Goal: Task Accomplishment & Management: Use online tool/utility

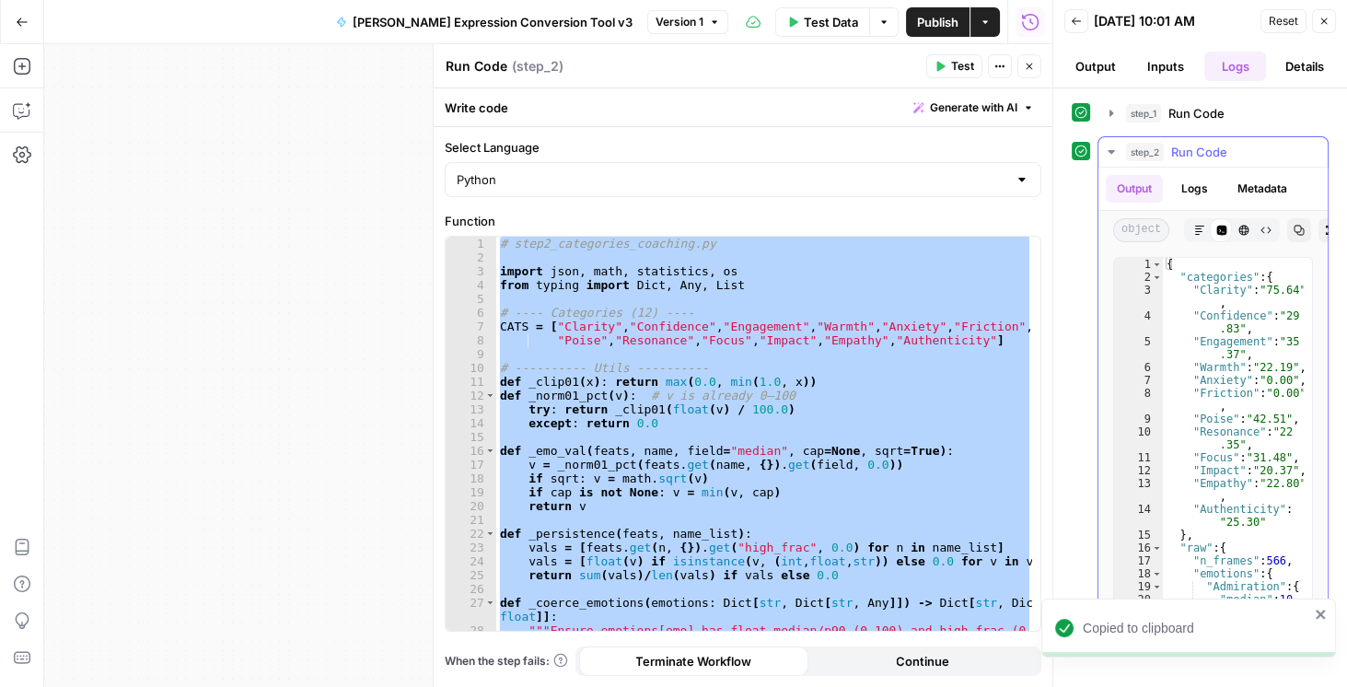
click at [1299, 226] on icon "button" at bounding box center [1299, 231] width 10 height 10
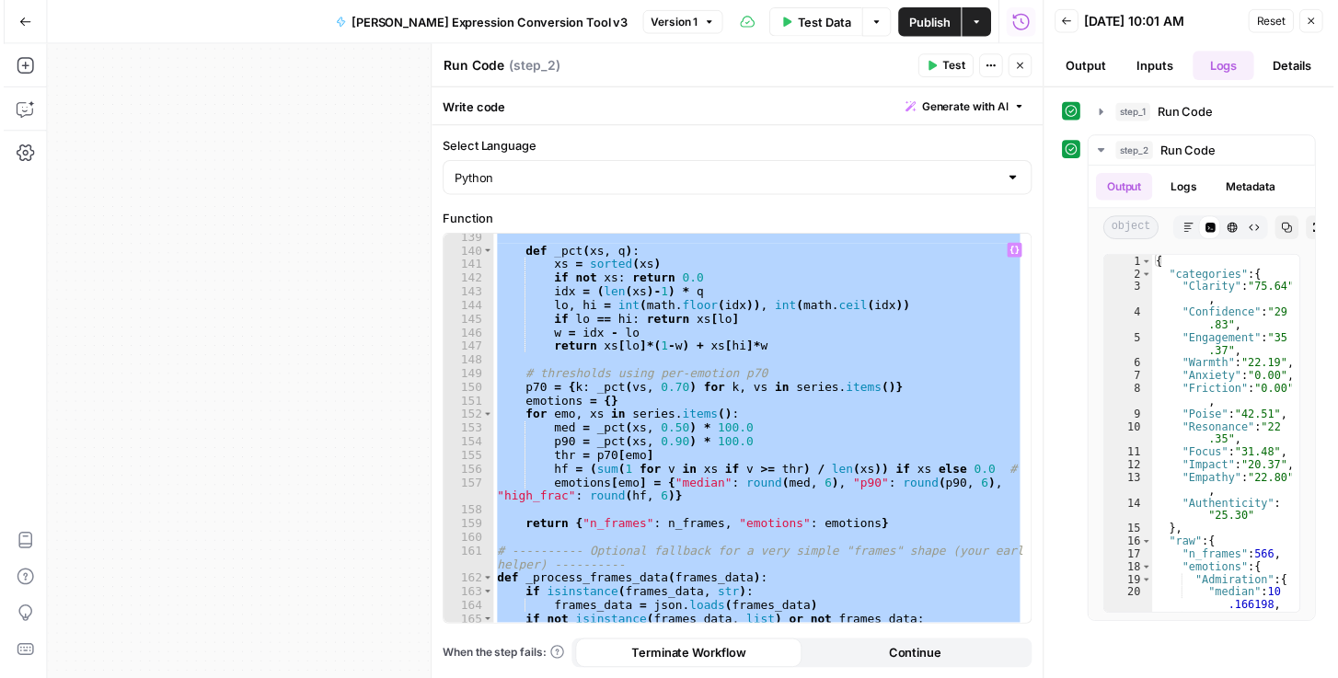
scroll to position [2240, 0]
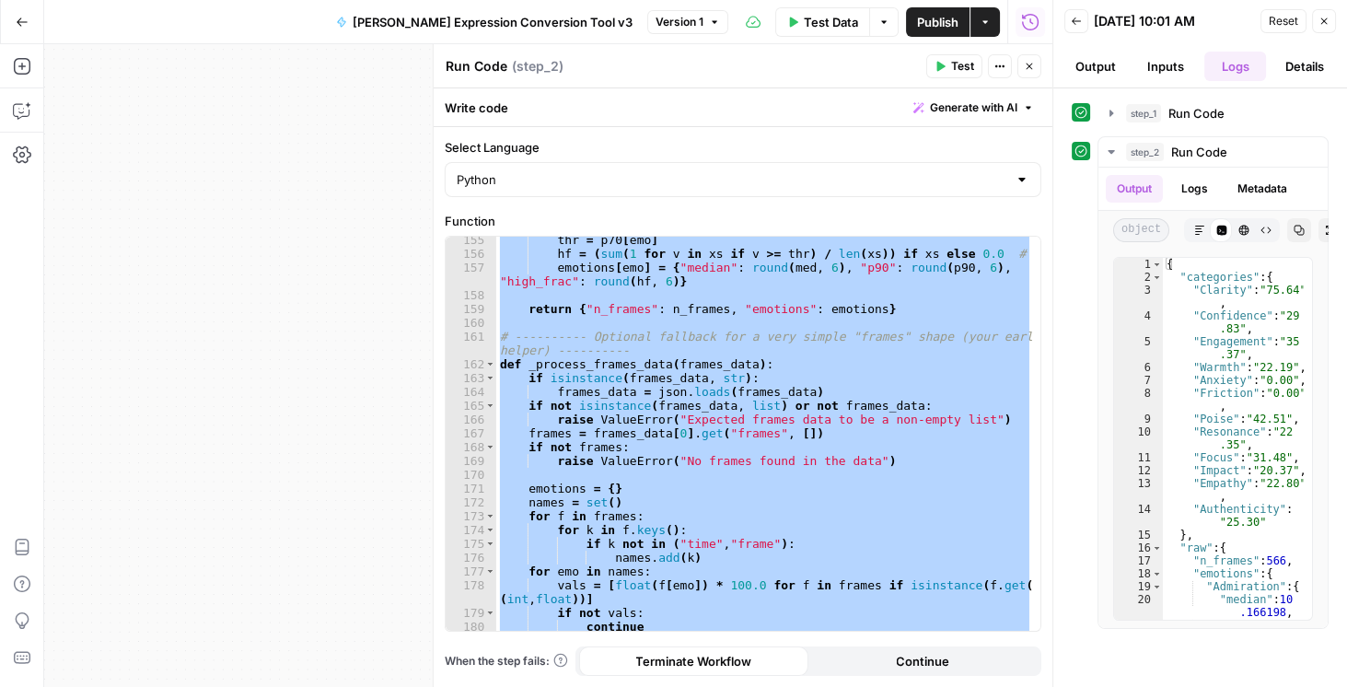
click at [1032, 67] on icon "button" at bounding box center [1028, 66] width 11 height 11
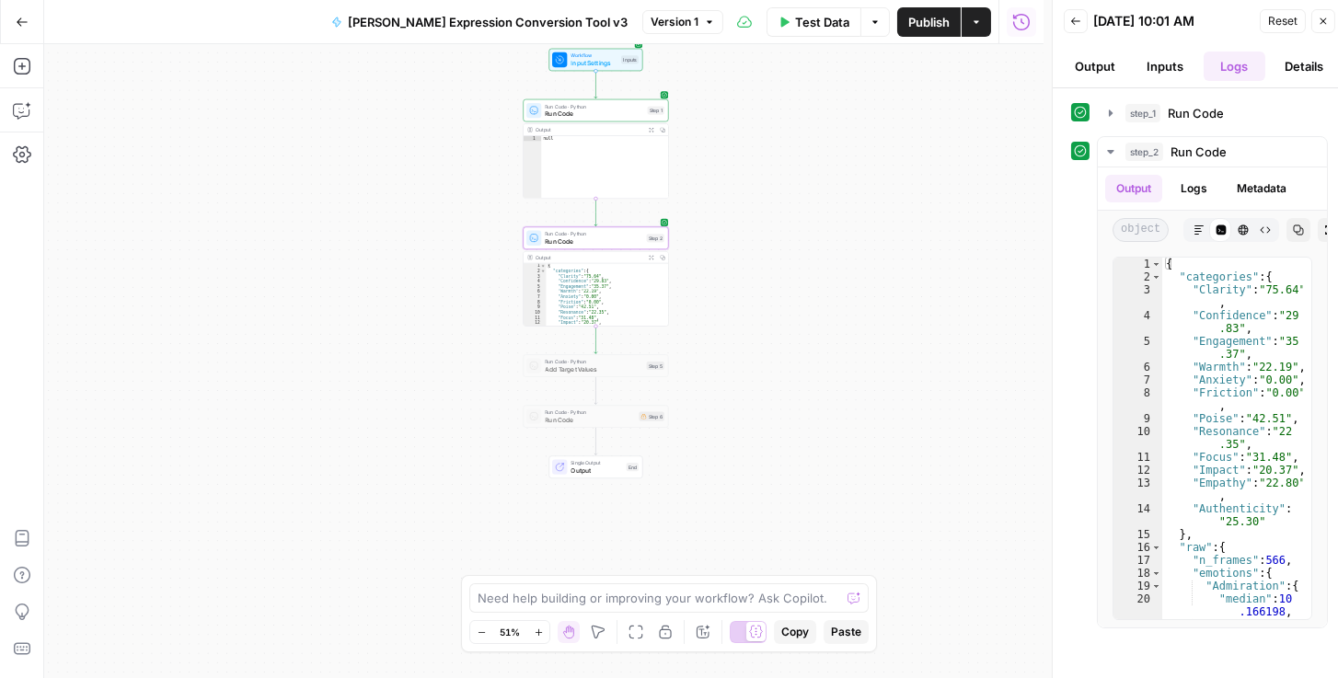
drag, startPoint x: 547, startPoint y: 317, endPoint x: 435, endPoint y: 290, distance: 114.5
click at [435, 290] on div "Workflow Input Settings Inputs Run Code · Python Run Code Step 1 Output Expand …" at bounding box center [544, 361] width 1000 height 634
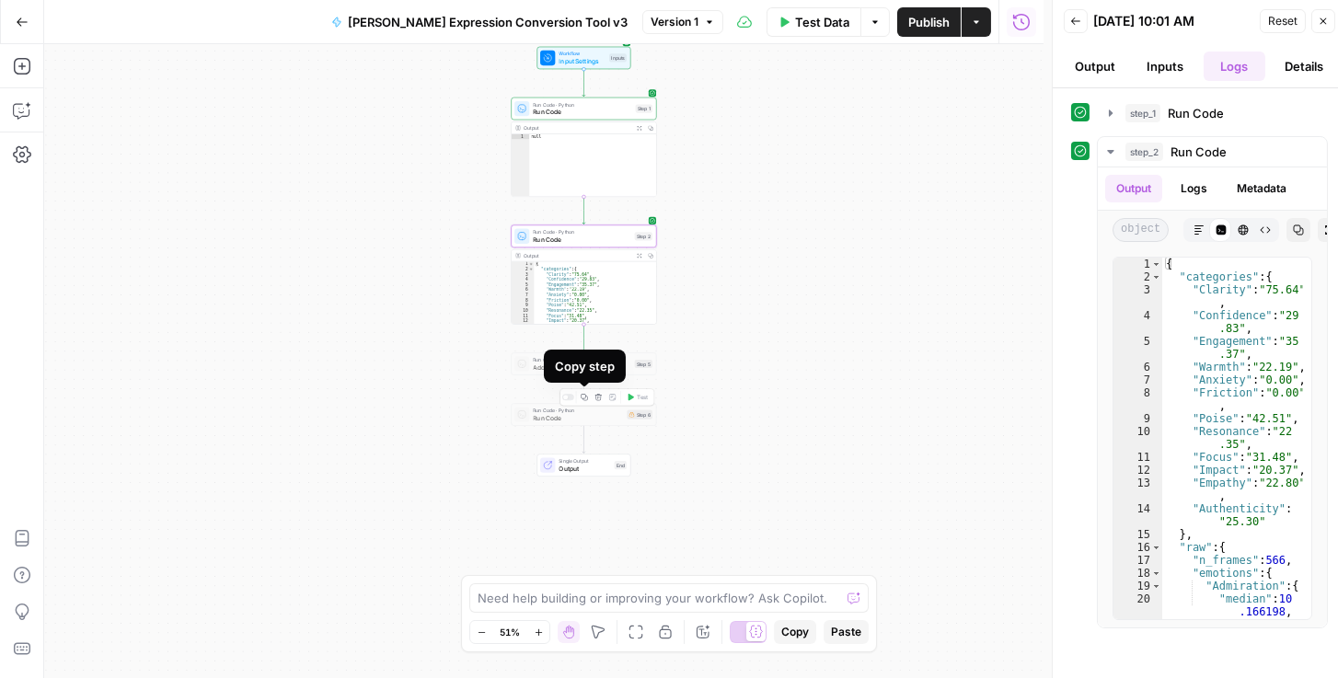
click at [585, 398] on icon "button" at bounding box center [584, 397] width 6 height 6
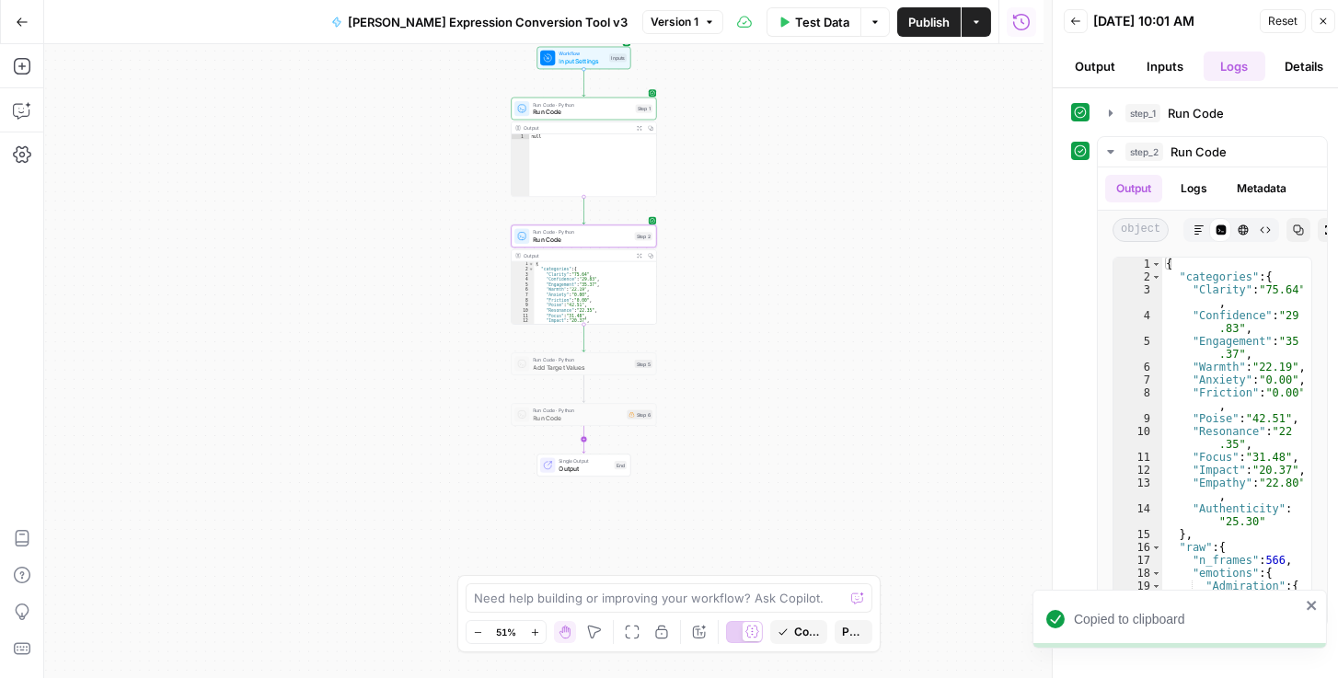
click at [585, 442] on icon "Edge from step_6 to end" at bounding box center [584, 440] width 3 height 28
click at [570, 469] on span "Run Code" at bounding box center [578, 468] width 90 height 9
click at [558, 471] on span "Run Code" at bounding box center [578, 468] width 90 height 9
click at [572, 447] on div at bounding box center [568, 448] width 12 height 6
click at [568, 462] on span "Run Code · Python" at bounding box center [578, 460] width 90 height 7
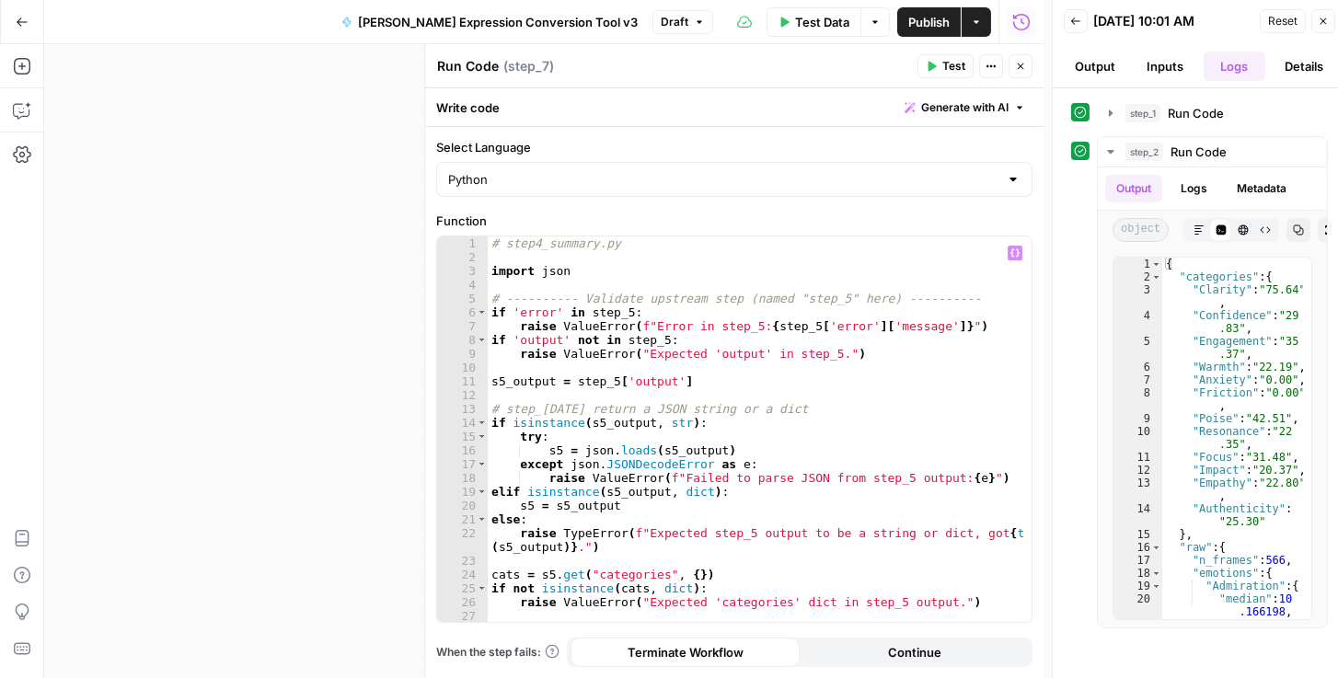
click at [686, 432] on div "# step4_summary.py import json # ---------- Validate upstream step (named "step…" at bounding box center [756, 444] width 537 height 414
type textarea "**********"
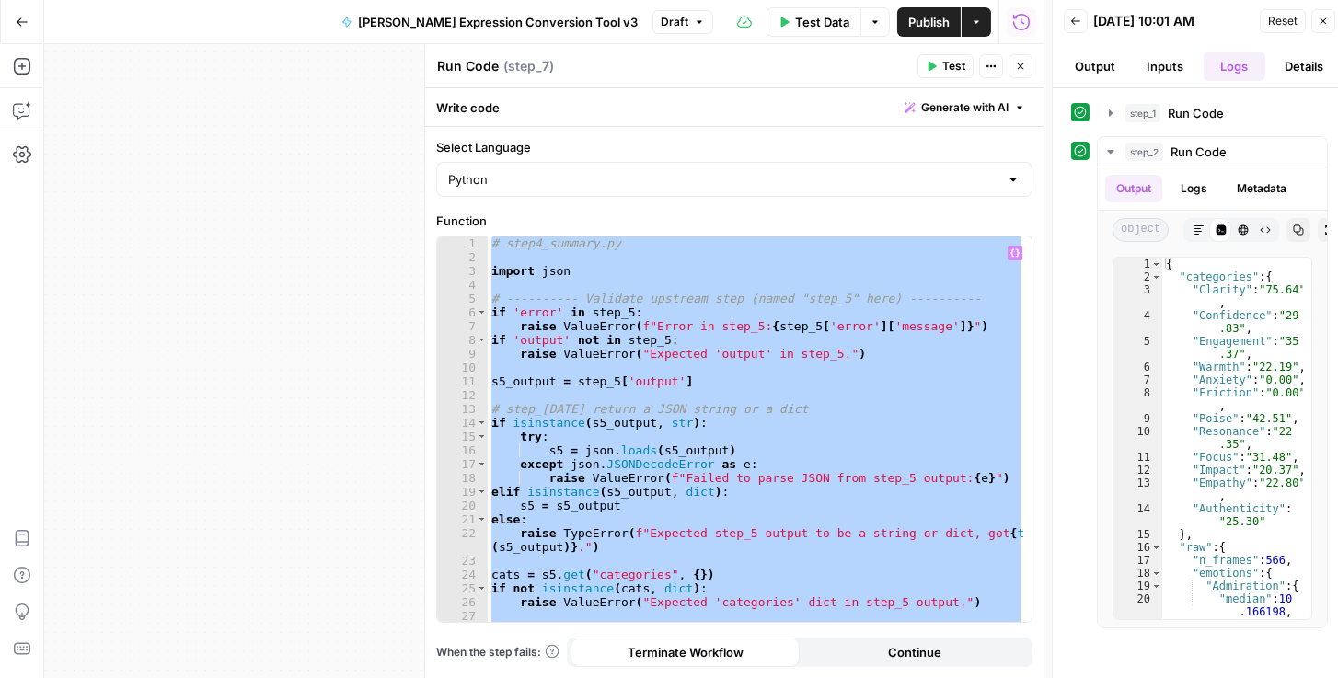
paste textarea
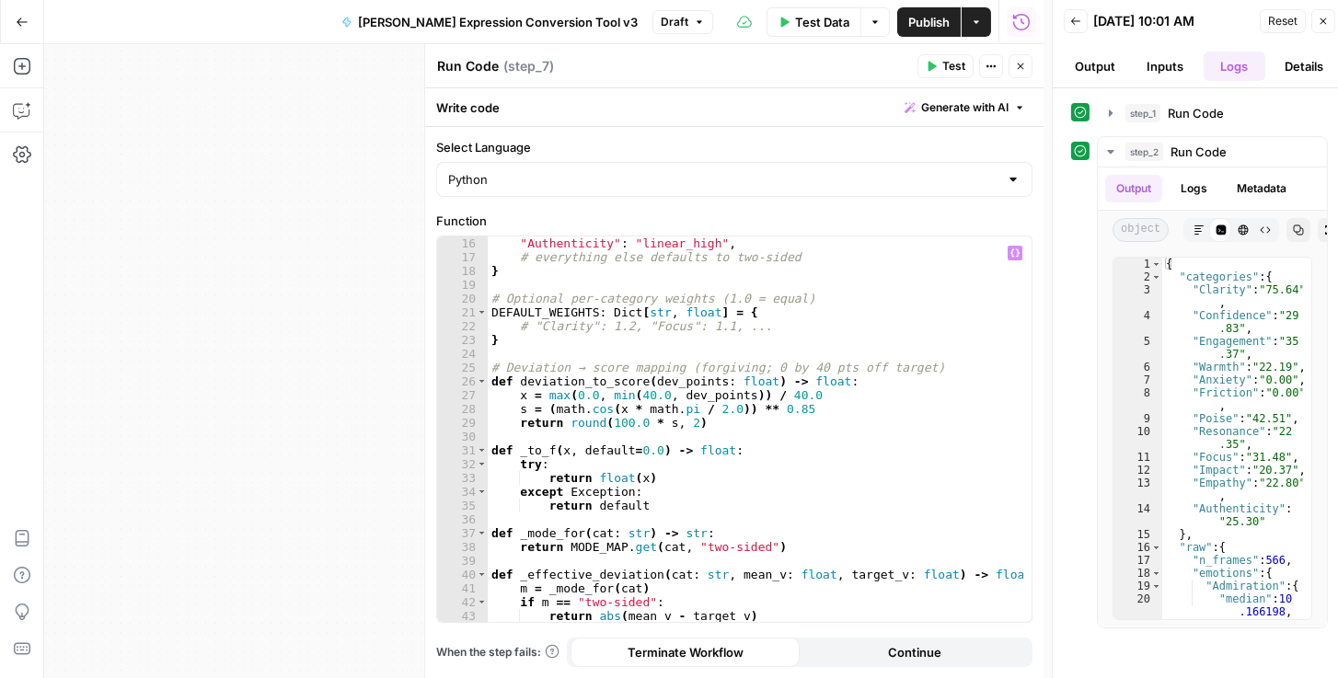
scroll to position [0, 0]
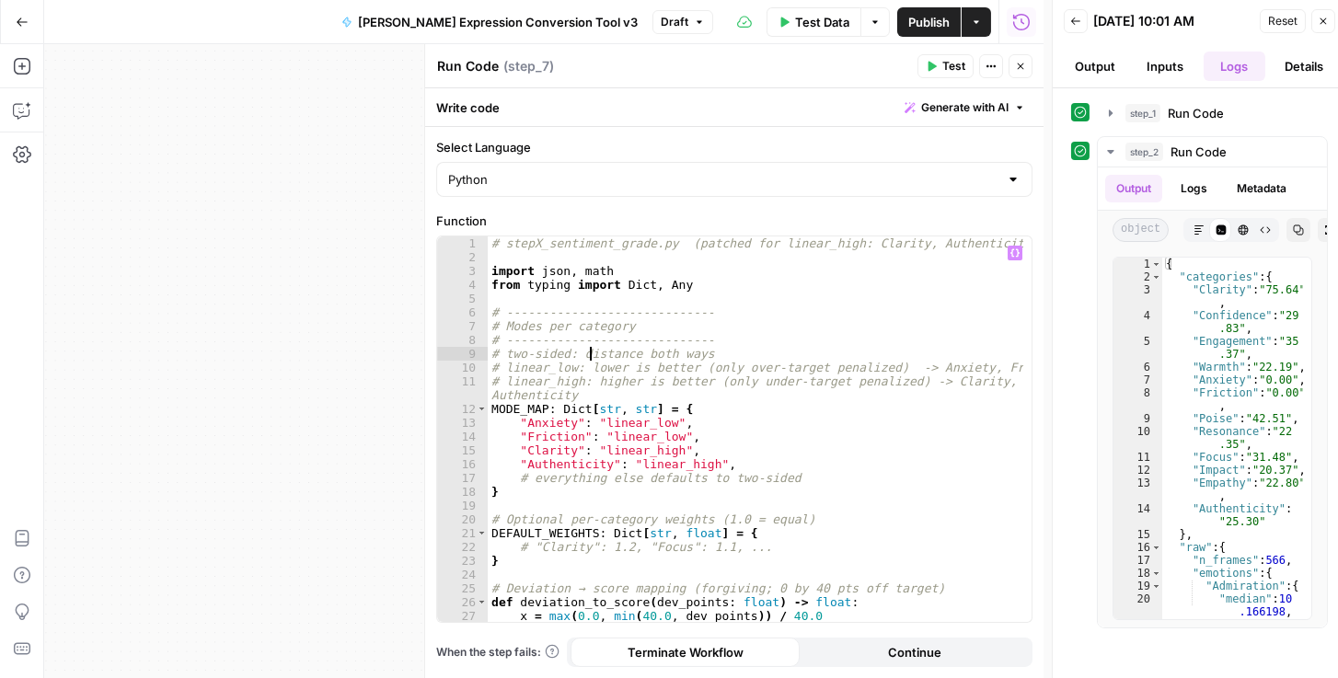
click at [592, 353] on div "# stepX_sentiment_grade.py (patched for linear_high: Clarity, Authenticity) imp…" at bounding box center [756, 444] width 537 height 414
type textarea "**********"
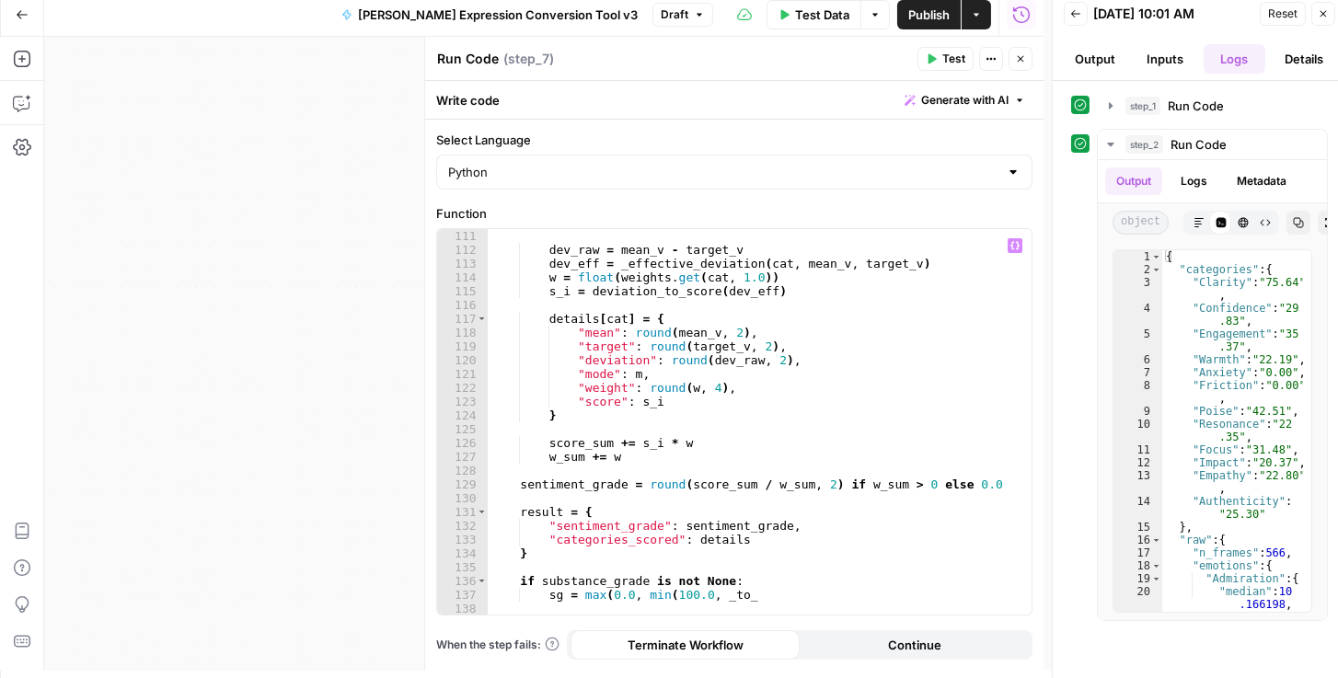
scroll to position [7, 0]
click at [941, 17] on span "Publish" at bounding box center [928, 15] width 41 height 18
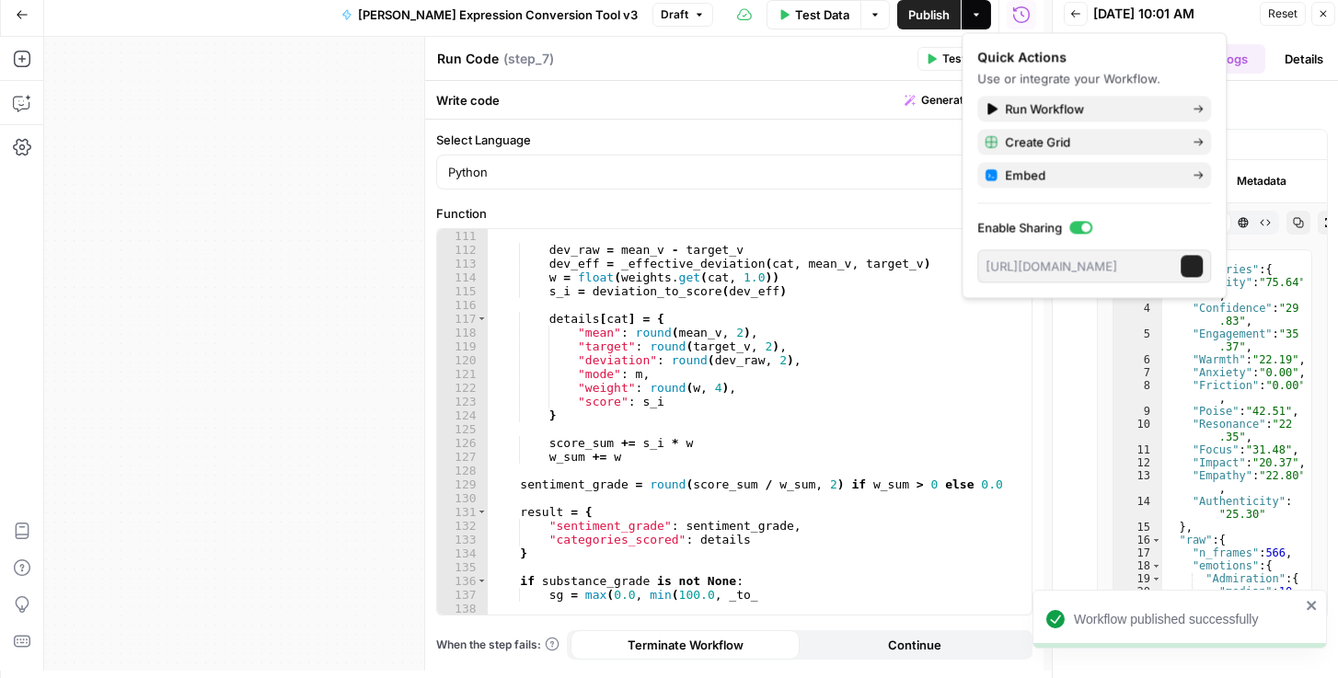
click at [1021, 62] on div "Quick Actions" at bounding box center [1094, 57] width 234 height 18
click at [829, 59] on div "Run Code Run Code ( step_7 )" at bounding box center [674, 59] width 476 height 20
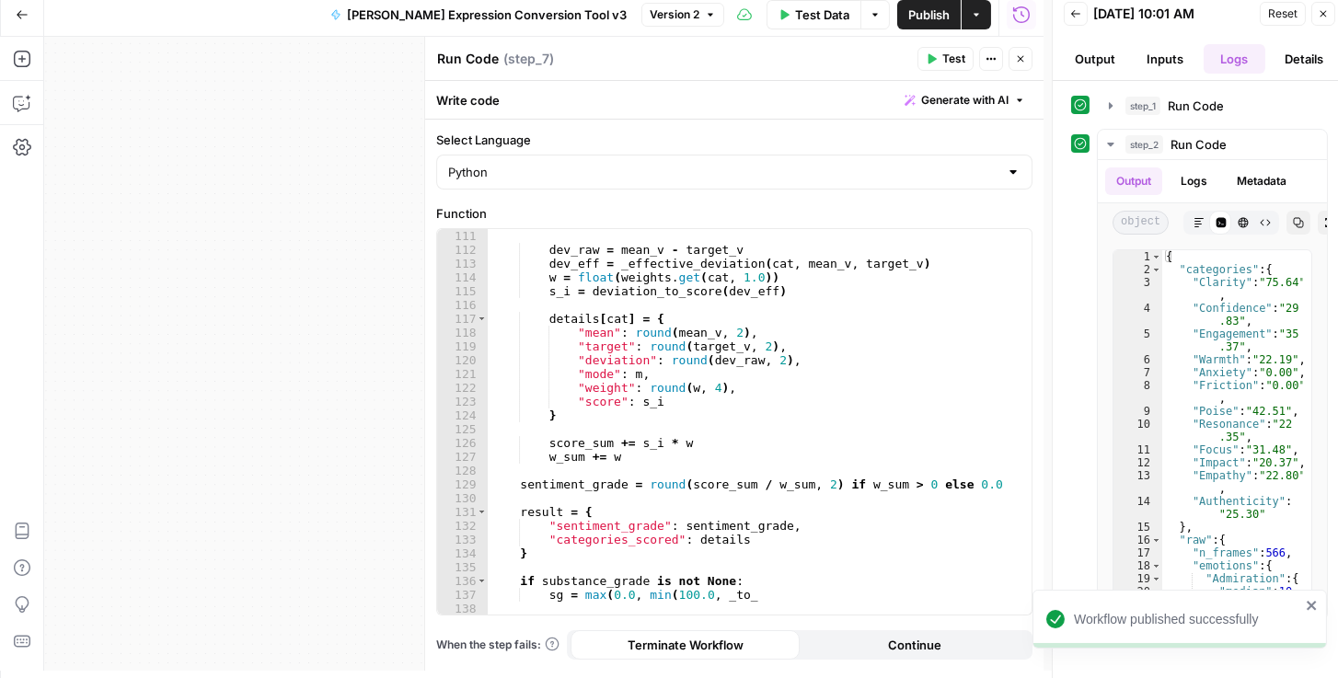
click at [1017, 62] on icon "button" at bounding box center [1020, 58] width 11 height 11
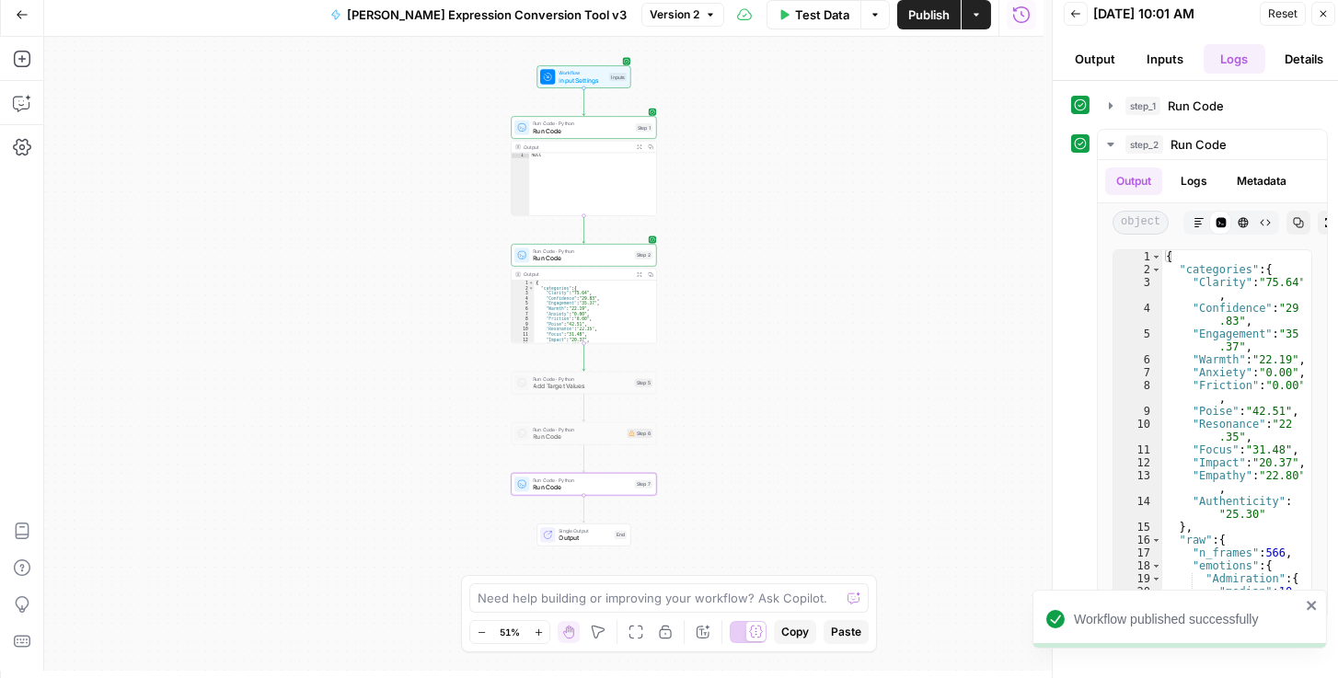
click at [587, 75] on span "Input Settings" at bounding box center [582, 79] width 46 height 9
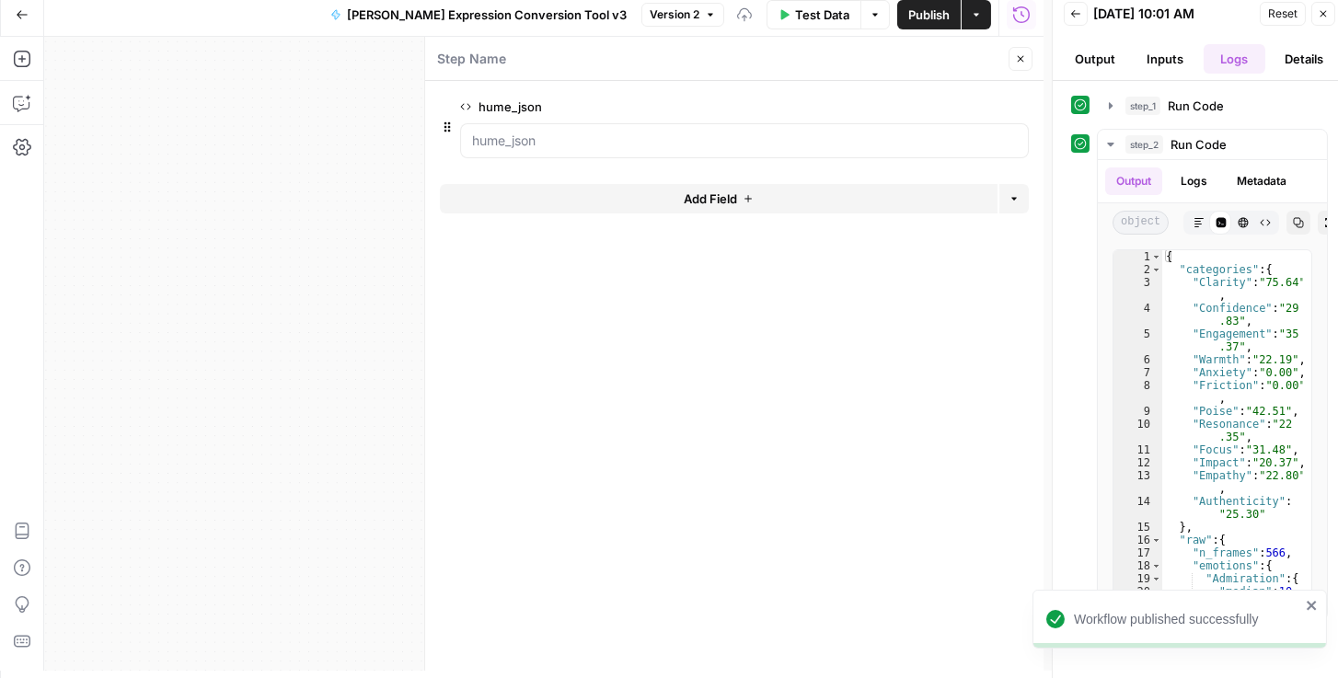
click at [980, 107] on button "edit field" at bounding box center [967, 107] width 71 height 22
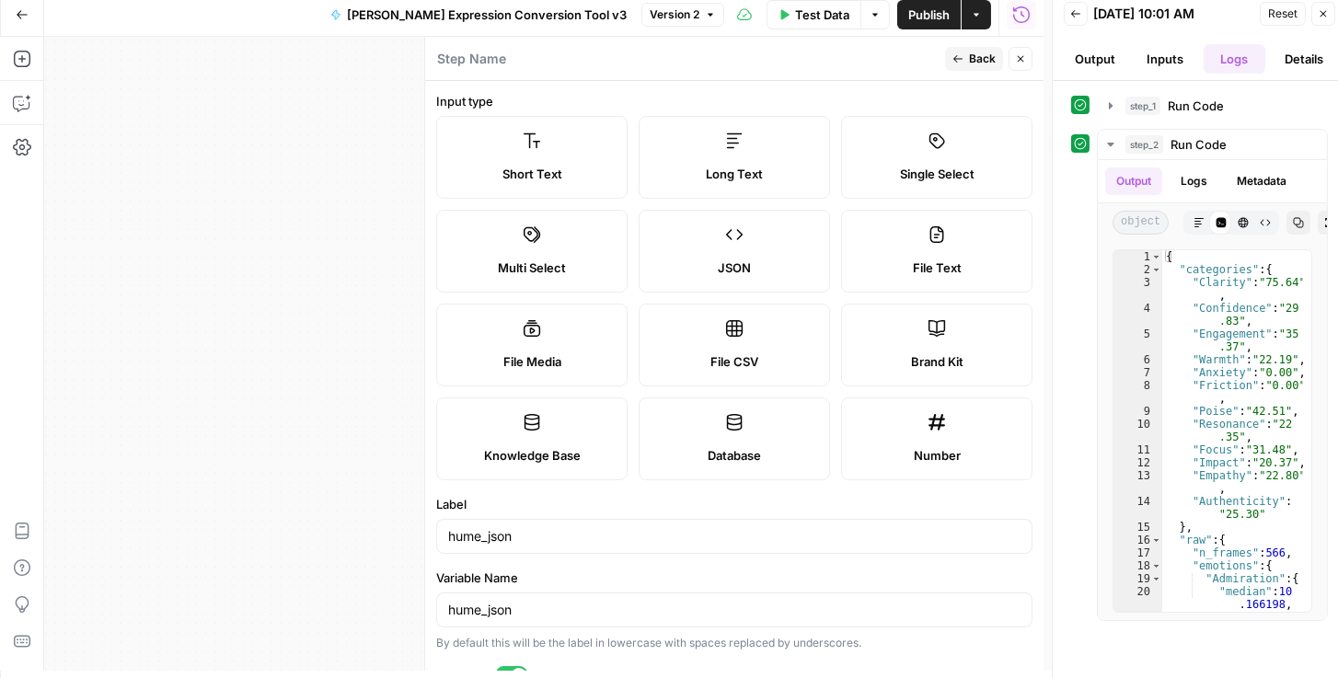
click at [1022, 65] on button "Close" at bounding box center [1021, 59] width 24 height 24
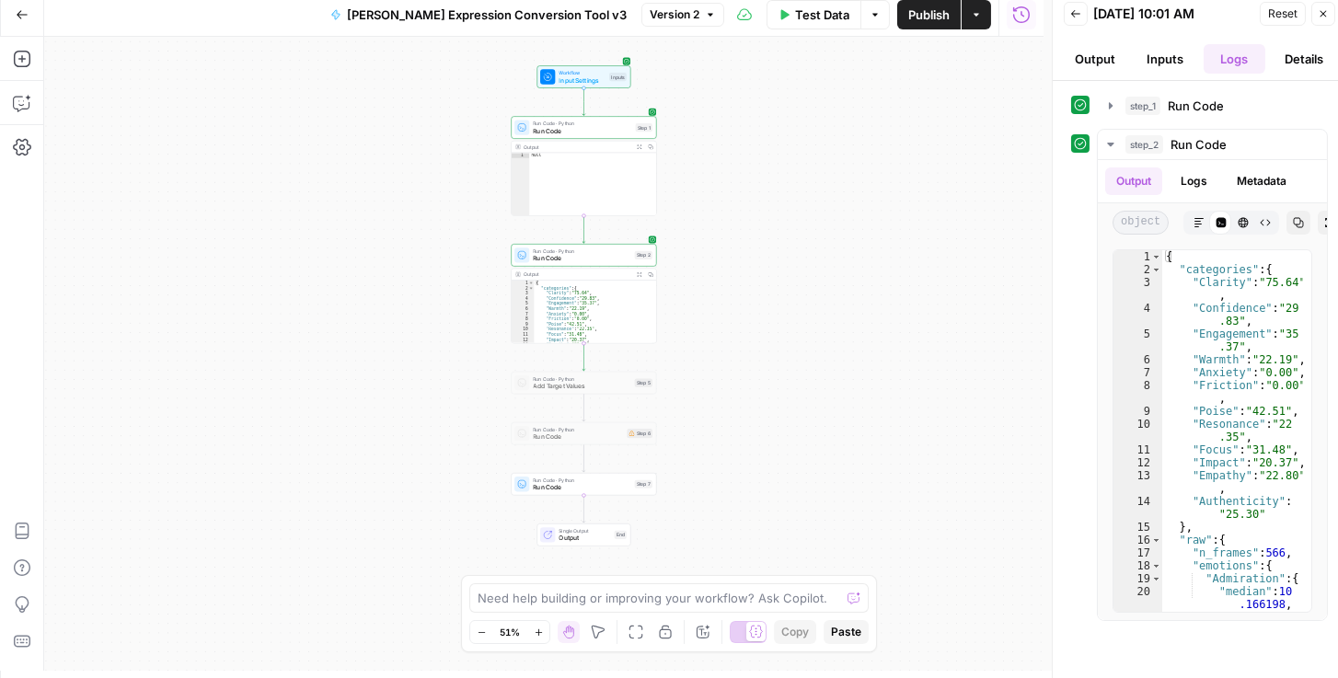
click at [583, 79] on span "Input Settings" at bounding box center [582, 79] width 46 height 9
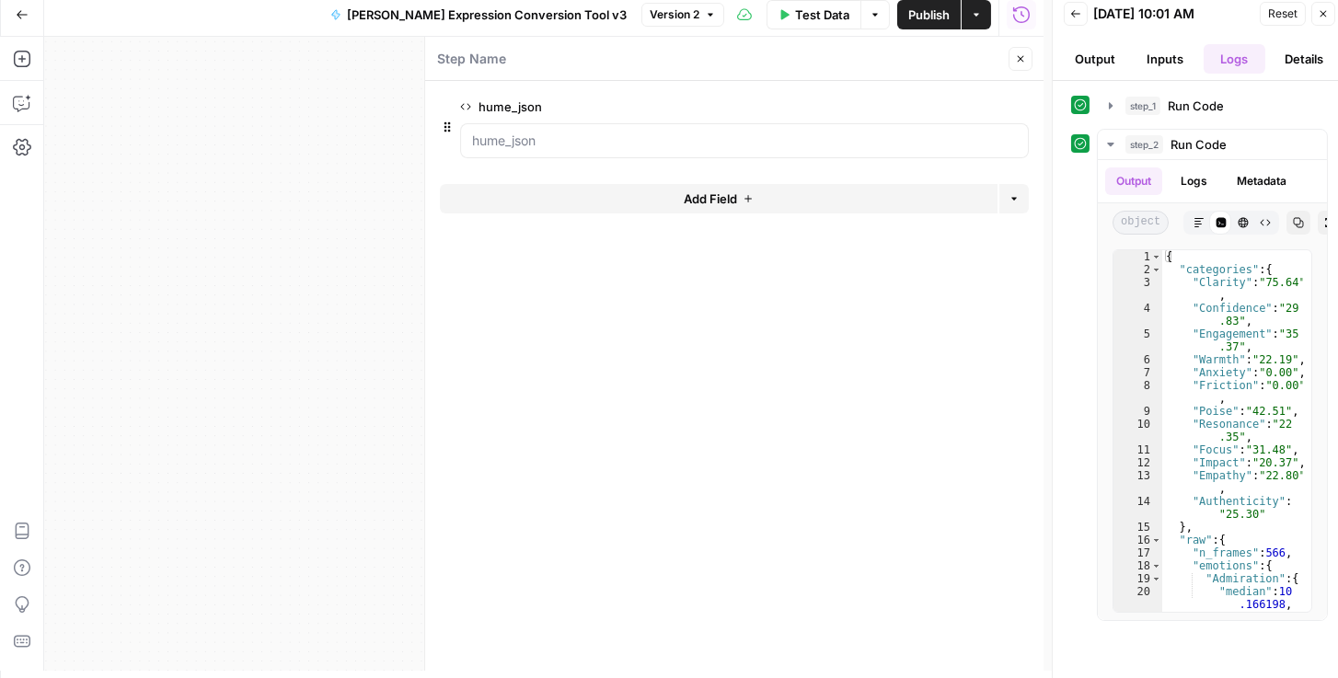
click at [687, 191] on span "Add Field" at bounding box center [710, 199] width 53 height 18
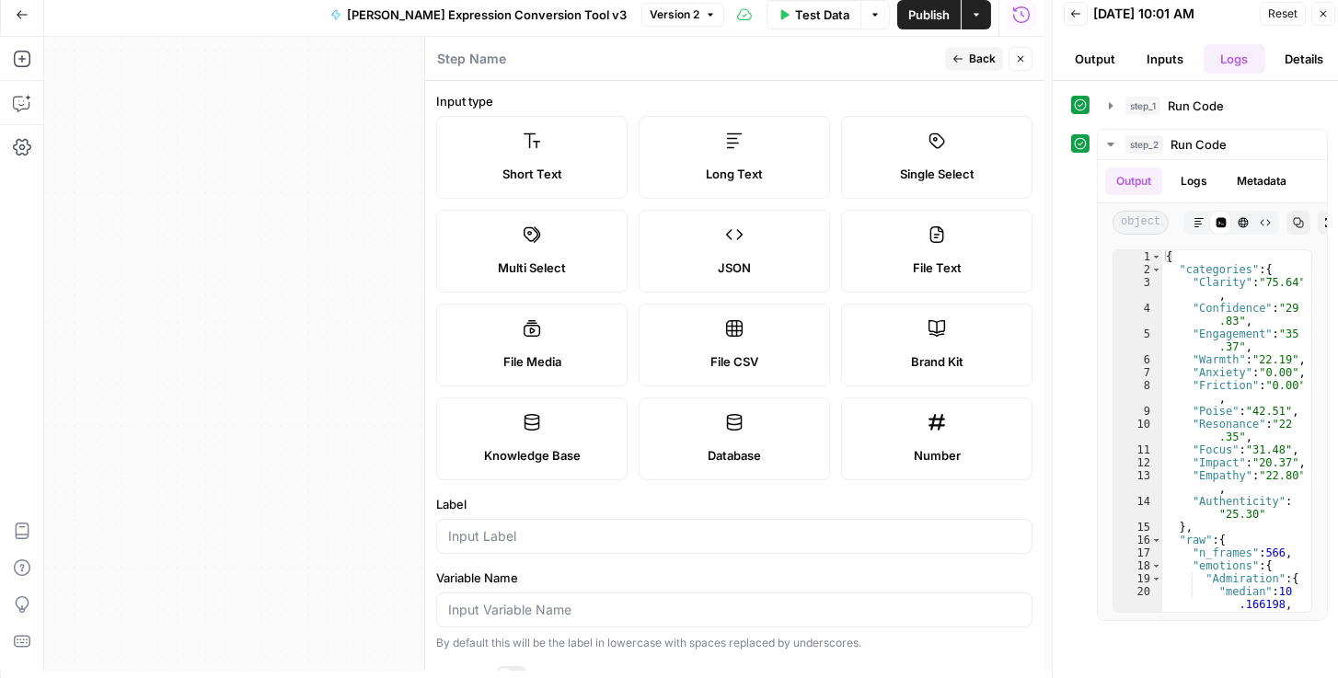
click at [711, 252] on label "JSON" at bounding box center [734, 251] width 191 height 83
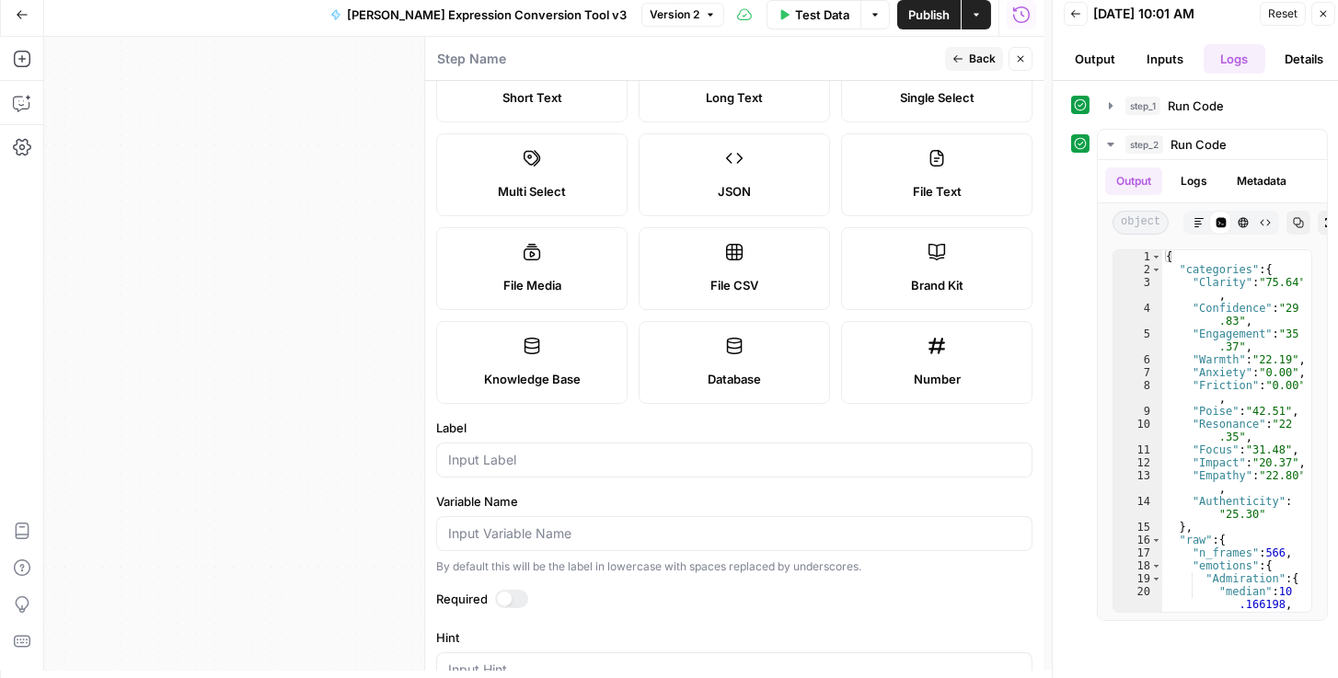
scroll to position [105, 0]
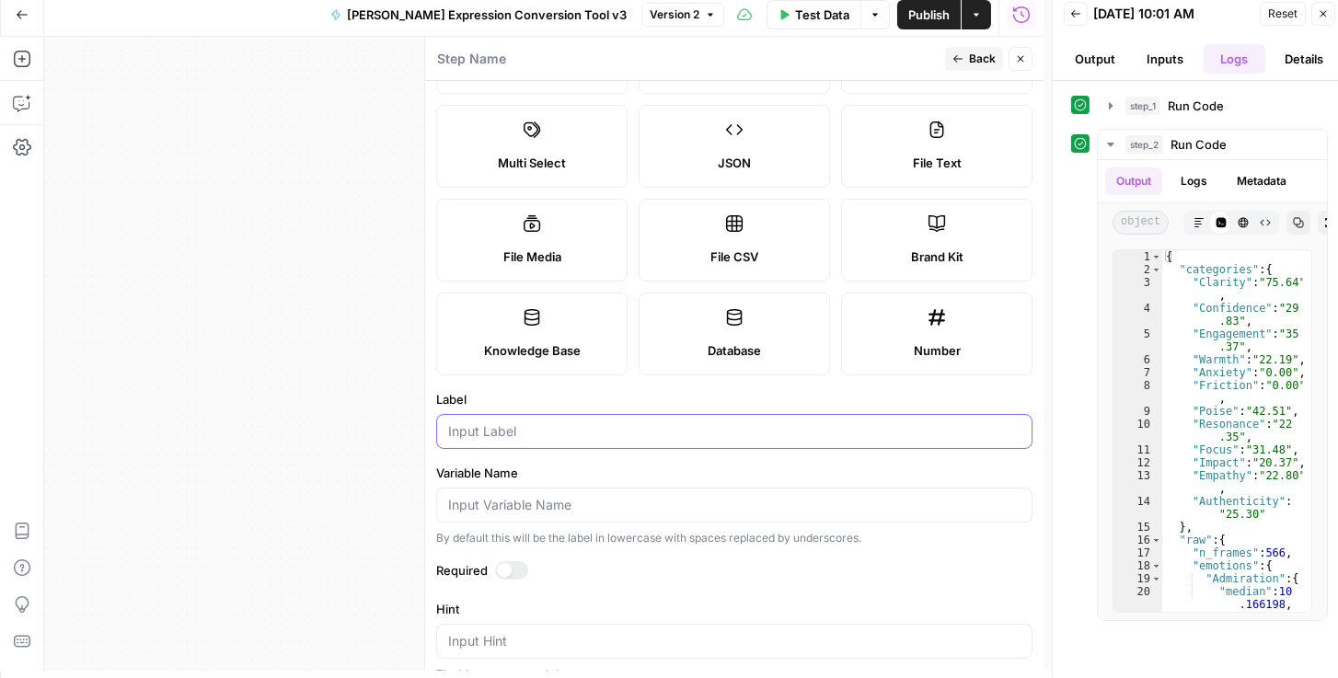
click at [519, 434] on input "Label" at bounding box center [734, 431] width 572 height 18
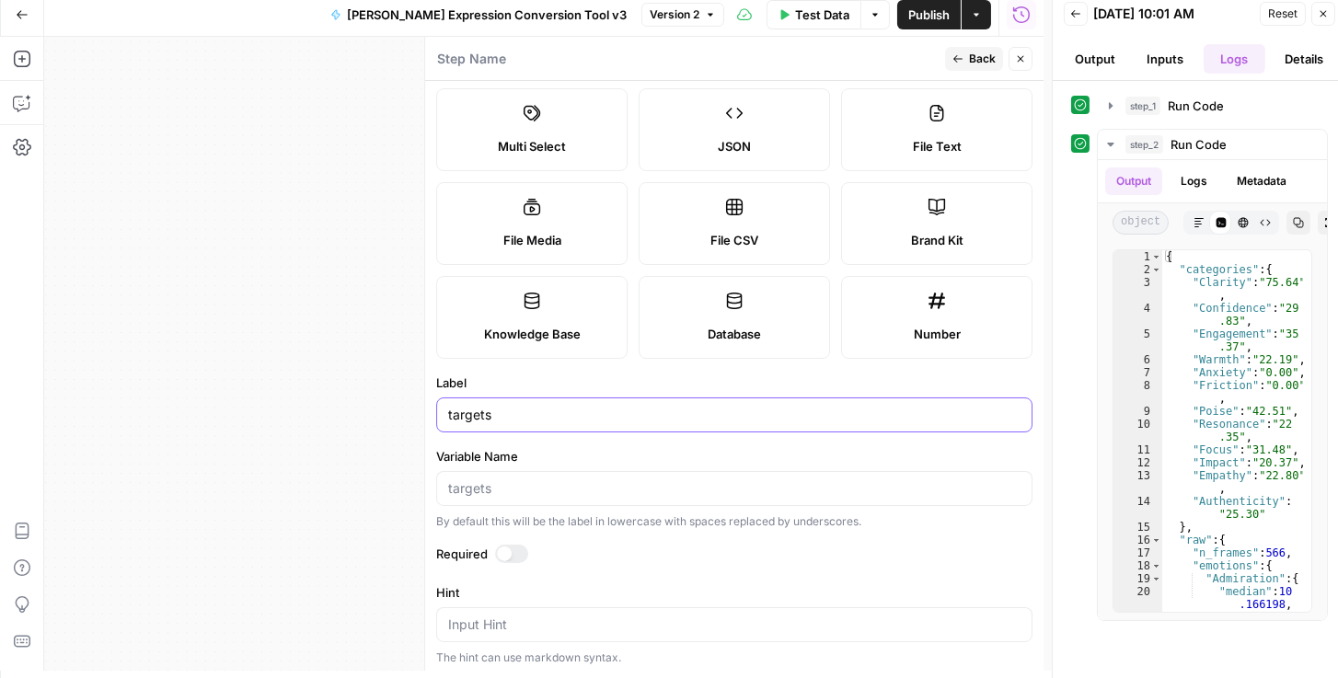
scroll to position [315, 0]
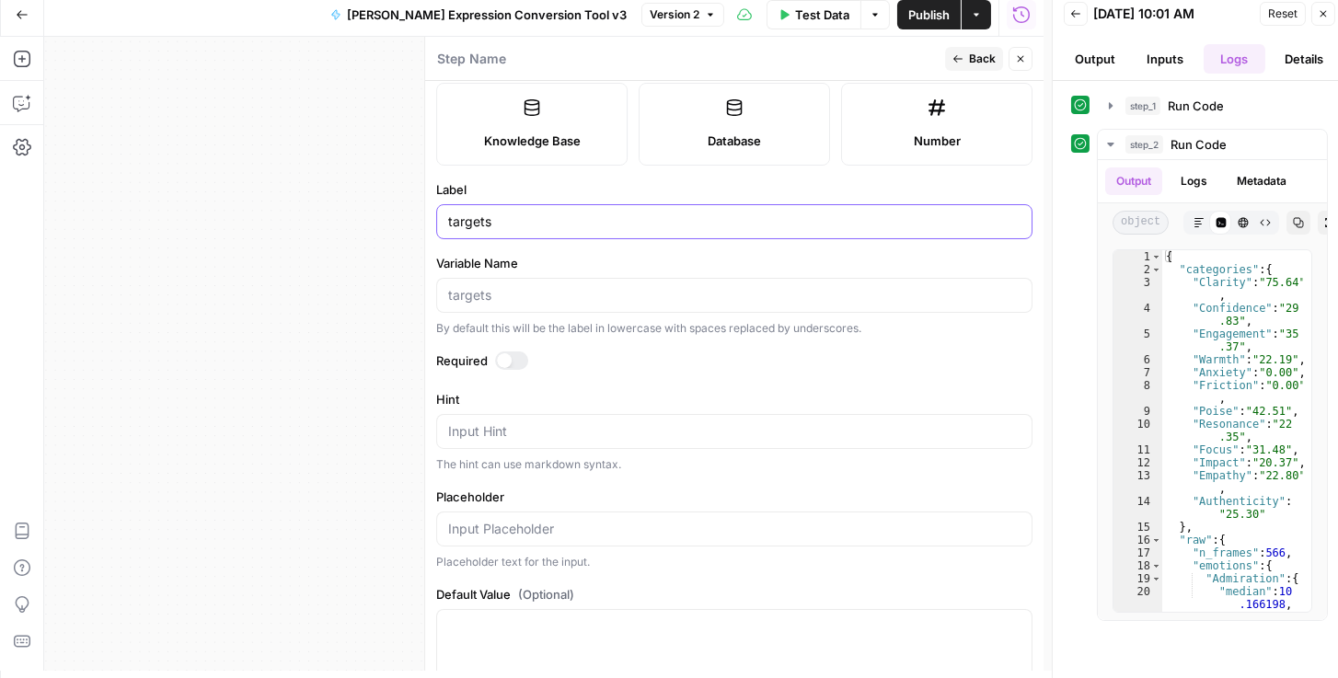
type input "targets"
click at [553, 526] on input "Placeholder" at bounding box center [734, 529] width 572 height 18
paste input "# stepX_sentiment_grade.py (patched for linear_high: Clarity, Authenticity) imp…"
type input "# stepX_sentiment_grade.py (patched for linear_high: Clarity, Authenticity) imp…"
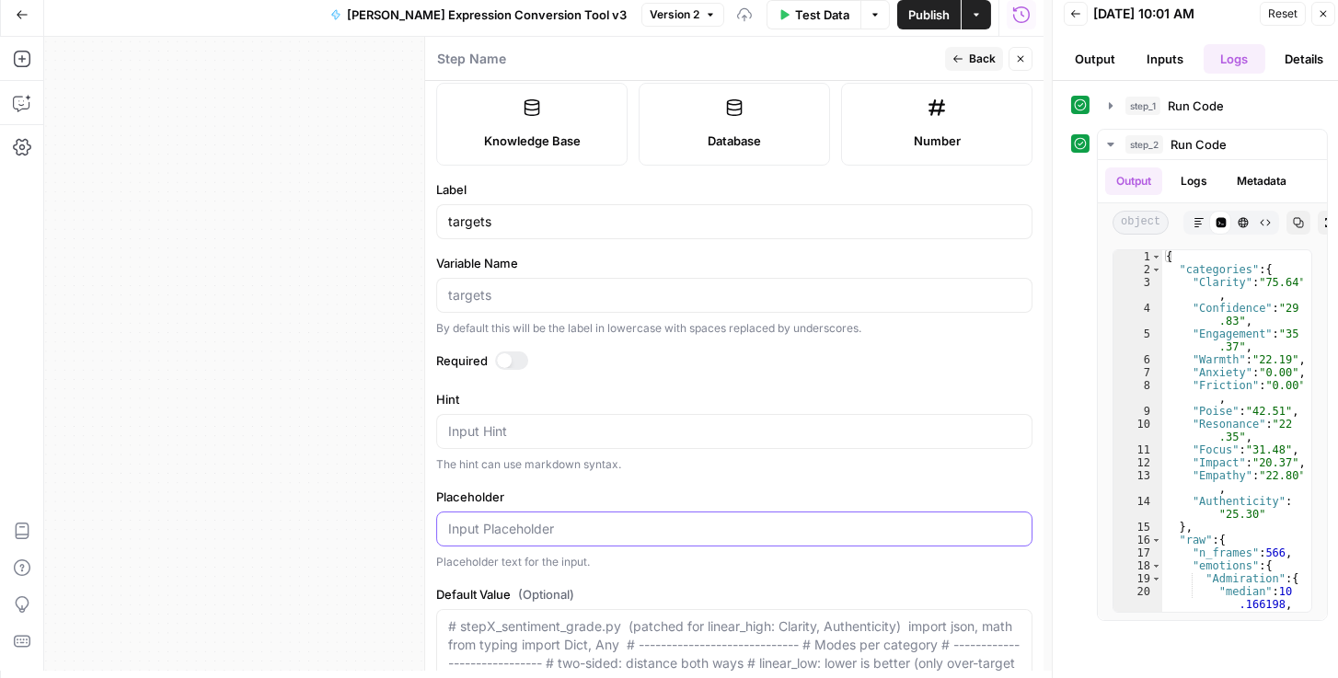
scroll to position [0, 0]
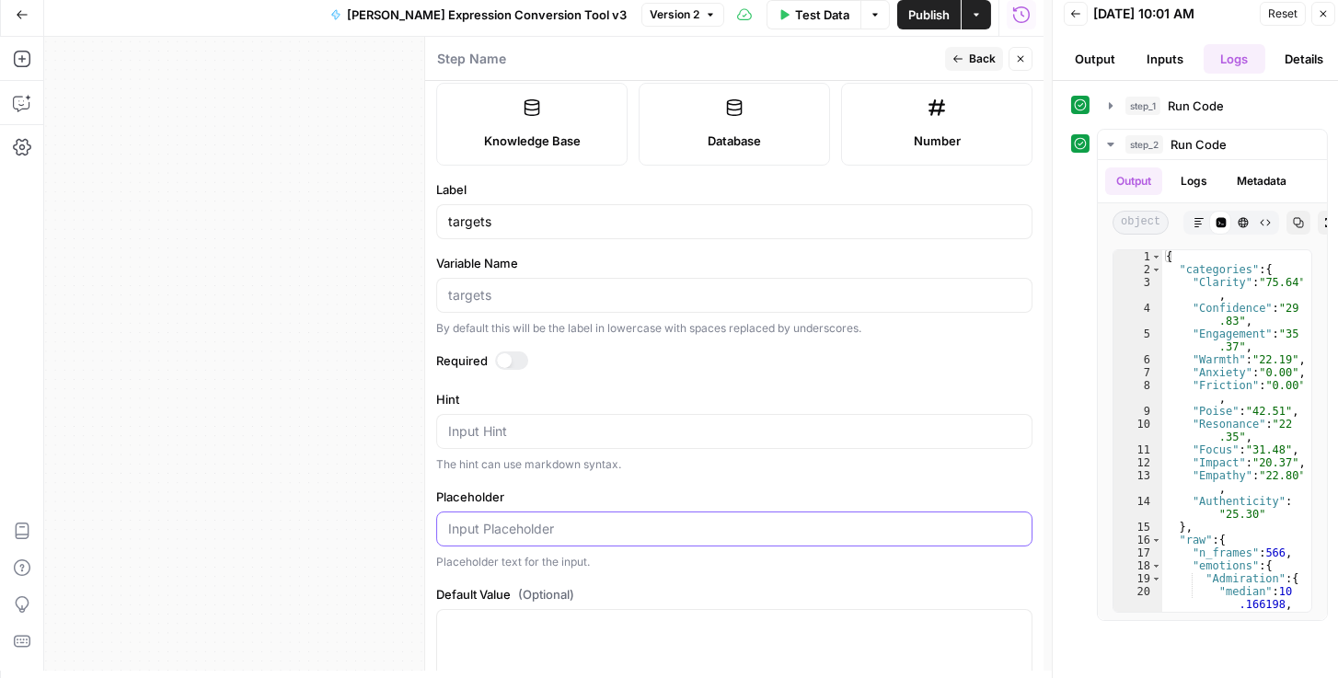
click at [547, 530] on input "Placeholder" at bounding box center [734, 529] width 572 height 18
paste input "{ "categories": { "Engagement": { "target": "20.00" }, "Inspiration": { "target…"
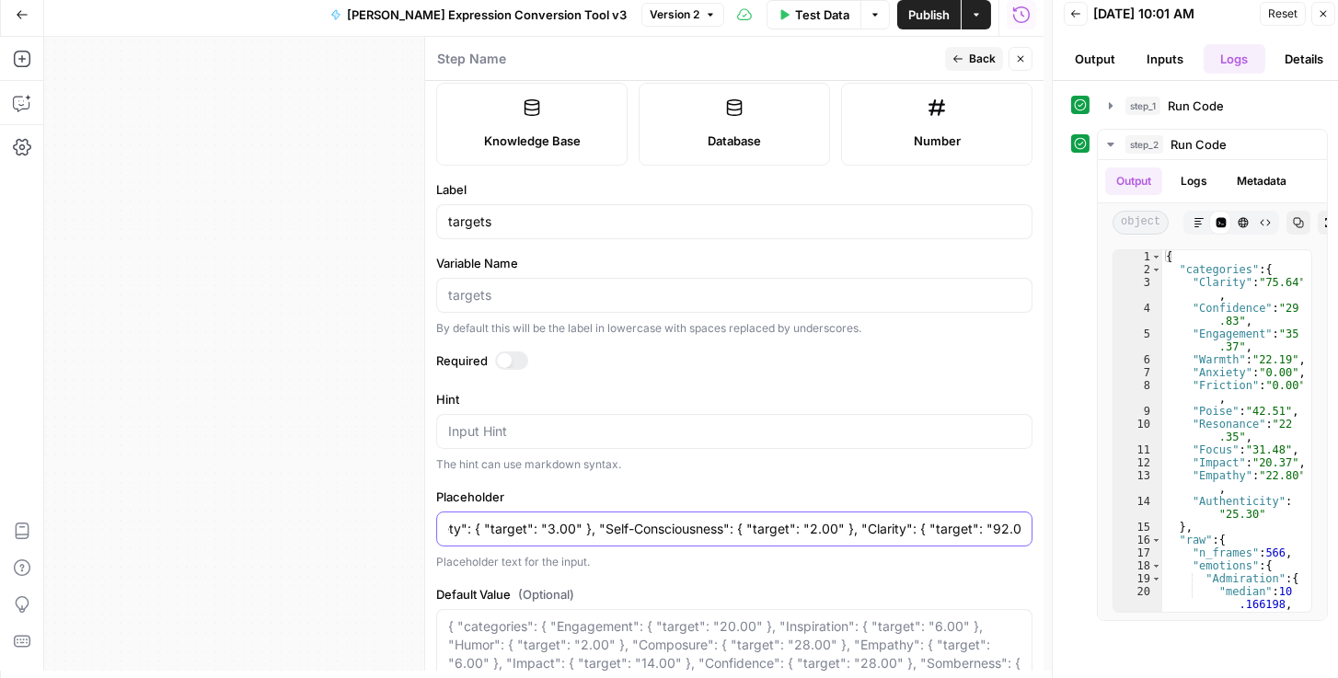
scroll to position [394, 0]
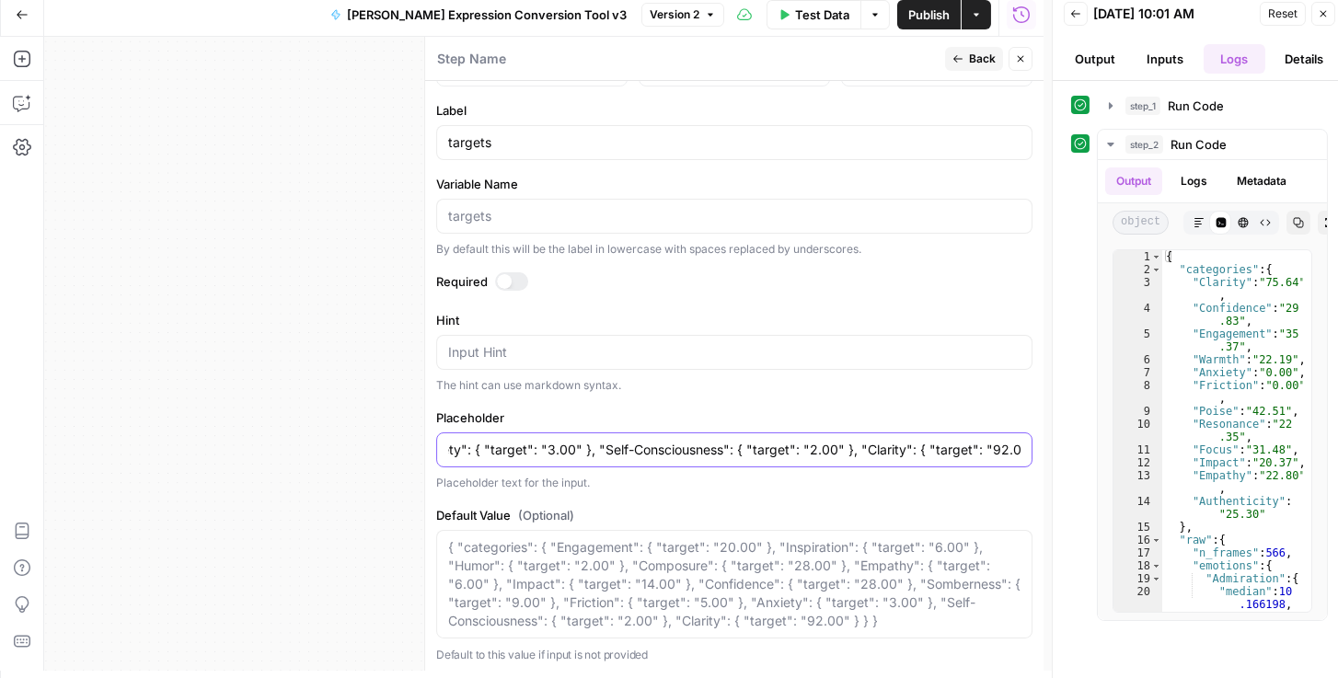
type input "{ "categories": { "Engagement": { "target": "20.00" }, "Inspiration": { "target…"
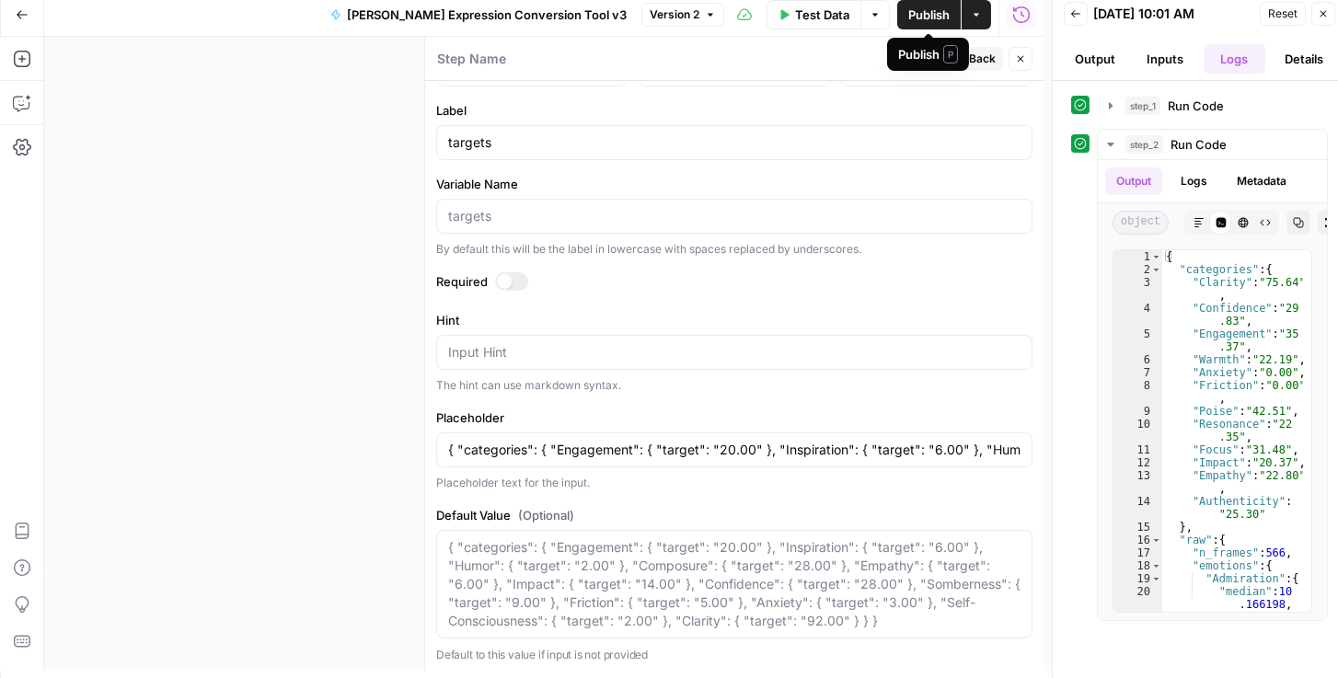
click at [935, 20] on span "Publish" at bounding box center [928, 15] width 41 height 18
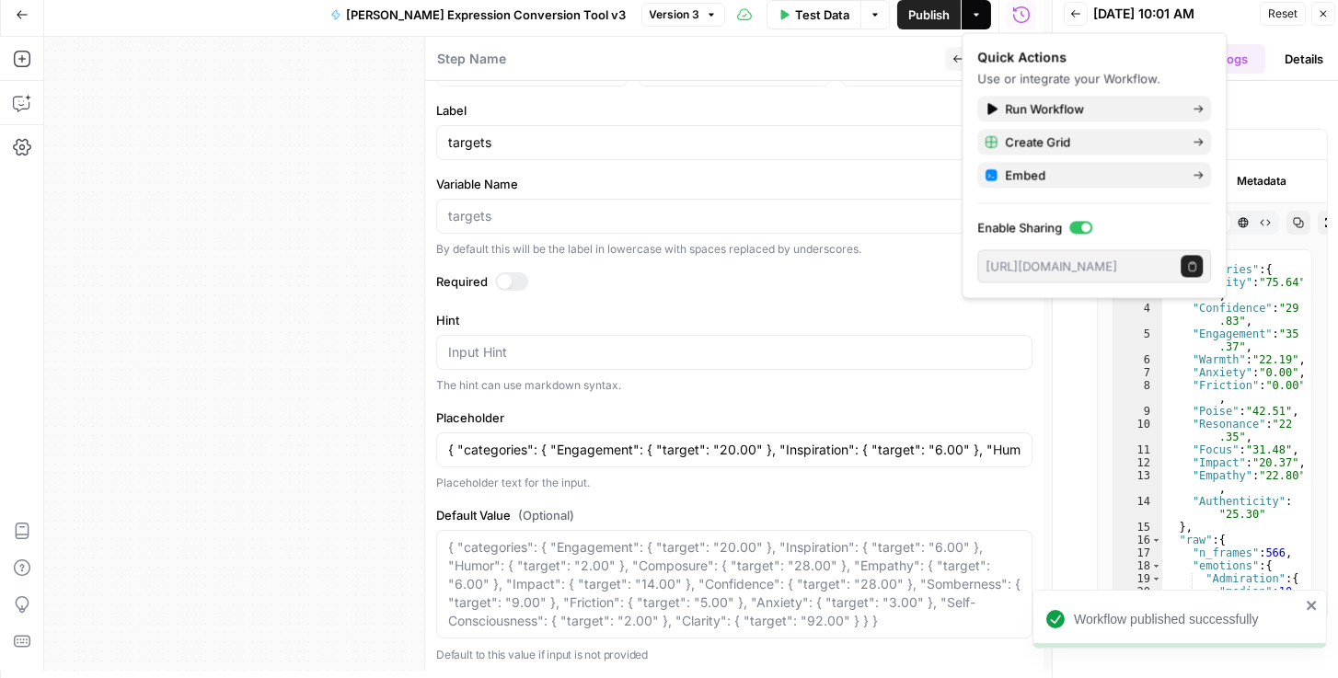
click at [847, 64] on div "Step Name" at bounding box center [687, 59] width 503 height 20
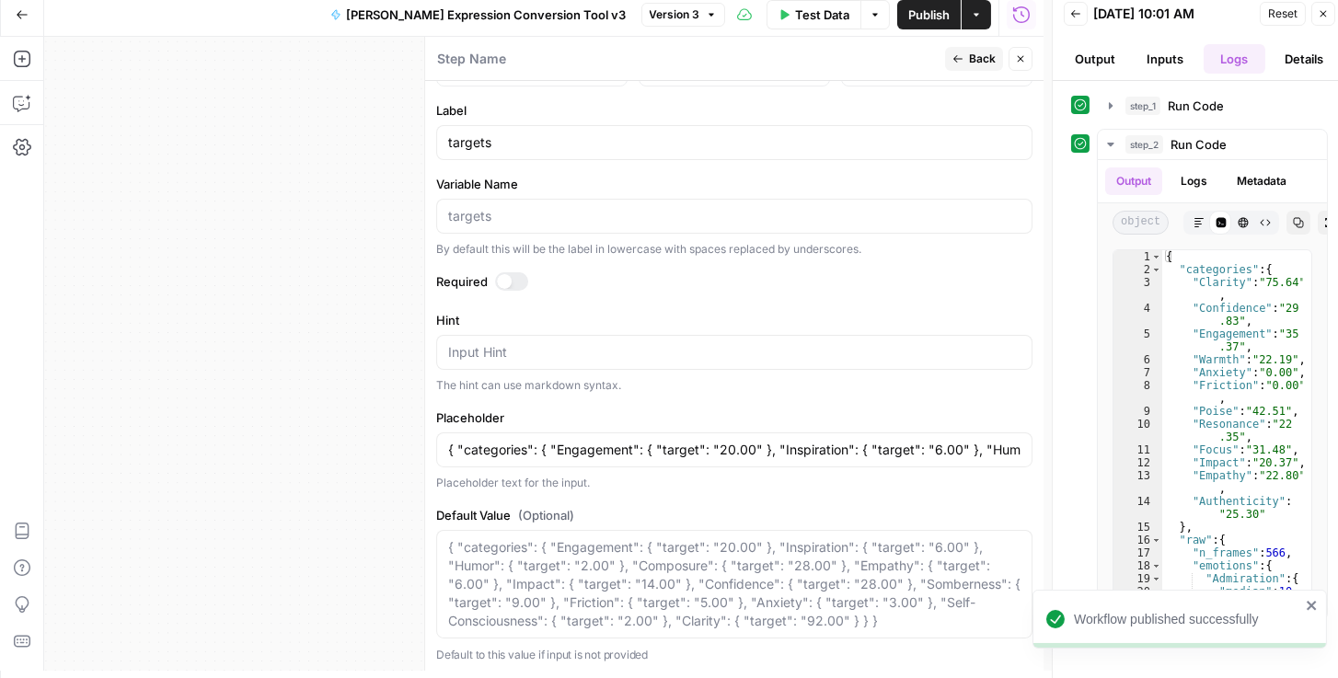
click at [1021, 62] on icon "button" at bounding box center [1020, 58] width 11 height 11
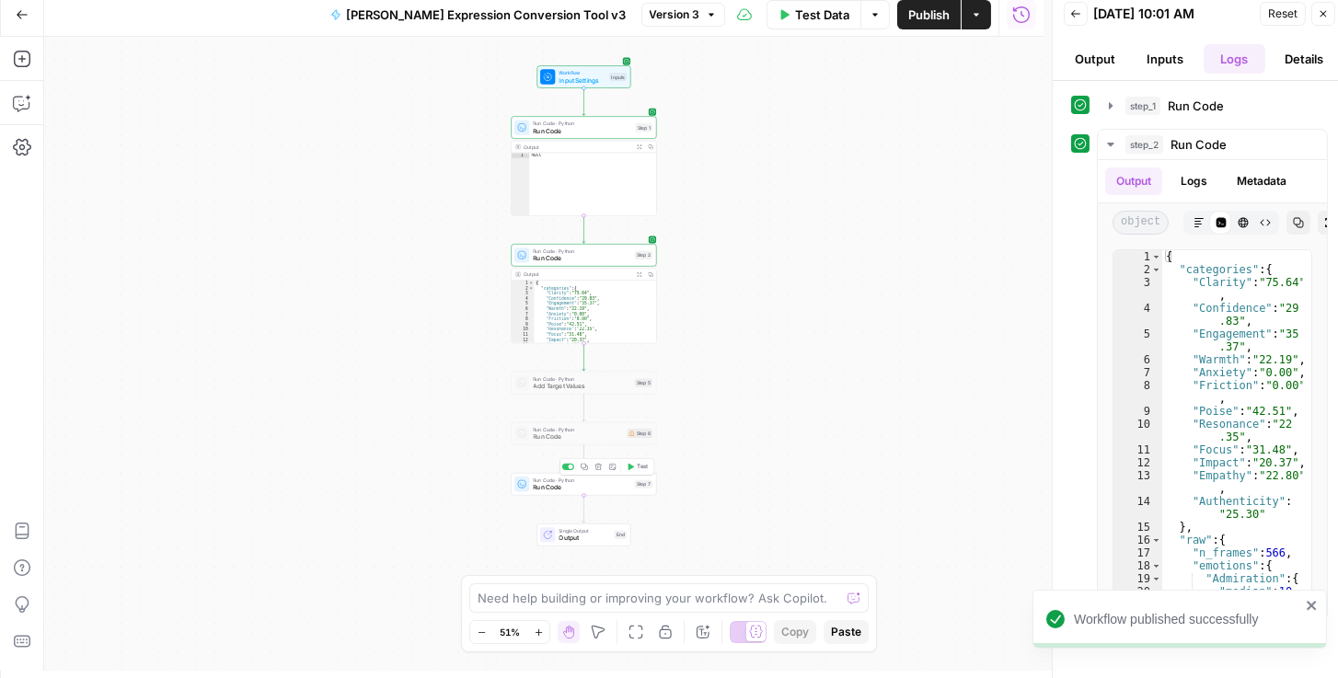
click at [575, 490] on span "Run Code" at bounding box center [582, 487] width 98 height 9
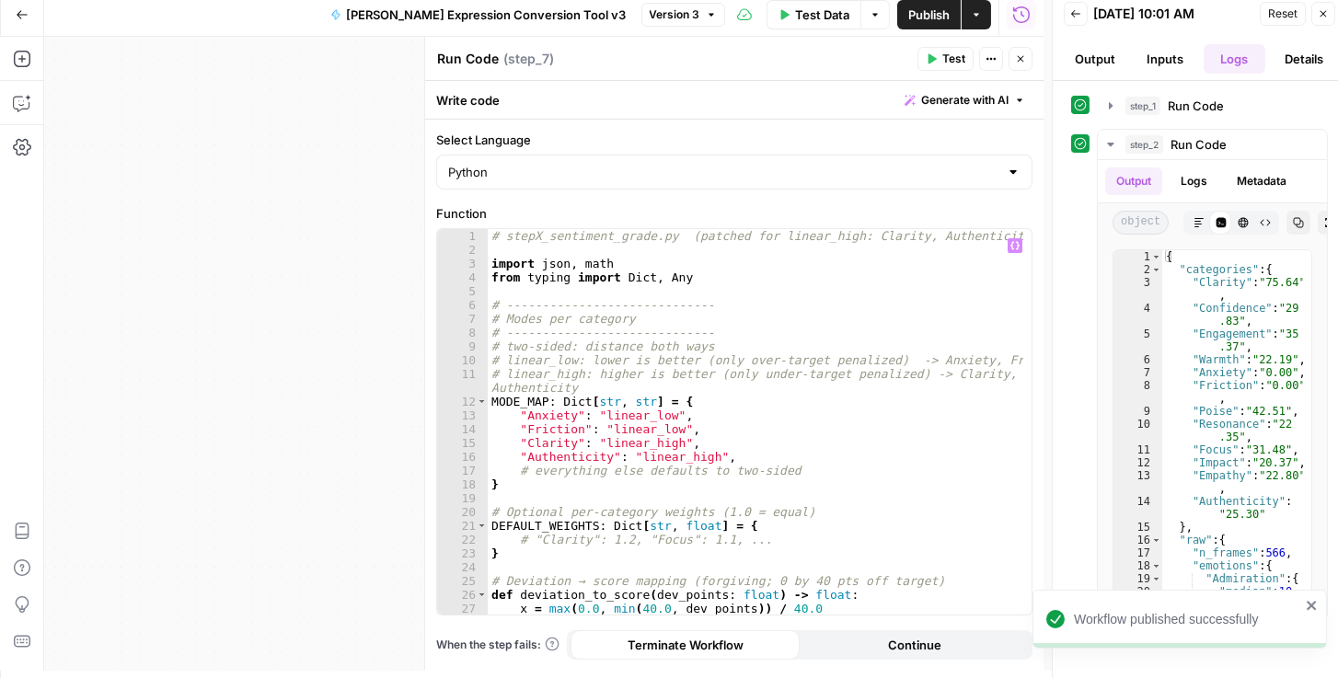
type textarea "*"
click at [612, 479] on div "# stepX_sentiment_grade.py (patched for linear_high: Clarity, Authenticity) imp…" at bounding box center [756, 436] width 537 height 414
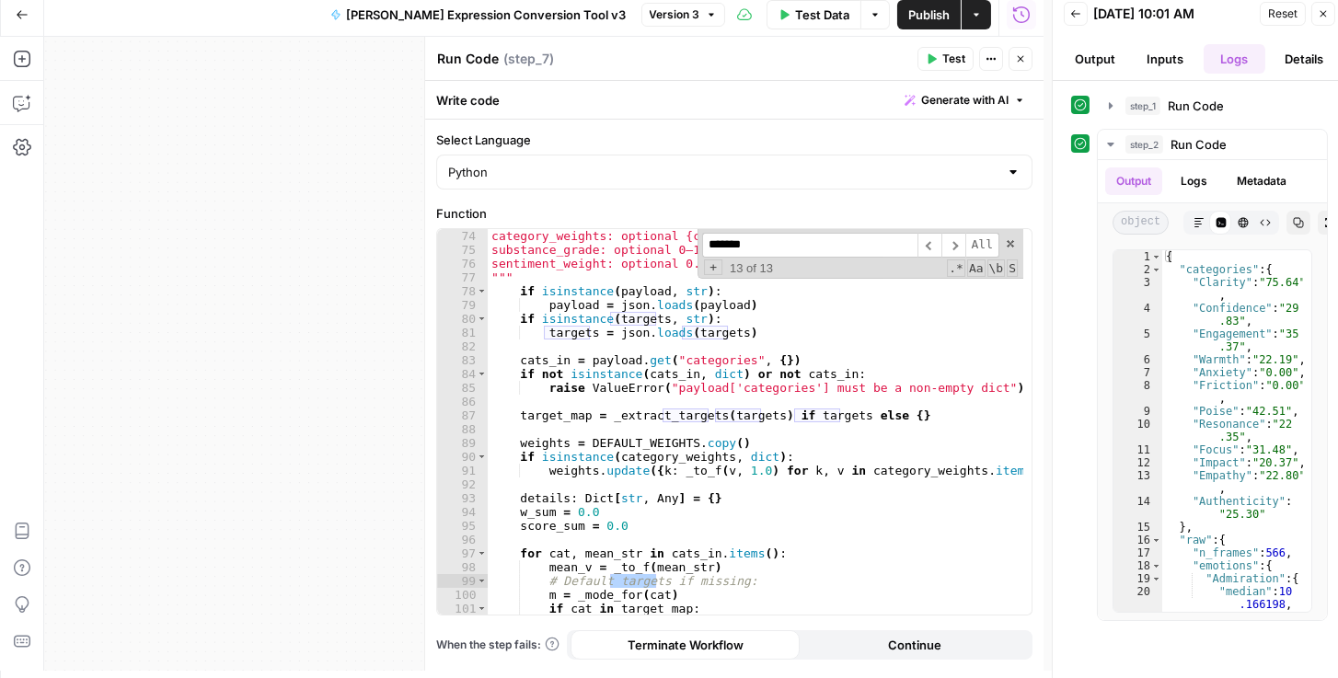
scroll to position [497, 0]
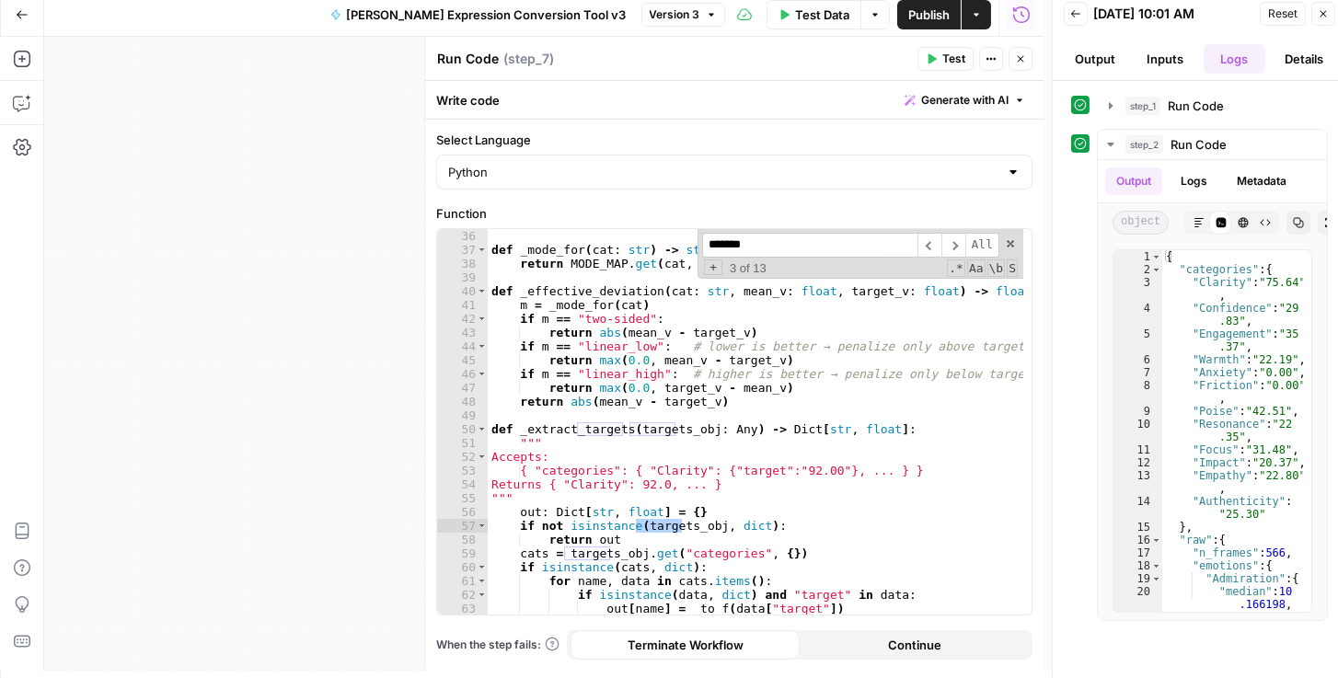
type input "*******"
click at [977, 207] on label "Function" at bounding box center [734, 213] width 596 height 18
click at [1032, 60] on button "Close" at bounding box center [1021, 59] width 24 height 24
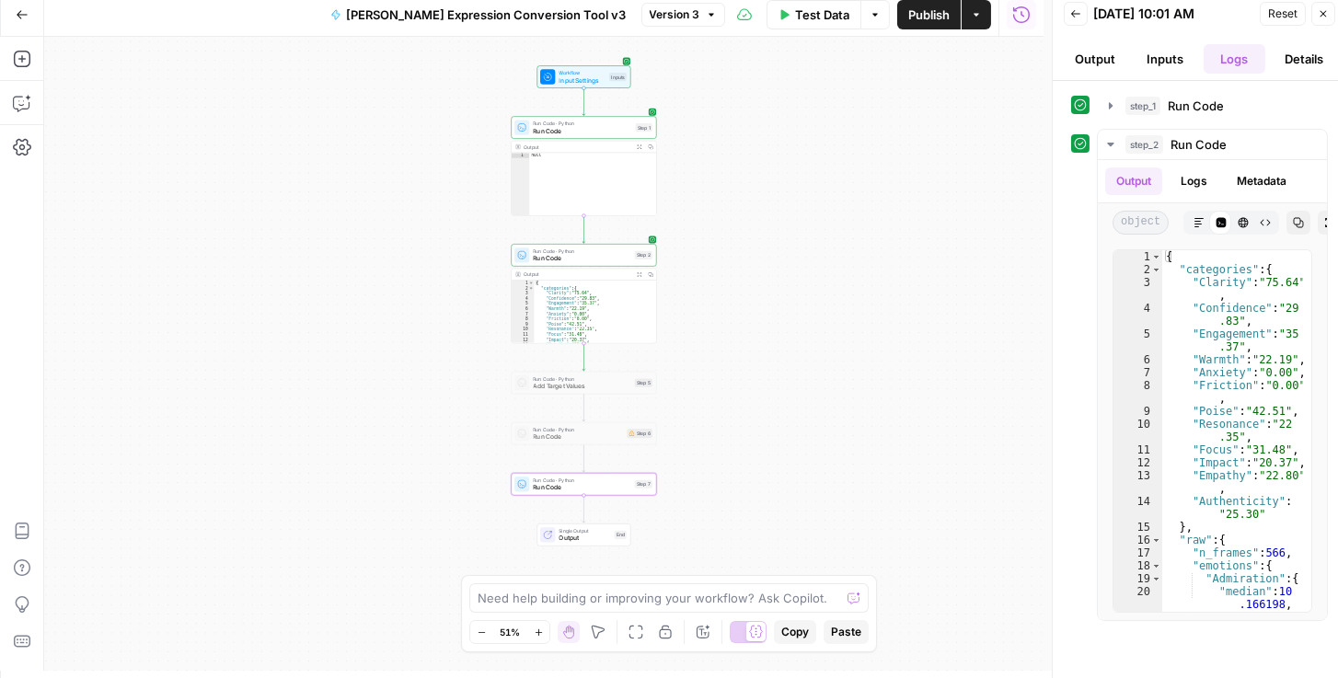
drag, startPoint x: 767, startPoint y: 198, endPoint x: 784, endPoint y: 334, distance: 137.3
click at [785, 345] on div "Workflow Input Settings Inputs Run Code · Python Run Code Step 1 Output Expand …" at bounding box center [544, 354] width 1000 height 634
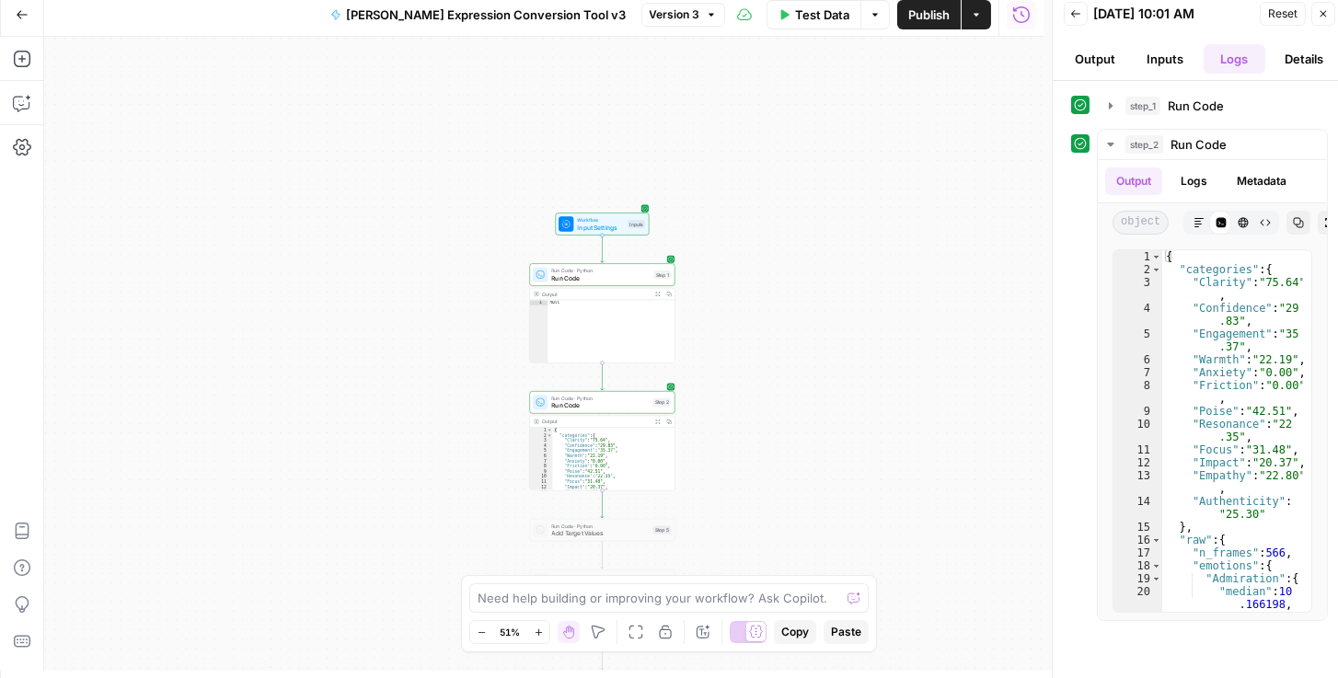
click at [614, 232] on div "Workflow Input Settings Inputs Test Step" at bounding box center [602, 224] width 94 height 22
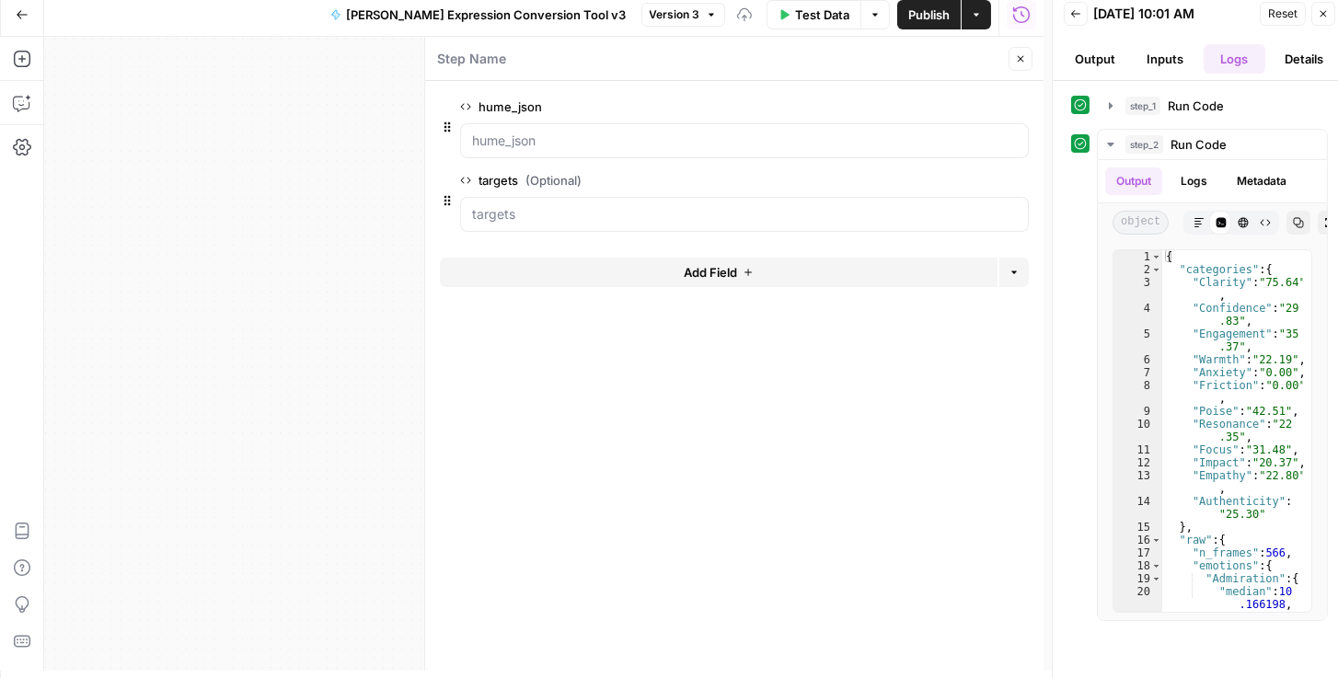
click at [688, 279] on span "Add Field" at bounding box center [710, 272] width 53 height 18
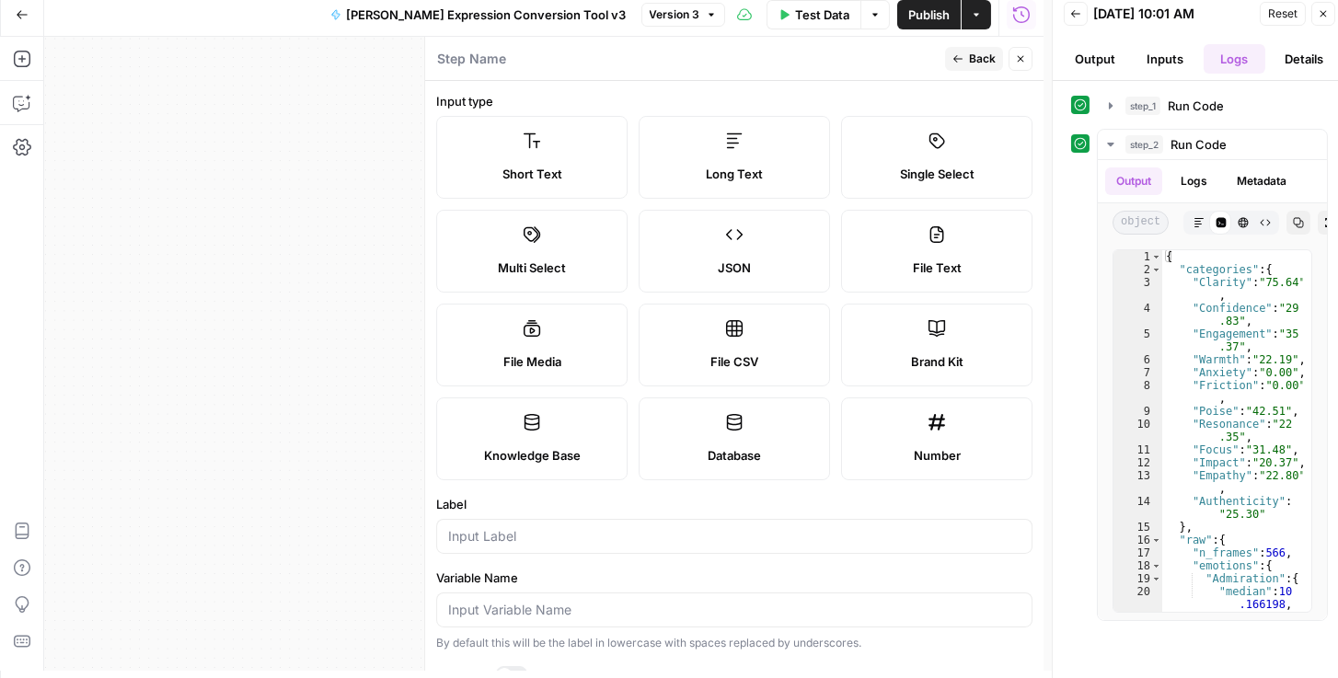
click at [964, 434] on label "Number" at bounding box center [936, 439] width 191 height 83
click at [664, 550] on div at bounding box center [734, 536] width 596 height 35
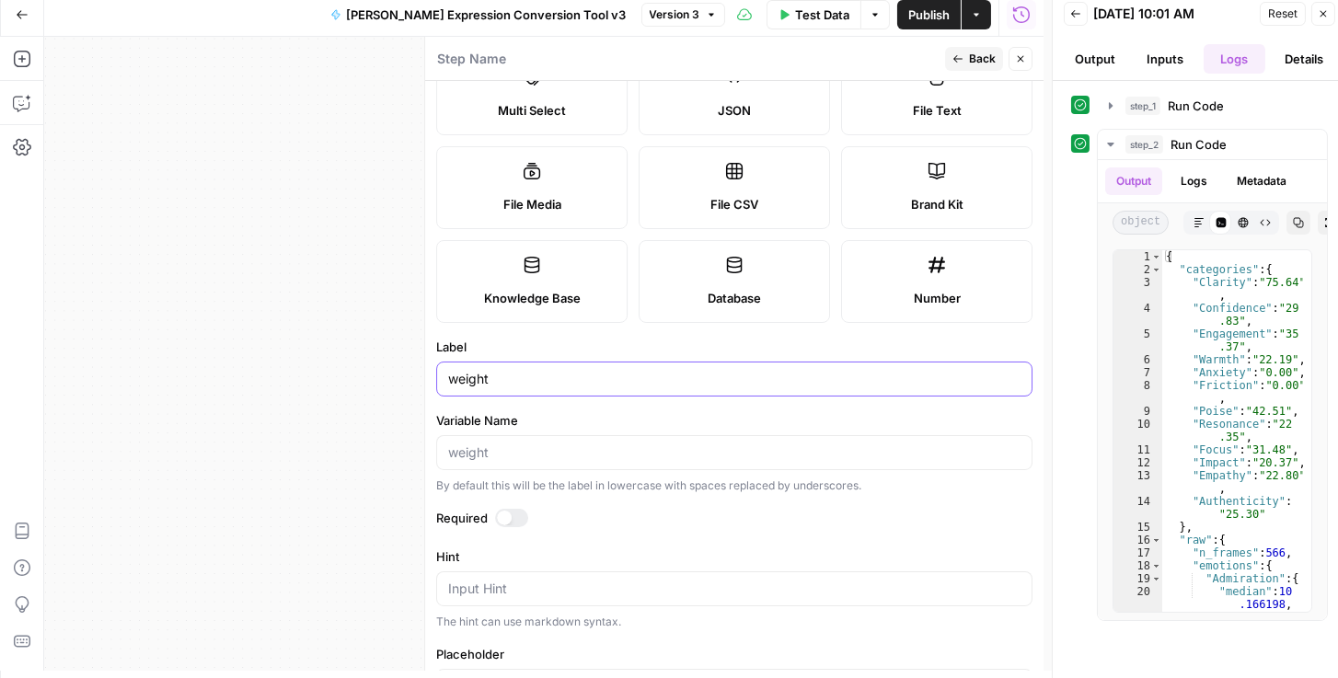
type input "weight"
click at [502, 517] on div at bounding box center [504, 518] width 15 height 15
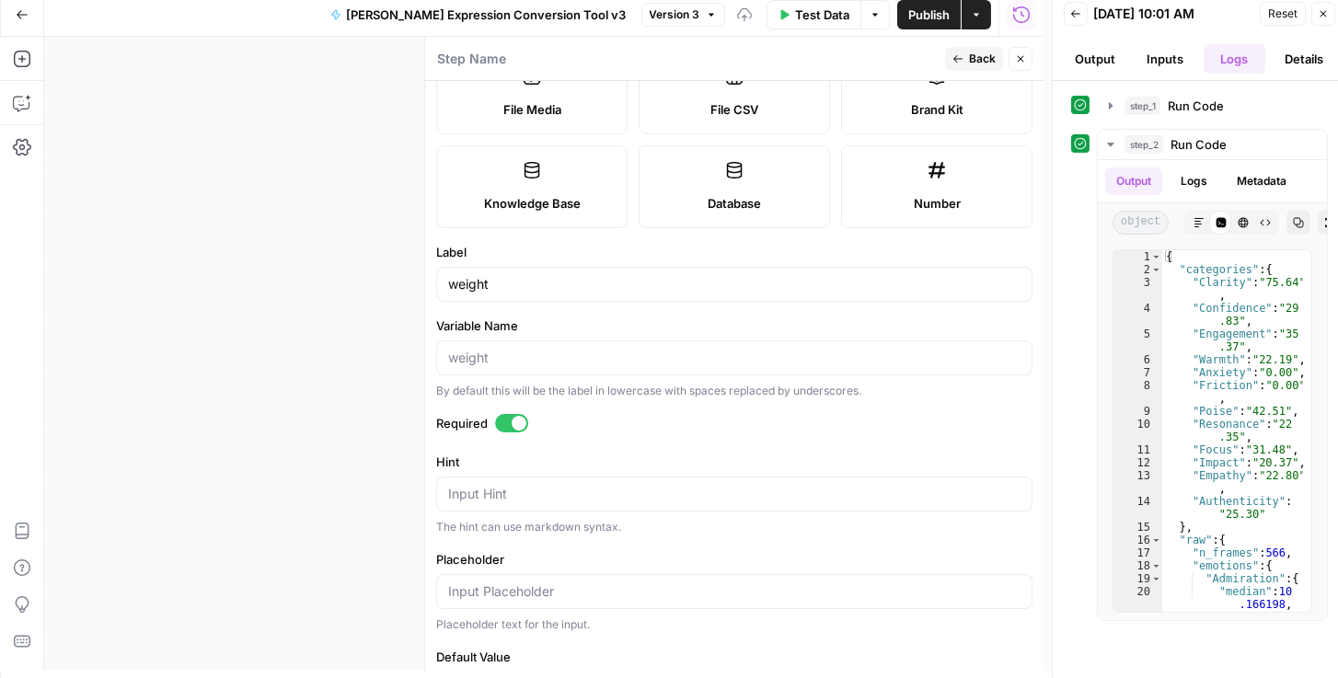
scroll to position [315, 0]
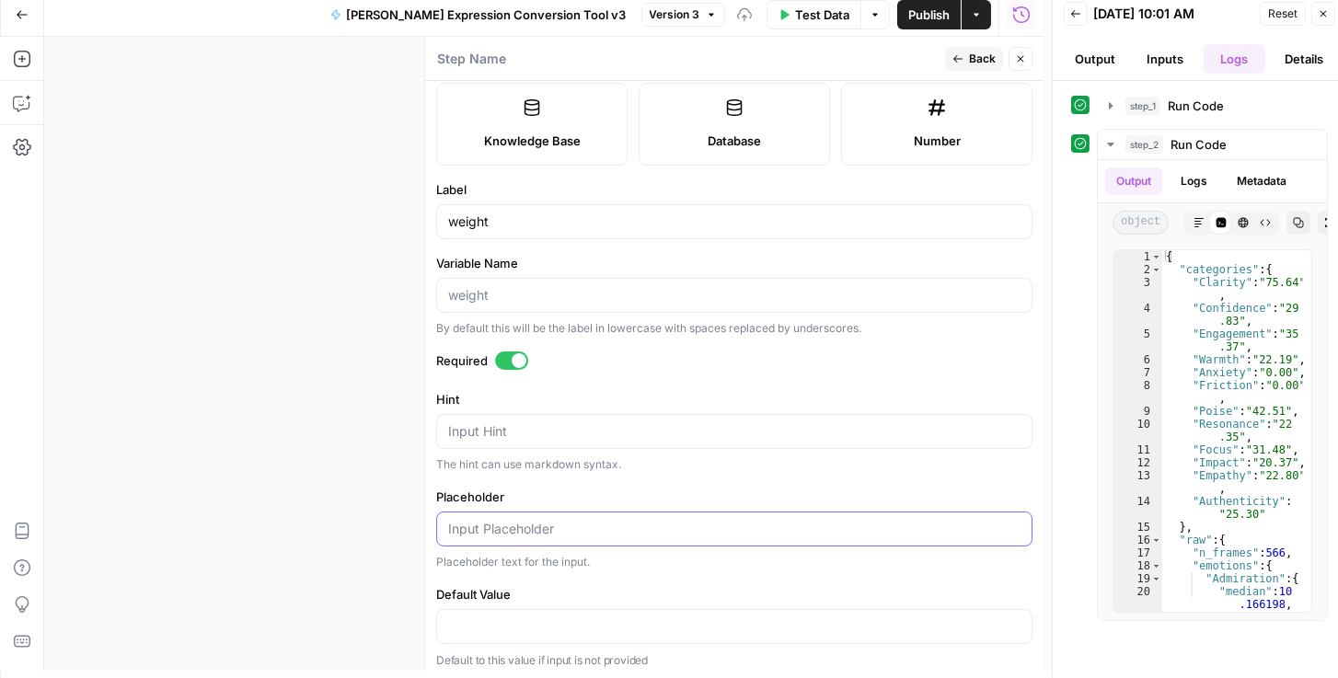
click at [498, 526] on input "Placeholder" at bounding box center [734, 529] width 572 height 18
type input "0.5"
click at [493, 442] on div "Input Hint" at bounding box center [734, 431] width 596 height 35
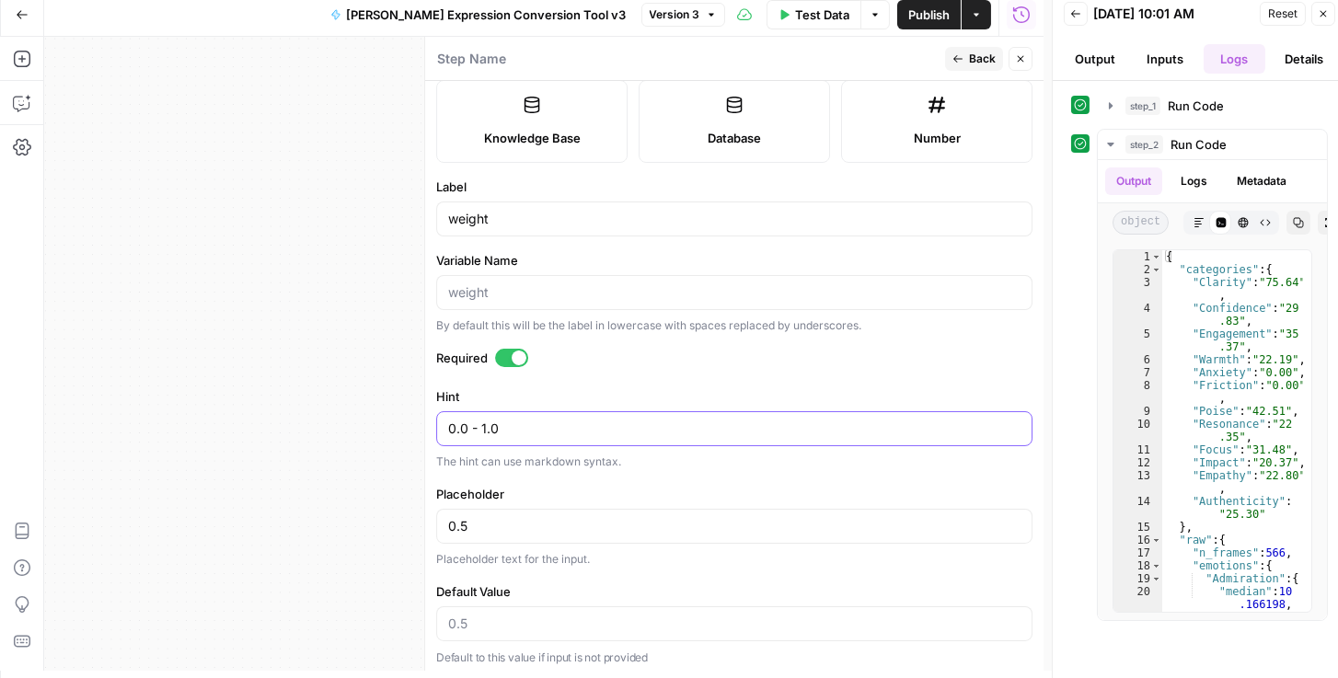
scroll to position [320, 0]
type textarea "0.0 - 1.0"
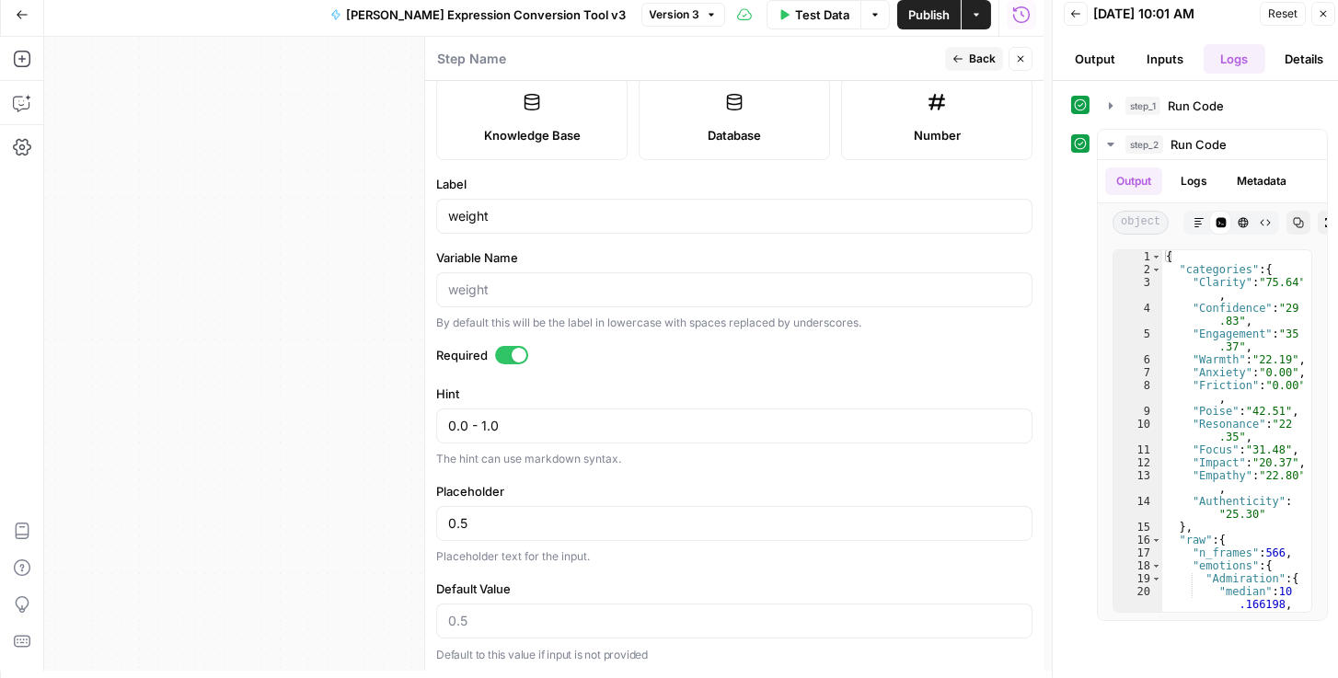
click at [588, 468] on form "Input type Short Text Long Text Single Select Multi Select JSON File Text File …" at bounding box center [734, 376] width 619 height 590
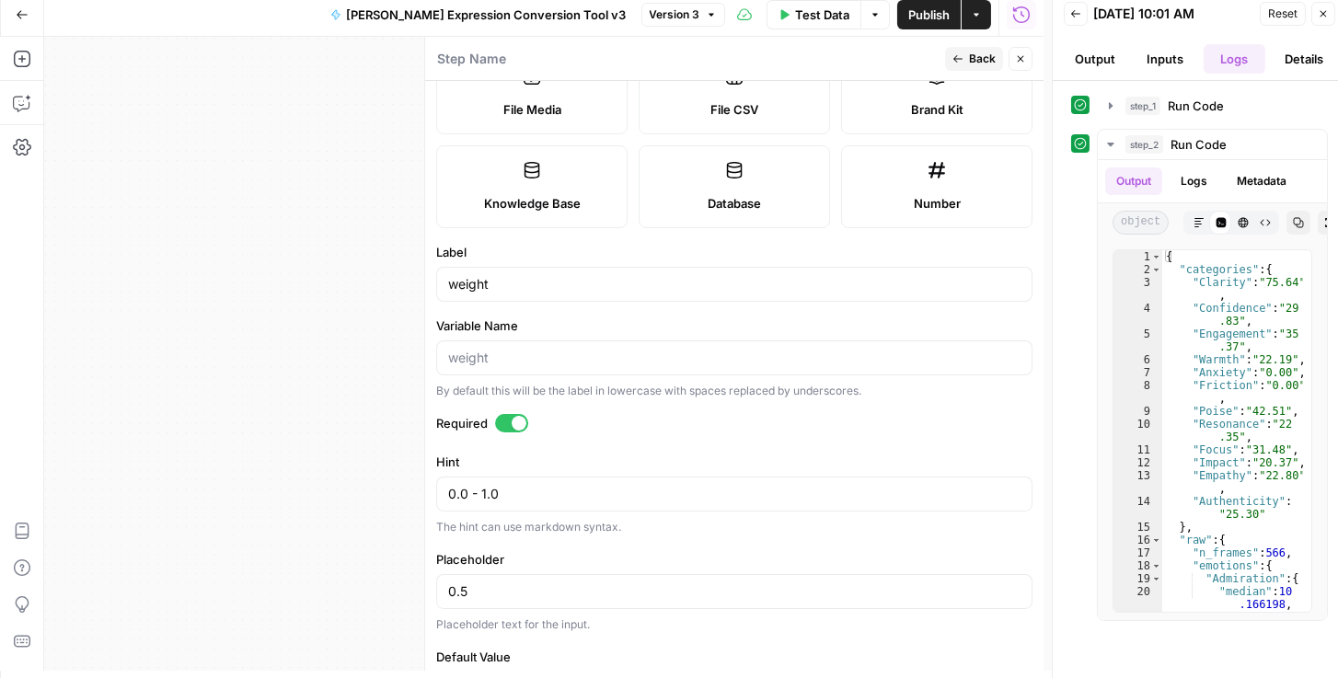
scroll to position [215, 0]
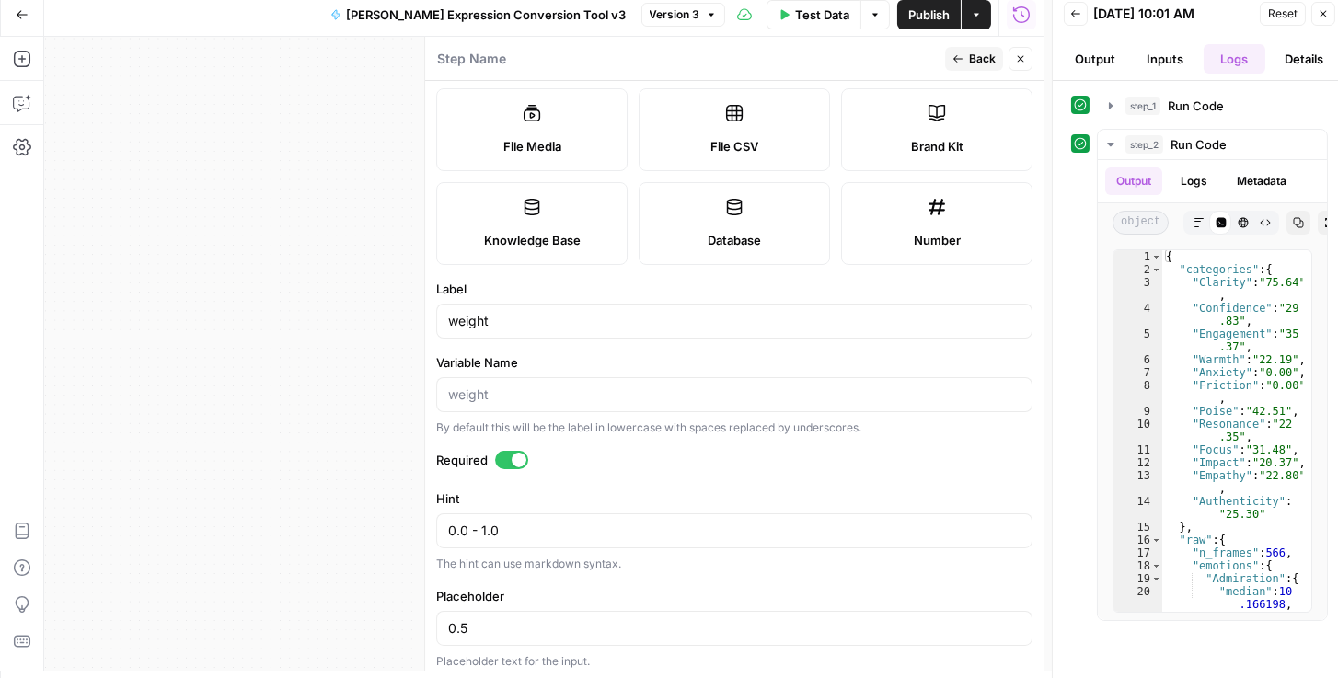
click at [939, 15] on span "Publish" at bounding box center [928, 15] width 41 height 18
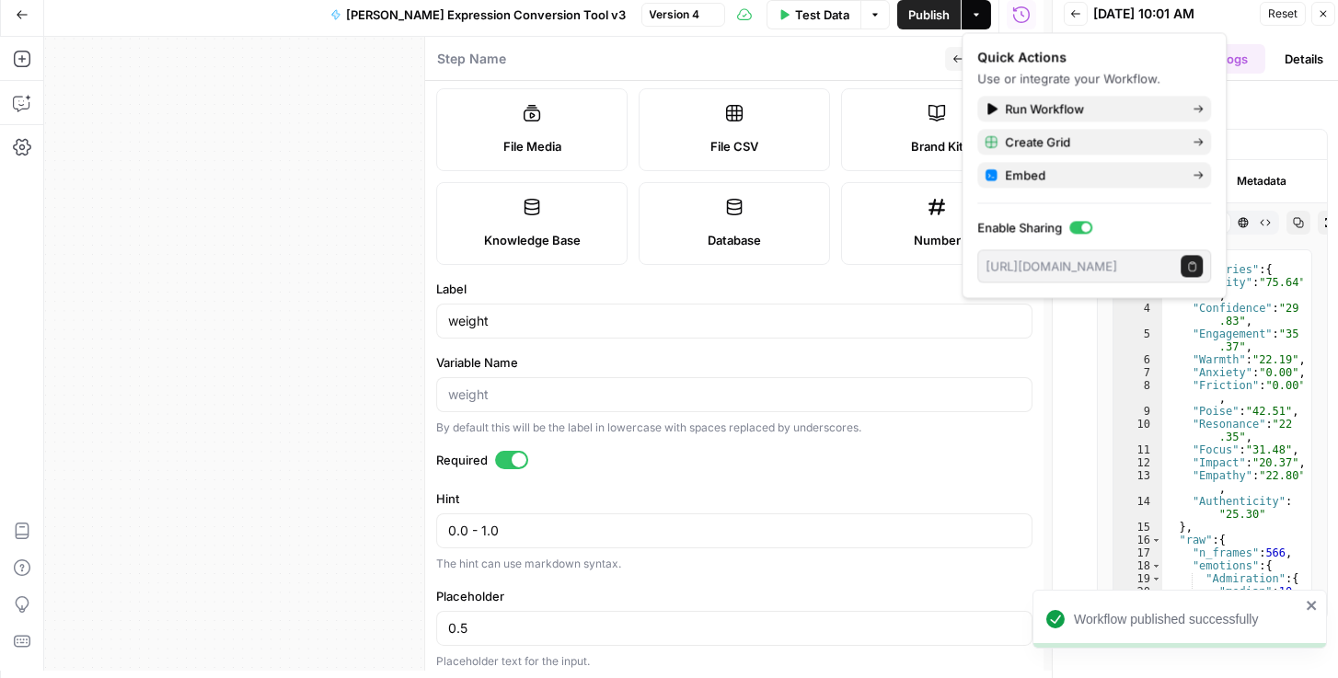
click at [886, 57] on div "Step Name" at bounding box center [687, 59] width 503 height 20
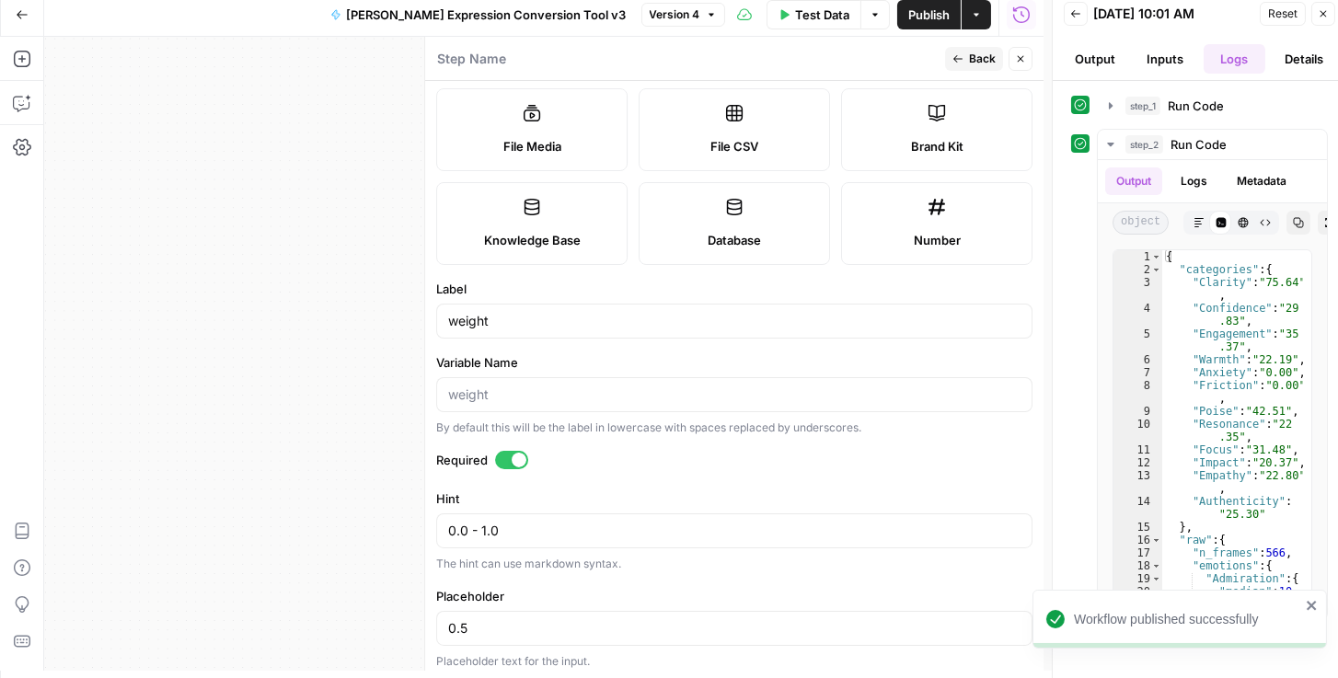
click at [1025, 56] on icon "button" at bounding box center [1020, 58] width 11 height 11
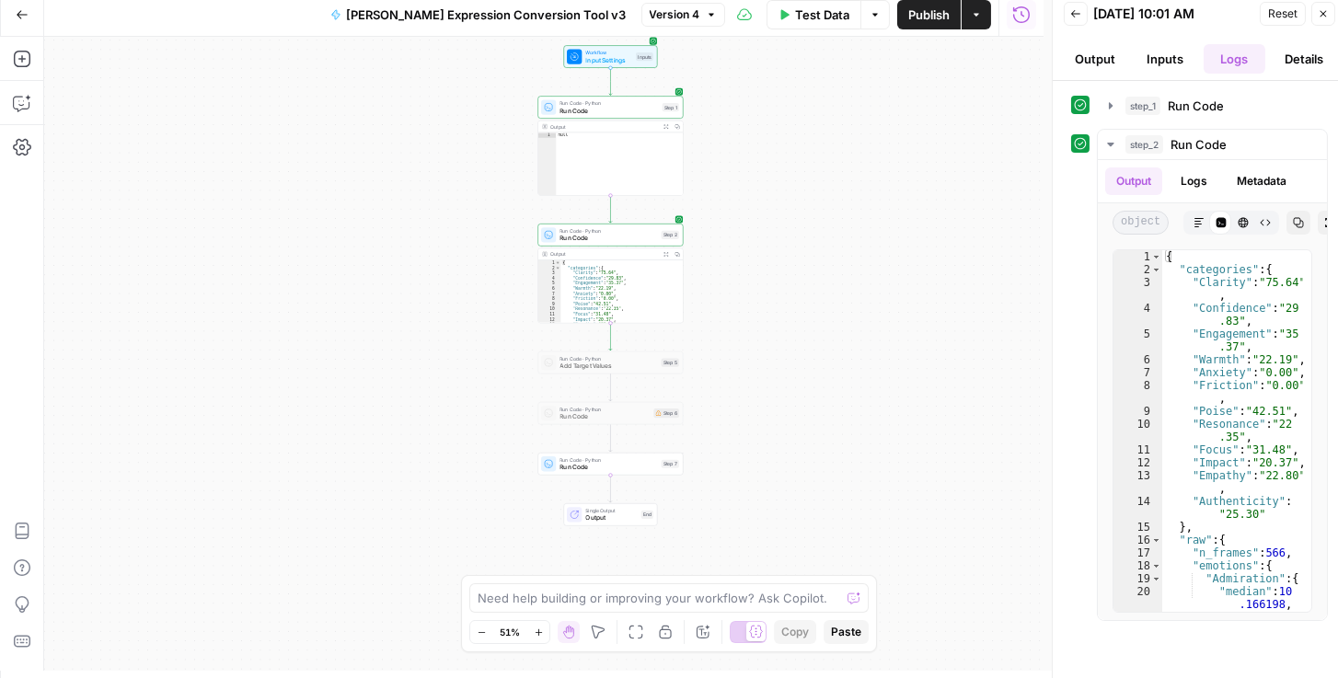
drag, startPoint x: 722, startPoint y: 482, endPoint x: 726, endPoint y: 296, distance: 186.0
click at [726, 296] on div "Workflow Input Settings Inputs Run Code · Python Run Code Step 1 Output Expand …" at bounding box center [544, 354] width 1000 height 634
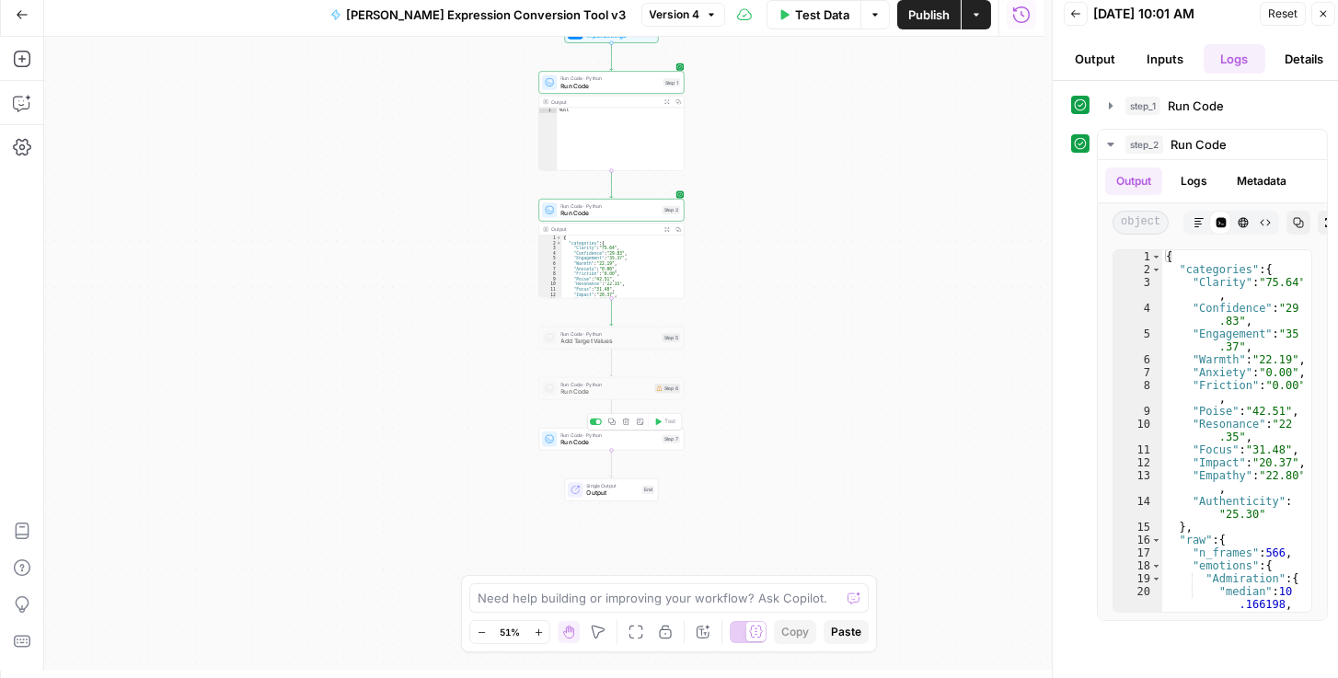
click at [577, 439] on span "Run Code" at bounding box center [610, 442] width 98 height 9
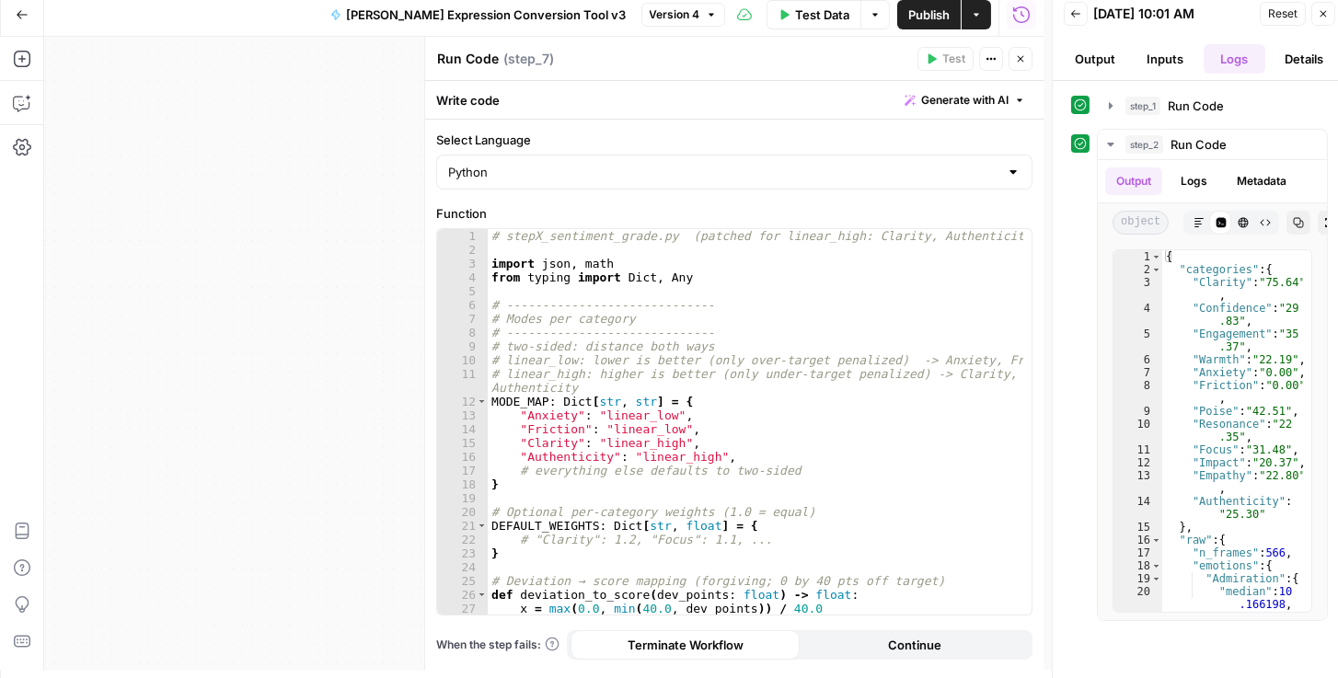
click at [617, 433] on div "# stepX_sentiment_grade.py (patched for linear_high: Clarity, Authenticity) imp…" at bounding box center [756, 436] width 537 height 414
type textarea "**********"
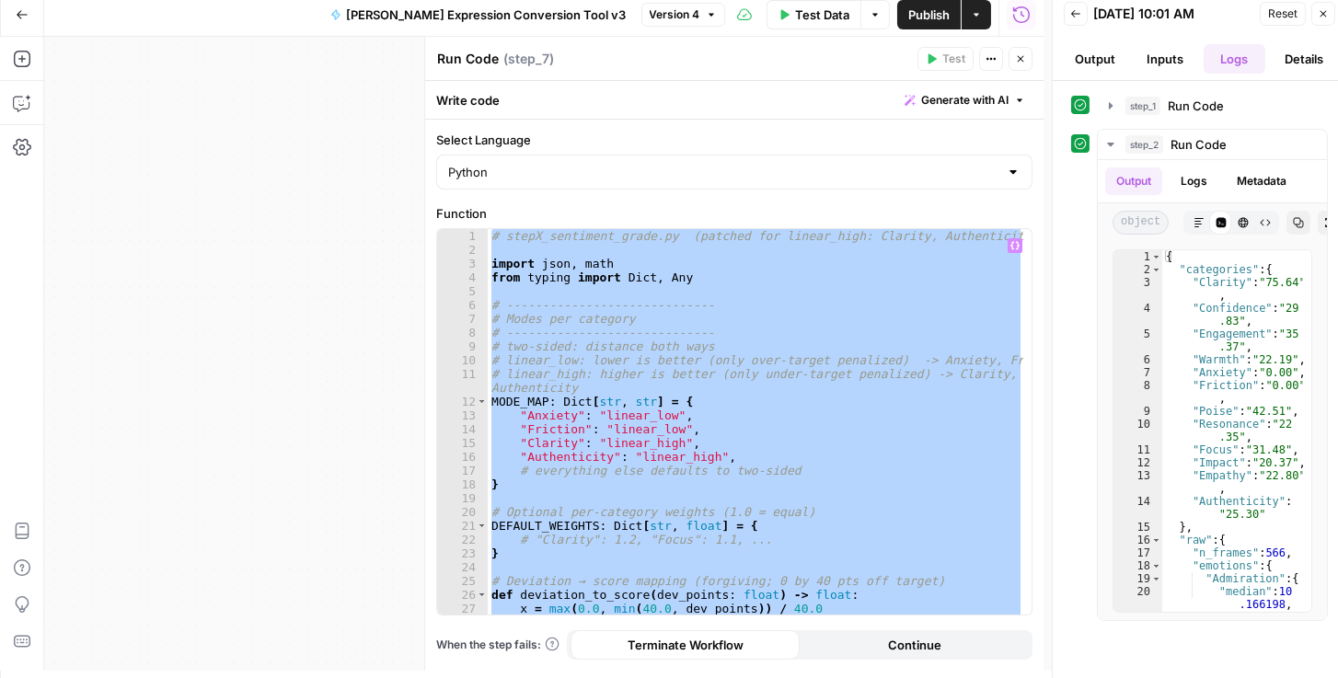
paste textarea
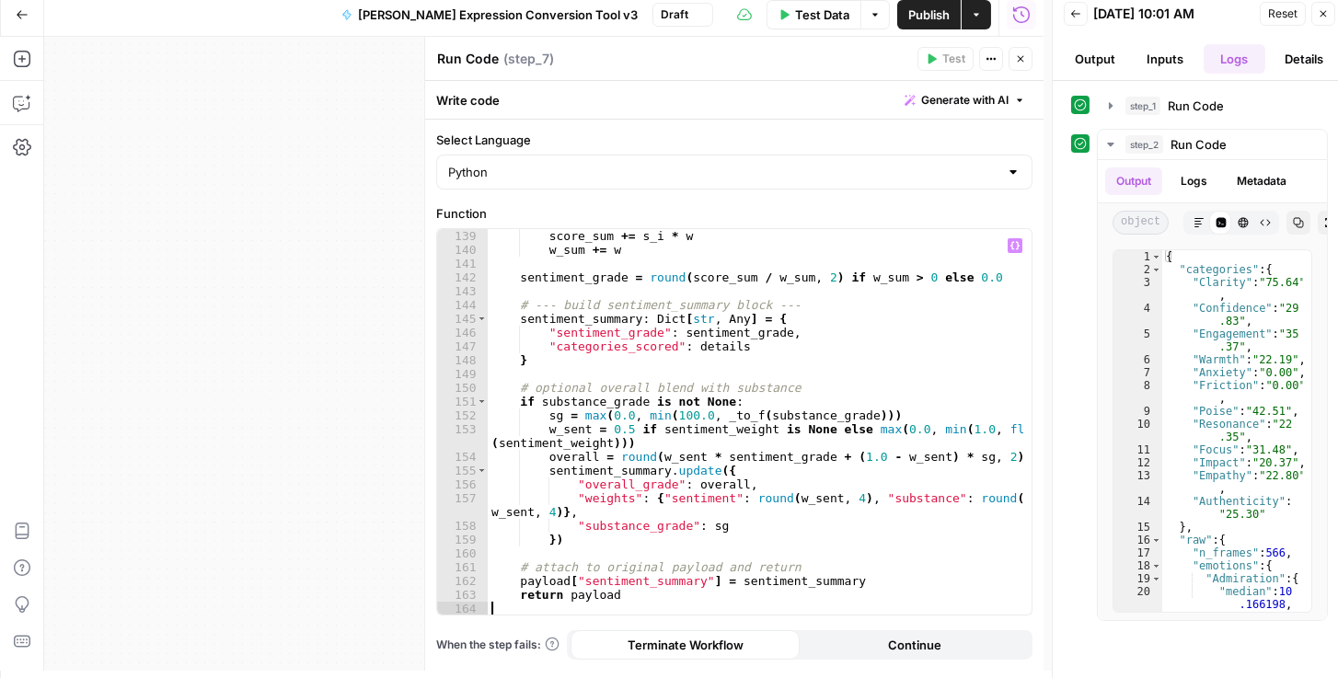
drag, startPoint x: 931, startPoint y: 17, endPoint x: 981, endPoint y: 26, distance: 50.4
click at [932, 17] on span "Publish" at bounding box center [928, 15] width 41 height 18
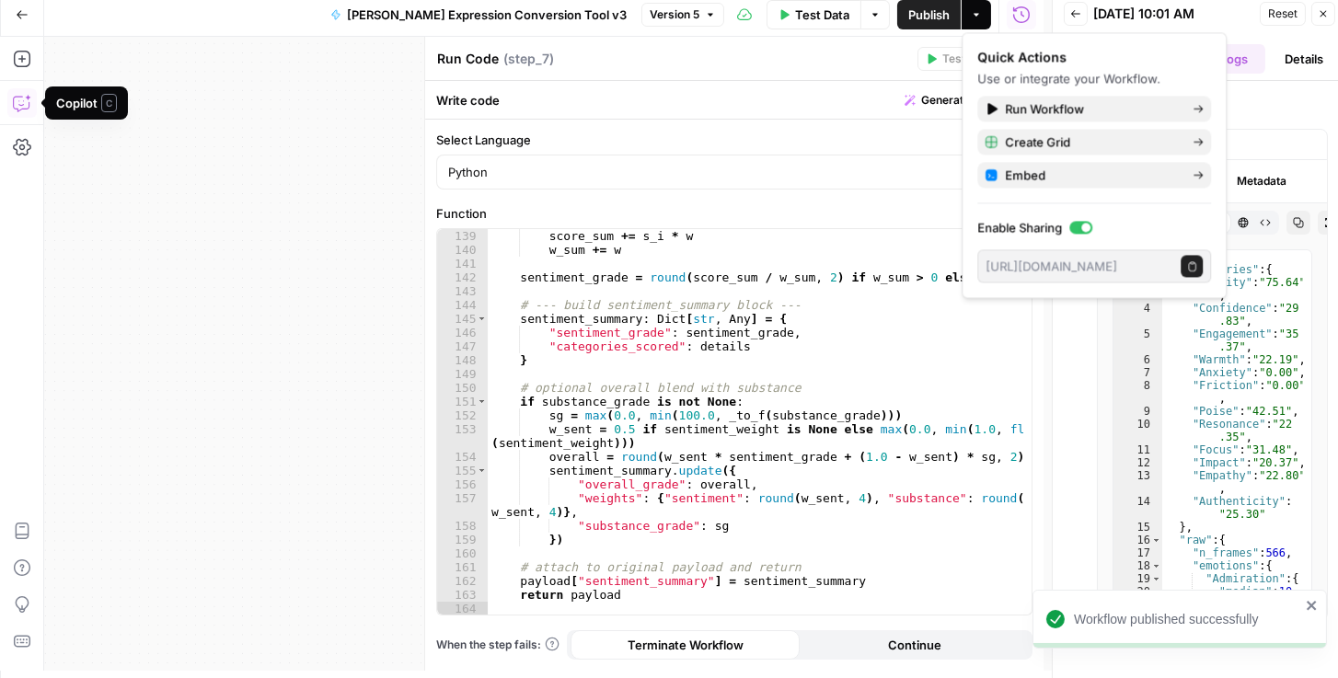
click at [22, 102] on icon "button" at bounding box center [22, 103] width 18 height 18
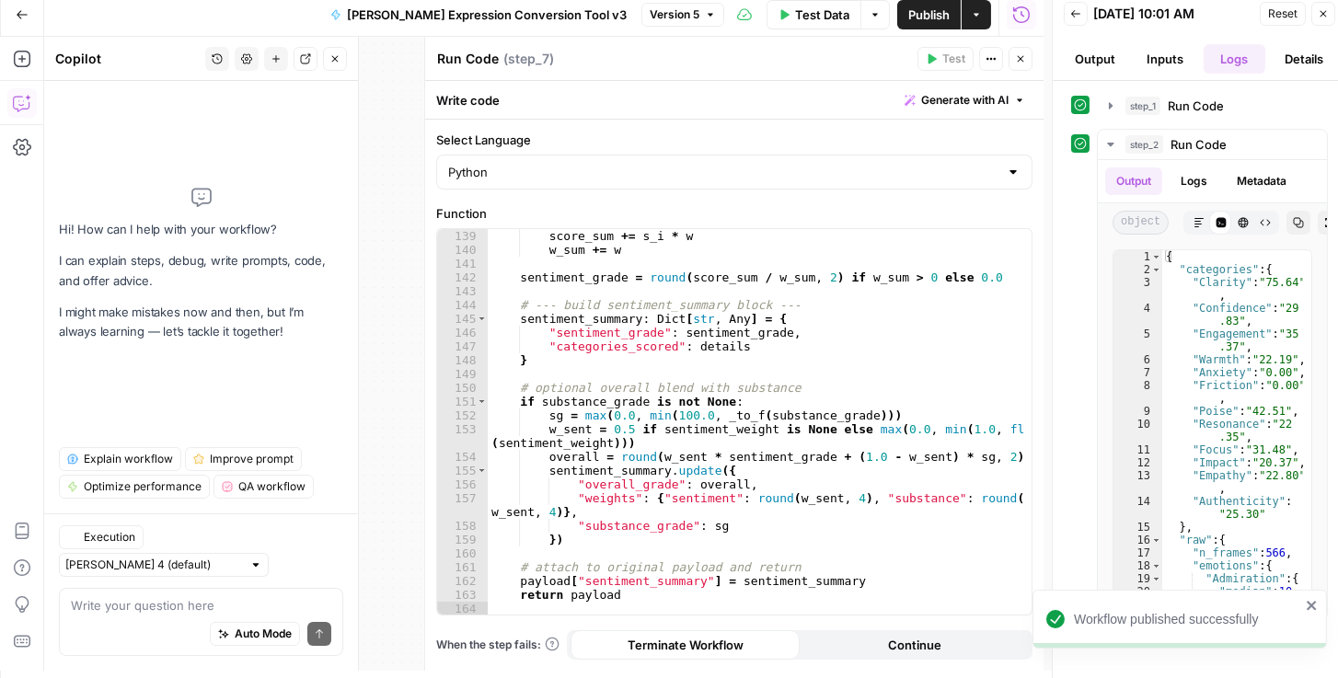
click at [120, 607] on textarea at bounding box center [201, 605] width 260 height 18
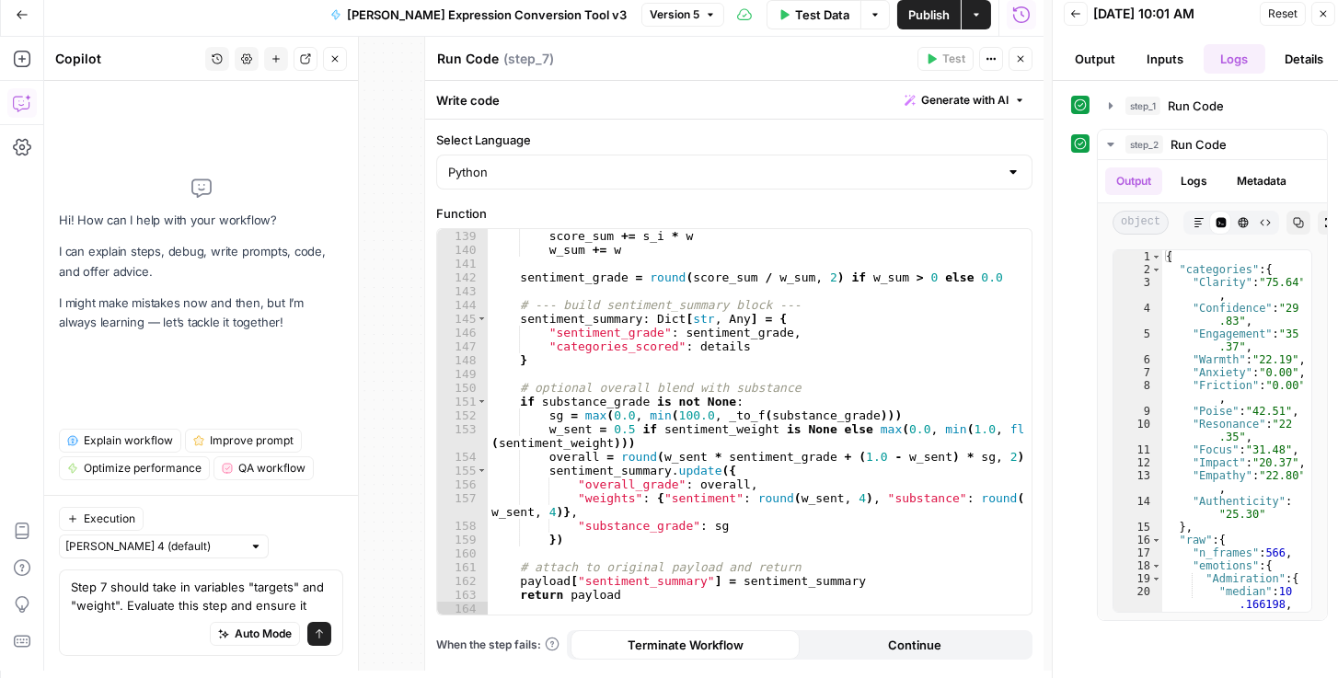
click at [118, 606] on textarea "Step 7 should take in variables "targets" and "weight". Evaluate this step and …" at bounding box center [201, 596] width 260 height 37
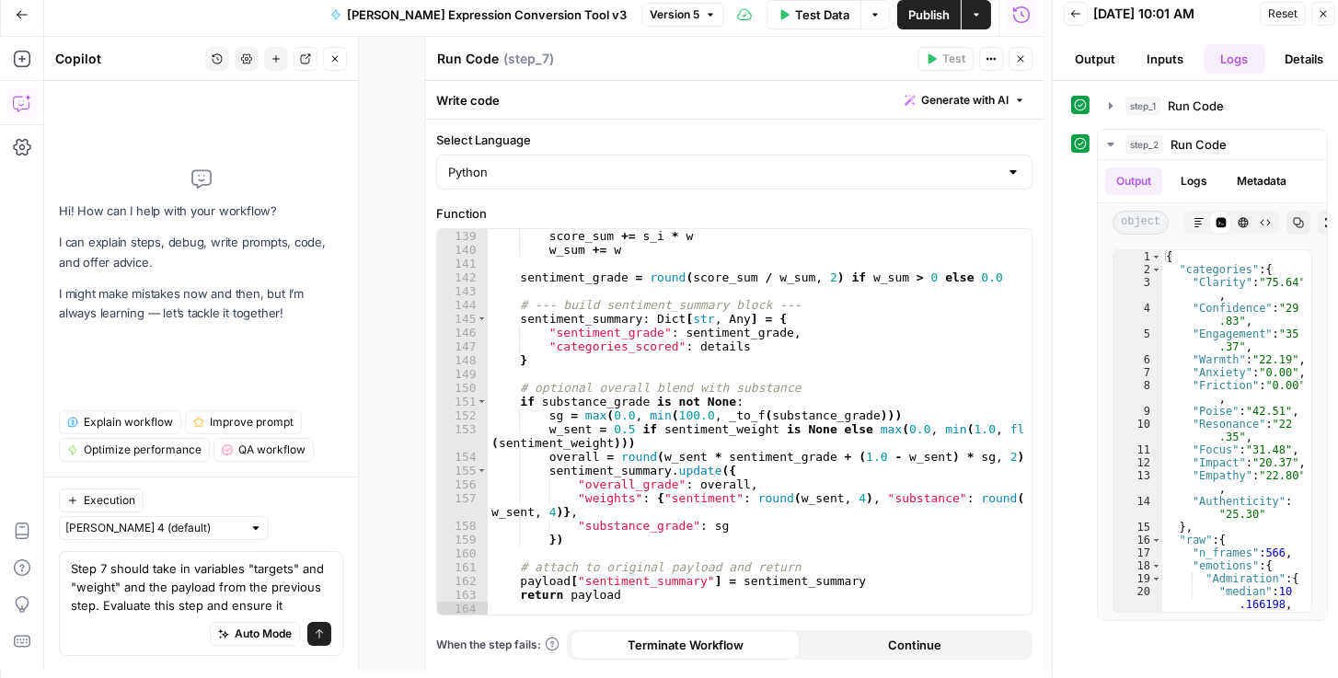
click at [285, 594] on textarea "Step 7 should take in variables "targets" and "weight" and the payload from the…" at bounding box center [201, 587] width 260 height 55
click at [288, 606] on textarea "Step 7 should take in variables "targets" and "weight" and the payload from the…" at bounding box center [201, 587] width 260 height 55
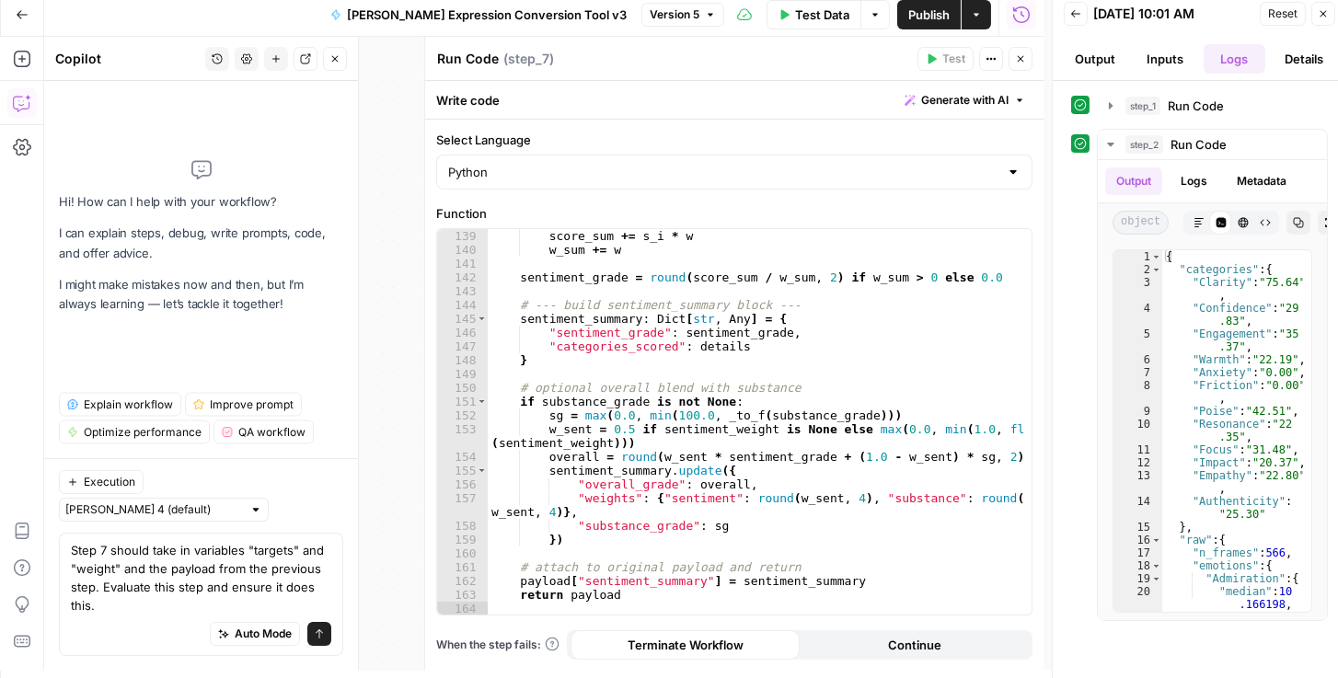
type textarea "Step 7 should take in variables "targets" and "weight" and the payload from the…"
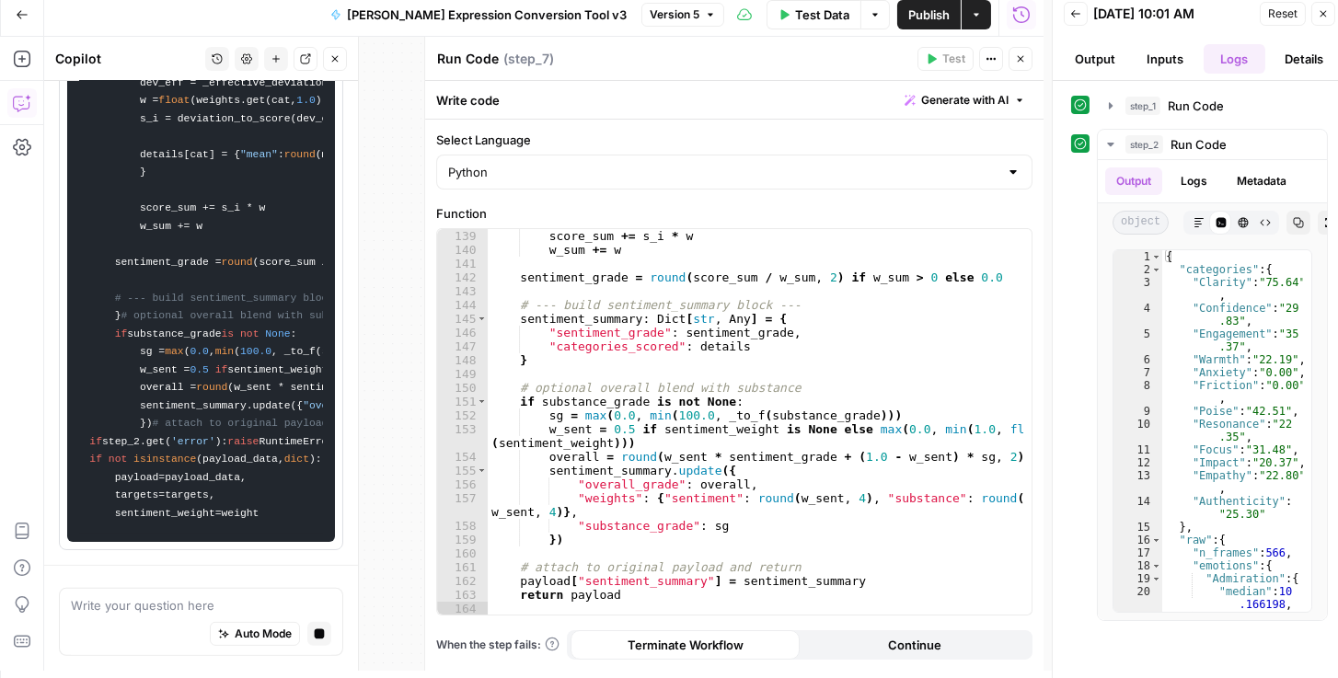
scroll to position [0, 0]
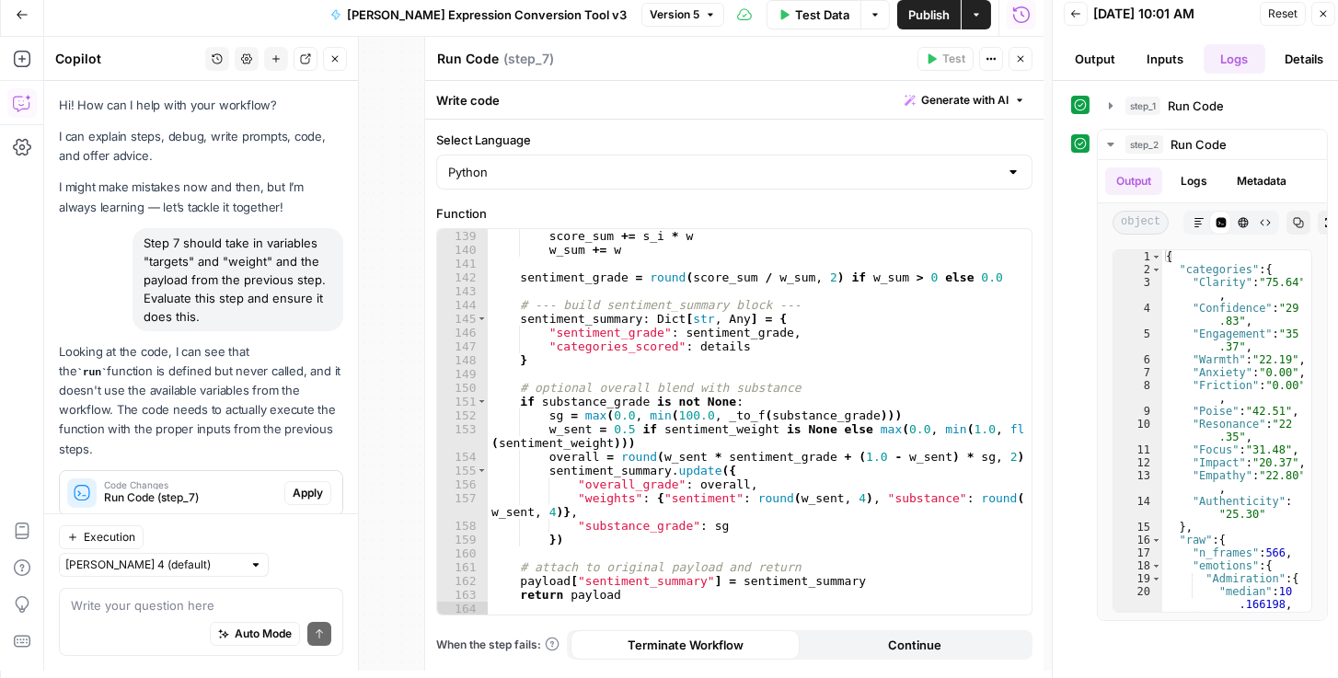
click at [324, 481] on button "Apply" at bounding box center [307, 493] width 47 height 24
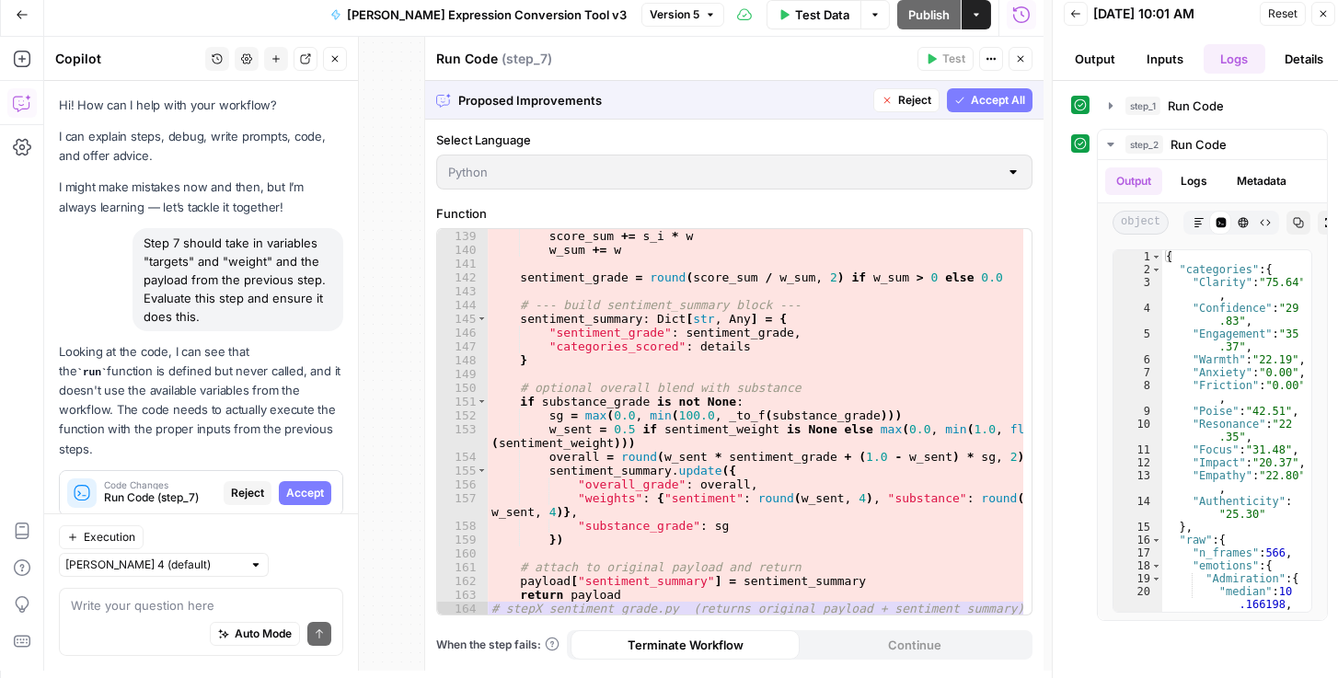
click at [305, 485] on span "Accept" at bounding box center [305, 493] width 38 height 17
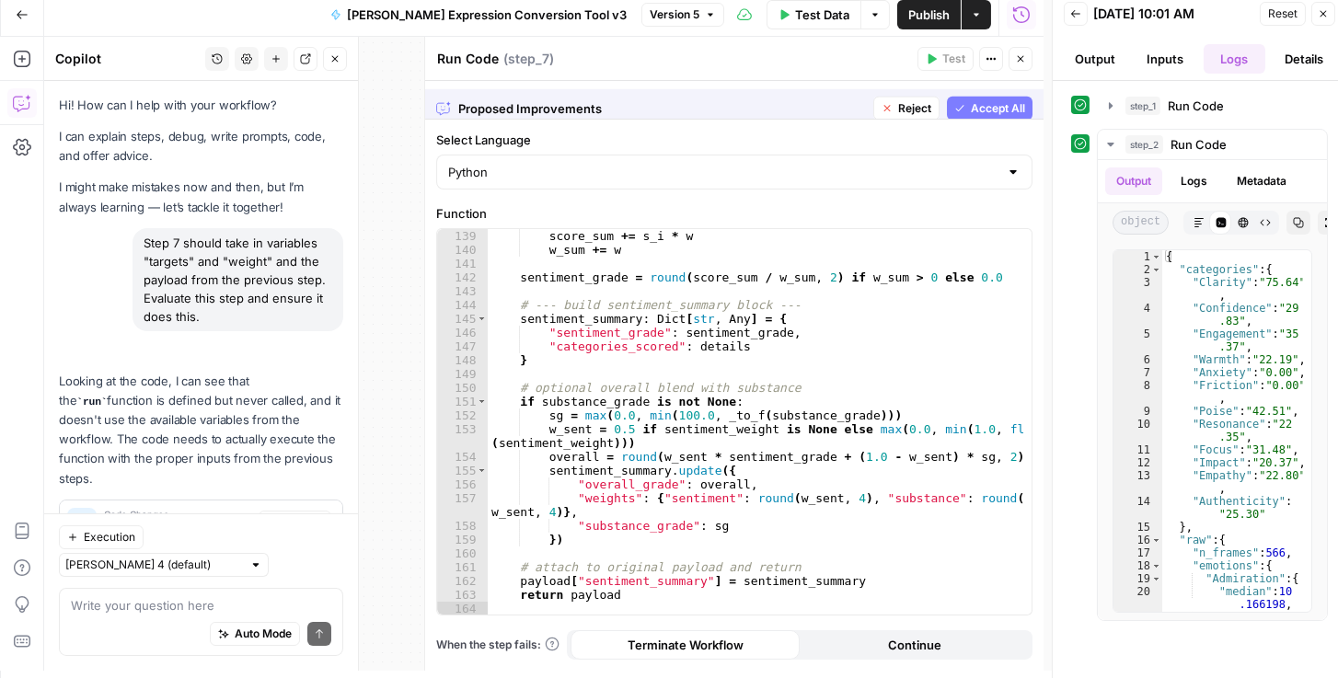
scroll to position [27, 0]
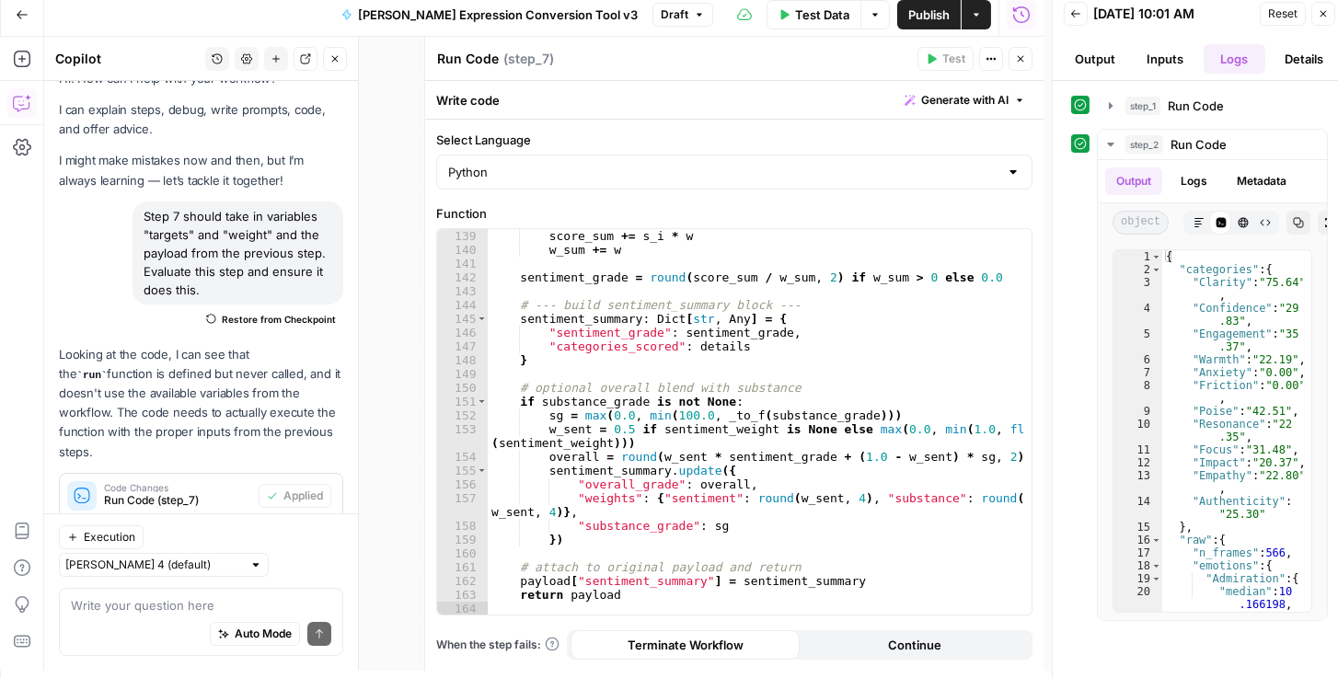
click at [934, 12] on span "Publish" at bounding box center [928, 15] width 41 height 18
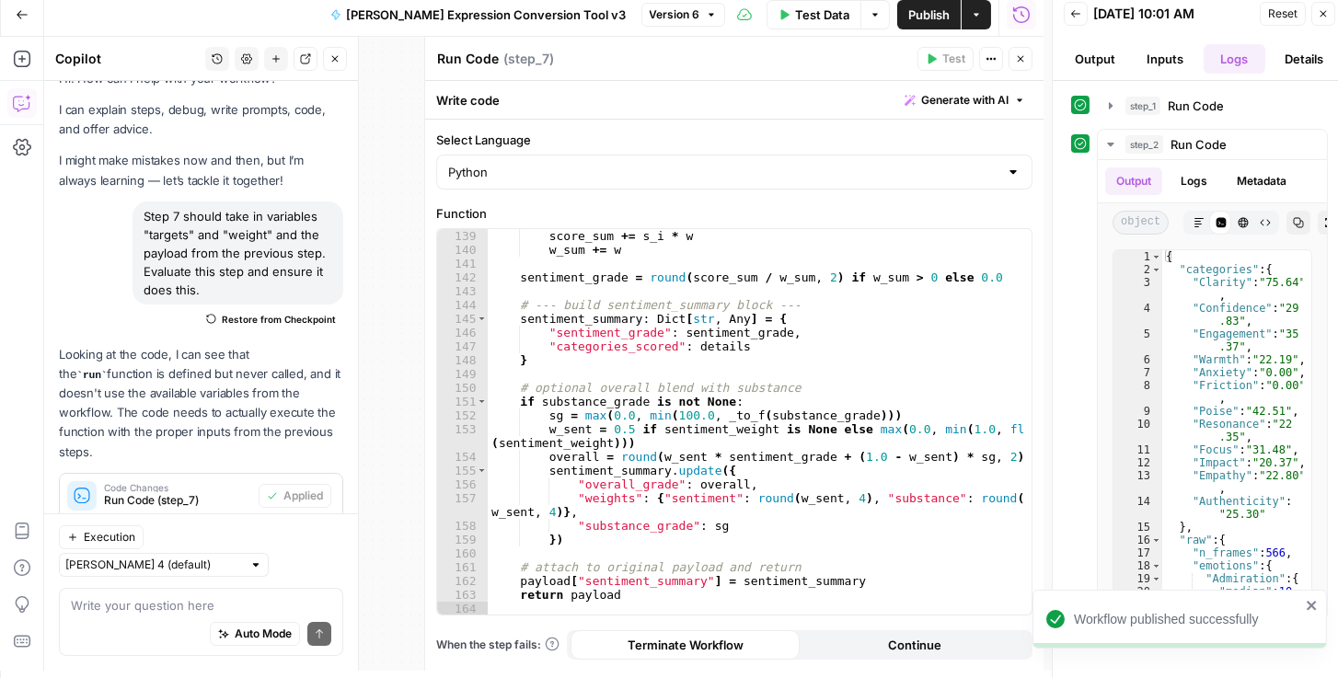
click at [831, 12] on span "Test Data" at bounding box center [822, 15] width 54 height 18
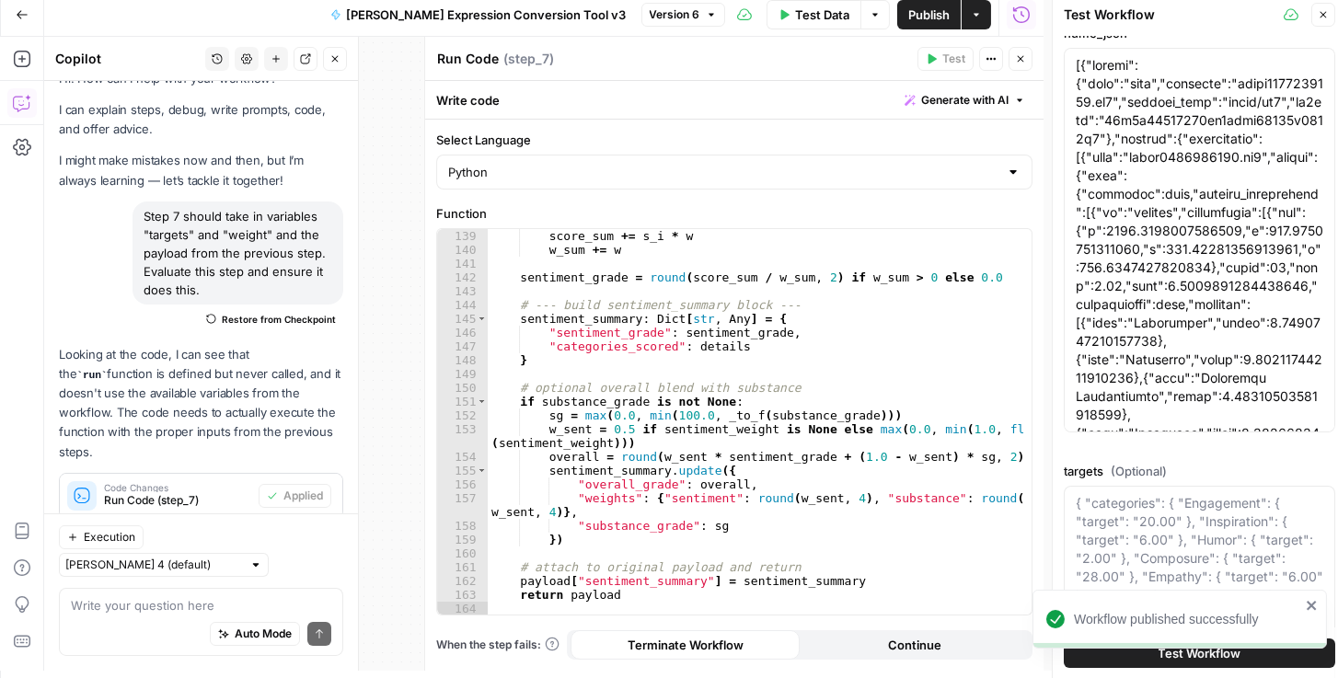
scroll to position [243, 0]
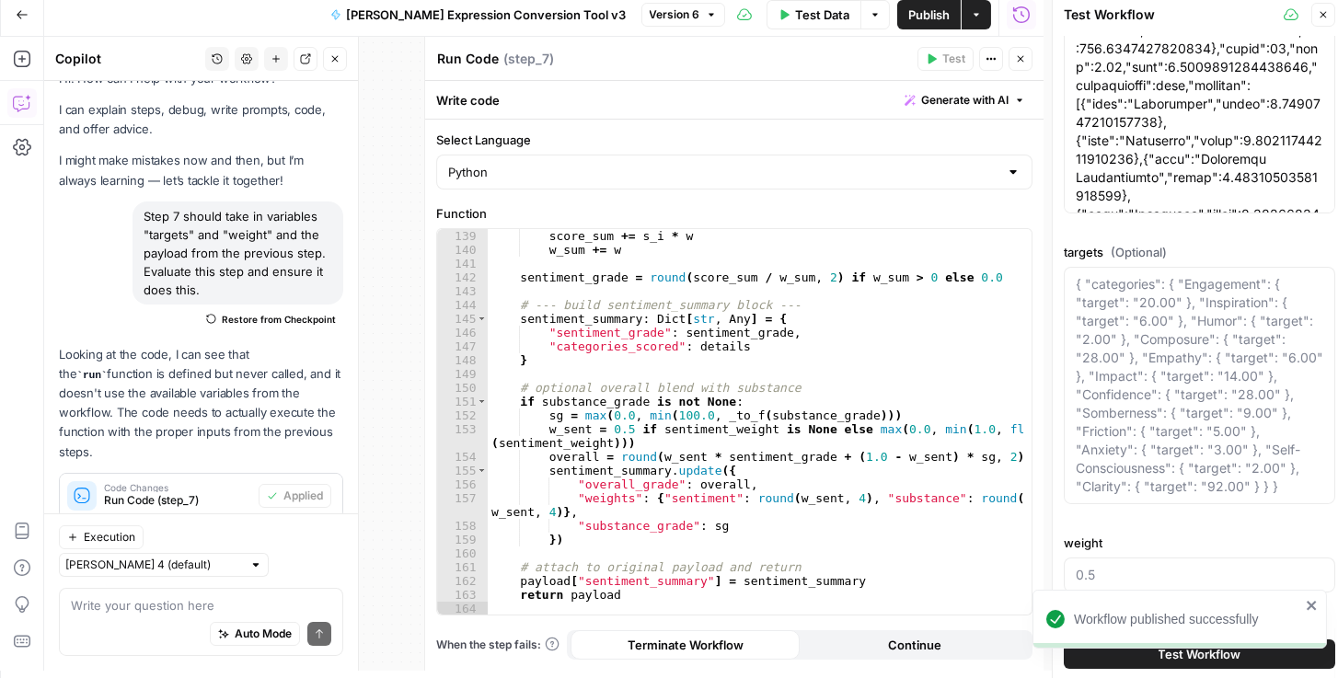
click at [1305, 607] on div "Workflow published successfully" at bounding box center [1173, 619] width 265 height 29
click at [1182, 648] on span "Test Workflow" at bounding box center [1200, 653] width 83 height 18
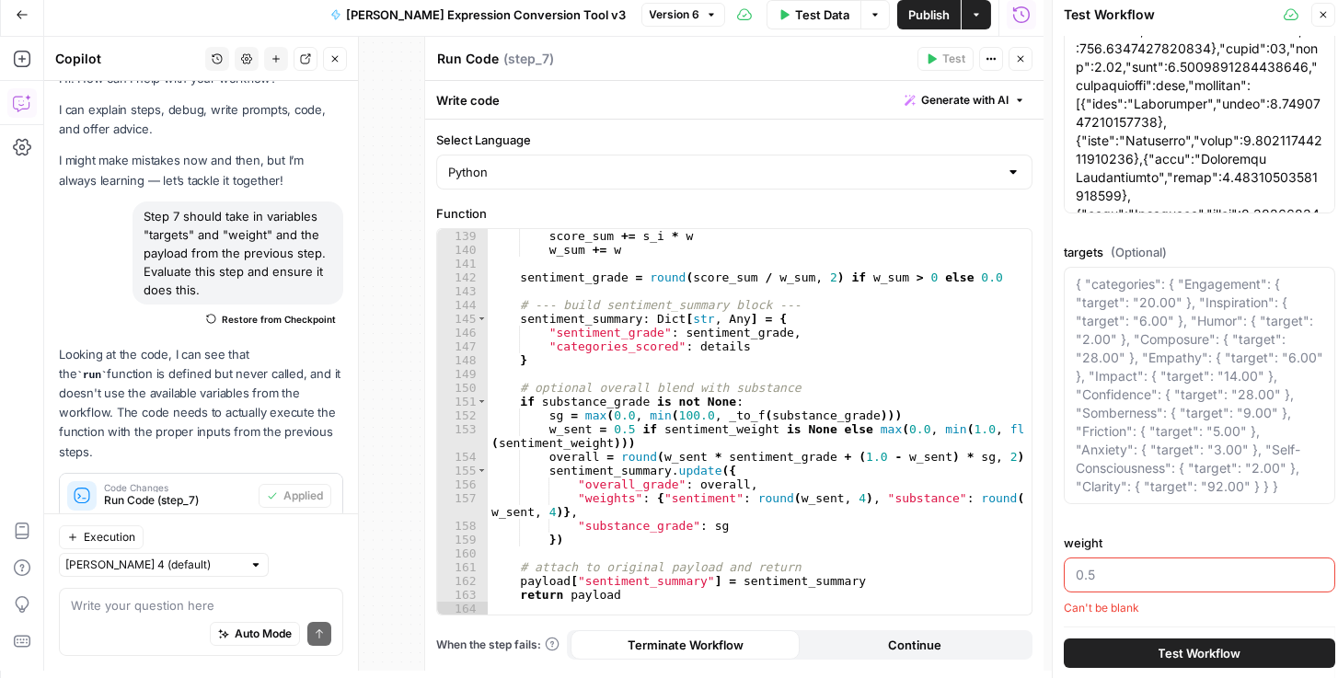
scroll to position [242, 0]
click at [1134, 584] on div at bounding box center [1200, 576] width 272 height 35
click at [1023, 61] on icon "button" at bounding box center [1021, 59] width 6 height 6
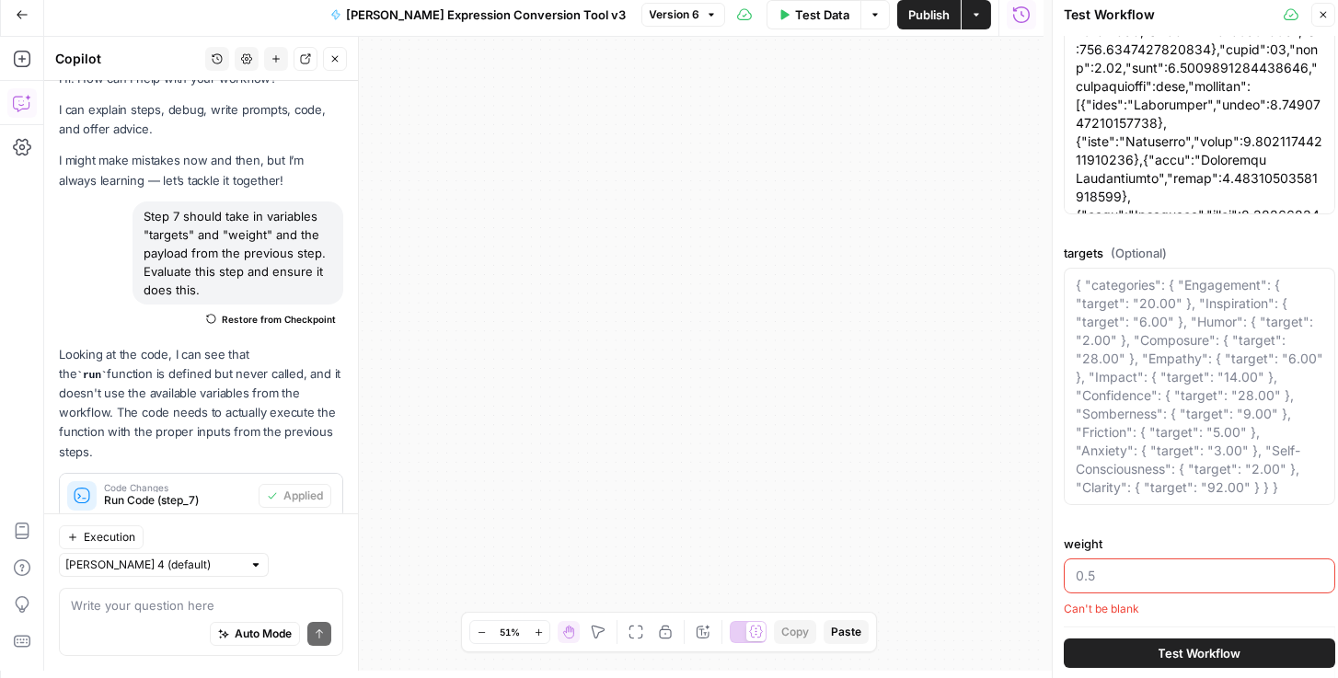
drag, startPoint x: 958, startPoint y: 97, endPoint x: 969, endPoint y: 417, distance: 320.5
click at [984, 429] on div "Workflow Input Settings Inputs Run Code · Python Run Code Step 1 Output Expand …" at bounding box center [544, 354] width 1000 height 634
drag, startPoint x: 848, startPoint y: 375, endPoint x: 899, endPoint y: 213, distance: 170.0
click at [971, 11] on div "Go Back HUME Expression Conversion Tool v3 Version 6 Test Data Options Publish …" at bounding box center [522, 332] width 1044 height 678
drag, startPoint x: 823, startPoint y: 434, endPoint x: 932, endPoint y: 104, distance: 348.1
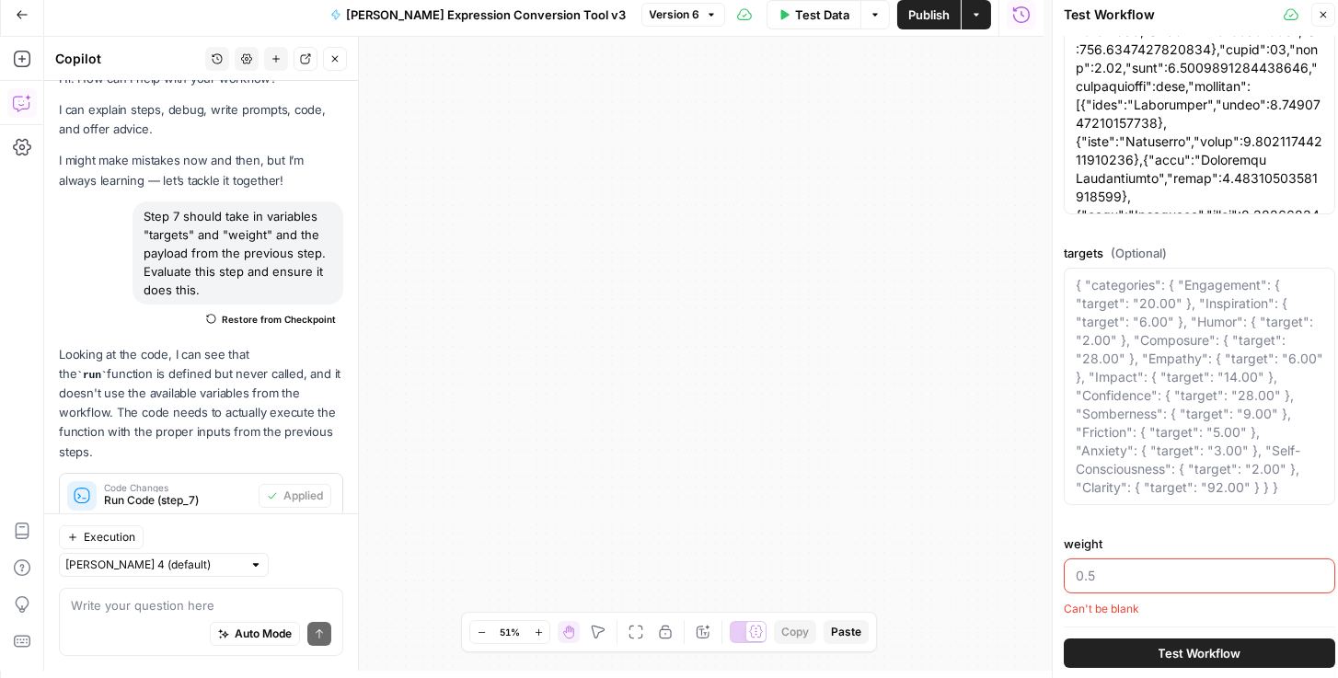
click at [923, 114] on div "Workflow Input Settings Inputs Run Code · Python Run Code Step 1 Output Expand …" at bounding box center [544, 354] width 1000 height 634
drag, startPoint x: 872, startPoint y: 402, endPoint x: 1102, endPoint y: 164, distance: 331.3
click at [1116, 154] on body "Rhetoric New Home Browse Your Data Recent Grids Brett Test Workflow - Copilot E…" at bounding box center [669, 332] width 1338 height 678
drag, startPoint x: 822, startPoint y: 251, endPoint x: 1030, endPoint y: 604, distance: 409.3
click at [1033, 606] on div "Workflow Input Settings Inputs Run Code · Python Run Code Step 1 Output Expand …" at bounding box center [544, 354] width 1000 height 634
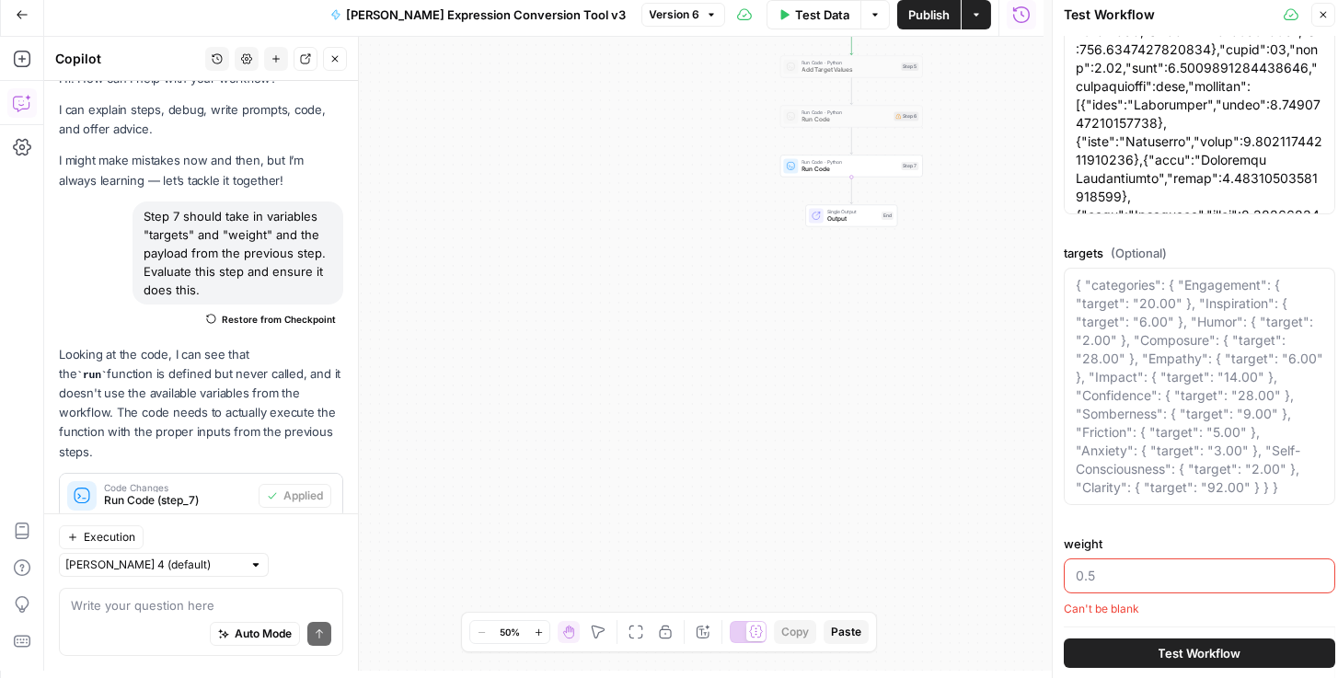
drag, startPoint x: 847, startPoint y: 335, endPoint x: 759, endPoint y: 576, distance: 256.5
click at [758, 578] on div "Workflow Input Settings Inputs Run Code · Python Run Code Step 1 Output Expand …" at bounding box center [544, 354] width 1000 height 634
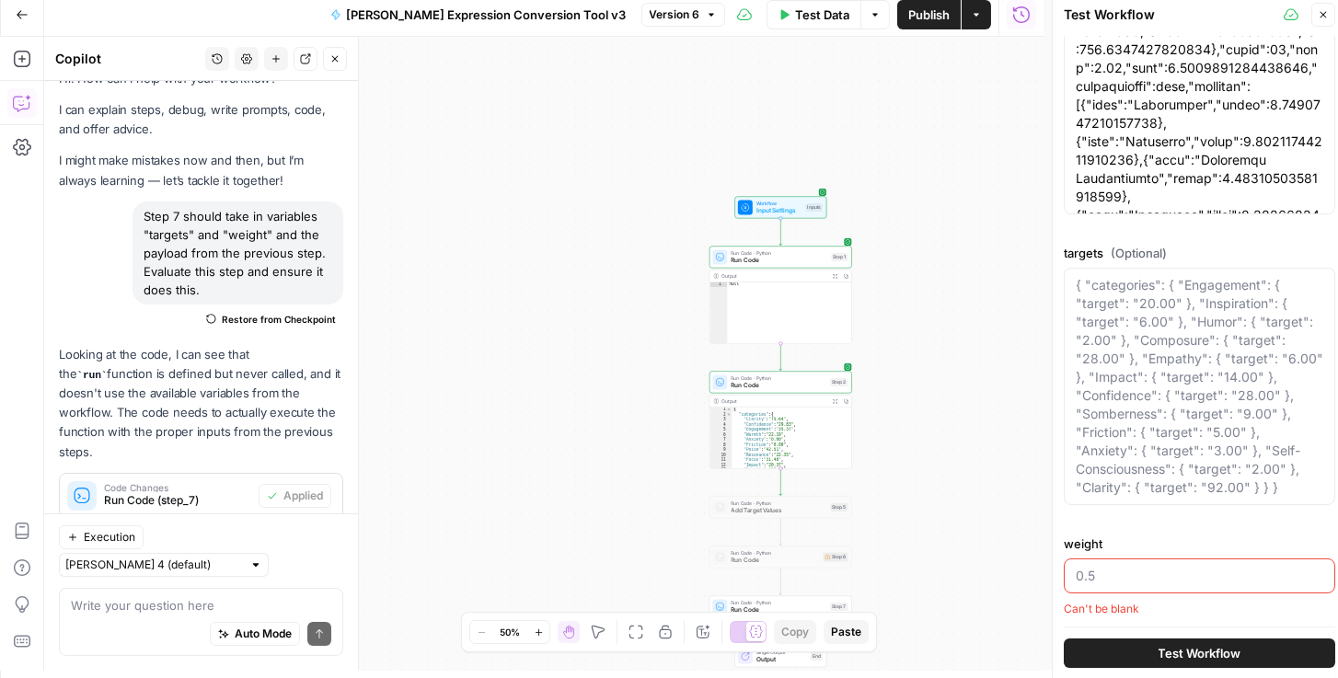
drag, startPoint x: 881, startPoint y: 154, endPoint x: 809, endPoint y: 255, distance: 124.1
click at [896, 348] on div "Workflow Input Settings Inputs Run Code · Python Run Code Step 1 Output Expand …" at bounding box center [544, 354] width 1000 height 634
click at [774, 205] on span "Input Settings" at bounding box center [779, 209] width 46 height 9
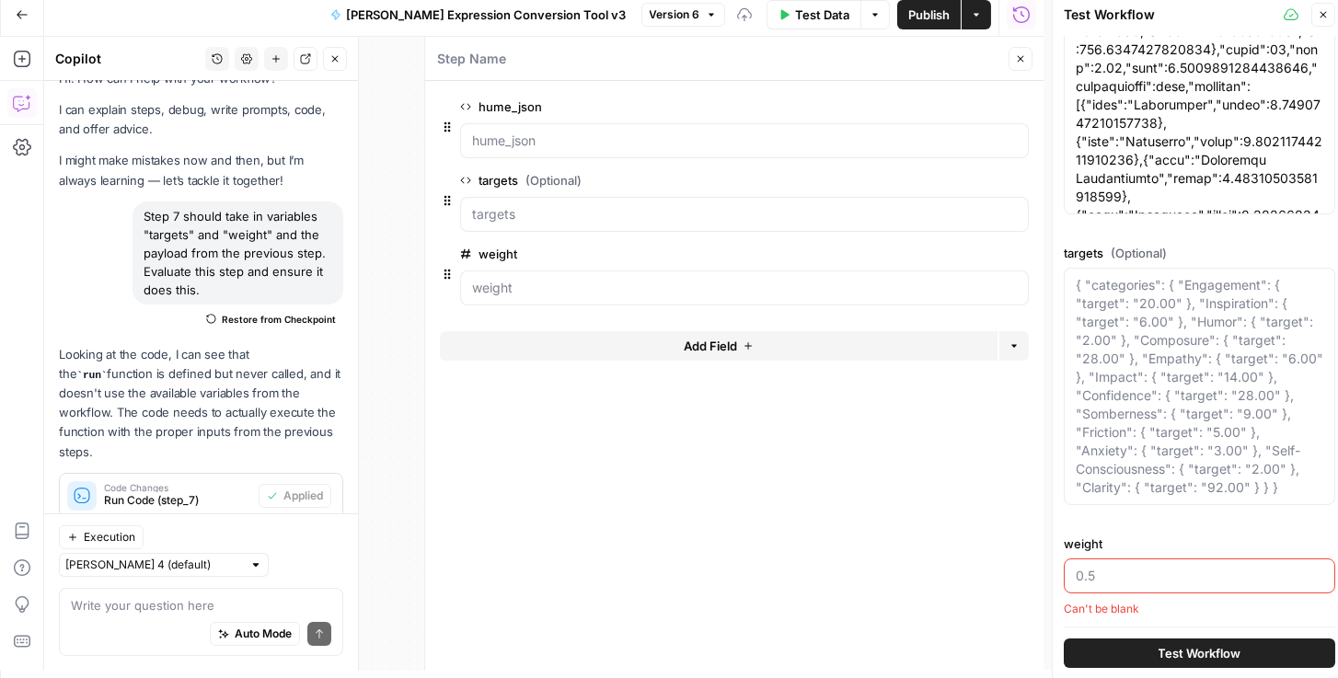
click at [953, 257] on span "edit field" at bounding box center [960, 254] width 40 height 15
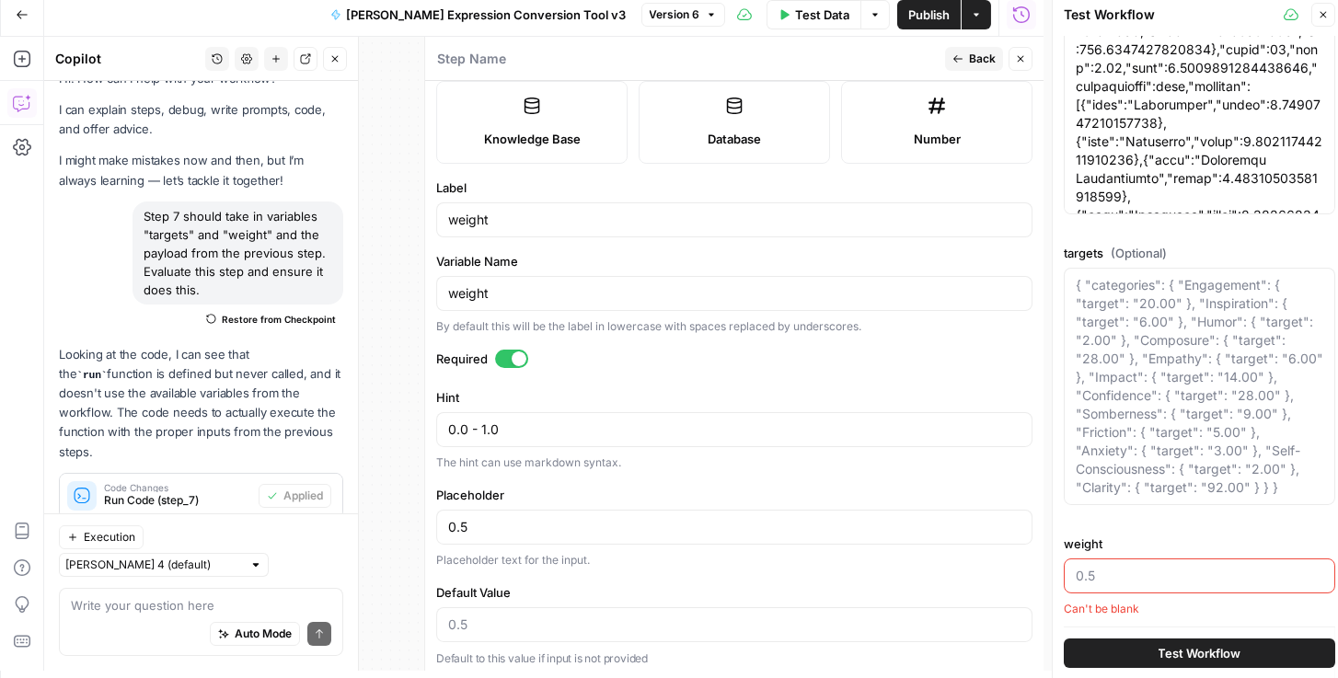
scroll to position [320, 0]
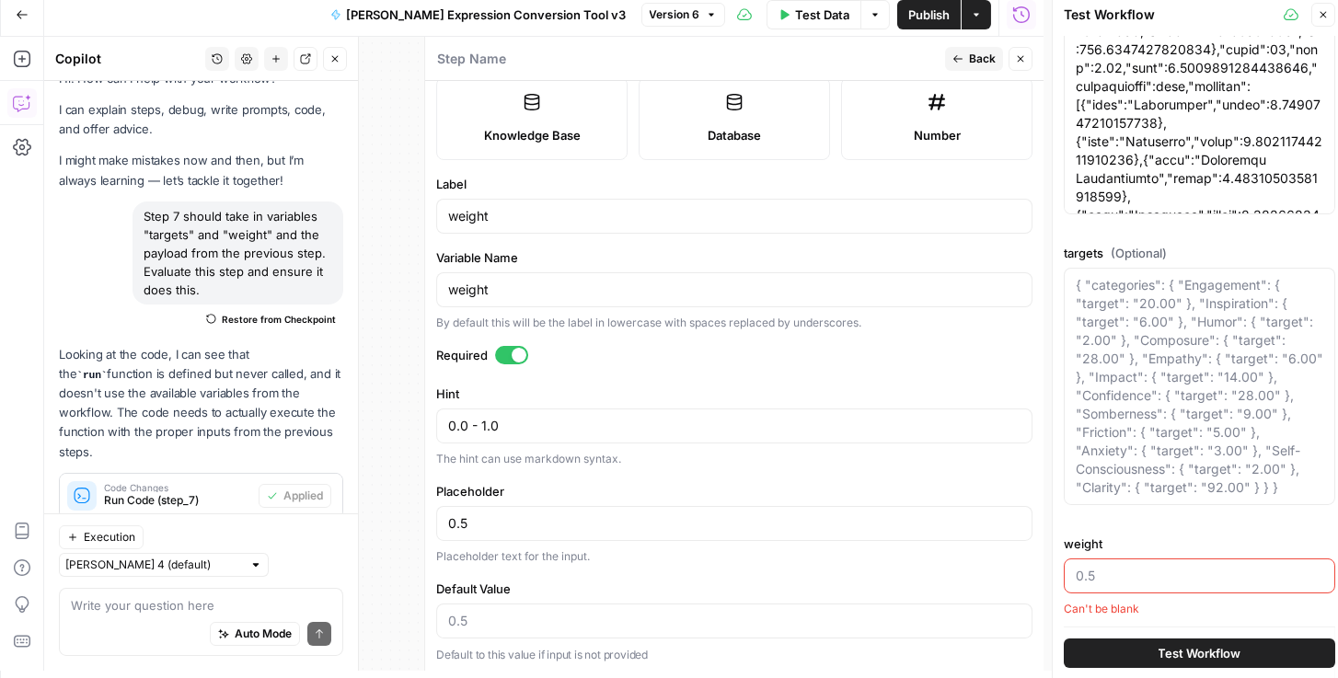
click at [460, 628] on div at bounding box center [734, 621] width 596 height 35
drag, startPoint x: 458, startPoint y: 520, endPoint x: 437, endPoint y: 519, distance: 21.2
click at [437, 519] on div "0.5" at bounding box center [734, 523] width 596 height 35
click at [475, 620] on input "Default Value" at bounding box center [734, 621] width 572 height 18
paste input "0.5"
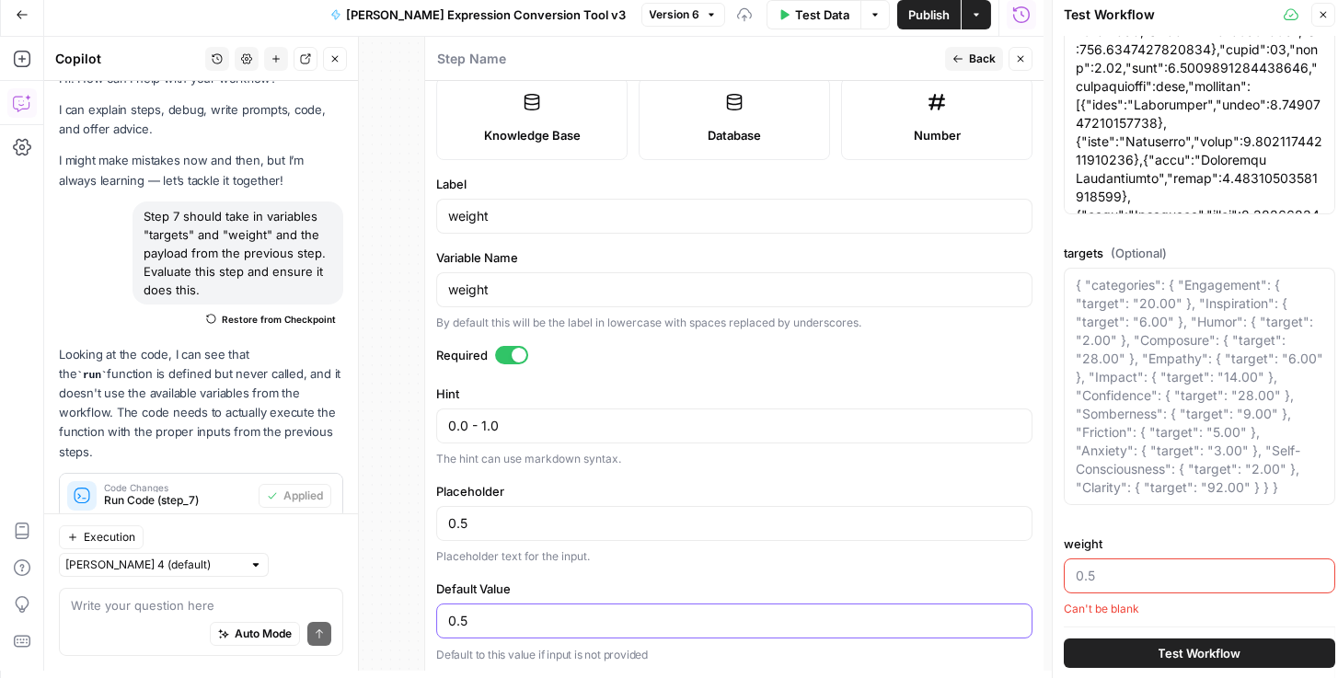
type input "0.5"
click at [937, 7] on span "Publish" at bounding box center [928, 15] width 41 height 18
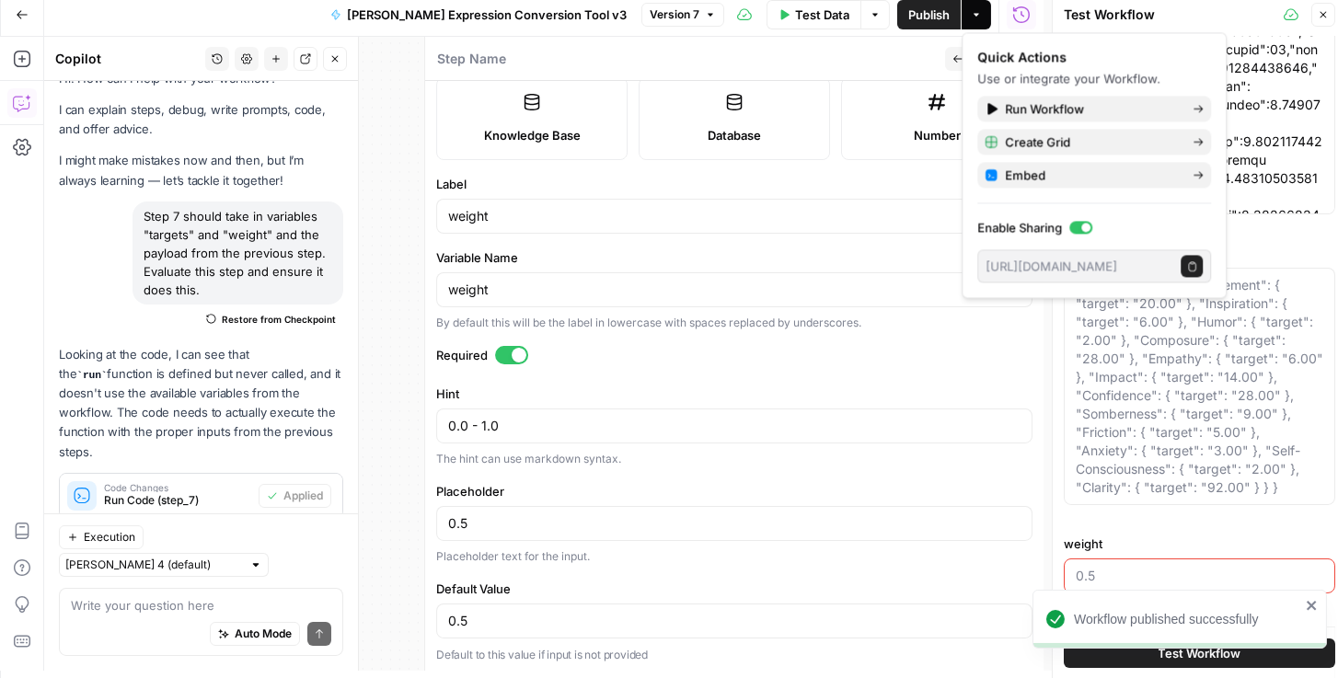
click at [1135, 657] on div "Workflow published successfully" at bounding box center [1176, 659] width 295 height 7
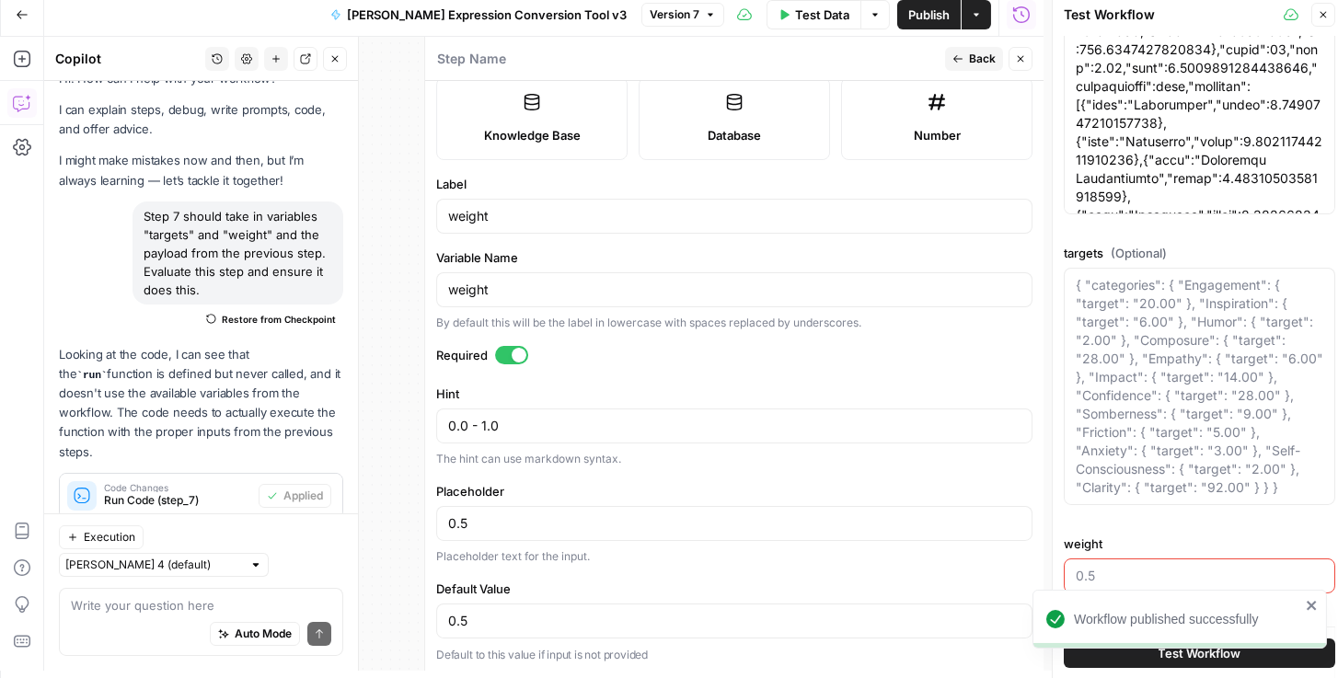
click at [1174, 658] on div "Workflow published successfully" at bounding box center [1176, 659] width 295 height 7
click at [1150, 663] on div "Workflow published successfully" at bounding box center [1176, 659] width 295 height 7
click at [1308, 605] on icon "close" at bounding box center [1312, 605] width 13 height 15
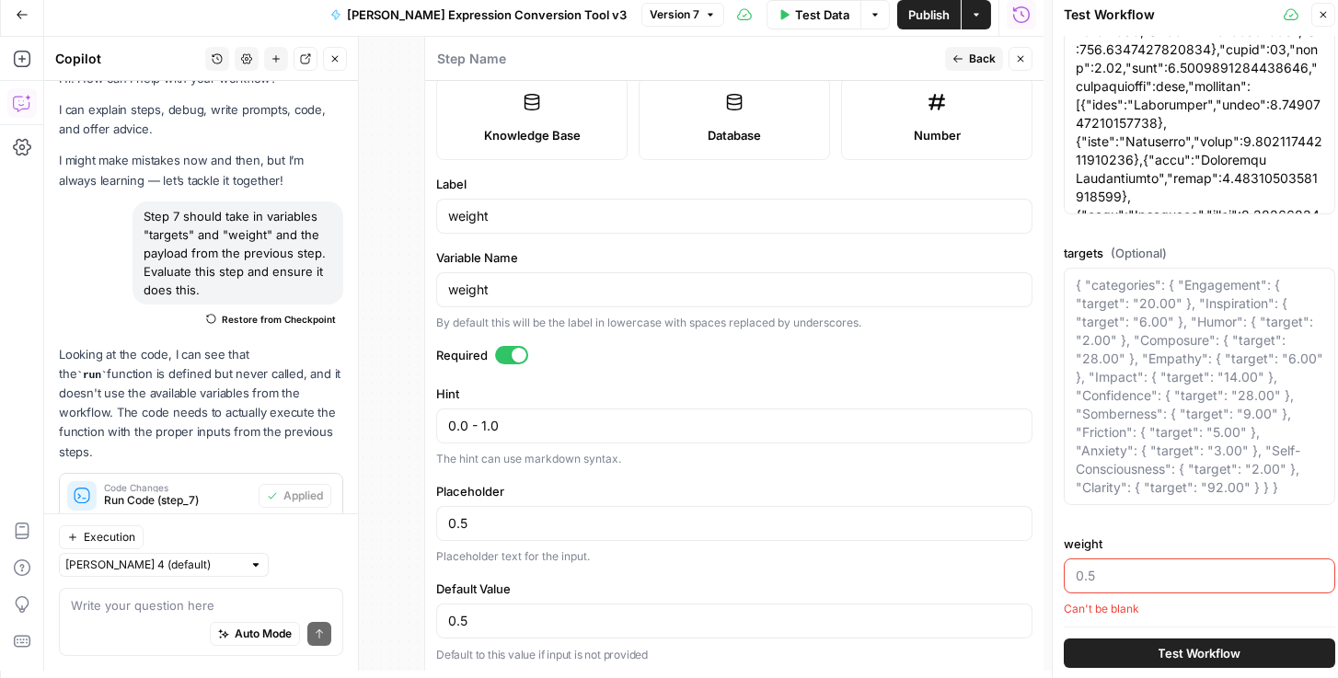
click at [1095, 574] on input "weight" at bounding box center [1200, 576] width 248 height 18
type input "0.5"
click at [1124, 652] on button "Test Workflow" at bounding box center [1200, 653] width 272 height 29
click at [1095, 657] on button "Test Workflow" at bounding box center [1200, 653] width 272 height 29
click at [1121, 528] on div "hume_json targets (Optional) { "categories": { "Engagement": { "target": "20.00…" at bounding box center [1200, 213] width 272 height 814
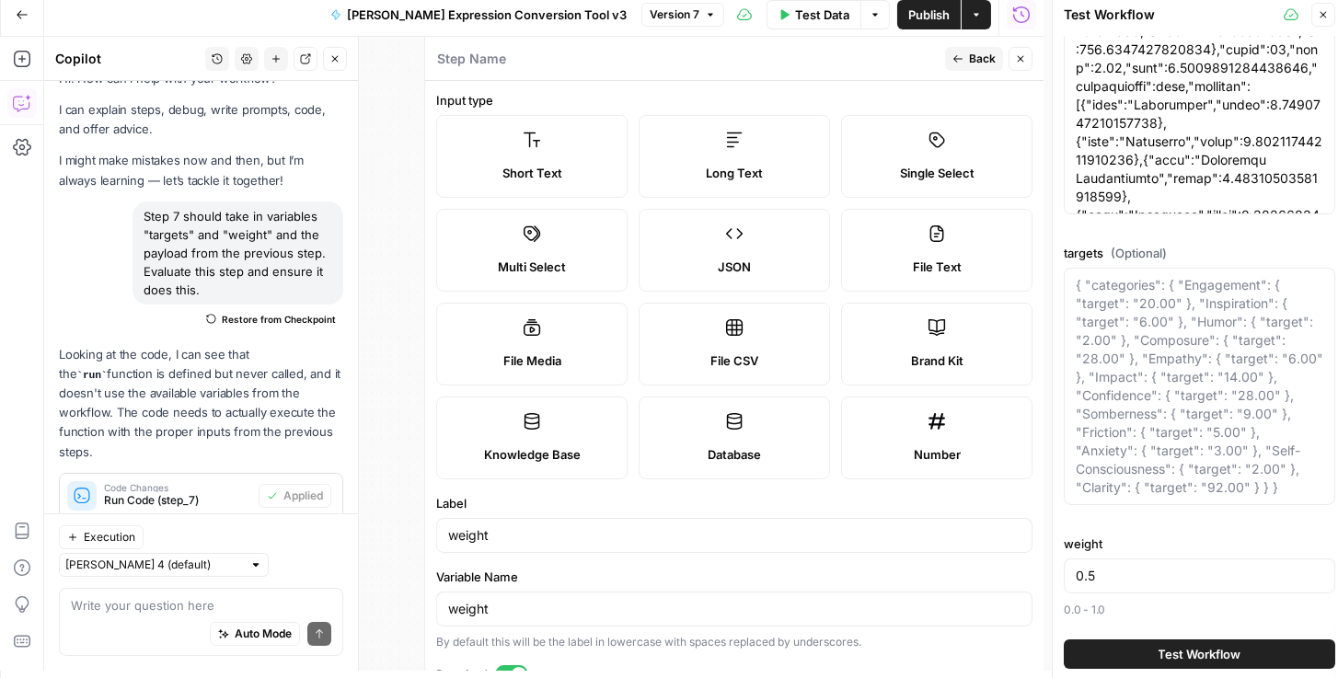
scroll to position [0, 0]
click at [543, 173] on span "Short Text" at bounding box center [533, 174] width 60 height 18
click at [929, 17] on span "Publish" at bounding box center [928, 15] width 41 height 18
click at [1147, 657] on div "Workflow published successfully" at bounding box center [1176, 659] width 295 height 7
click at [1308, 609] on icon "close" at bounding box center [1311, 605] width 9 height 9
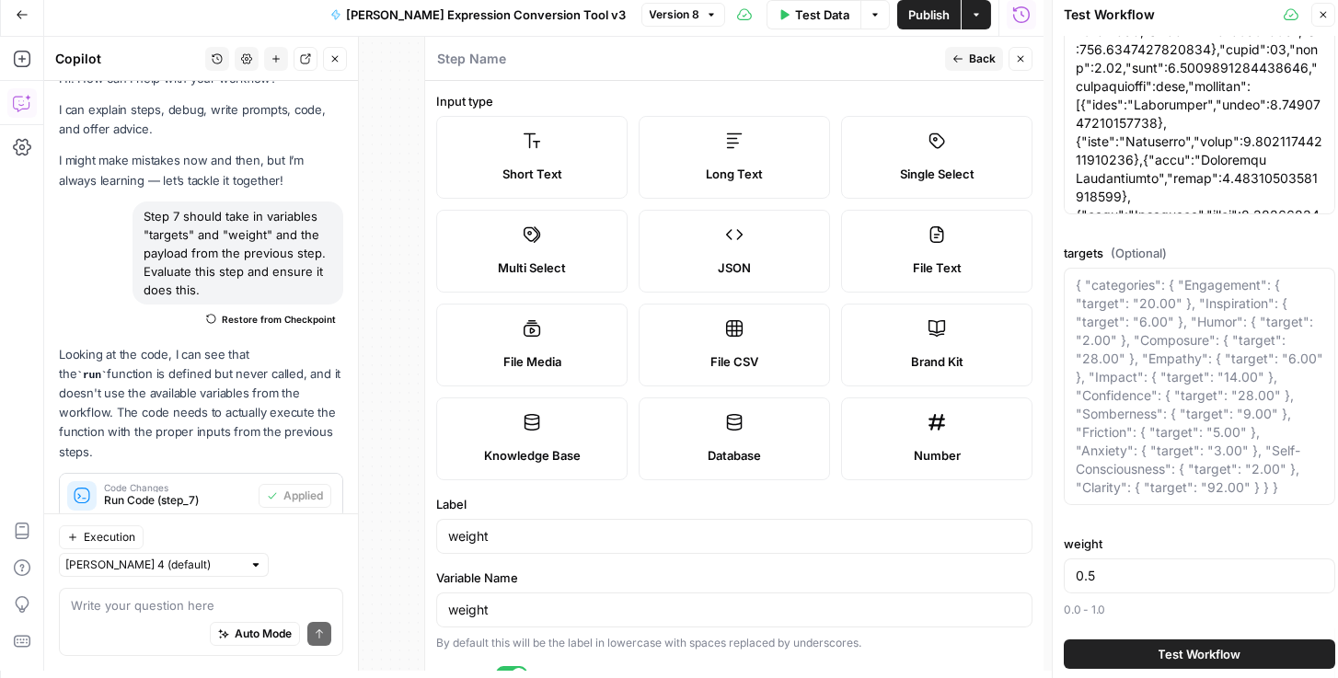
click at [1132, 652] on button "Test Workflow" at bounding box center [1200, 653] width 272 height 29
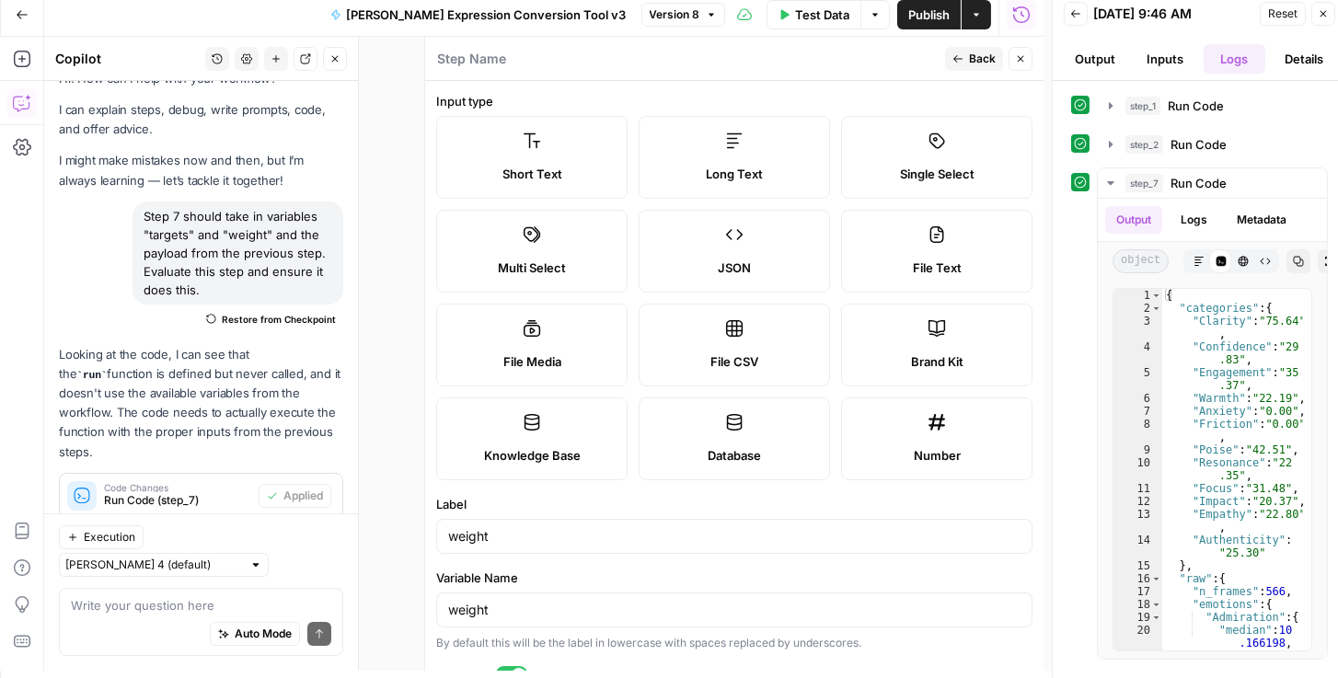
click at [1014, 58] on button "Close" at bounding box center [1021, 59] width 24 height 24
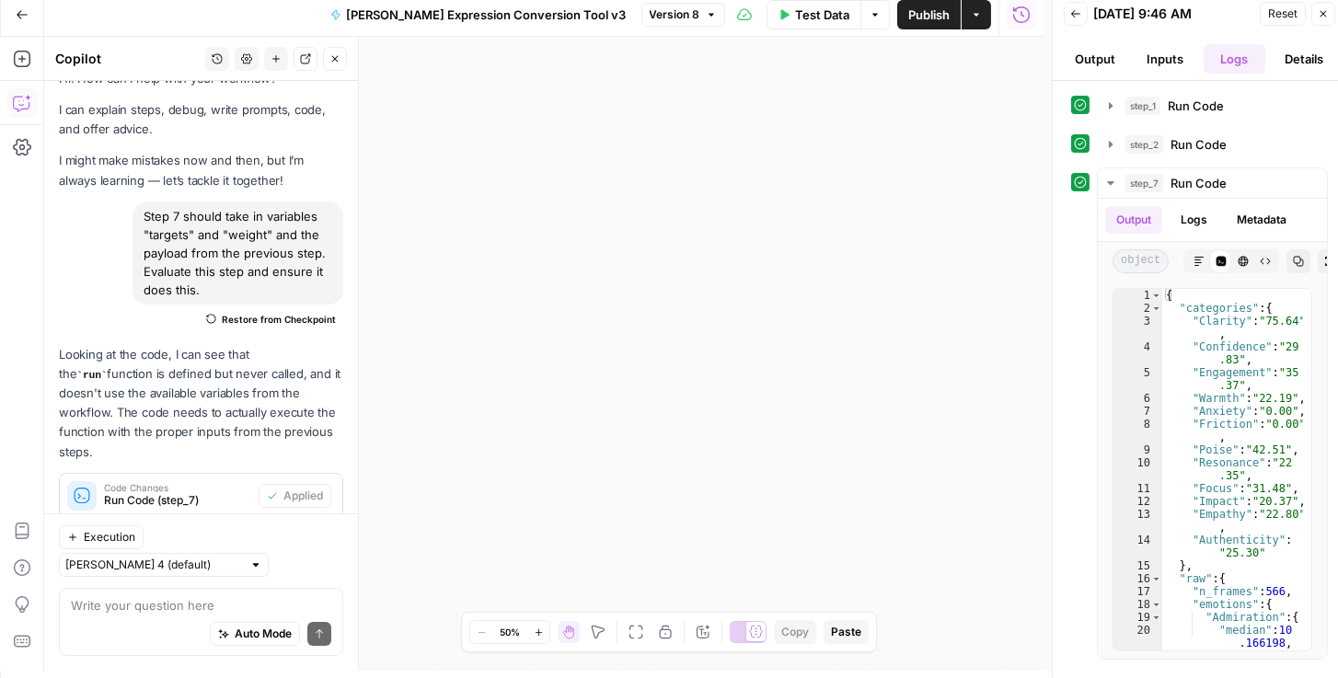
drag, startPoint x: 851, startPoint y: 271, endPoint x: 844, endPoint y: 162, distance: 108.9
click at [777, 70] on div "Workflow Input Settings Inputs Run Code · Python Run Code Step 1 Output Expand …" at bounding box center [544, 354] width 1000 height 634
drag, startPoint x: 919, startPoint y: 288, endPoint x: 1303, endPoint y: 570, distance: 476.1
click at [1338, 579] on html "Rhetoric New Home Browse Your Data Recent Grids Brett Test Workflow - Copilot E…" at bounding box center [669, 332] width 1338 height 678
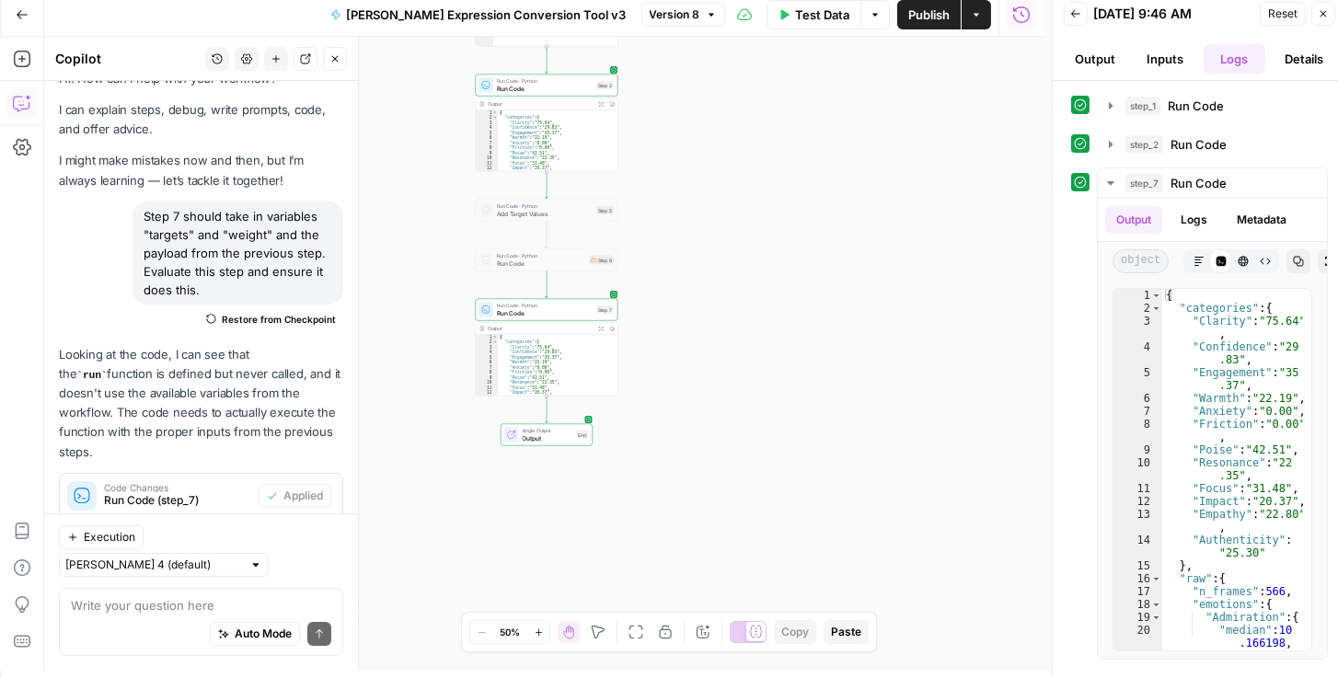
click at [538, 313] on span "Run Code" at bounding box center [545, 312] width 96 height 9
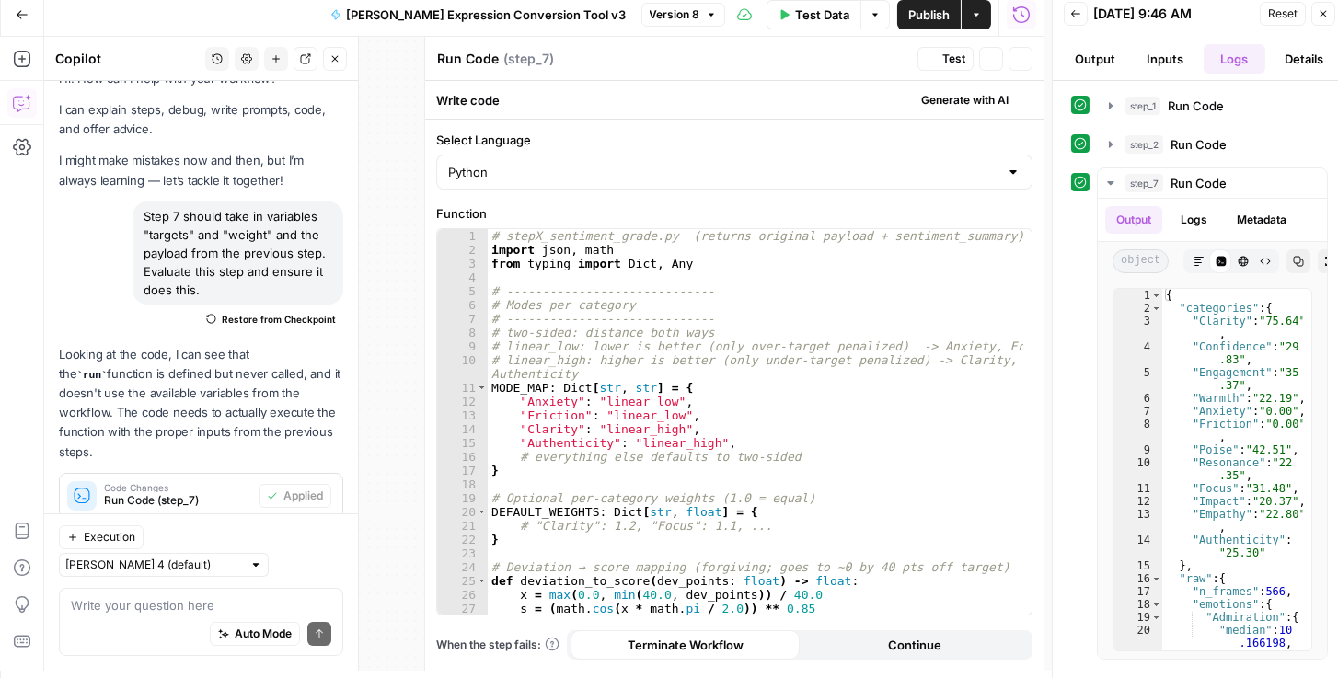
click at [637, 388] on div "# stepX_sentiment_grade.py (returns original payload + sentiment_summary) impor…" at bounding box center [756, 436] width 537 height 414
type textarea "**********"
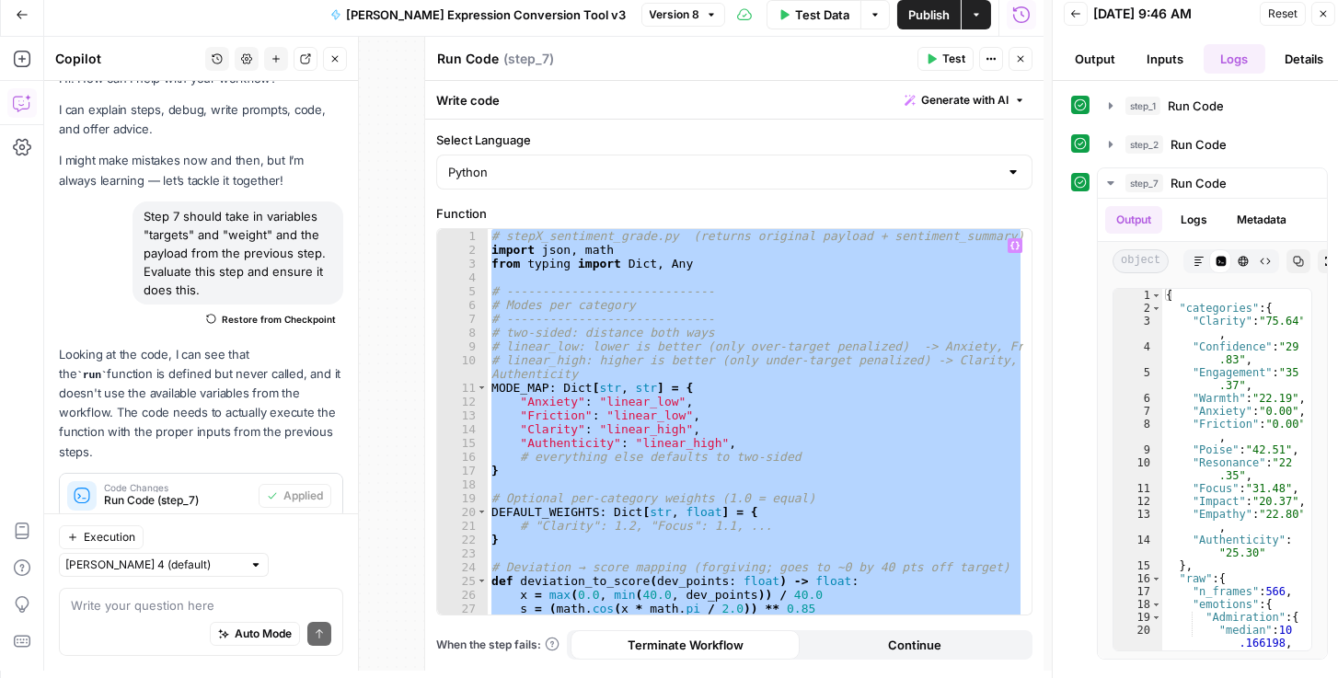
paste textarea
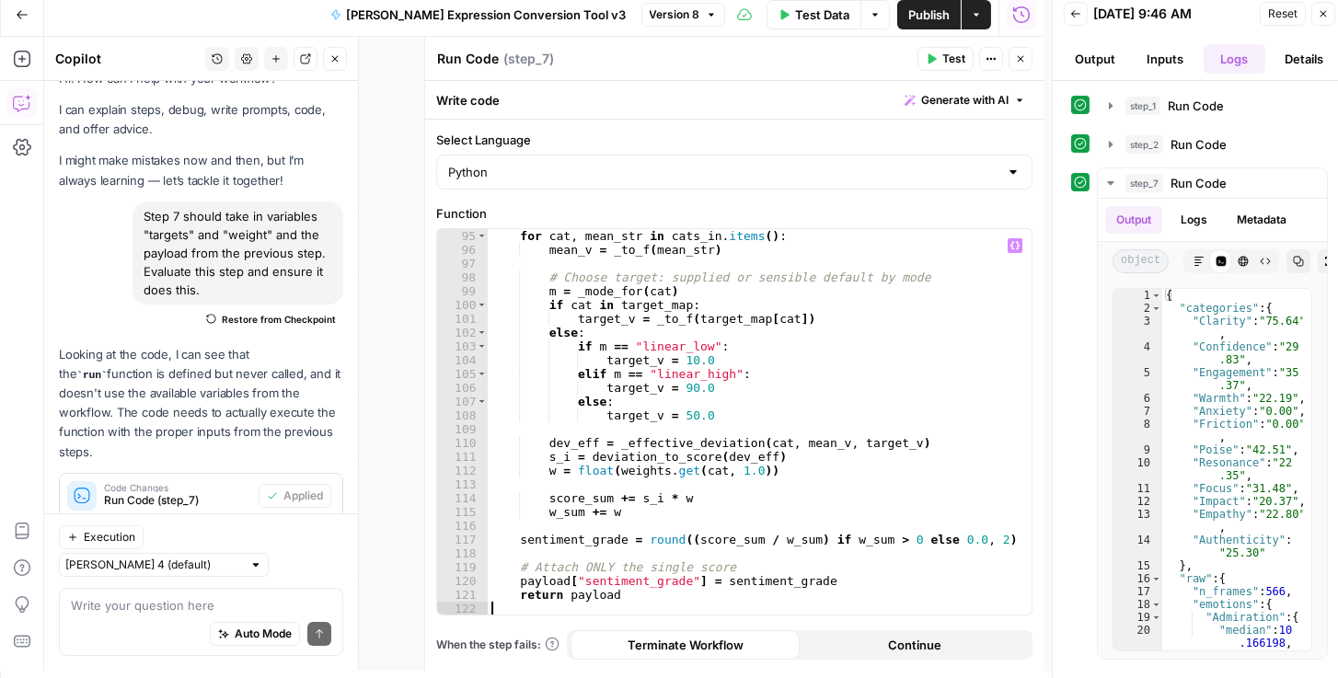
scroll to position [1352, 0]
drag, startPoint x: 218, startPoint y: 291, endPoint x: 133, endPoint y: 220, distance: 110.4
click at [133, 220] on div "Step 7 should take in variables "targets" and "weight" and the payload from the…" at bounding box center [238, 253] width 211 height 103
copy div "Step 7 should take in variables "targets" and "weight" and the payload from the…"
click at [153, 615] on div "Auto Mode Send" at bounding box center [201, 635] width 260 height 40
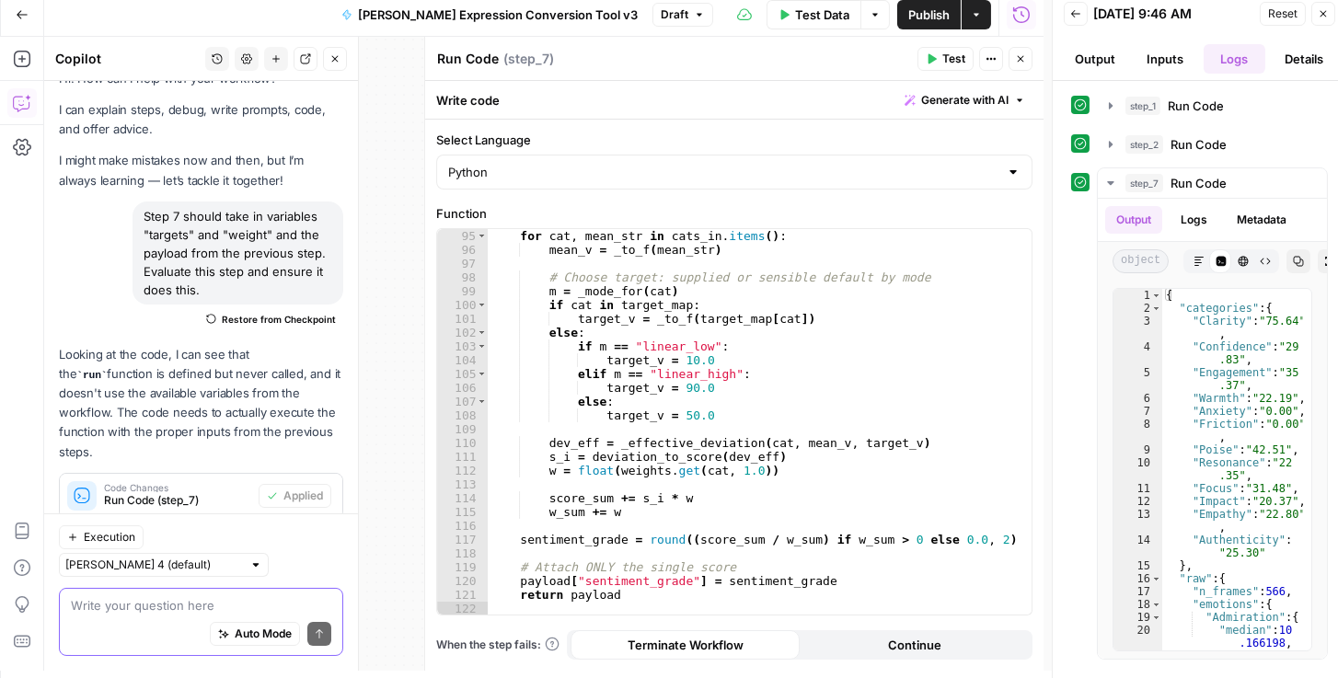
click at [152, 609] on textarea at bounding box center [201, 605] width 260 height 18
paste textarea "Step 7 should take in variables "targets" and "weight" and the payload from the…"
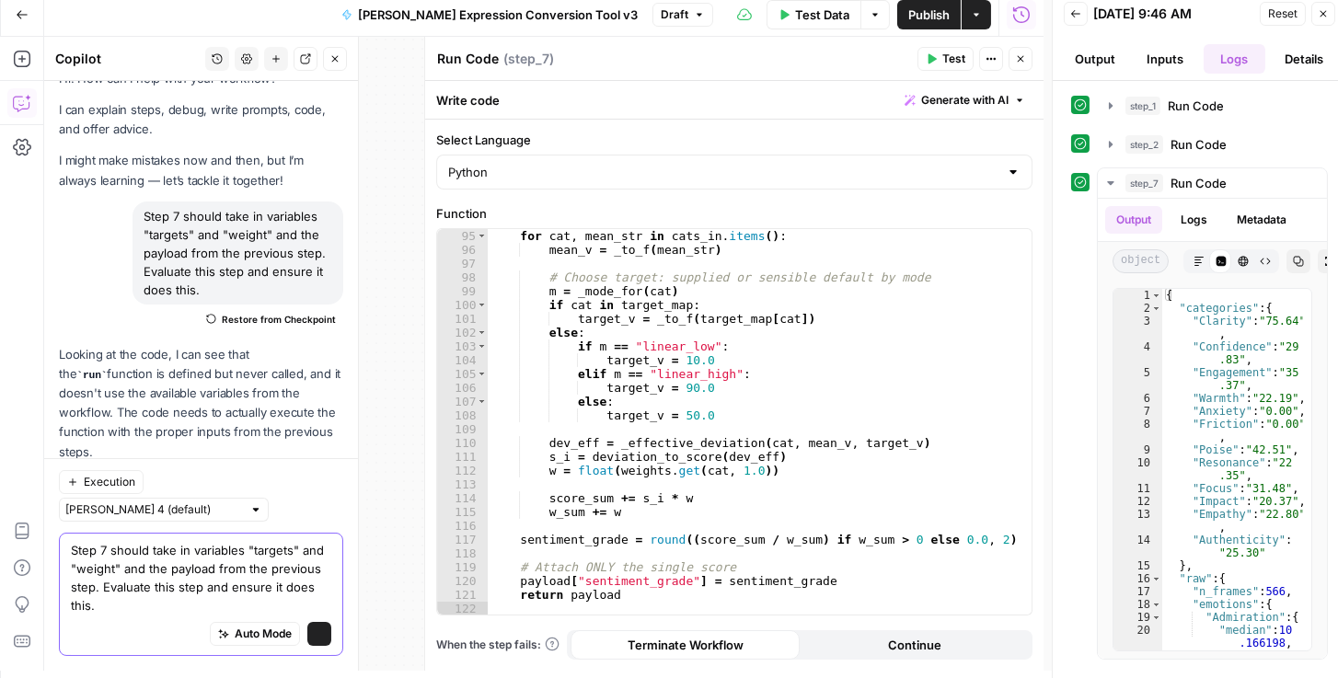
scroll to position [82, 0]
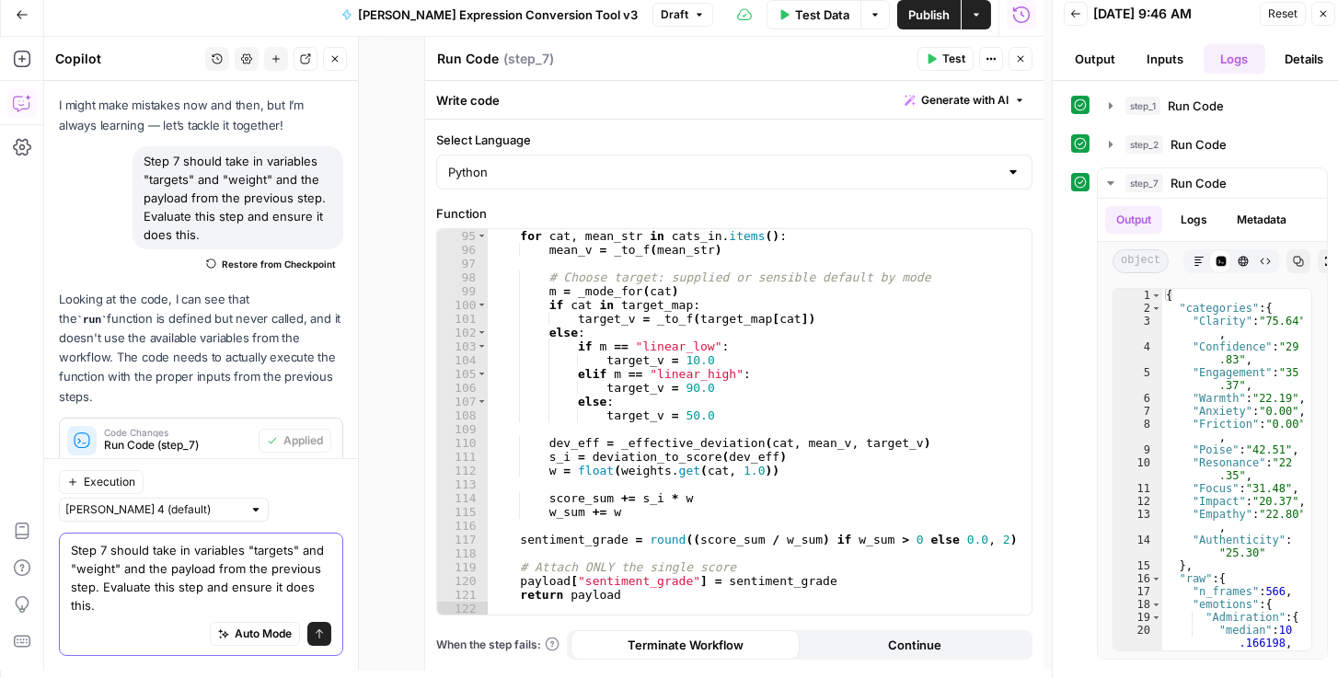
type textarea "Step 7 should take in variables "targets" and "weight" and the payload from the…"
click at [913, 20] on span "Publish" at bounding box center [928, 15] width 41 height 18
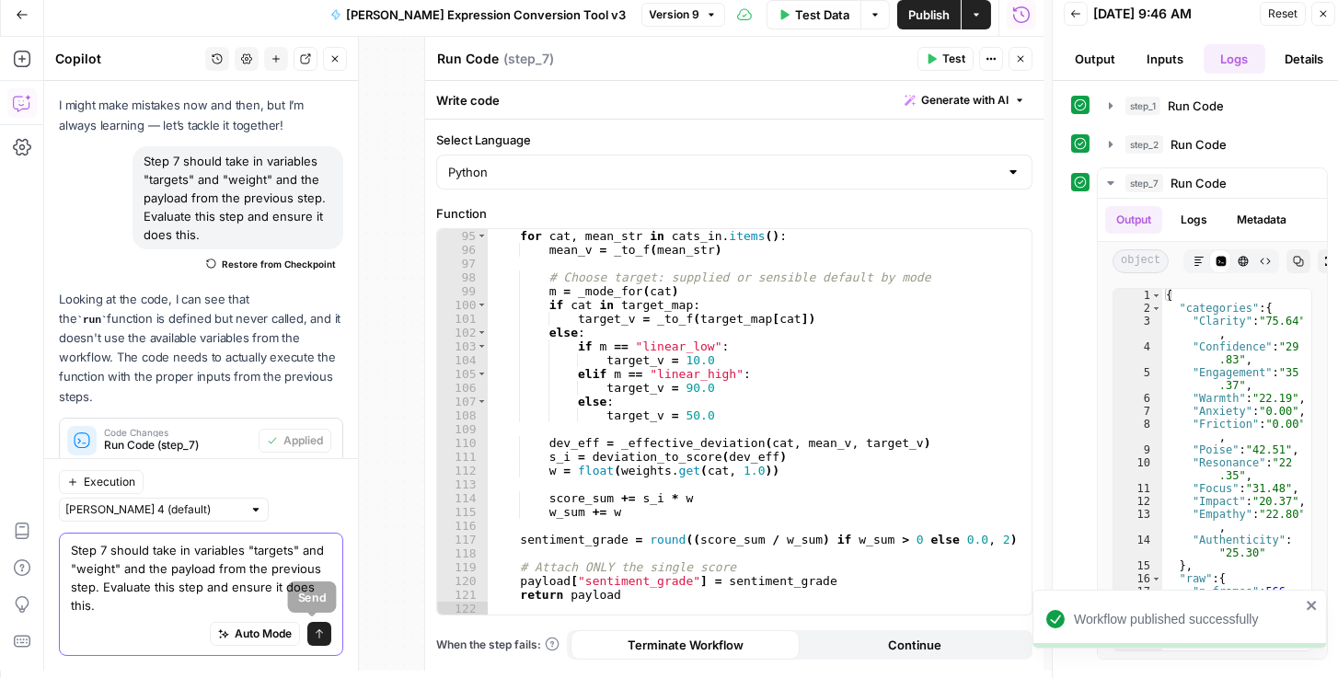
click at [314, 635] on icon "submit" at bounding box center [319, 634] width 11 height 11
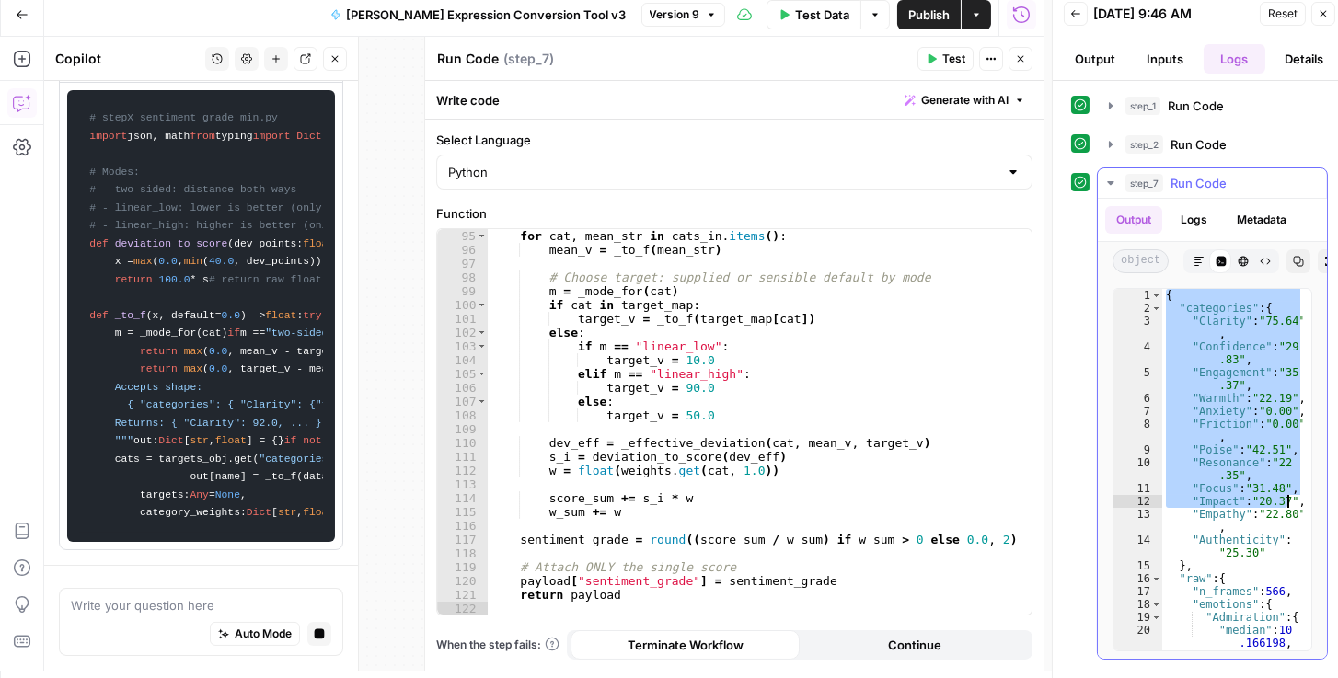
scroll to position [1488, 0]
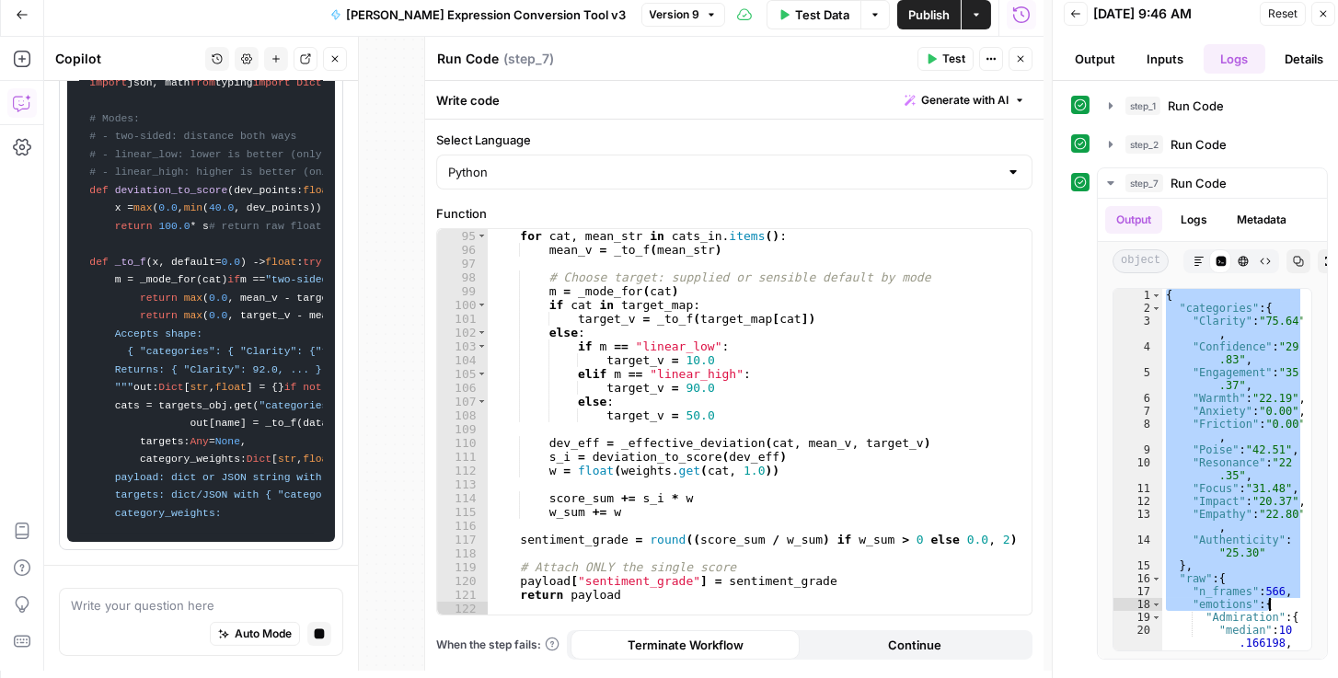
drag, startPoint x: 1165, startPoint y: 297, endPoint x: 1329, endPoint y: 602, distance: 345.9
click at [1329, 602] on div "step_1 Run Code 2 seconds / 1 tasks step_2 Run Code 1 second / 1 tasks step_7 R…" at bounding box center [1200, 380] width 294 height 598
type textarea "**********"
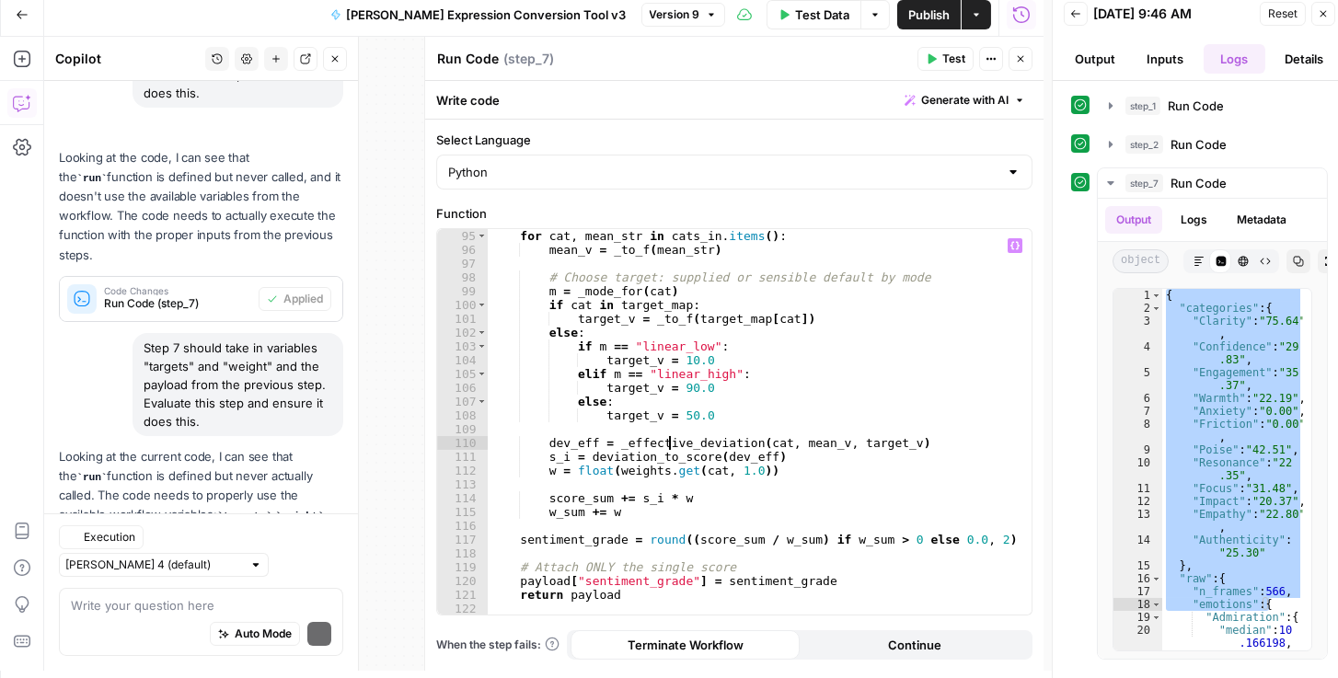
scroll to position [306, 0]
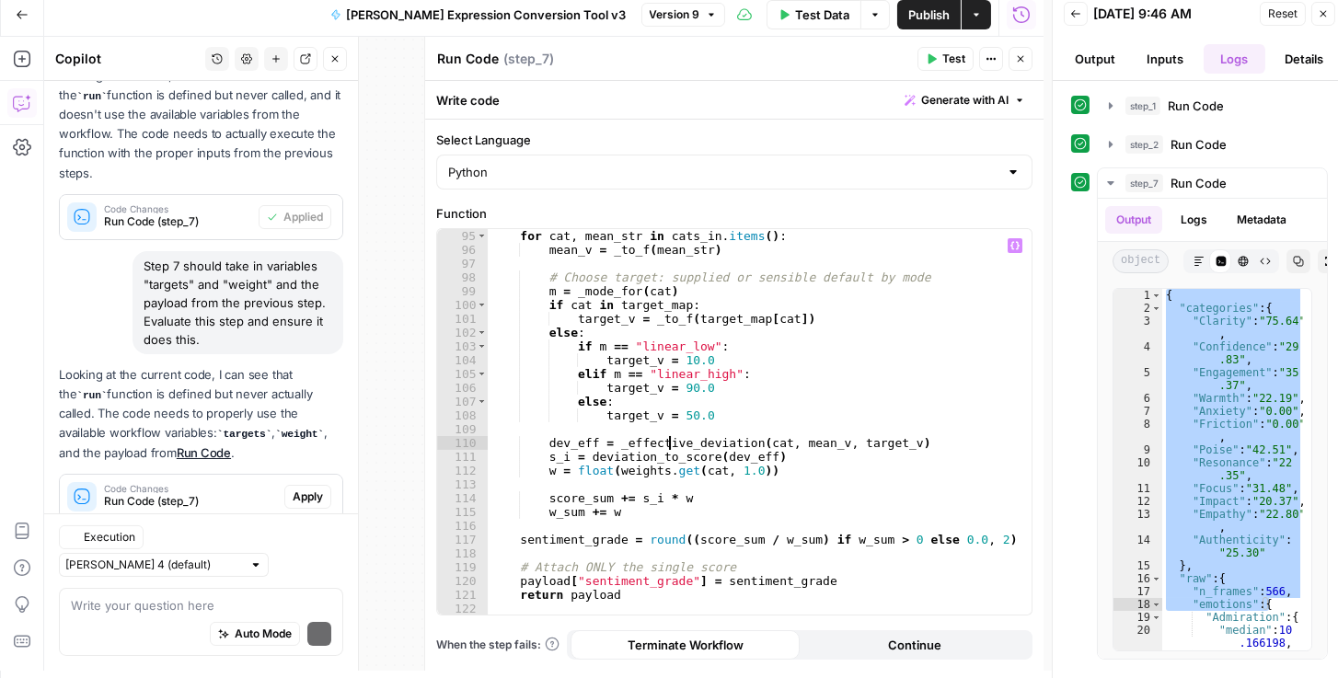
click at [665, 447] on div "for cat , mean_str in cats_in . items ( ) : mean_v = _to_f ( mean_str ) # Choos…" at bounding box center [756, 436] width 537 height 414
type textarea "**********"
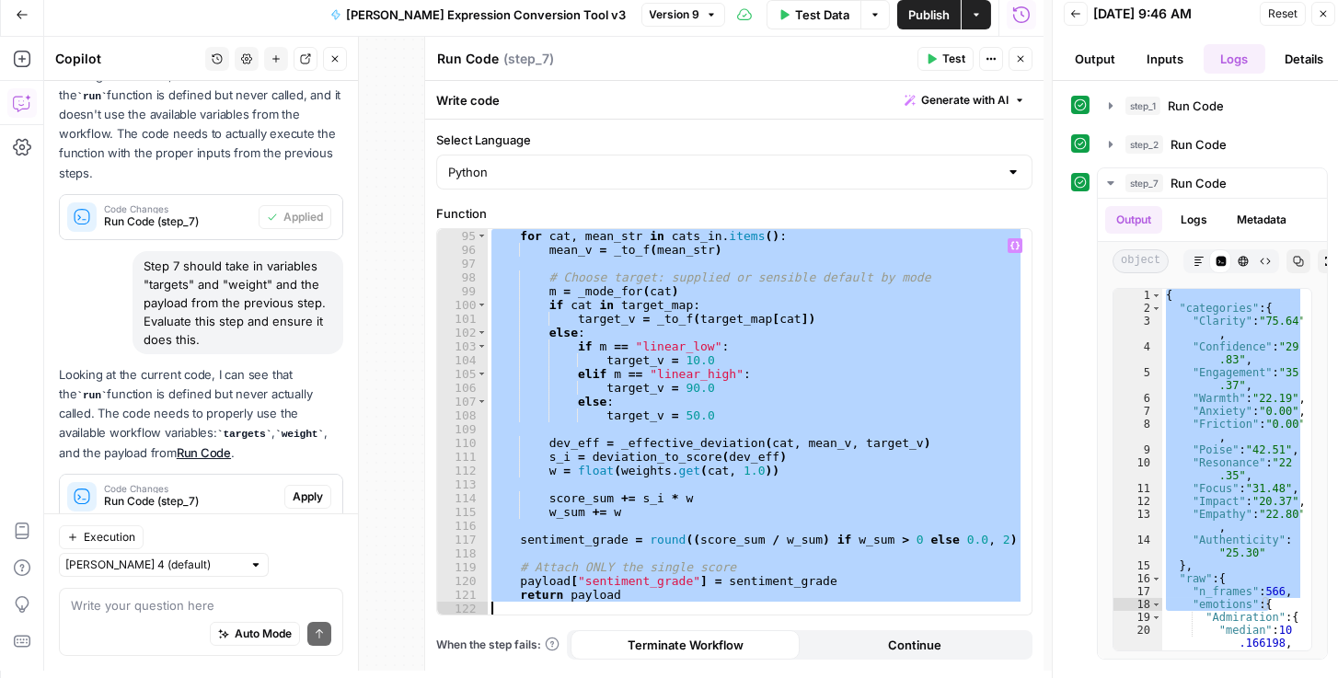
paste textarea
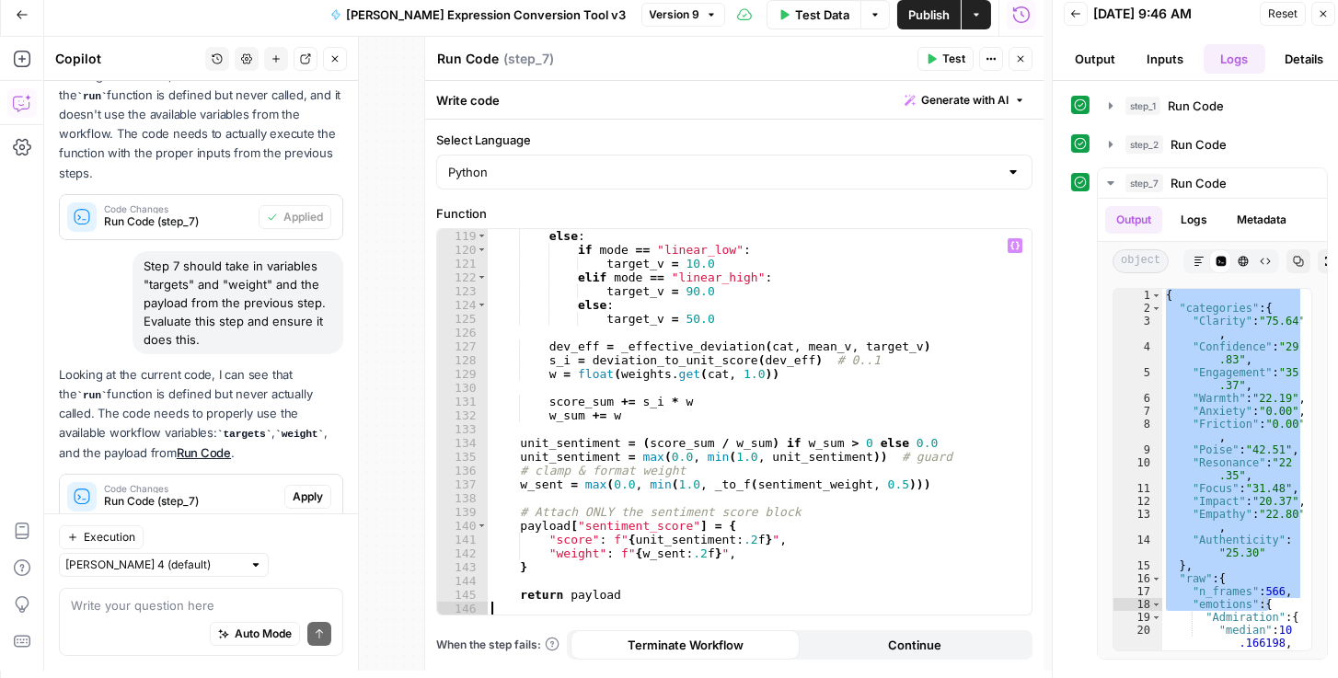
scroll to position [335, 0]
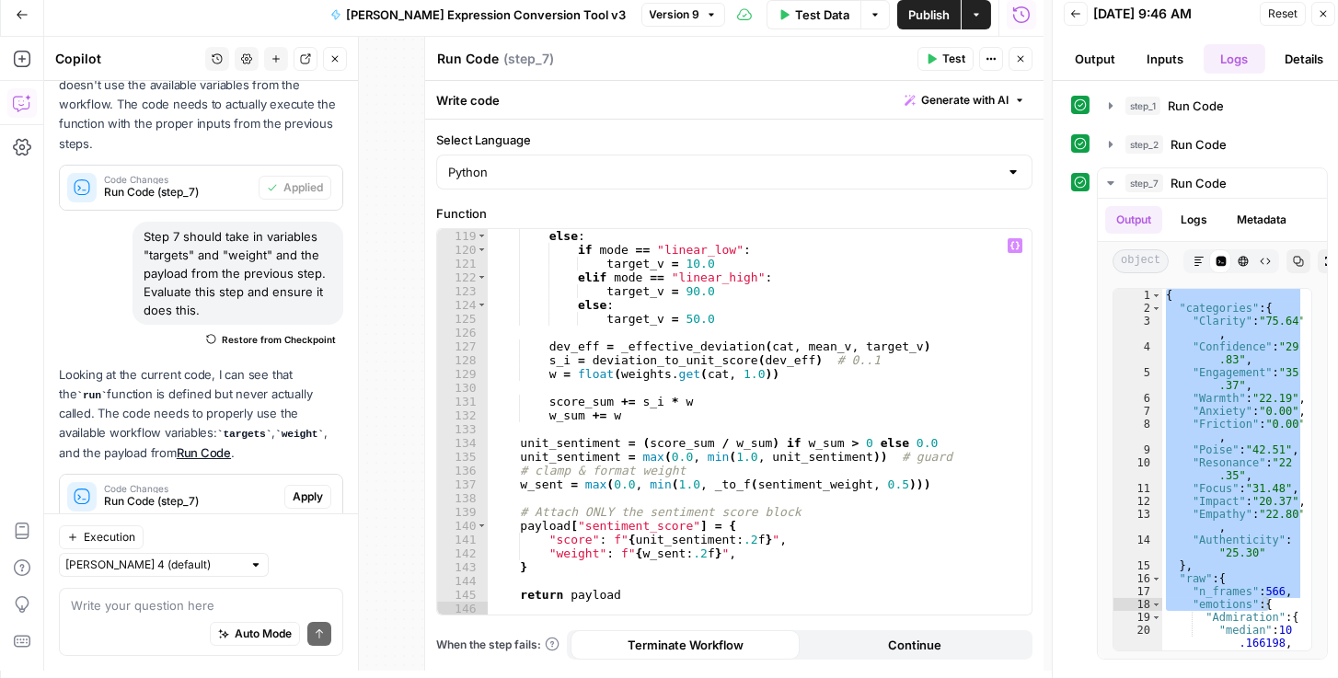
click at [943, 19] on span "Publish" at bounding box center [928, 15] width 41 height 18
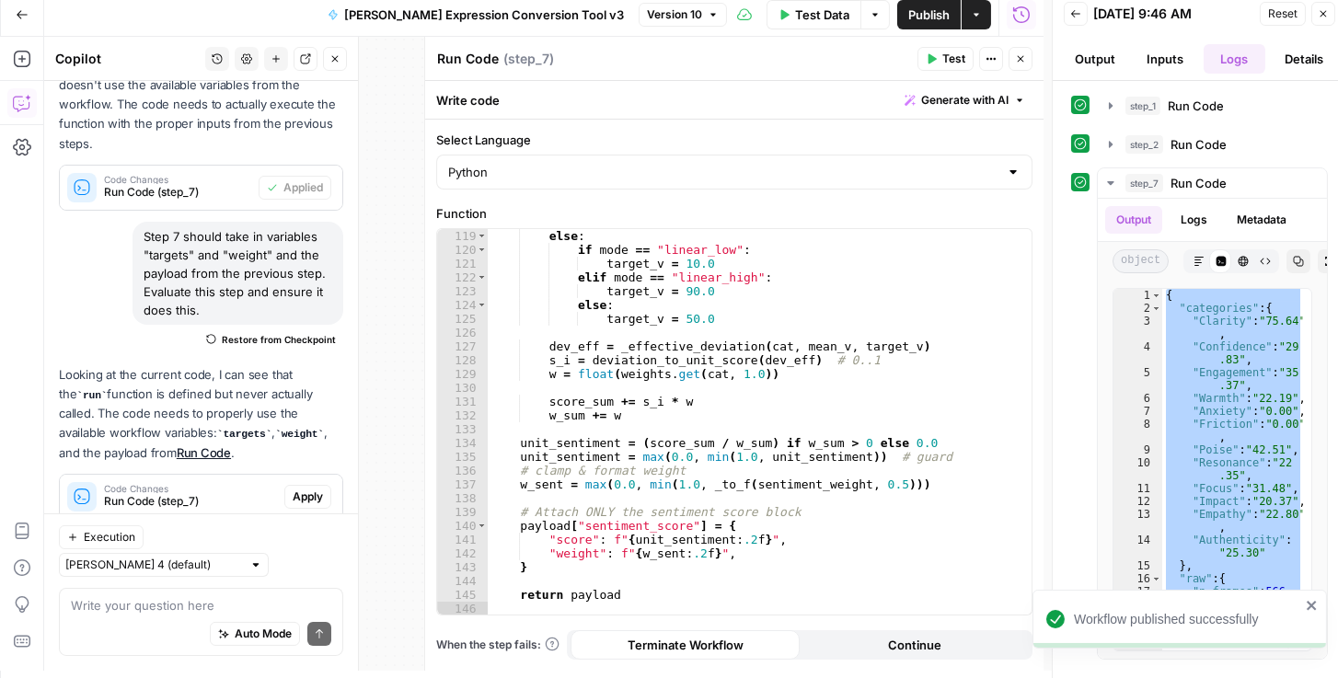
drag, startPoint x: 228, startPoint y: 283, endPoint x: 144, endPoint y: 214, distance: 109.3
click at [144, 222] on div "Step 7 should take in variables "targets" and "weight" and the payload from the…" at bounding box center [238, 273] width 211 height 103
copy div "Step 7 should take in variables "targets" and "weight" and the payload from the…"
click at [147, 622] on div "Auto Mode Send" at bounding box center [201, 635] width 260 height 40
paste textarea "Step 7 should take in variables "targets" and "weight" and the payload from the…"
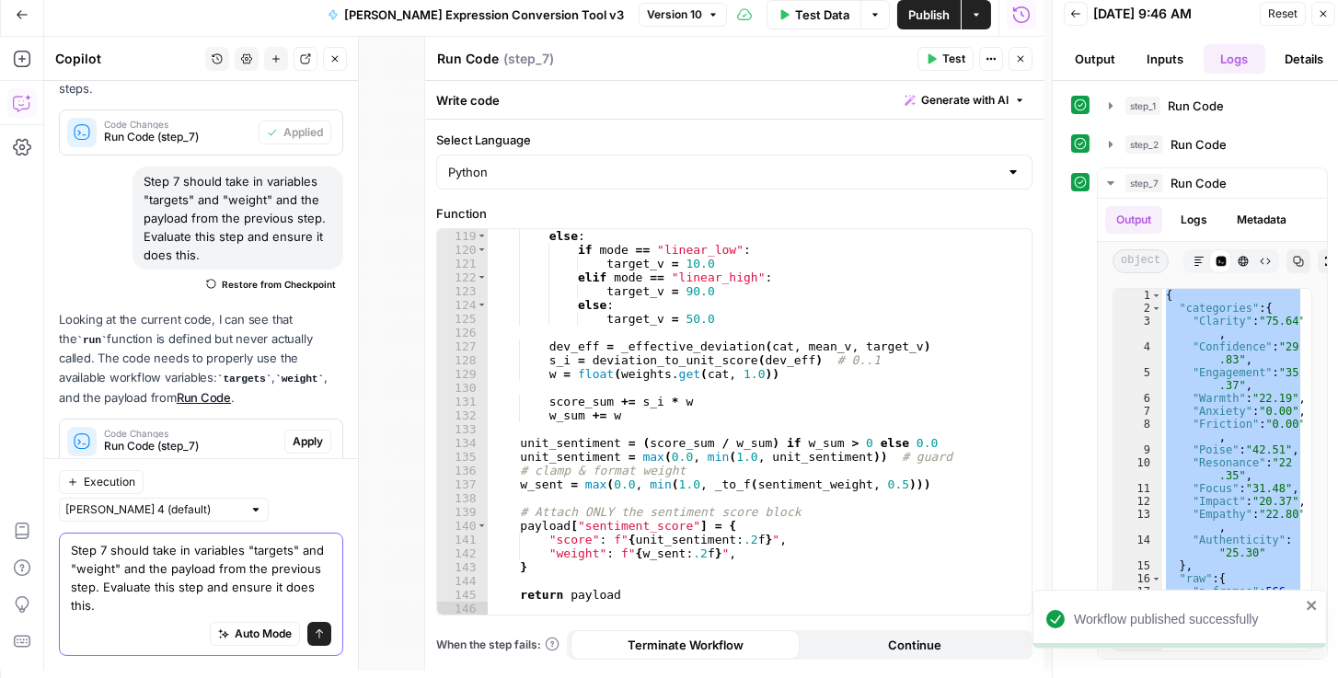
type textarea "Step 7 should take in variables "targets" and "weight" and the payload from the…"
click at [314, 632] on icon "submit" at bounding box center [319, 634] width 11 height 11
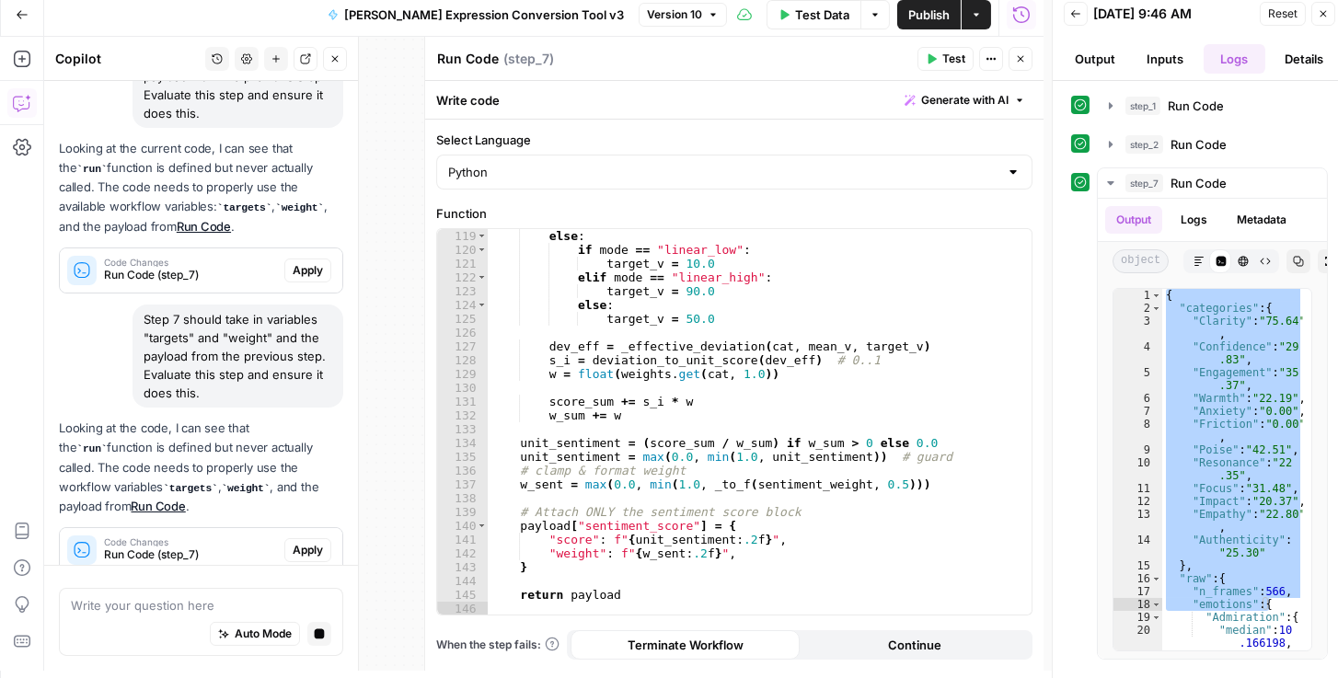
scroll to position [614, 0]
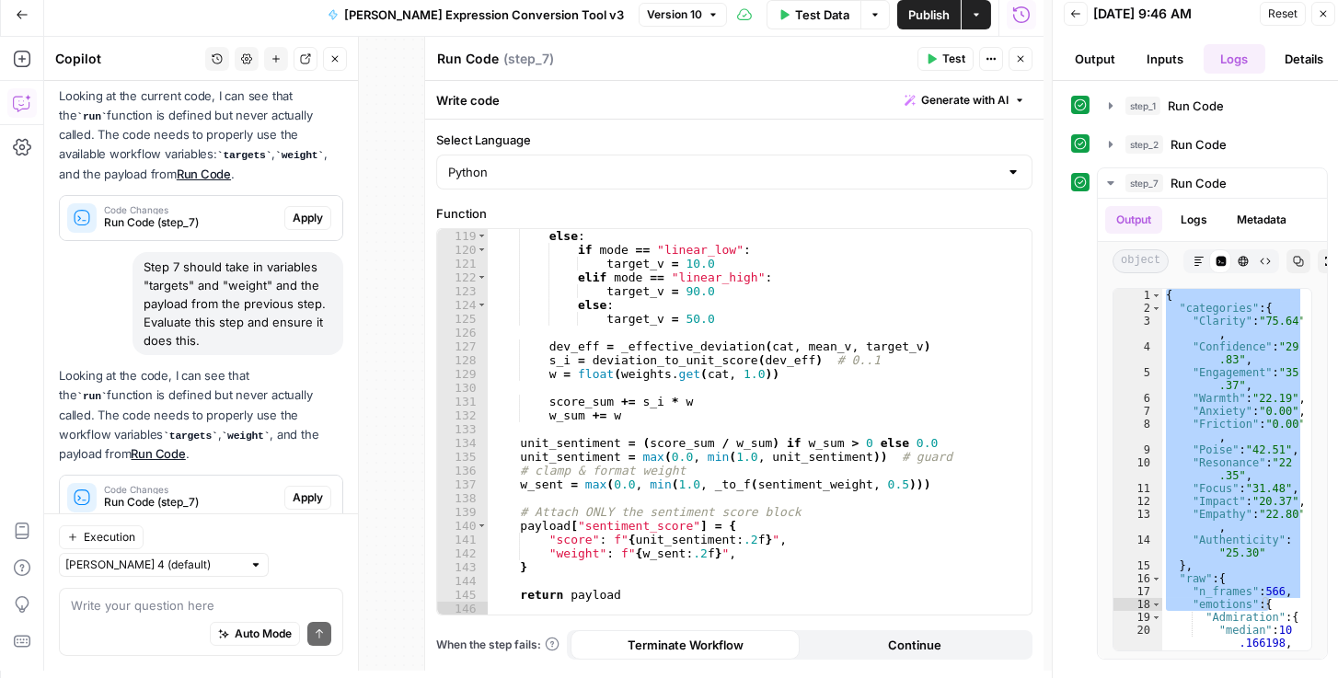
click at [293, 490] on span "Apply" at bounding box center [308, 498] width 30 height 17
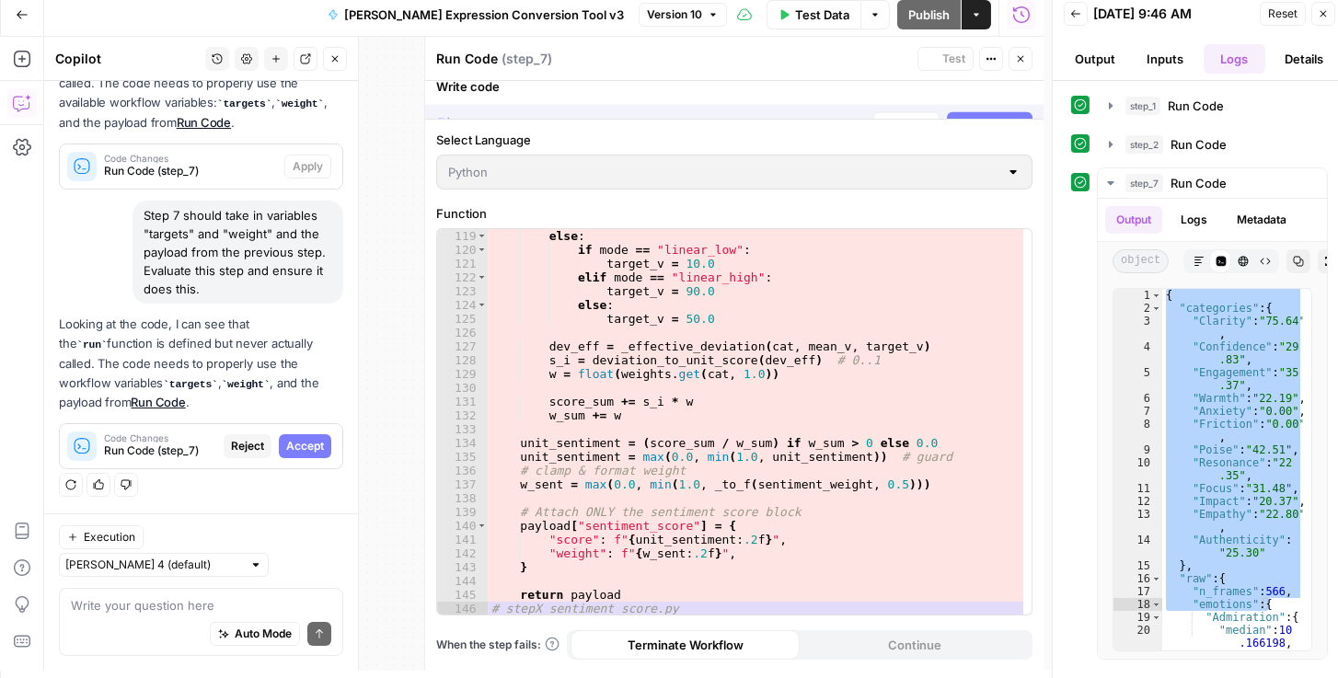
scroll to position [555, 0]
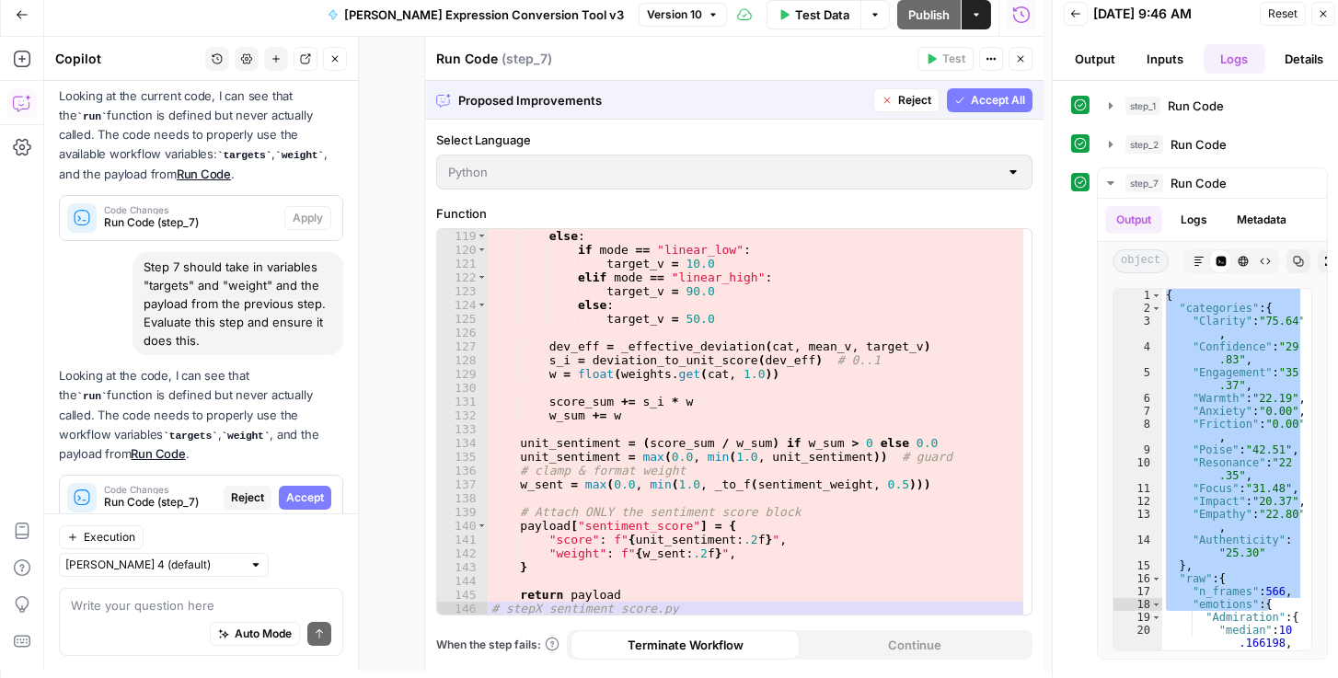
click at [985, 98] on span "Accept All" at bounding box center [998, 100] width 54 height 17
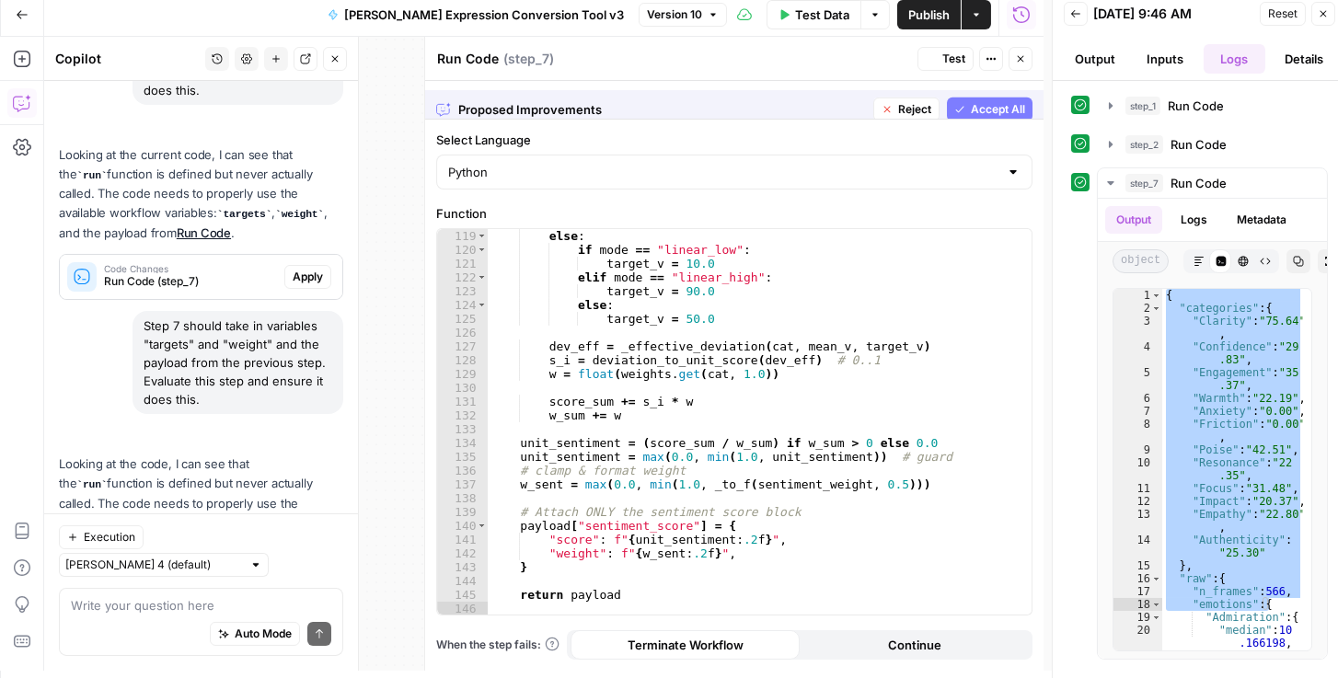
scroll to position [643, 0]
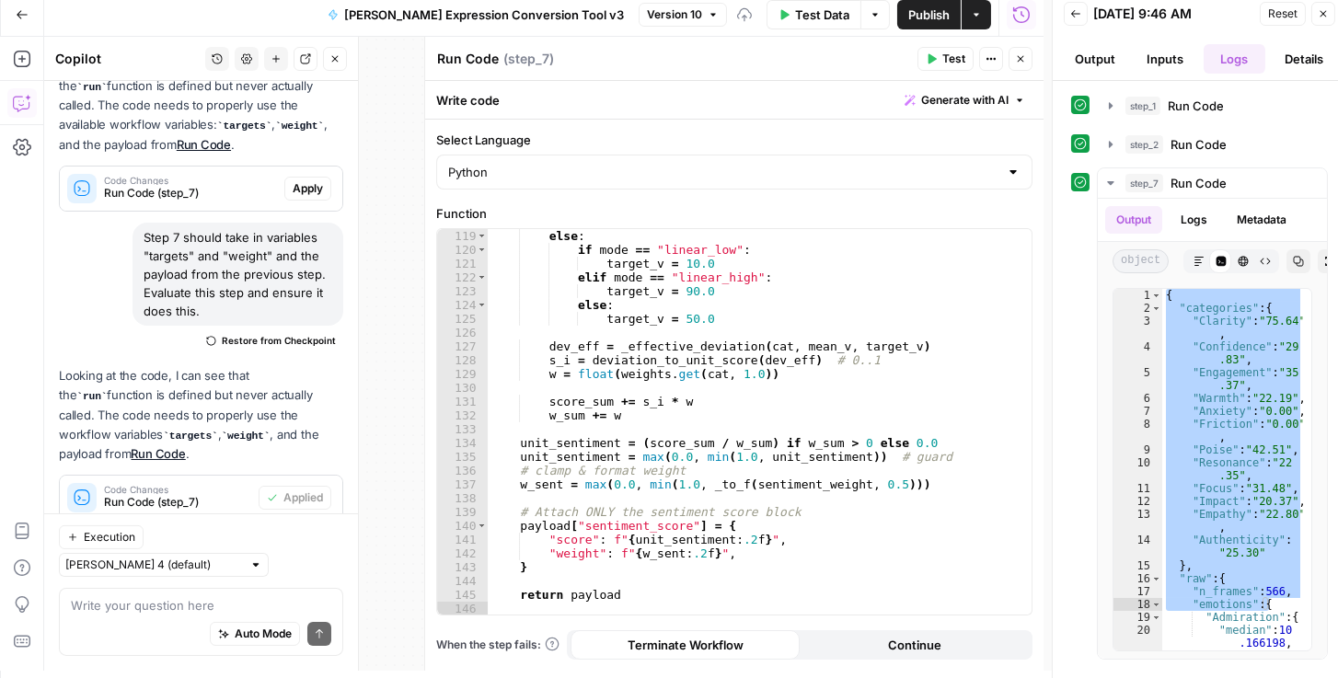
click at [916, 8] on span "Publish" at bounding box center [928, 15] width 41 height 18
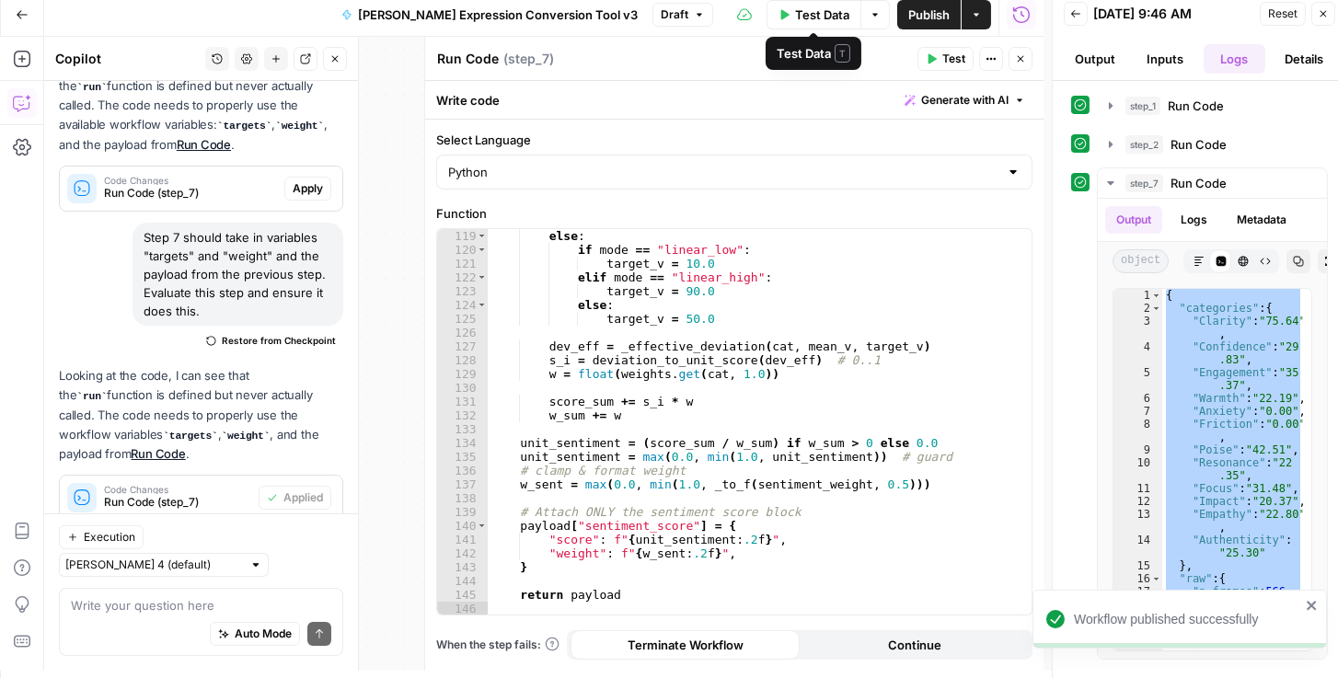
drag, startPoint x: 807, startPoint y: 14, endPoint x: 922, endPoint y: 64, distance: 125.3
click at [807, 14] on span "Test Data" at bounding box center [822, 15] width 54 height 18
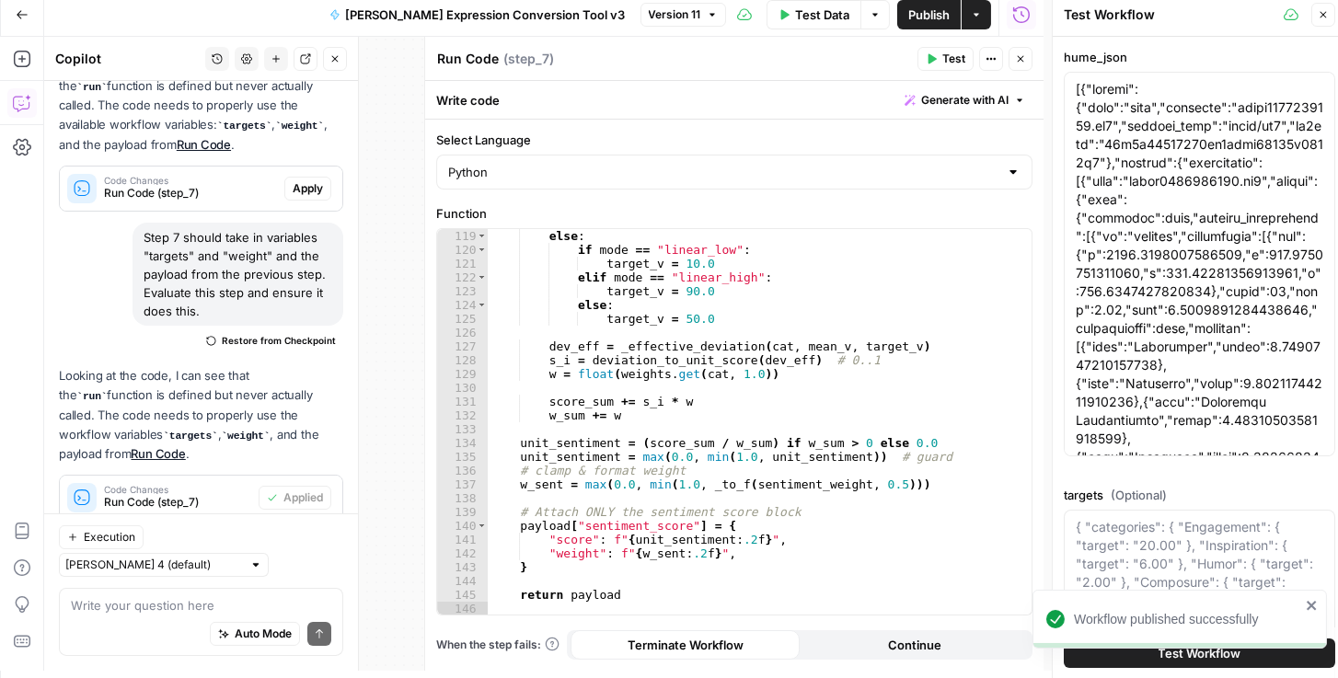
click at [1134, 656] on div "Workflow published successfully" at bounding box center [1176, 659] width 295 height 7
click at [1313, 602] on icon "close" at bounding box center [1312, 605] width 13 height 15
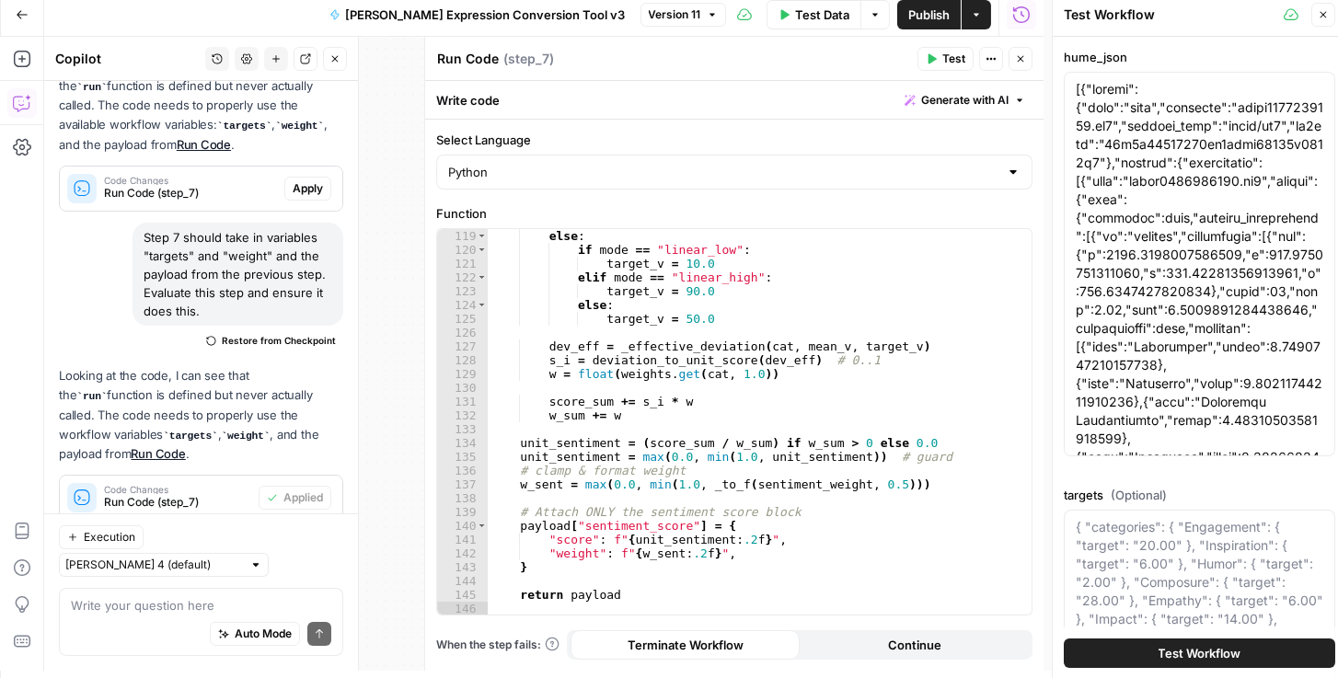
click at [1164, 657] on span "Test Workflow" at bounding box center [1200, 653] width 83 height 18
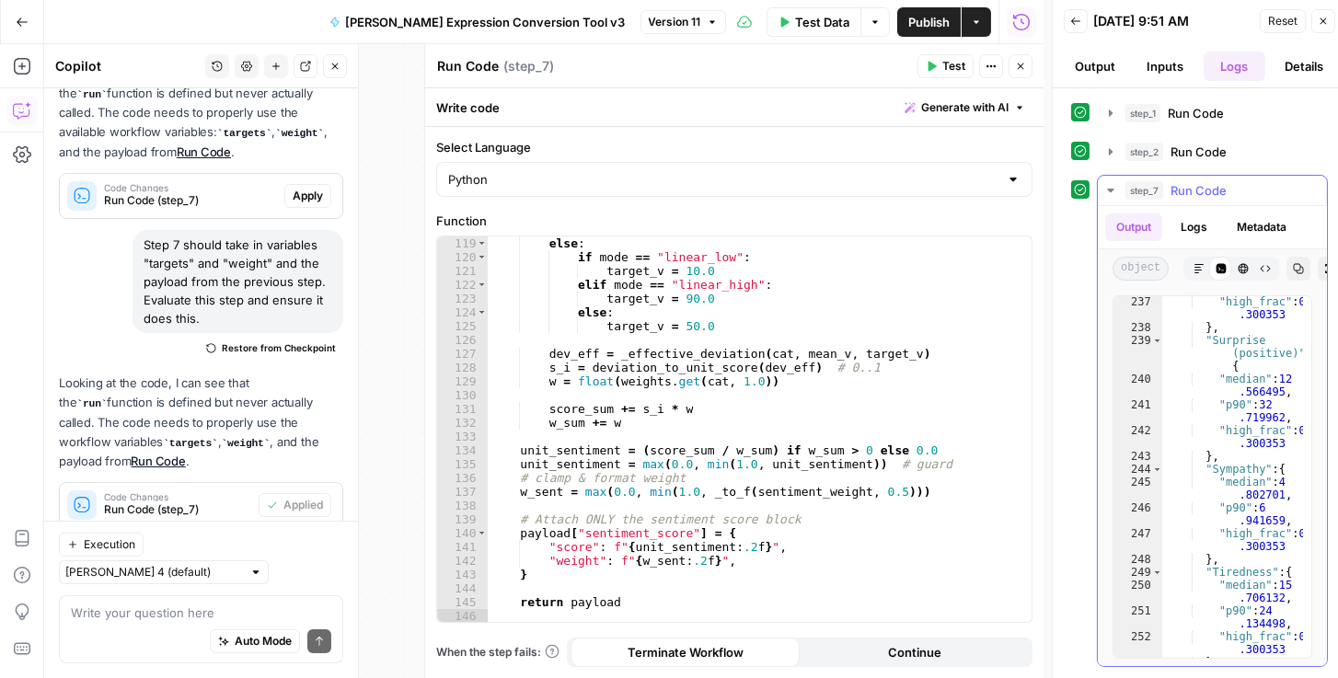
scroll to position [5187, 0]
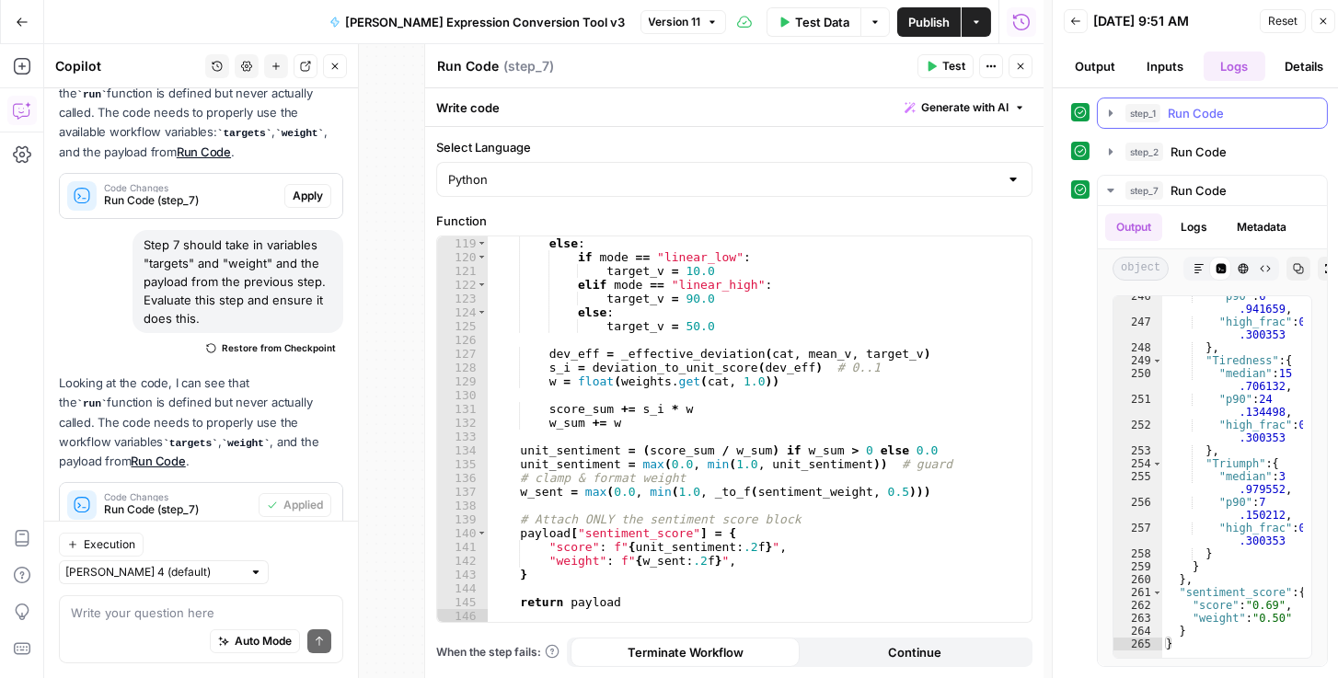
click at [1115, 111] on icon "button" at bounding box center [1111, 113] width 15 height 15
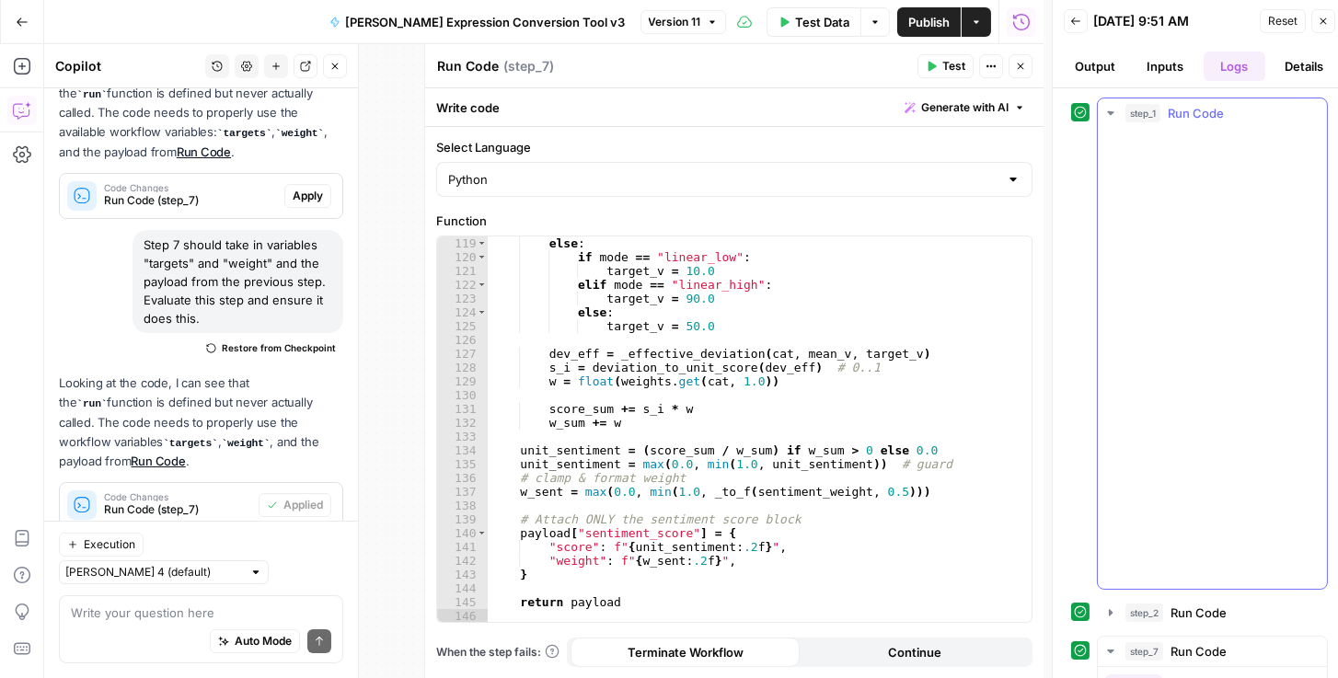
scroll to position [5263, 0]
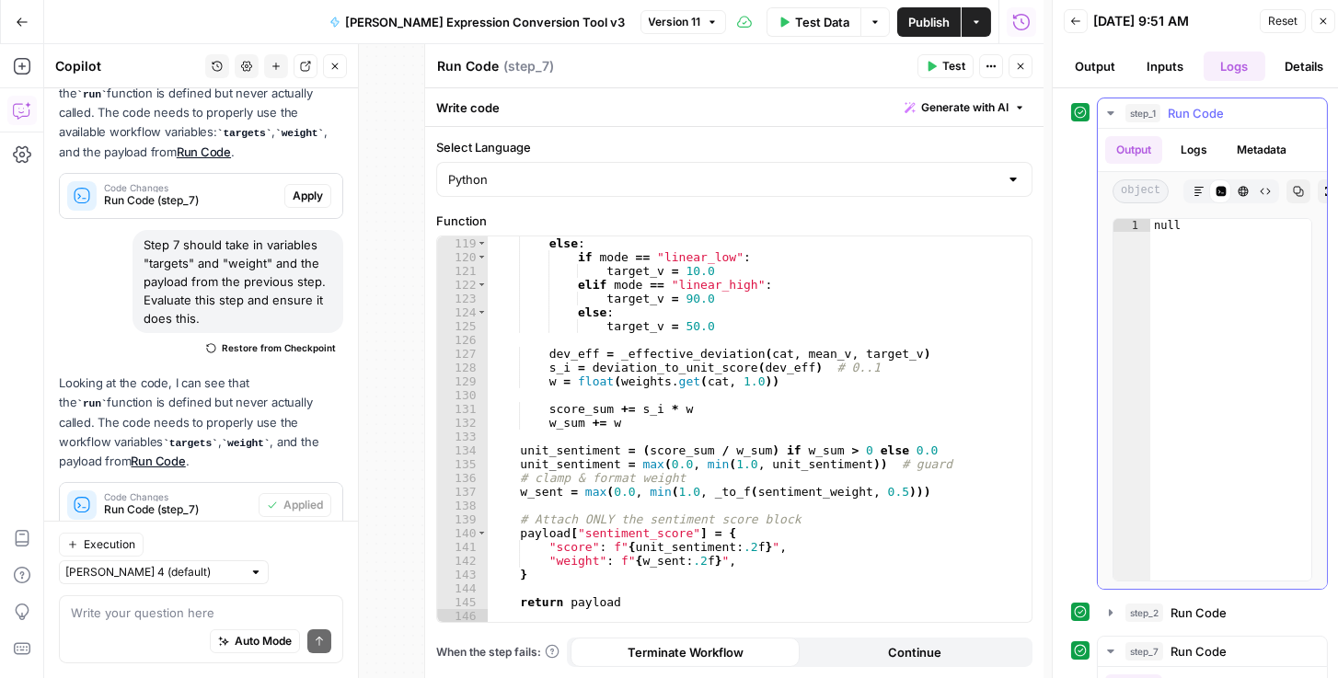
click at [1104, 111] on icon "button" at bounding box center [1111, 113] width 15 height 15
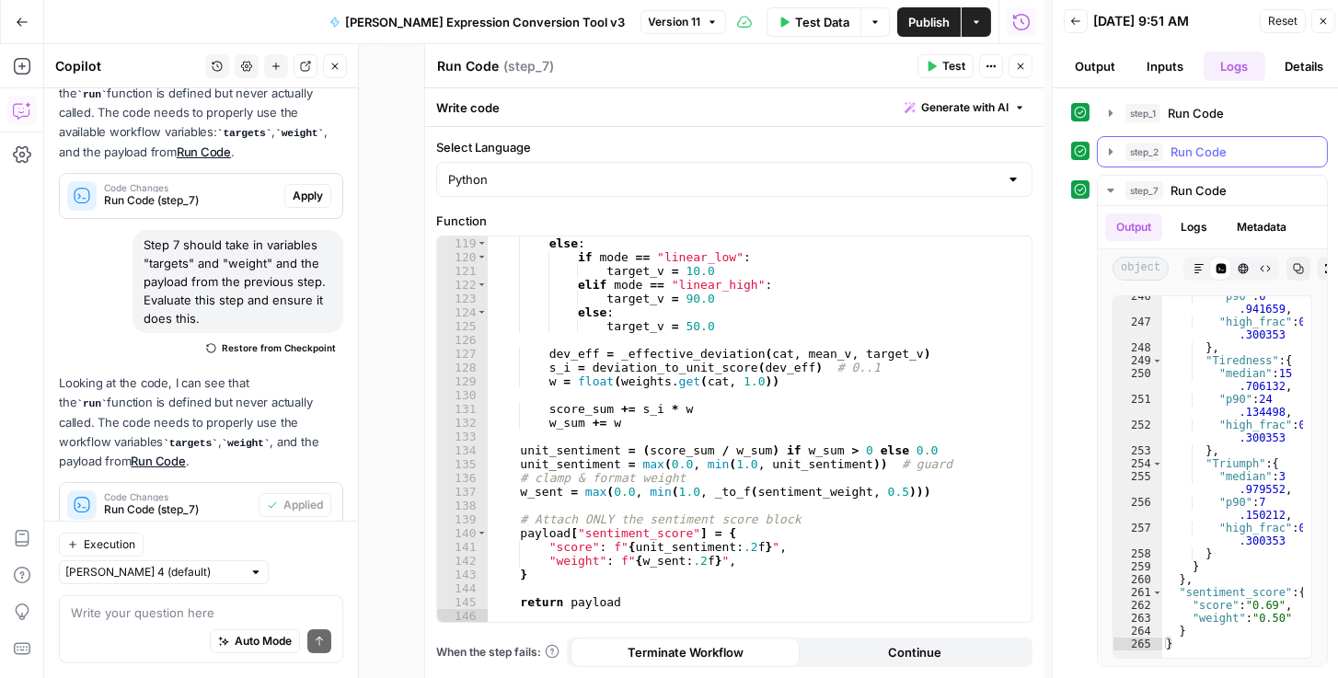
click at [1106, 148] on icon "button" at bounding box center [1111, 152] width 15 height 15
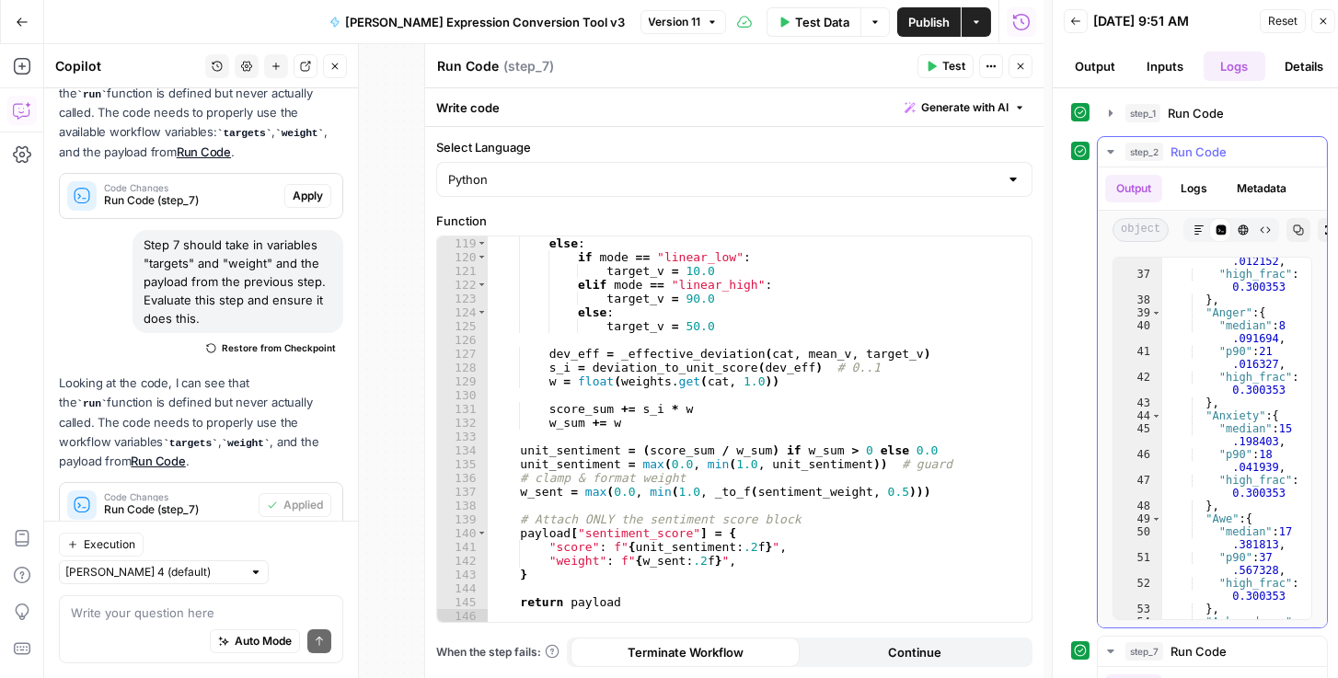
scroll to position [1041, 0]
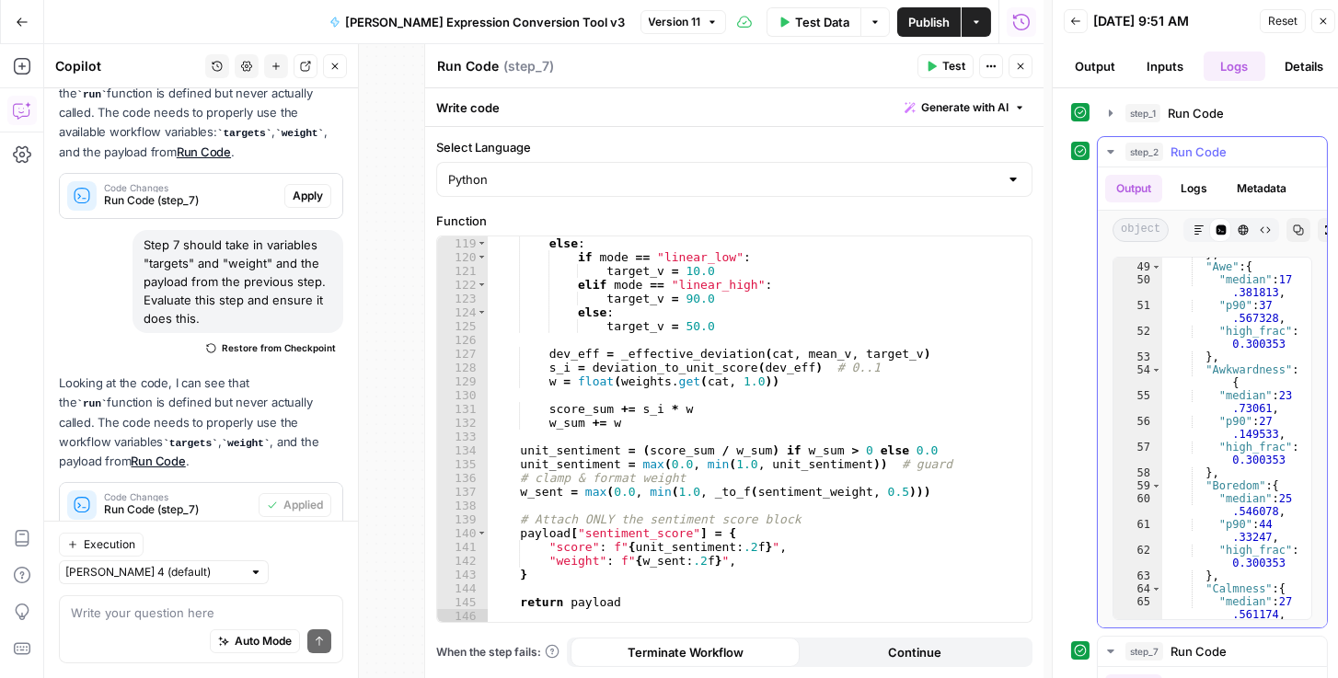
click at [1110, 156] on icon "button" at bounding box center [1111, 152] width 15 height 15
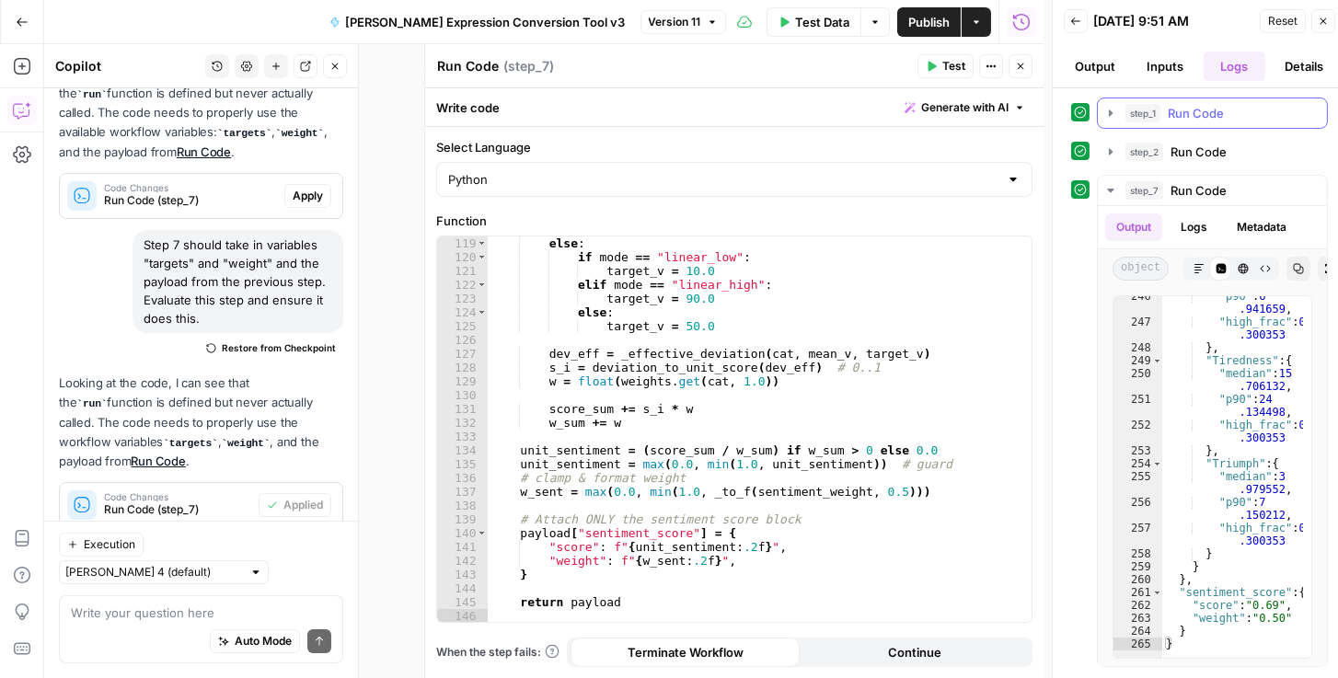
click at [1109, 111] on icon "button" at bounding box center [1111, 113] width 4 height 6
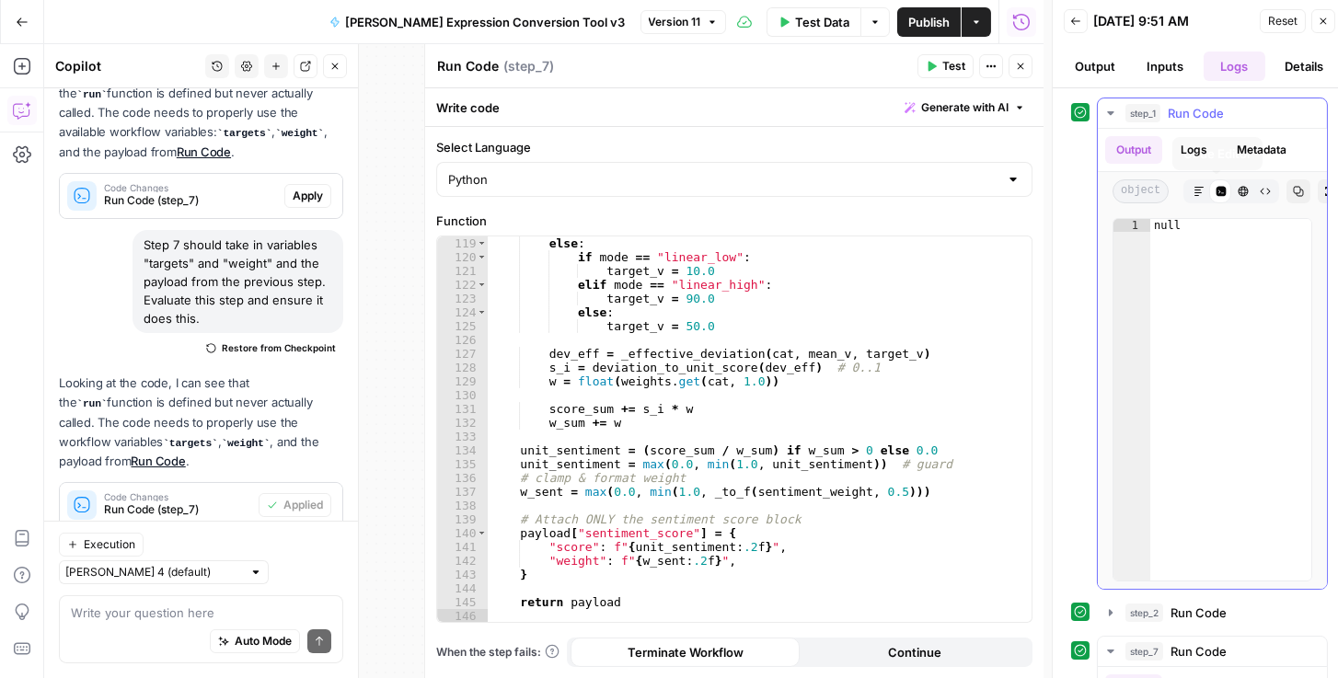
click at [1198, 191] on icon "button" at bounding box center [1199, 191] width 11 height 11
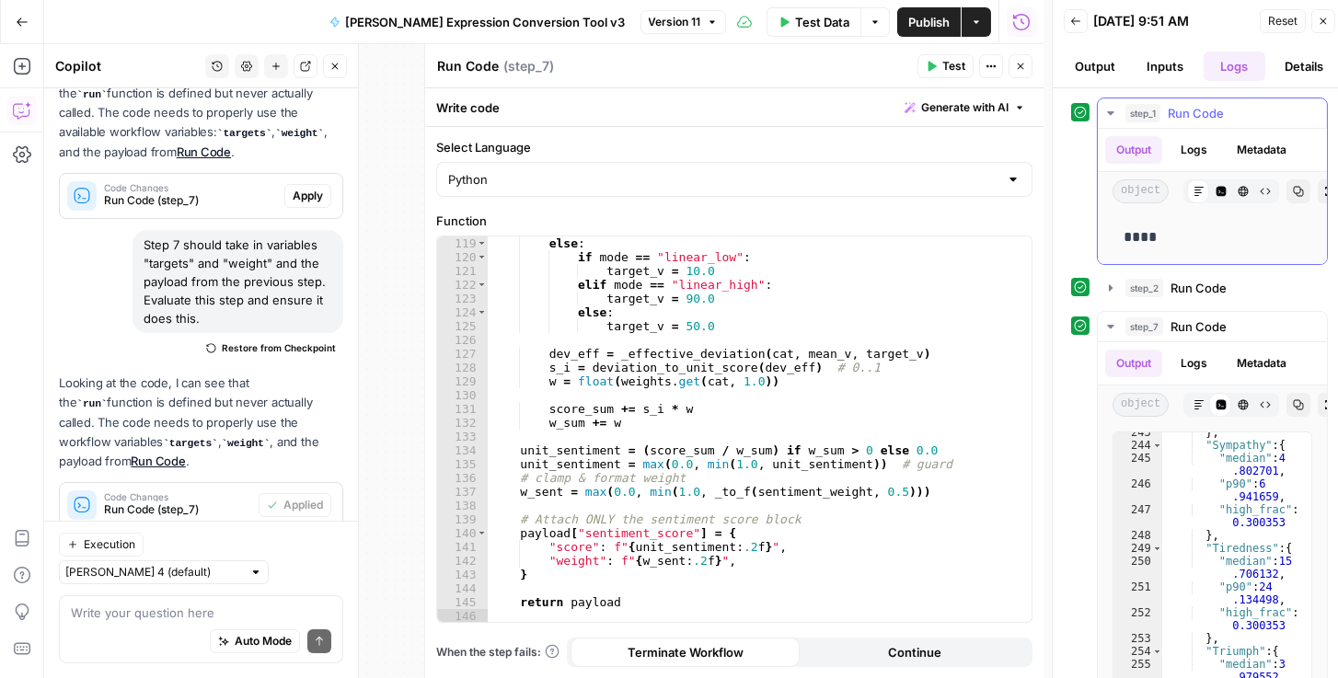
click at [1110, 106] on icon "button" at bounding box center [1111, 113] width 15 height 15
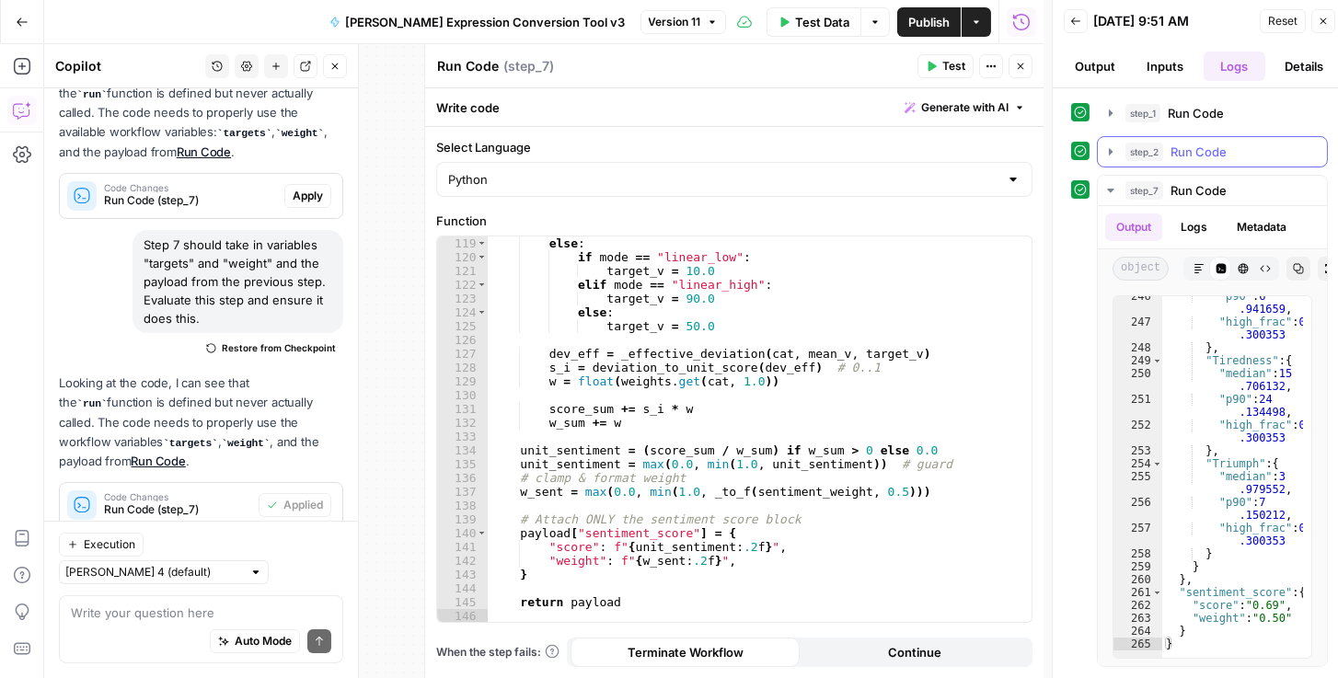
click at [1118, 147] on button "step_2 Run Code 1 second / 1 tasks" at bounding box center [1212, 151] width 229 height 29
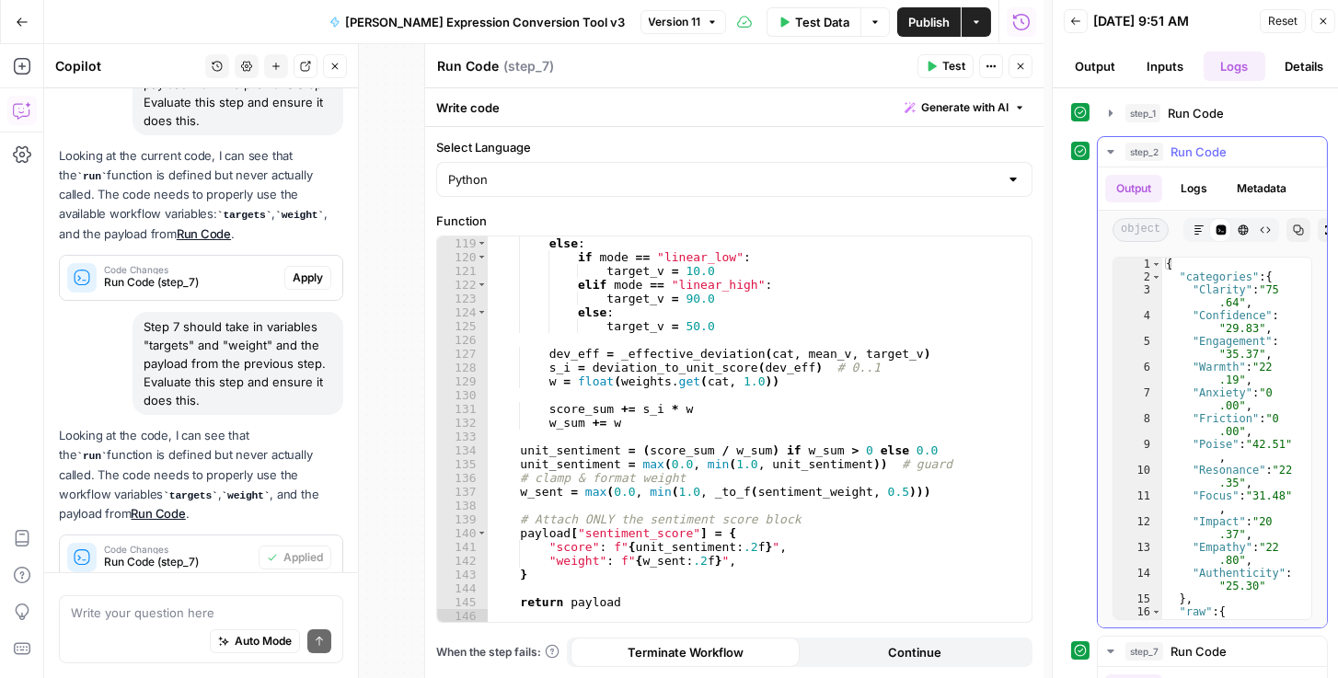
click at [1294, 230] on icon "button" at bounding box center [1299, 231] width 10 height 10
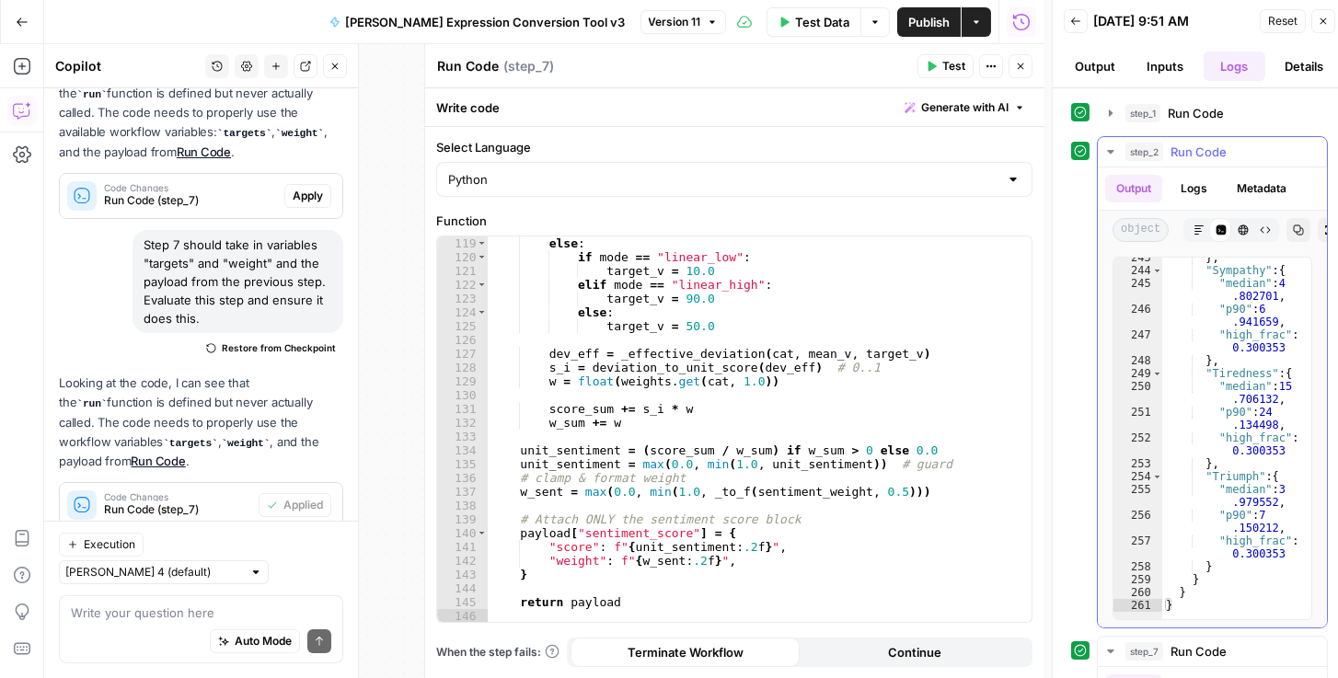
click at [1109, 151] on icon "button" at bounding box center [1110, 152] width 6 height 4
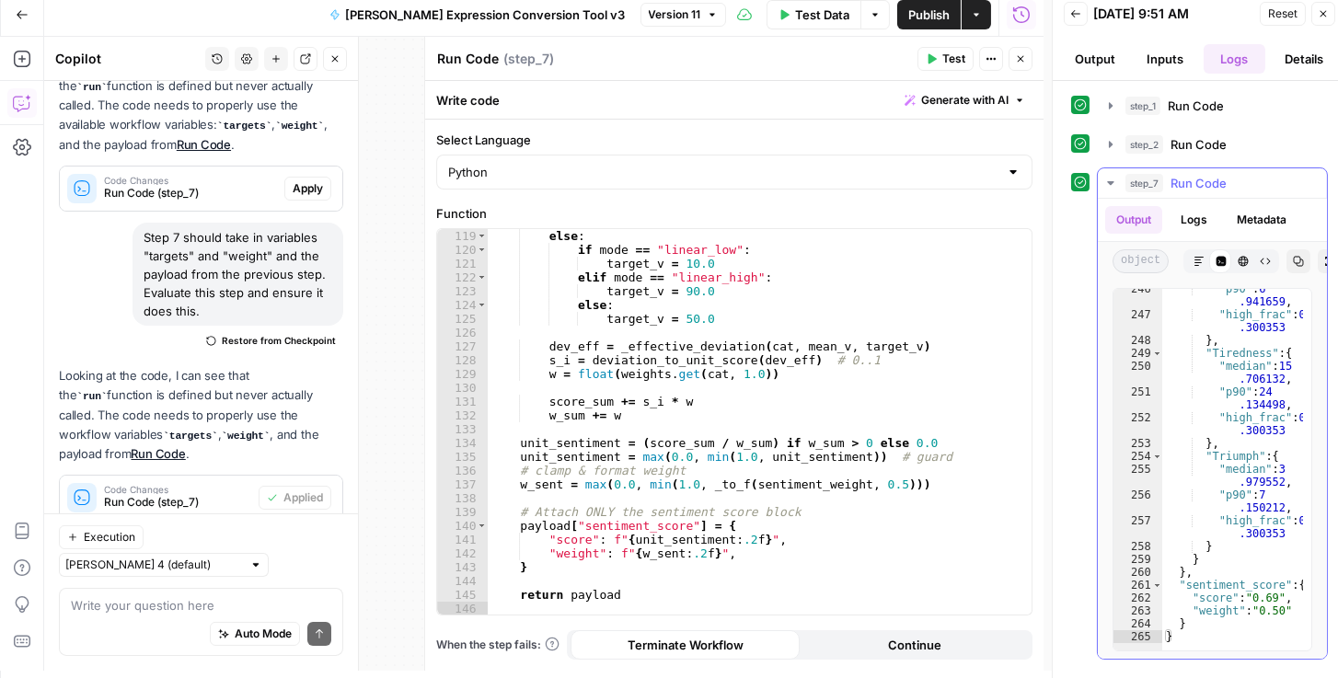
scroll to position [7, 0]
click at [1157, 65] on button "Inputs" at bounding box center [1165, 58] width 63 height 29
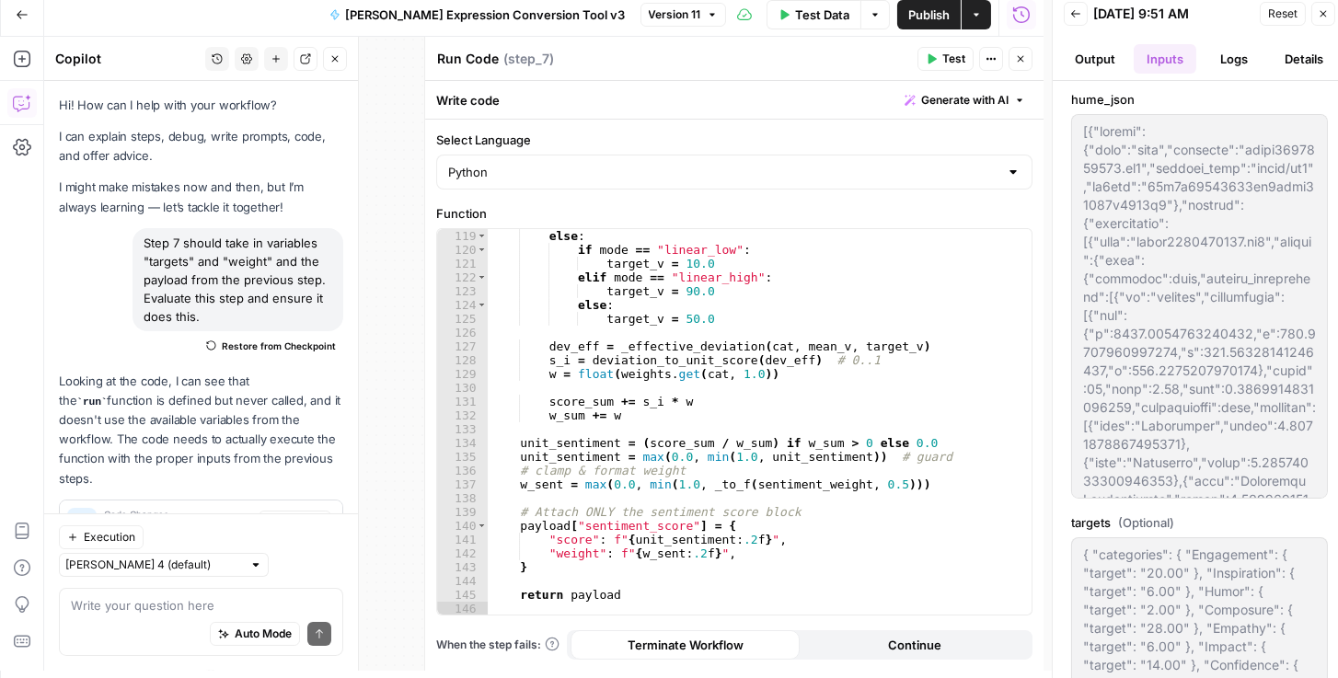
scroll to position [1670, 0]
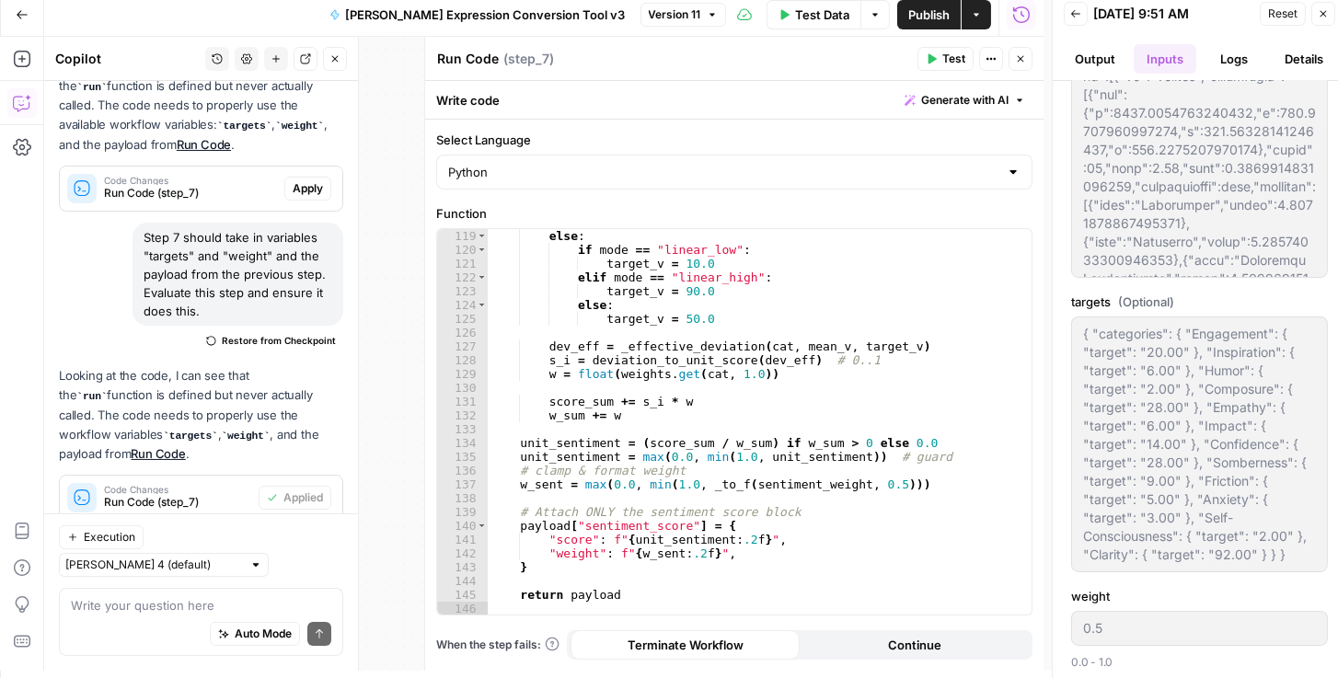
click at [1287, 560] on div "{ "categories": { "Engagement": { "target": "20.00" }, "Inspiration": { "target…" at bounding box center [1199, 445] width 257 height 256
click at [1145, 359] on div "{ "categories": { "Engagement": { "target": "20.00" }, "Inspiration": { "target…" at bounding box center [1199, 445] width 257 height 256
click at [832, 20] on span "Test Data" at bounding box center [822, 15] width 54 height 18
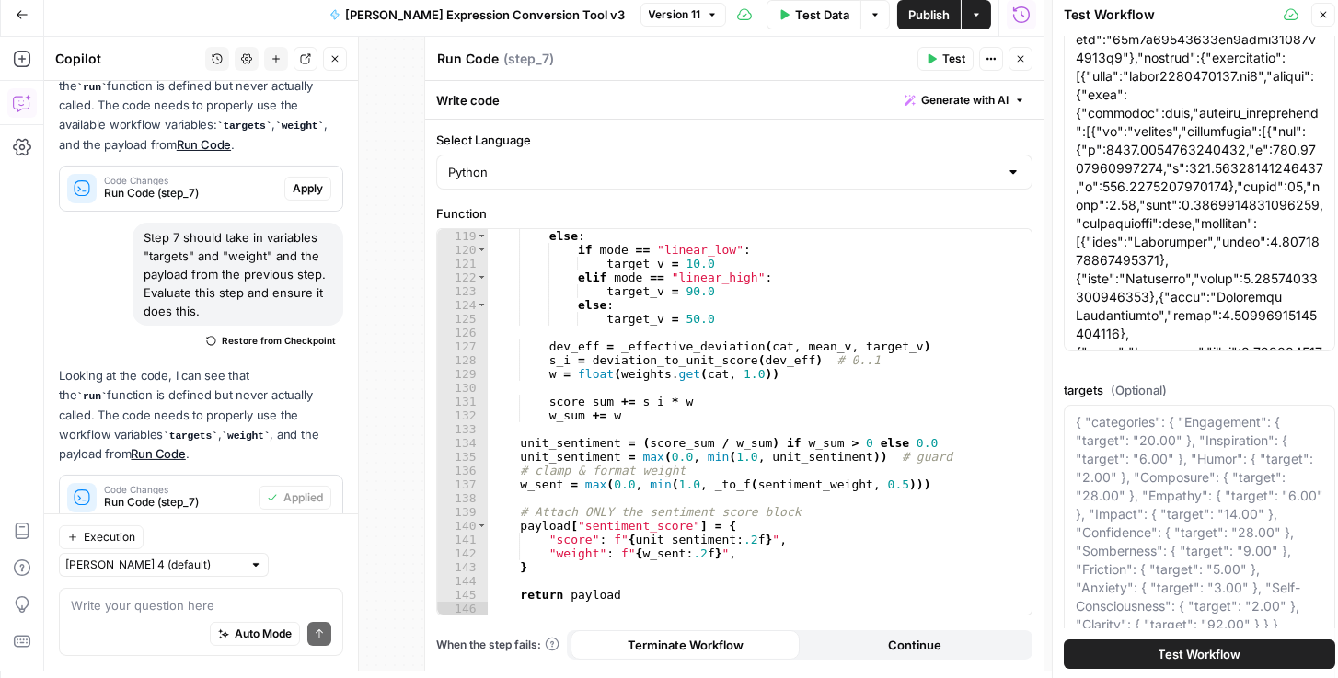
scroll to position [243, 0]
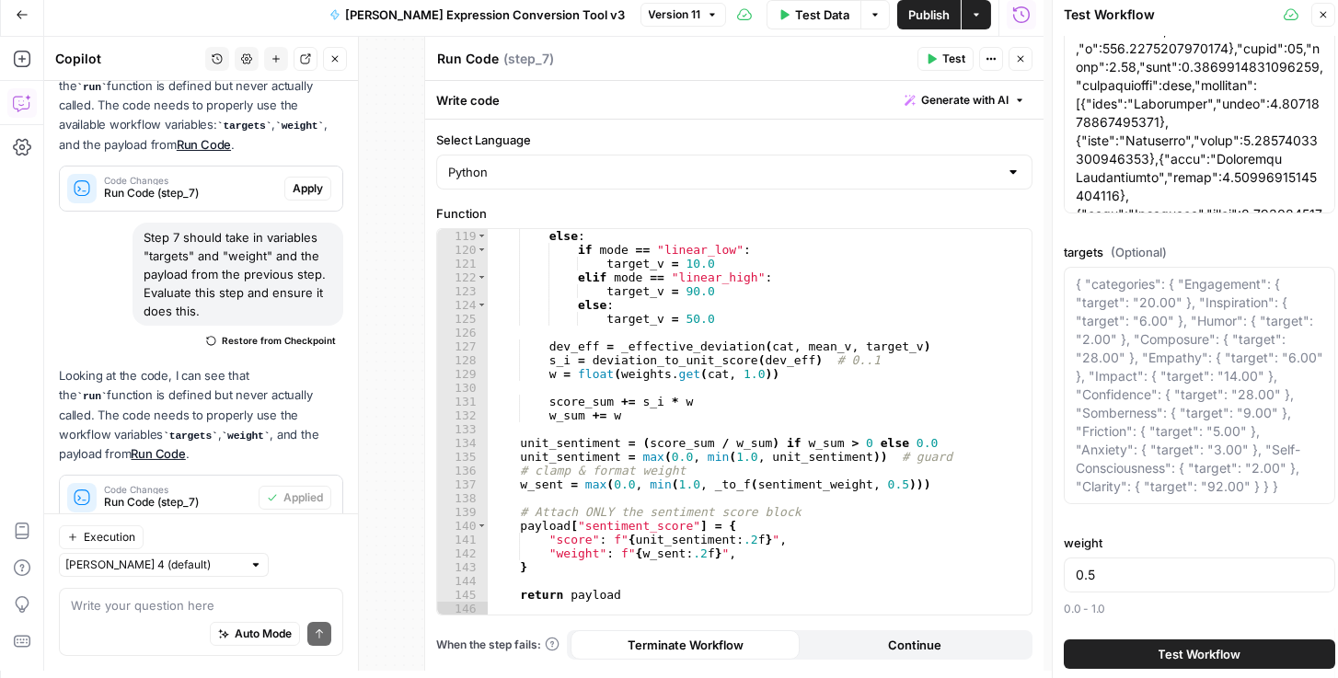
drag, startPoint x: 1074, startPoint y: 526, endPoint x: 1201, endPoint y: 530, distance: 127.1
click at [1201, 531] on div "hume_json targets (Optional) { "categories": { "Engagement": { "target": "20.00…" at bounding box center [1200, 212] width 272 height 814
click at [1318, 26] on button "Close" at bounding box center [1324, 15] width 24 height 24
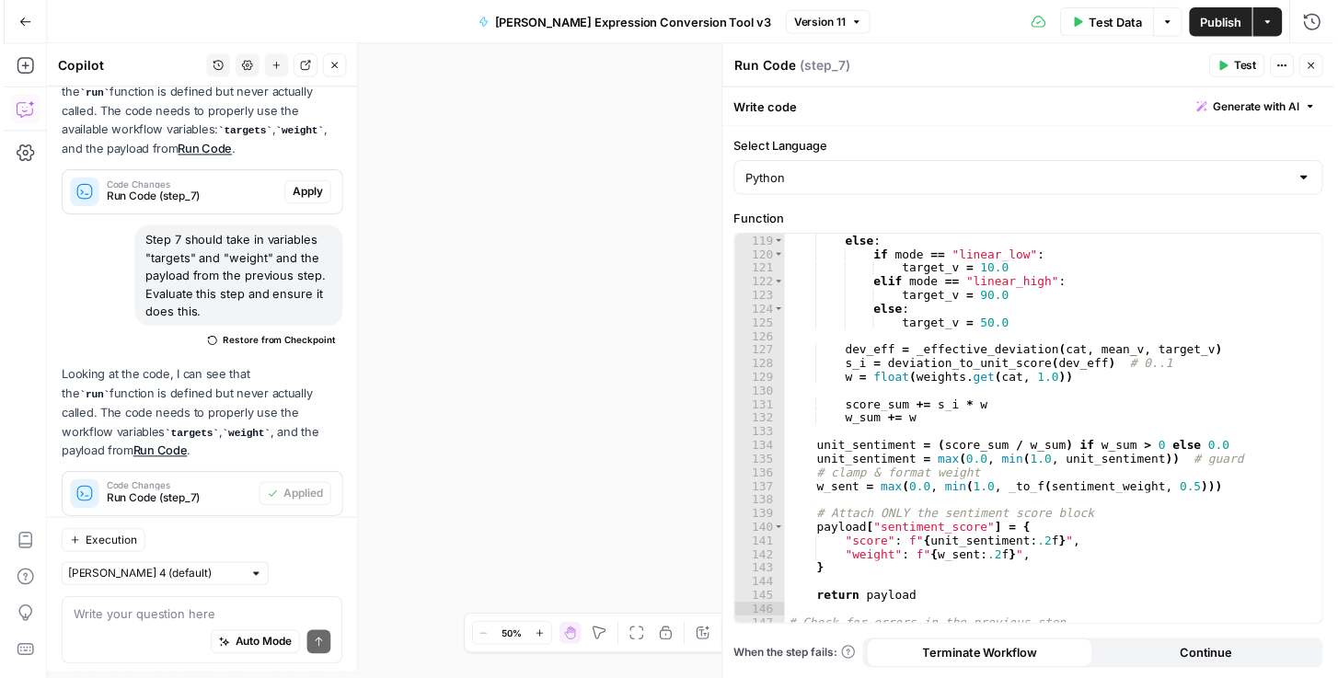
scroll to position [636, 0]
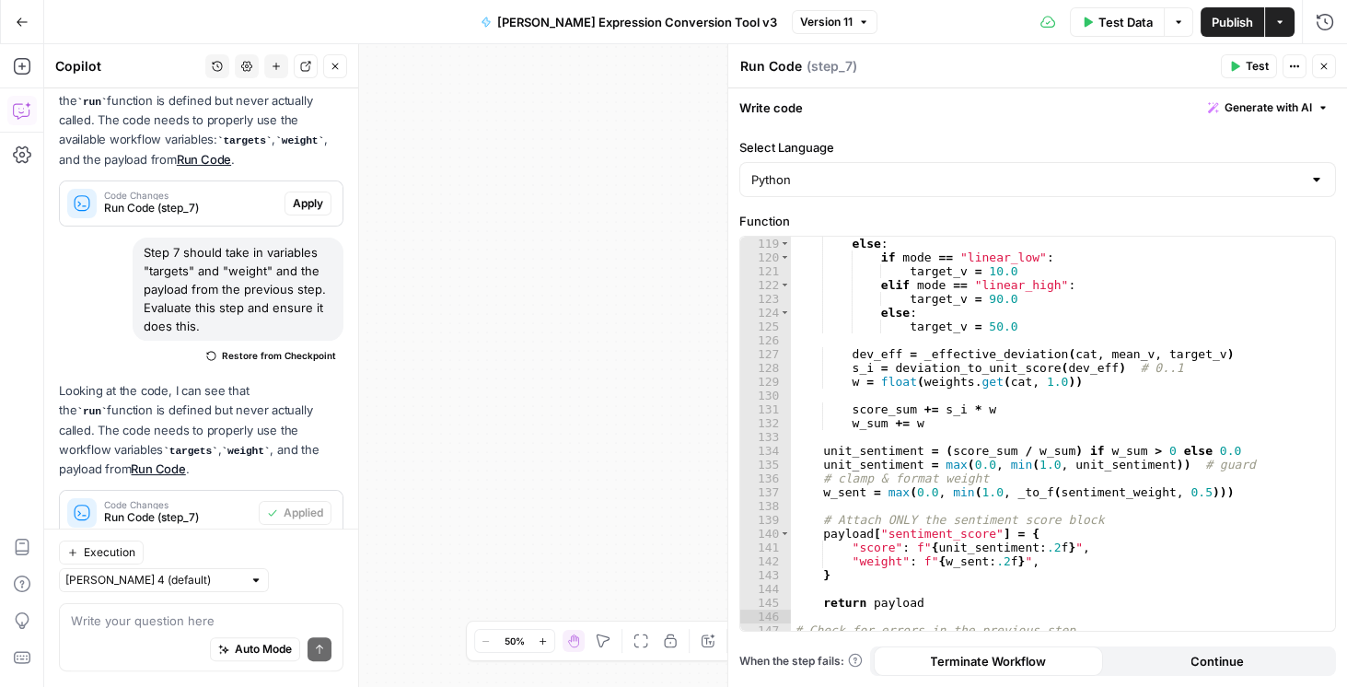
click at [1144, 21] on span "Test Data" at bounding box center [1125, 22] width 54 height 18
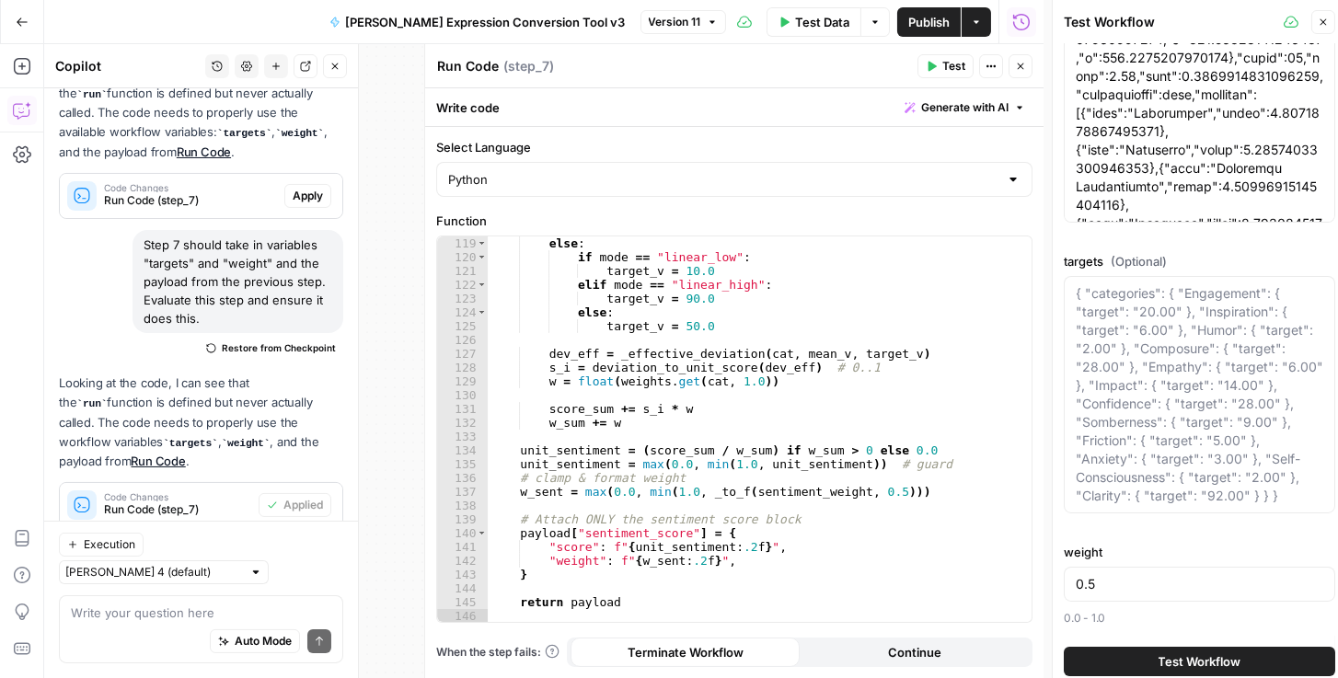
scroll to position [243, 0]
click at [1215, 657] on span "Test Workflow" at bounding box center [1200, 661] width 83 height 18
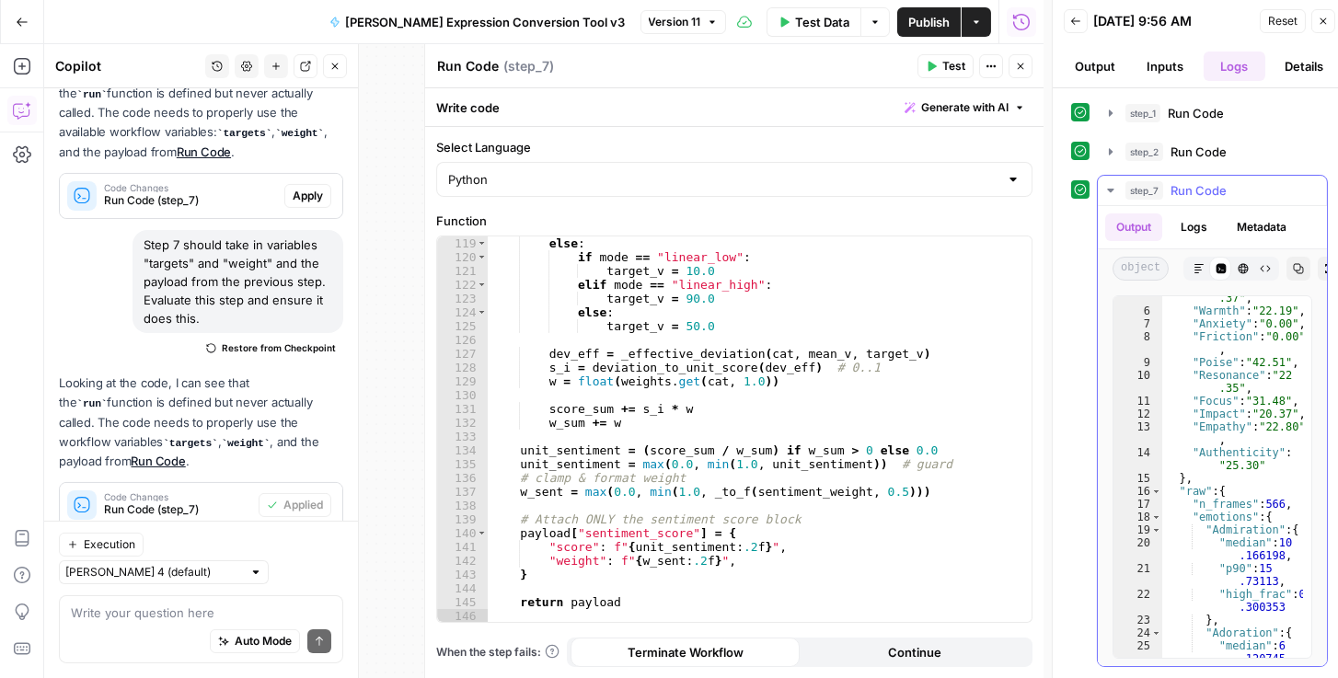
scroll to position [252, 0]
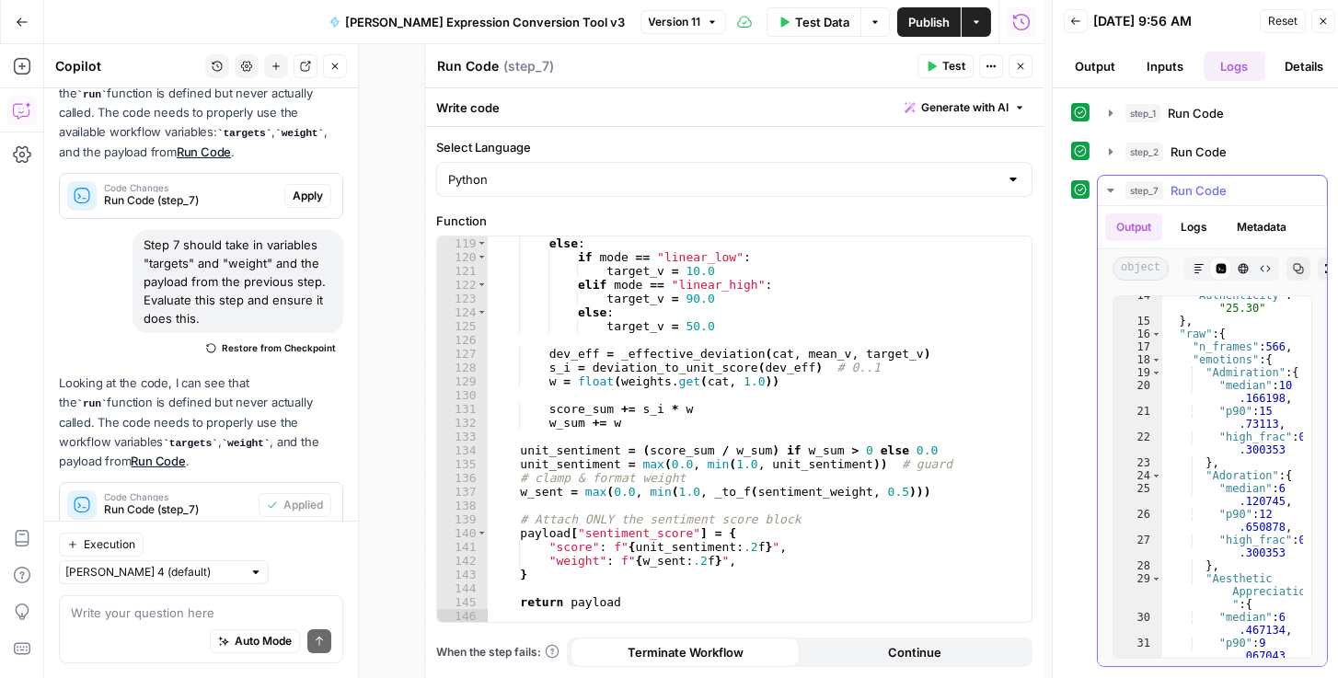
click at [1318, 359] on div "14 15 16 17 18 19 20 21 22 23 24 25 26 27 28 29 30 31 32 "Authenticity" : "25.3…" at bounding box center [1212, 477] width 229 height 378
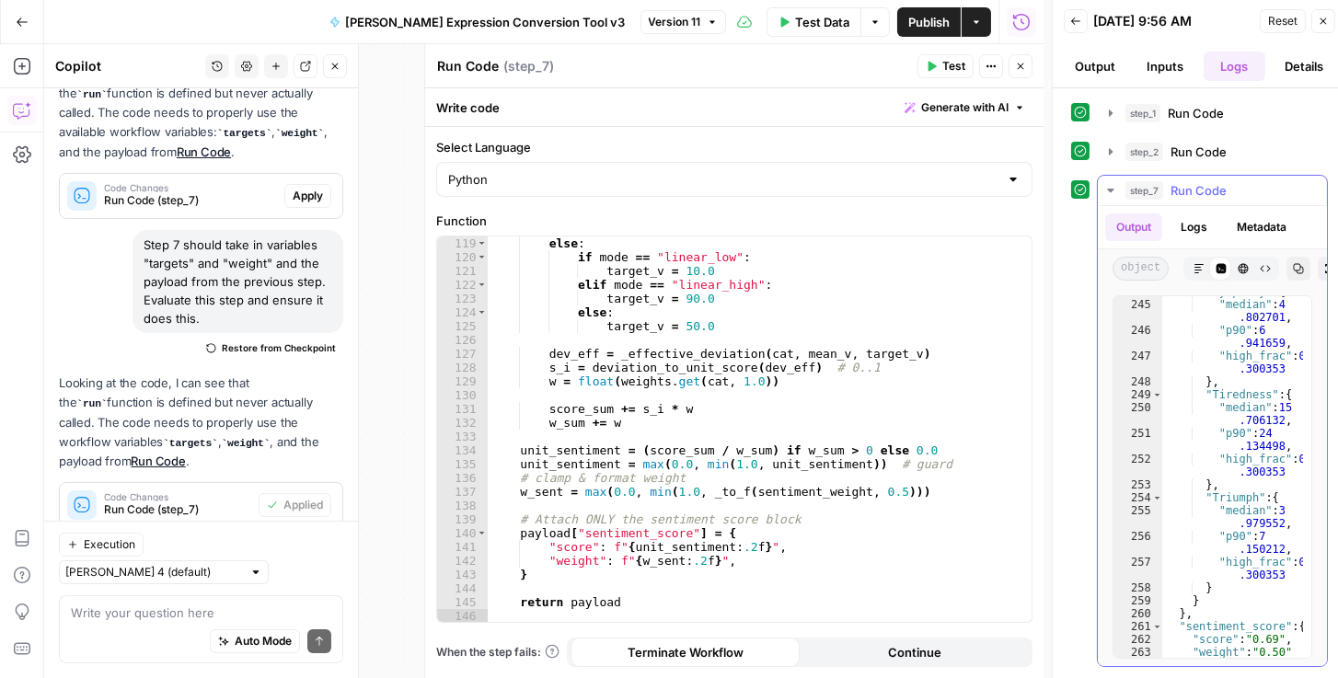
scroll to position [5187, 0]
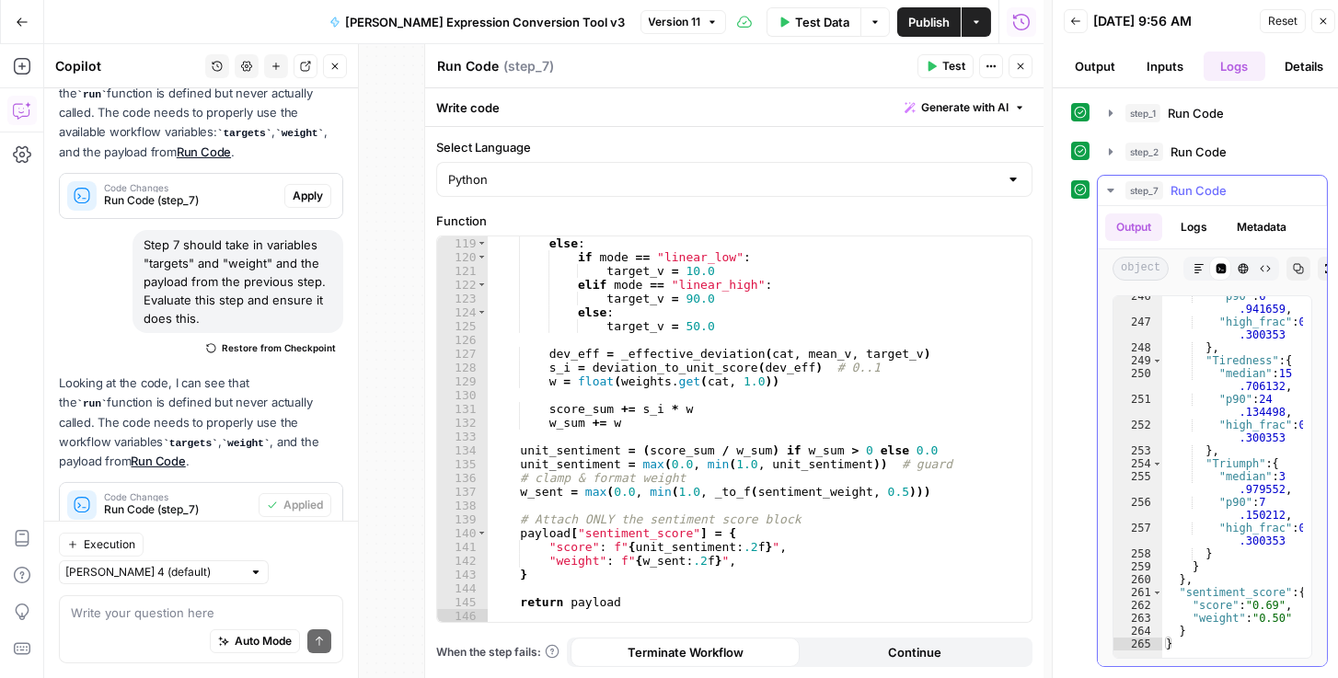
click at [1288, 267] on button "Copy" at bounding box center [1299, 269] width 24 height 24
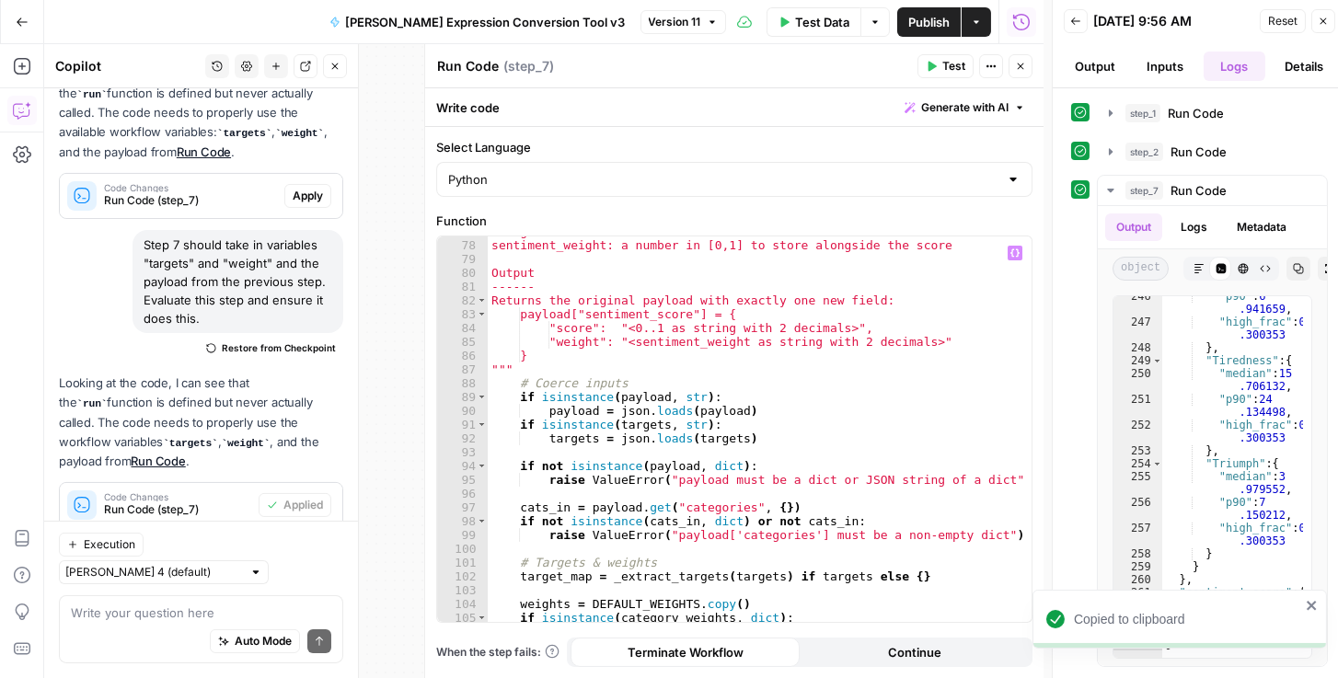
scroll to position [976, 0]
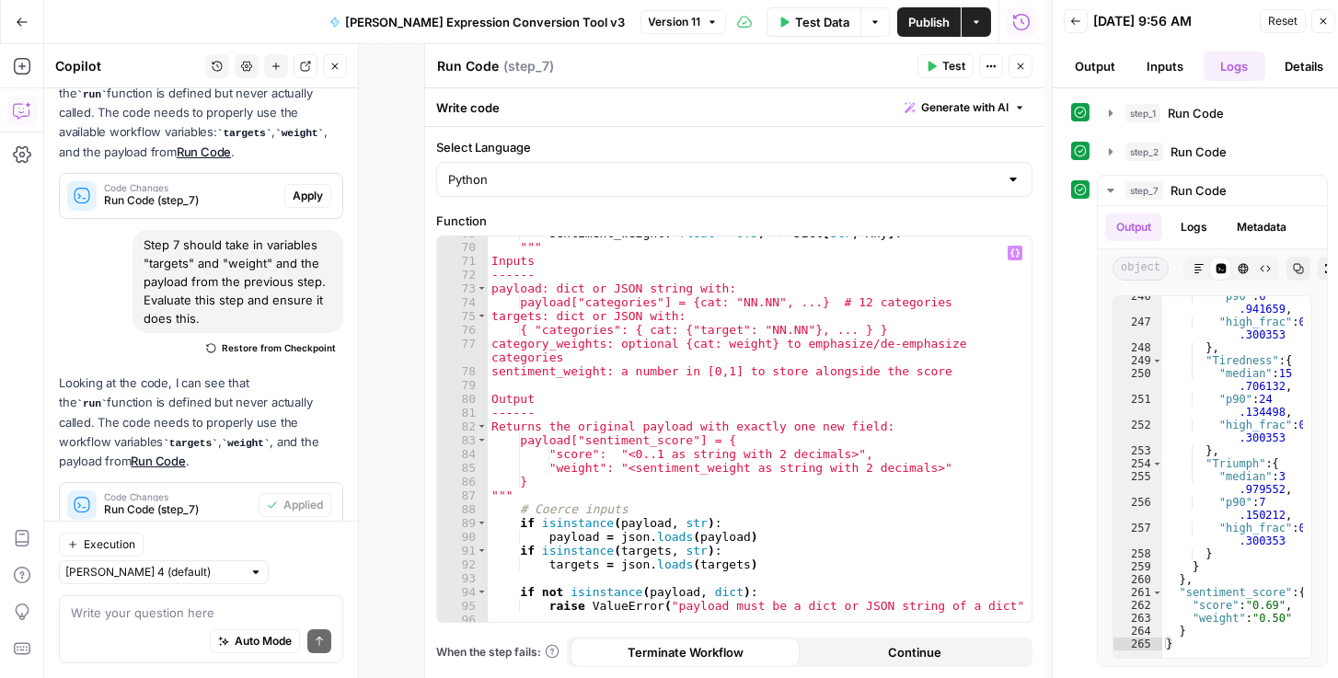
click at [912, 323] on div "sentiment_weight : float = 0.5 ) -> Dict [ str , Any ] : """ Inputs ------ payl…" at bounding box center [756, 433] width 537 height 414
type textarea "**********"
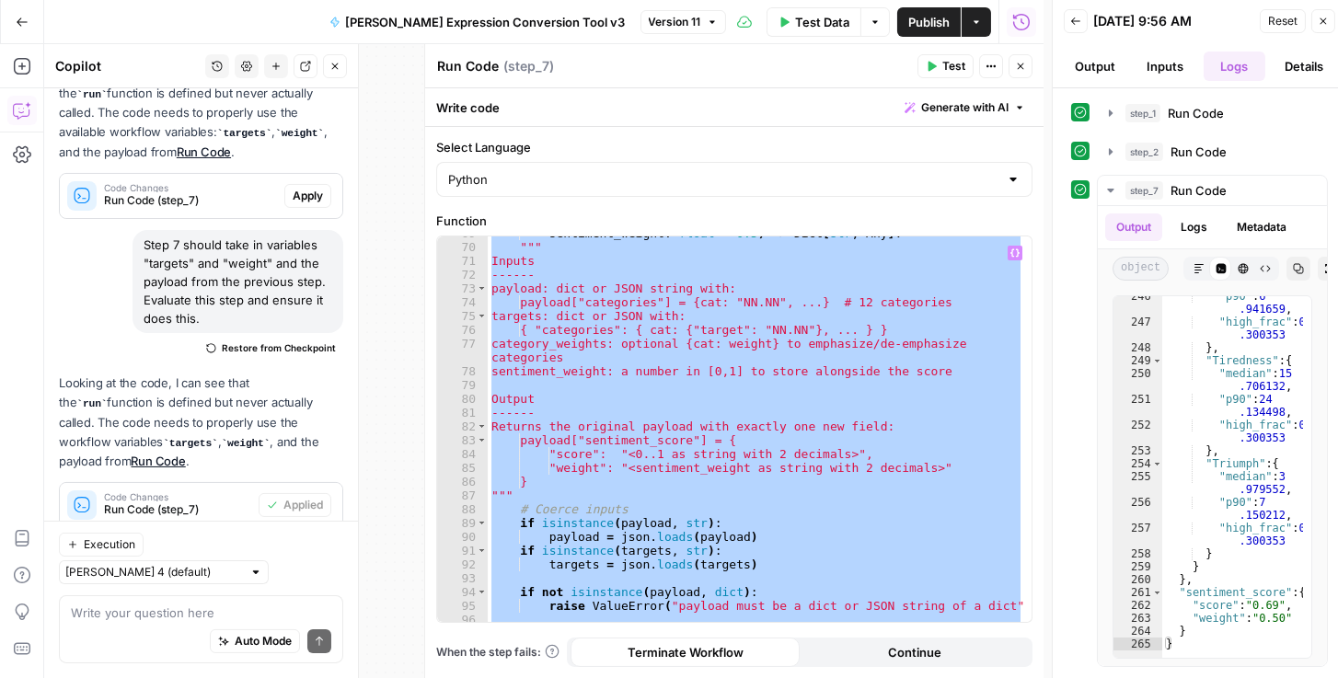
click at [1021, 65] on icon "button" at bounding box center [1021, 67] width 6 height 6
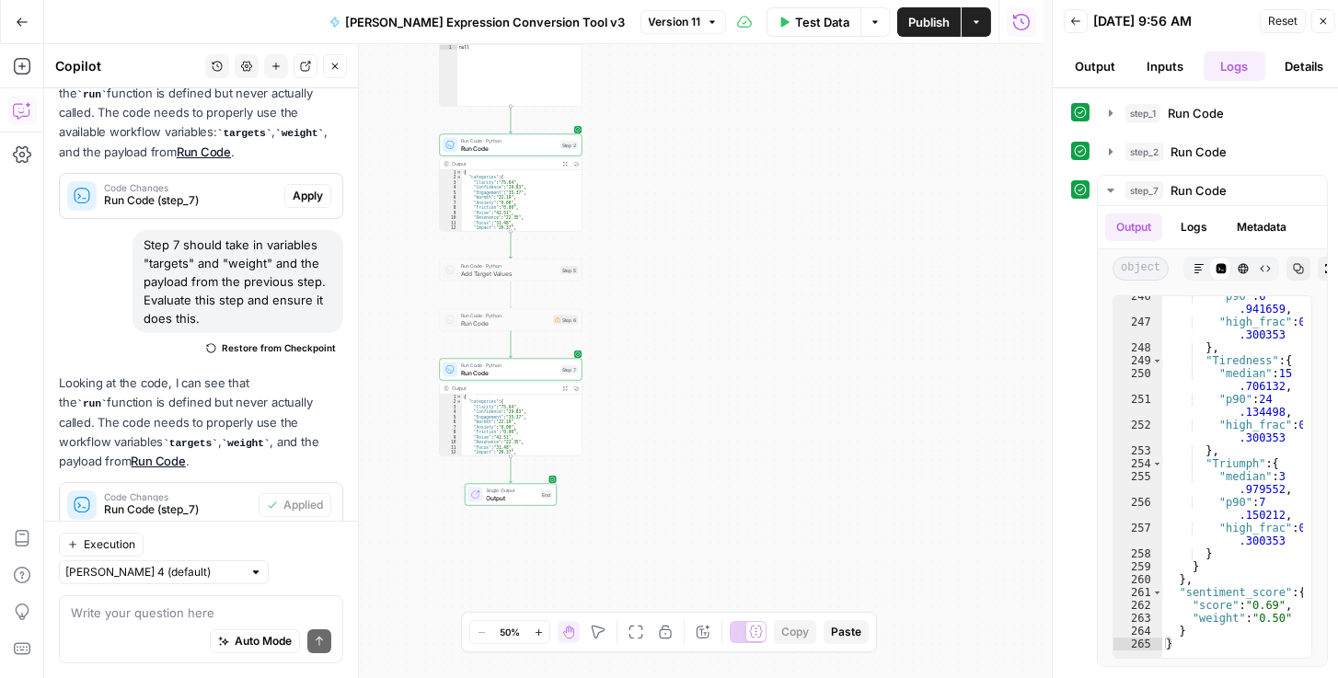
drag, startPoint x: 896, startPoint y: 255, endPoint x: 1166, endPoint y: 236, distance: 270.4
click at [1337, 235] on html "Rhetoric New Home Browse Your Data Recent Grids Brett Test Workflow - Copilot E…" at bounding box center [669, 339] width 1338 height 678
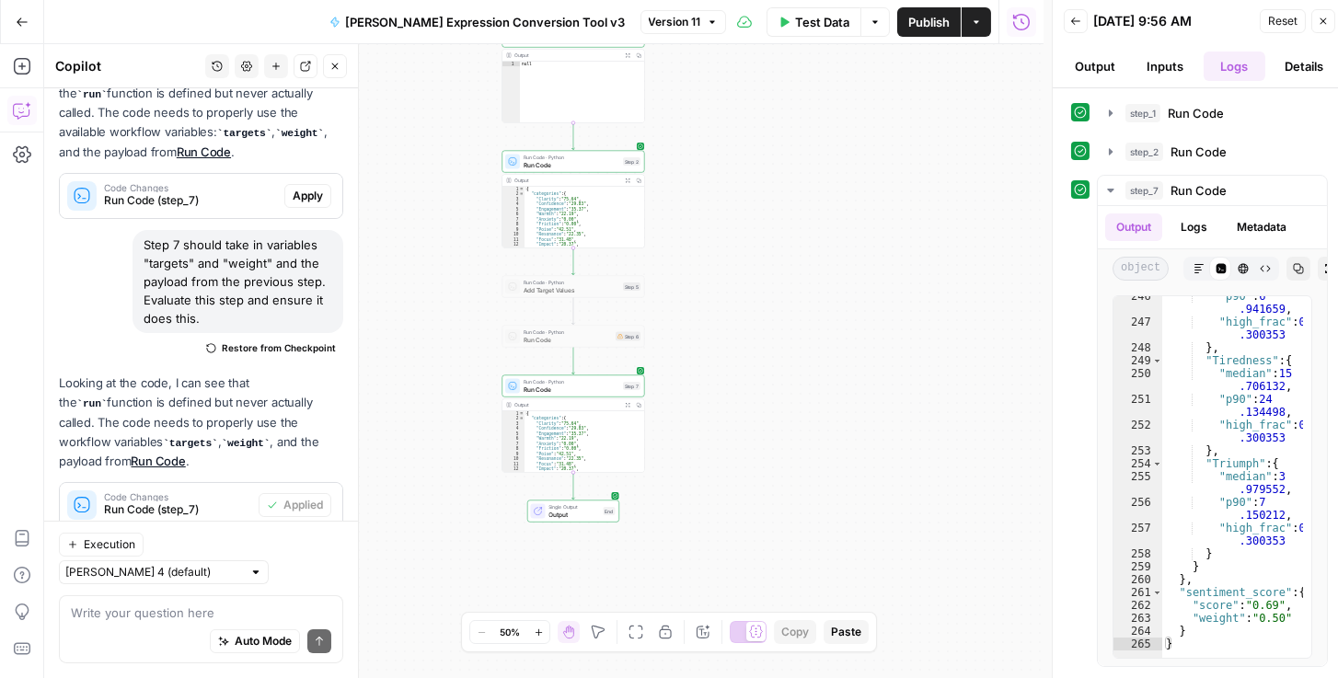
drag, startPoint x: 898, startPoint y: 319, endPoint x: 856, endPoint y: 283, distance: 56.1
click at [856, 283] on div "Workflow Input Settings Inputs Run Code · Python Run Code Step 1 Output Expand …" at bounding box center [544, 361] width 1000 height 634
click at [565, 159] on span "Run Code" at bounding box center [569, 160] width 96 height 9
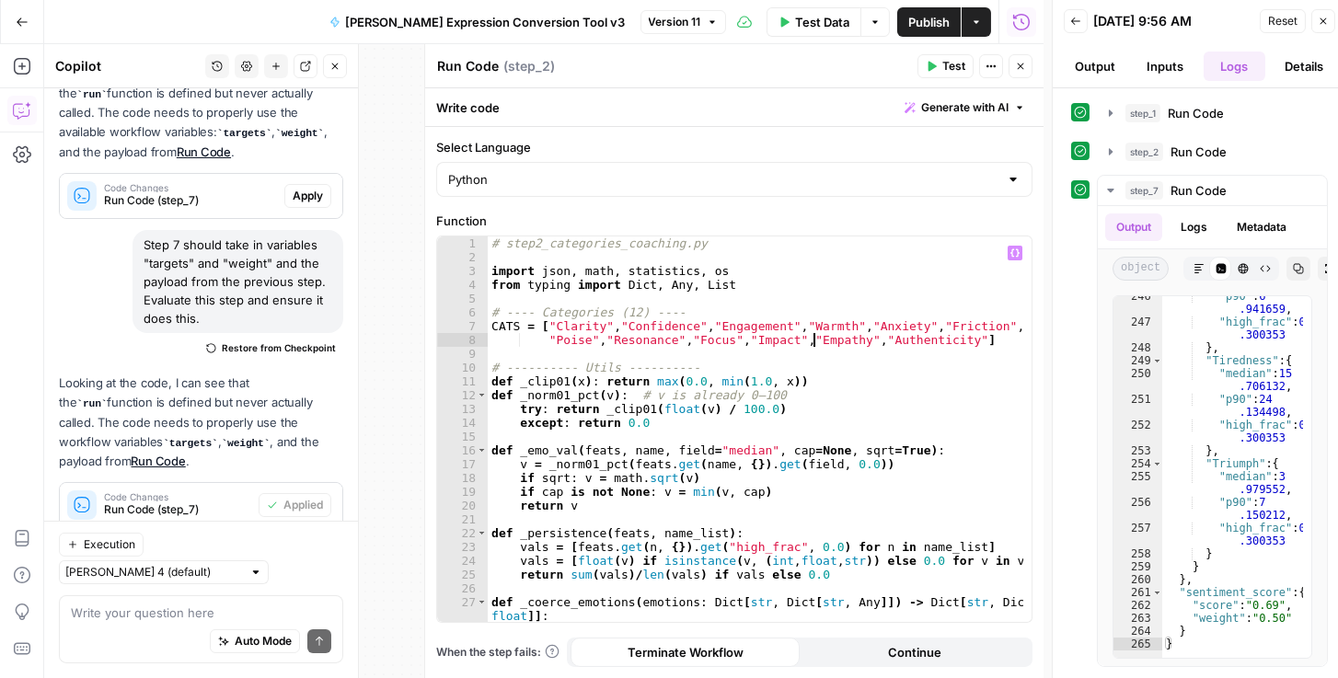
click at [815, 335] on div "# step2_categories_coaching.py import json , math , statistics , os from typing…" at bounding box center [756, 451] width 537 height 428
type textarea "**********"
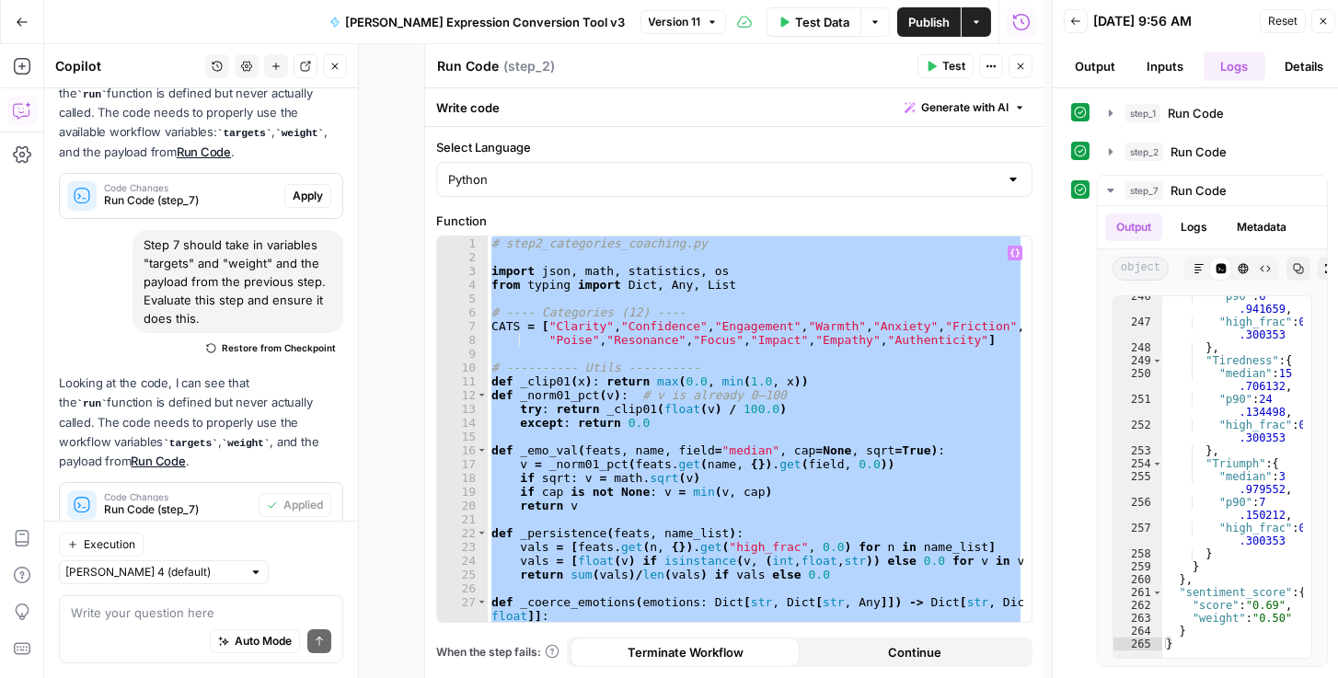
click at [1019, 68] on icon "button" at bounding box center [1021, 67] width 6 height 6
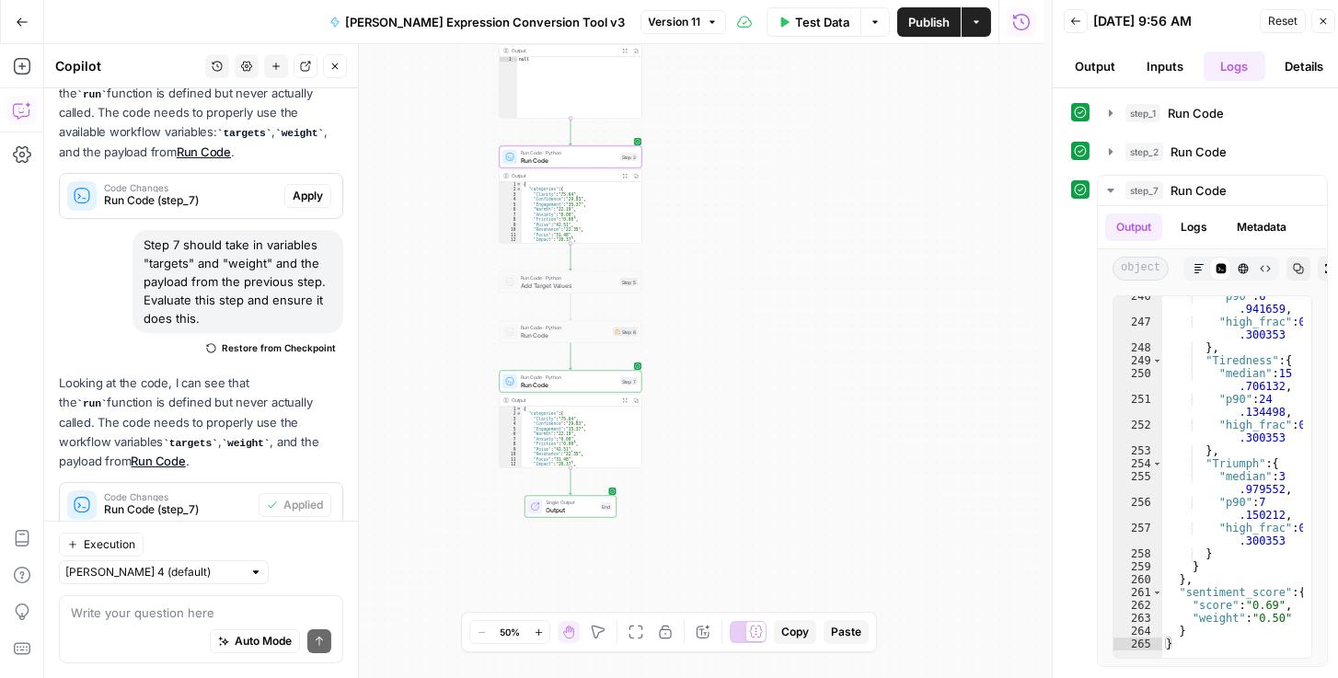
click at [549, 390] on div "Run Code · Python Run Code Step 7 Copy step Delete step Add Note Test" at bounding box center [571, 382] width 143 height 22
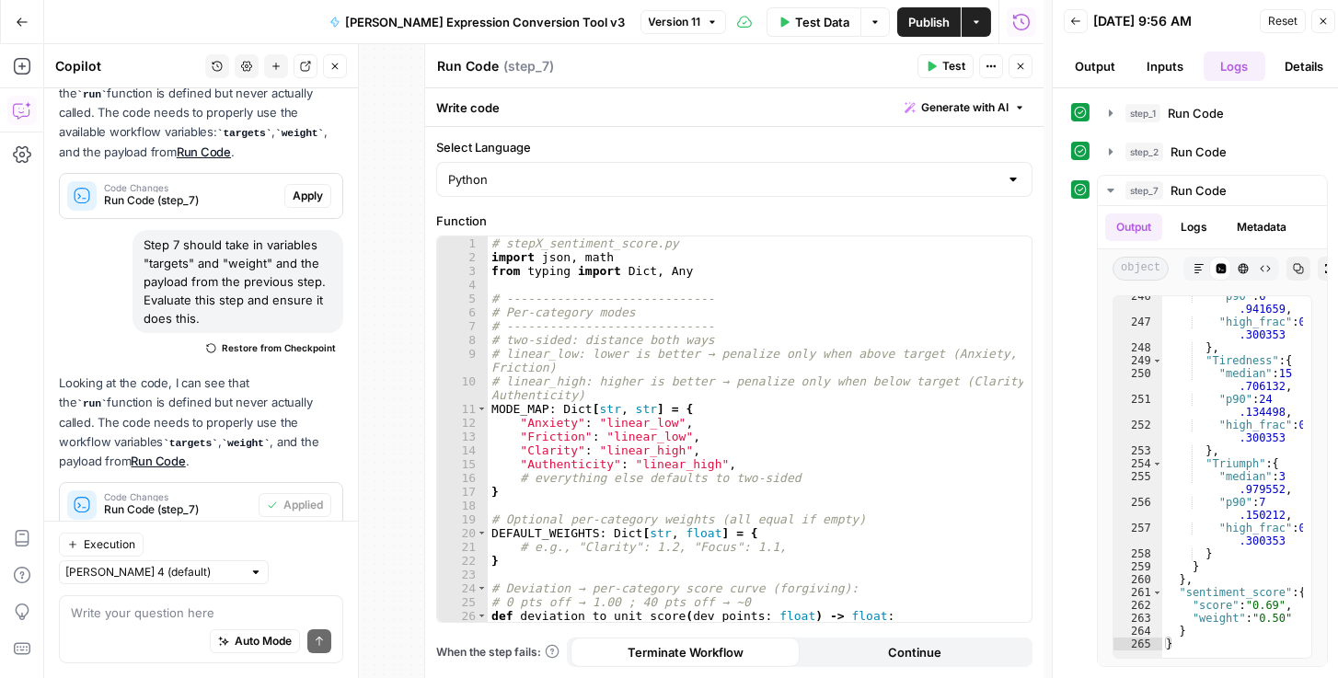
click at [673, 407] on div "# stepX_sentiment_score.py import json , math from typing import Dict , Any # -…" at bounding box center [756, 444] width 537 height 414
type textarea "**********"
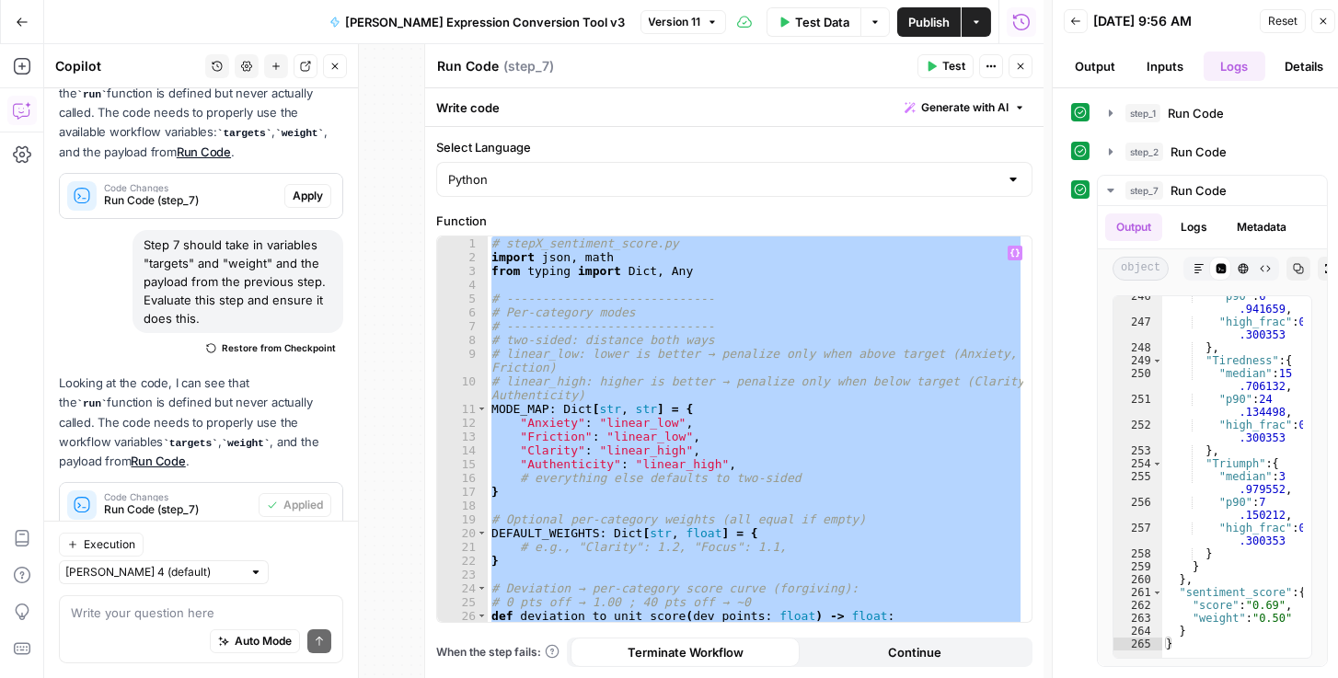
click at [1014, 60] on button "Close" at bounding box center [1021, 66] width 24 height 24
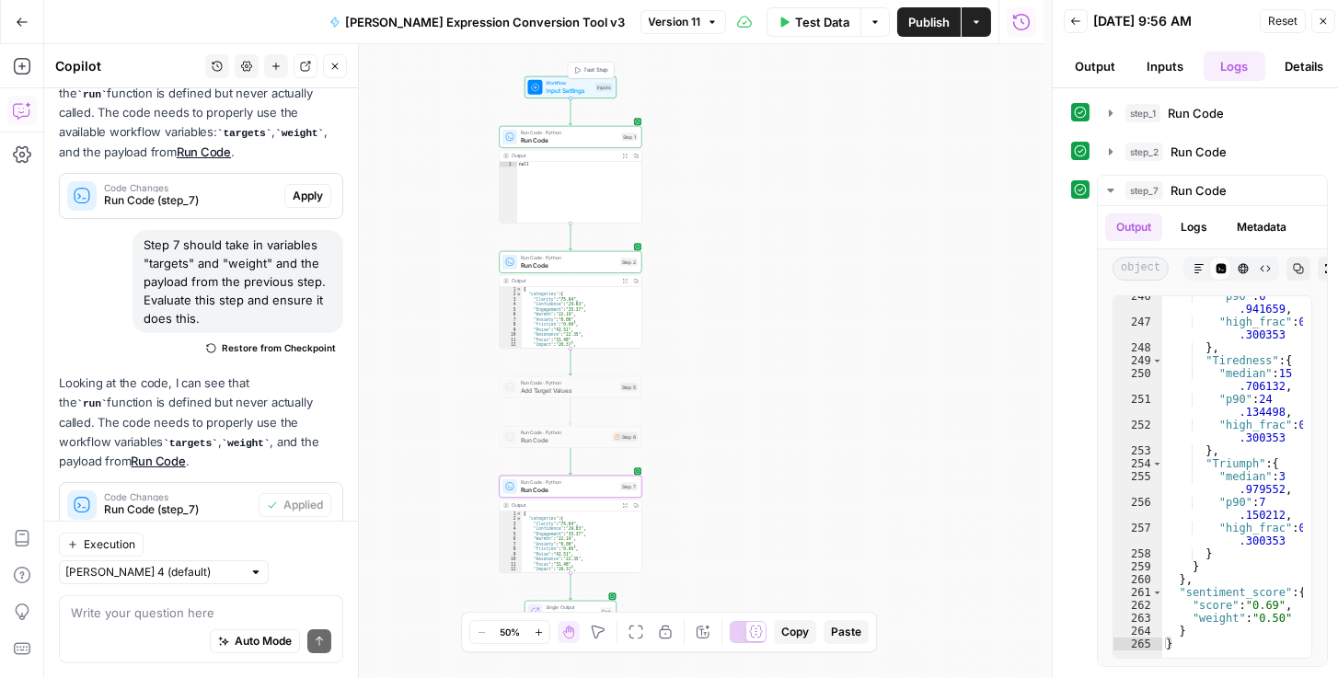
click at [578, 86] on span "Input Settings" at bounding box center [570, 90] width 46 height 9
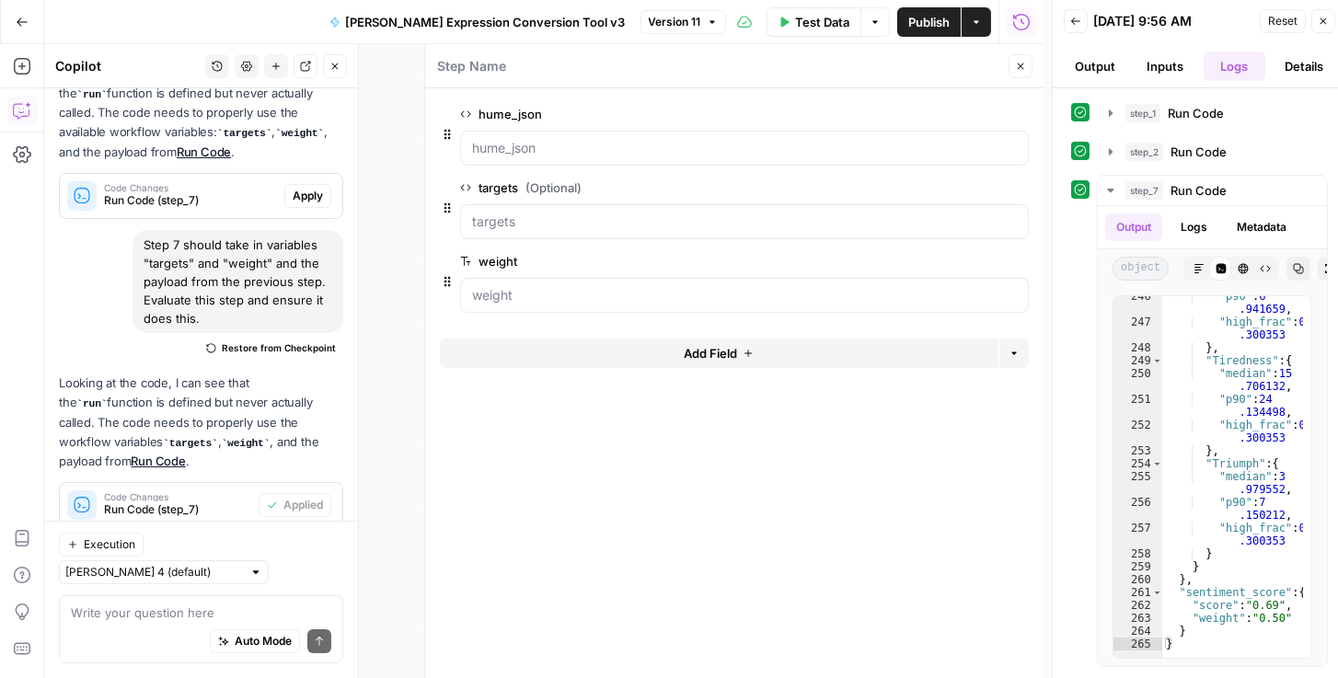
click at [960, 184] on span "edit field" at bounding box center [960, 187] width 40 height 15
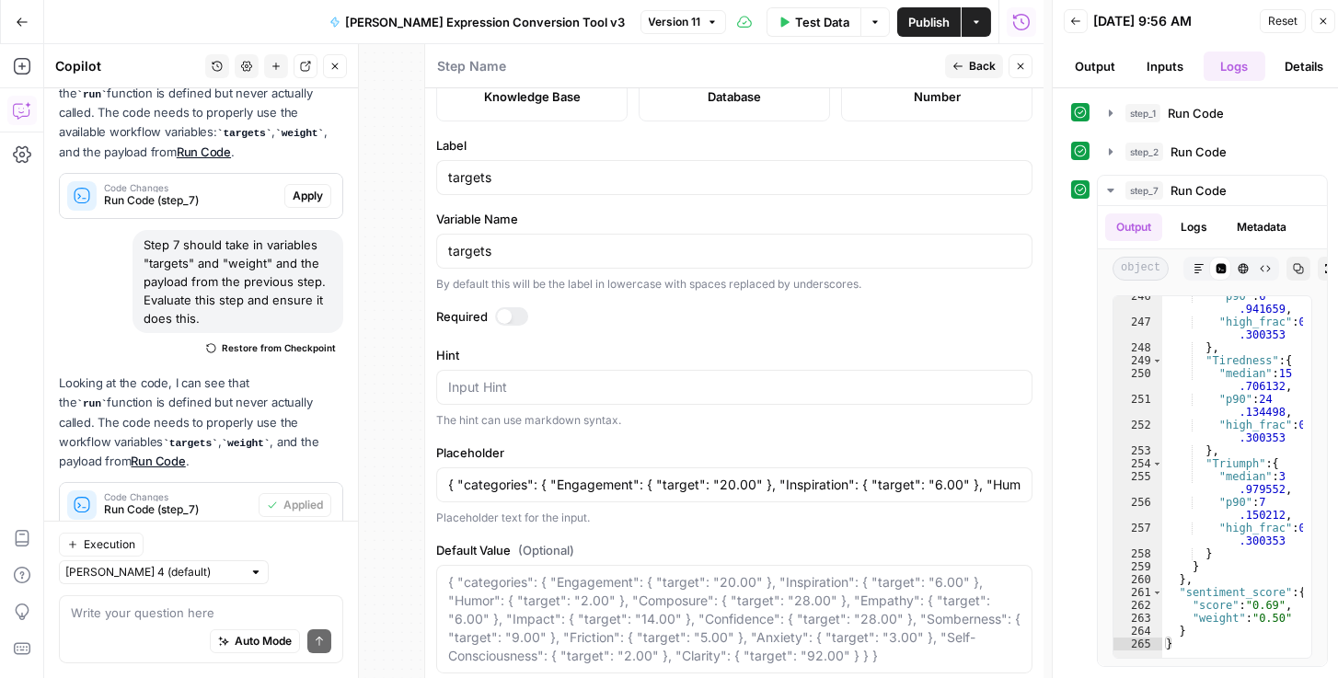
scroll to position [394, 0]
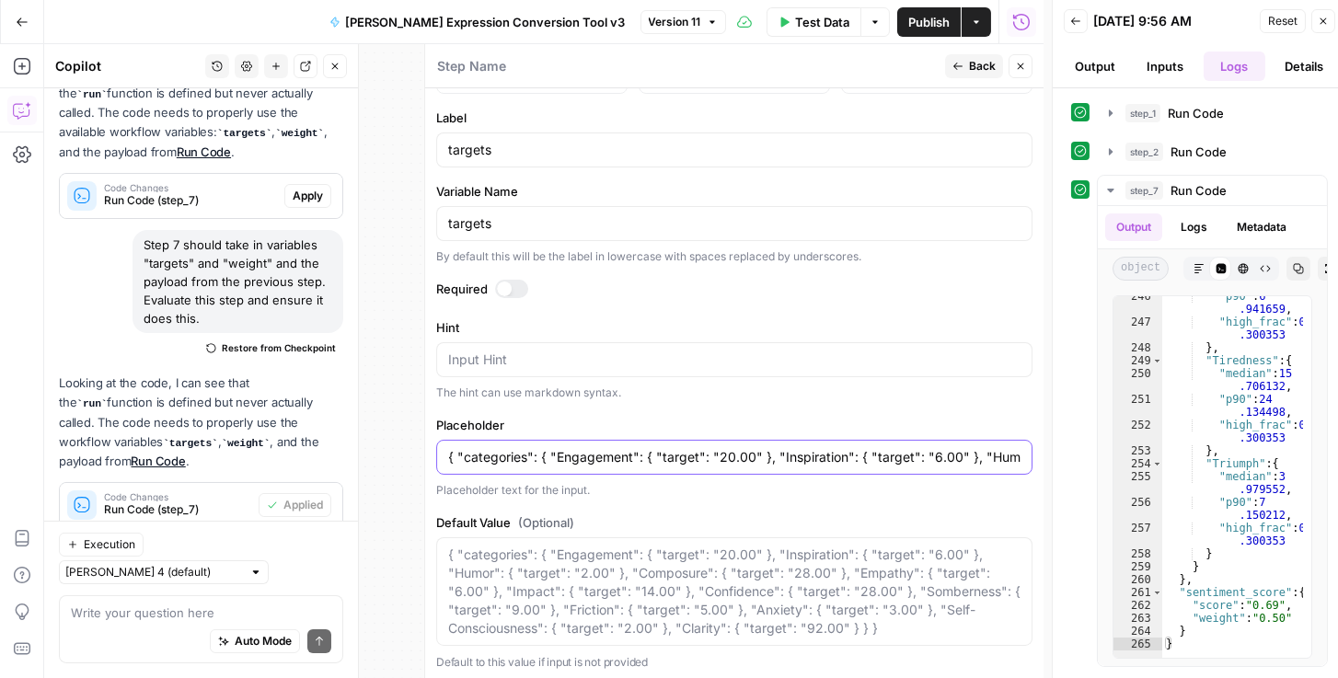
click at [607, 454] on input "{ "categories": { "Engagement": { "target": "20.00" }, "Inspiration": { "target…" at bounding box center [734, 457] width 572 height 18
paste input ""categories": { "Clarity": { "target": "97.00" }, "Confidence": { "target": "33…"
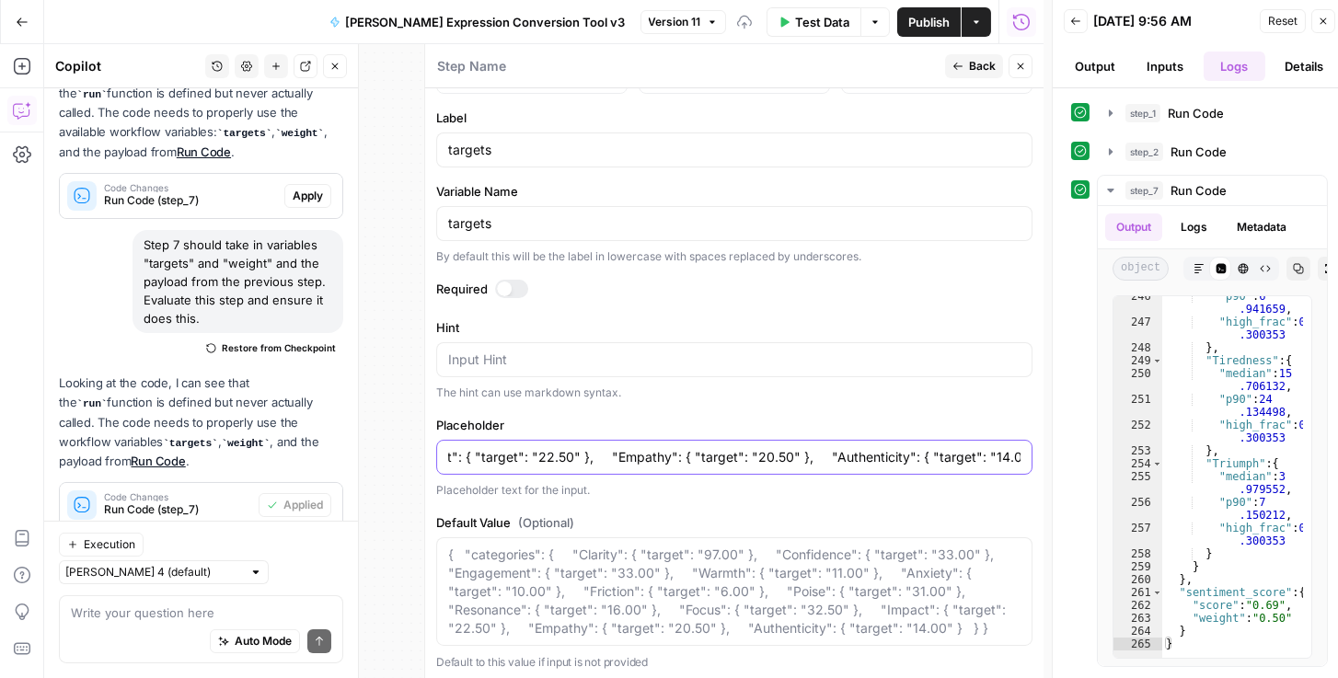
scroll to position [0, 0]
drag, startPoint x: 615, startPoint y: 454, endPoint x: 468, endPoint y: 552, distance: 177.2
click at [28, 410] on body "Rhetoric New Home Browse Your Data Recent Grids Brett Test Workflow - Copilot E…" at bounding box center [669, 339] width 1338 height 678
type input "{ "categories": { "Clarity": { "target": "97.00" }, "Confidence": { "target": "…"
click at [504, 564] on textarea "Default Value (Optional)" at bounding box center [734, 592] width 572 height 92
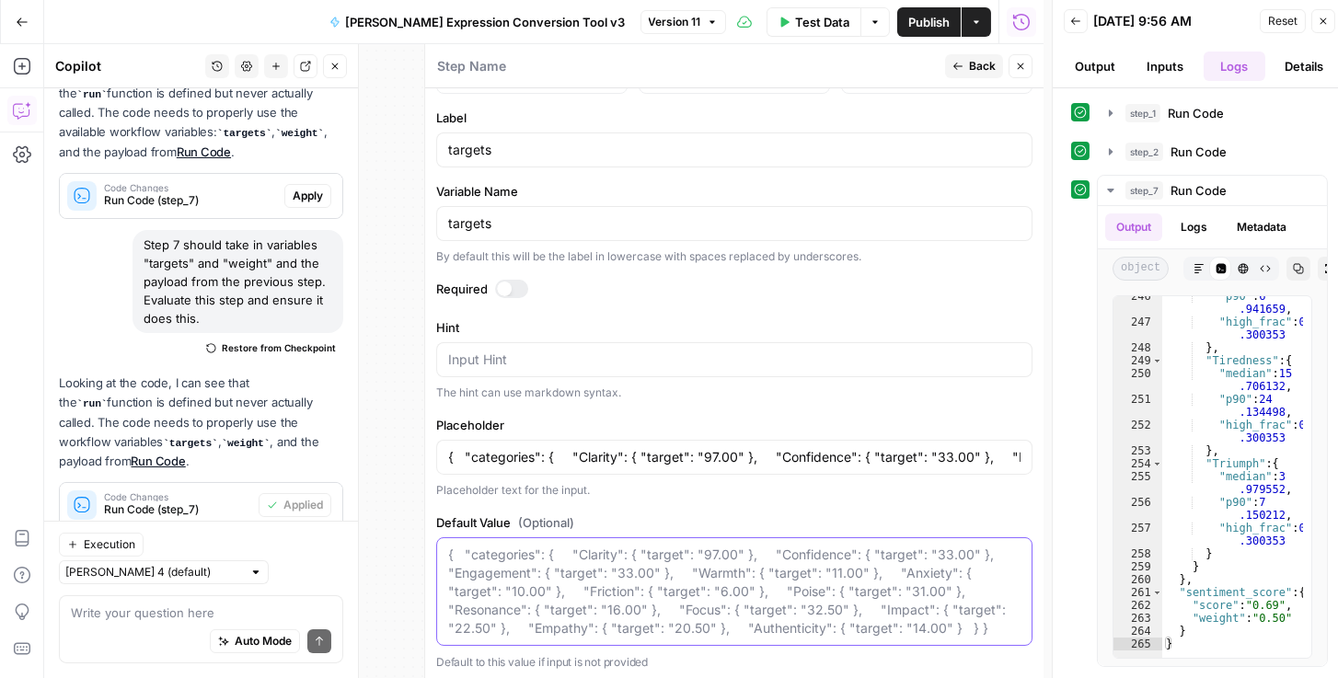
paste textarea "{ "categories": { "Clarity": { "target": "97.00" }, "Confidence": { "target": "…"
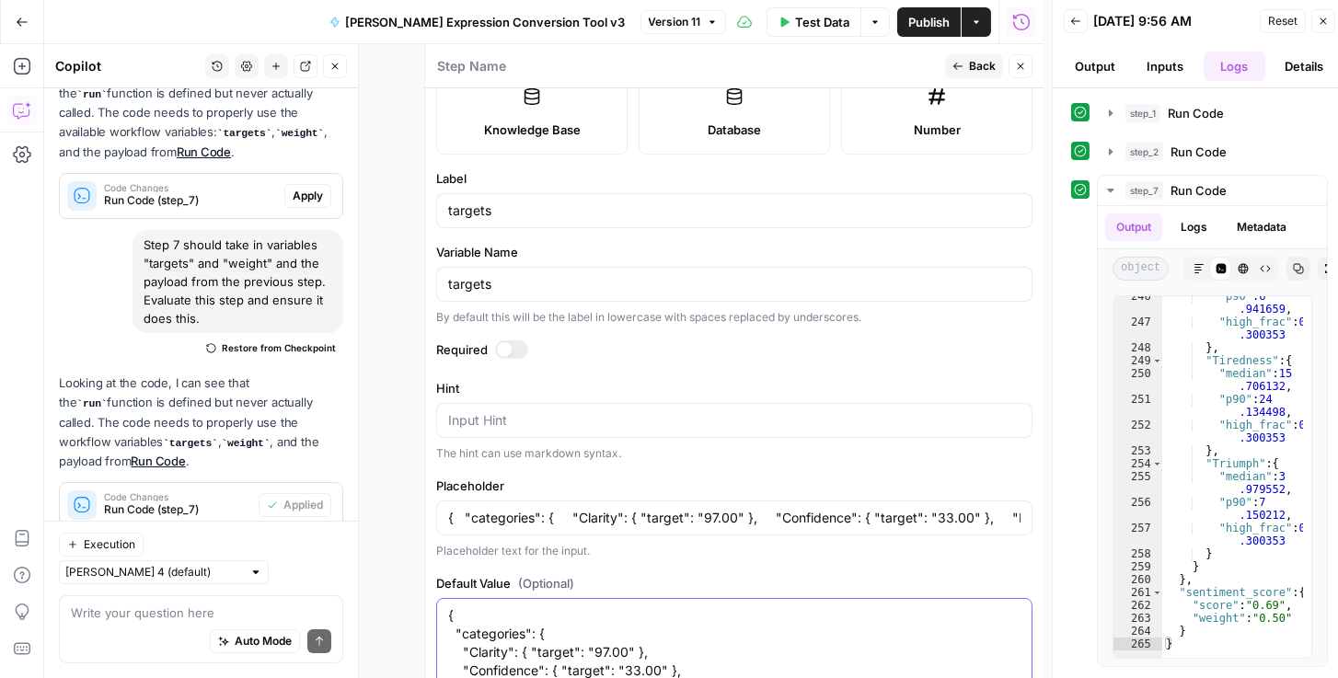
scroll to position [281, 0]
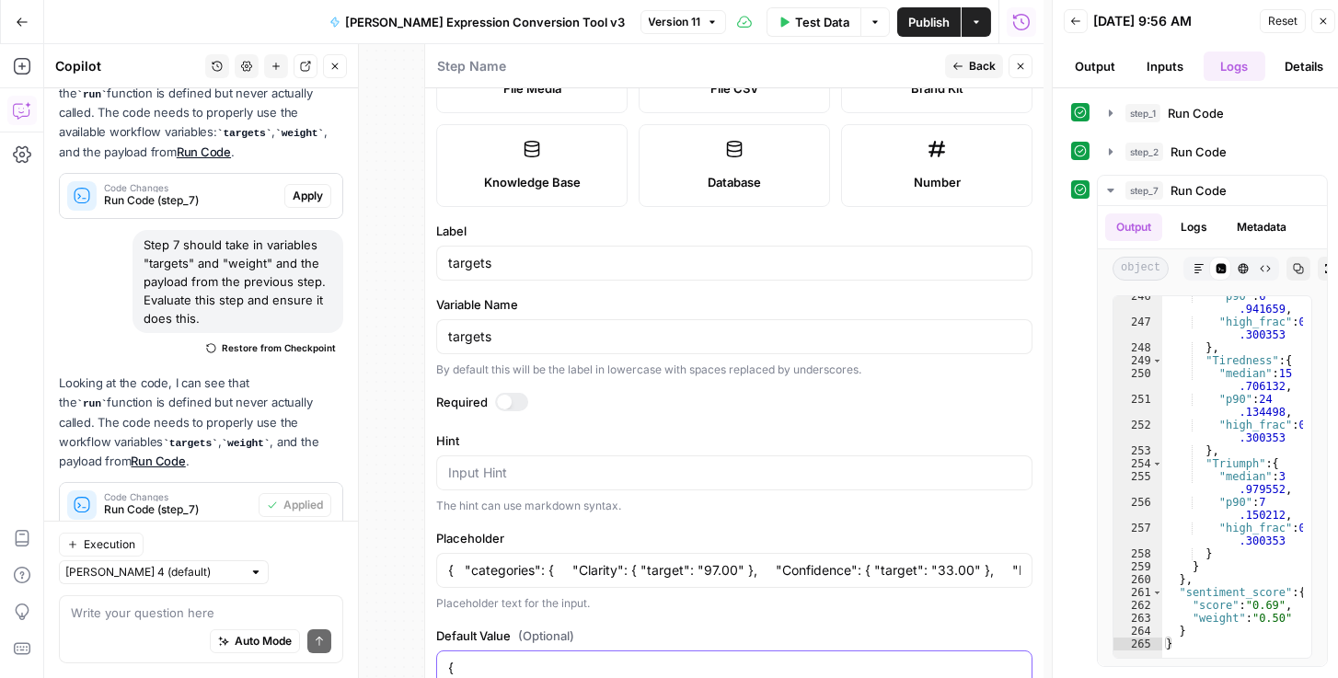
type textarea "{ "categories": { "Clarity": { "target": "97.00" }, "Confidence": { "target": "…"
click at [931, 27] on span "Publish" at bounding box center [928, 22] width 41 height 18
click at [513, 405] on div at bounding box center [511, 402] width 33 height 18
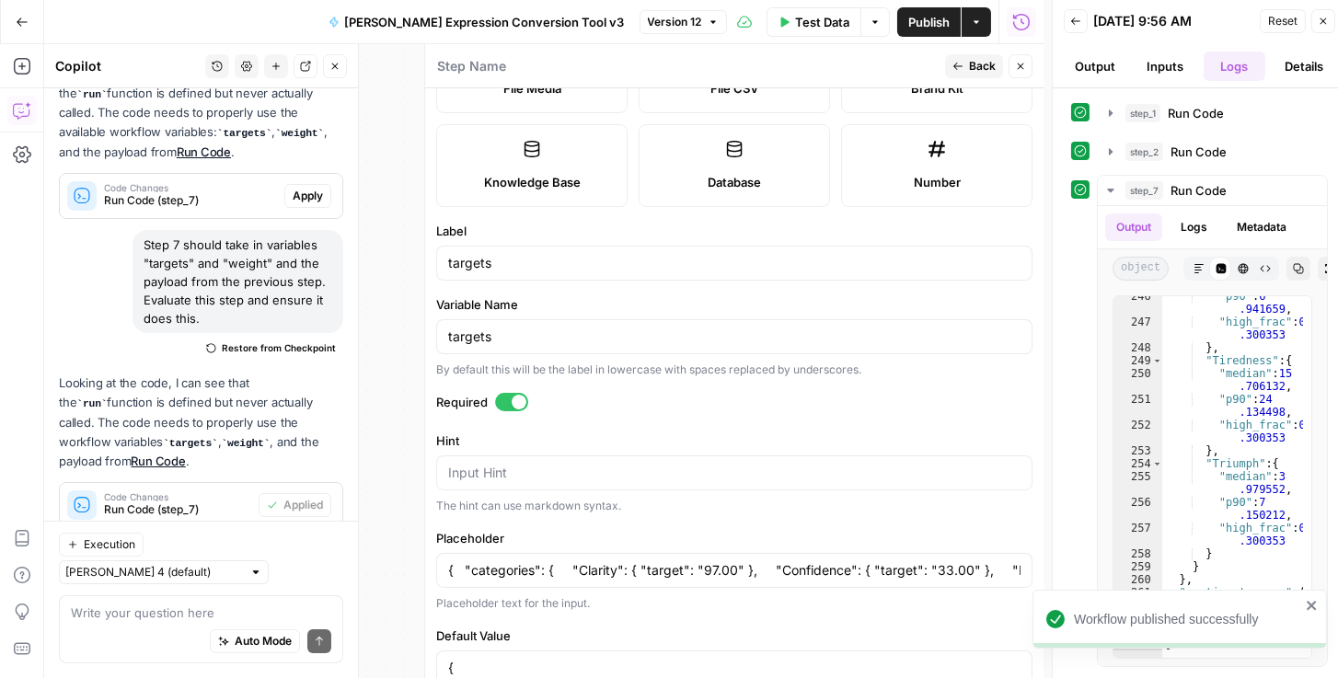
click at [941, 16] on span "Publish" at bounding box center [928, 22] width 41 height 18
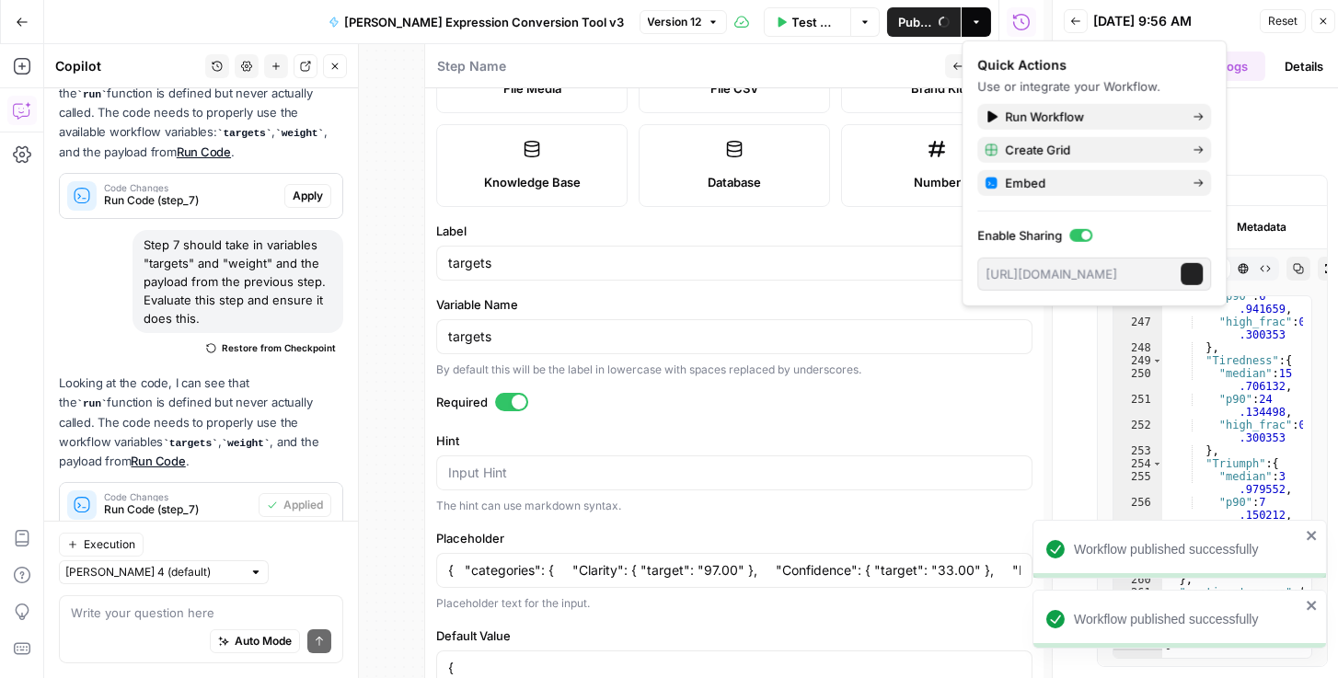
click at [788, 21] on button "Test Data" at bounding box center [807, 21] width 87 height 29
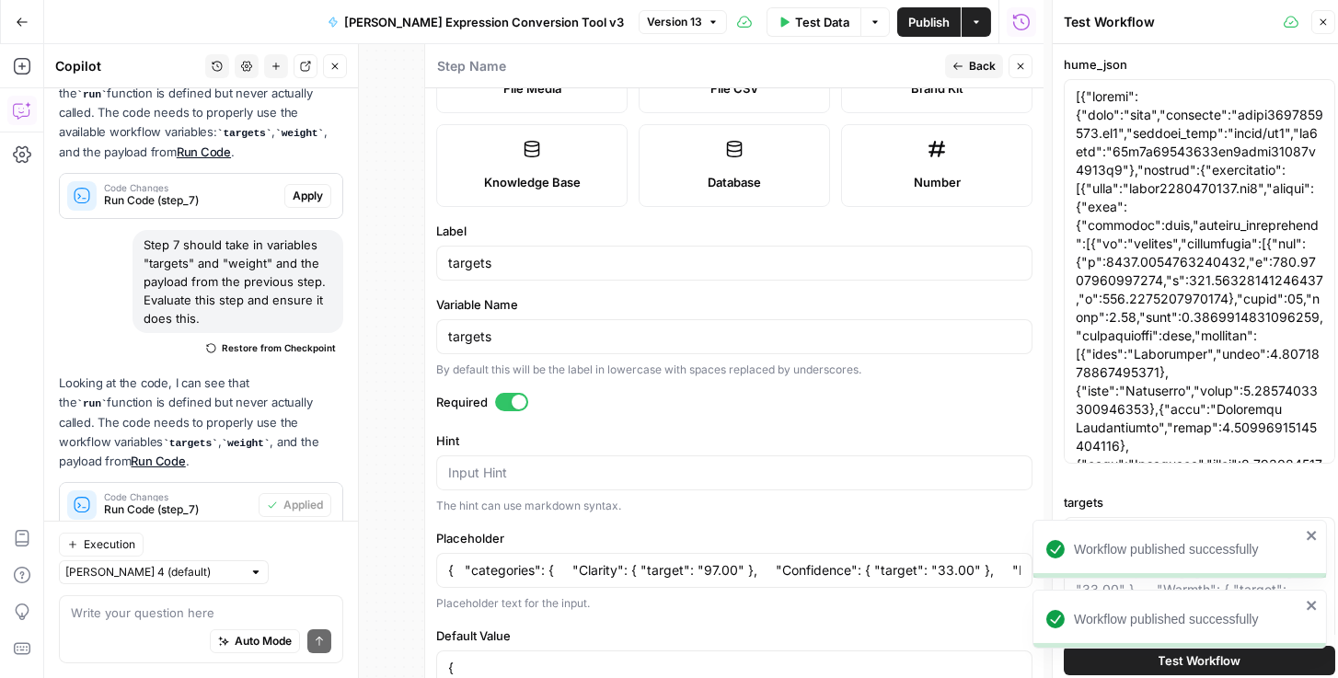
click at [1265, 579] on div "Workflow published successfully" at bounding box center [1180, 549] width 295 height 59
click at [1312, 607] on icon "close" at bounding box center [1312, 605] width 13 height 15
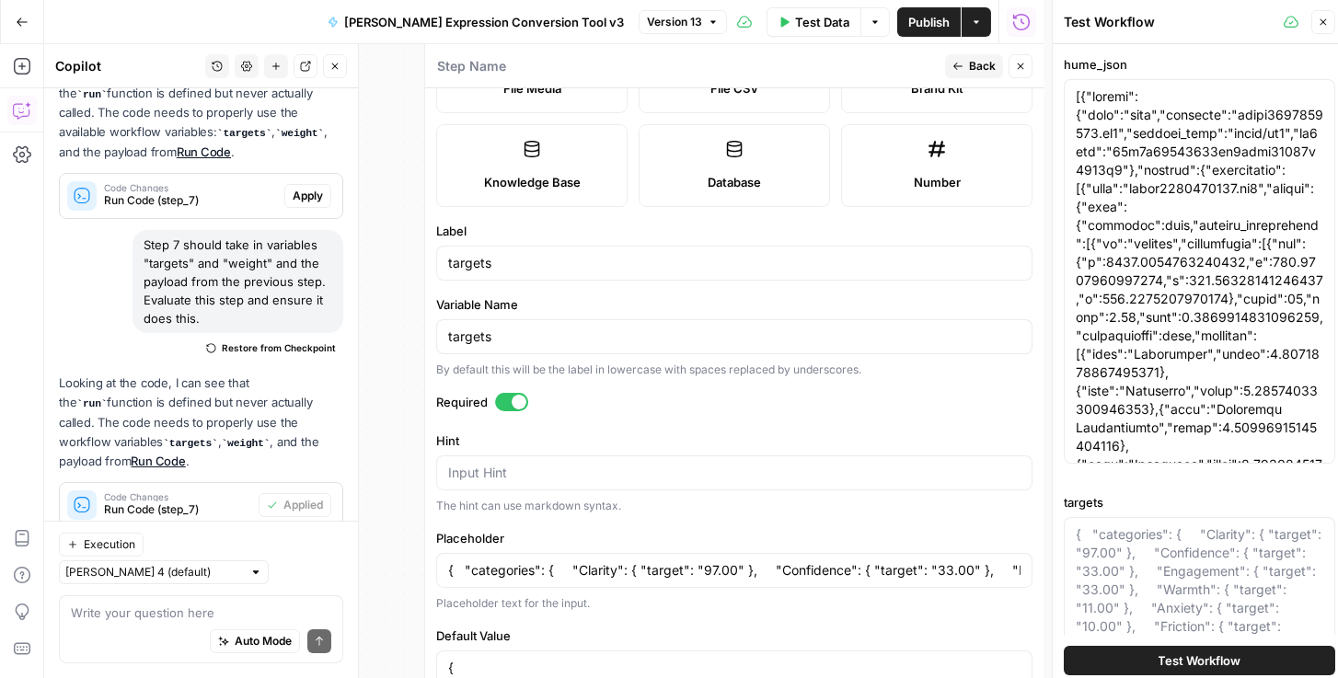
click at [1241, 650] on button "Test Workflow" at bounding box center [1200, 660] width 272 height 29
click at [1190, 561] on textarea "targets" at bounding box center [1200, 636] width 248 height 221
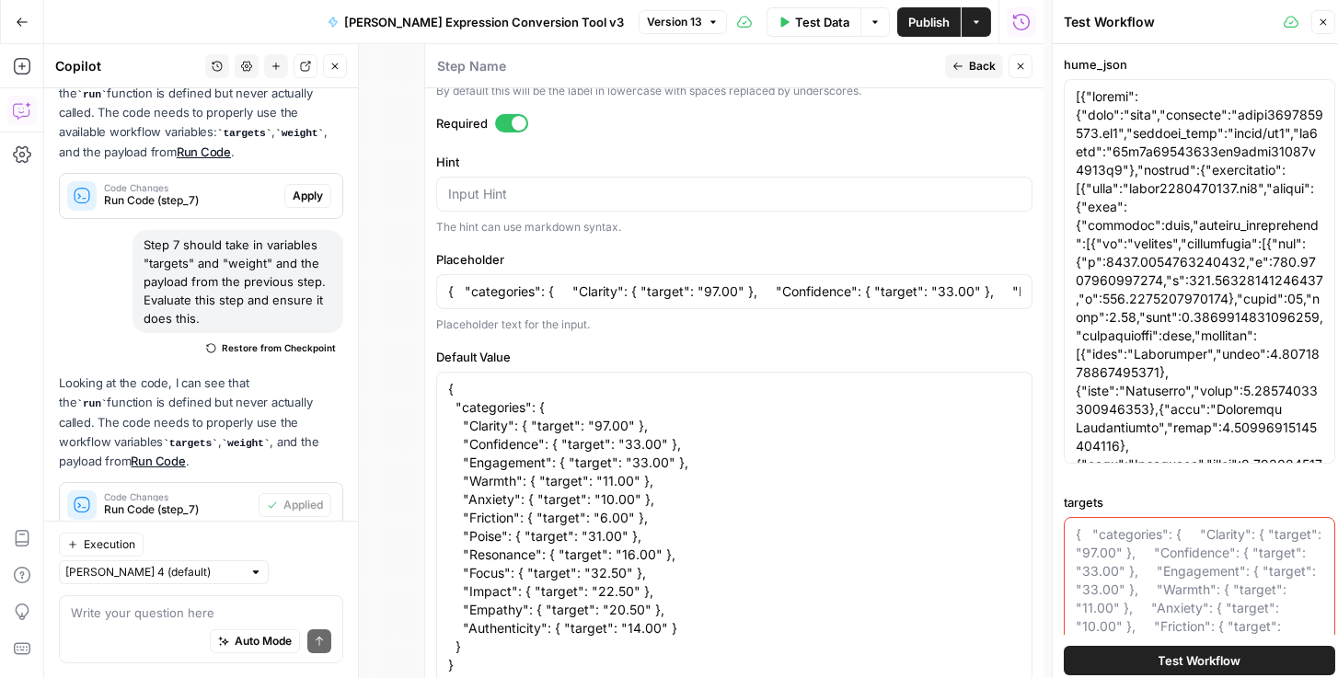
scroll to position [596, 0]
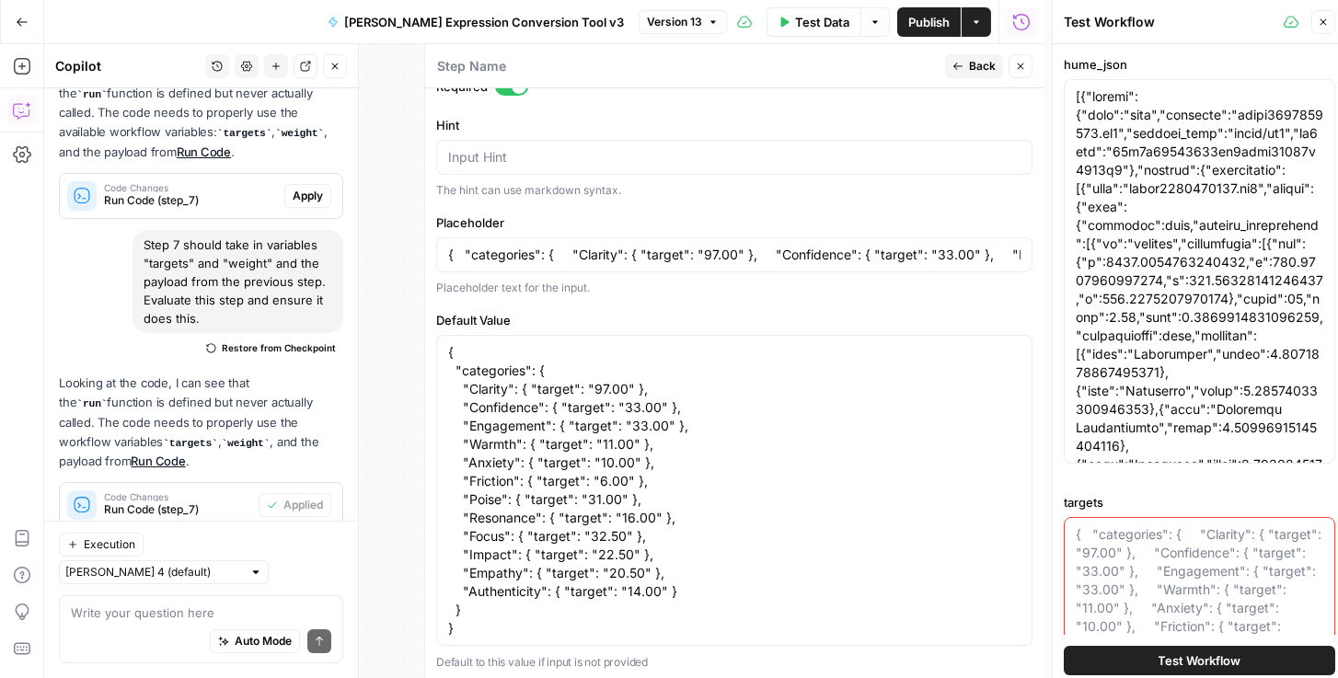
click at [1107, 665] on button "Test Workflow" at bounding box center [1200, 660] width 272 height 29
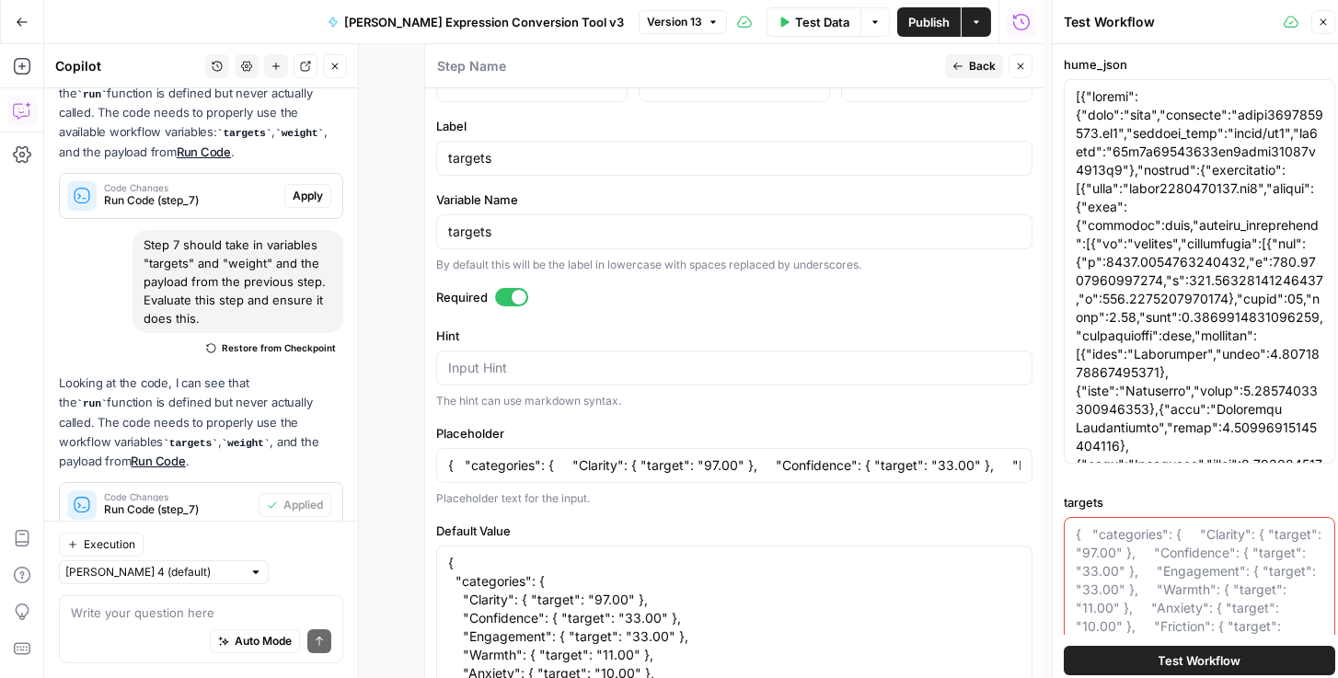
click at [495, 297] on div at bounding box center [511, 297] width 33 height 18
click at [922, 19] on span "Publish" at bounding box center [928, 22] width 41 height 18
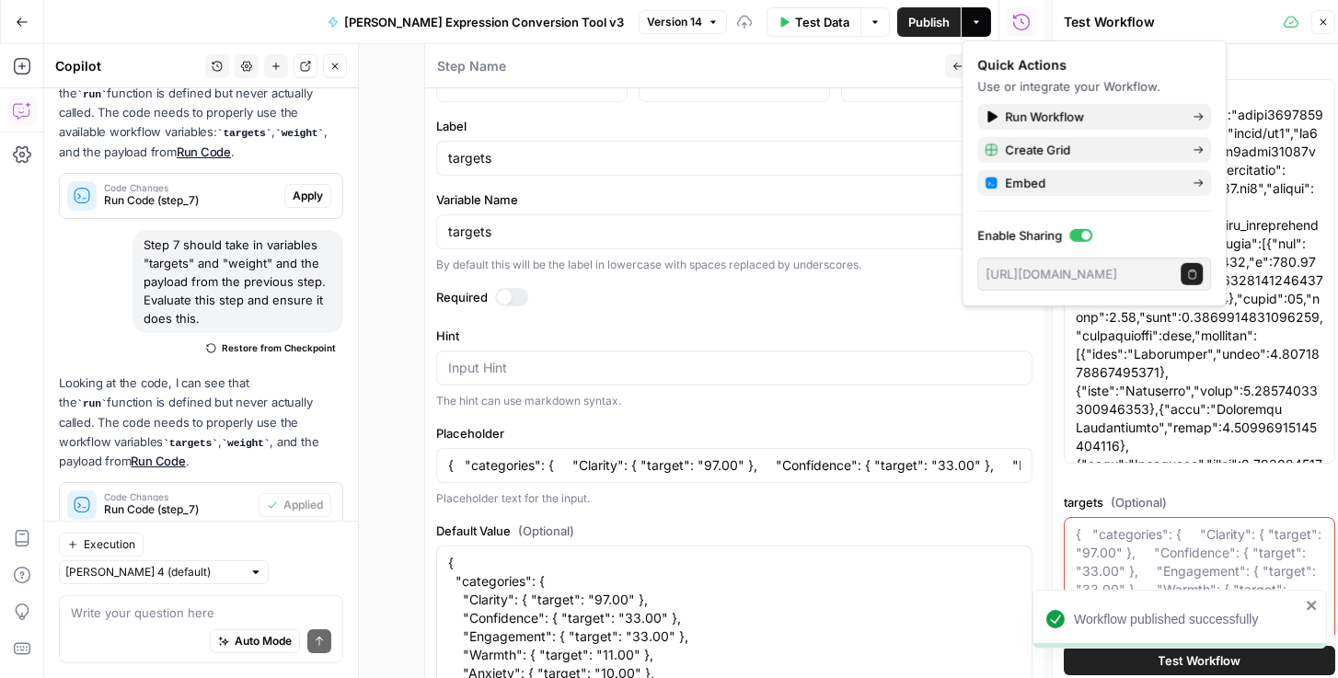
click at [1161, 655] on span "Test Workflow" at bounding box center [1200, 661] width 83 height 18
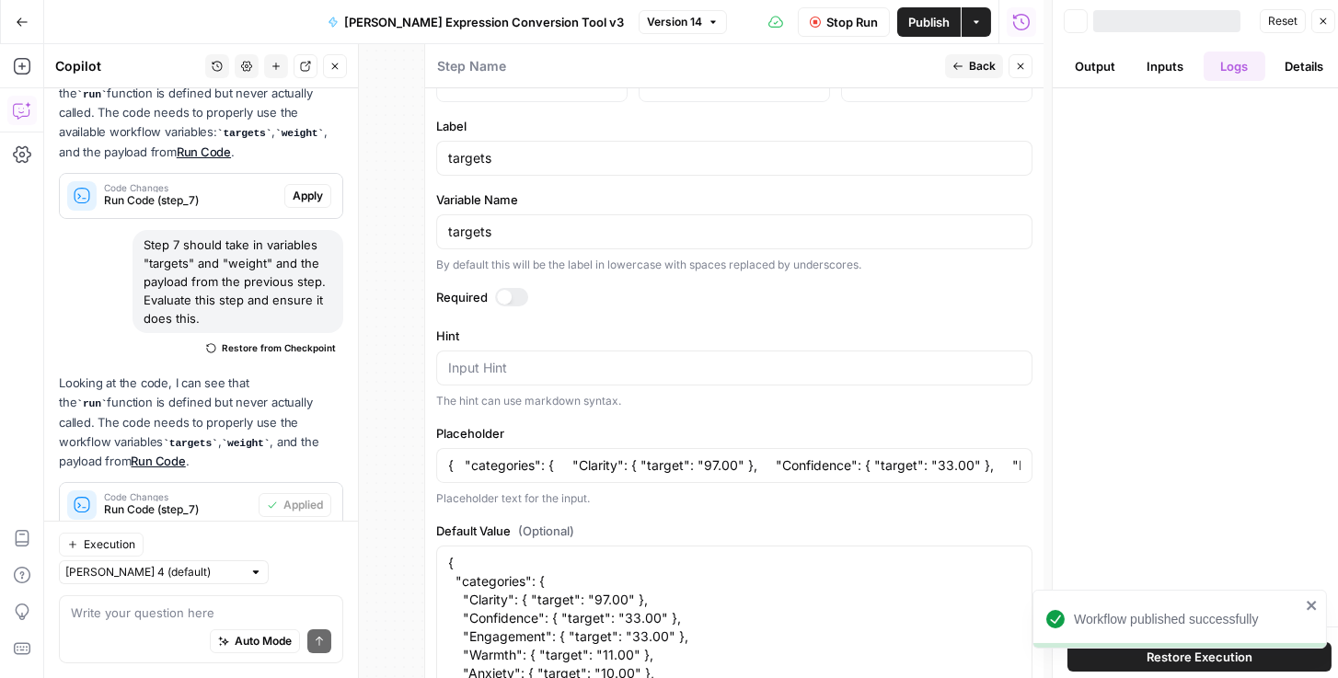
click at [1313, 607] on icon "close" at bounding box center [1312, 605] width 13 height 15
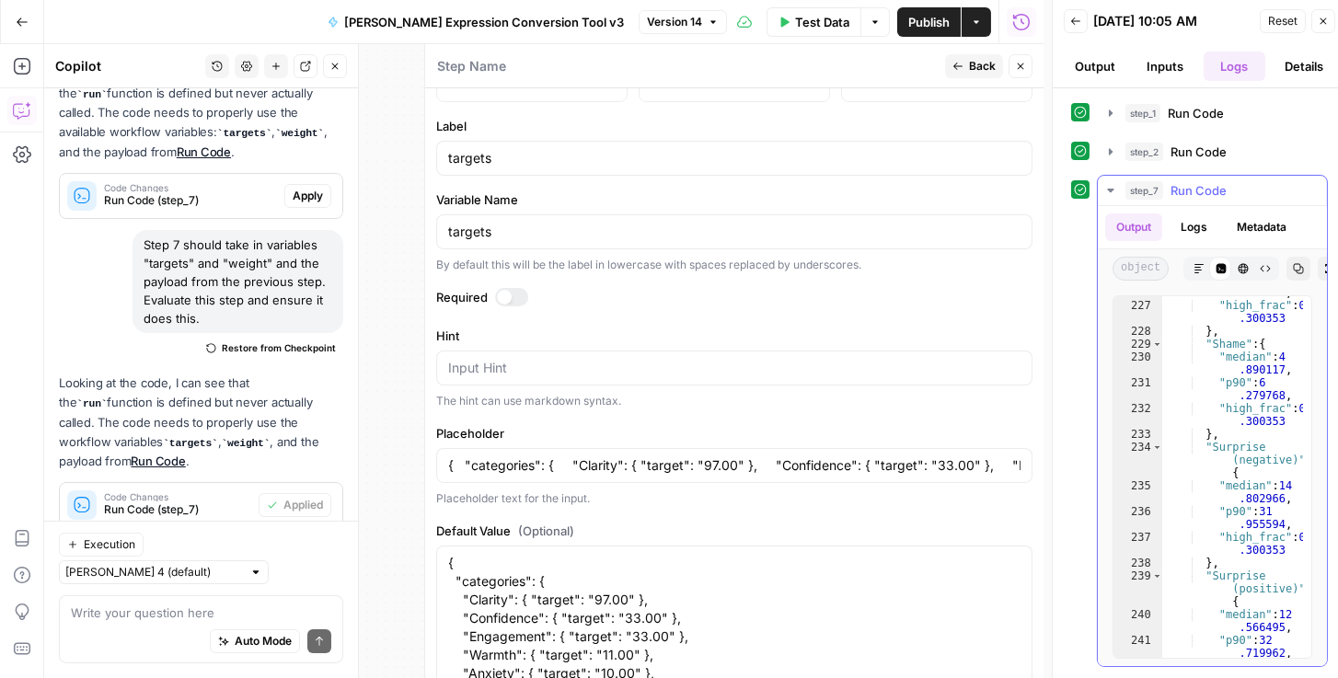
scroll to position [5187, 0]
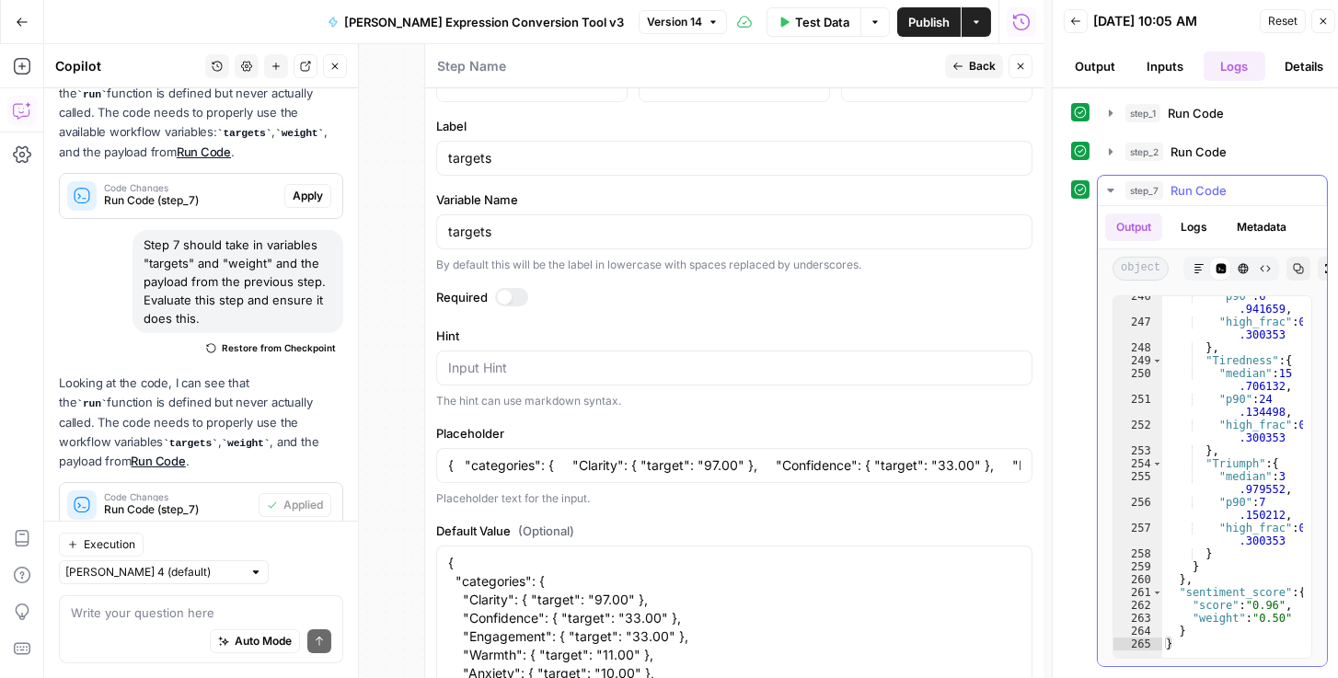
click at [1293, 272] on icon "button" at bounding box center [1298, 268] width 11 height 11
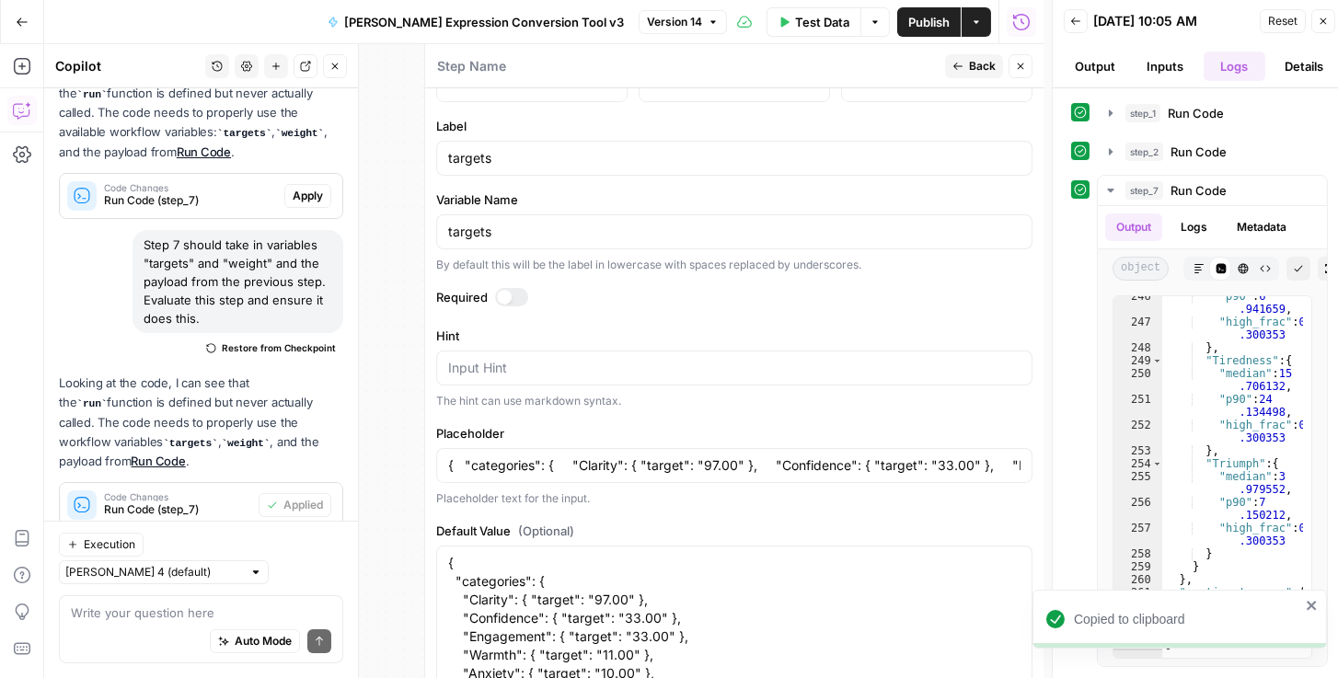
click at [1308, 608] on icon "close" at bounding box center [1311, 605] width 9 height 9
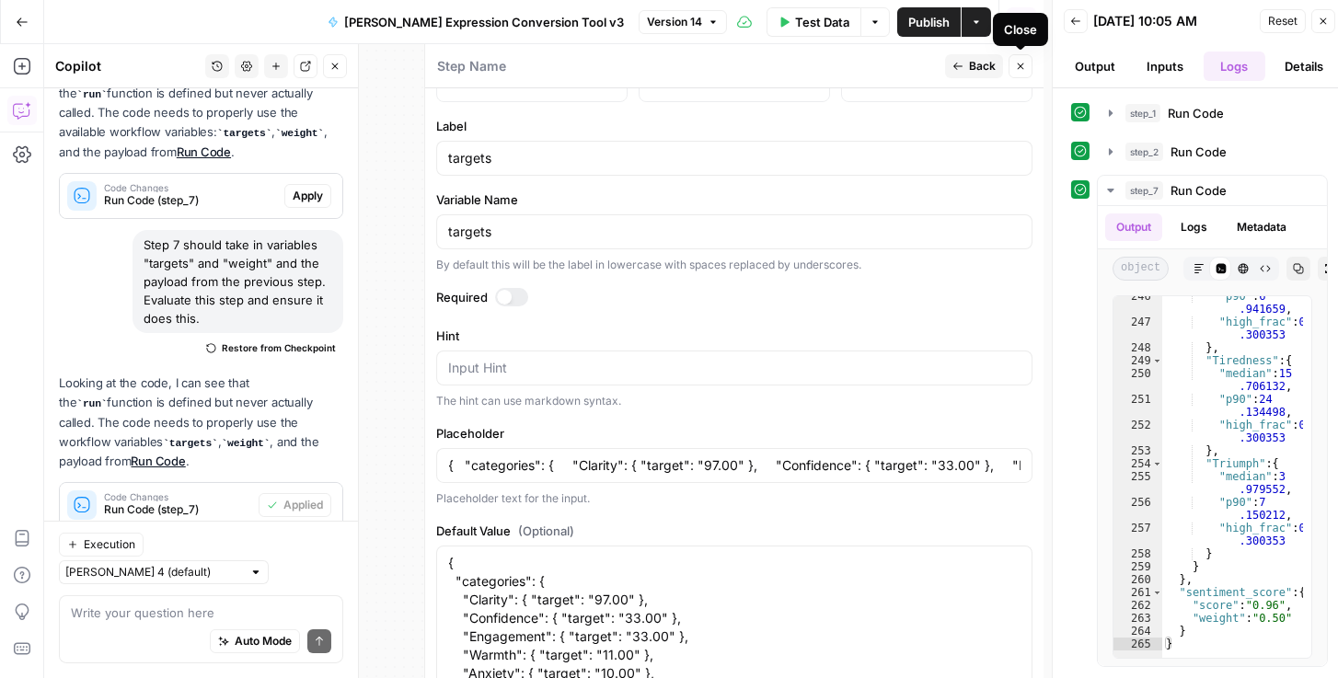
click at [1025, 66] on span "Close" at bounding box center [1025, 66] width 1 height 1
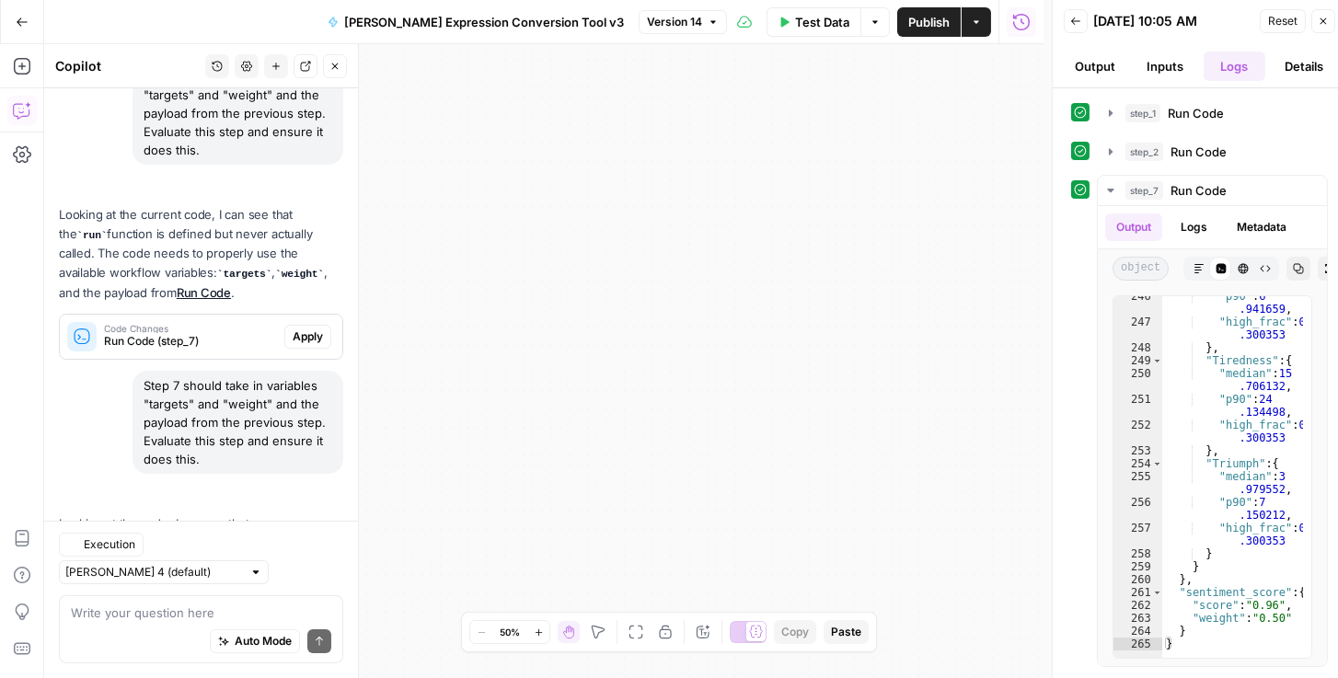
scroll to position [643, 0]
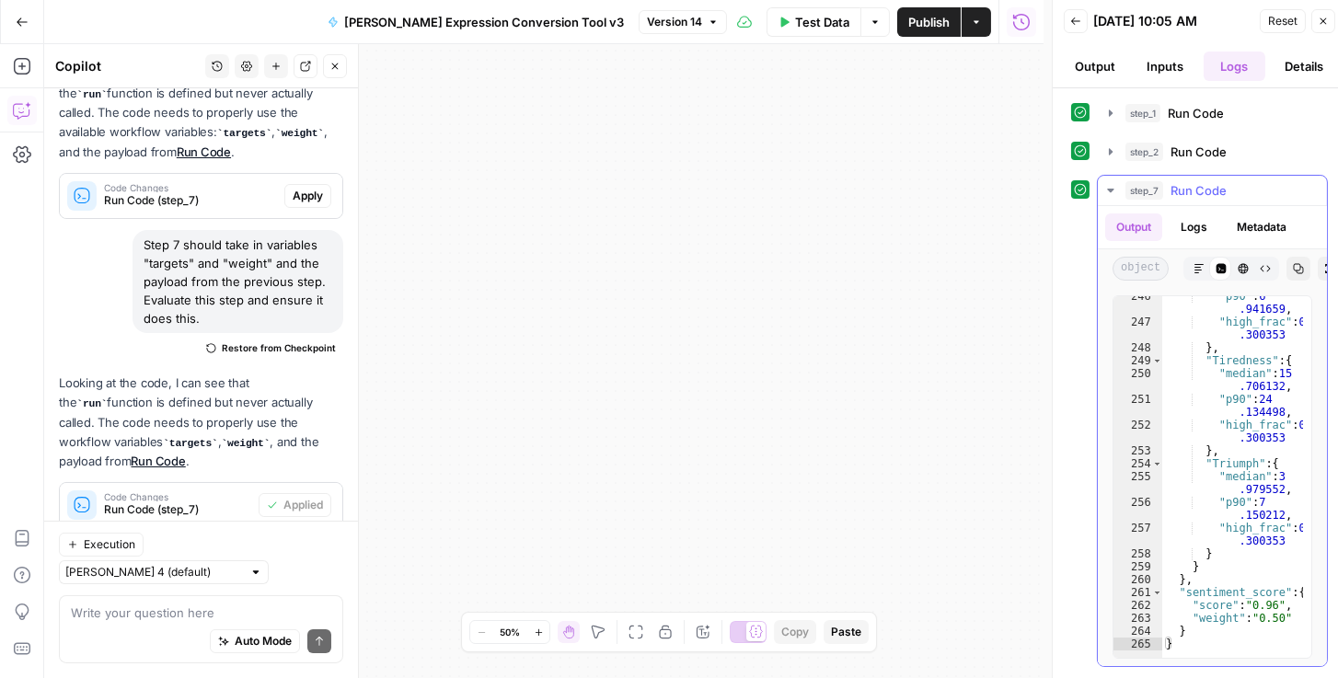
click at [1296, 270] on icon "button" at bounding box center [1298, 268] width 11 height 11
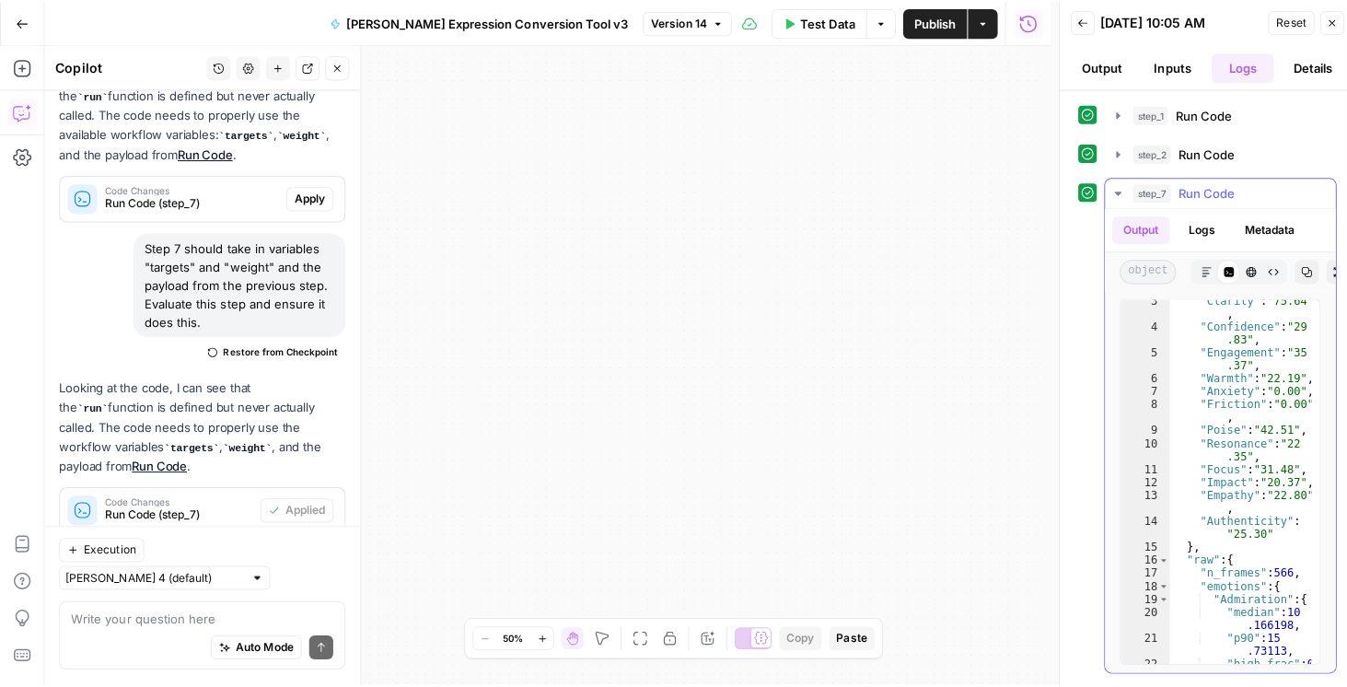
scroll to position [157, 0]
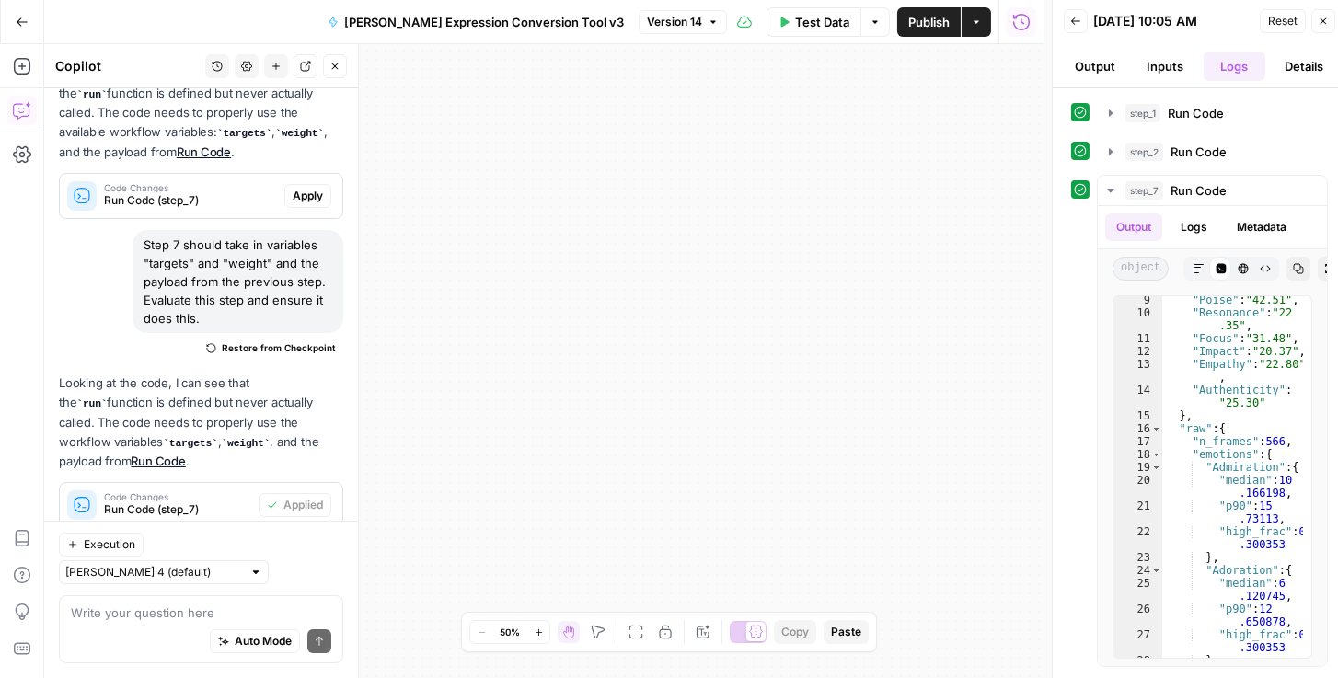
click at [1070, 20] on icon "button" at bounding box center [1075, 21] width 11 height 11
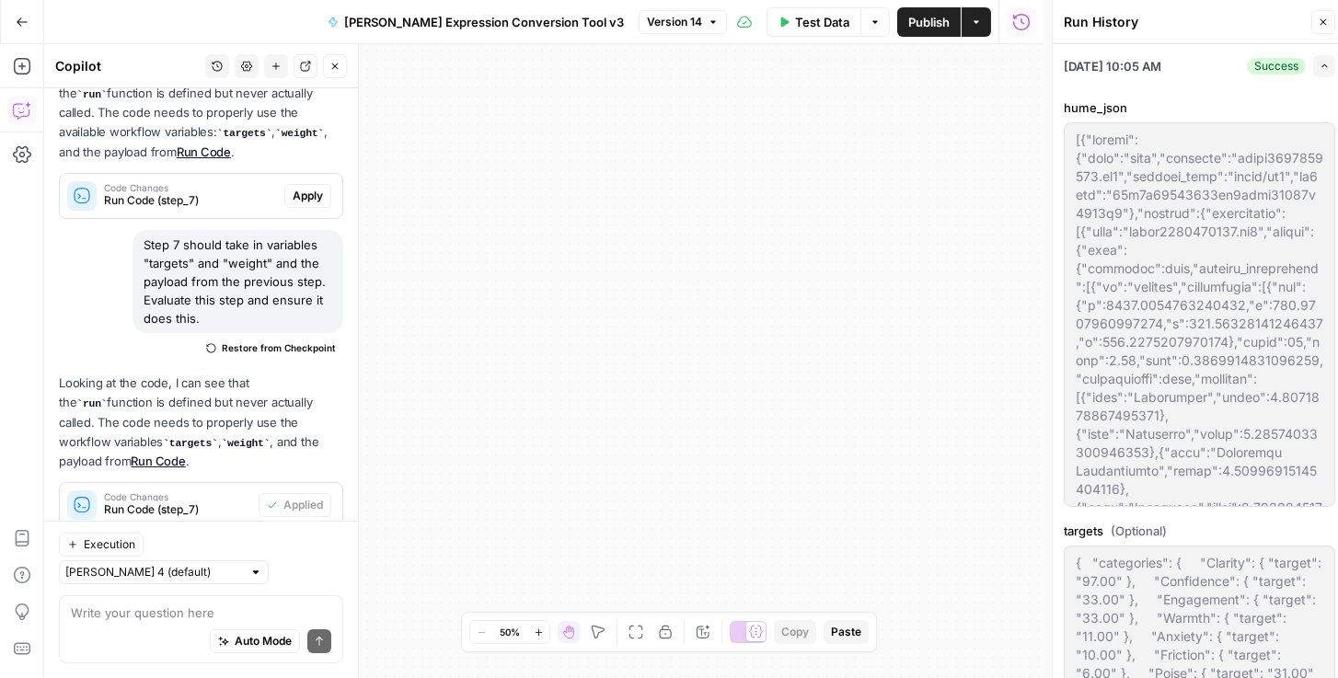
click at [1324, 30] on button "Close" at bounding box center [1324, 22] width 24 height 24
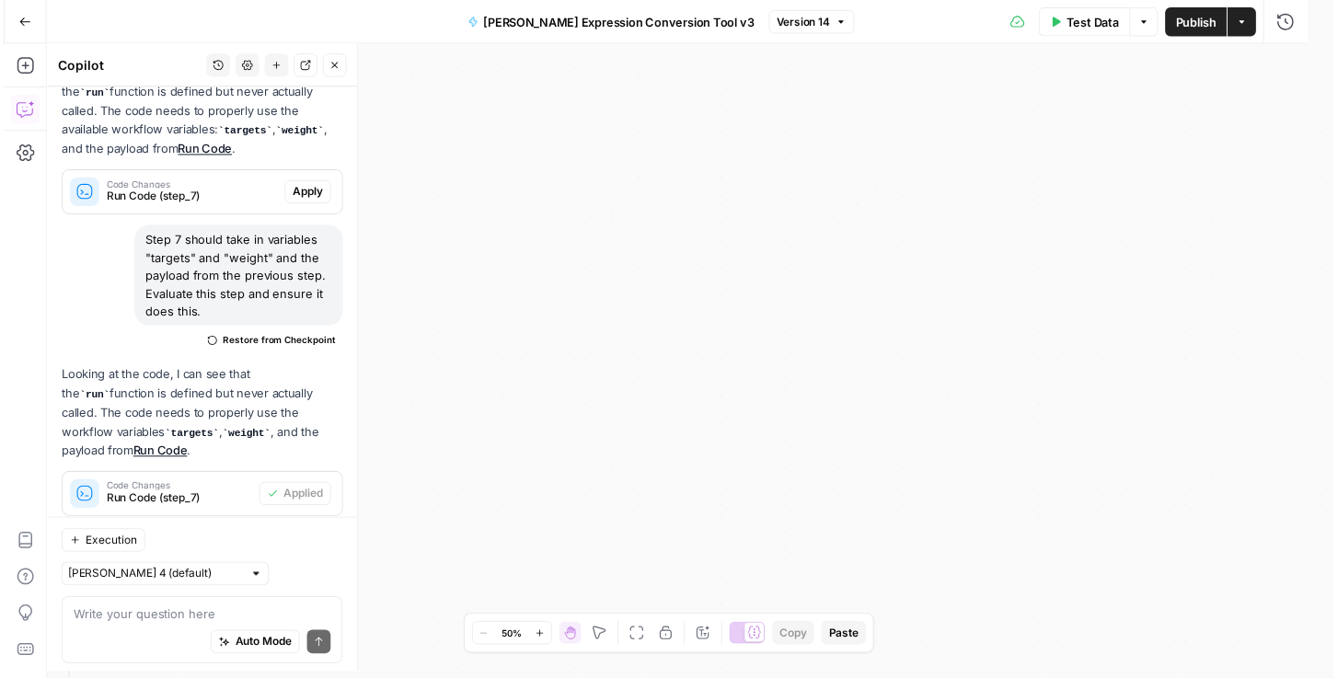
scroll to position [636, 0]
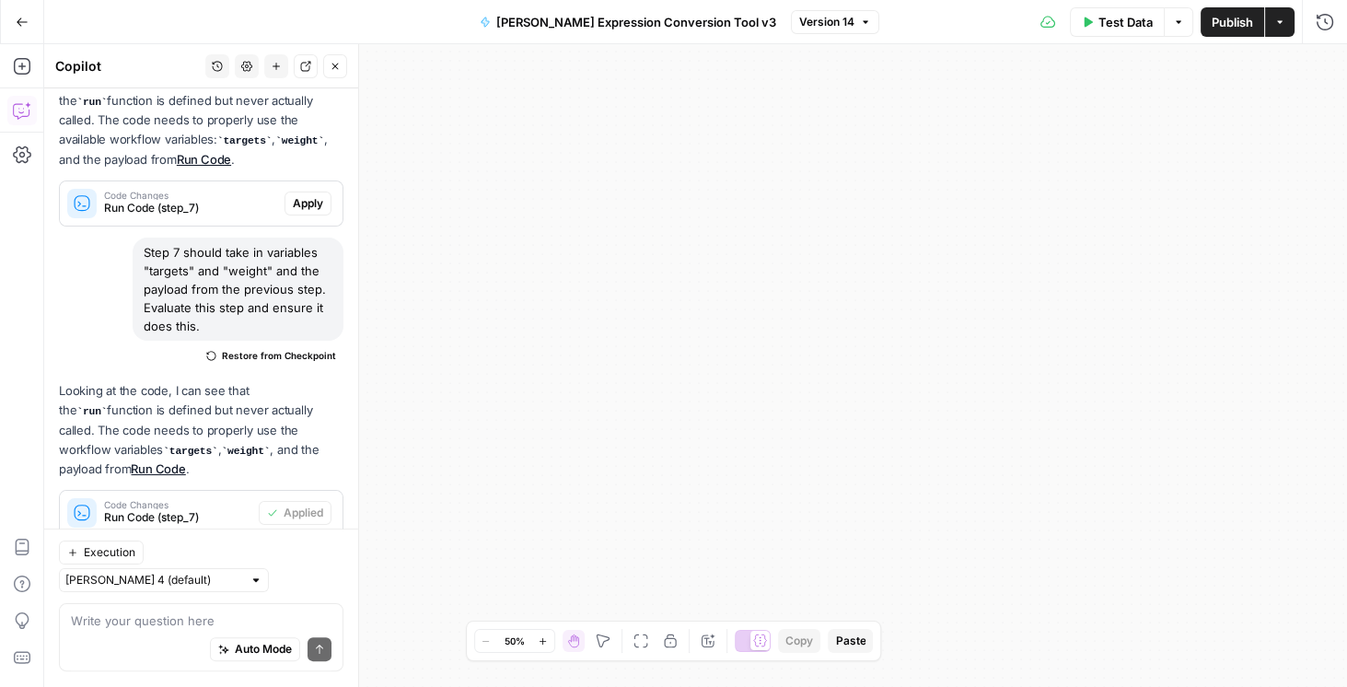
drag, startPoint x: 757, startPoint y: 0, endPoint x: 738, endPoint y: 97, distance: 98.6
click at [738, 97] on div "Workflow Input Settings Inputs Run Code · Python Run Code Step 1 Output Expand …" at bounding box center [695, 365] width 1302 height 642
click at [1322, 25] on icon "button" at bounding box center [1324, 22] width 18 height 18
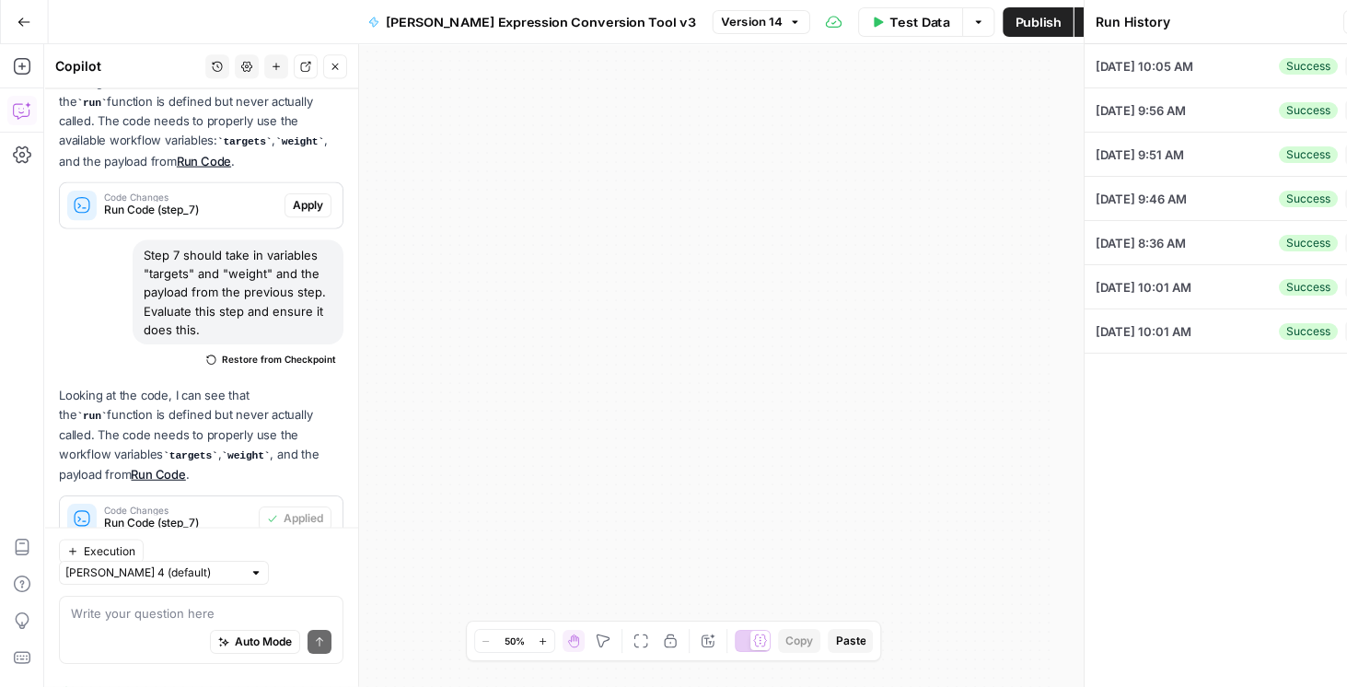
click at [1002, 33] on button "Publish" at bounding box center [1037, 21] width 70 height 29
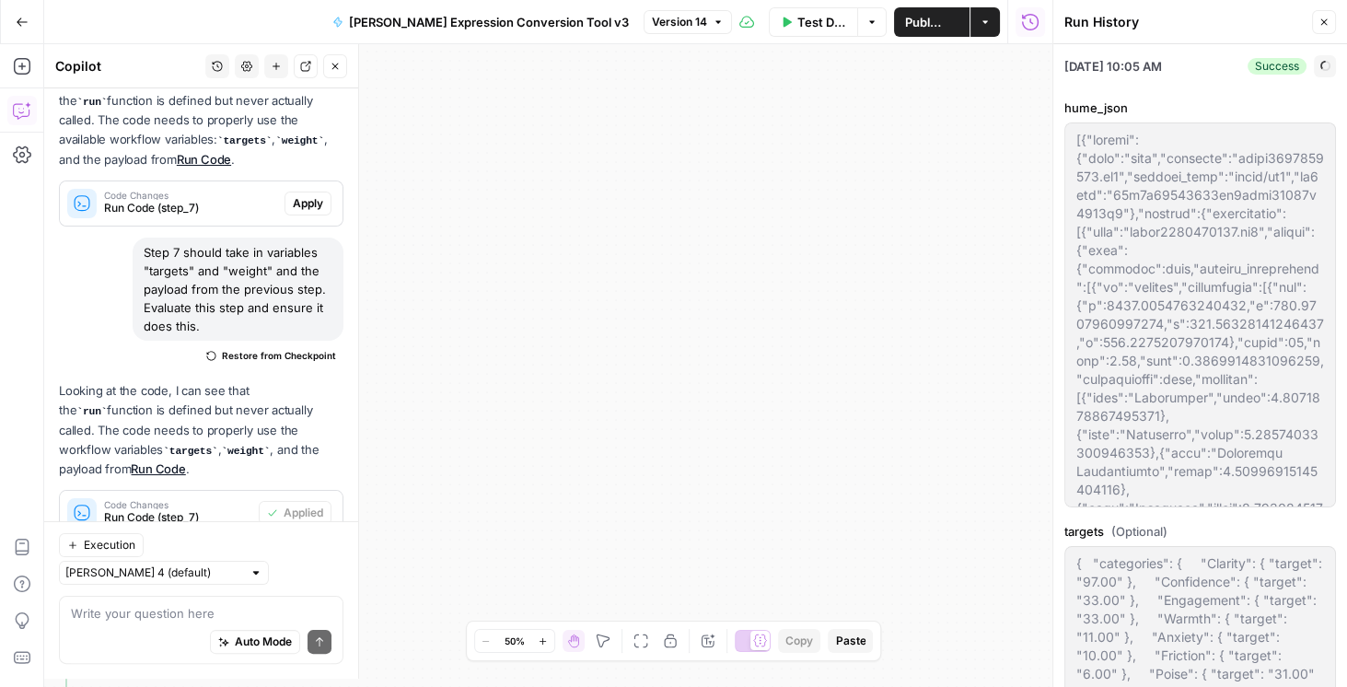
type textarea "[{"source":{"type":"file","filename":"video1203840718.mp4","content_type":"vide…"
type input "0.5"
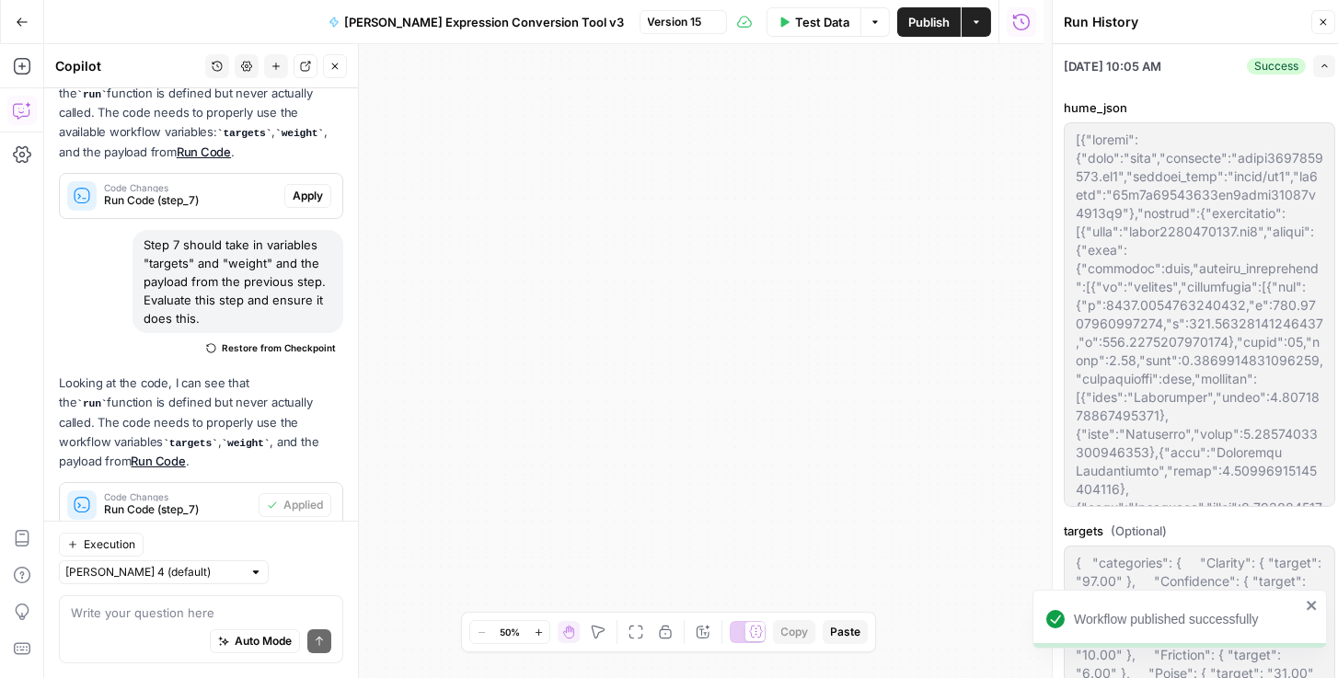
click at [832, 27] on span "Test Data" at bounding box center [822, 22] width 54 height 18
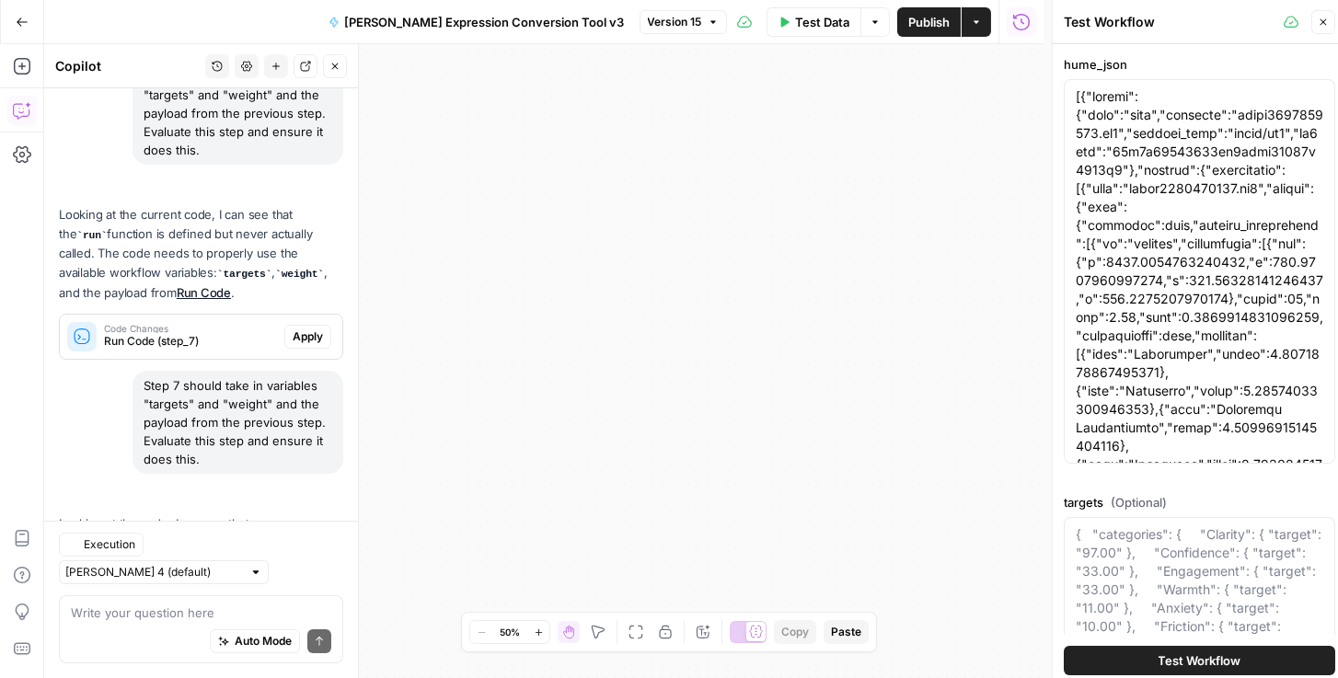
scroll to position [643, 0]
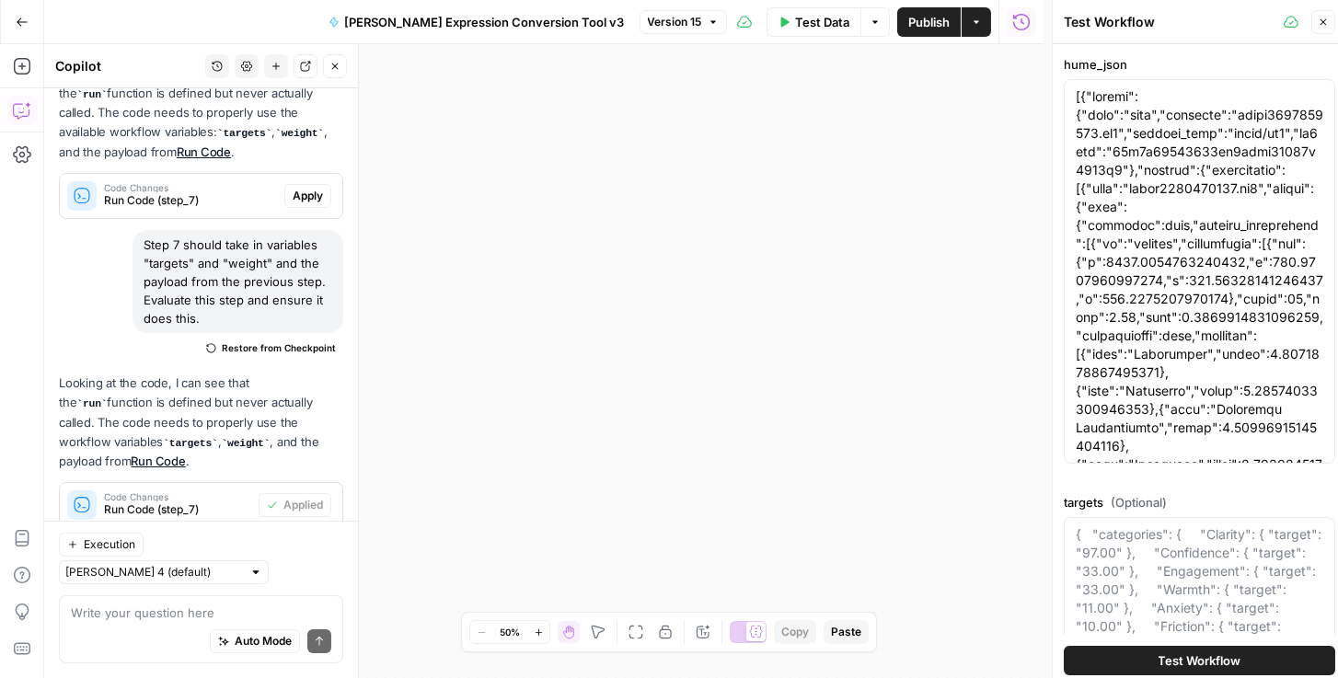
click at [633, 633] on icon "button" at bounding box center [636, 632] width 15 height 15
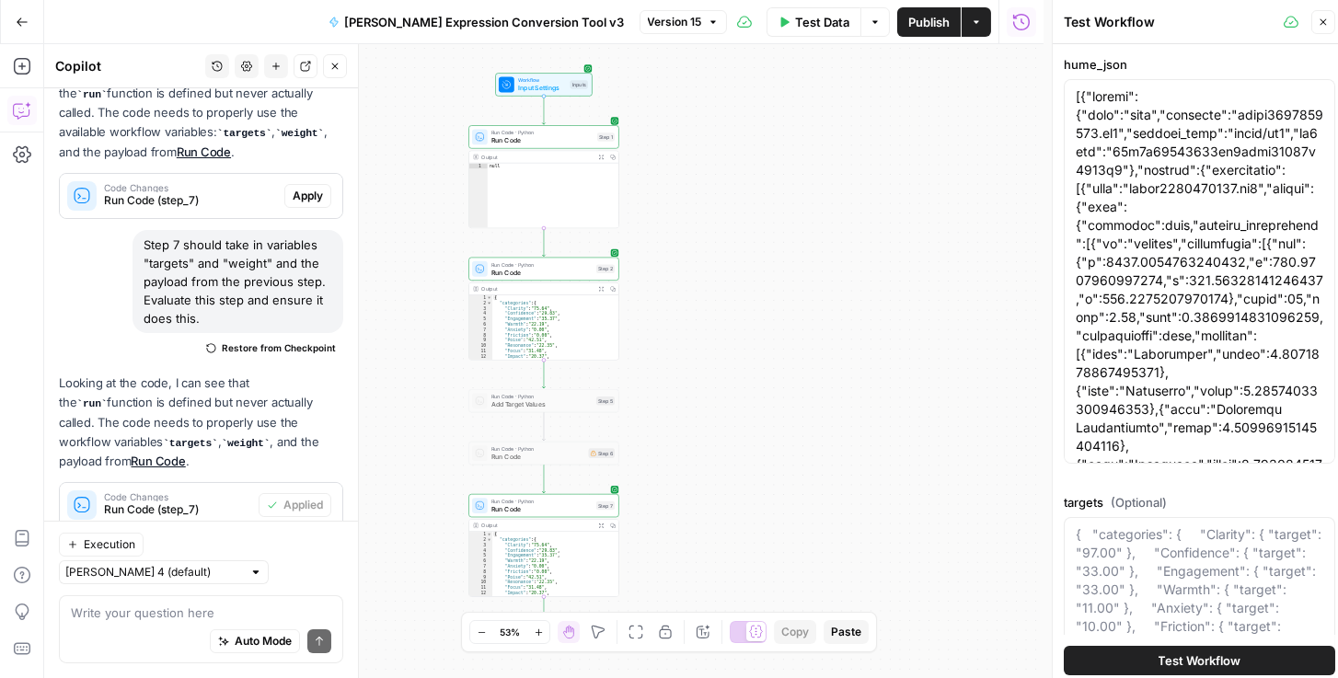
click at [335, 77] on button "Close" at bounding box center [335, 66] width 24 height 24
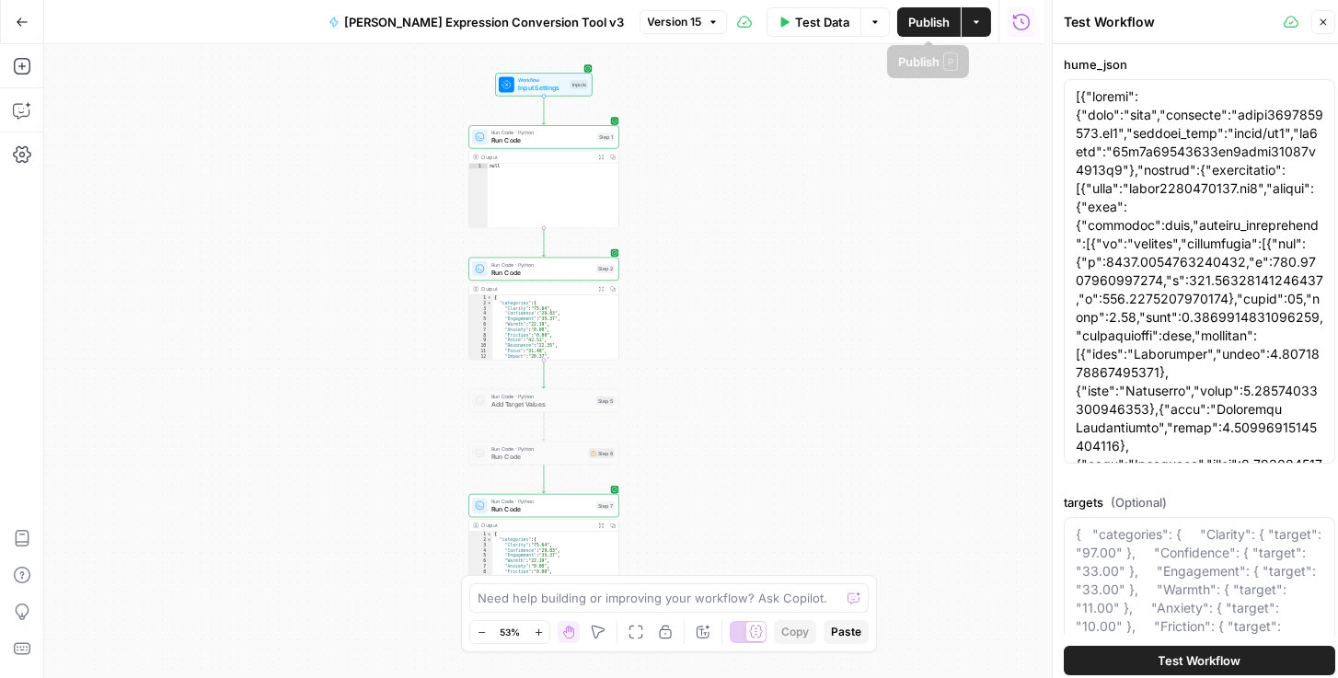
click at [970, 22] on button "Actions" at bounding box center [976, 21] width 29 height 29
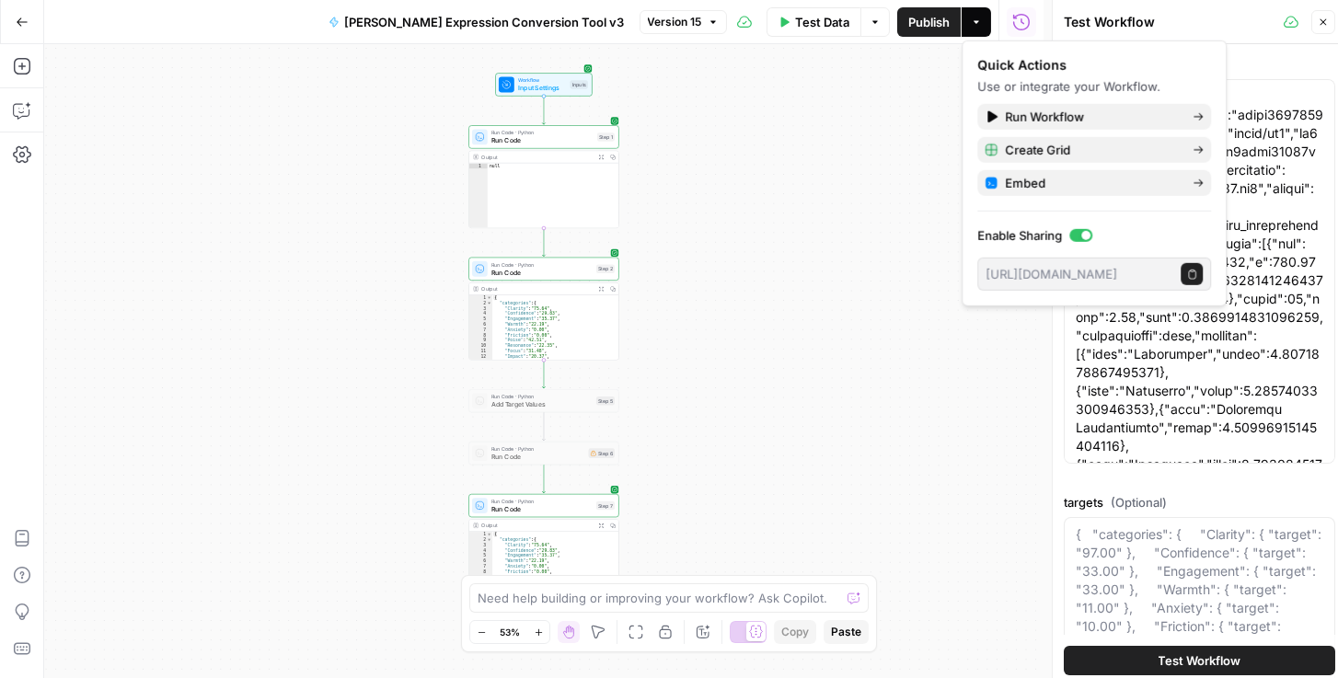
click at [1194, 271] on icon "button" at bounding box center [1192, 274] width 10 height 10
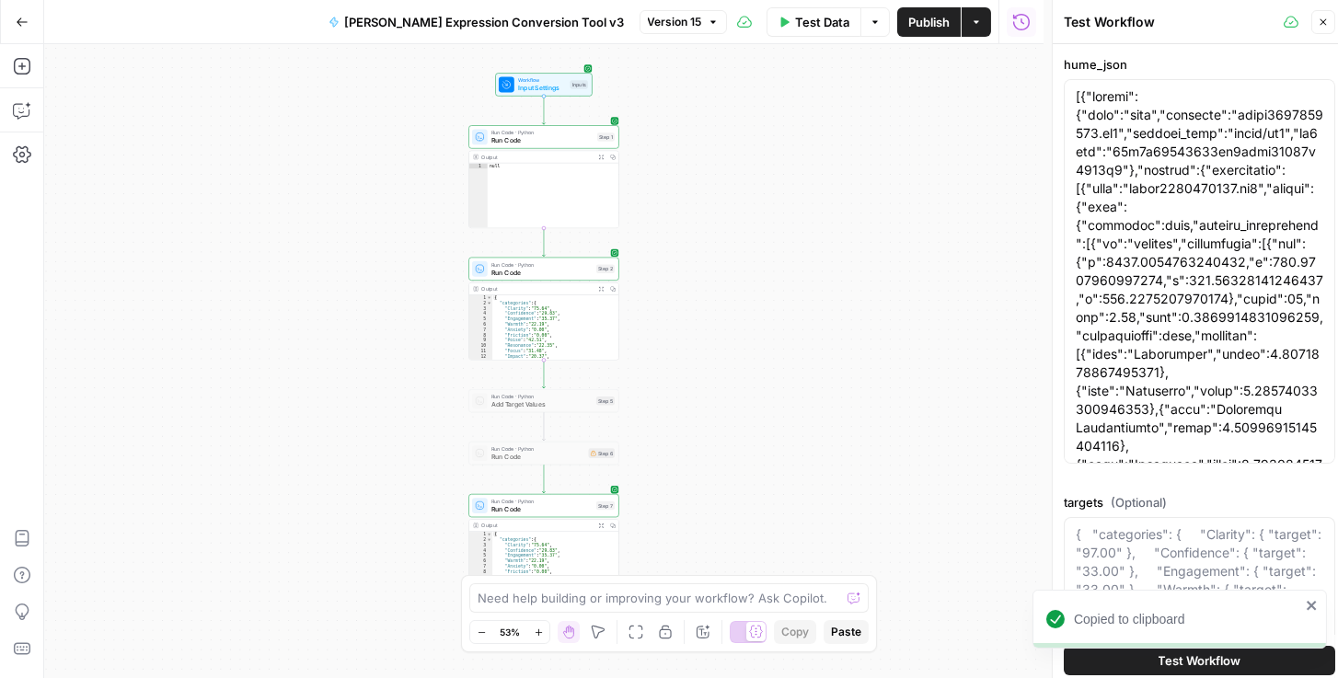
click at [1311, 603] on icon "close" at bounding box center [1312, 605] width 13 height 15
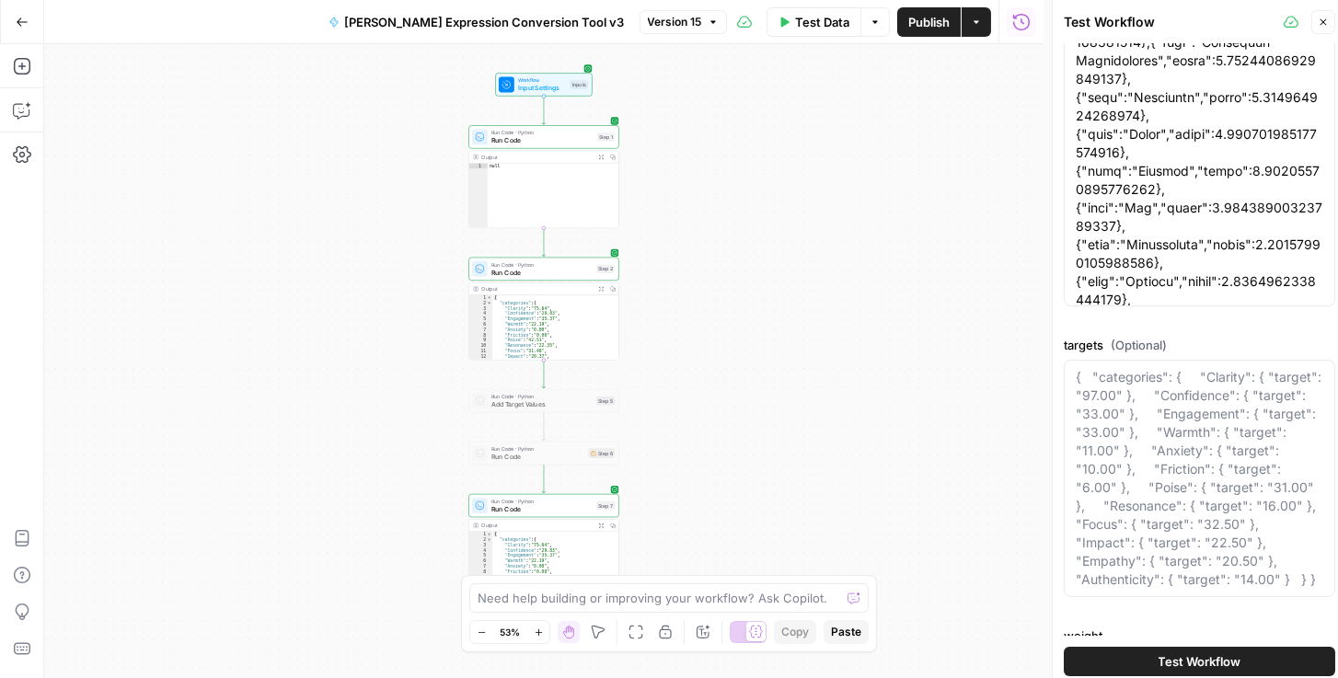
scroll to position [261, 0]
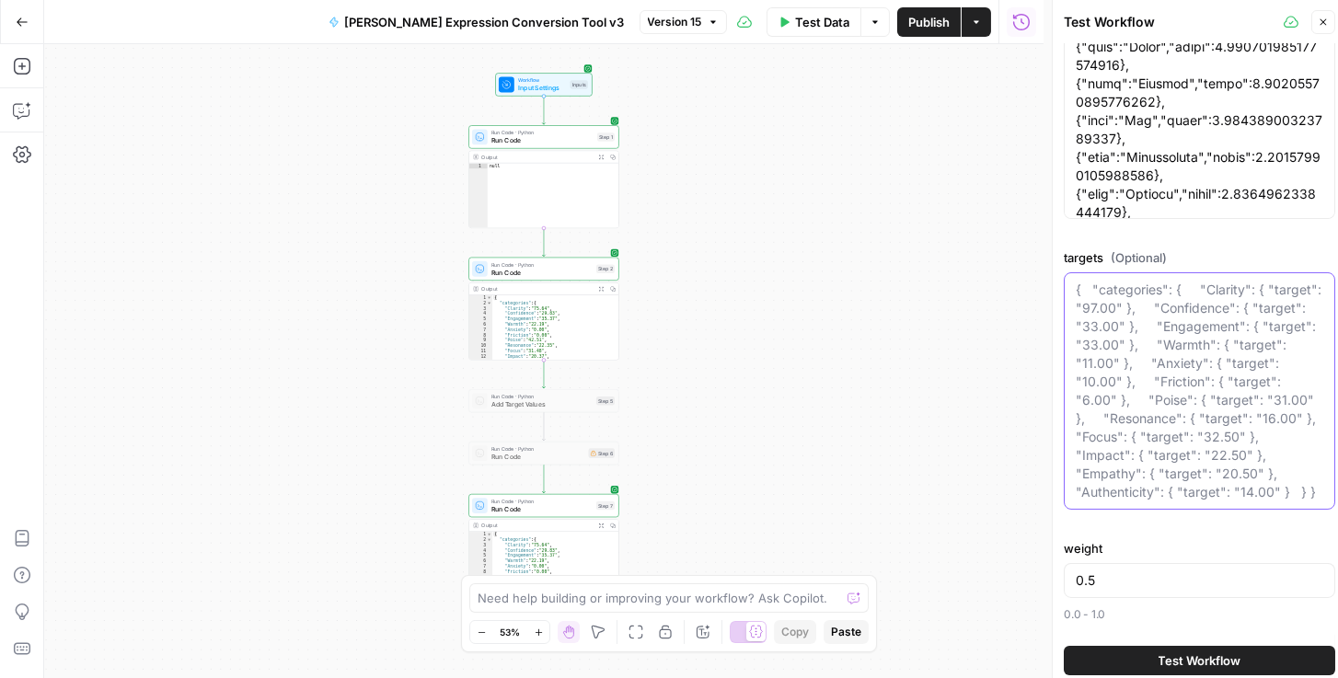
drag, startPoint x: 1158, startPoint y: 480, endPoint x: 1072, endPoint y: 285, distance: 213.1
click at [1072, 285] on div "{ "categories": { "Clarity": { "target": "97.00" }, "Confidence": { "target": "…" at bounding box center [1200, 390] width 272 height 237
drag, startPoint x: 1111, startPoint y: 584, endPoint x: 1070, endPoint y: 580, distance: 41.7
click at [1070, 580] on div "0.5" at bounding box center [1200, 580] width 272 height 35
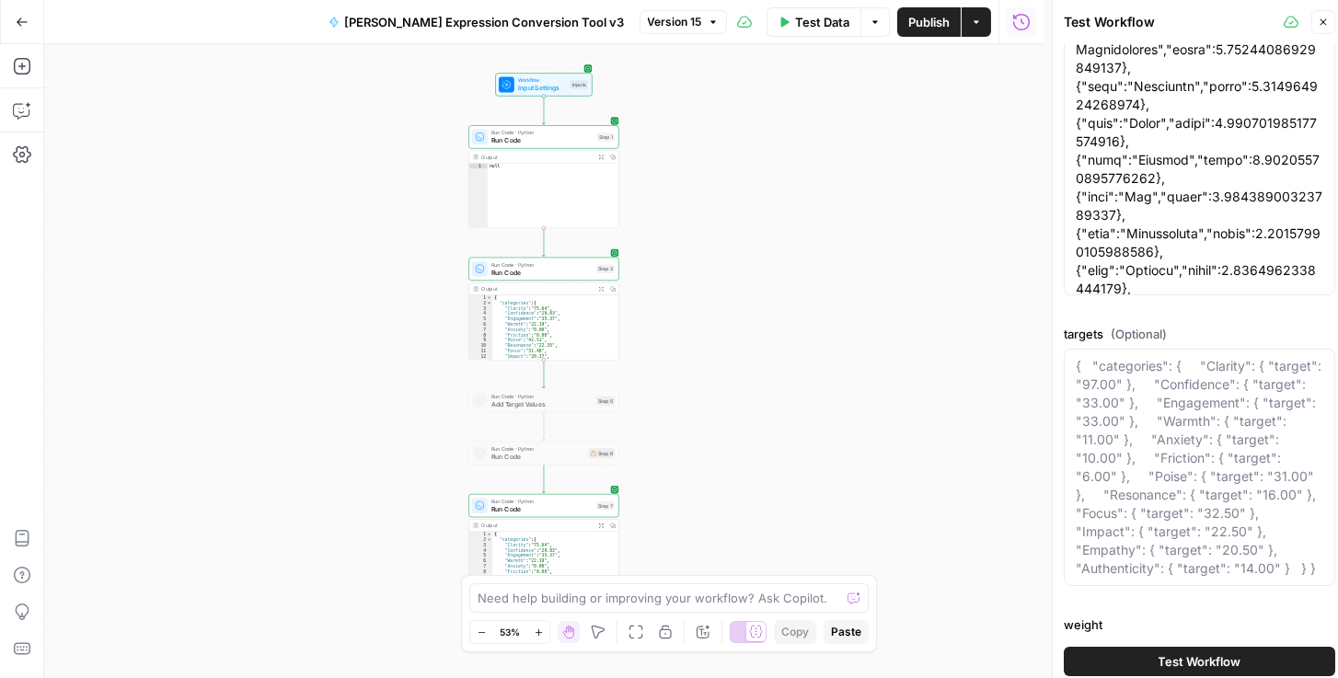
scroll to position [0, 0]
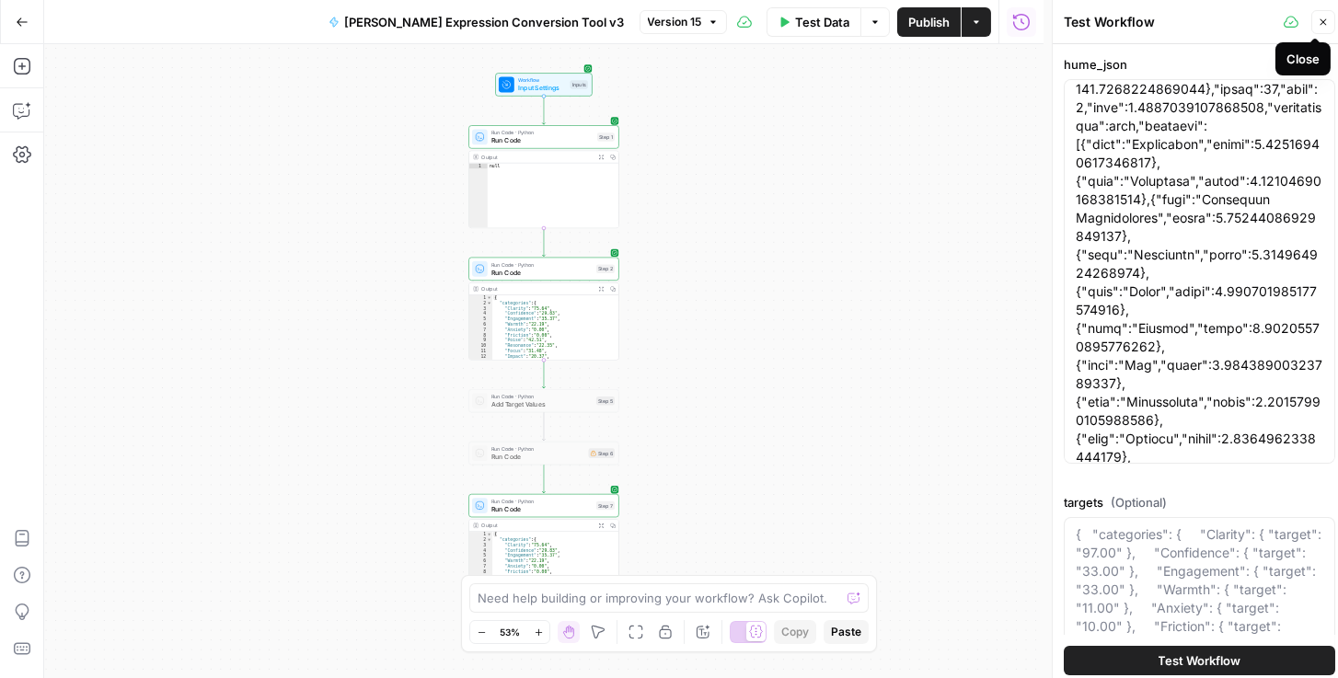
click at [1032, 27] on button "Run History" at bounding box center [1021, 21] width 29 height 29
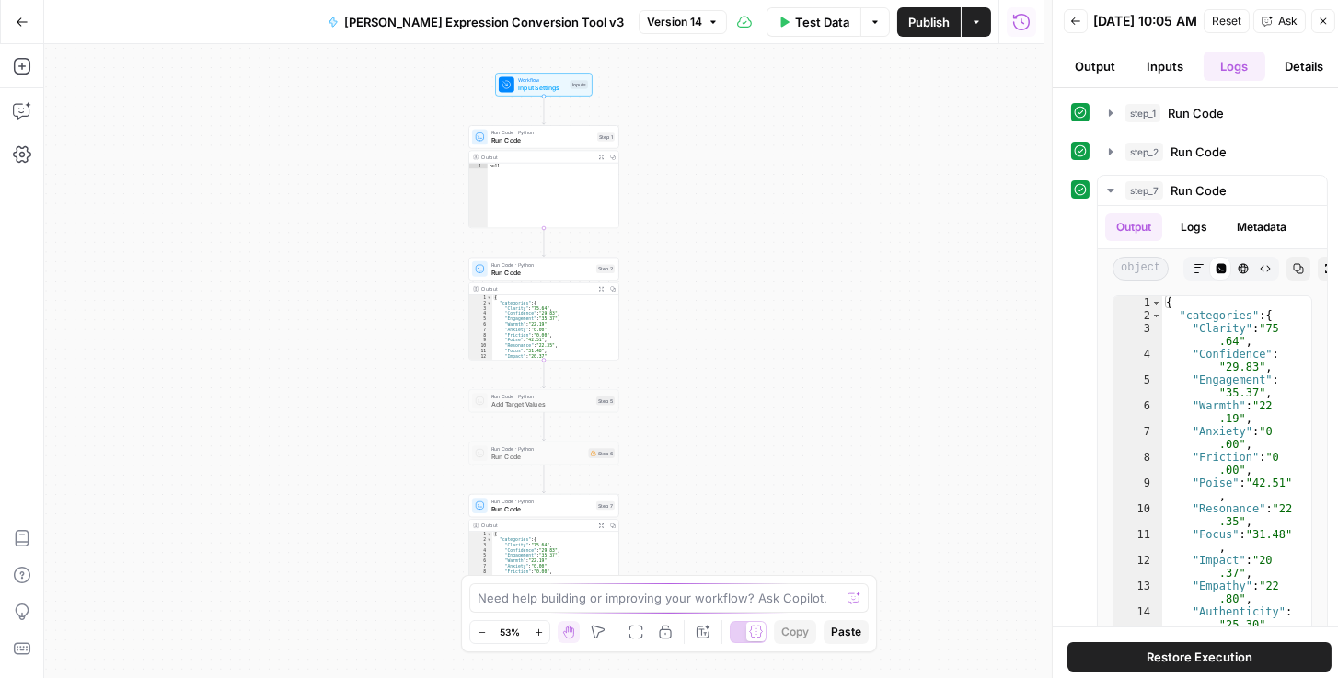
click at [27, 18] on icon "button" at bounding box center [22, 22] width 13 height 13
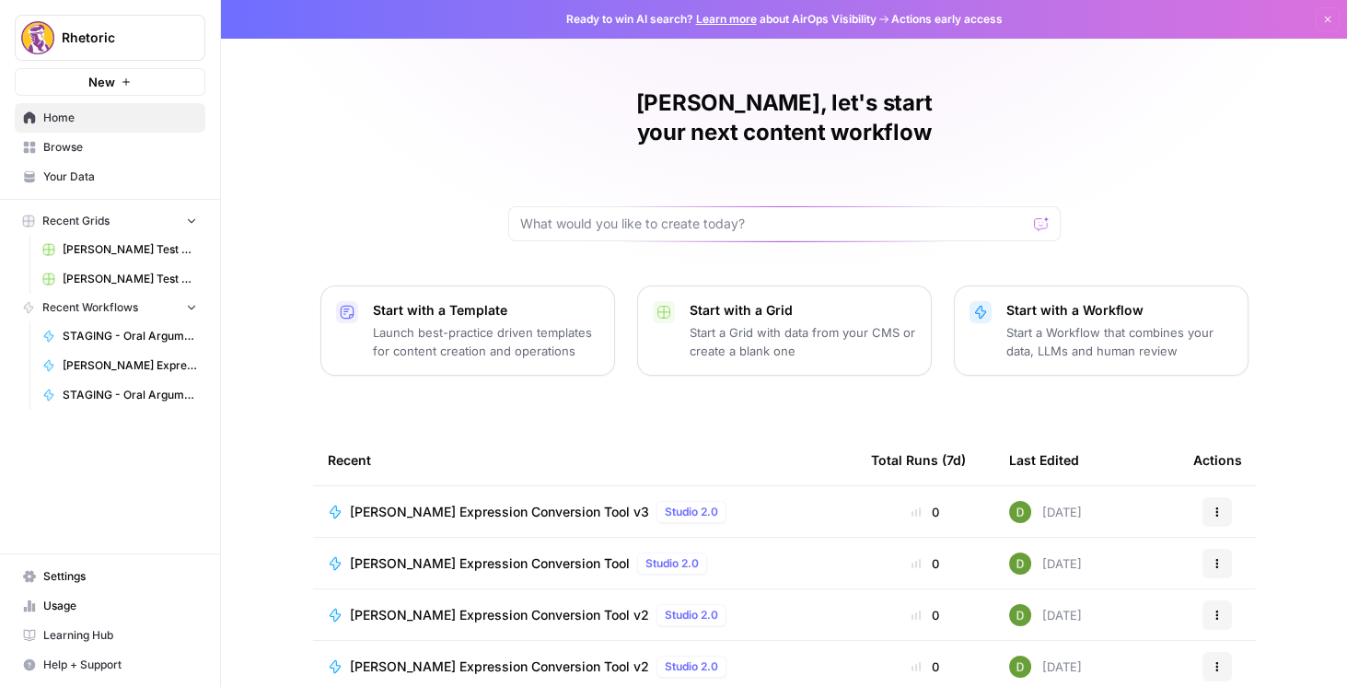
click at [114, 132] on link "Home" at bounding box center [110, 117] width 191 height 29
click at [127, 143] on span "Browse" at bounding box center [120, 147] width 154 height 17
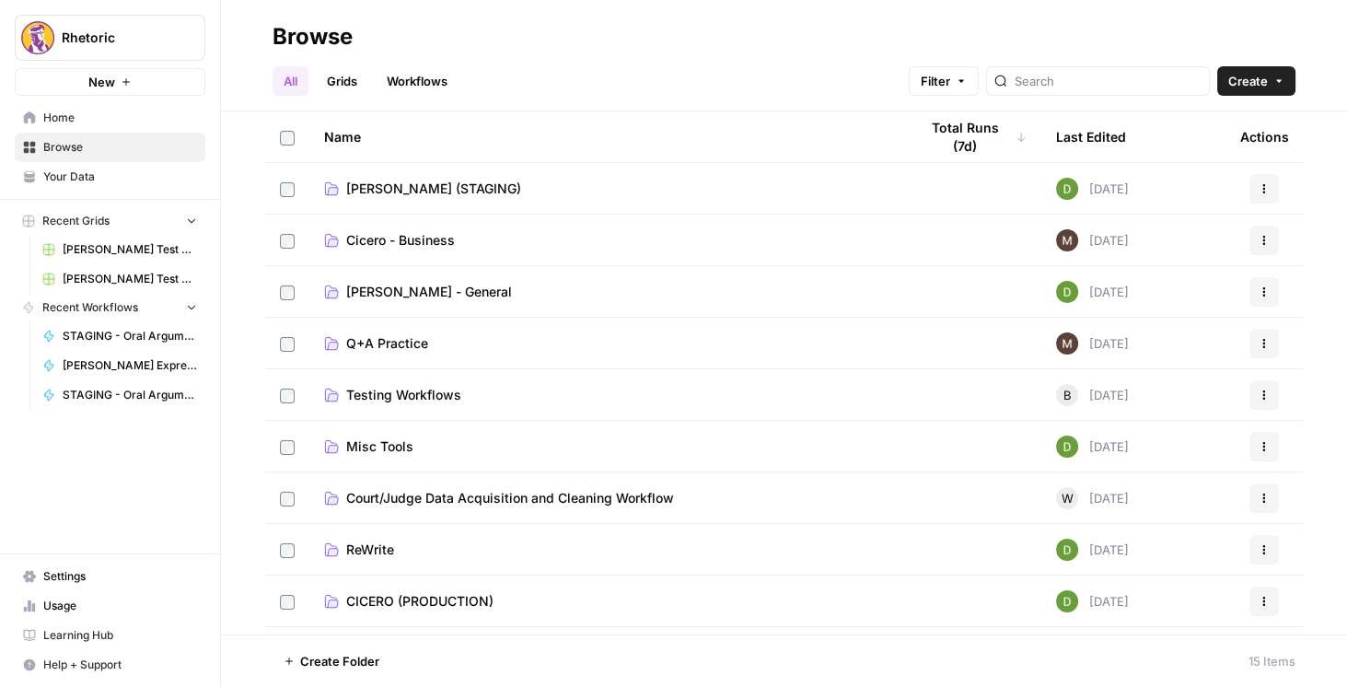
click at [397, 446] on span "Misc Tools" at bounding box center [379, 446] width 67 height 18
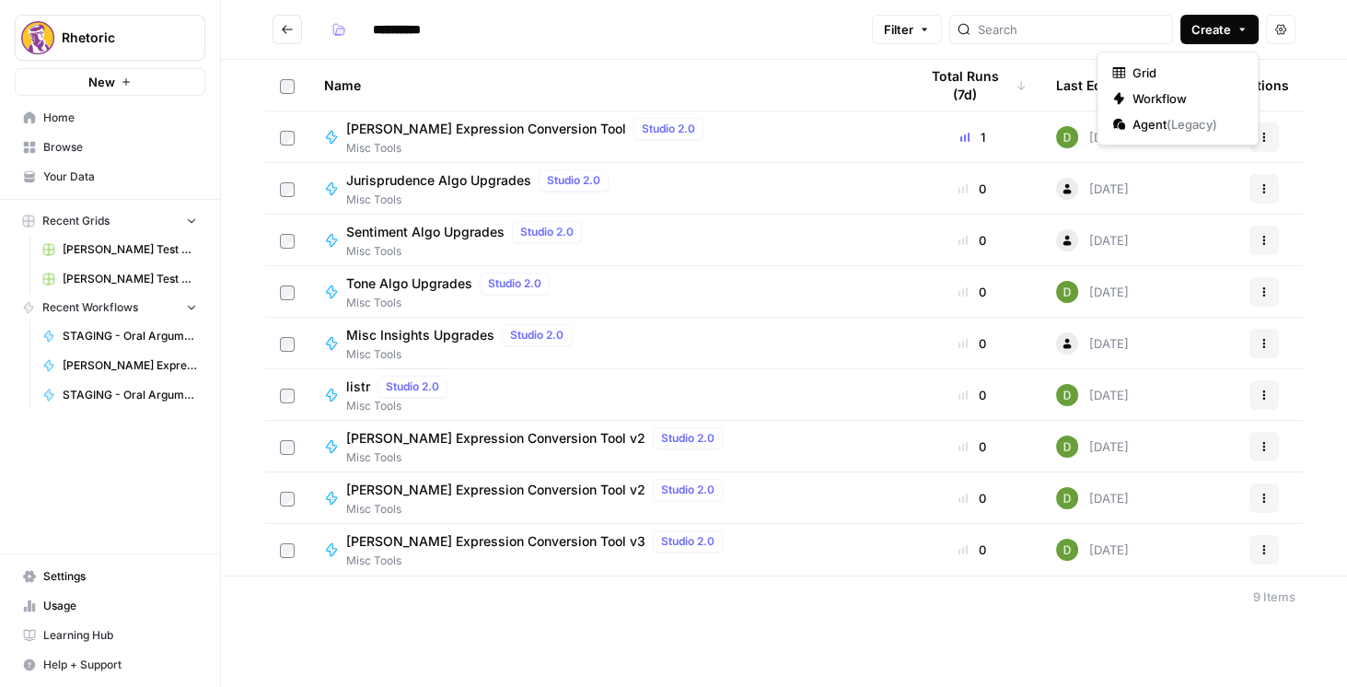
click at [1211, 34] on span "Create" at bounding box center [1211, 29] width 40 height 18
click at [1185, 91] on span "Workflow" at bounding box center [1183, 98] width 103 height 18
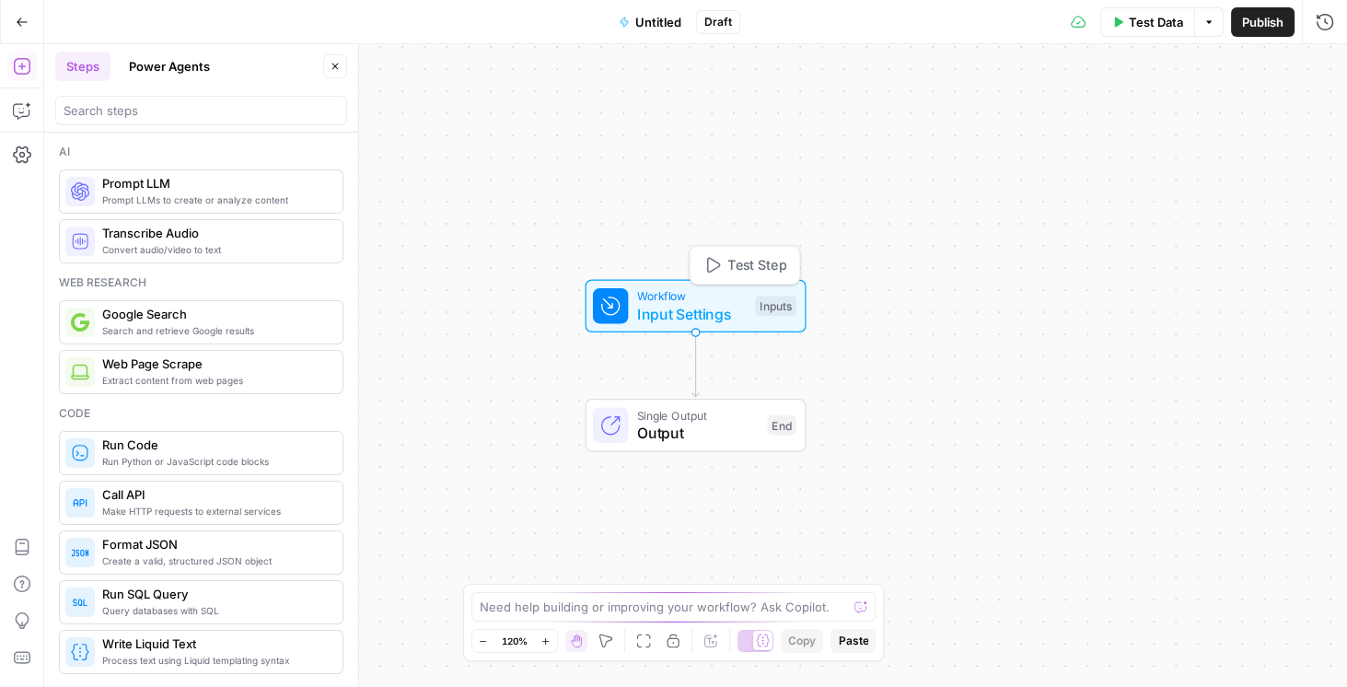
click at [649, 311] on span "Input Settings" at bounding box center [692, 314] width 110 height 22
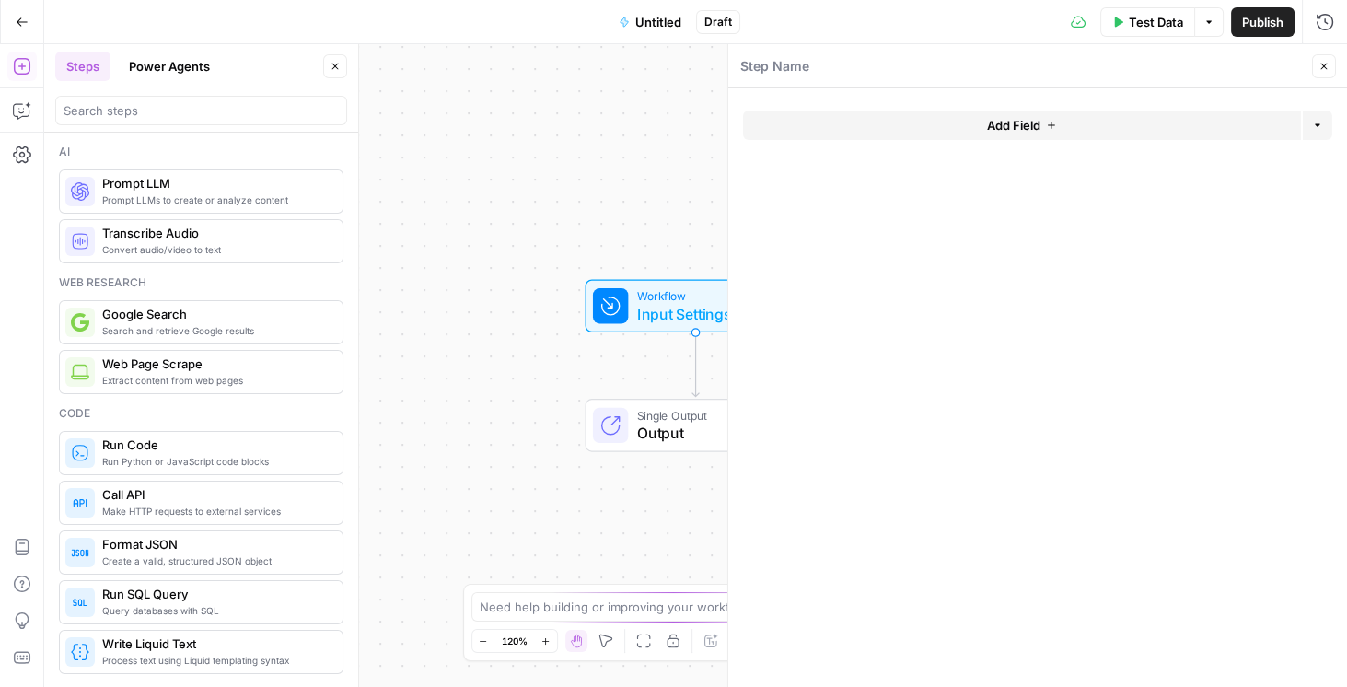
click at [938, 122] on button "Add Field" at bounding box center [1022, 124] width 558 height 29
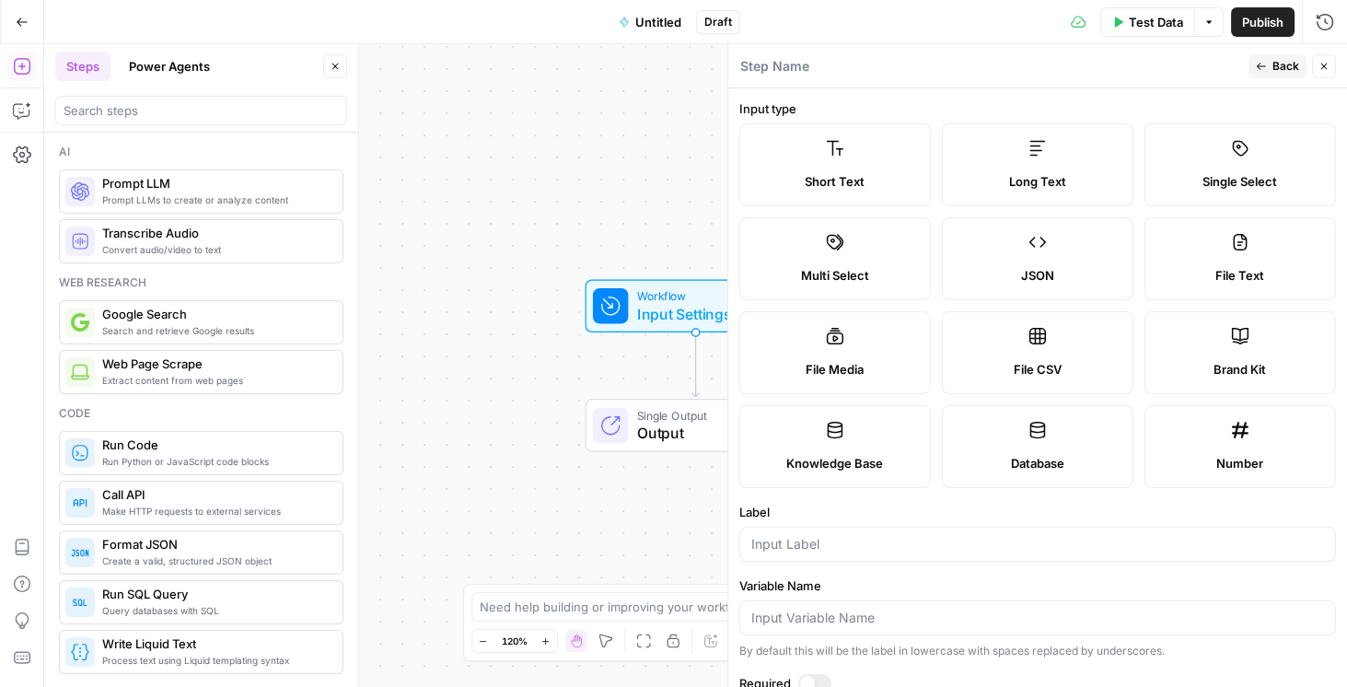
click at [1283, 69] on span "Back" at bounding box center [1285, 66] width 27 height 17
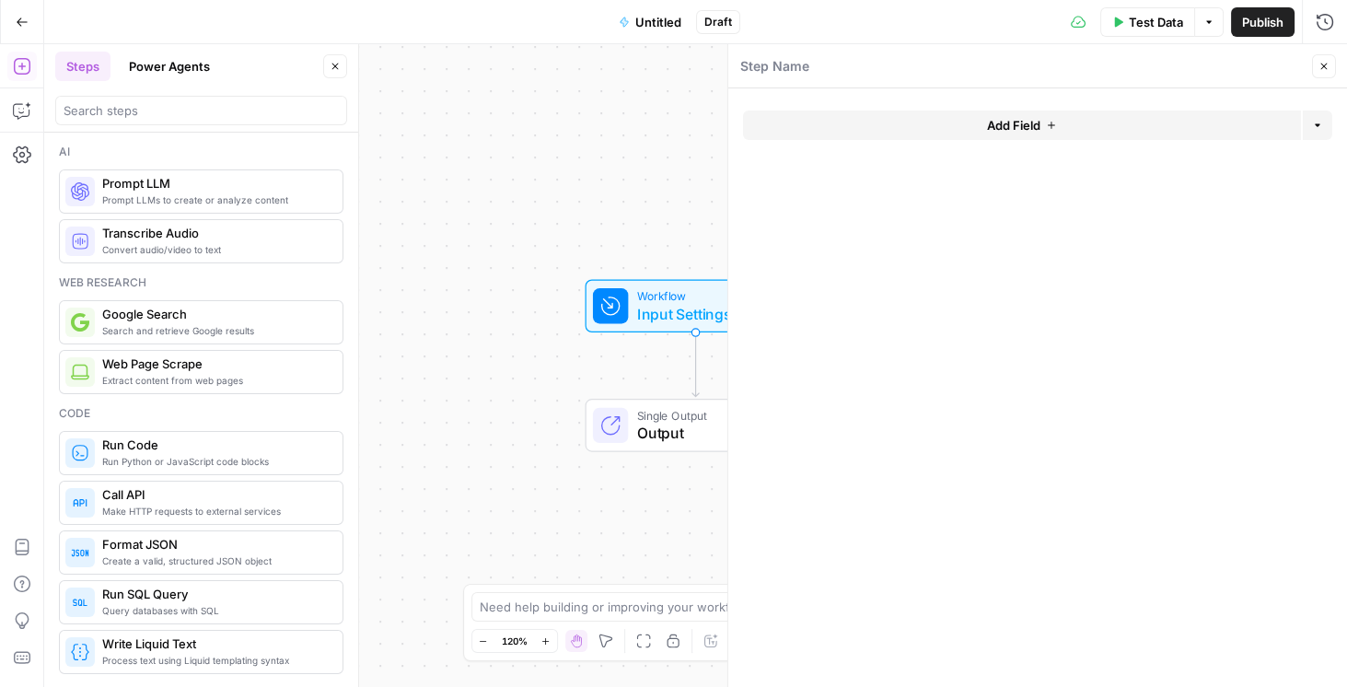
click at [1017, 125] on span "Add Field" at bounding box center [1013, 125] width 53 height 18
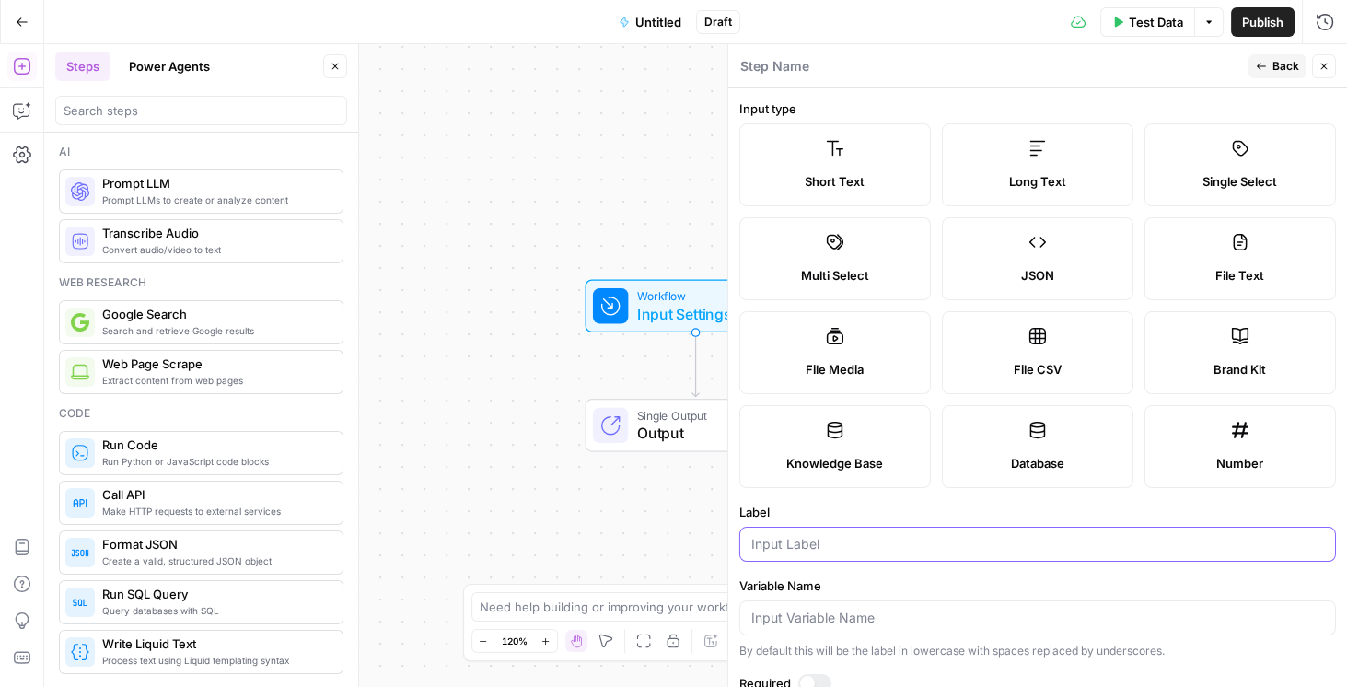
click at [835, 544] on input "Label" at bounding box center [1037, 544] width 572 height 18
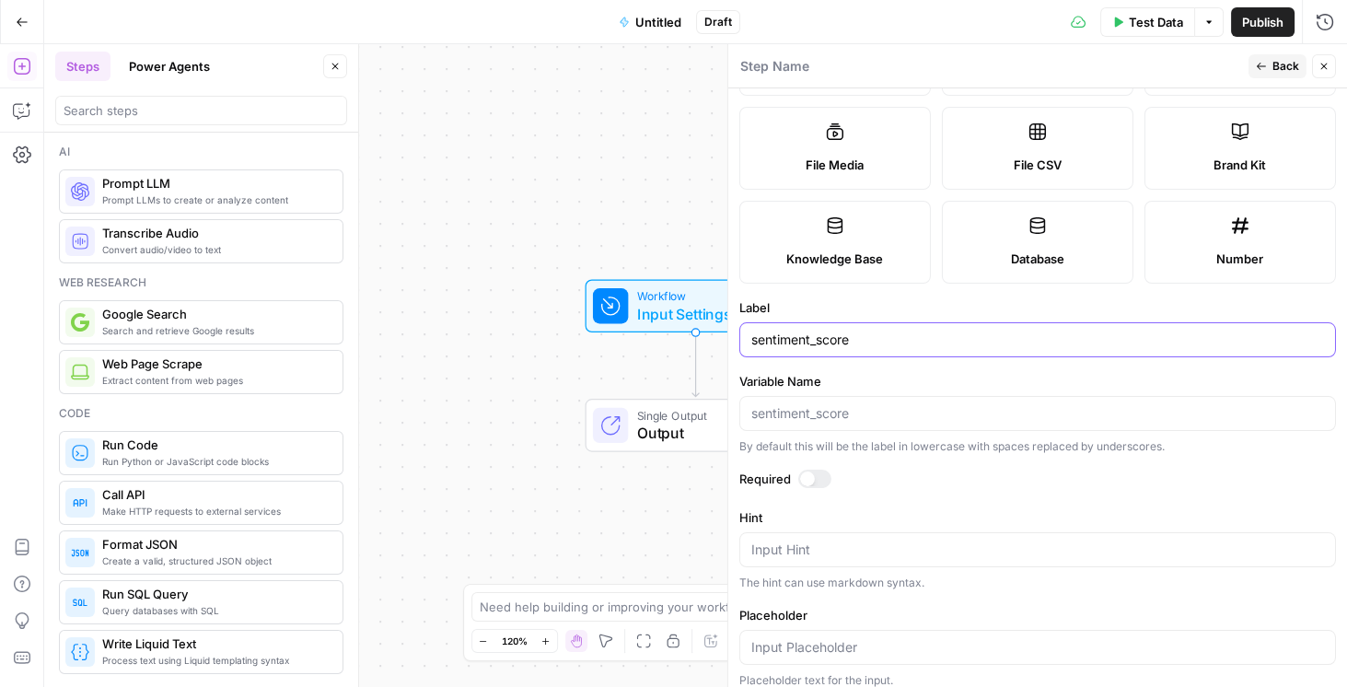
scroll to position [210, 0]
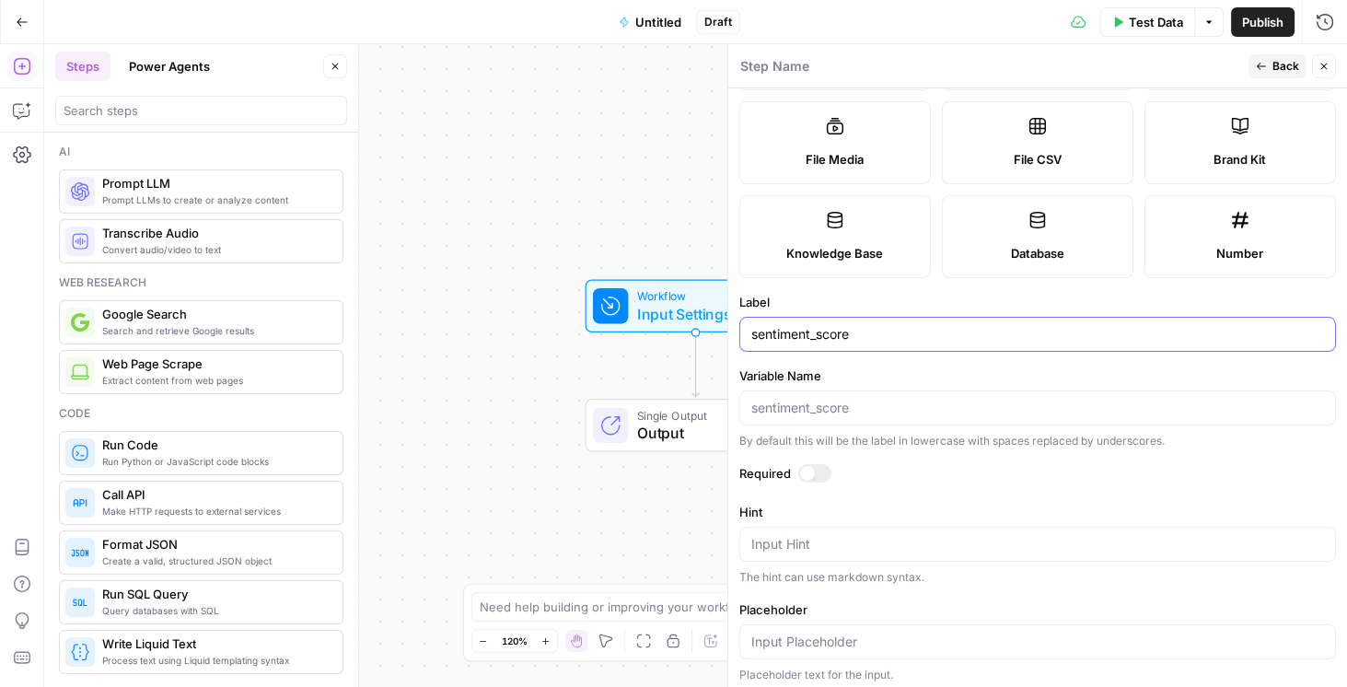
type input "sentiment_score"
click at [817, 468] on div at bounding box center [814, 473] width 33 height 18
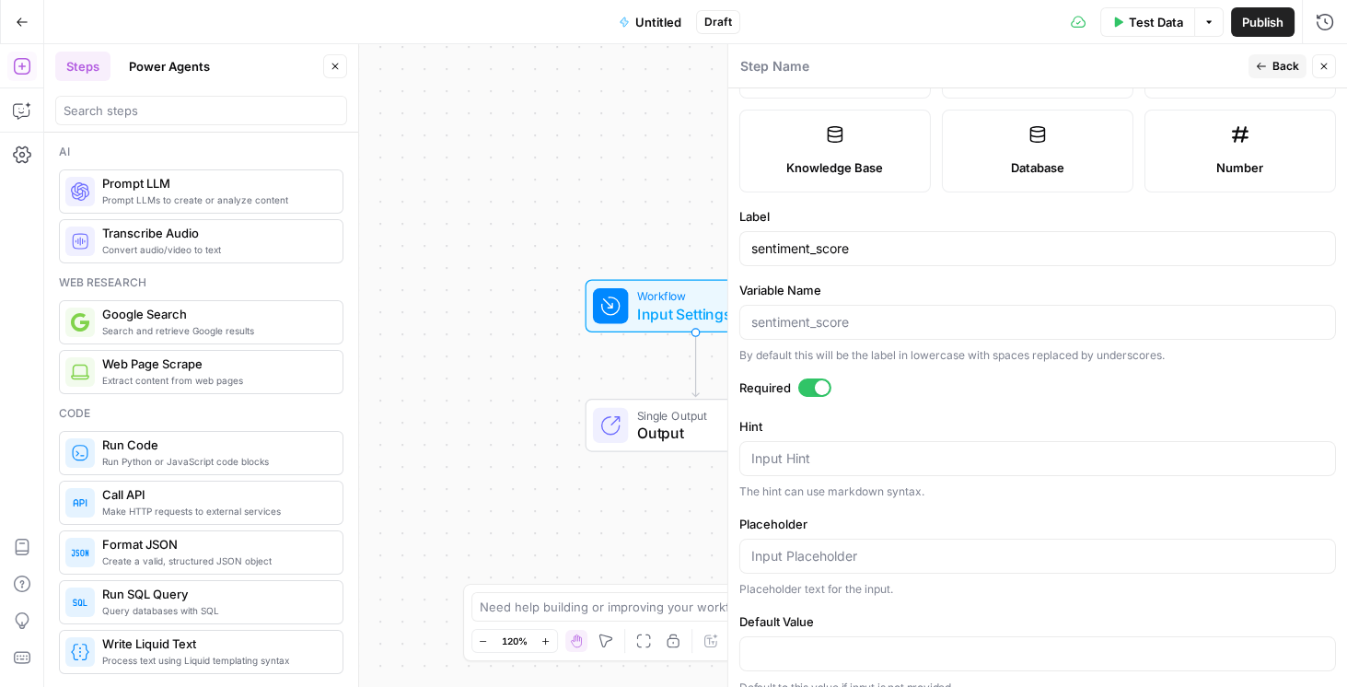
scroll to position [312, 0]
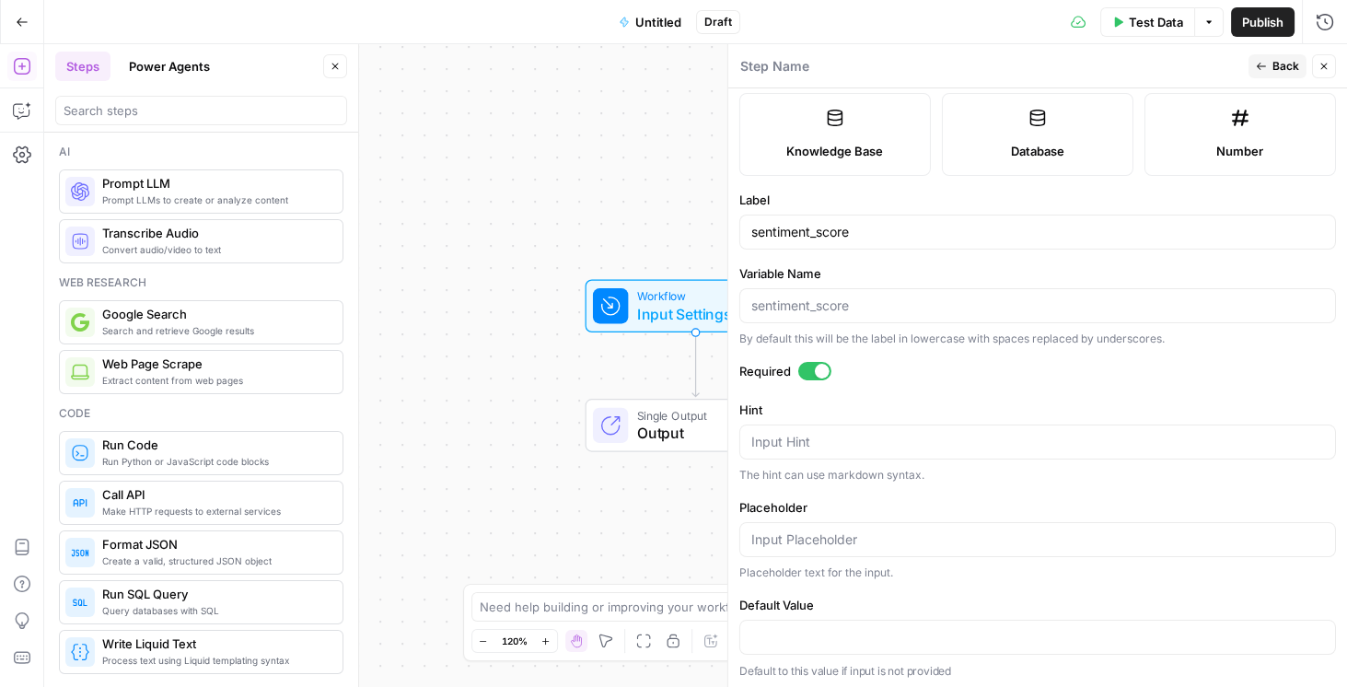
click at [818, 360] on form "Input type Short Text Long Text Single Select Multi Select JSON File Text File …" at bounding box center [1037, 387] width 619 height 598
click at [818, 364] on div at bounding box center [822, 371] width 15 height 15
click at [892, 535] on input "Placeholder" at bounding box center [1037, 539] width 572 height 18
type input "1"
click at [1273, 16] on span "Publish" at bounding box center [1262, 22] width 41 height 18
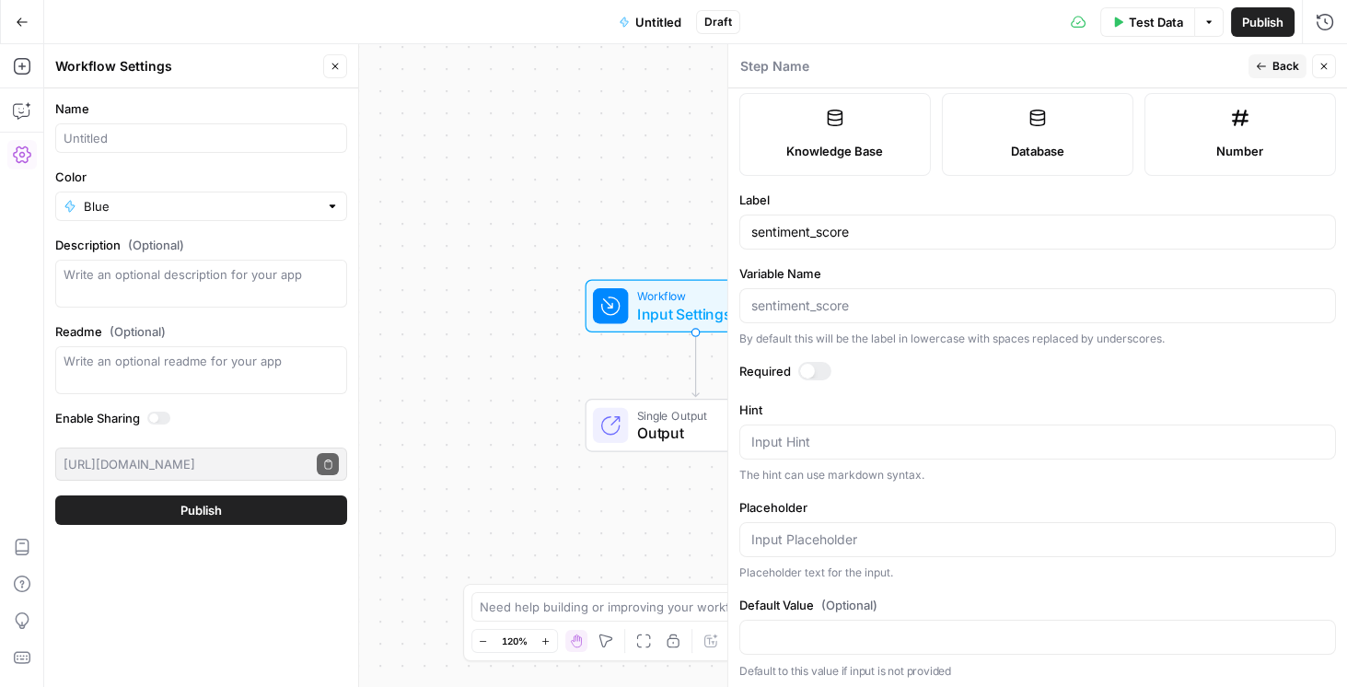
click at [1325, 63] on icon "button" at bounding box center [1323, 66] width 11 height 11
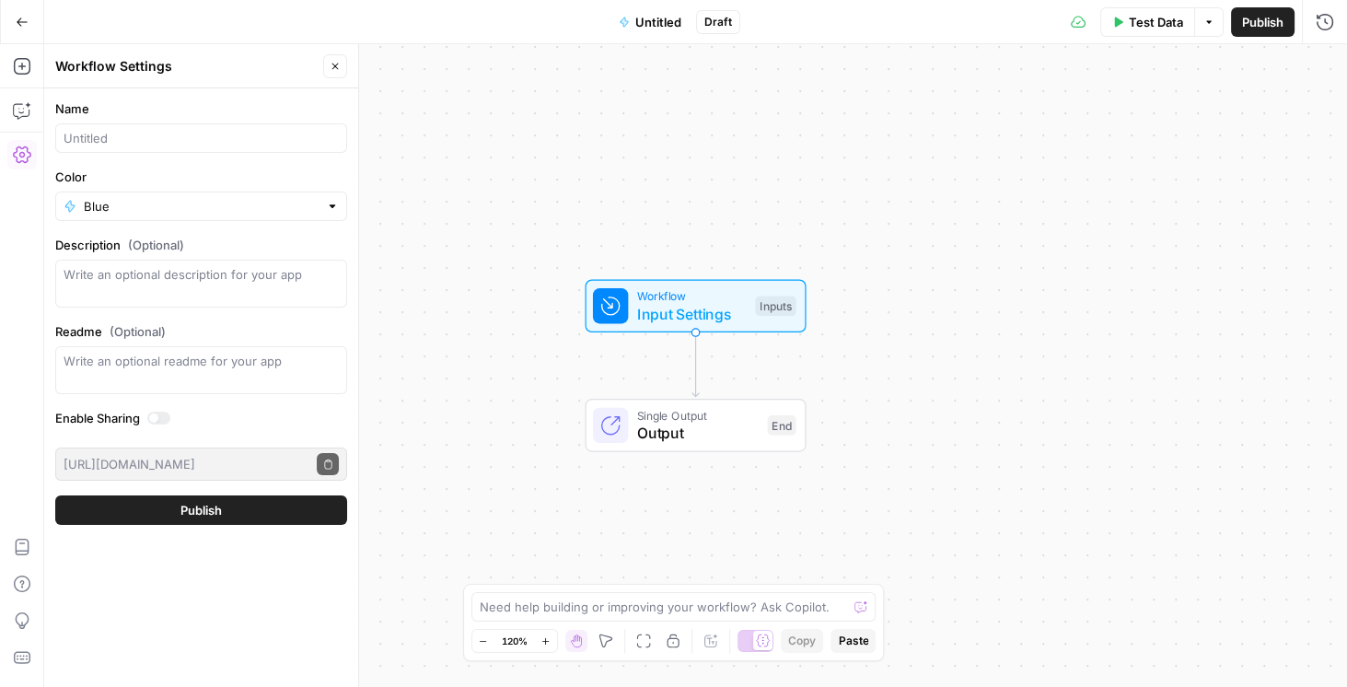
click at [693, 313] on span "Input Settings" at bounding box center [692, 314] width 110 height 22
click at [694, 311] on span "Input Settings" at bounding box center [692, 313] width 110 height 22
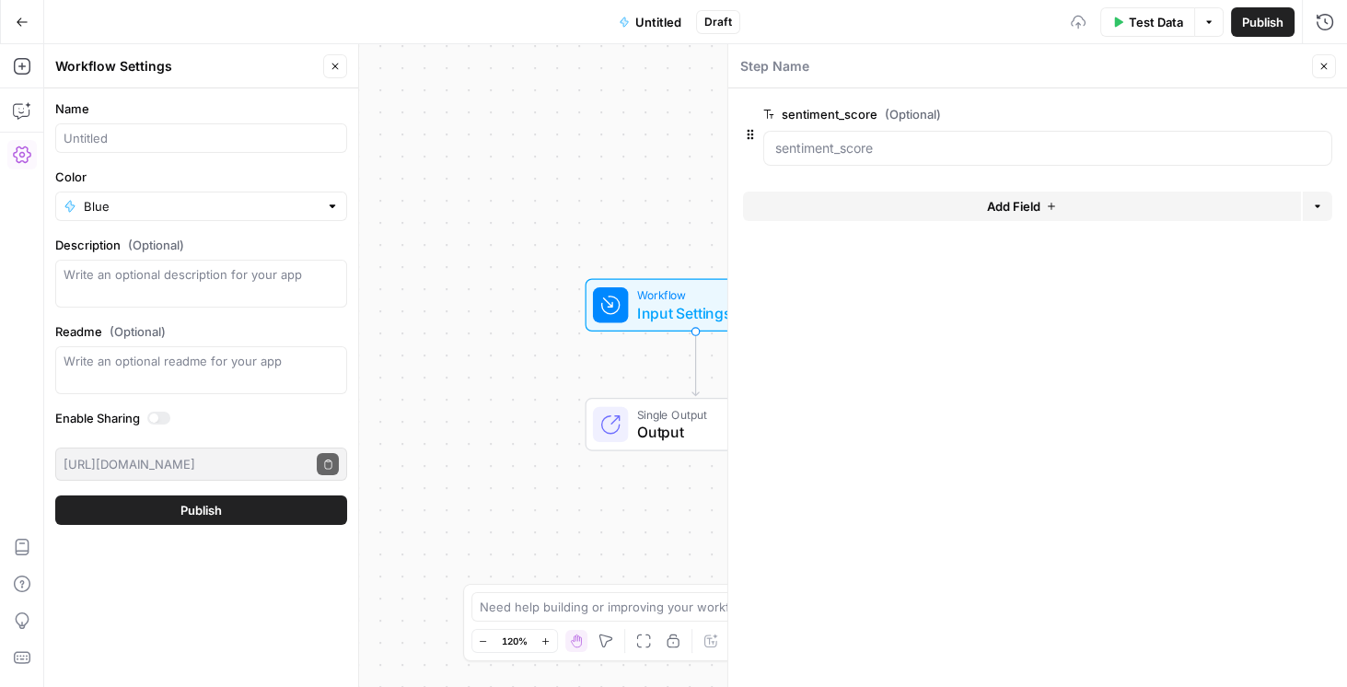
click at [908, 212] on button "Add Field" at bounding box center [1022, 205] width 558 height 29
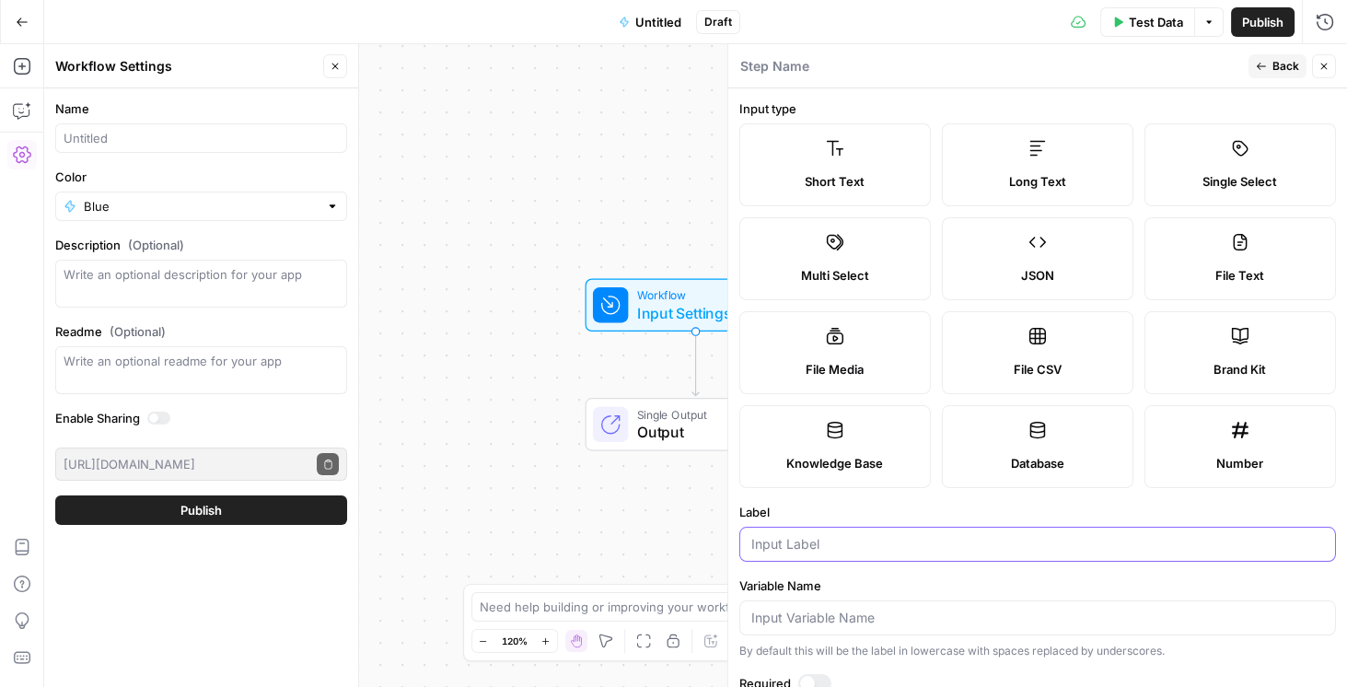
click at [815, 545] on input "Label" at bounding box center [1037, 544] width 572 height 18
type input "weight"
click at [1275, 64] on span "Back" at bounding box center [1285, 66] width 27 height 17
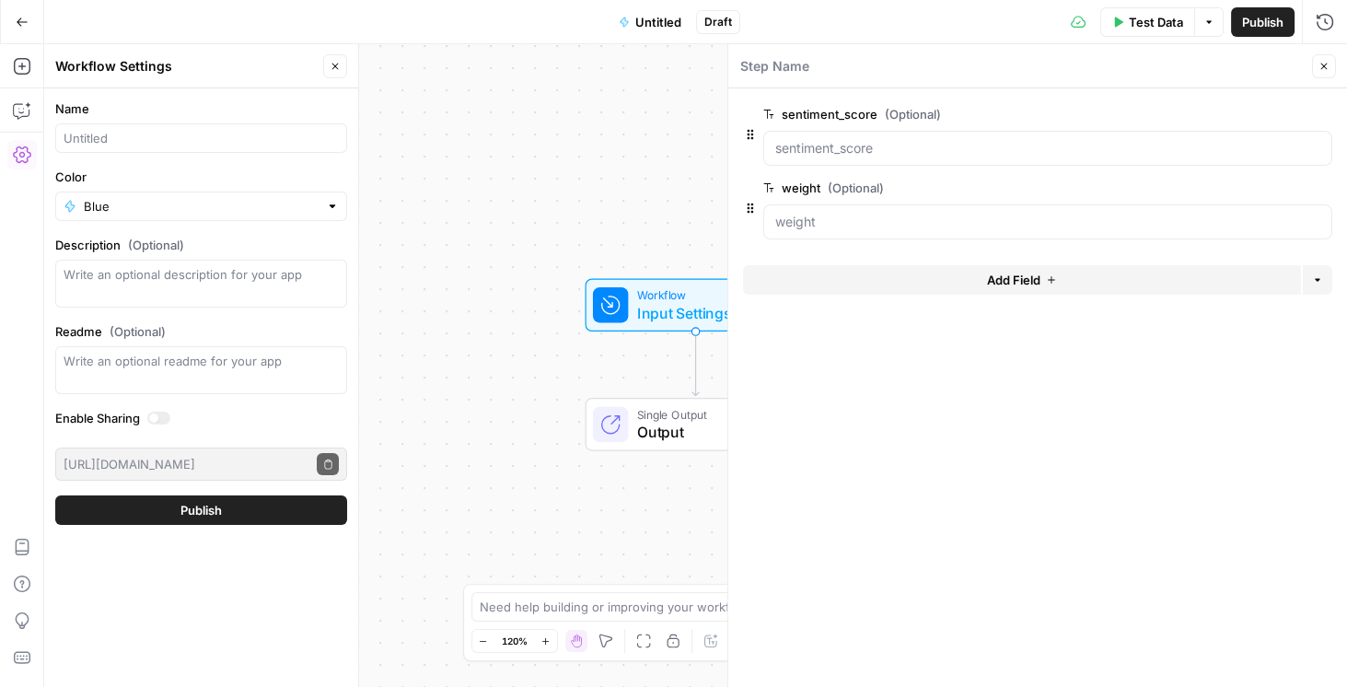
click at [1027, 280] on span "Add Field" at bounding box center [1013, 280] width 53 height 18
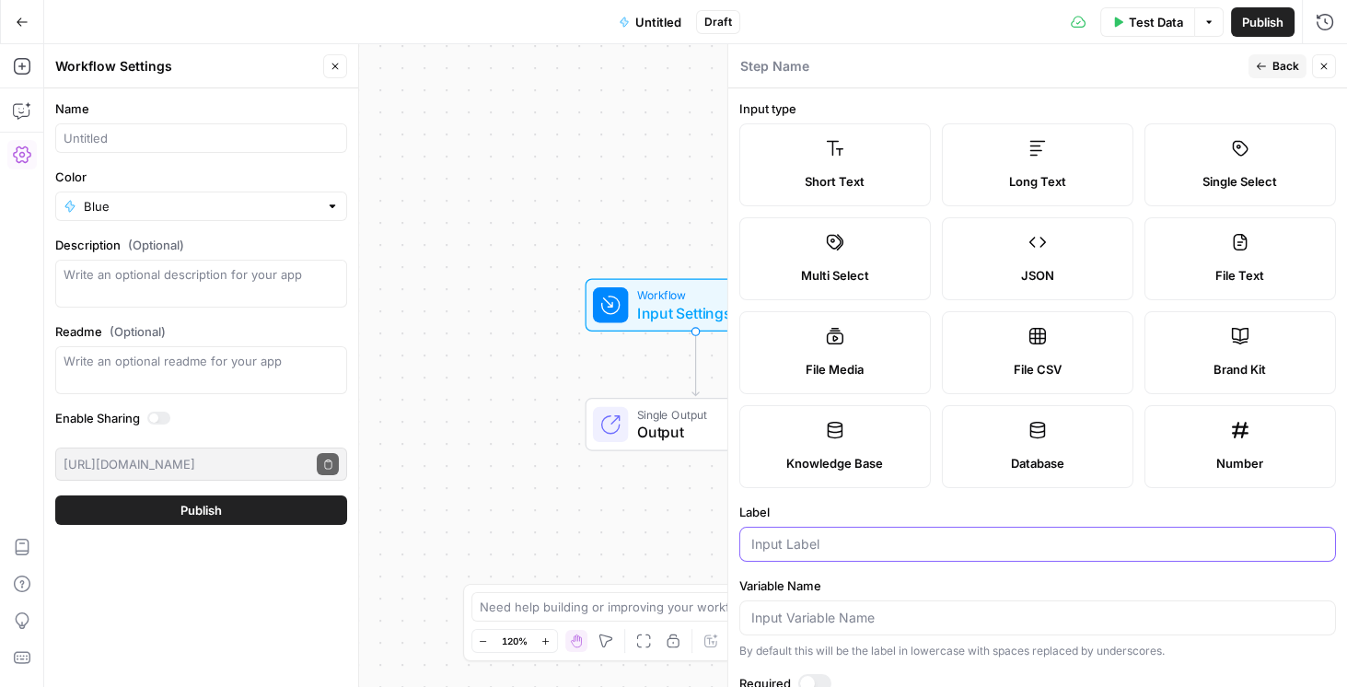
click at [884, 547] on input "Label" at bounding box center [1037, 544] width 572 height 18
type input "subsctance_score"
click at [1270, 19] on span "Publish" at bounding box center [1262, 22] width 41 height 18
click at [1273, 72] on span "Back" at bounding box center [1285, 66] width 27 height 17
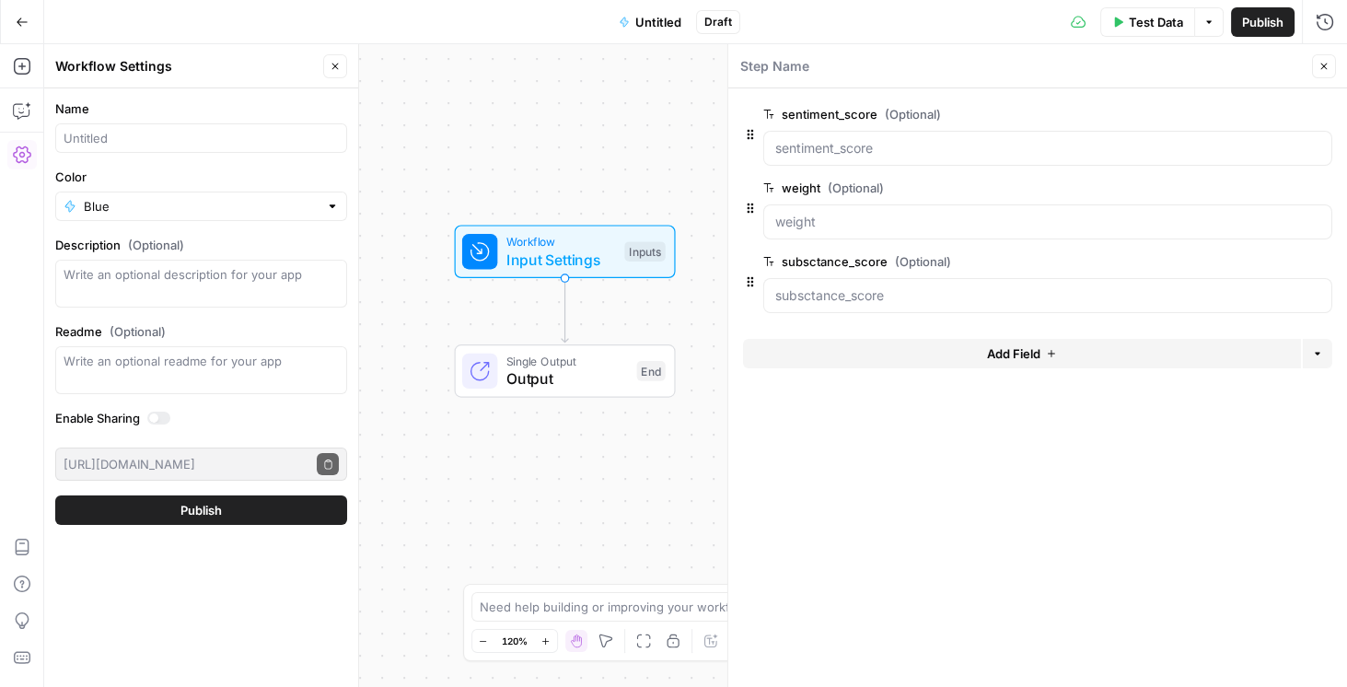
drag, startPoint x: 564, startPoint y: 183, endPoint x: 415, endPoint y: 115, distance: 163.9
click at [415, 115] on div "Workflow Input Settings Inputs Single Output Output End" at bounding box center [695, 365] width 1302 height 642
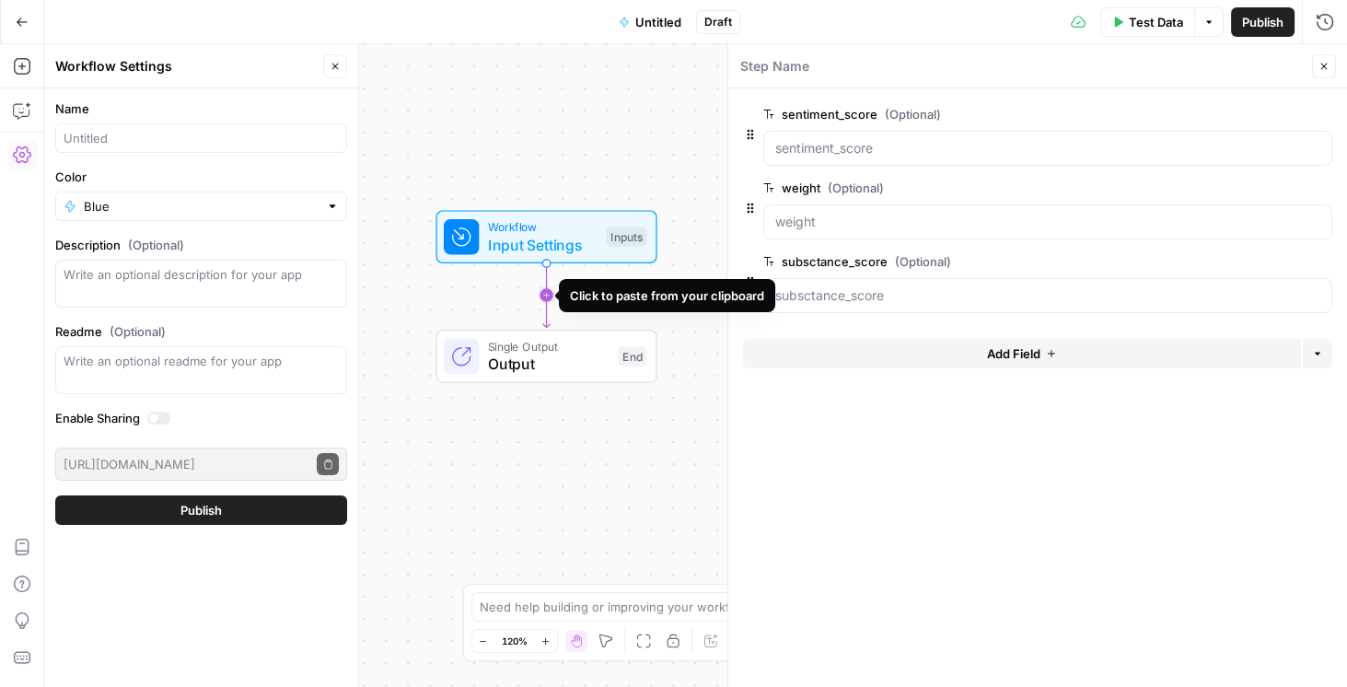
click at [549, 292] on icon "Edge from start to end" at bounding box center [546, 294] width 6 height 64
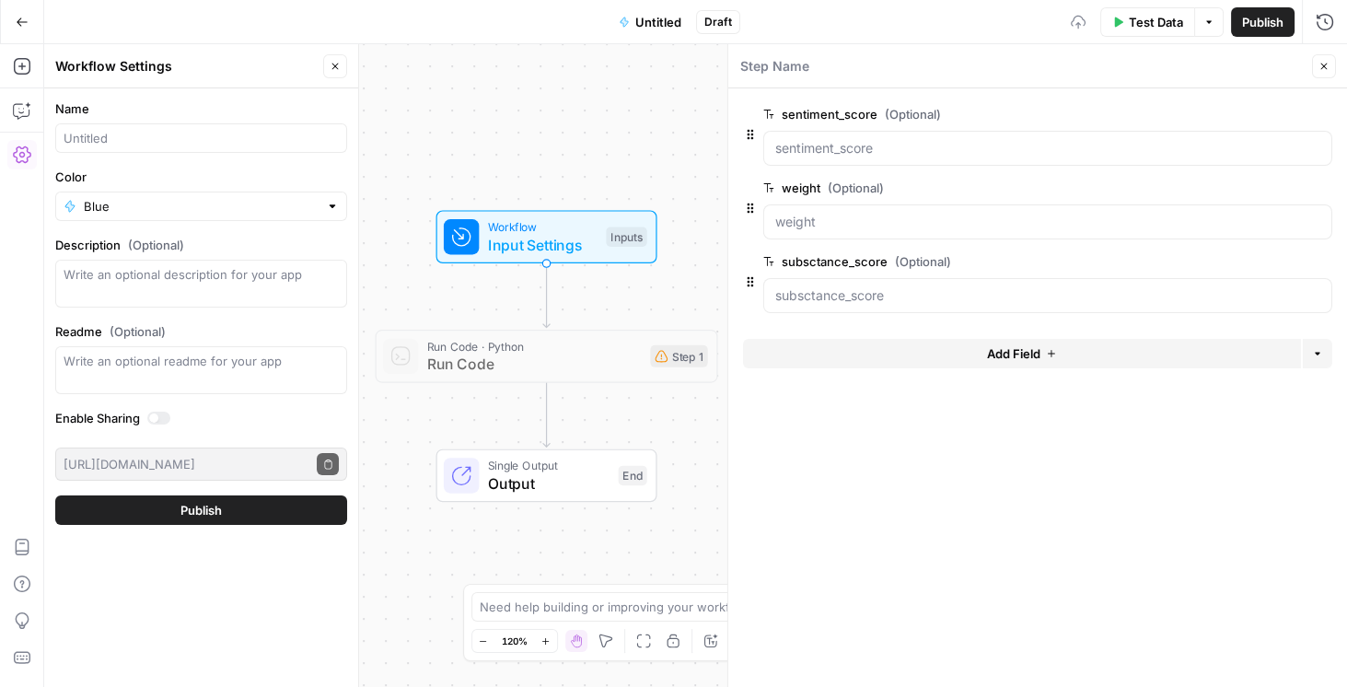
click at [477, 361] on span "Run Code" at bounding box center [534, 364] width 214 height 22
click at [499, 367] on span "Run Code" at bounding box center [534, 364] width 214 height 22
click at [515, 313] on div at bounding box center [509, 315] width 28 height 16
click at [514, 364] on span "Run Code" at bounding box center [534, 364] width 214 height 22
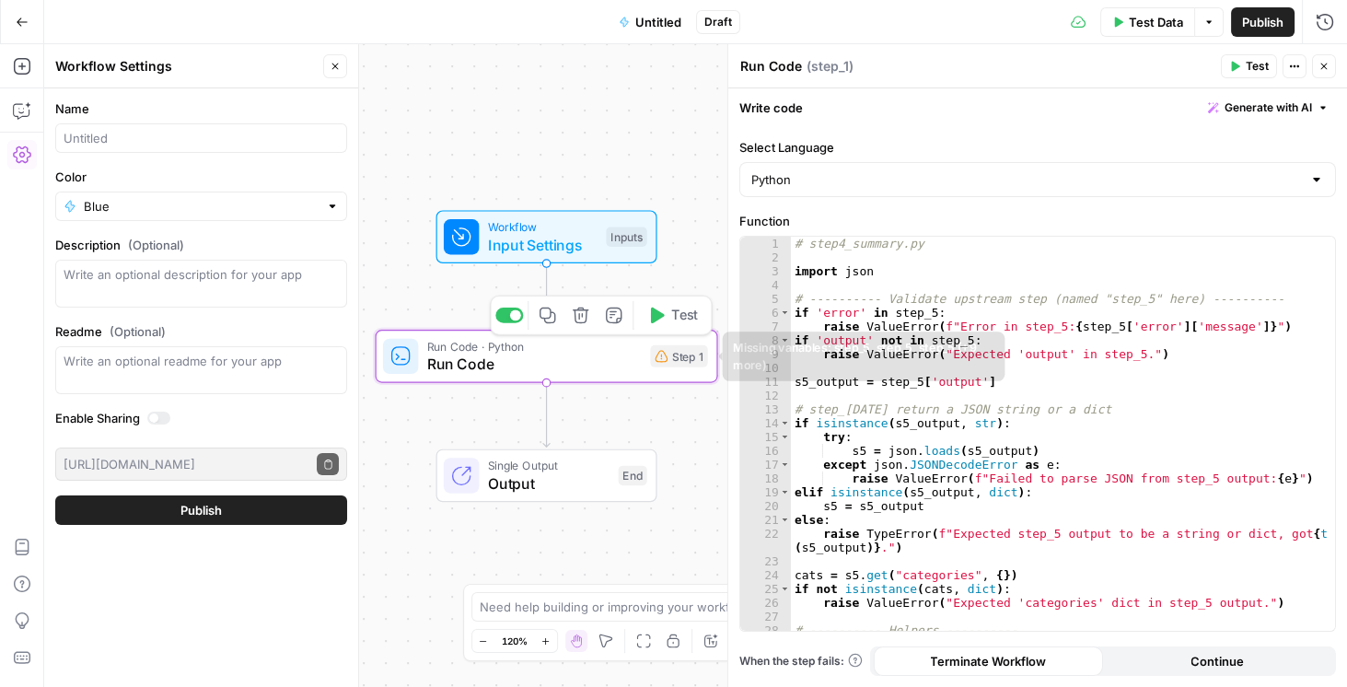
click at [943, 370] on div "# step4_summary.py import json # ---------- Validate upstream step (named "step…" at bounding box center [1059, 448] width 537 height 422
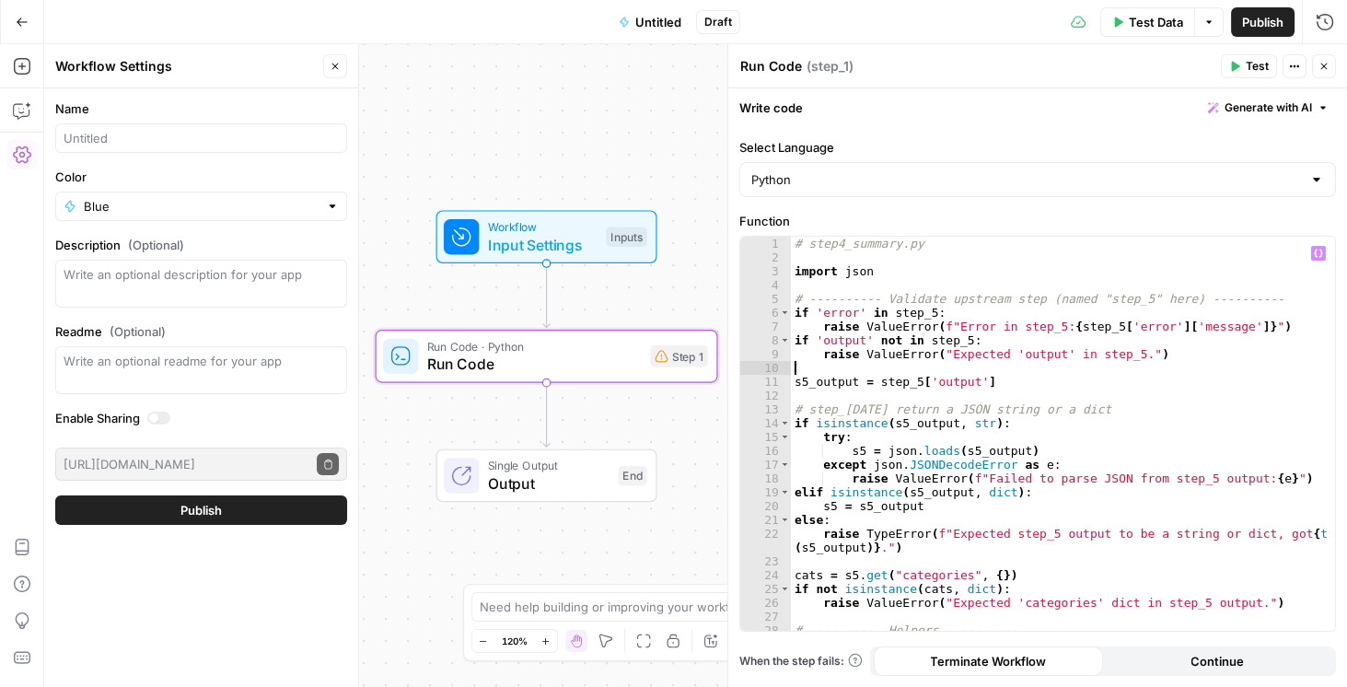
type textarea "**********"
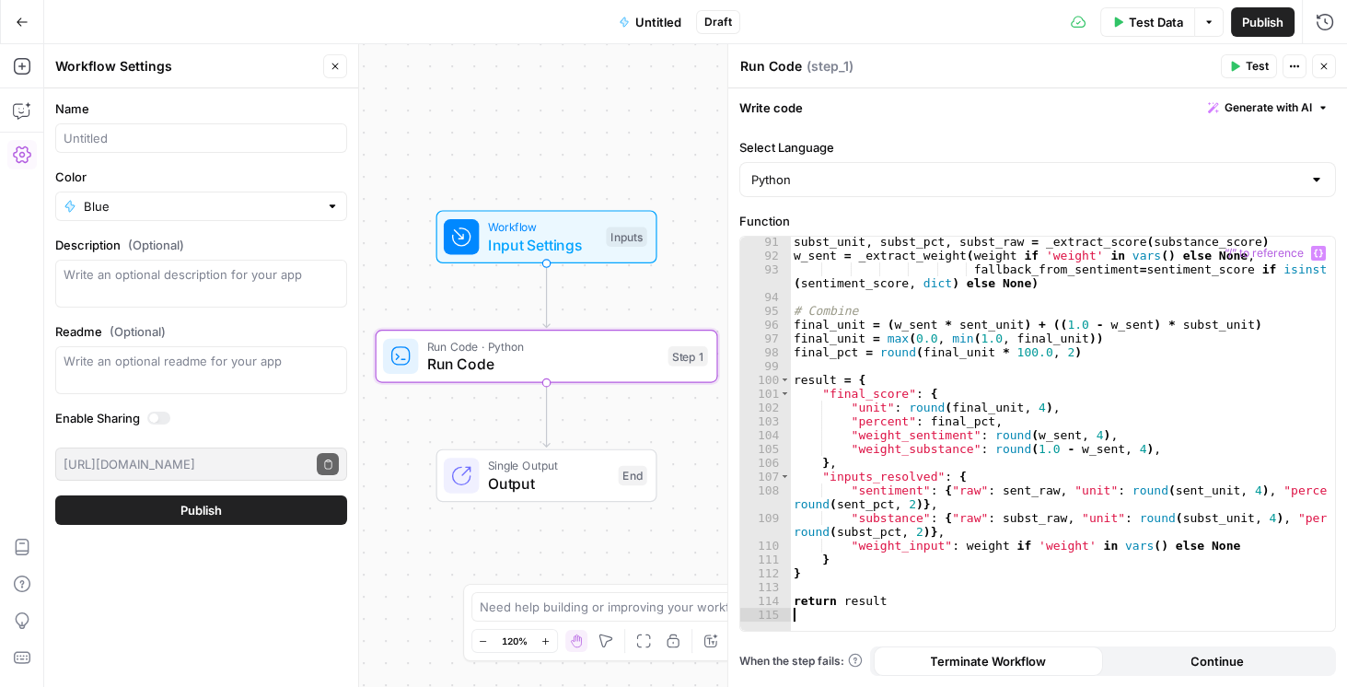
scroll to position [1303, 0]
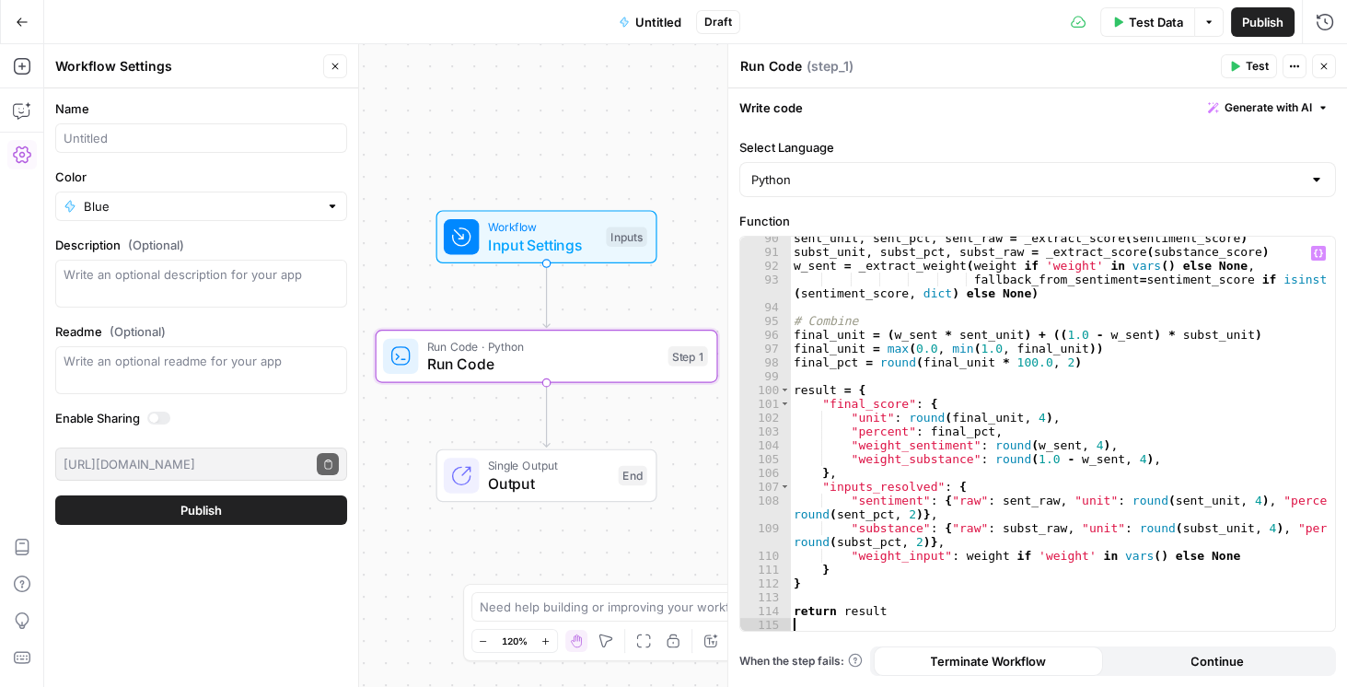
click at [1248, 21] on span "Publish" at bounding box center [1262, 22] width 41 height 18
click at [130, 138] on input "Name" at bounding box center [201, 138] width 275 height 18
drag, startPoint x: 251, startPoint y: 133, endPoint x: 0, endPoint y: 110, distance: 252.2
click at [0, 110] on body "Rhetoric New Home Browse Your Data Recent Grids Brett Test Workflow - Copilot E…" at bounding box center [673, 343] width 1347 height 687
type input "CICERO GRADE CALCULATOR"
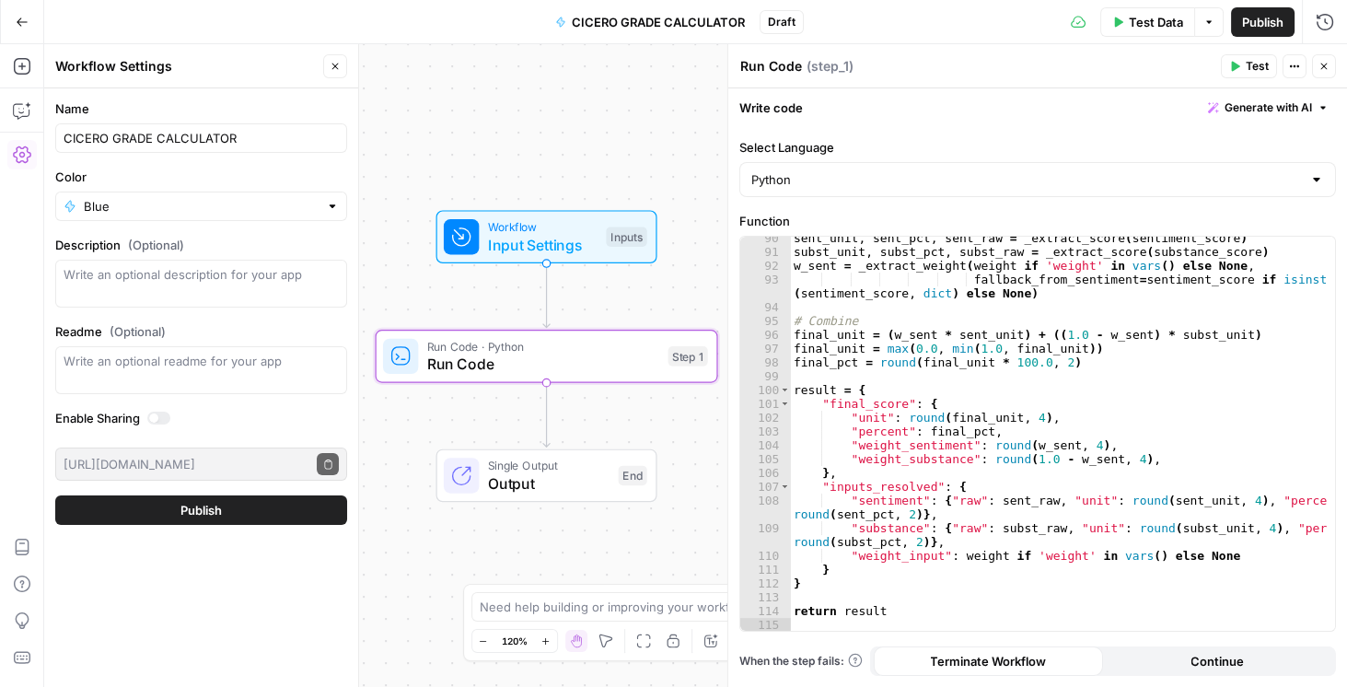
click at [1275, 28] on span "Publish" at bounding box center [1262, 22] width 41 height 18
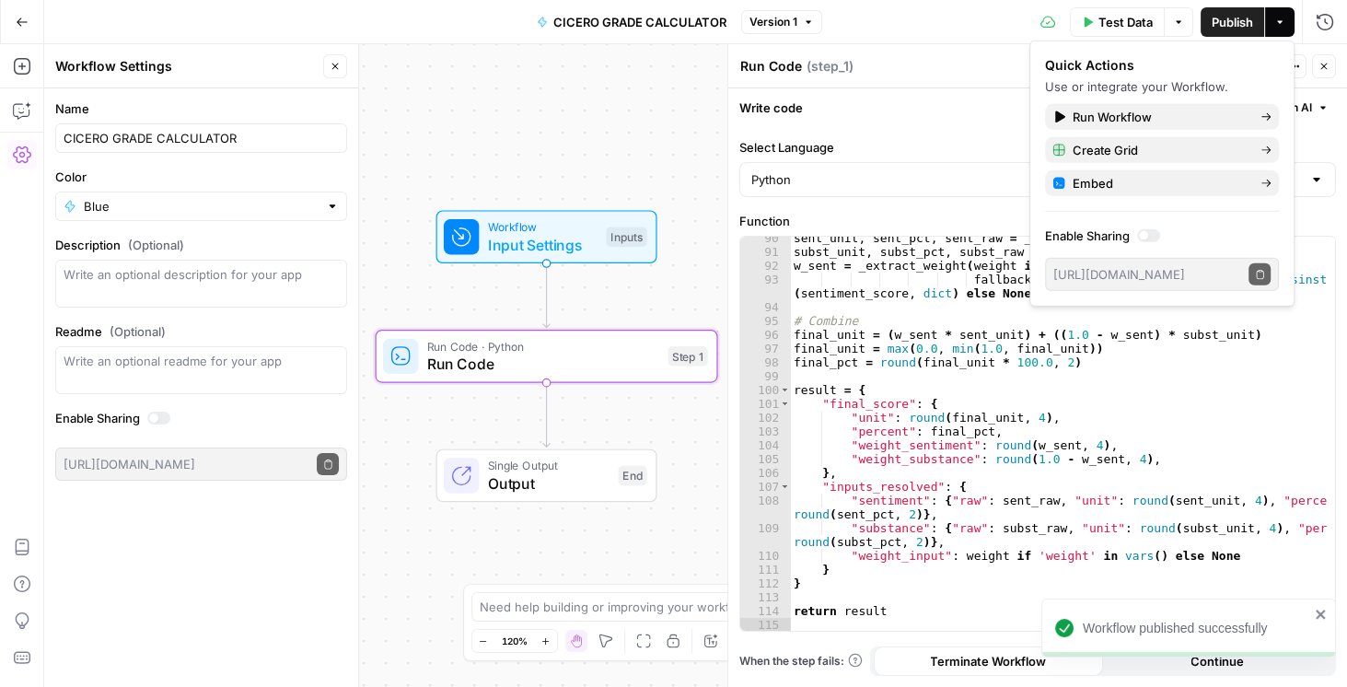
click at [337, 68] on icon "button" at bounding box center [335, 67] width 6 height 6
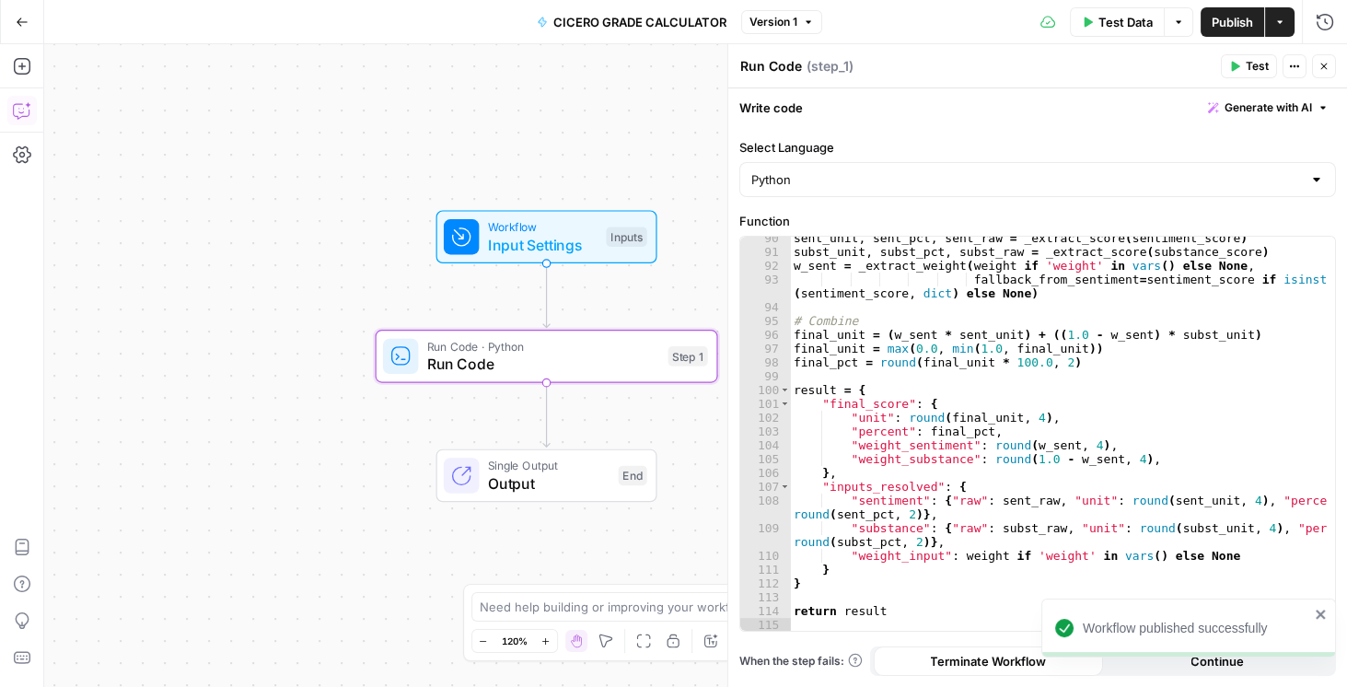
click at [15, 112] on icon "button" at bounding box center [22, 110] width 18 height 18
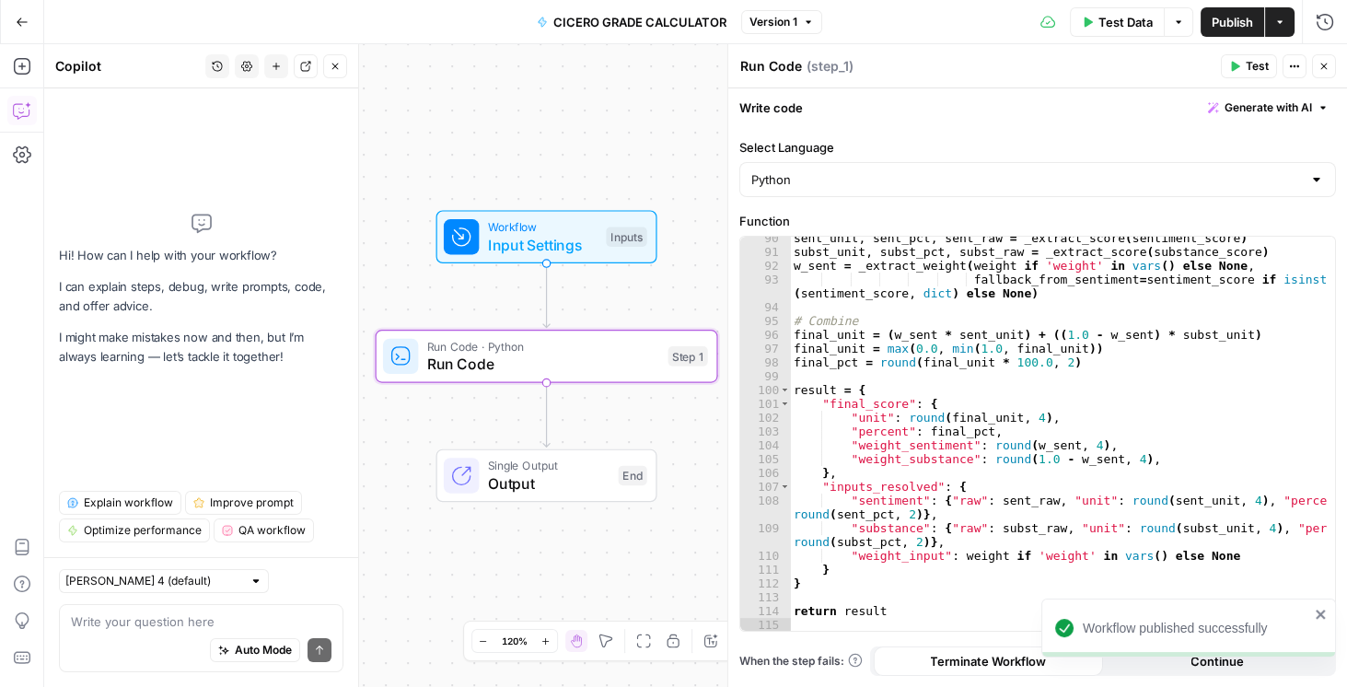
click at [145, 619] on textarea at bounding box center [201, 621] width 260 height 18
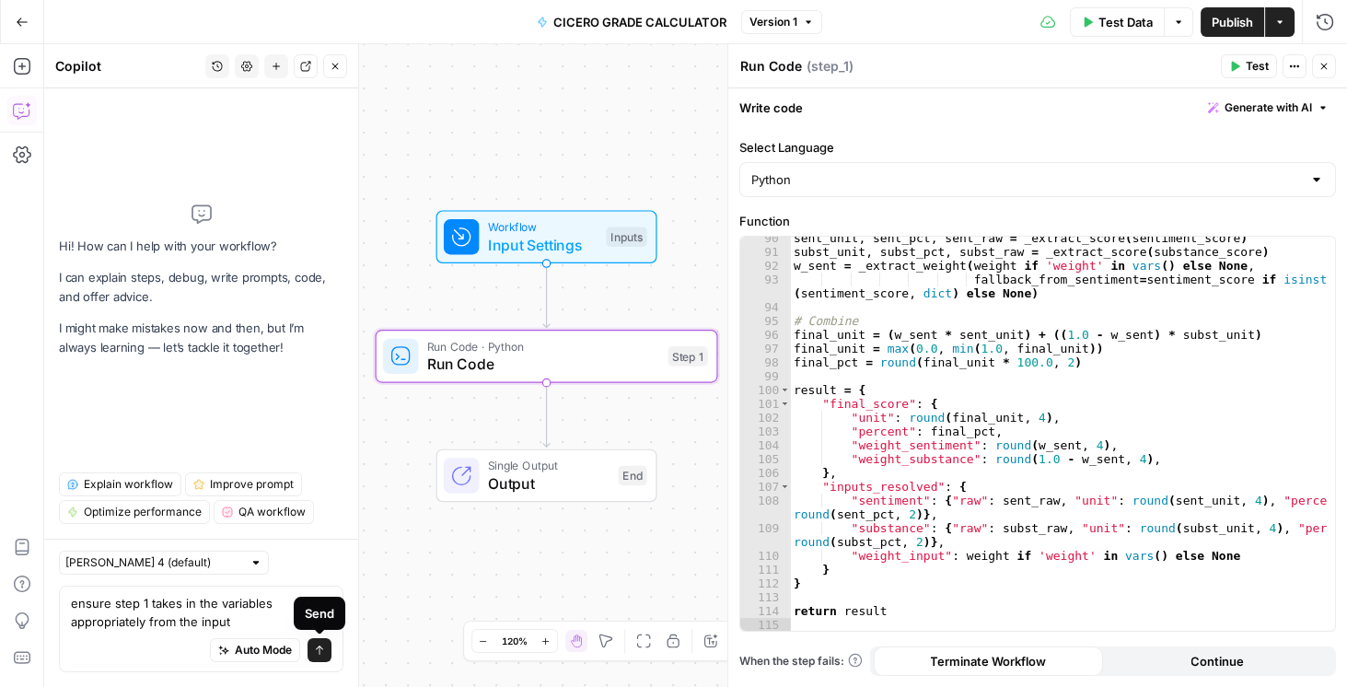
type textarea "ensure step 1 takes in the variables appropriately from the input"
click at [317, 652] on icon "submit" at bounding box center [319, 649] width 11 height 11
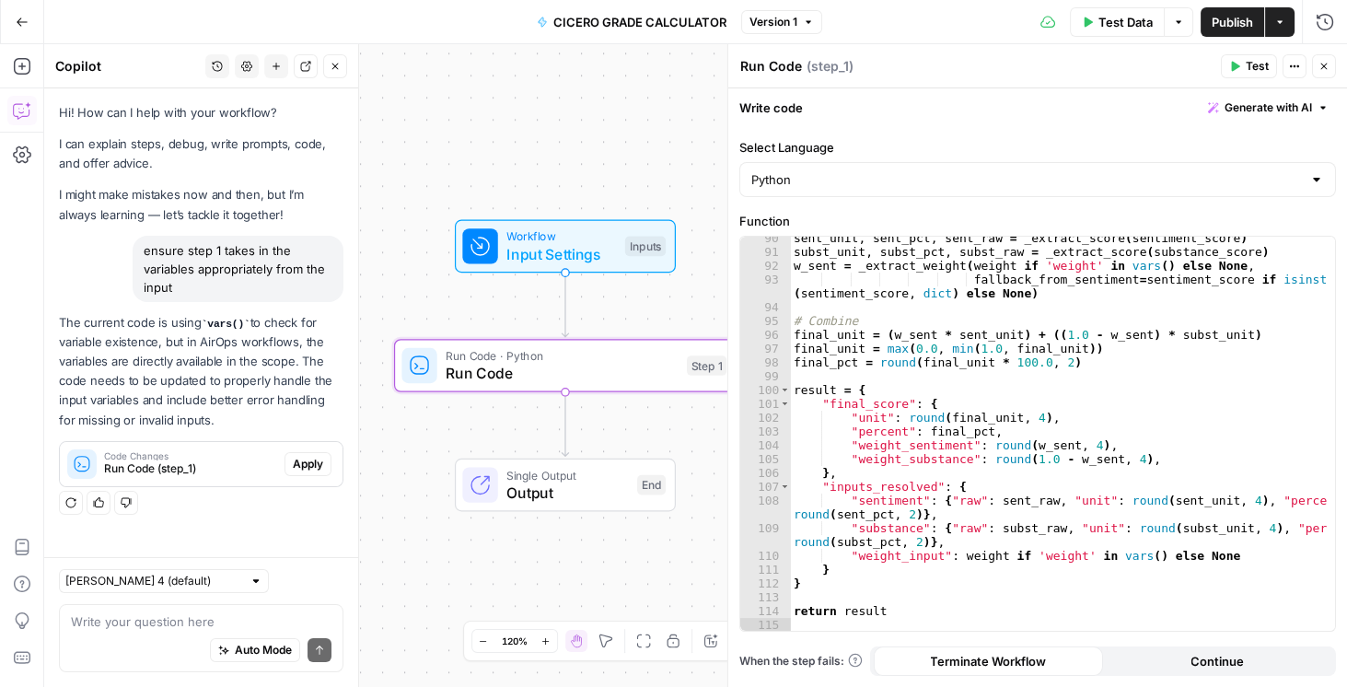
click at [320, 458] on span "Apply" at bounding box center [308, 464] width 30 height 17
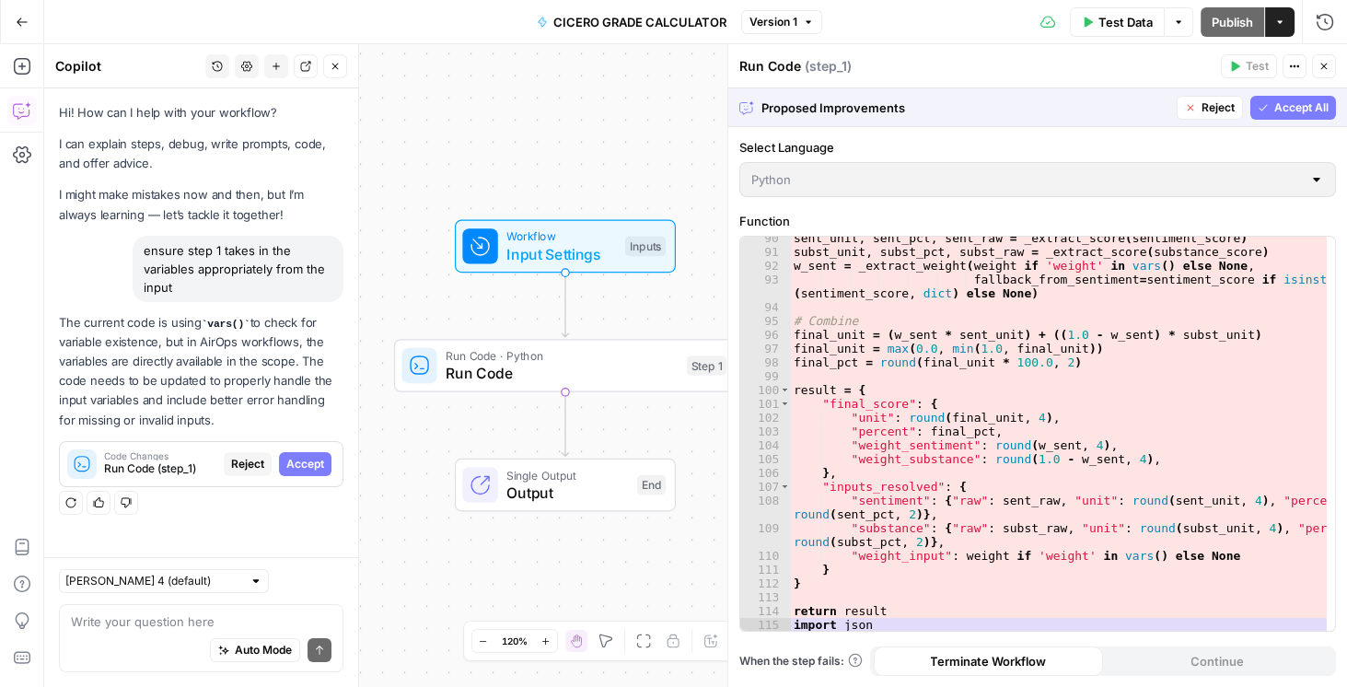
click at [1290, 103] on span "Accept All" at bounding box center [1301, 107] width 54 height 17
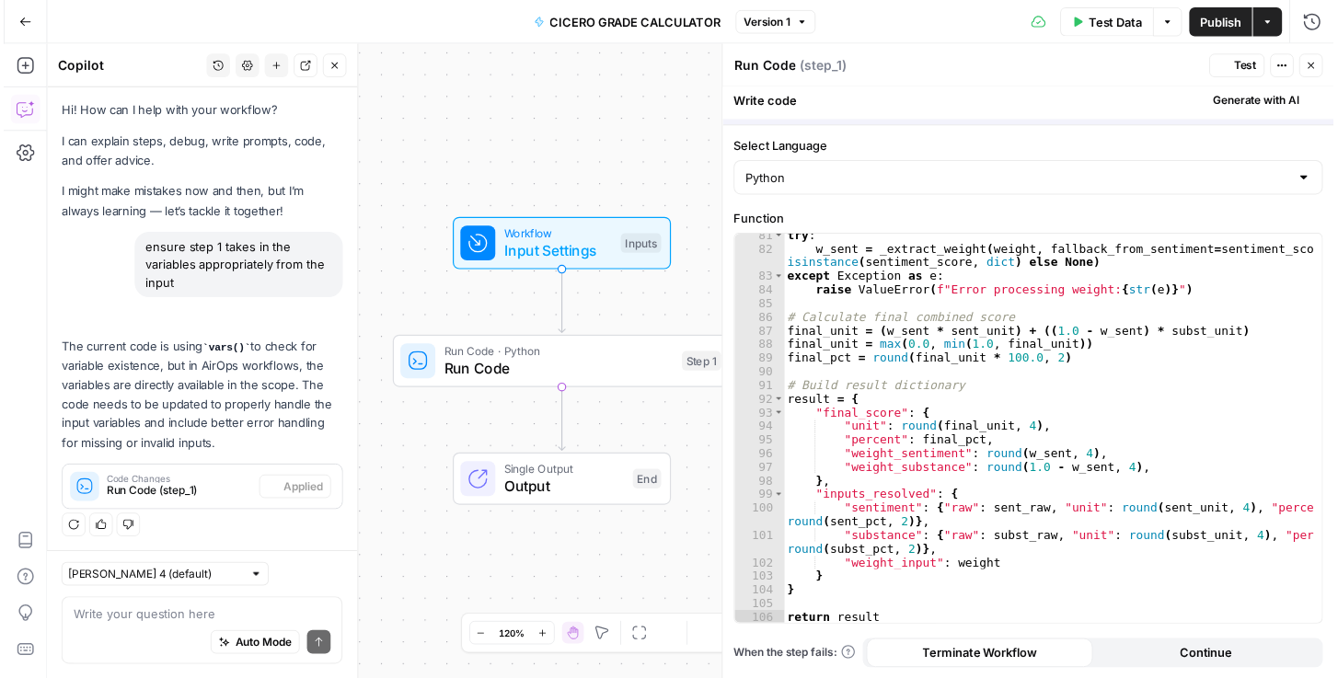
scroll to position [1123, 0]
click at [1237, 16] on span "Publish" at bounding box center [1231, 22] width 41 height 18
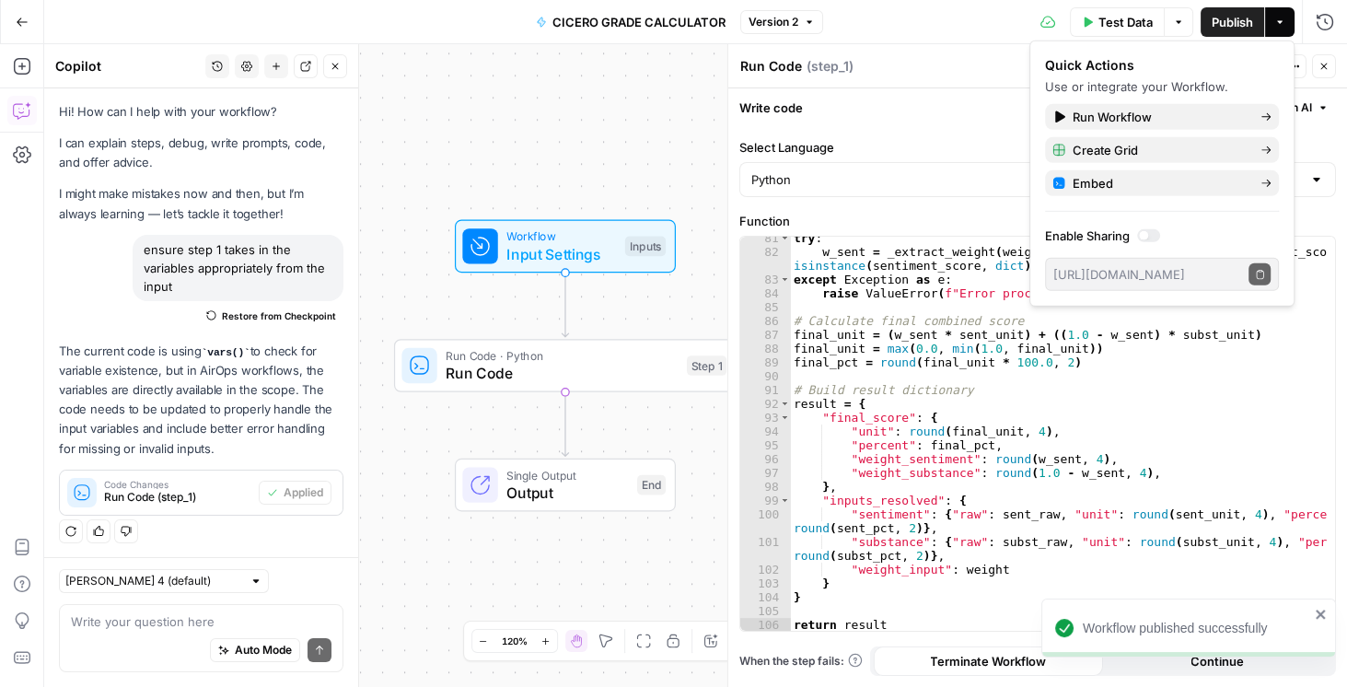
click at [1320, 70] on icon "button" at bounding box center [1323, 66] width 11 height 11
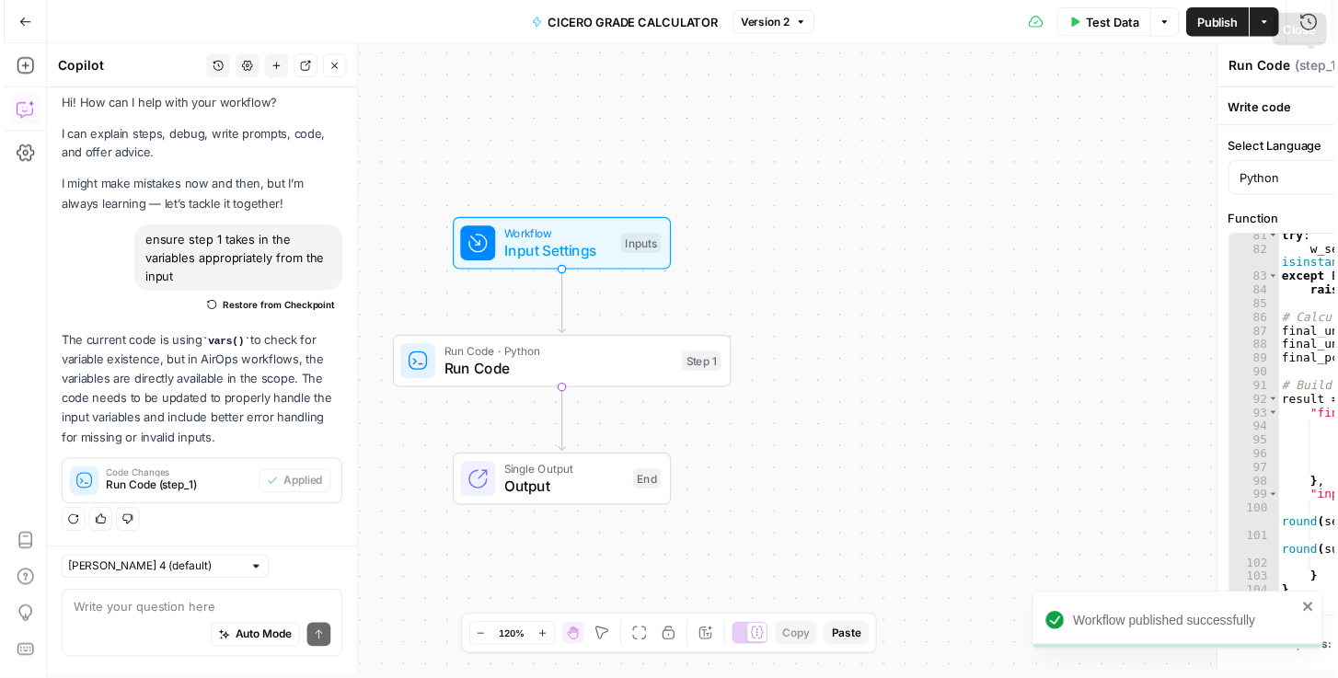
scroll to position [1, 0]
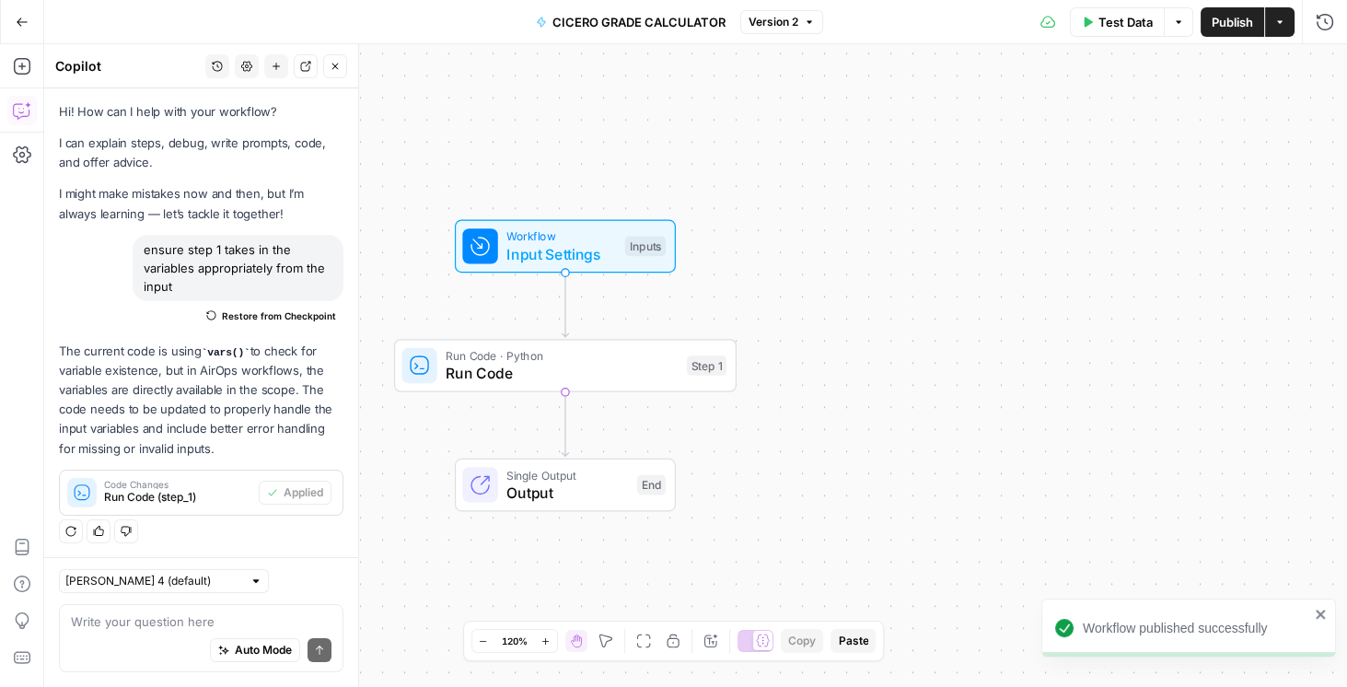
click at [1122, 27] on span "Test Data" at bounding box center [1125, 22] width 54 height 18
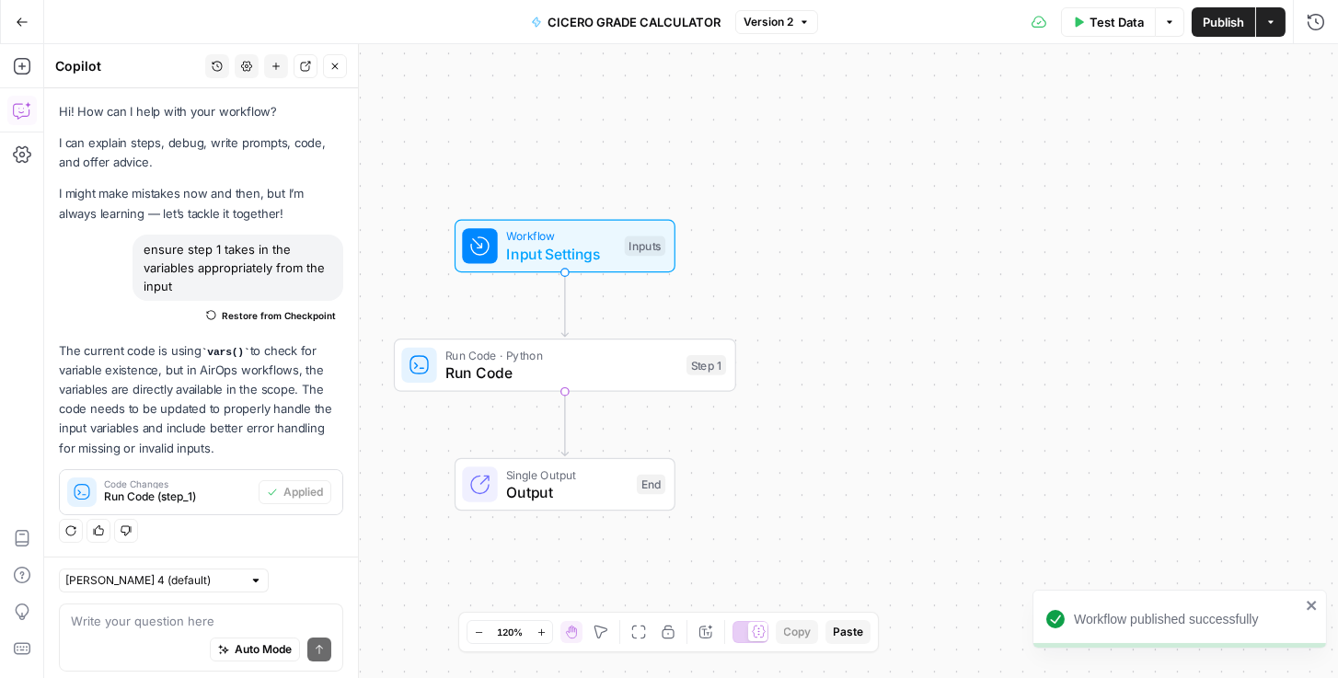
scroll to position [9, 0]
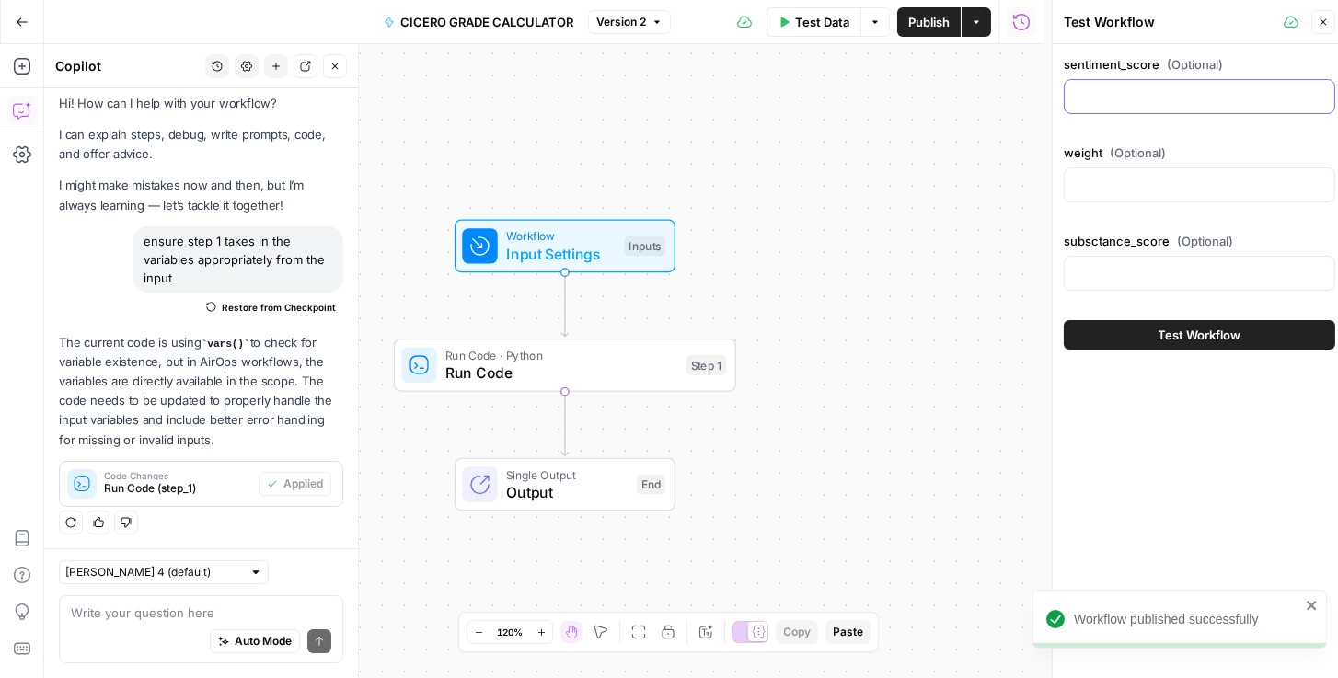
click at [1121, 97] on input "sentiment_score (Optional)" at bounding box center [1200, 96] width 248 height 18
type input "0.95"
click at [1142, 174] on div at bounding box center [1200, 185] width 272 height 35
type input "0.5"
click at [1133, 274] on input "subsctance_score (Optional)" at bounding box center [1200, 273] width 248 height 18
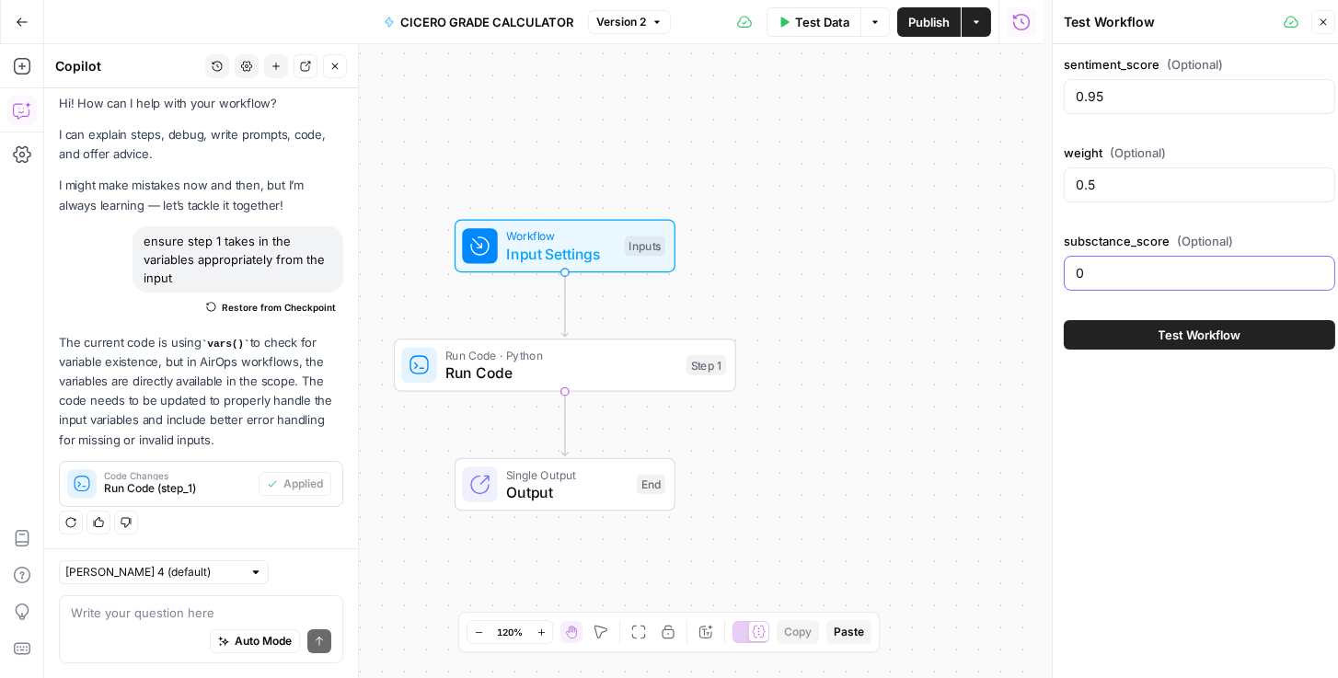
type input "0"
click at [1144, 320] on button "Test Workflow" at bounding box center [1200, 334] width 272 height 29
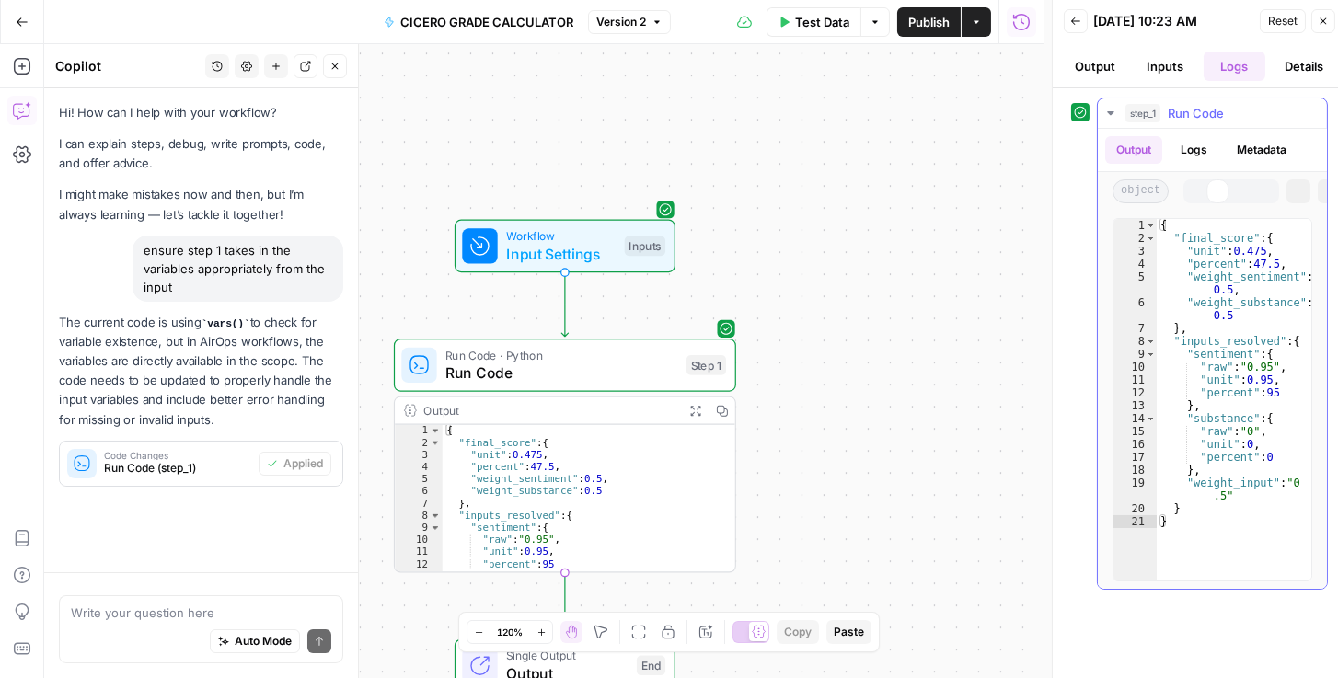
scroll to position [9, 0]
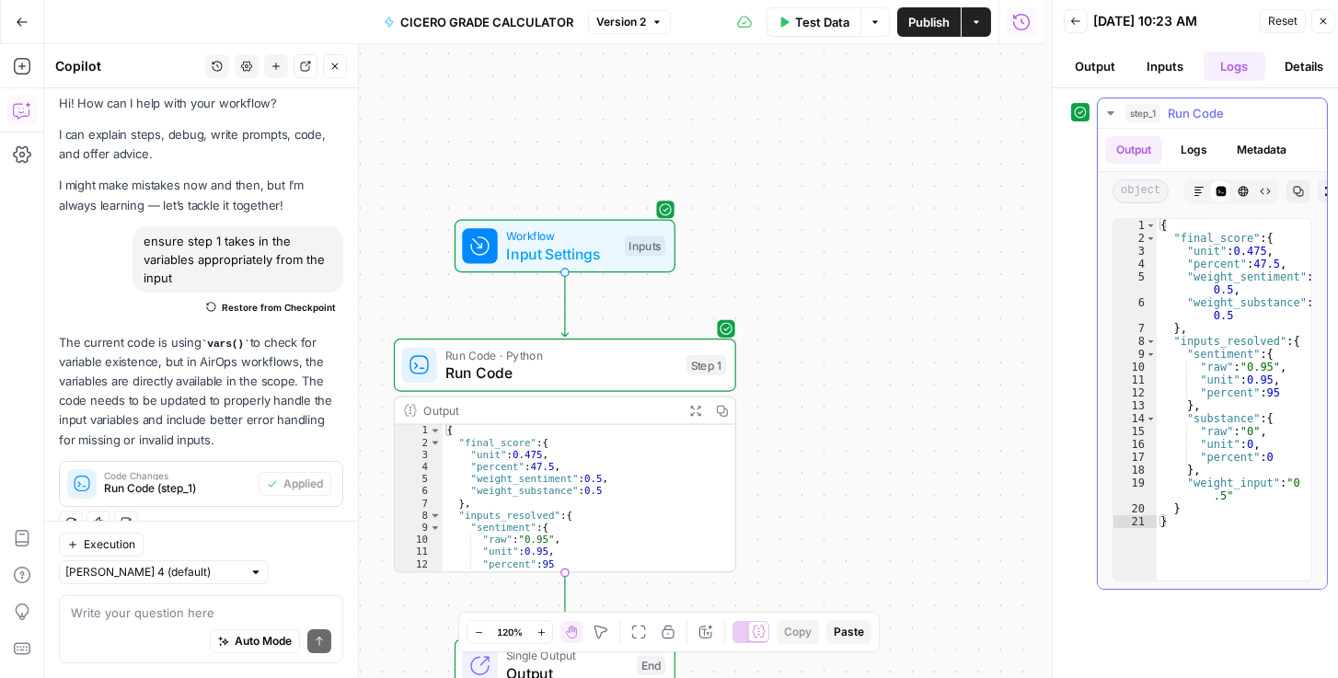
click at [1288, 193] on button "Copy" at bounding box center [1299, 191] width 24 height 24
click at [1078, 21] on icon "button" at bounding box center [1075, 21] width 11 height 11
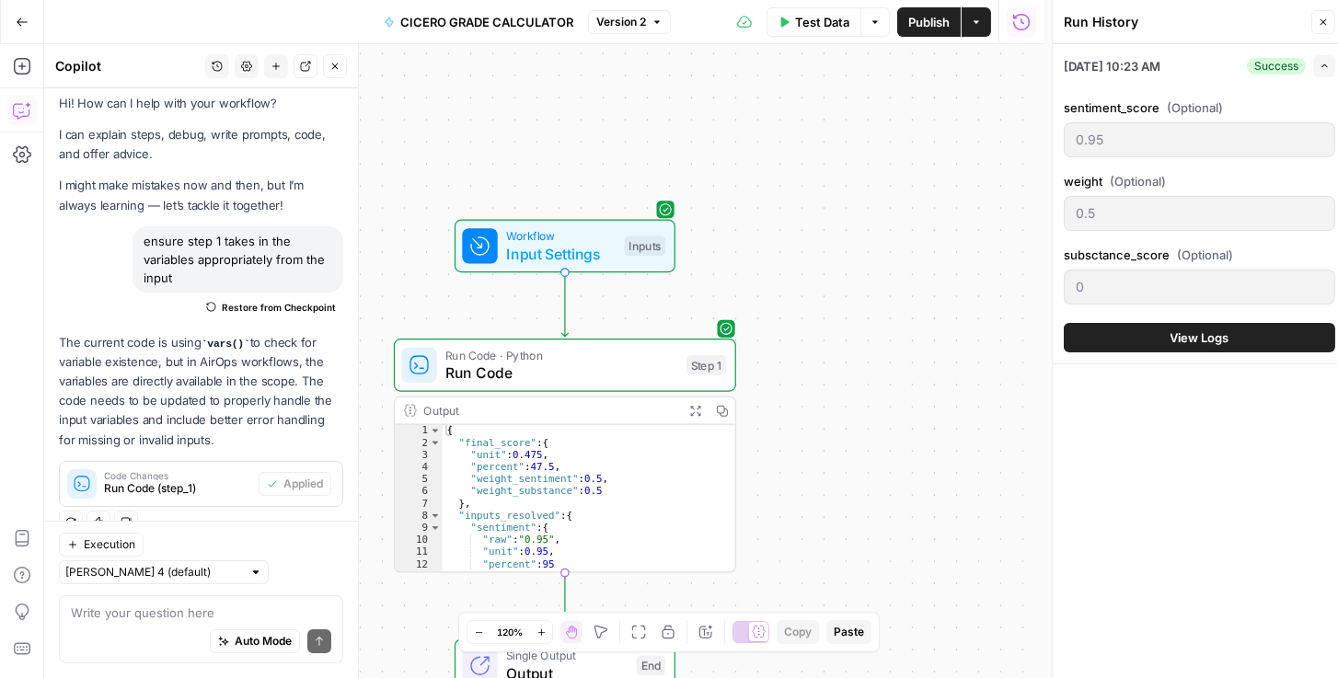
click at [1156, 342] on button "View Logs" at bounding box center [1200, 337] width 272 height 29
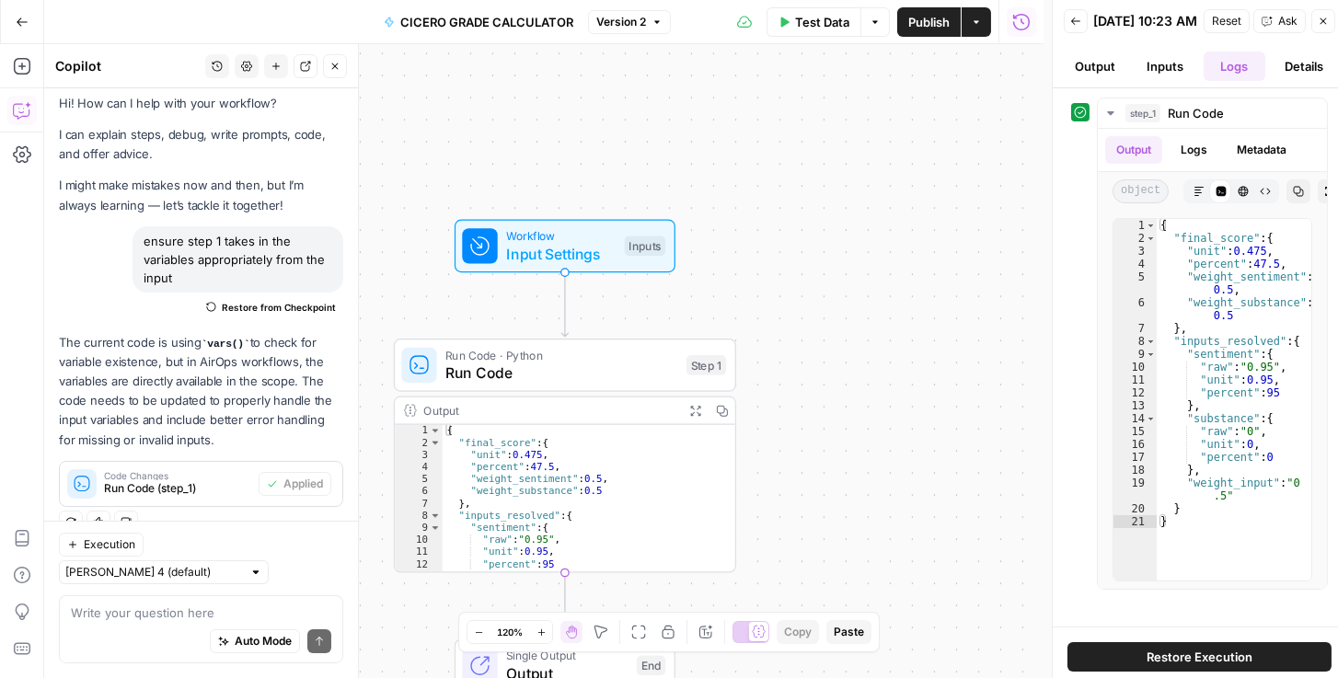
click at [970, 30] on button "Actions" at bounding box center [976, 21] width 29 height 29
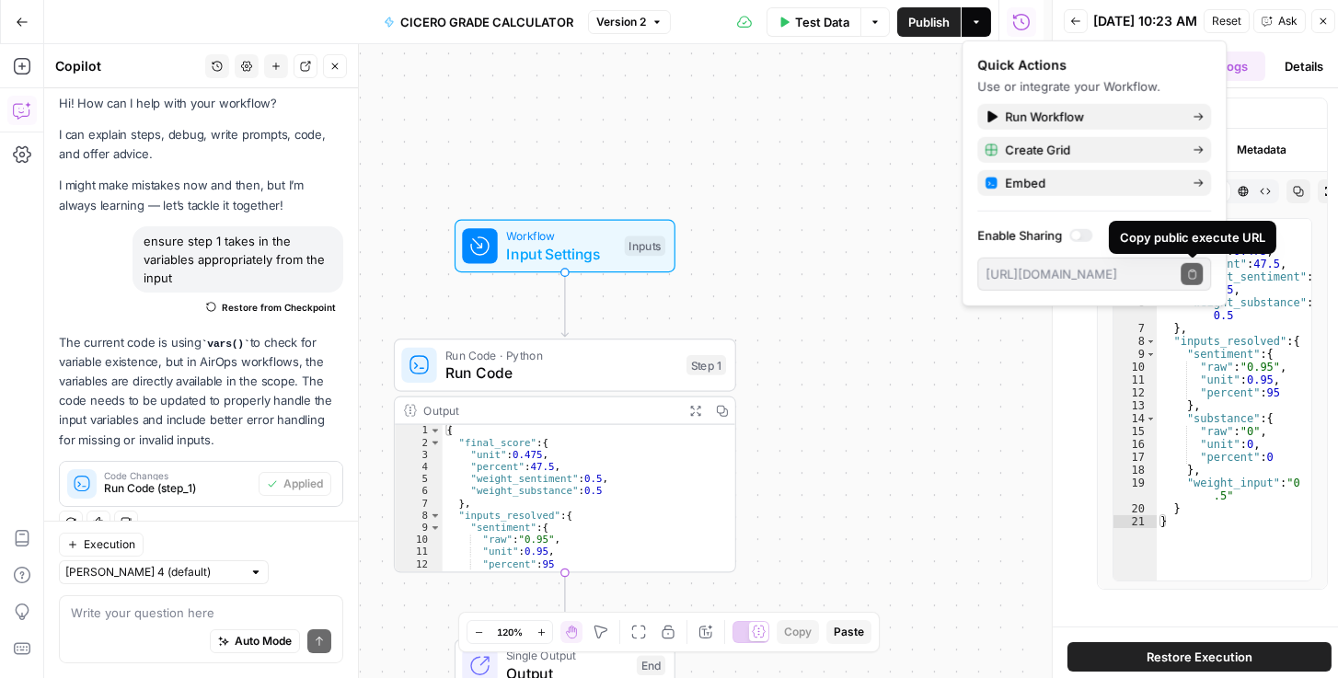
click at [1083, 238] on div at bounding box center [1081, 235] width 23 height 13
click at [1195, 277] on icon "button" at bounding box center [1191, 273] width 7 height 9
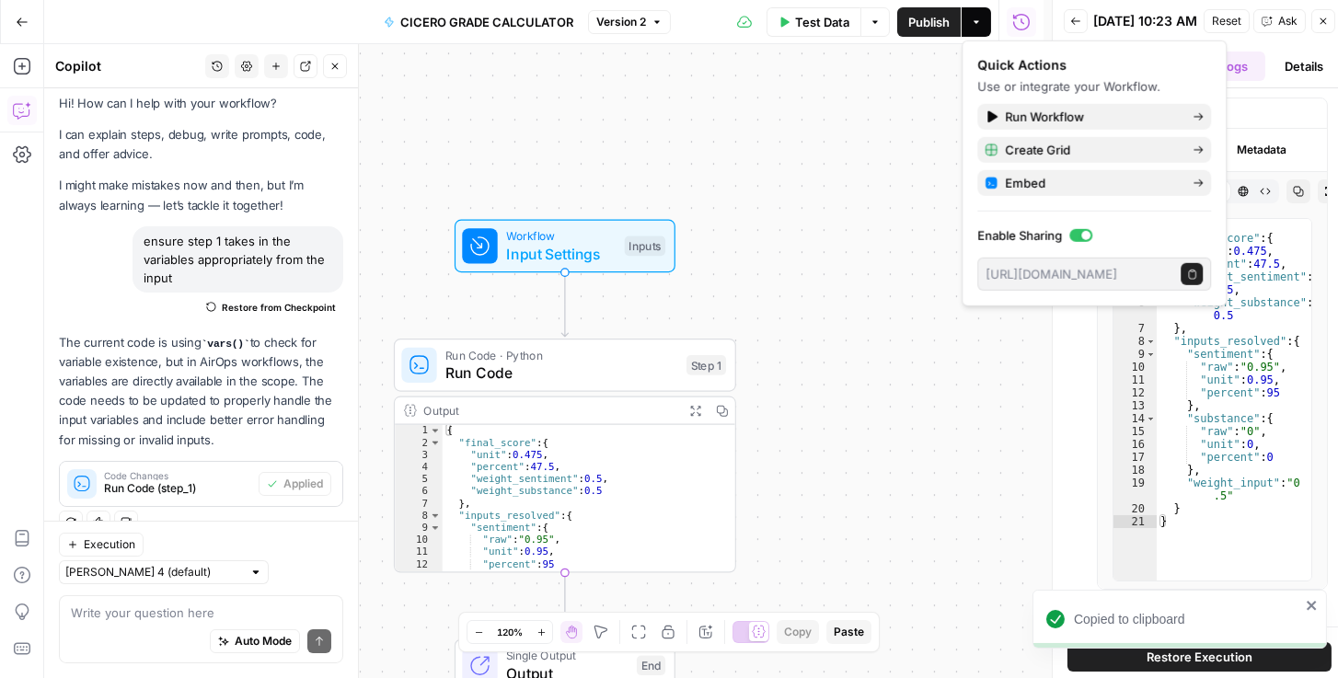
click at [932, 28] on span "Publish" at bounding box center [928, 22] width 41 height 18
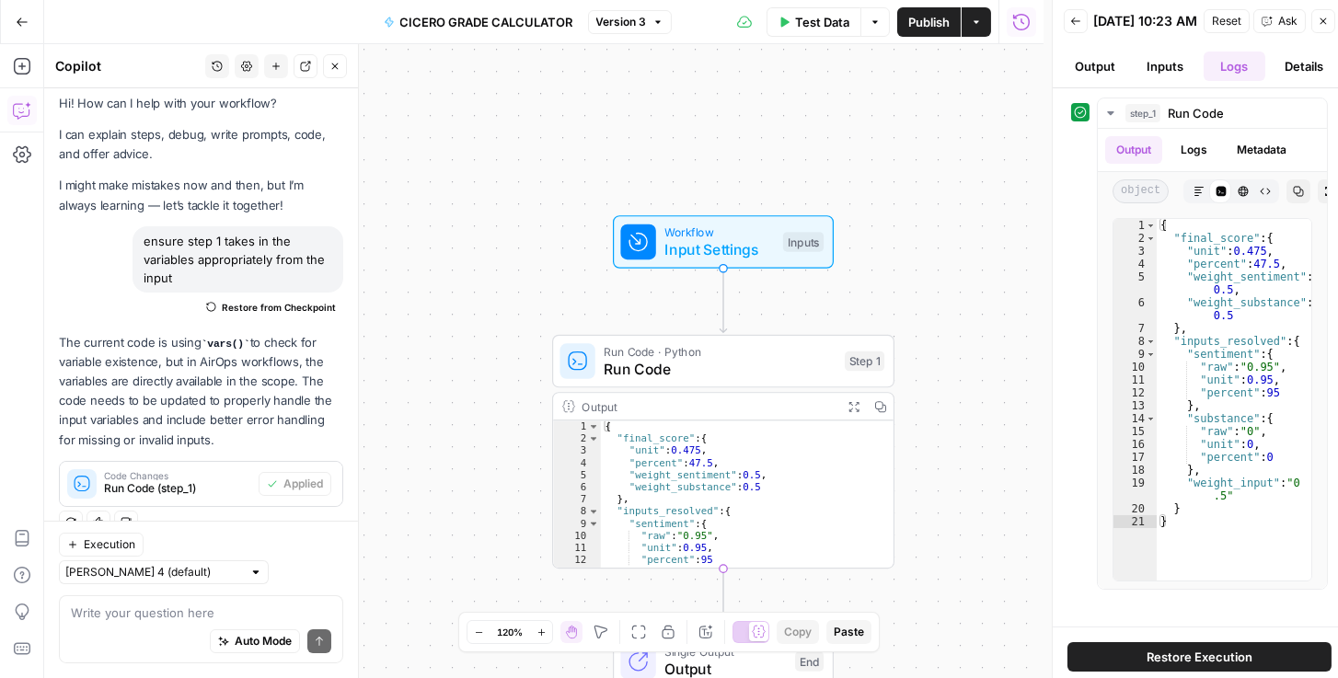
click at [338, 70] on icon "button" at bounding box center [335, 66] width 11 height 11
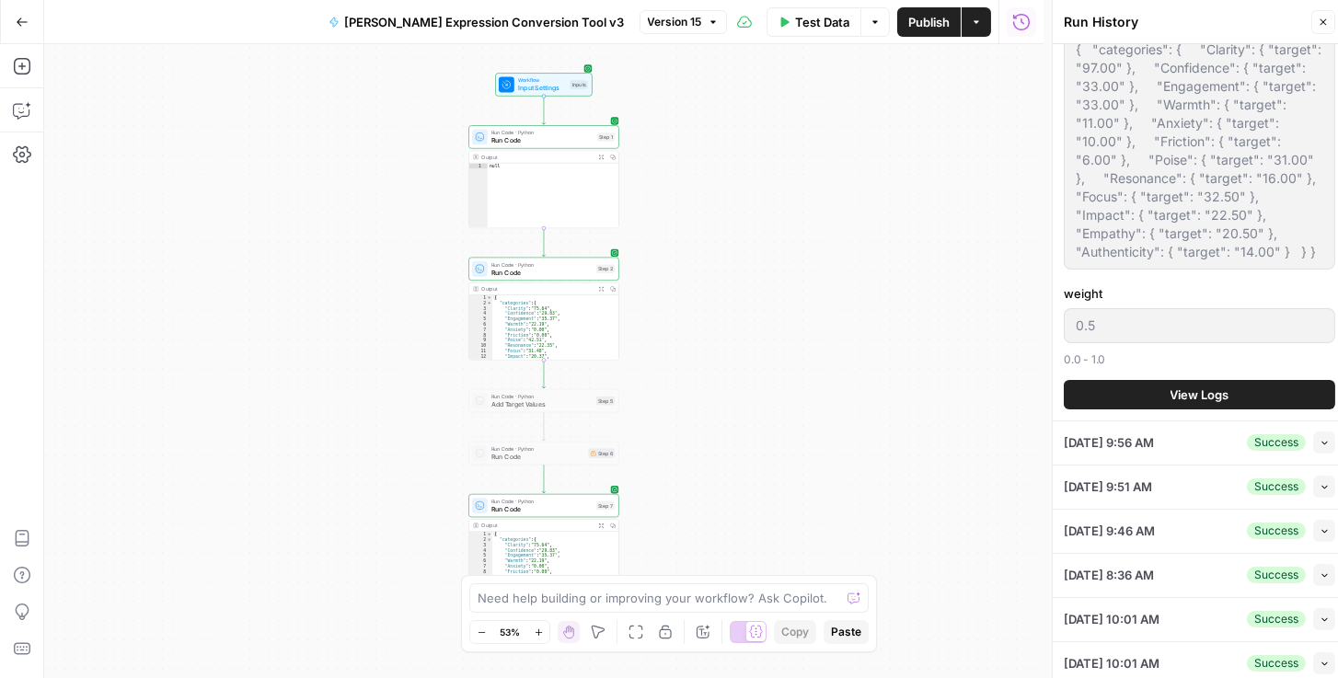
scroll to position [528, 0]
click at [1184, 396] on span "View Logs" at bounding box center [1200, 395] width 59 height 18
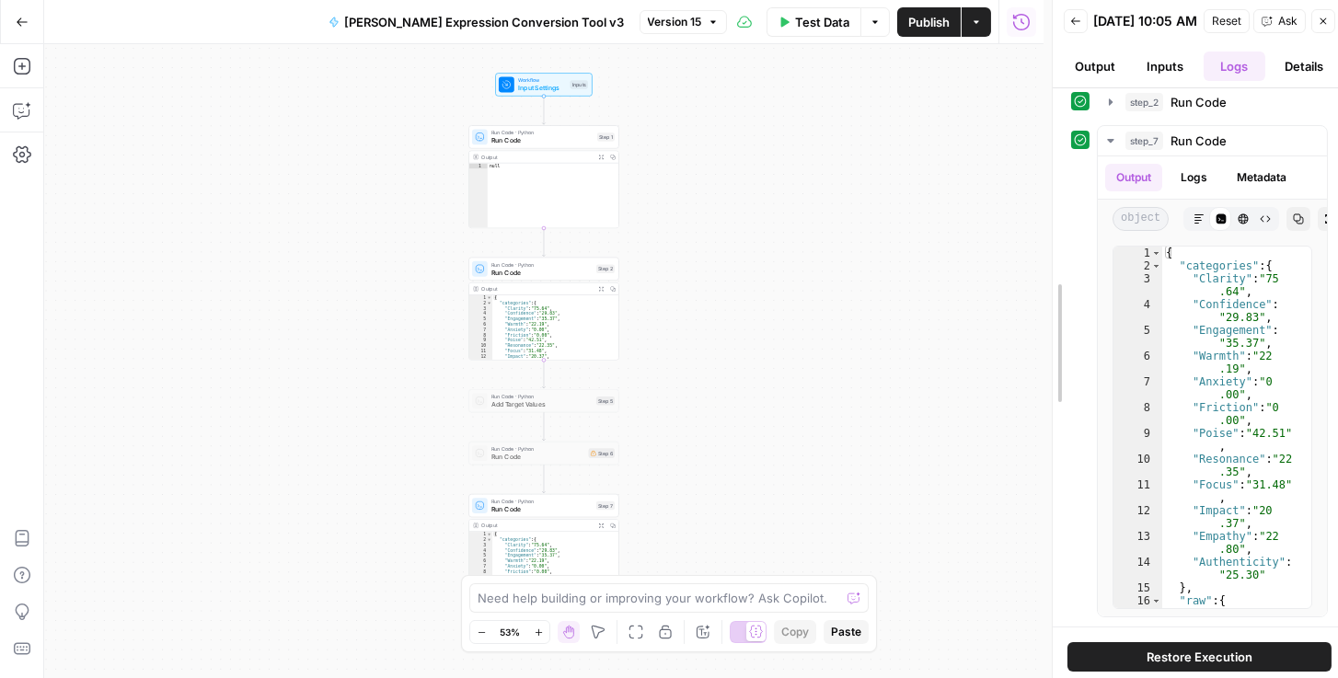
scroll to position [47, 0]
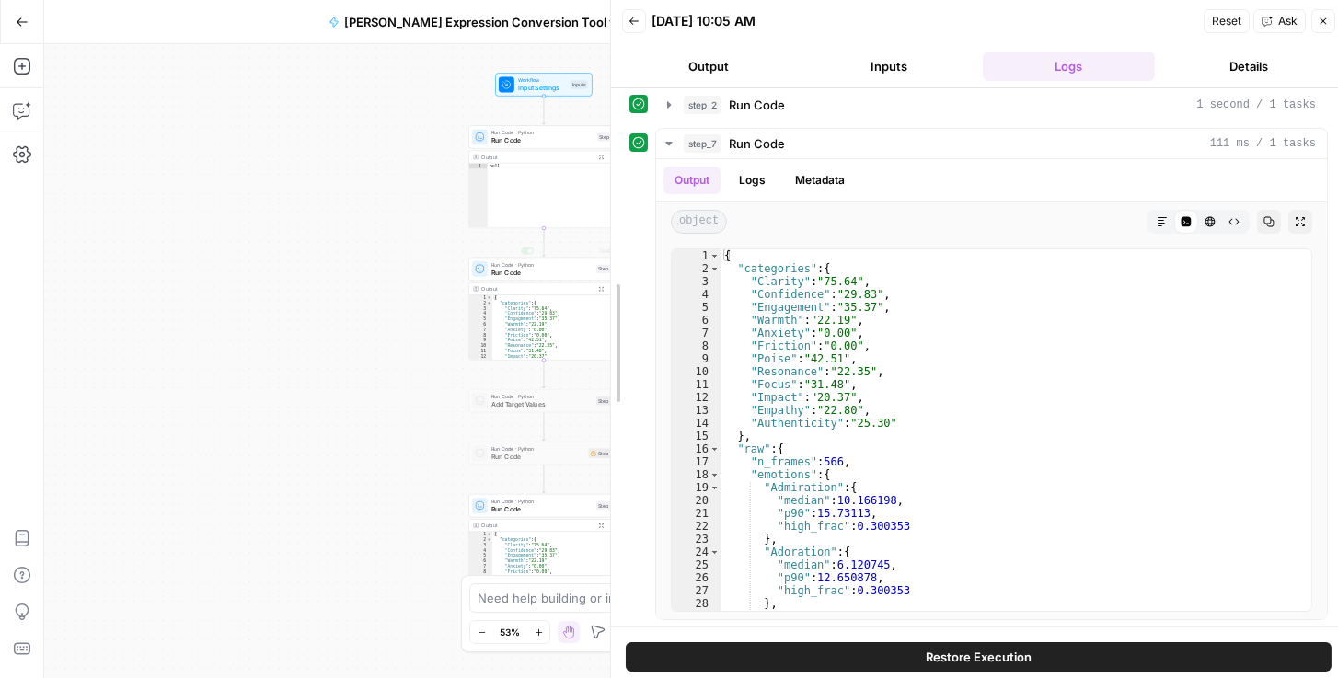
drag, startPoint x: 1058, startPoint y: 315, endPoint x: 139, endPoint y: 271, distance: 919.6
click at [144, 268] on body "Rhetoric New Home Browse Your Data Recent Grids [PERSON_NAME] Test Workflow - C…" at bounding box center [669, 339] width 1338 height 678
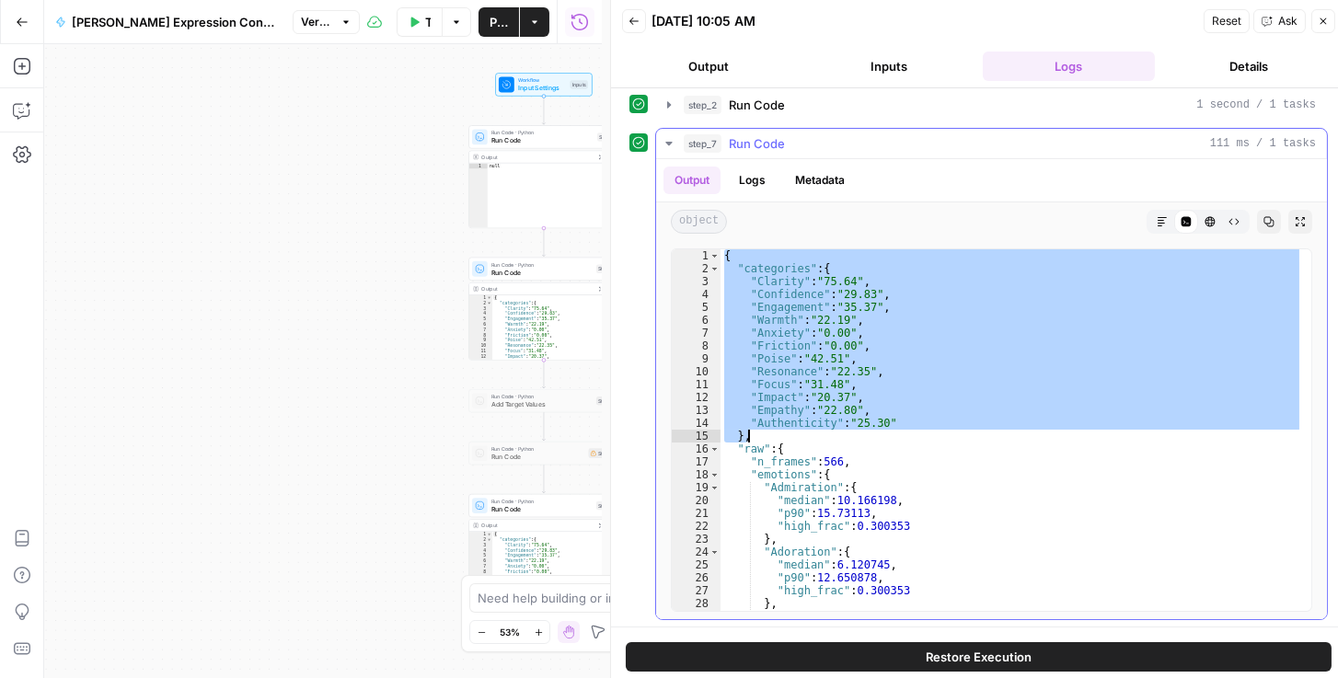
drag, startPoint x: 725, startPoint y: 255, endPoint x: 963, endPoint y: 435, distance: 298.2
click at [963, 435] on div "{ "categories" : { "Clarity" : "75.64" , "Confidence" : "29.83" , "Engagement" …" at bounding box center [1012, 443] width 583 height 388
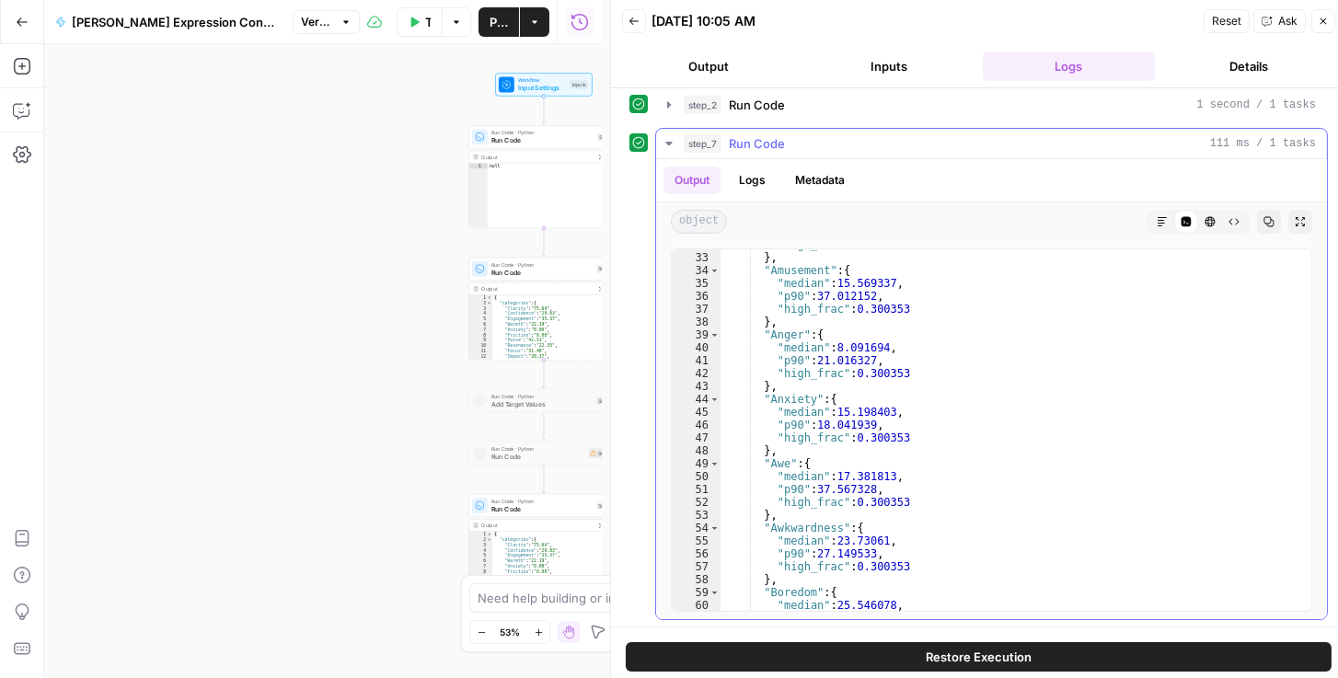
scroll to position [536, 0]
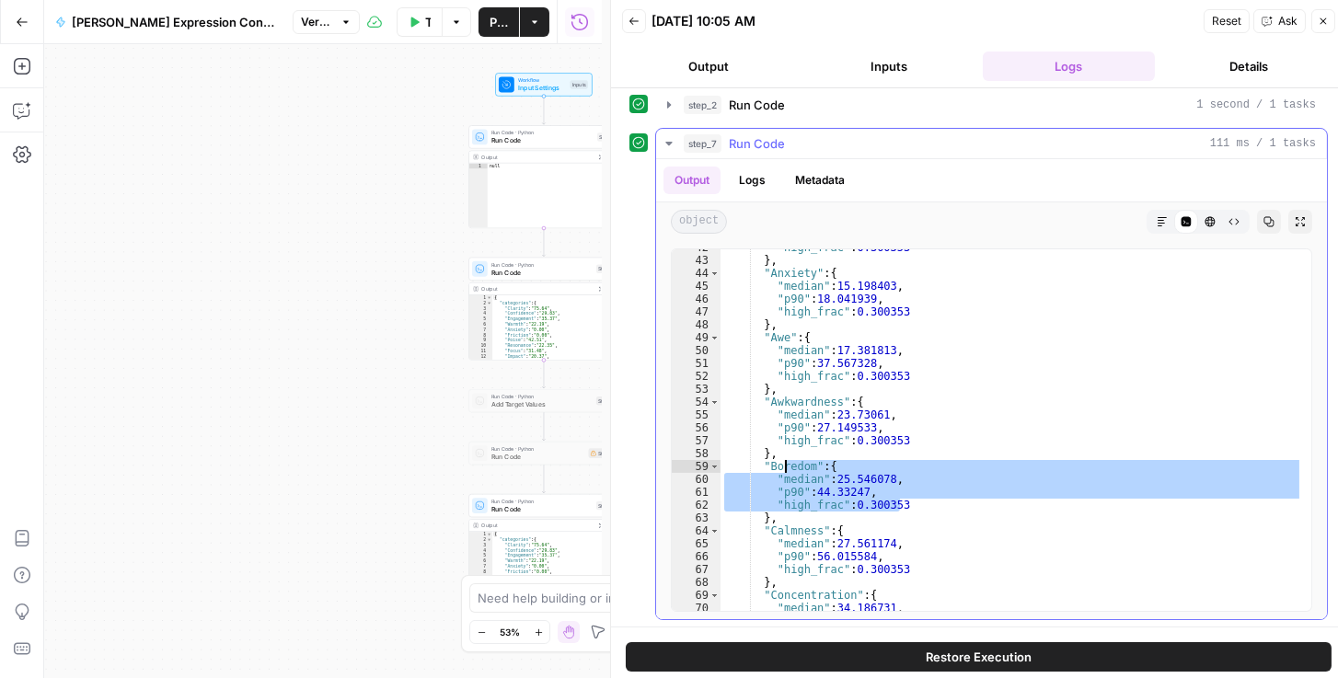
drag, startPoint x: 895, startPoint y: 500, endPoint x: 778, endPoint y: 434, distance: 133.9
click at [778, 434] on div ""high_frac" : 0.300353 } , "Anxiety" : { "median" : 15.198403 , "p90" : 18.0419…" at bounding box center [1012, 435] width 583 height 388
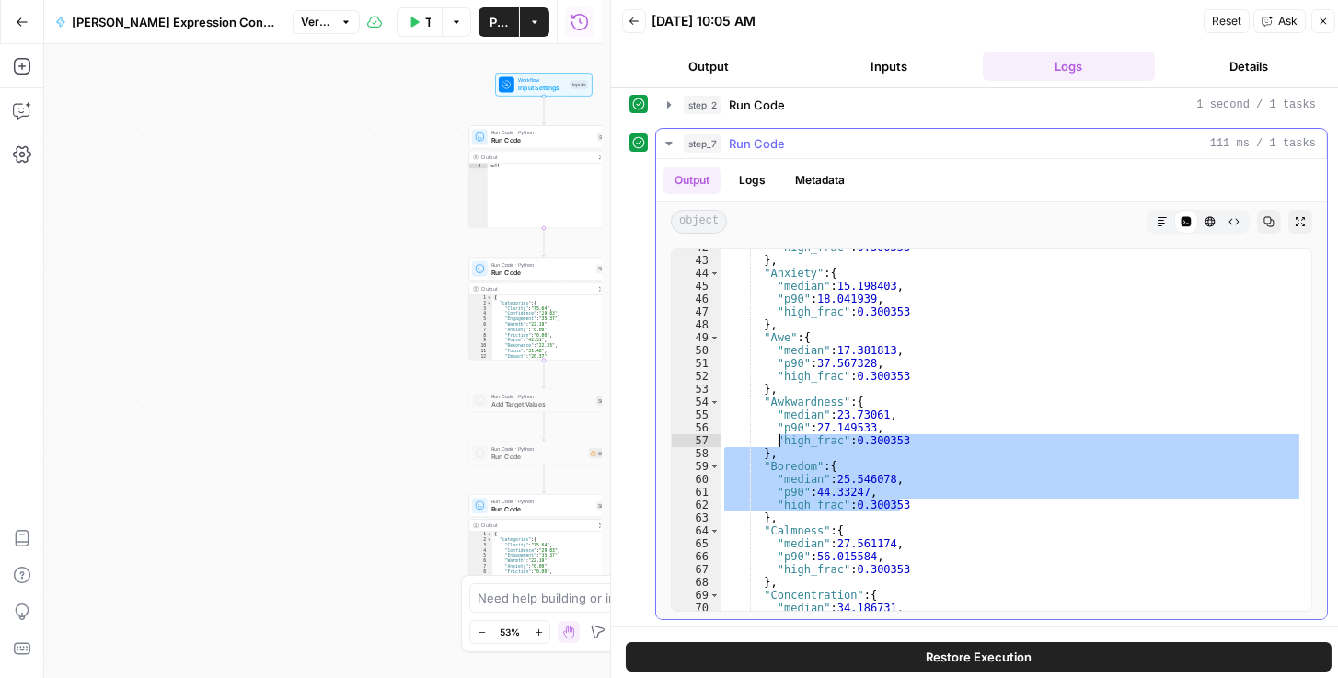
click at [795, 485] on div ""high_frac" : 0.300353 } , "Anxiety" : { "median" : 15.198403 , "p90" : 18.0419…" at bounding box center [1012, 430] width 583 height 362
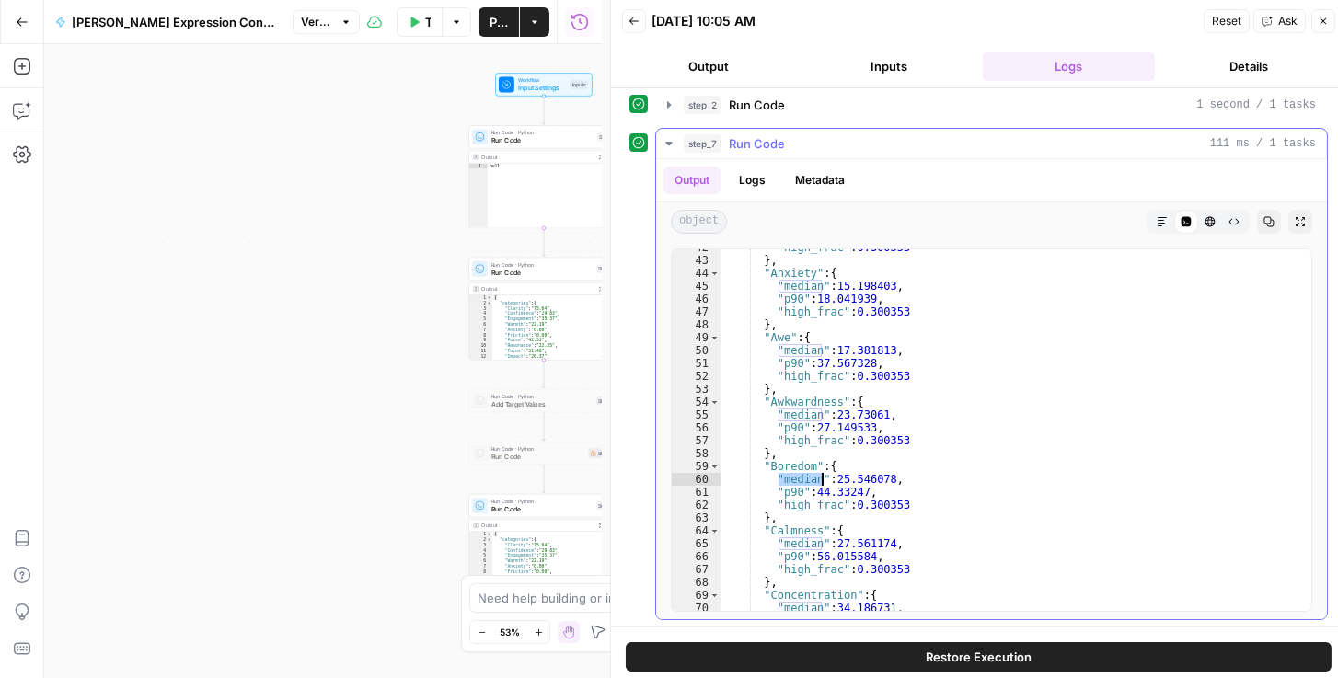
drag, startPoint x: 776, startPoint y: 475, endPoint x: 823, endPoint y: 479, distance: 47.1
click at [823, 479] on div ""high_frac" : 0.300353 } , "Anxiety" : { "median" : 15.198403 , "p90" : 18.0419…" at bounding box center [1012, 435] width 583 height 388
drag, startPoint x: 779, startPoint y: 488, endPoint x: 796, endPoint y: 492, distance: 18.1
click at [804, 488] on div ""high_frac" : 0.300353 } , "Anxiety" : { "median" : 15.198403 , "p90" : 18.0419…" at bounding box center [1012, 435] width 583 height 388
drag, startPoint x: 781, startPoint y: 502, endPoint x: 829, endPoint y: 501, distance: 48.8
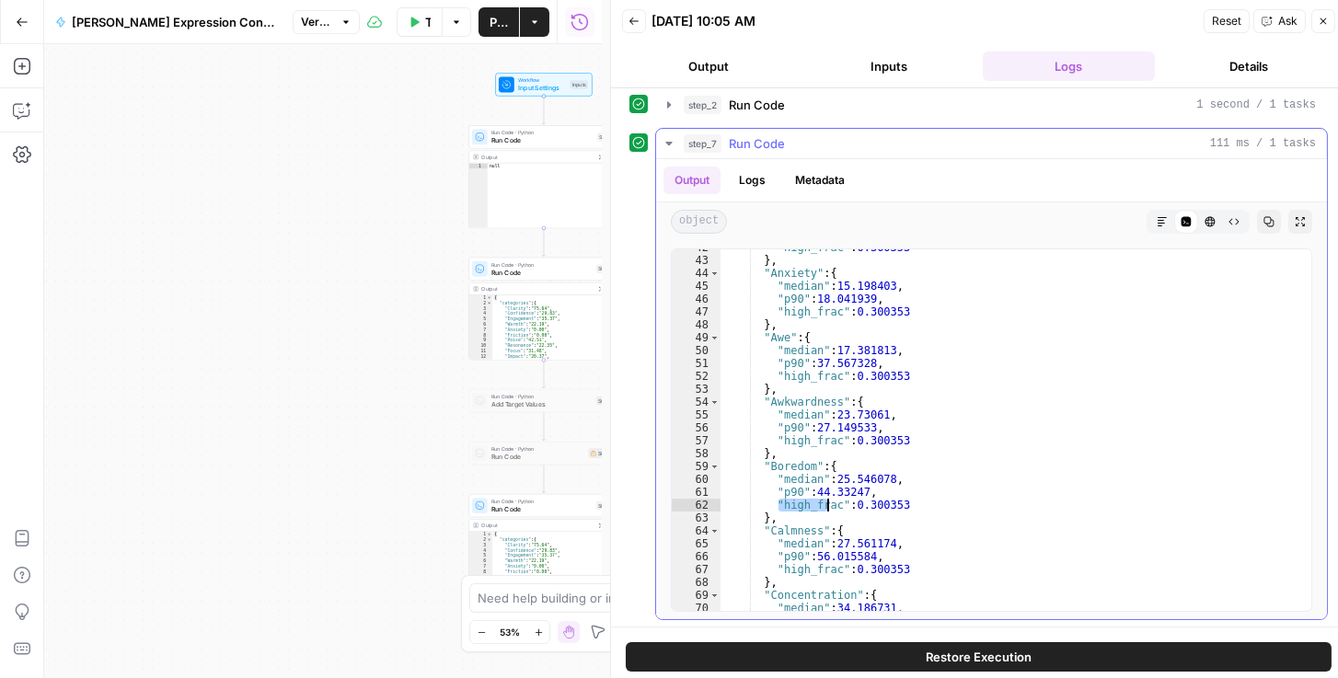
click at [829, 501] on div ""high_frac" : 0.300353 } , "Anxiety" : { "median" : 15.198403 , "p90" : 18.0419…" at bounding box center [1012, 435] width 583 height 388
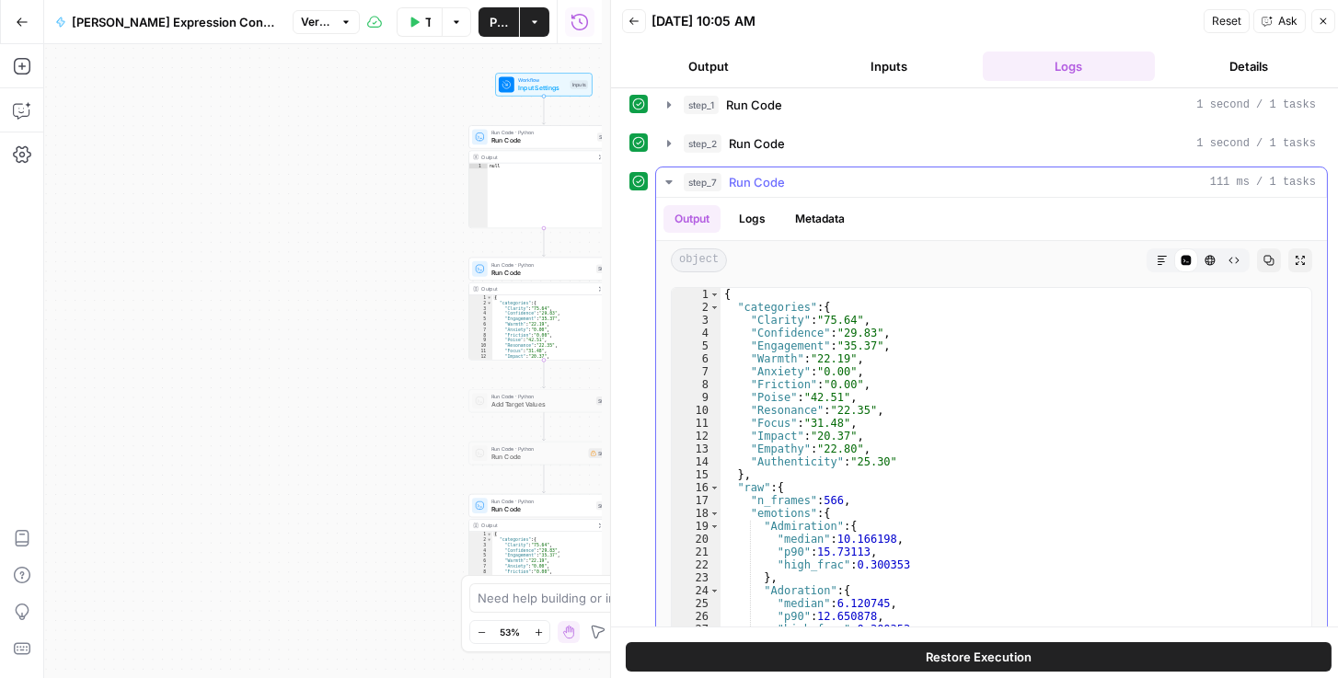
scroll to position [0, 0]
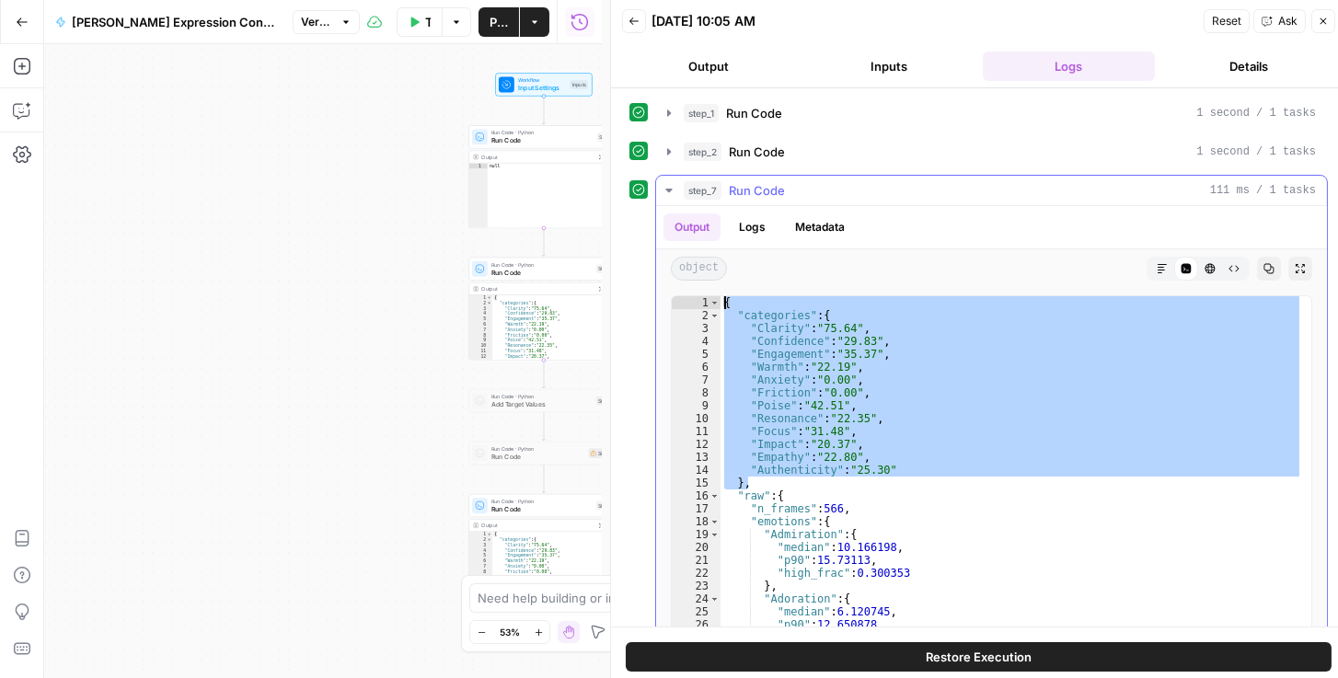
drag, startPoint x: 775, startPoint y: 480, endPoint x: 708, endPoint y: 299, distance: 193.4
click at [708, 299] on div "**********" at bounding box center [992, 477] width 642 height 364
click at [833, 491] on div "{ "categories" : { "Clarity" : "75.64" , "Confidence" : "29.83" , "Engagement" …" at bounding box center [1012, 490] width 583 height 388
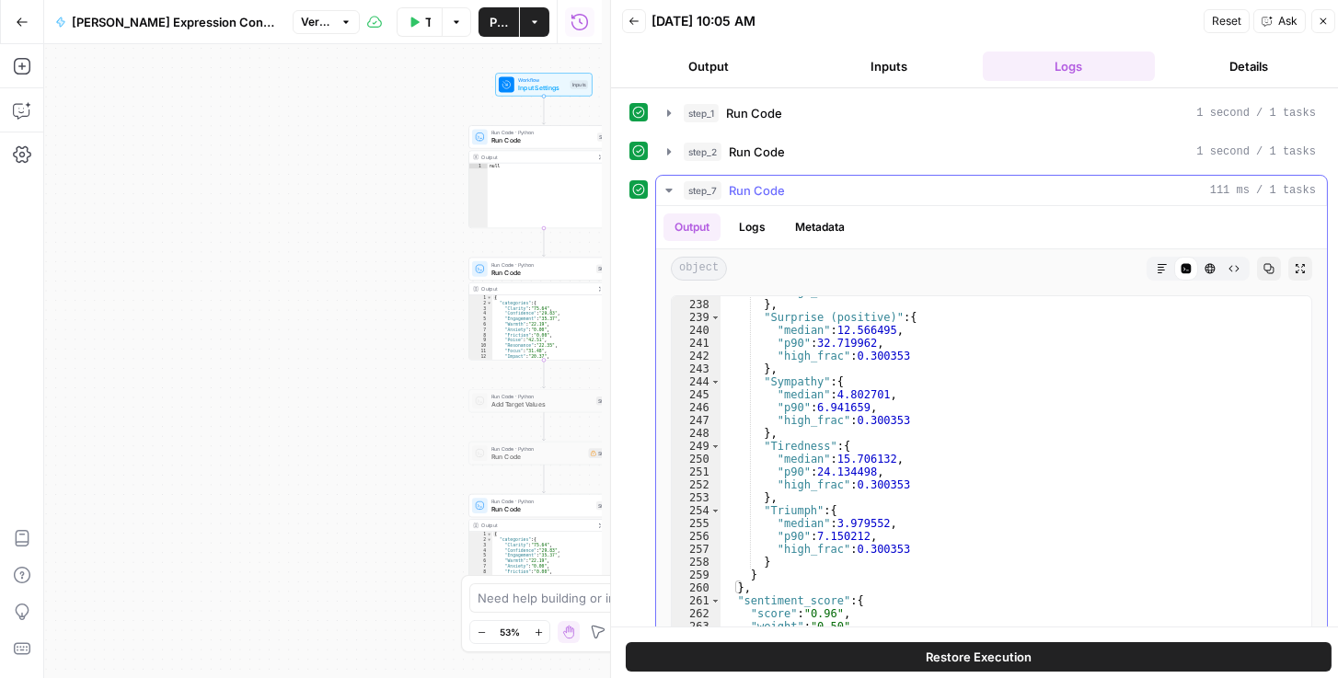
scroll to position [47, 0]
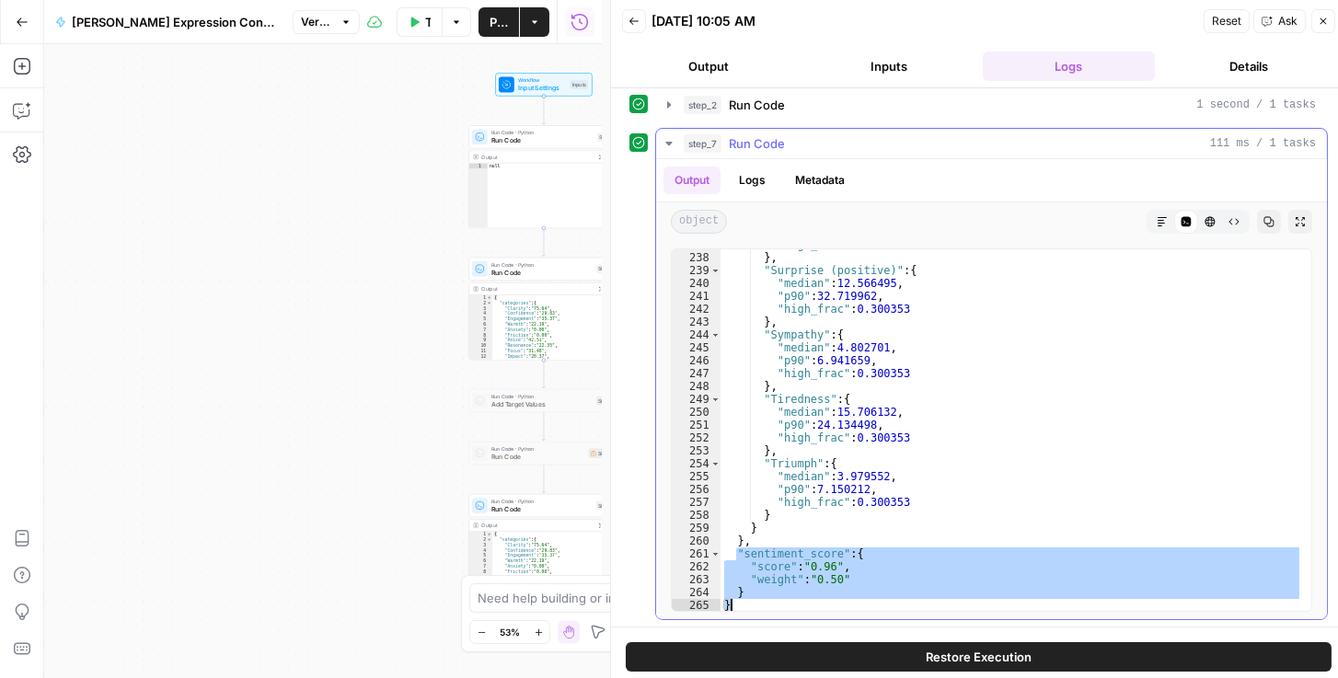
drag, startPoint x: 735, startPoint y: 550, endPoint x: 867, endPoint y: 602, distance: 141.4
click at [867, 602] on div ""high_frac" : 0.300353 } , "Surprise (positive)" : { "median" : 12.566495 , "p9…" at bounding box center [1012, 432] width 583 height 388
drag, startPoint x: 324, startPoint y: 293, endPoint x: 272, endPoint y: 281, distance: 52.9
click at [272, 281] on div "Workflow Input Settings Inputs Run Code · Python Run Code Step 1 Output Expand …" at bounding box center [323, 361] width 558 height 634
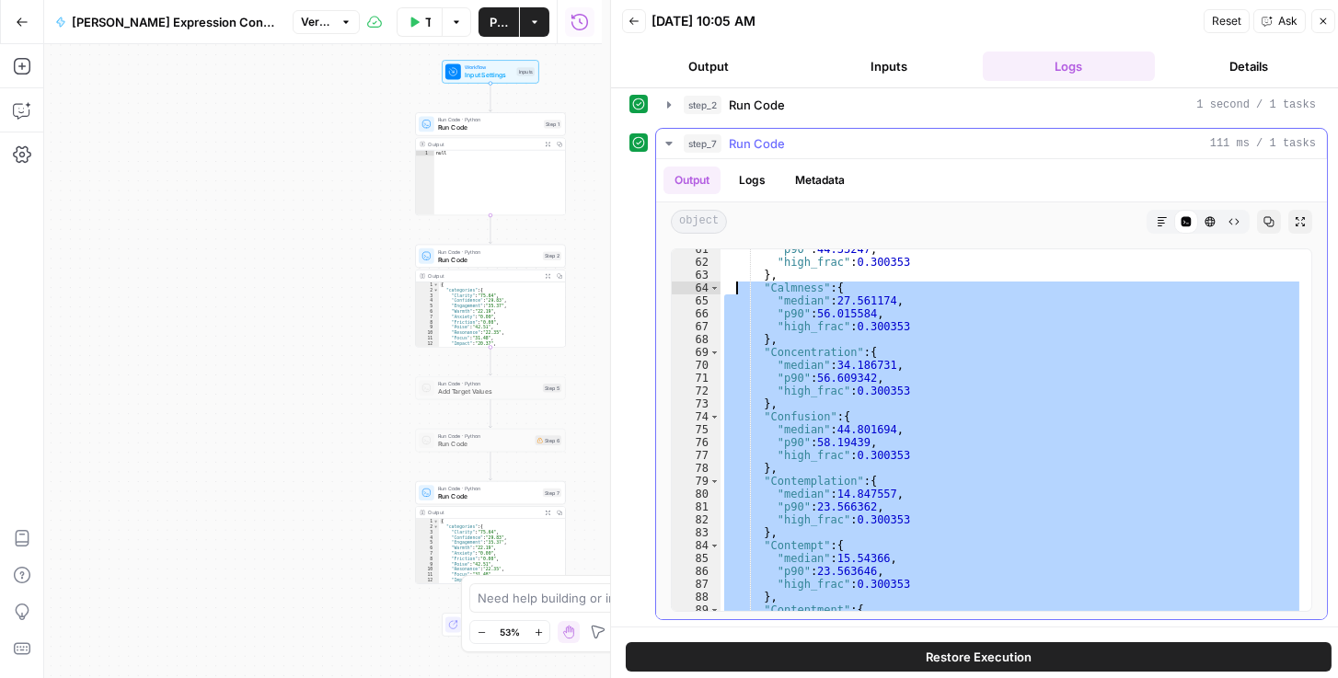
scroll to position [685, 0]
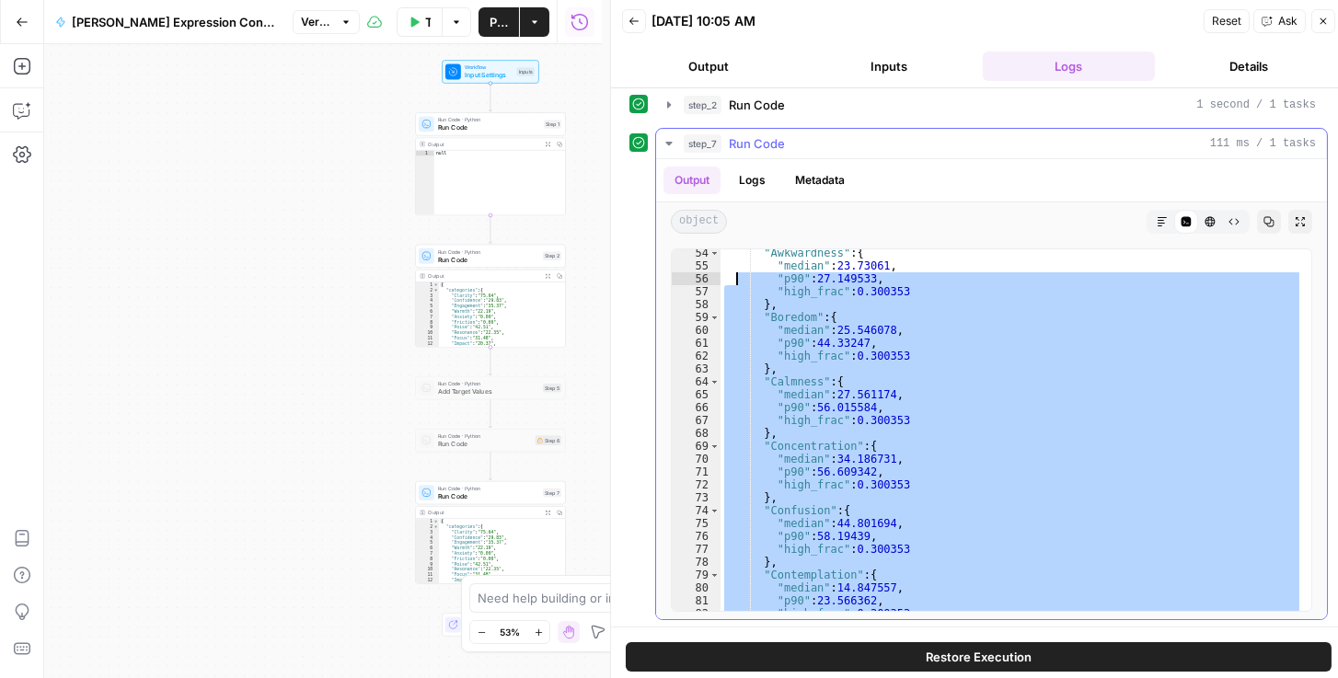
drag, startPoint x: 803, startPoint y: 530, endPoint x: 734, endPoint y: 285, distance: 254.1
click at [734, 285] on div ""Awkwardness" : { "median" : 23.73061 , "p90" : 27.149533 , "high_frac" : 0.300…" at bounding box center [1012, 441] width 583 height 388
type textarea "**********"
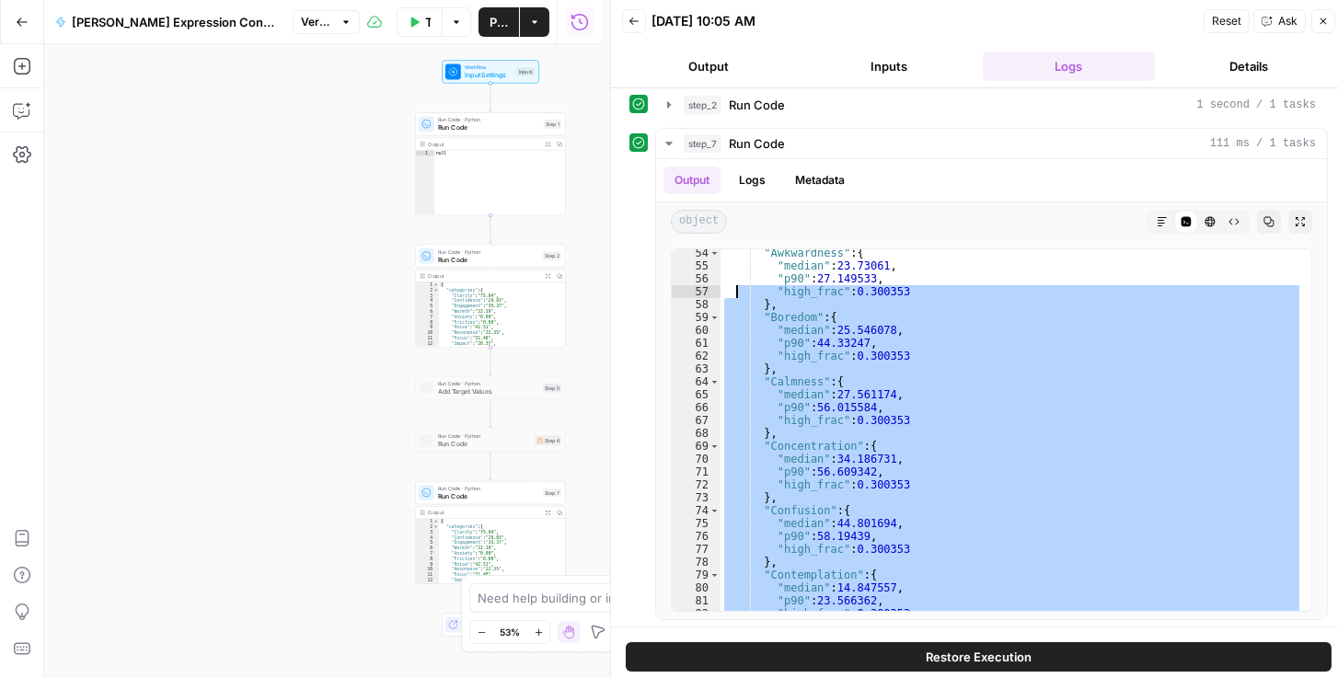
click at [935, 74] on button "Inputs" at bounding box center [889, 66] width 173 height 29
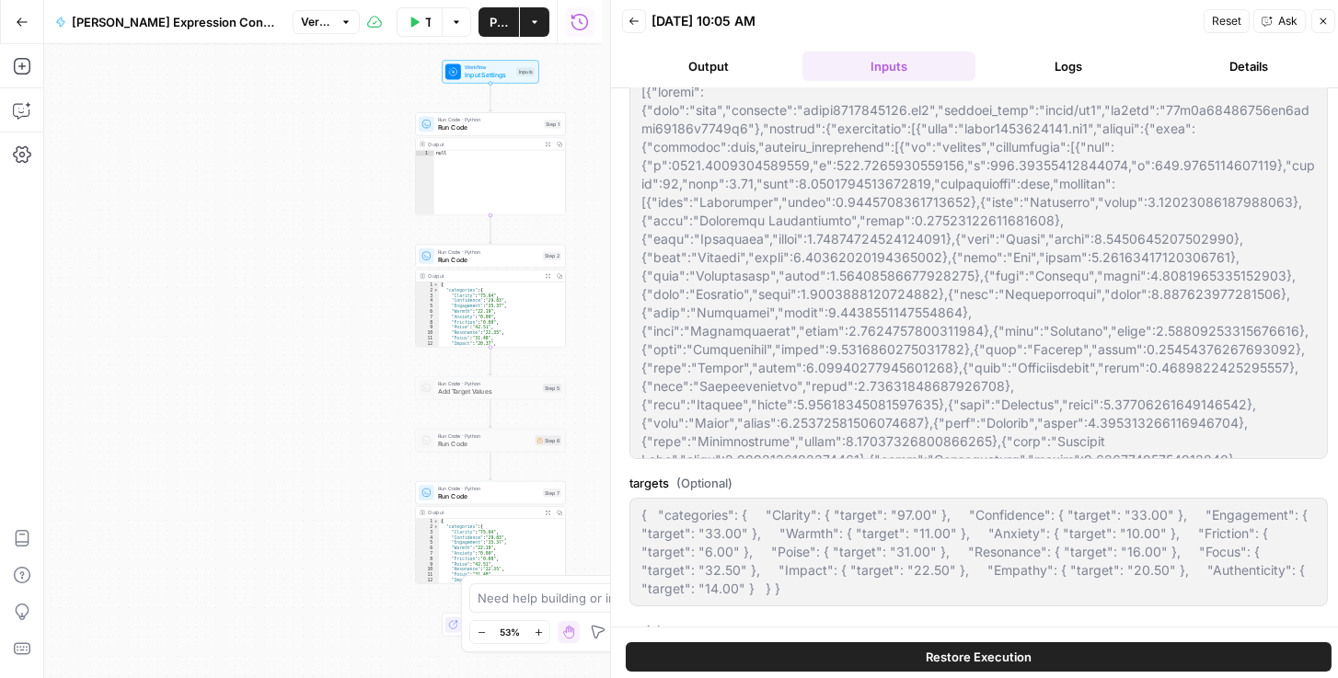
click at [700, 71] on button "Output" at bounding box center [708, 66] width 173 height 29
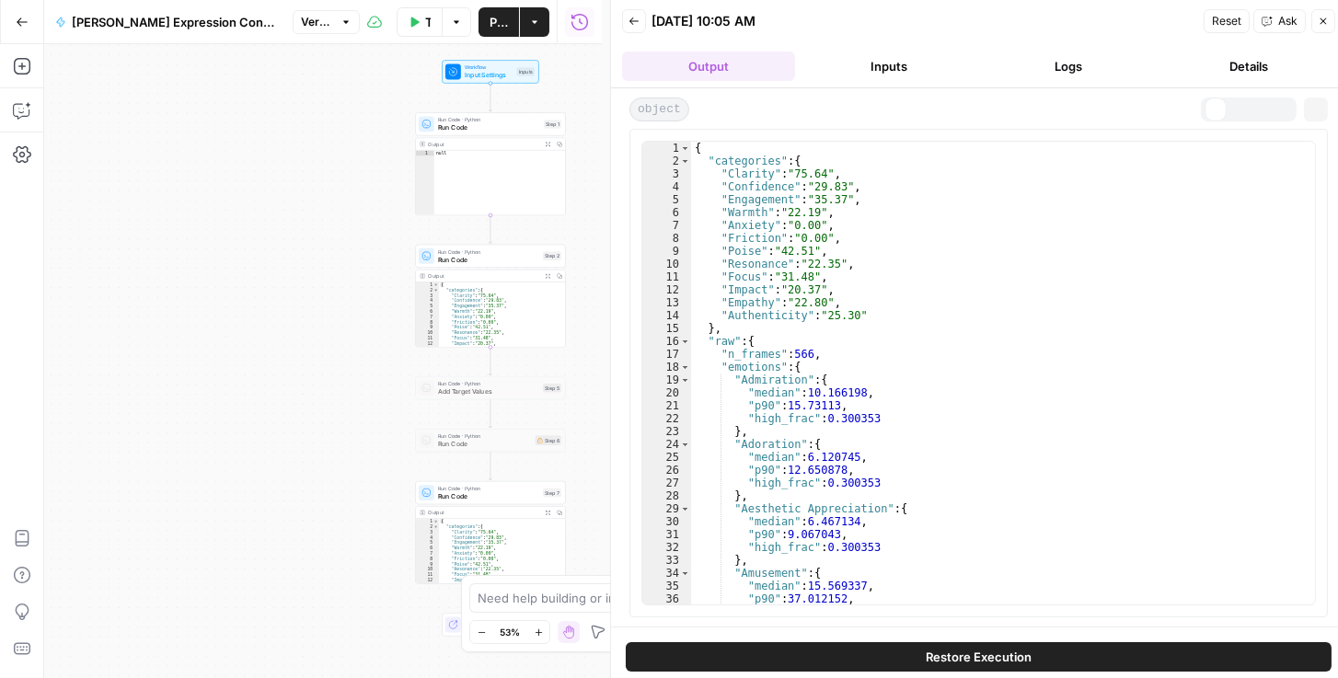
scroll to position [0, 0]
click at [641, 18] on button "Back" at bounding box center [634, 21] width 24 height 24
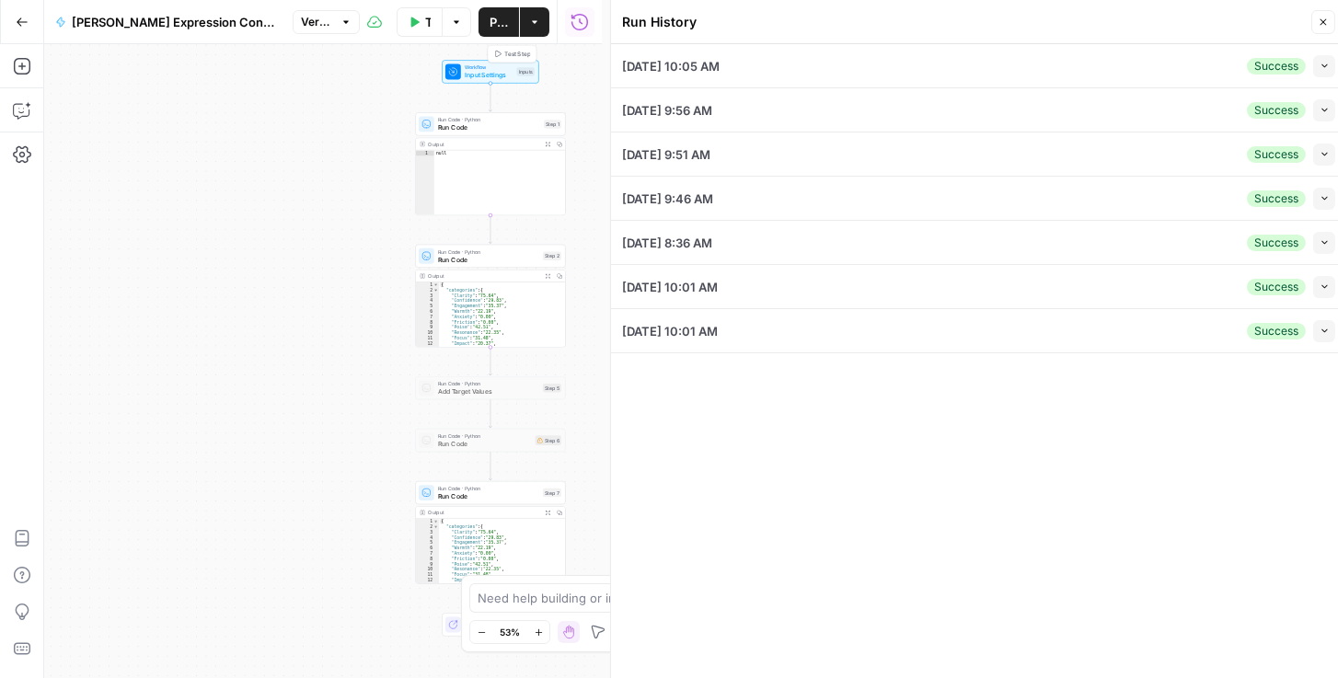
click at [477, 67] on span "Workflow" at bounding box center [489, 67] width 48 height 7
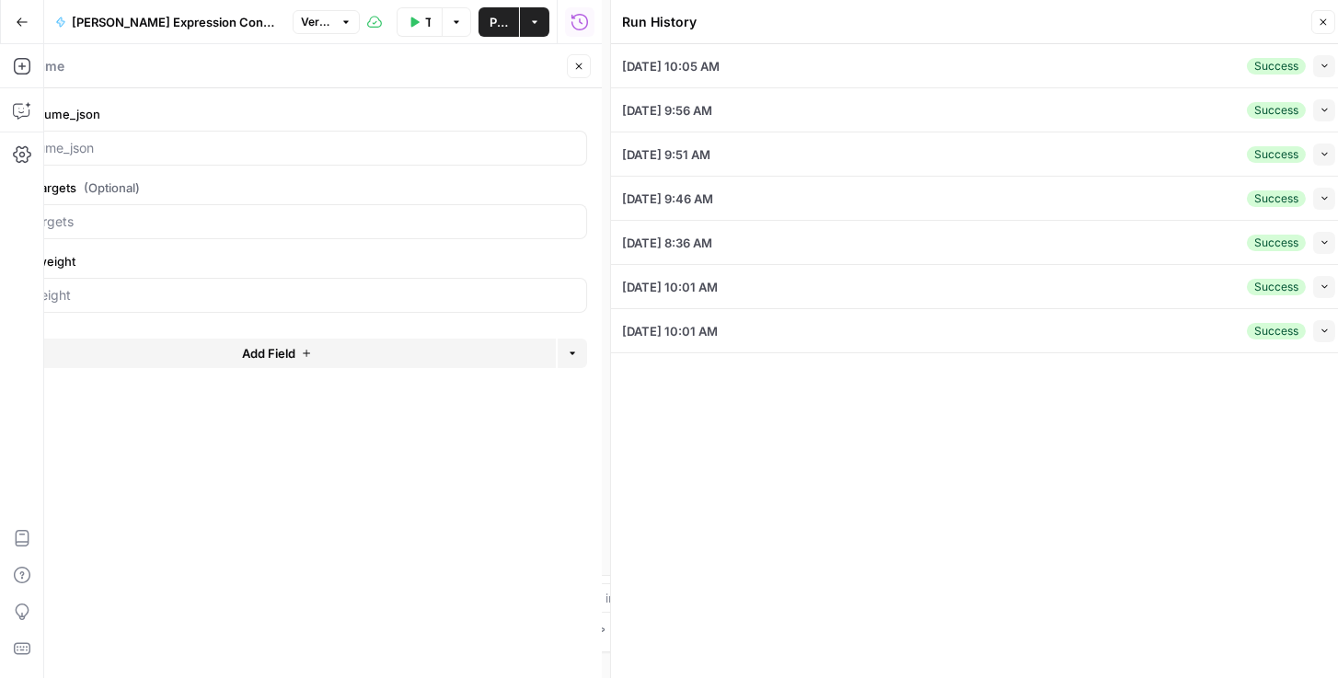
click at [575, 74] on button "Close" at bounding box center [579, 66] width 24 height 24
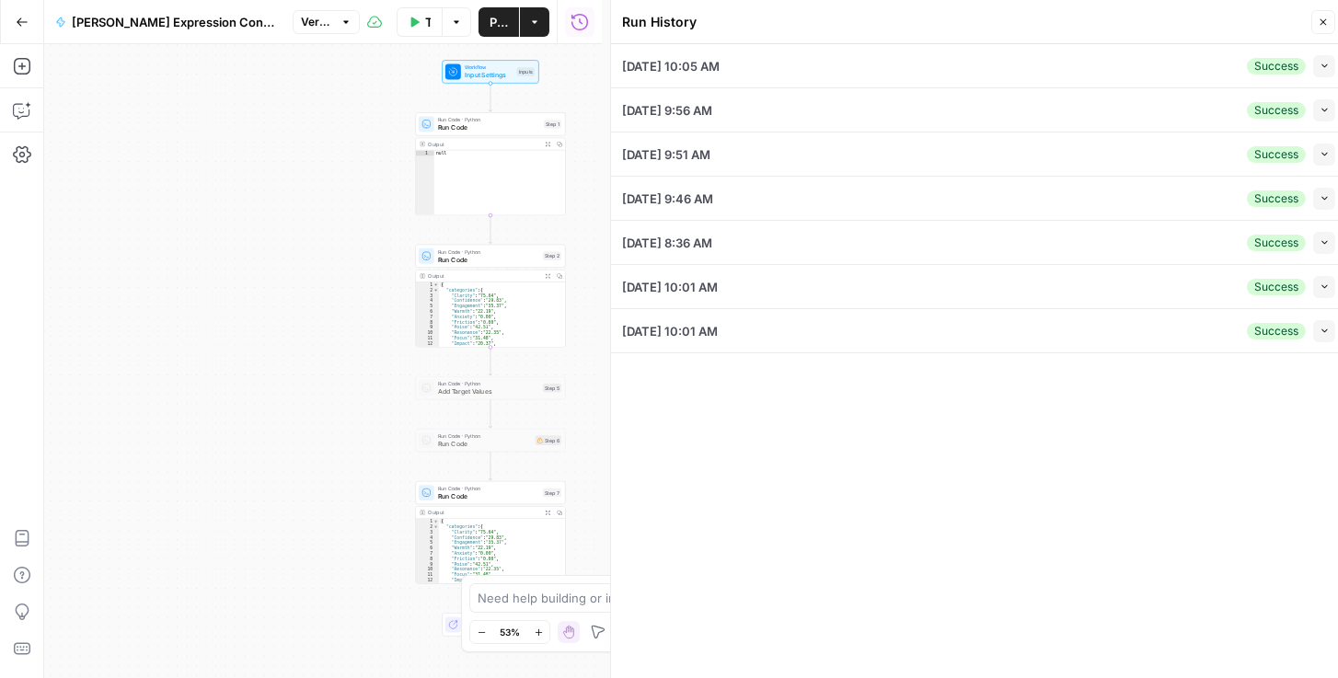
click at [464, 128] on span "Run Code" at bounding box center [489, 127] width 102 height 10
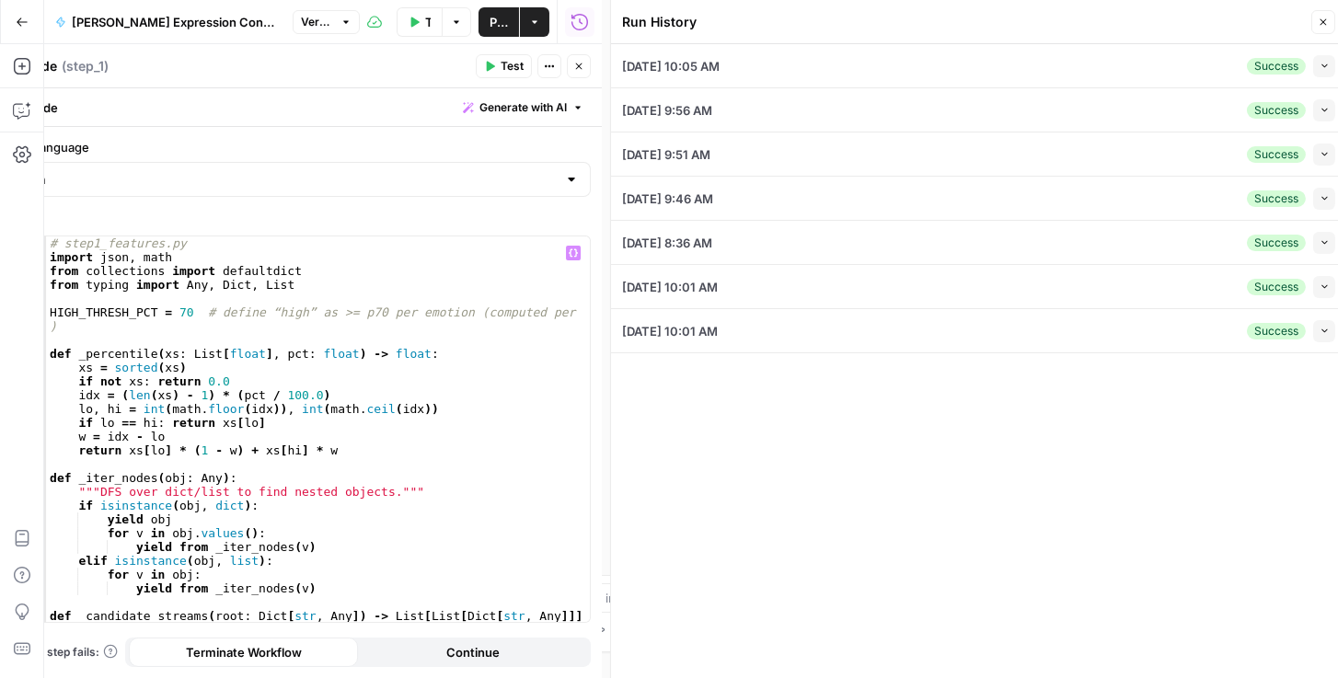
scroll to position [63, 0]
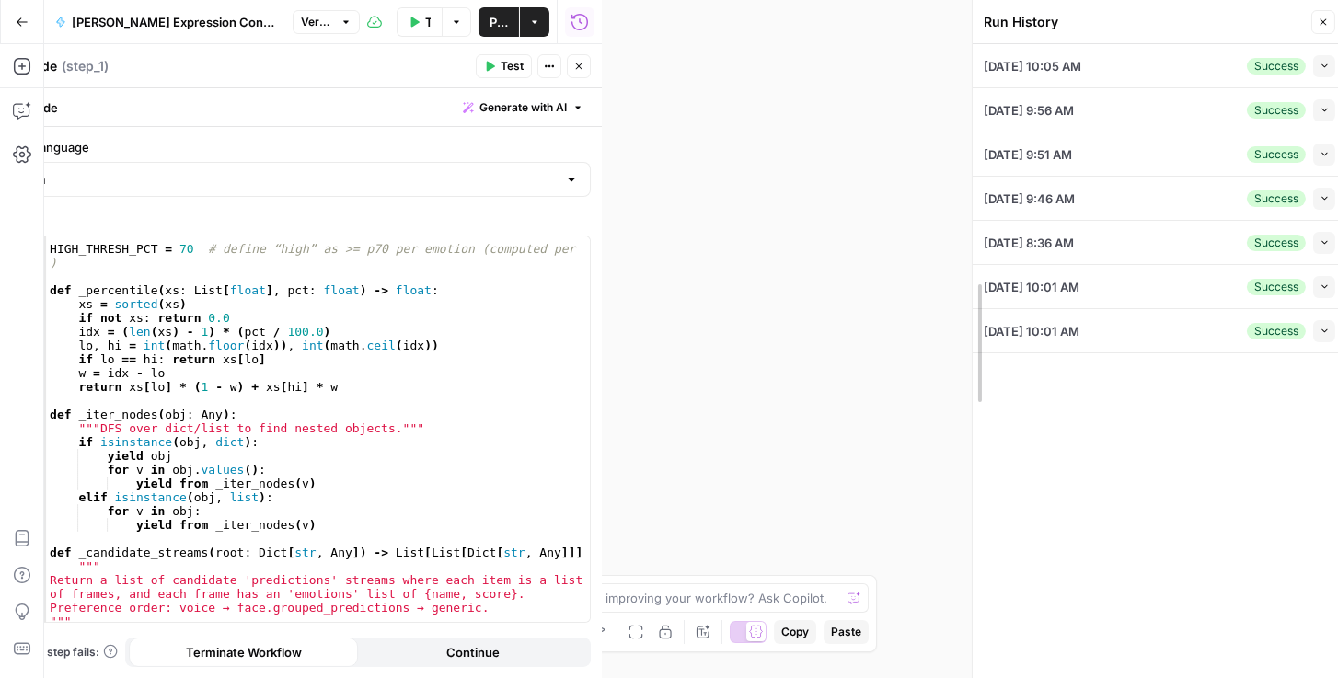
drag, startPoint x: 614, startPoint y: 283, endPoint x: 976, endPoint y: 282, distance: 361.7
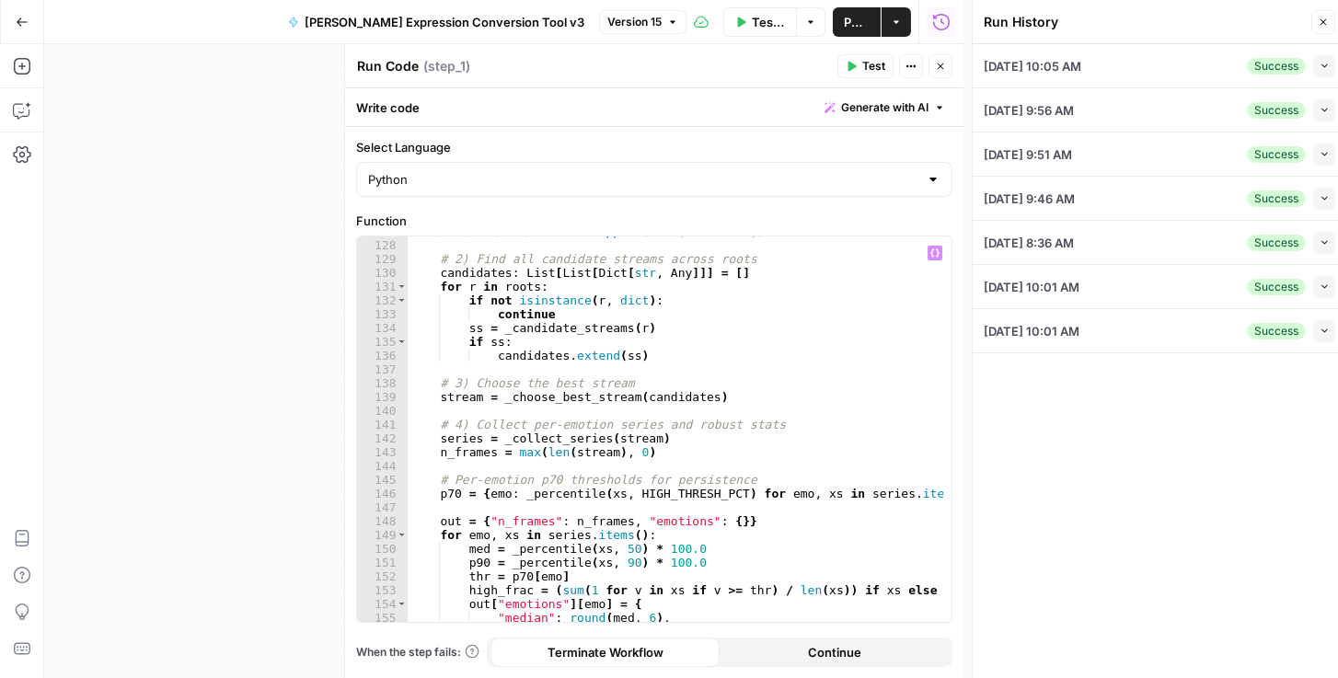
scroll to position [2001, 0]
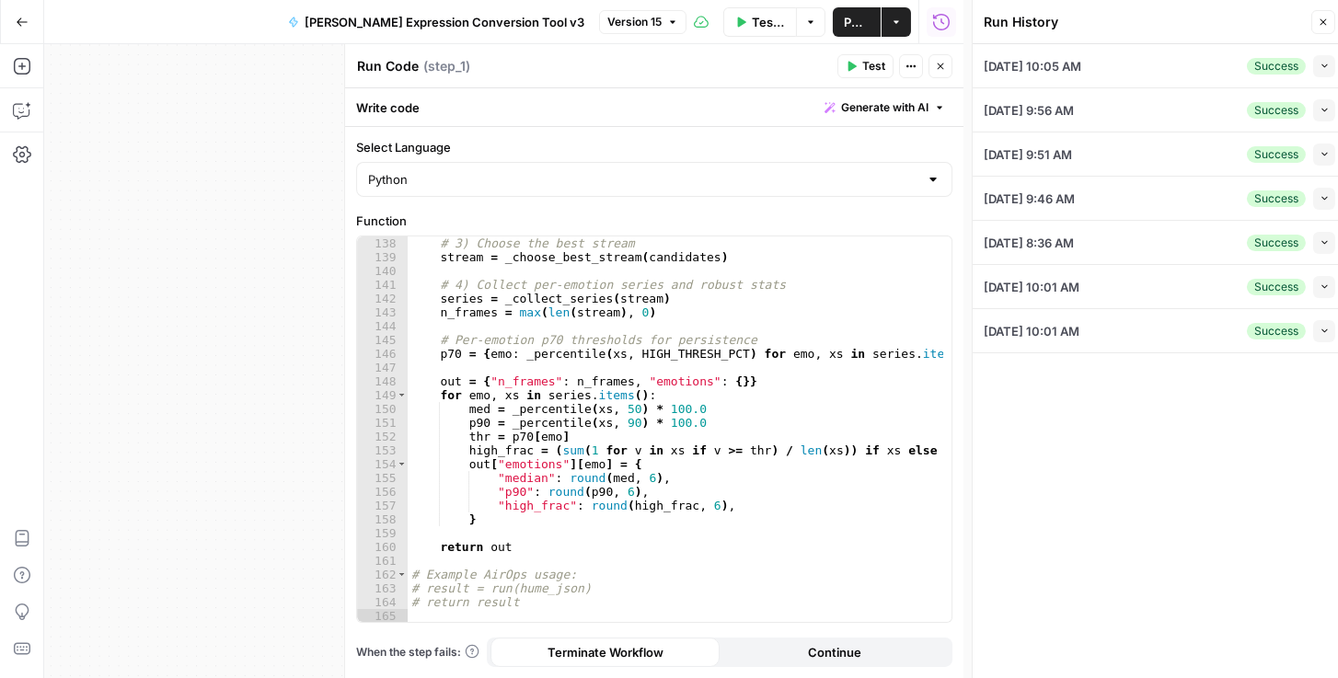
click at [948, 65] on button "Close" at bounding box center [941, 66] width 24 height 24
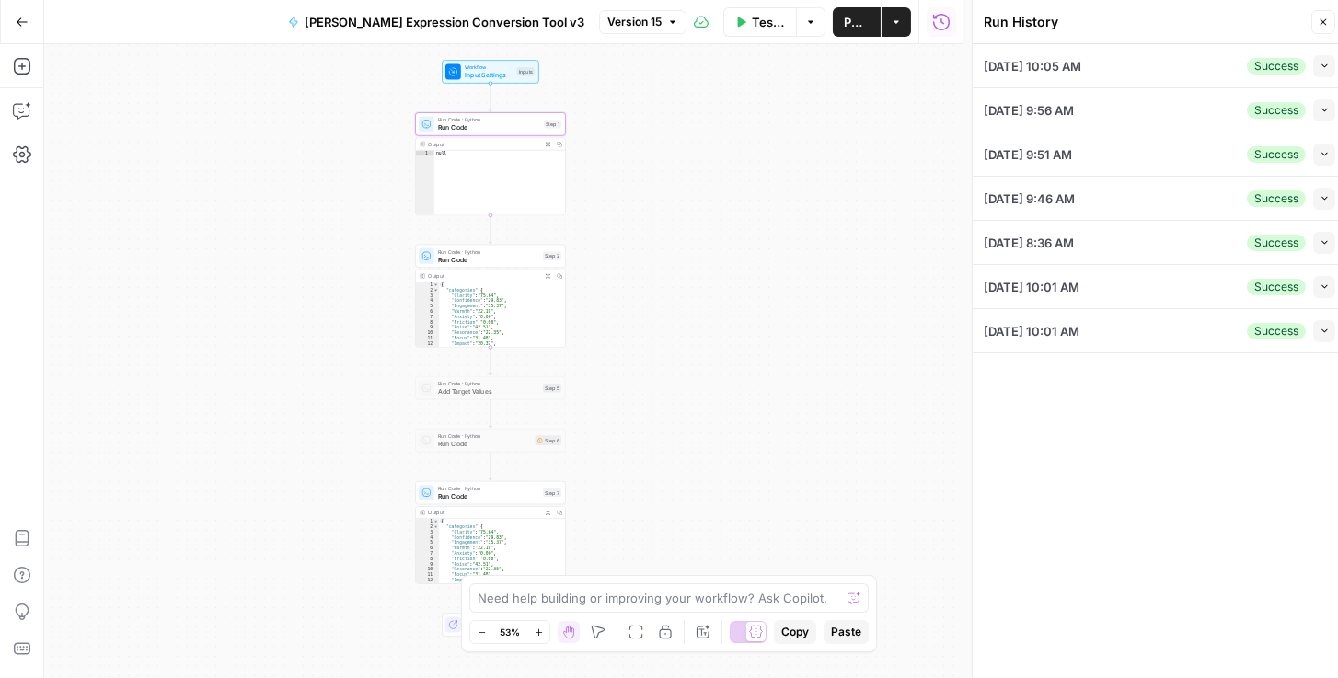
click at [1324, 66] on icon "button" at bounding box center [1325, 66] width 6 height 4
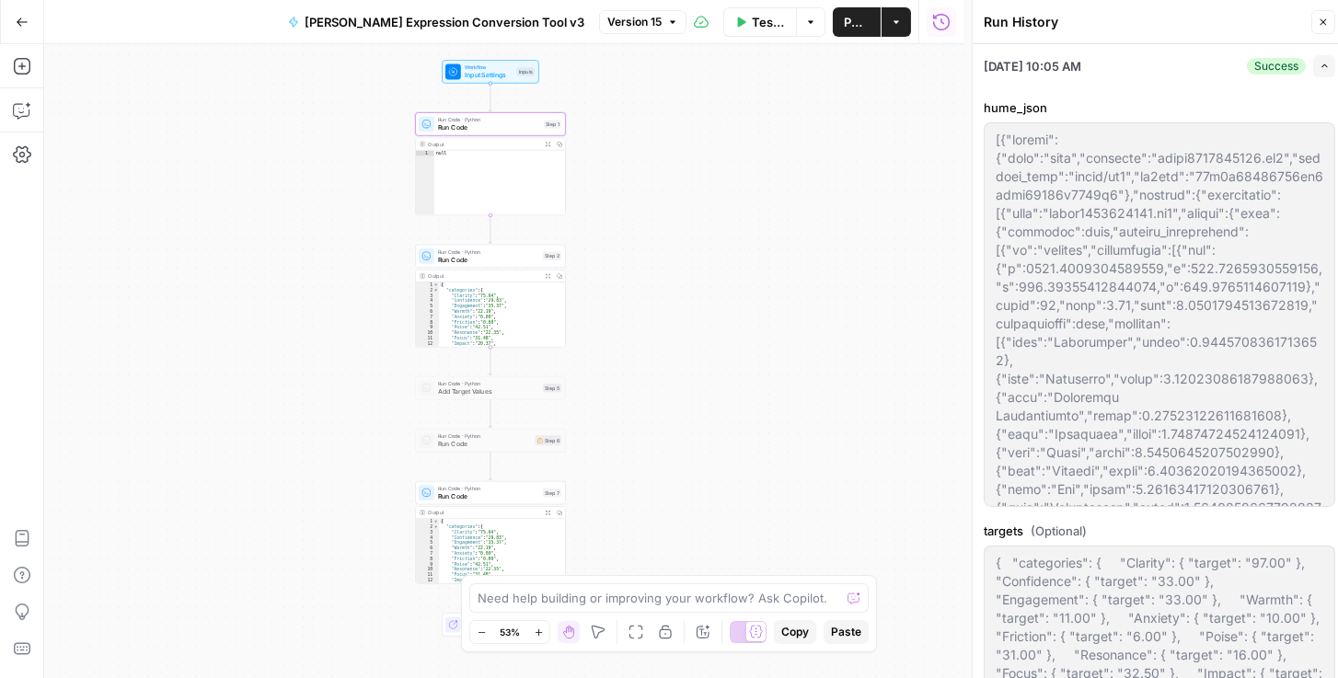
click at [964, 209] on div at bounding box center [973, 343] width 18 height 687
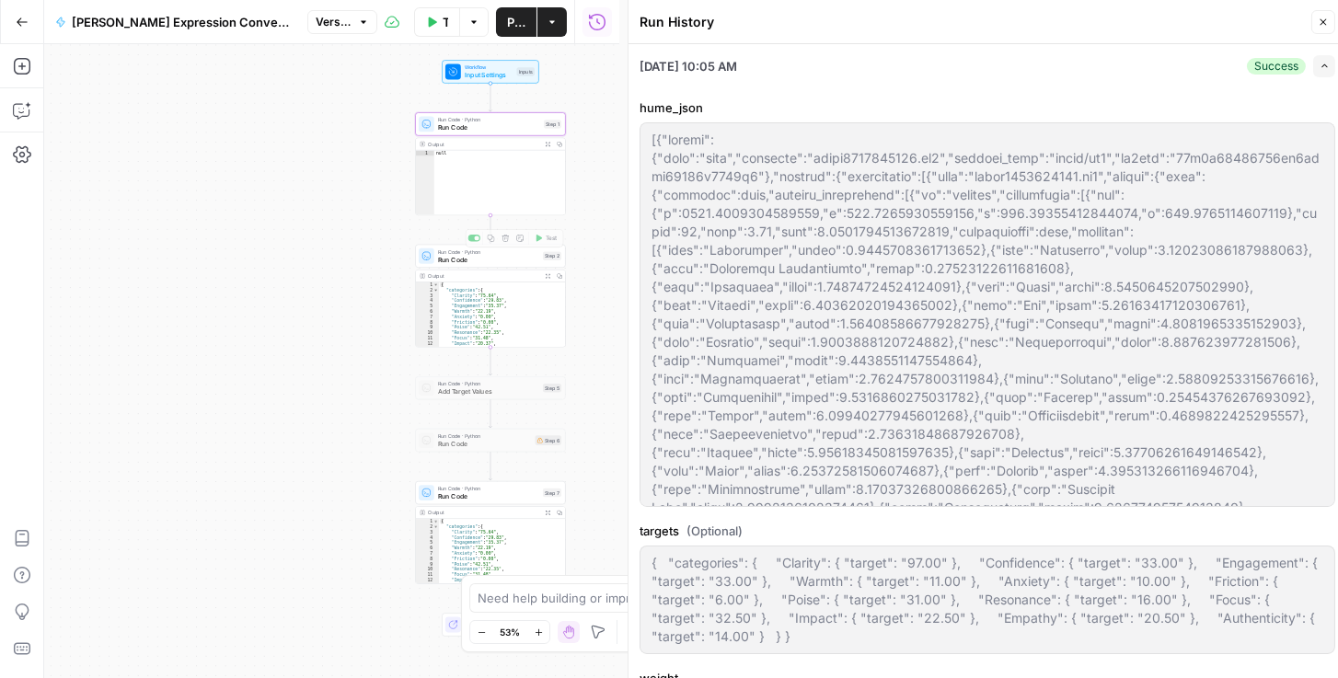
click at [499, 126] on span "Run Code" at bounding box center [489, 127] width 102 height 10
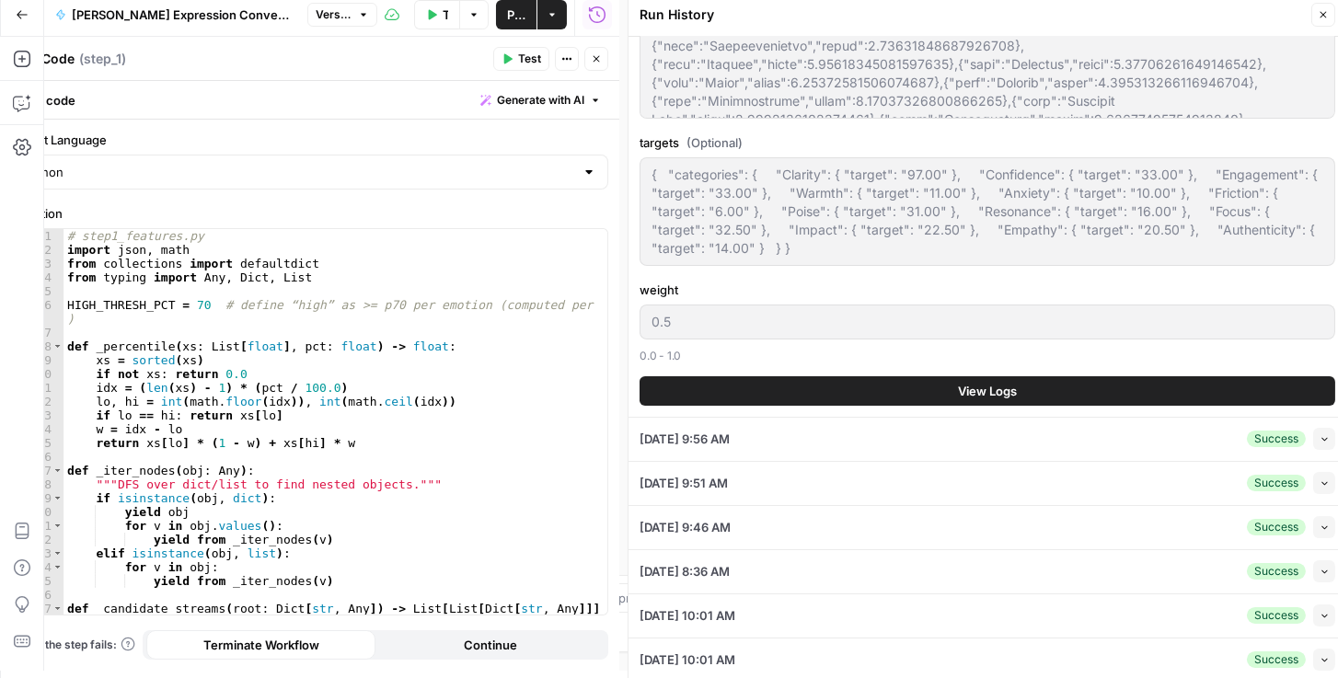
scroll to position [7, 0]
click at [838, 387] on button "View Logs" at bounding box center [988, 390] width 696 height 29
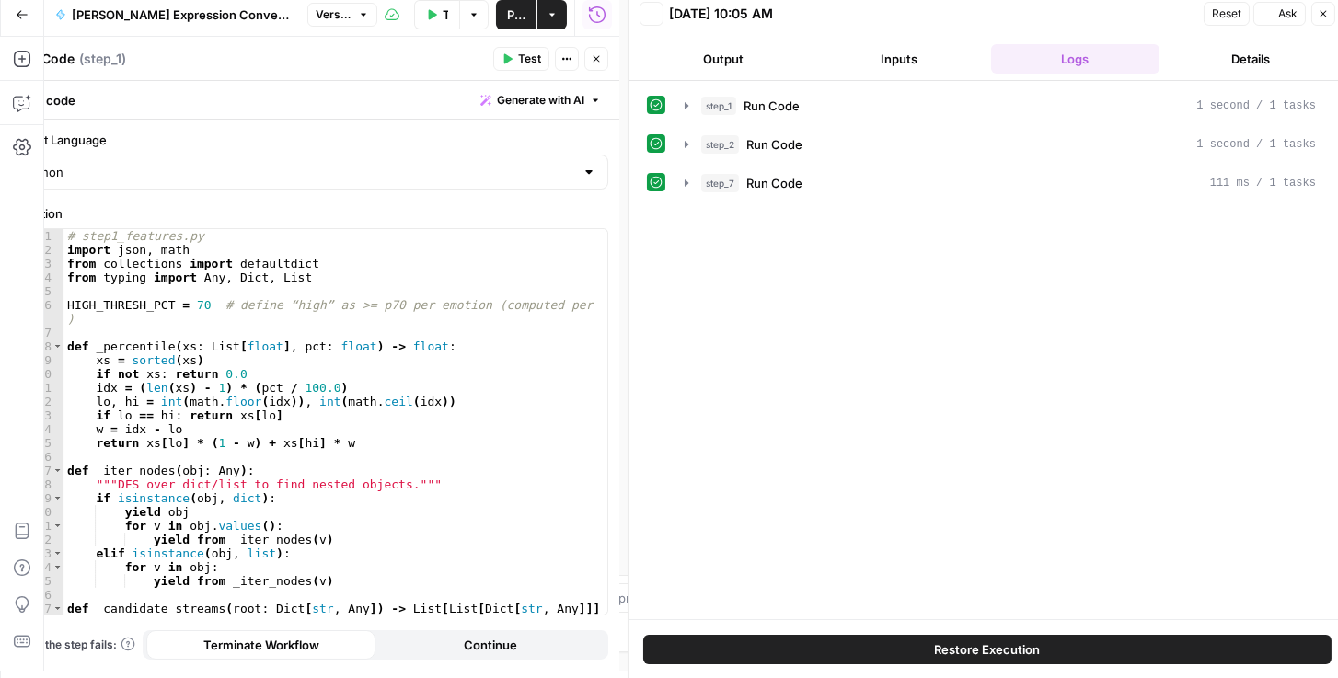
scroll to position [0, 0]
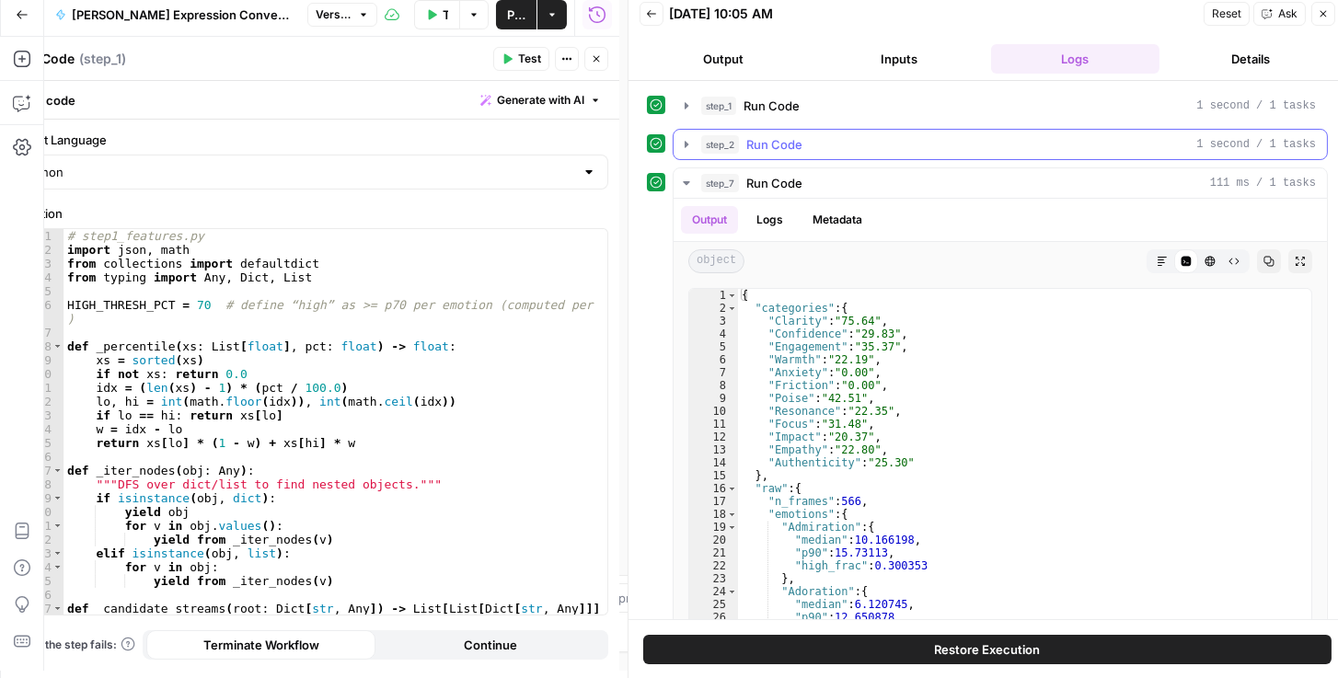
drag, startPoint x: 688, startPoint y: 138, endPoint x: 677, endPoint y: 126, distance: 16.3
click at [688, 138] on icon "button" at bounding box center [686, 144] width 15 height 15
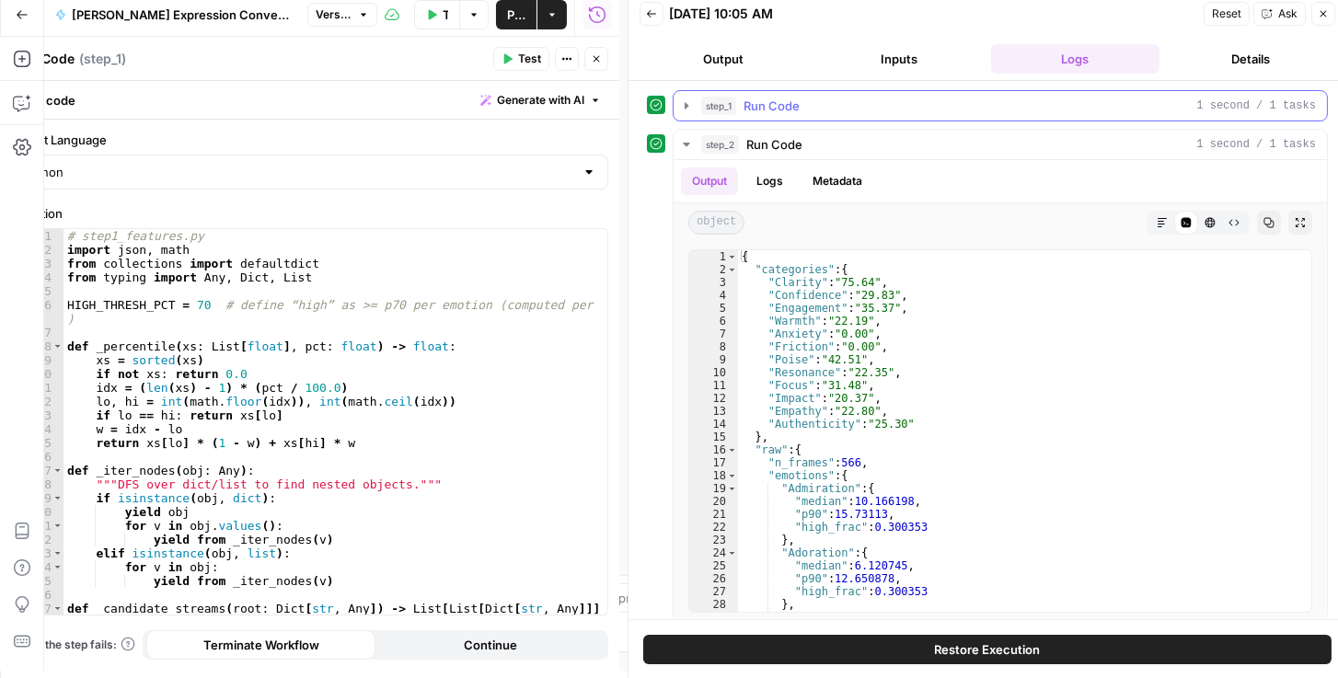
click at [685, 110] on icon "button" at bounding box center [686, 105] width 15 height 15
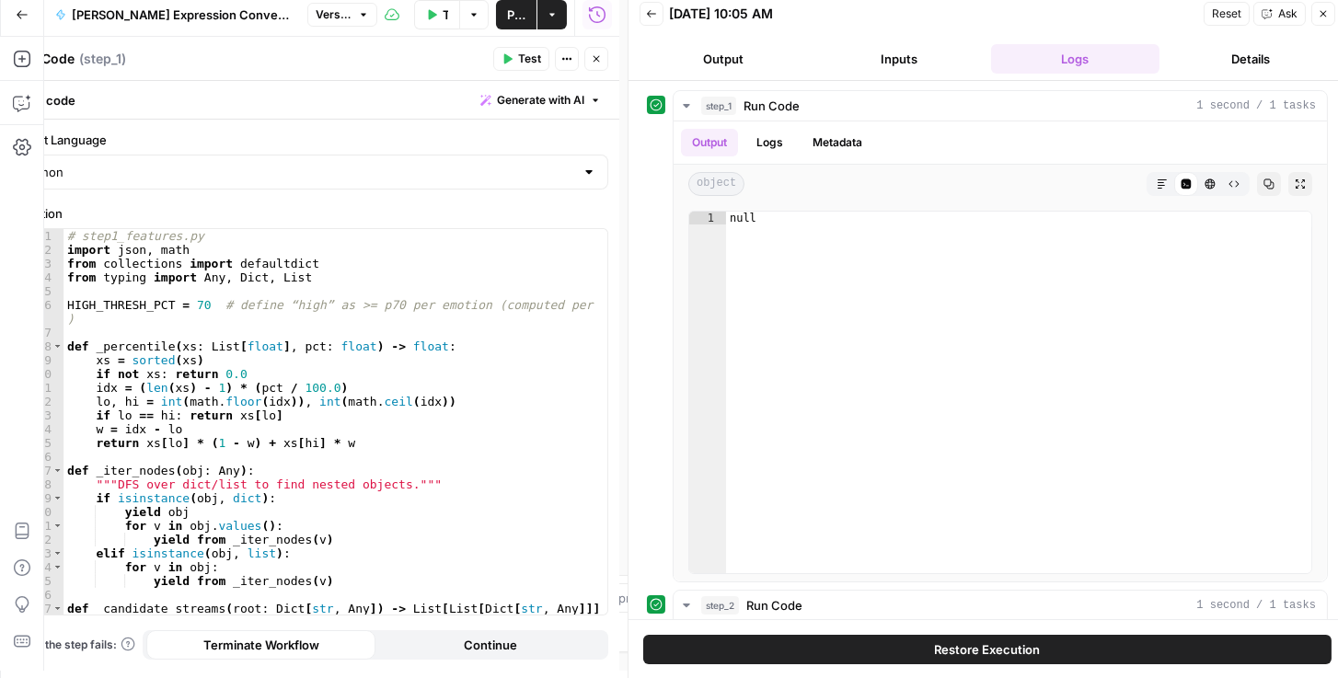
click at [910, 58] on button "Inputs" at bounding box center [899, 58] width 168 height 29
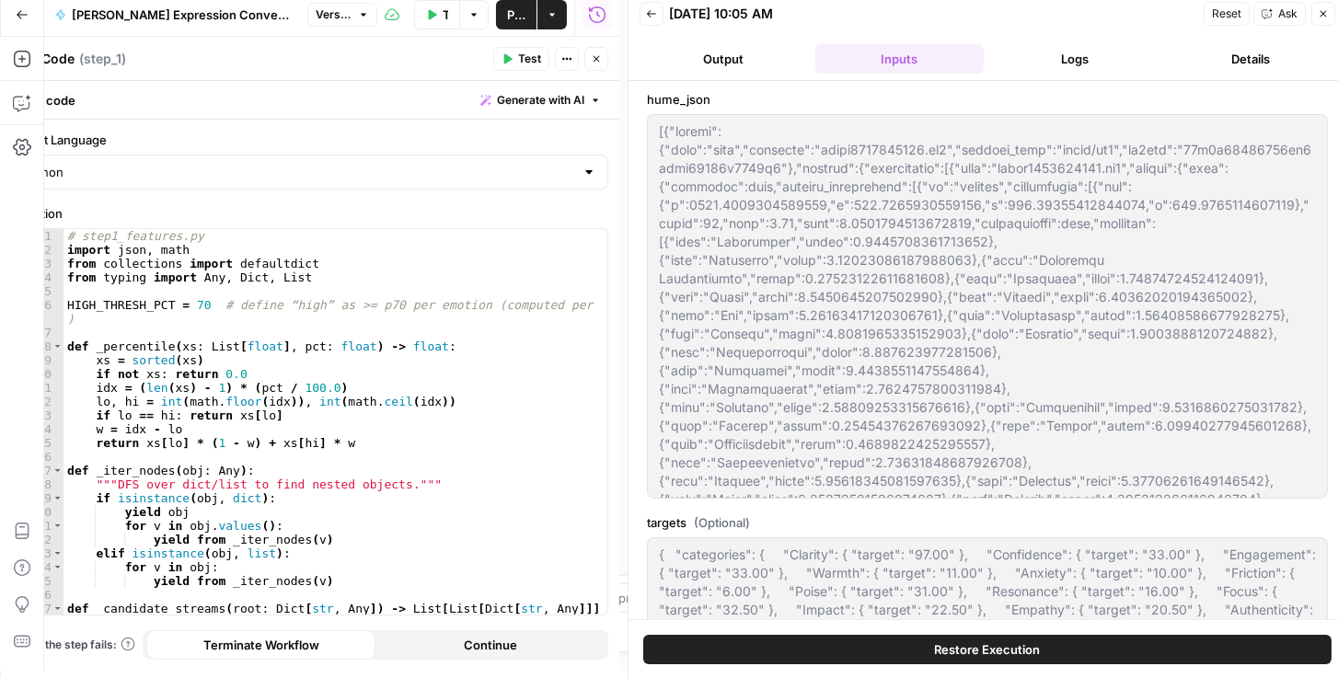
click at [721, 54] on button "Output" at bounding box center [724, 58] width 168 height 29
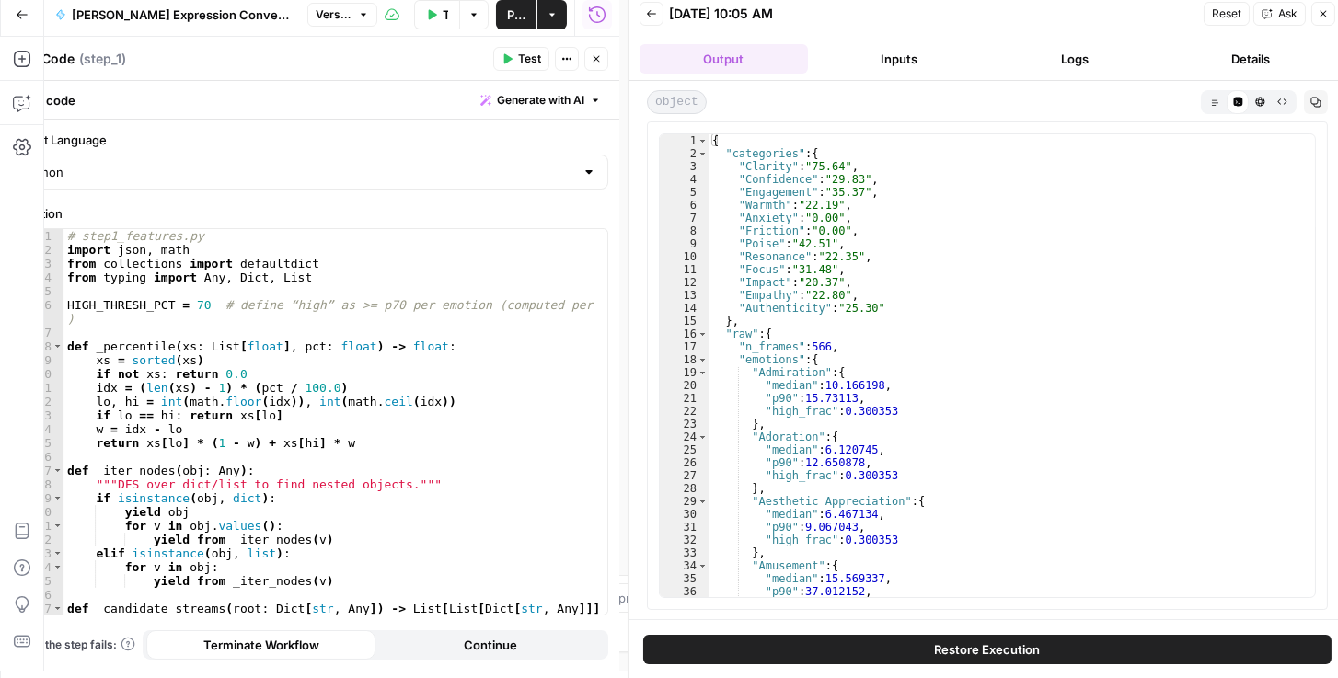
click at [886, 46] on button "Inputs" at bounding box center [899, 58] width 168 height 29
click at [890, 56] on button "Inputs" at bounding box center [899, 58] width 168 height 29
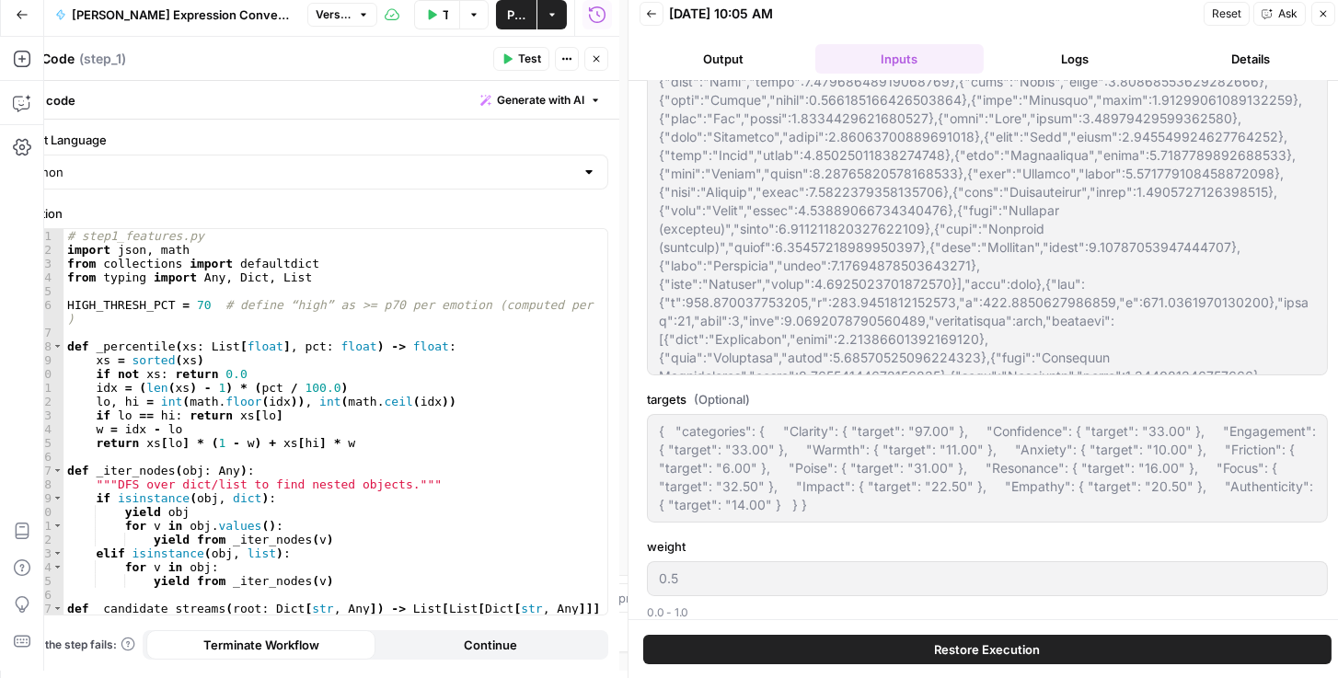
scroll to position [133, 0]
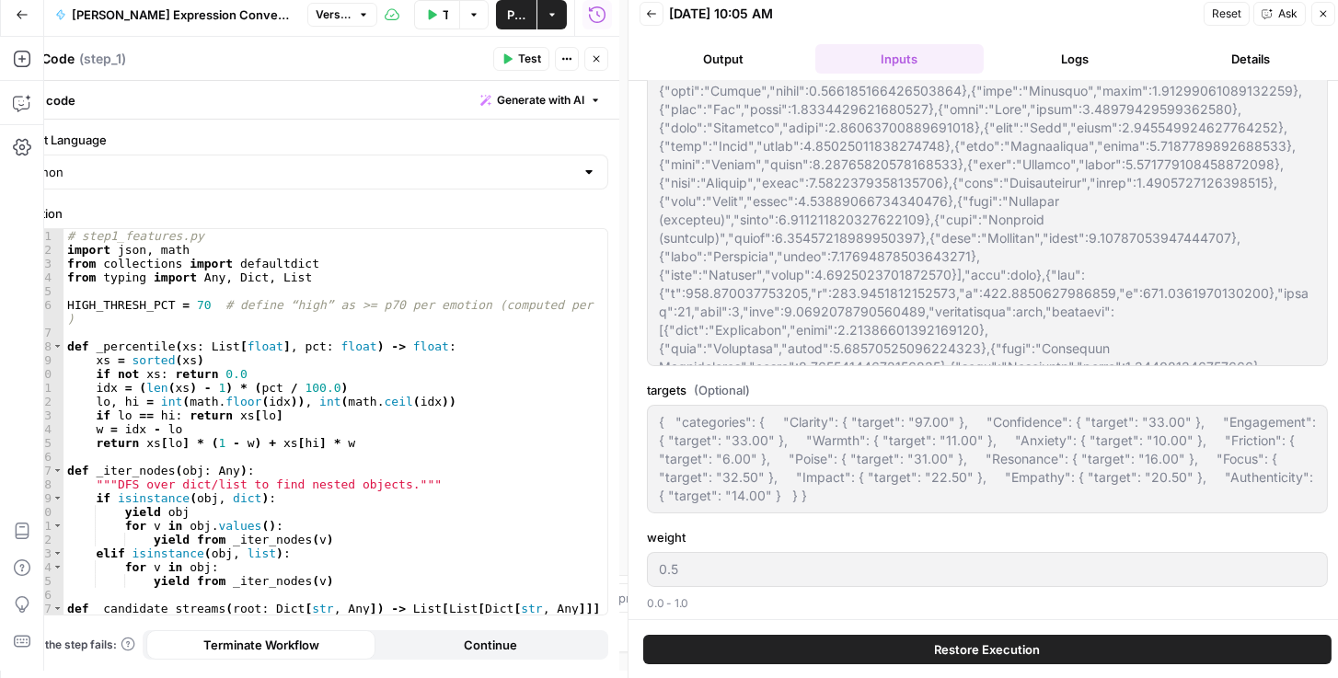
click at [646, 13] on icon "button" at bounding box center [651, 13] width 11 height 11
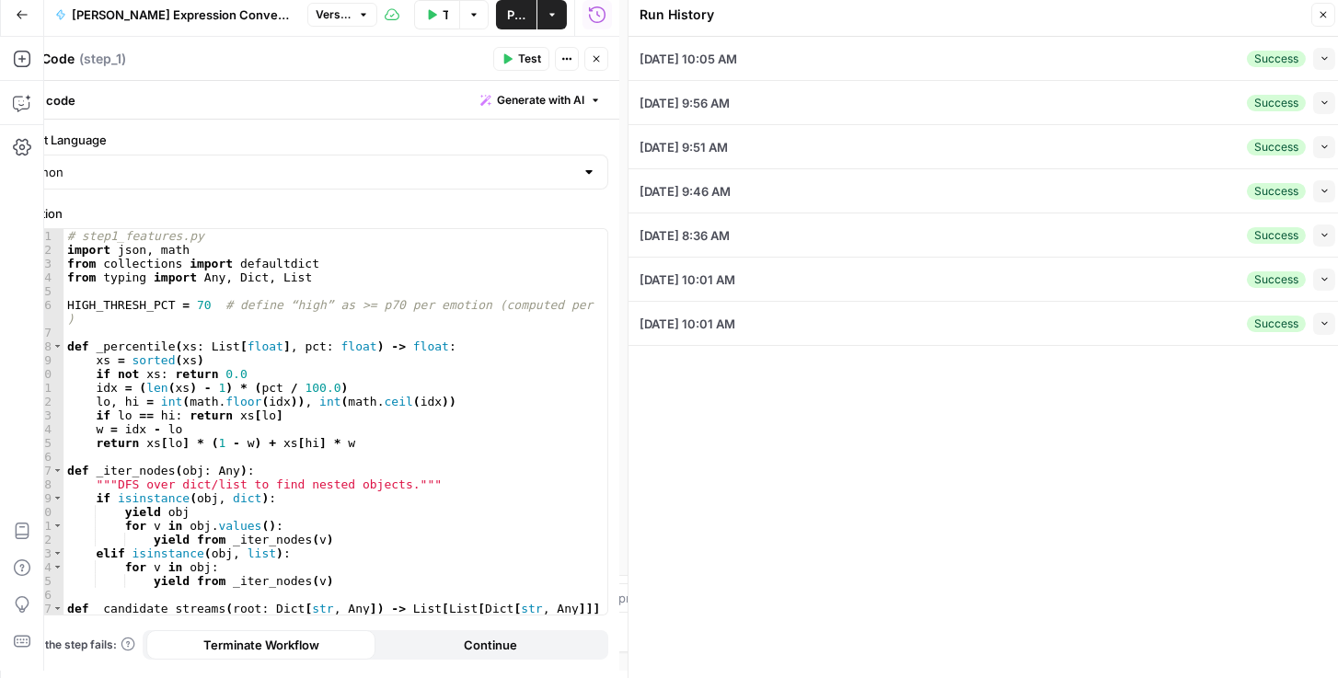
click at [558, 18] on button "Actions" at bounding box center [552, 14] width 29 height 29
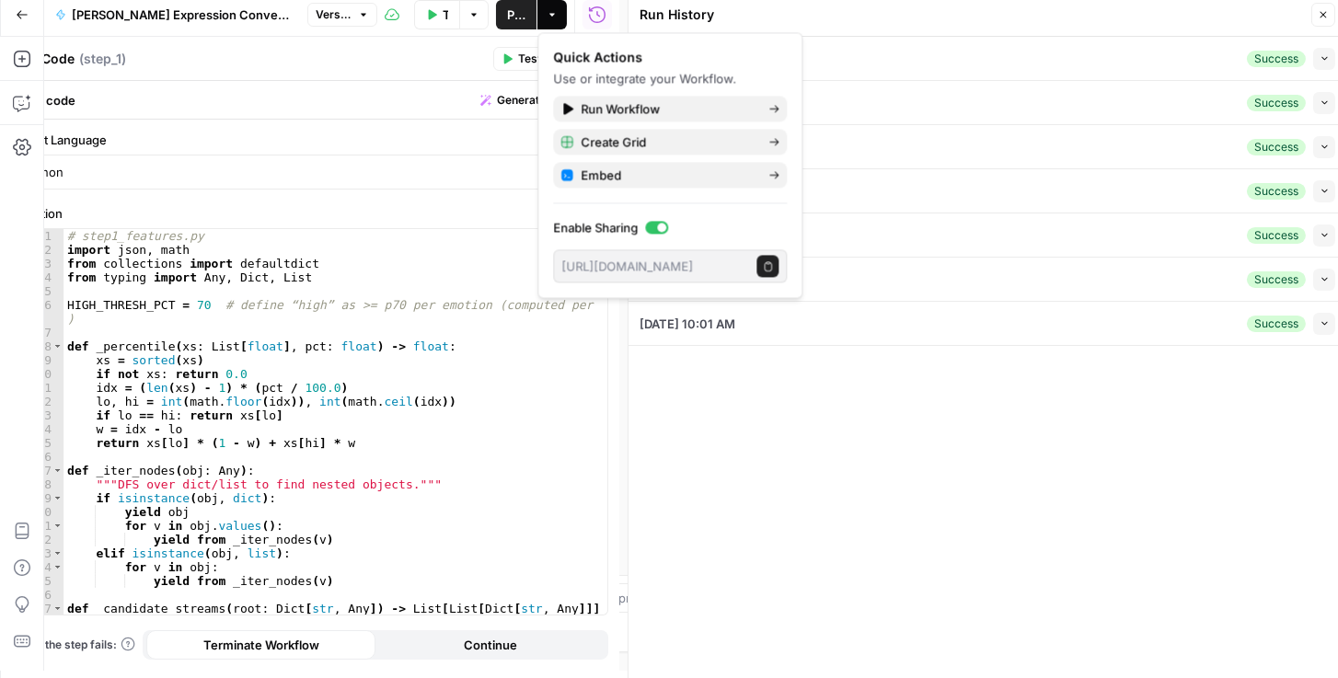
click at [766, 262] on icon "button" at bounding box center [768, 266] width 10 height 10
click at [1098, 14] on div "Run History" at bounding box center [973, 15] width 666 height 18
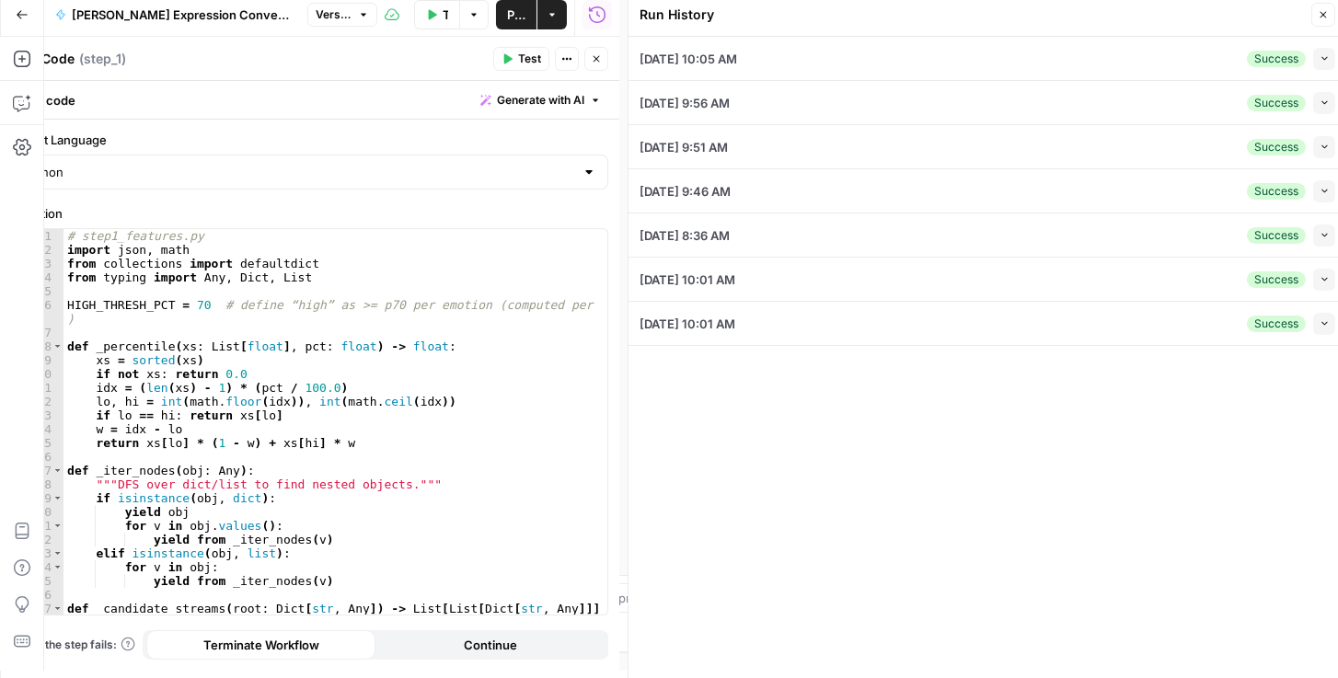
click at [1327, 17] on icon "button" at bounding box center [1323, 14] width 11 height 11
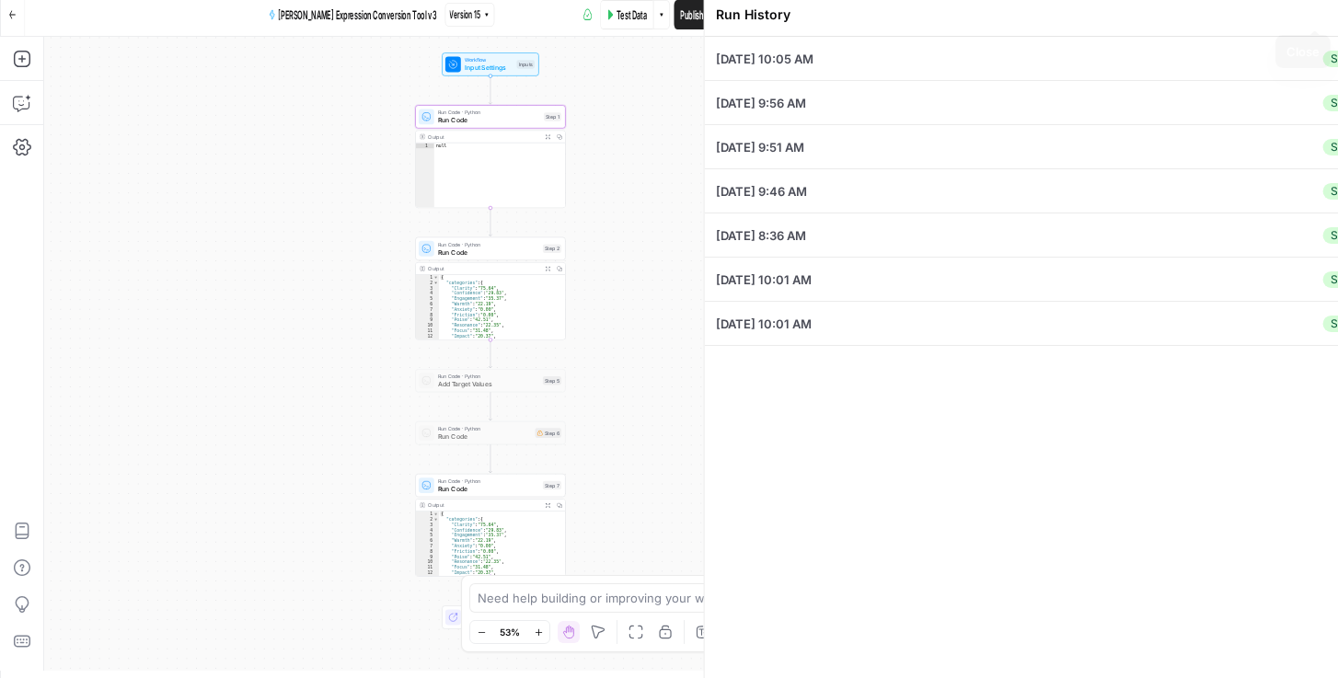
scroll to position [0, 0]
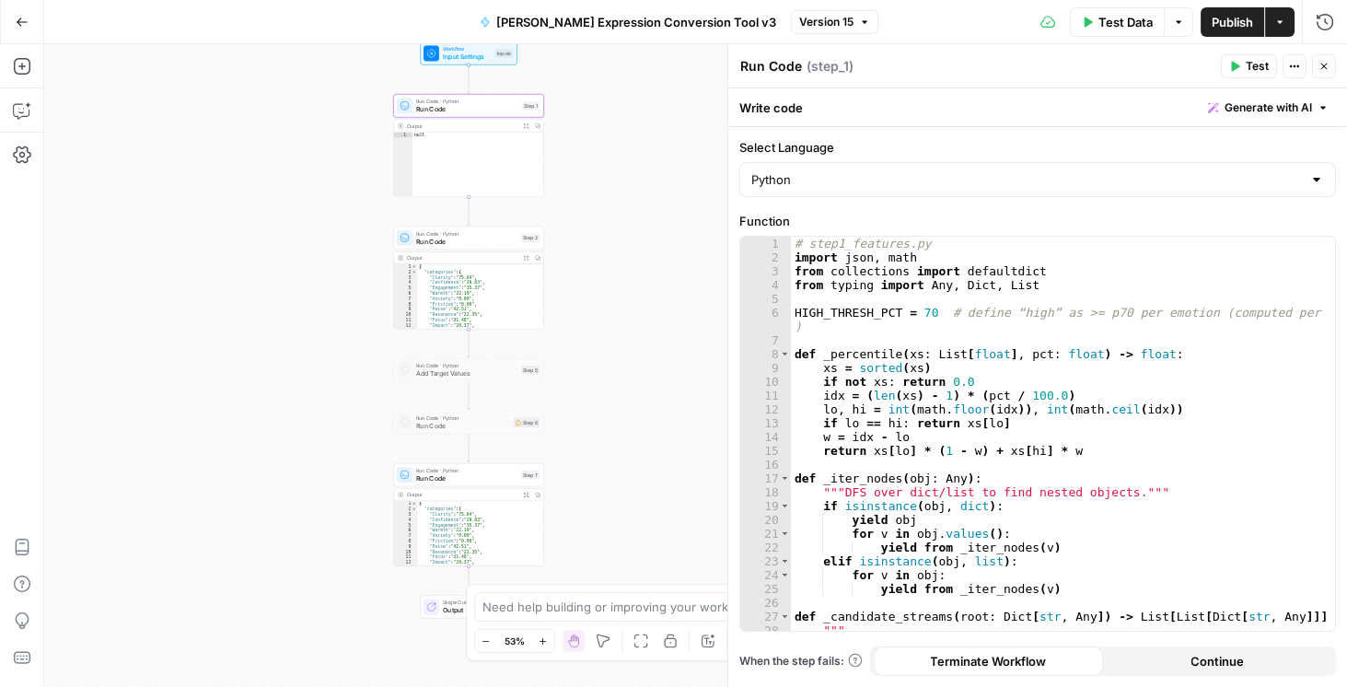
drag, startPoint x: 617, startPoint y: 407, endPoint x: 595, endPoint y: 388, distance: 28.8
click at [595, 388] on div "Workflow Input Settings Inputs Run Code · Python Run Code Step 1 Output Expand …" at bounding box center [695, 365] width 1302 height 642
click at [1328, 67] on icon "button" at bounding box center [1323, 66] width 11 height 11
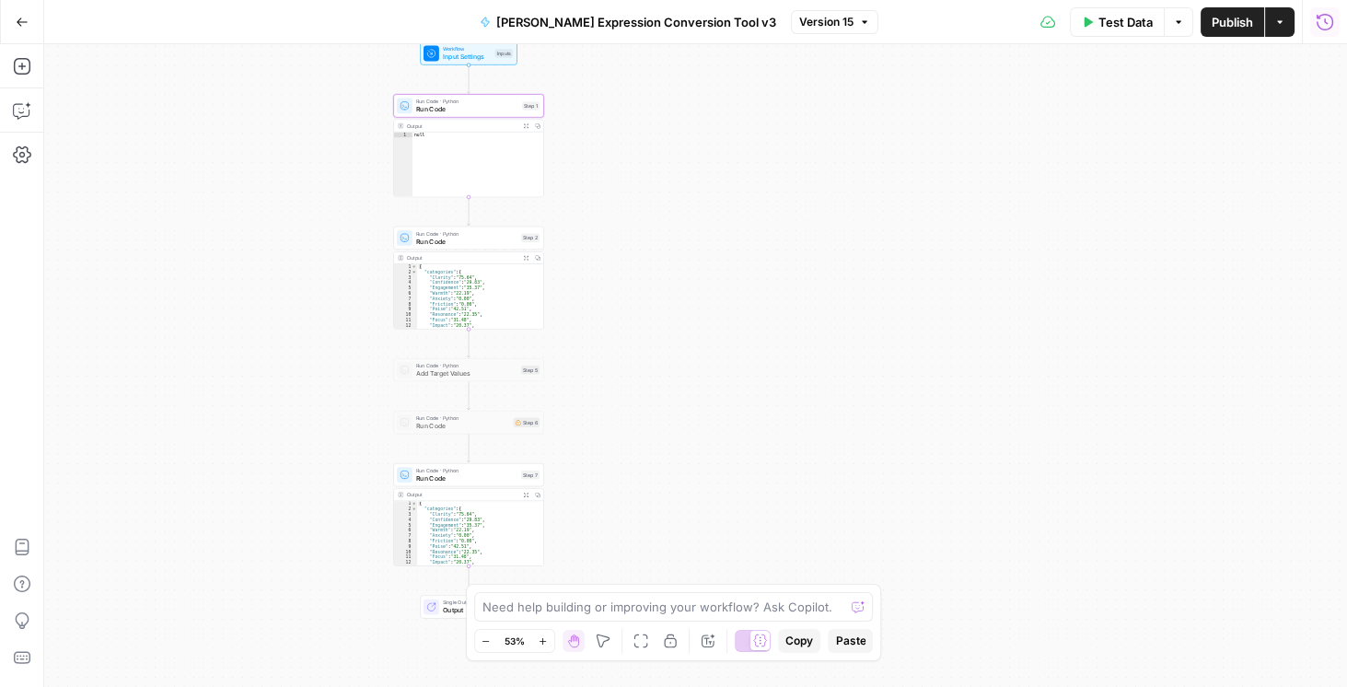
click at [1318, 24] on icon "button" at bounding box center [1324, 22] width 18 height 18
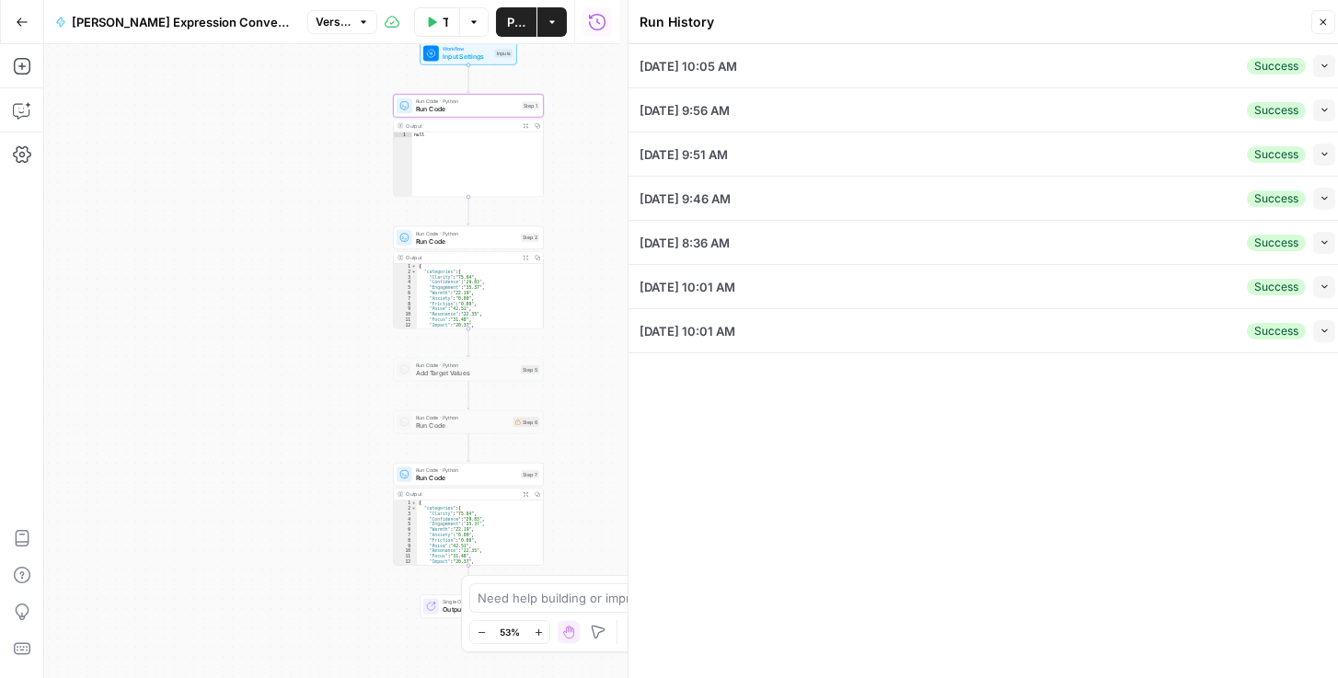
click at [1332, 64] on button "Collapse" at bounding box center [1324, 66] width 22 height 22
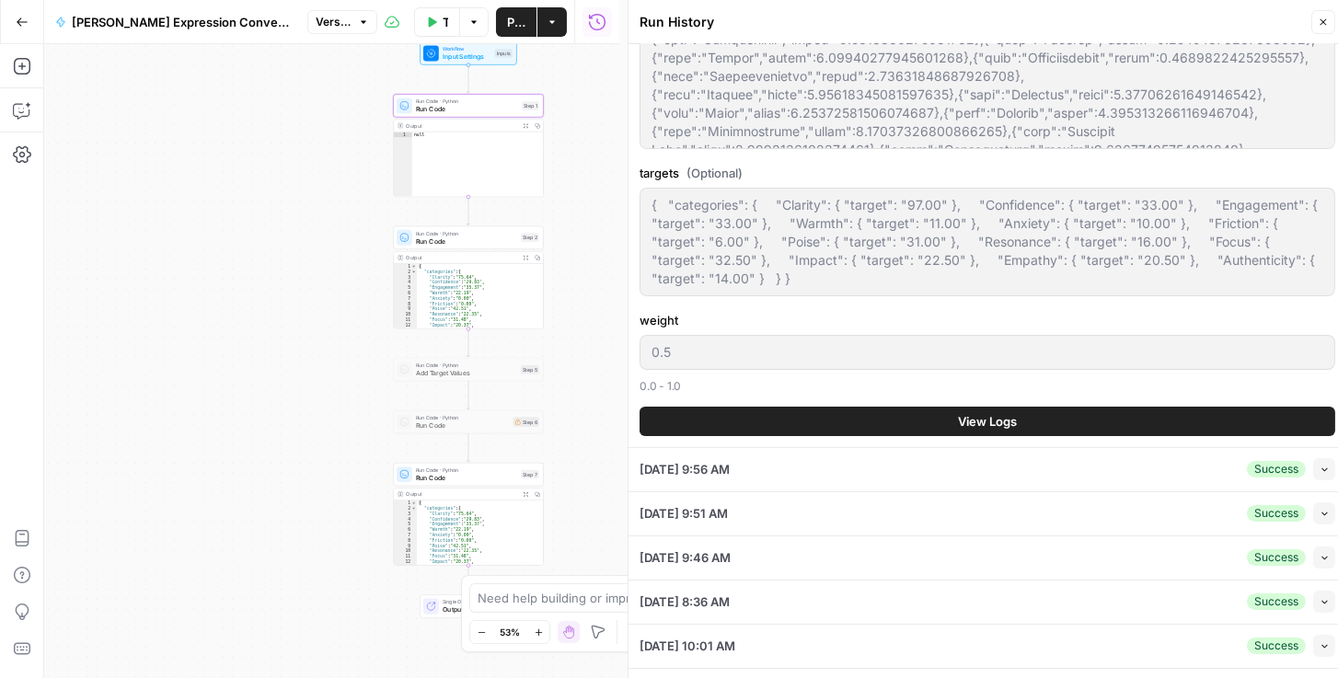
scroll to position [368, 0]
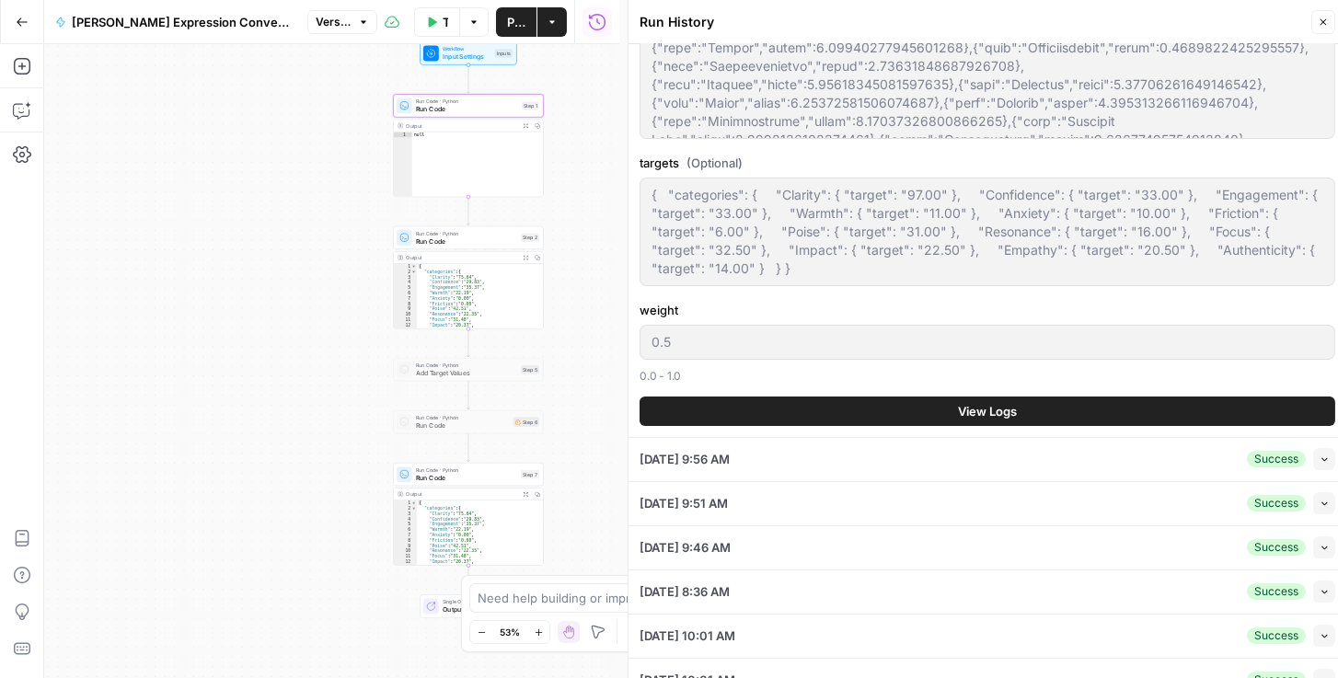
click at [705, 411] on button "View Logs" at bounding box center [988, 411] width 696 height 29
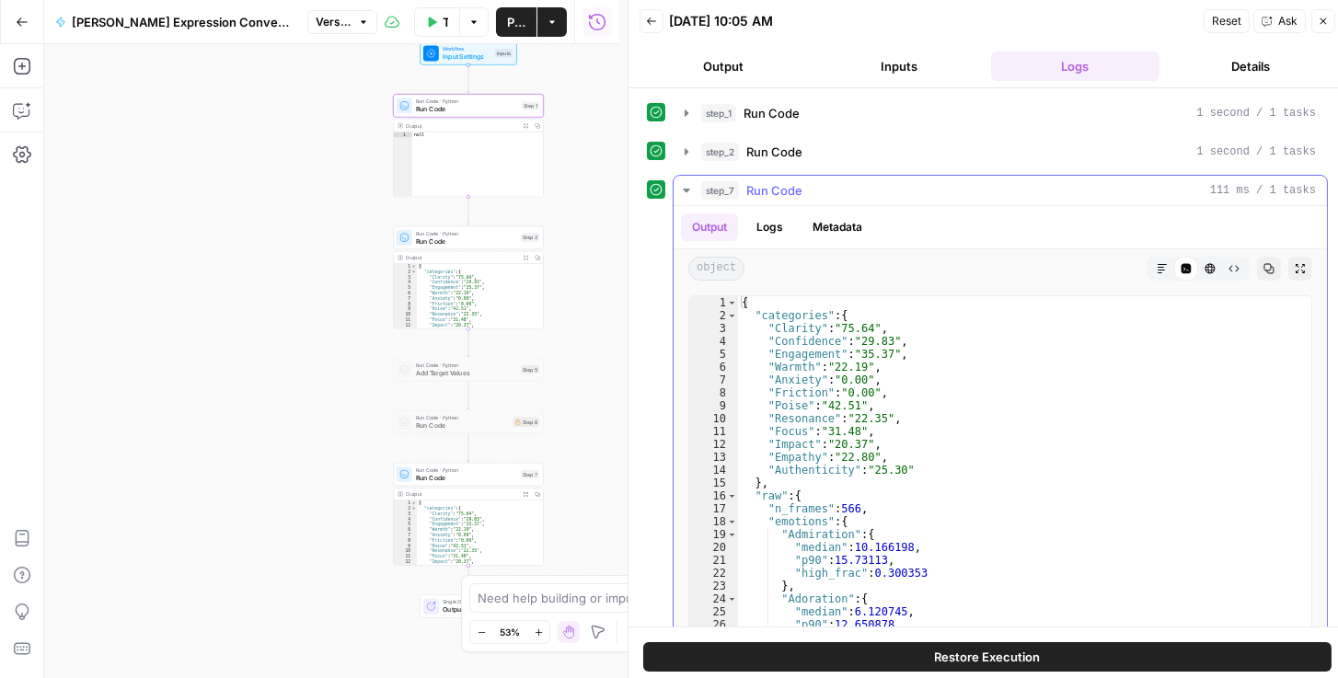
scroll to position [0, 0]
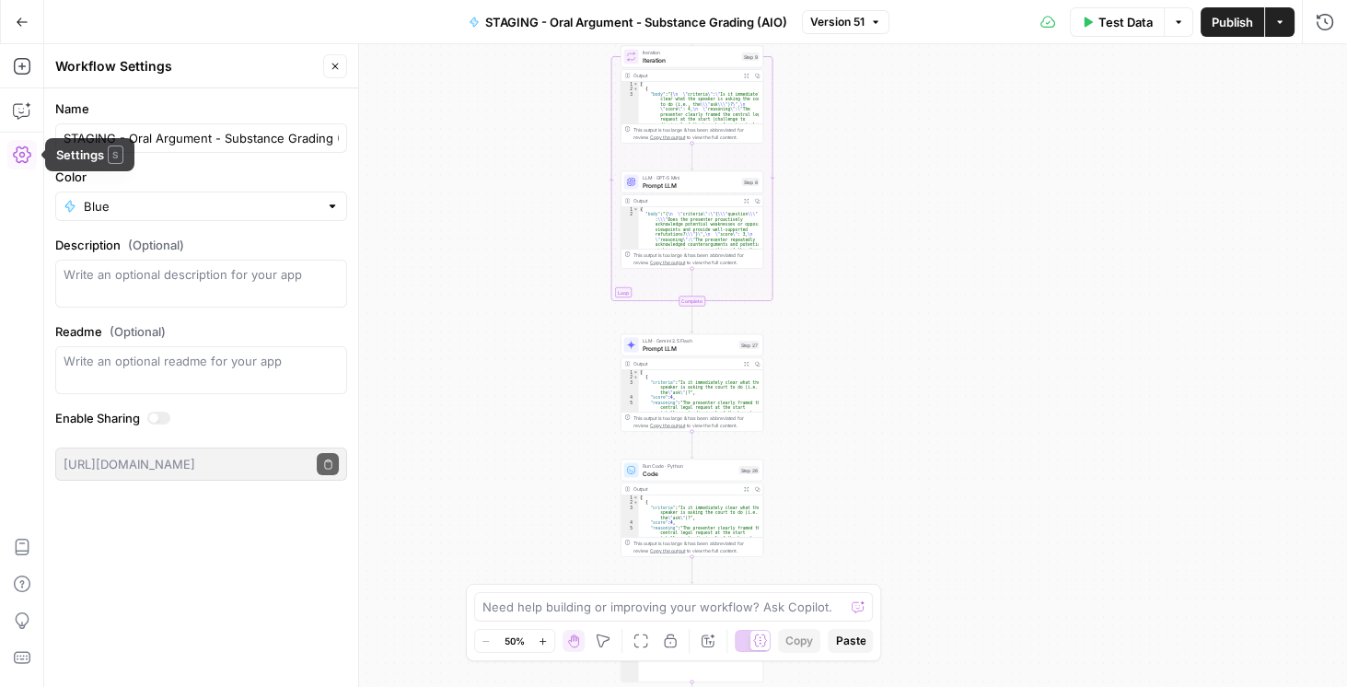
click at [21, 17] on icon "button" at bounding box center [22, 22] width 13 height 13
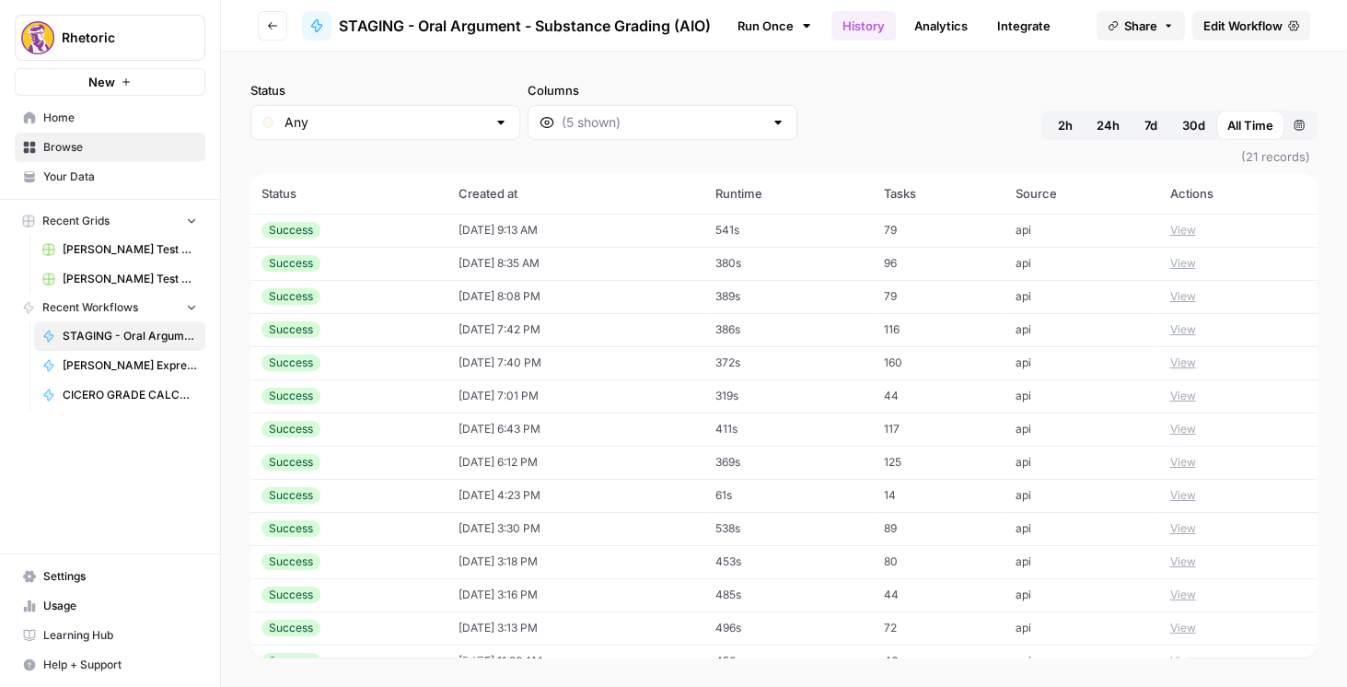
click at [76, 589] on link "Settings" at bounding box center [110, 575] width 191 height 29
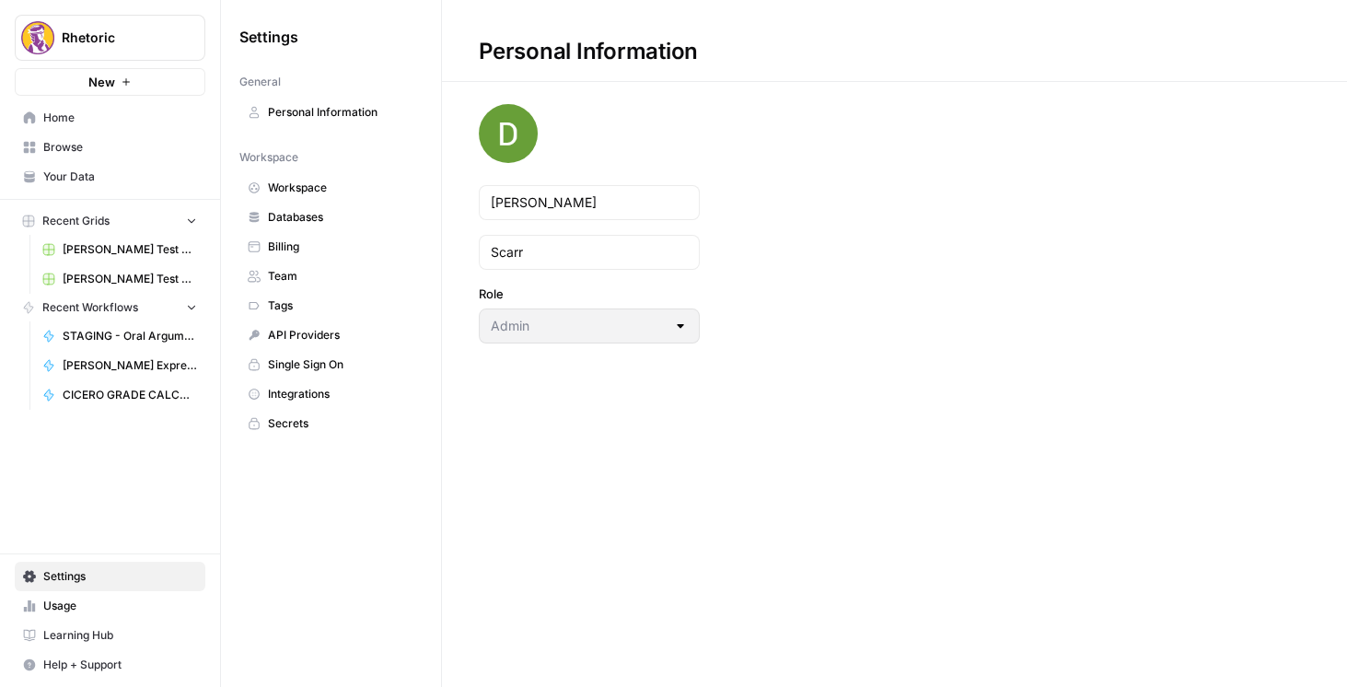
click at [297, 268] on span "Team" at bounding box center [341, 276] width 146 height 17
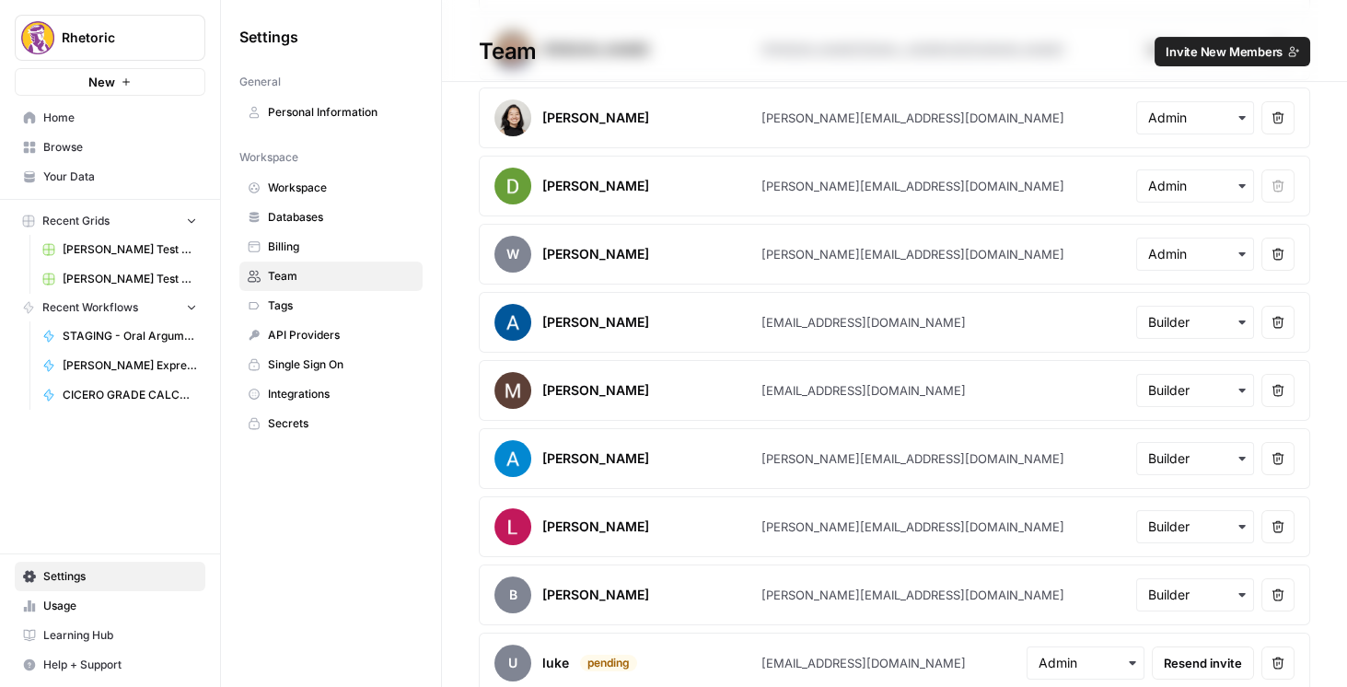
scroll to position [229, 0]
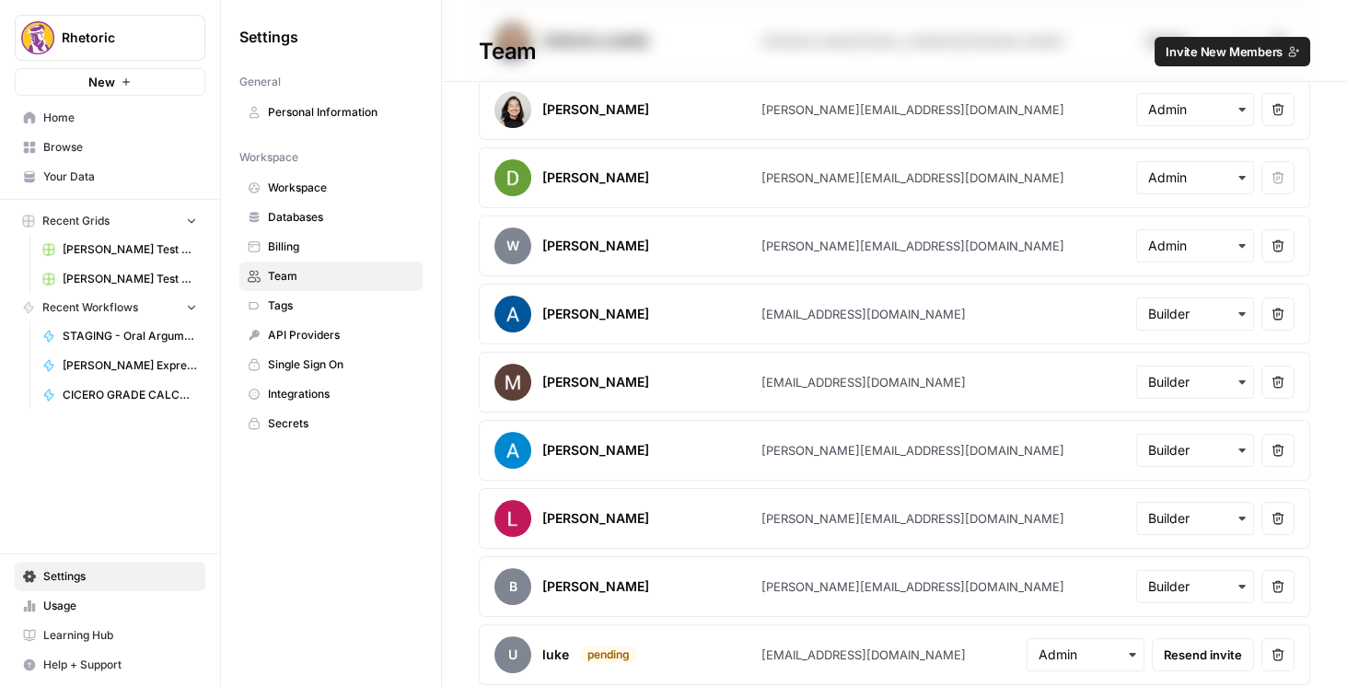
click at [1188, 55] on span "Invite New Members" at bounding box center [1223, 51] width 117 height 18
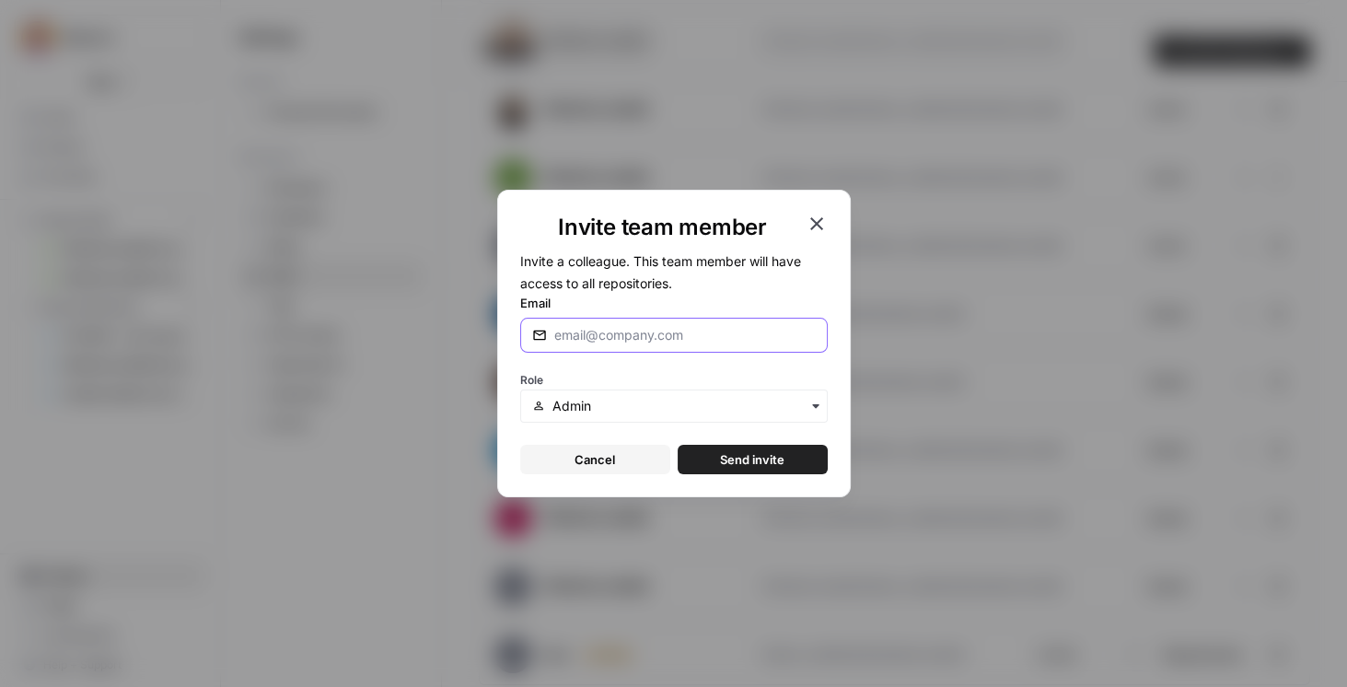
click at [619, 336] on input "Email" at bounding box center [684, 335] width 261 height 18
type input "[PERSON_NAME][EMAIL_ADDRESS][DOMAIN_NAME]"
click at [626, 415] on div "button" at bounding box center [673, 405] width 307 height 33
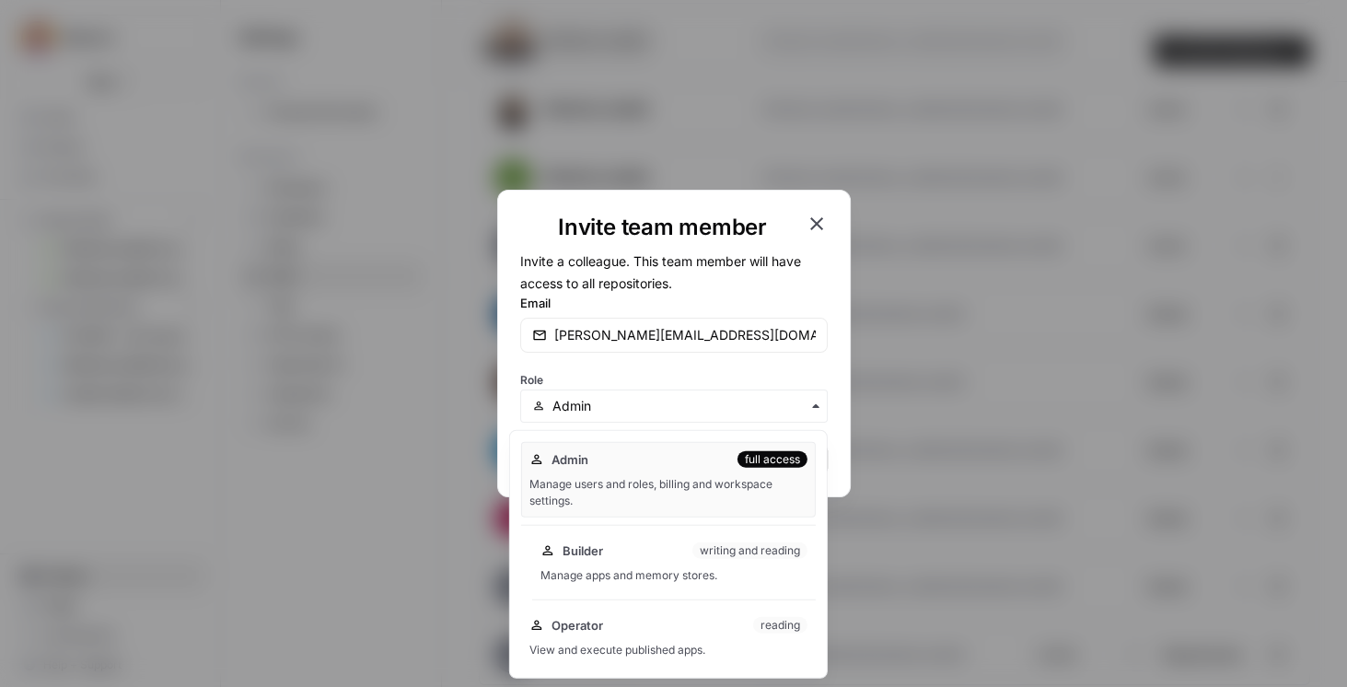
click at [649, 562] on div "Builder writing and reading Manage apps and memory stores." at bounding box center [673, 562] width 283 height 59
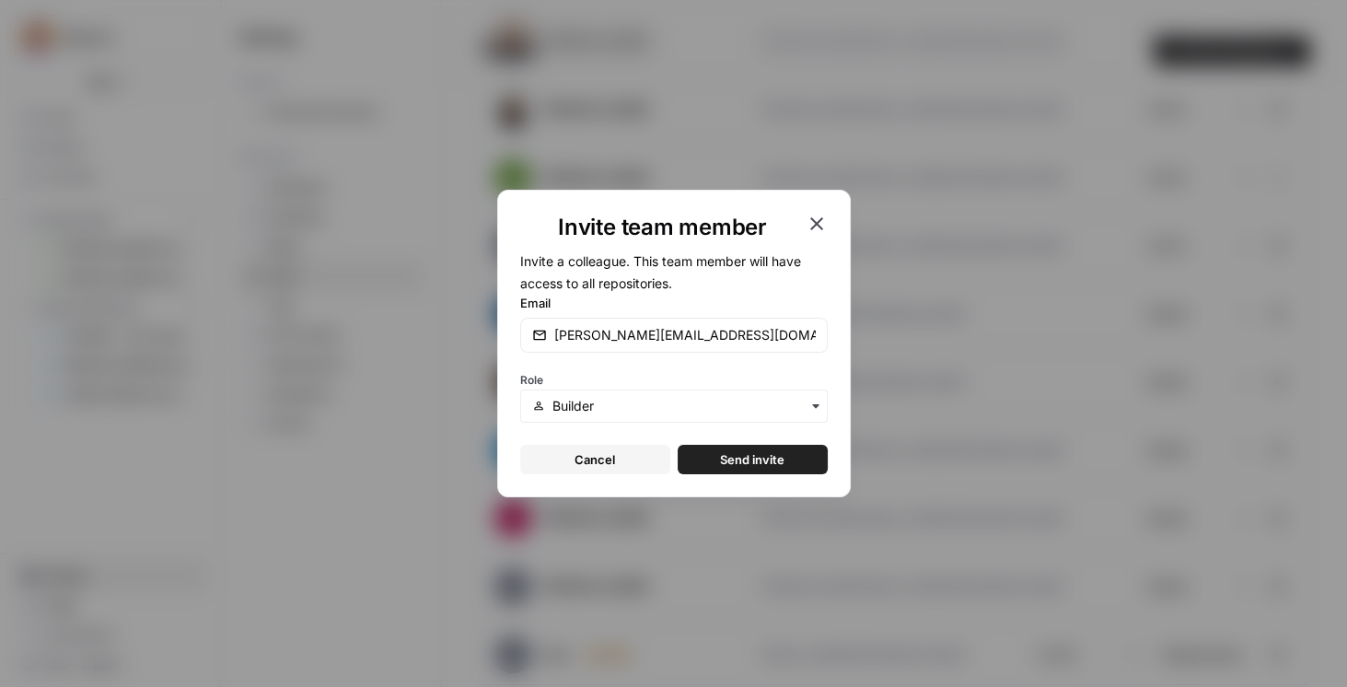
click at [752, 457] on span "Send invite" at bounding box center [752, 459] width 64 height 18
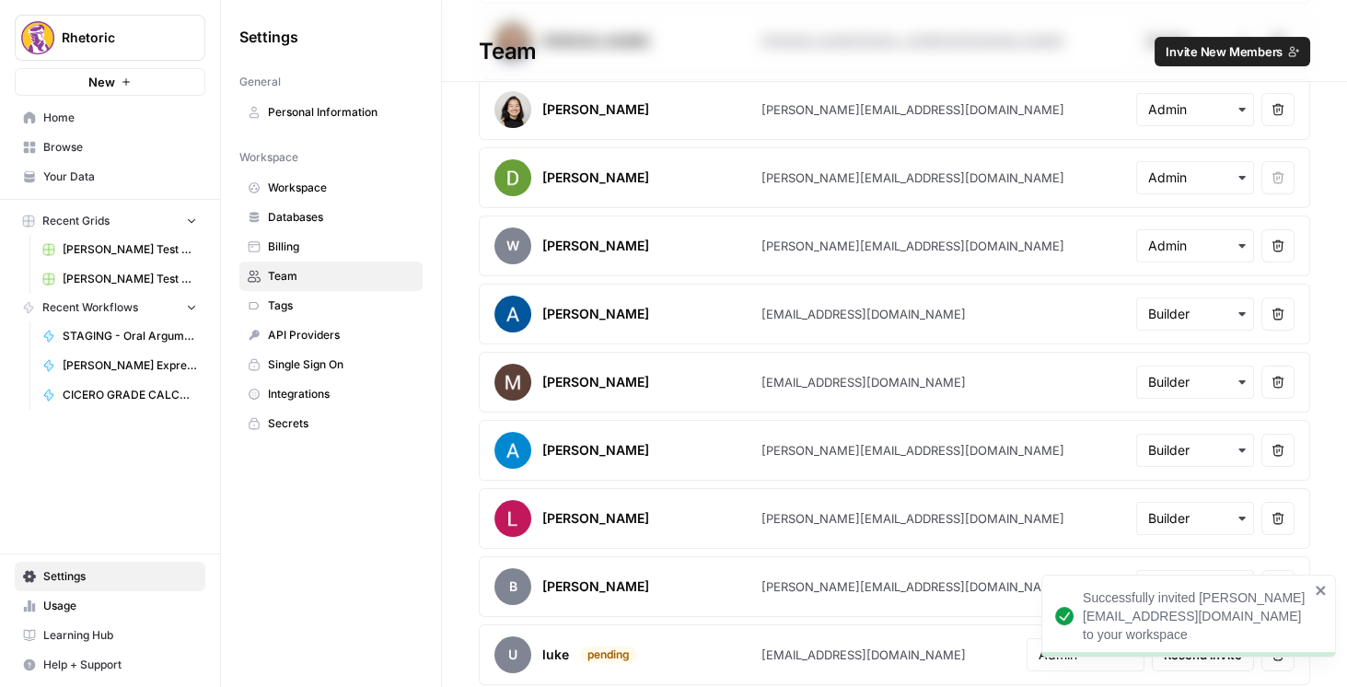
click at [83, 127] on link "Home" at bounding box center [110, 117] width 191 height 29
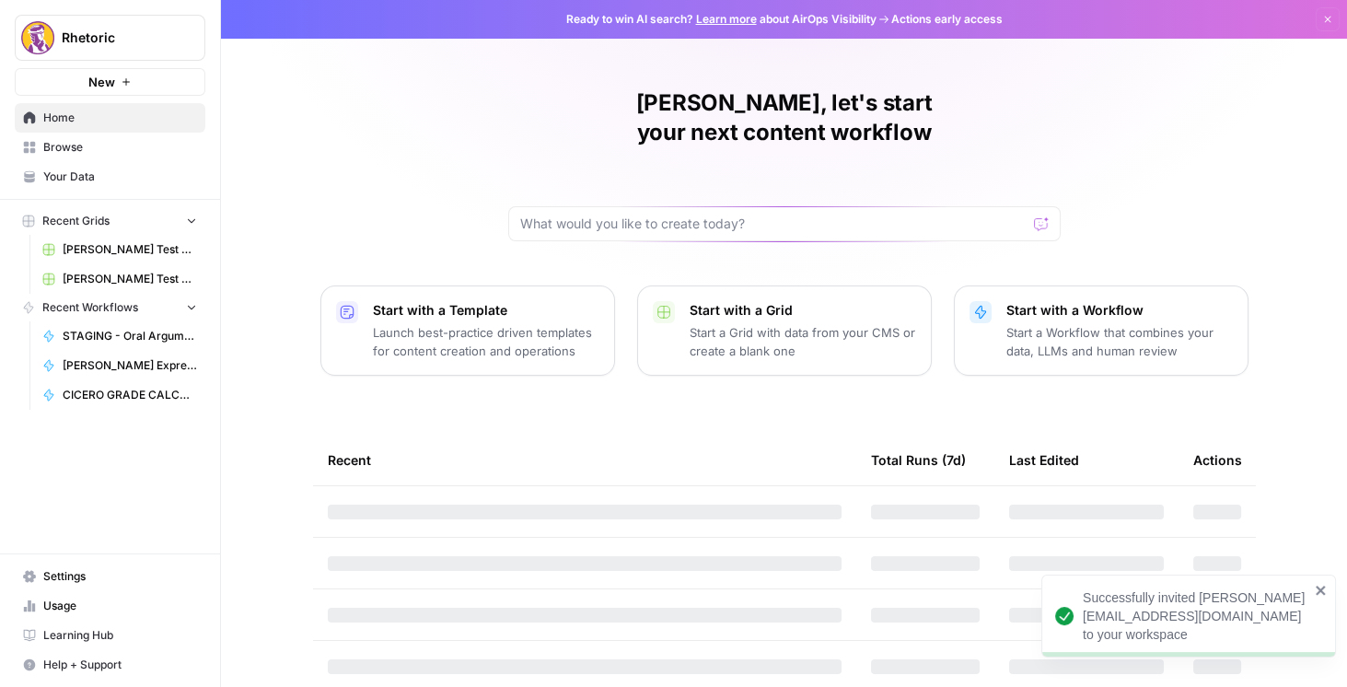
click at [96, 154] on span "Browse" at bounding box center [120, 147] width 154 height 17
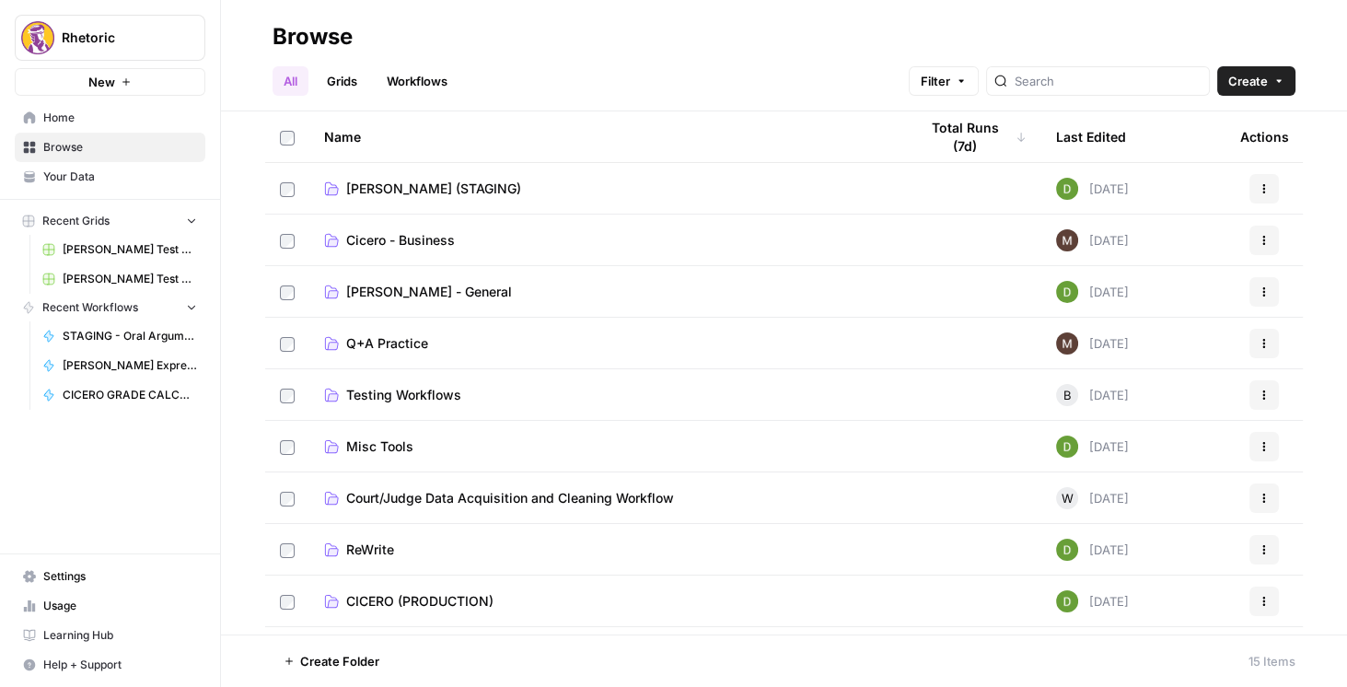
click at [374, 444] on span "Misc Tools" at bounding box center [379, 446] width 67 height 18
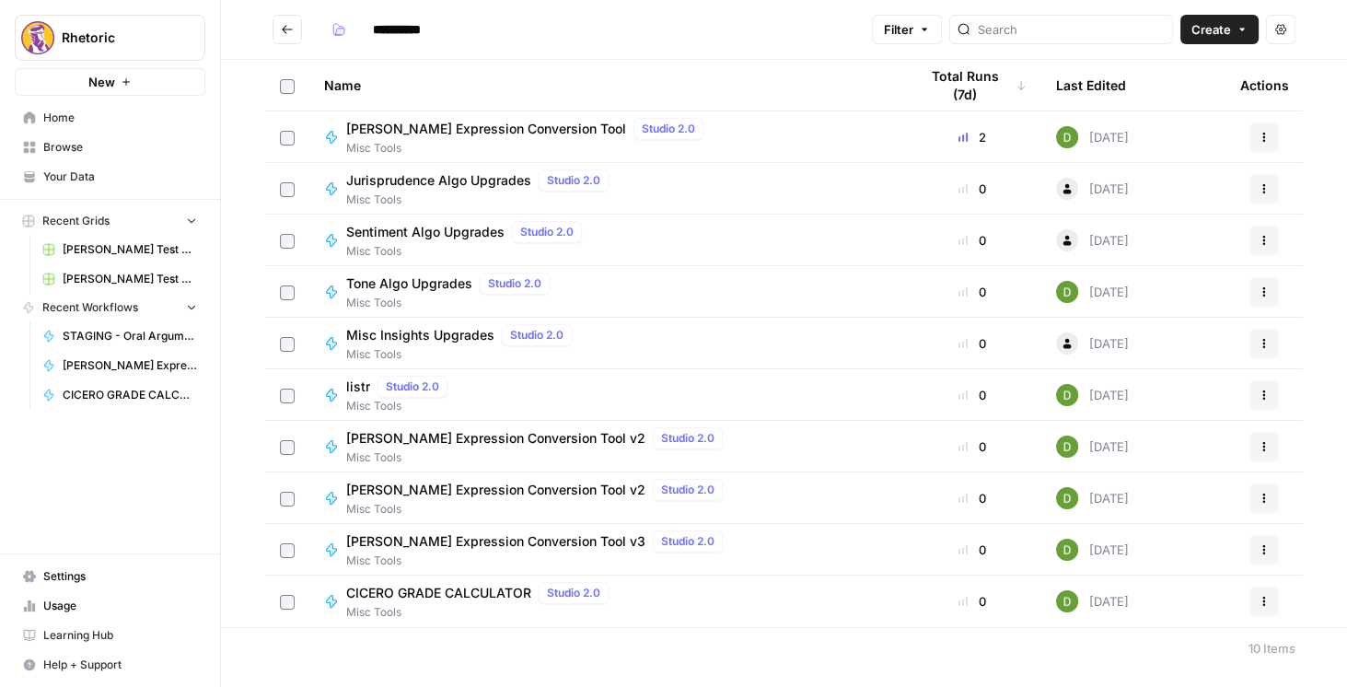
click at [507, 543] on span "[PERSON_NAME] Expression Conversion Tool v3" at bounding box center [495, 541] width 299 height 18
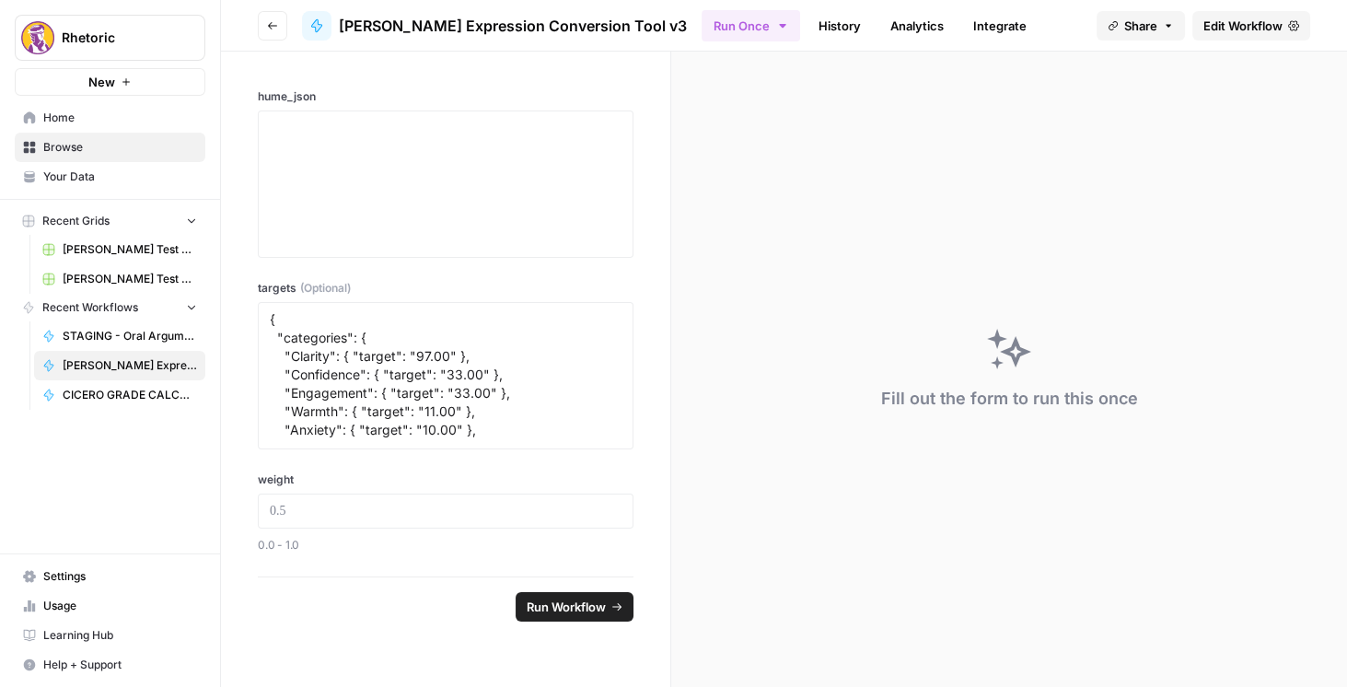
click at [962, 24] on link "Integrate" at bounding box center [999, 25] width 75 height 29
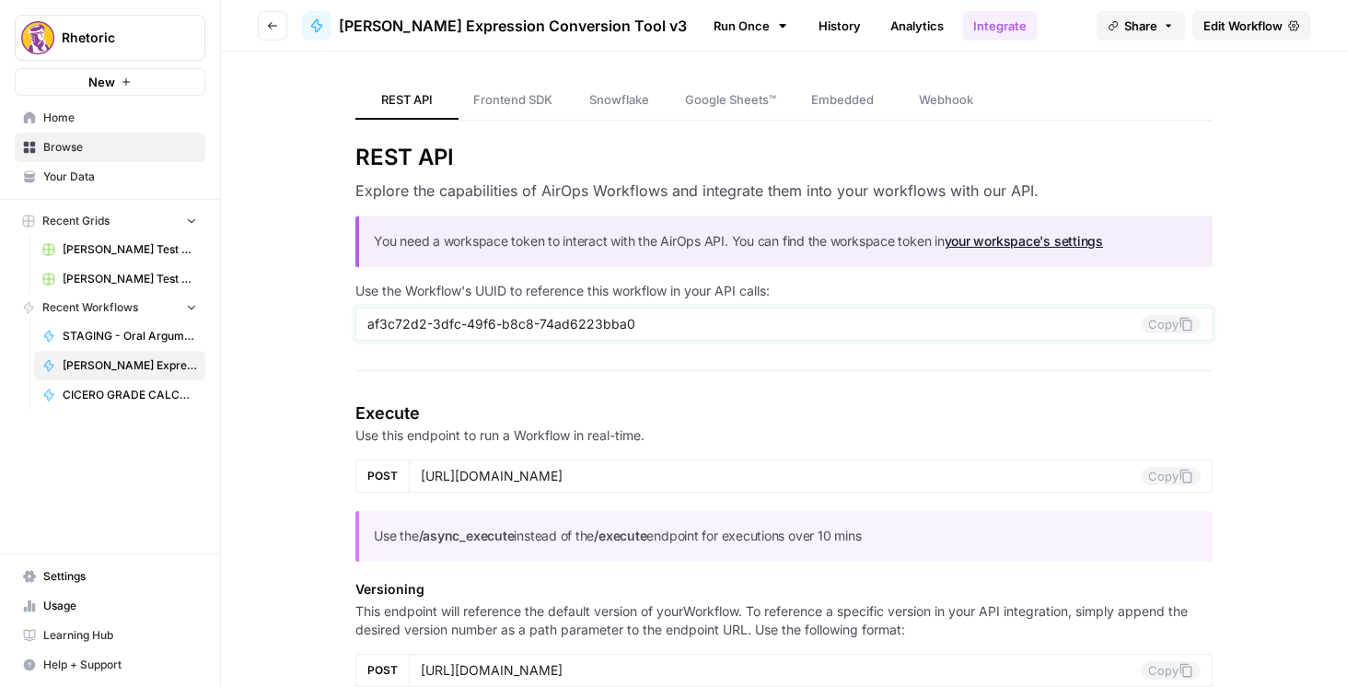
drag, startPoint x: 397, startPoint y: 318, endPoint x: 682, endPoint y: 366, distance: 289.5
click at [642, 320] on input "af3c72d2-3dfc-49f6-b8c8-74ad6223bba0" at bounding box center [753, 324] width 773 height 17
drag, startPoint x: 699, startPoint y: 474, endPoint x: 1058, endPoint y: 463, distance: 360.1
click at [1058, 463] on div "[URL][DOMAIN_NAME] Copy" at bounding box center [811, 475] width 804 height 33
click at [584, 487] on div "[URL][DOMAIN_NAME] Copy" at bounding box center [811, 475] width 804 height 33
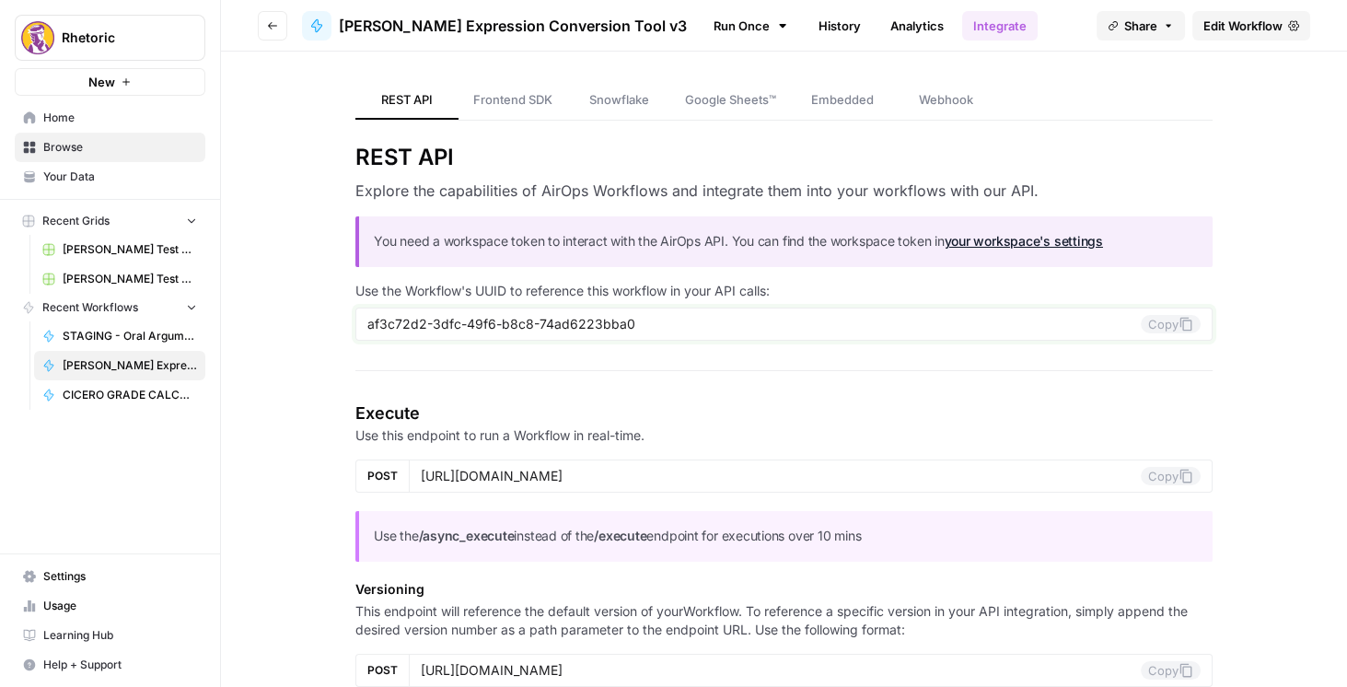
drag, startPoint x: 630, startPoint y: 330, endPoint x: 341, endPoint y: 325, distance: 289.1
click at [268, 26] on icon "button" at bounding box center [272, 25] width 9 height 7
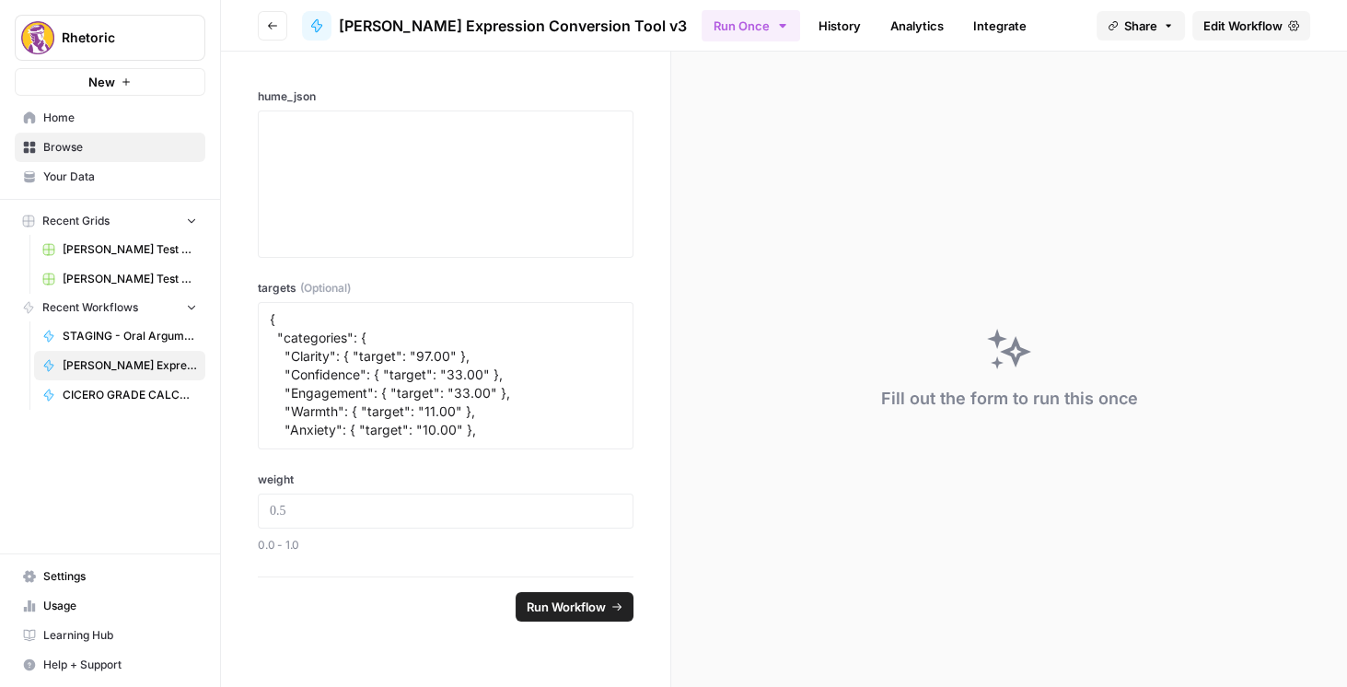
click at [1249, 34] on link "Edit Workflow" at bounding box center [1251, 25] width 118 height 29
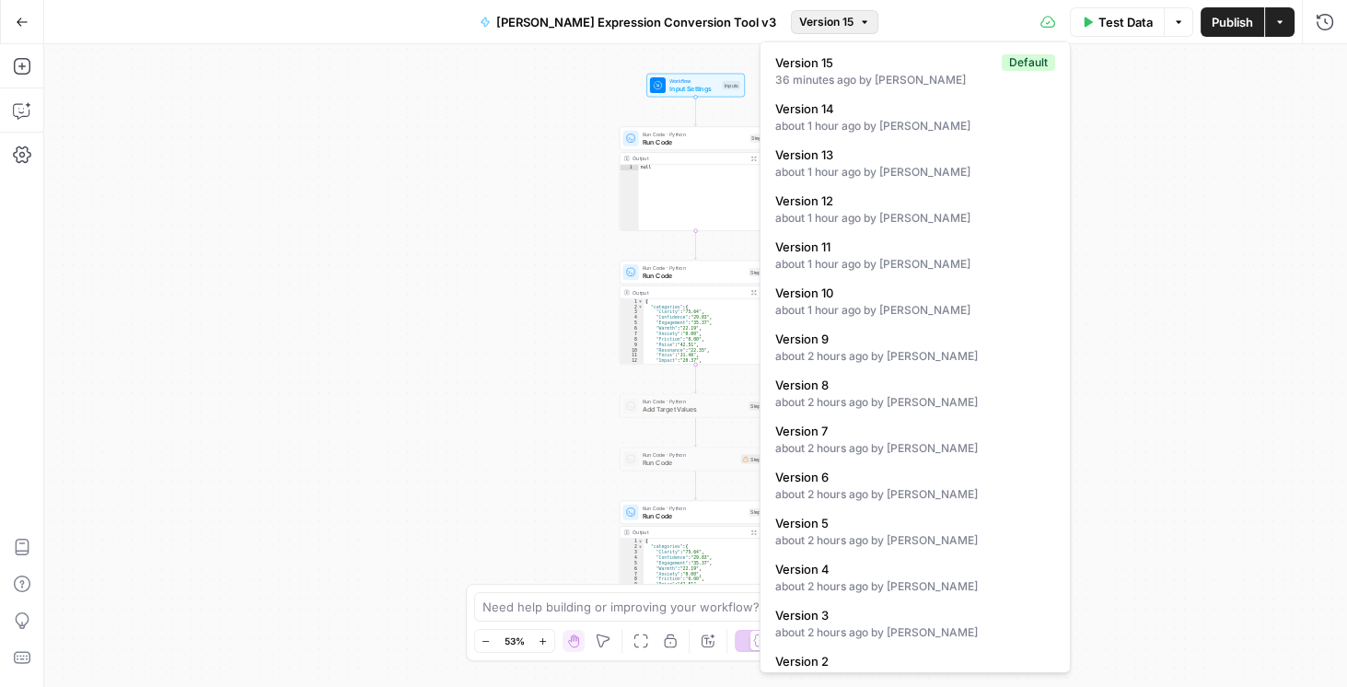
click at [809, 24] on span "Version 15" at bounding box center [826, 22] width 54 height 17
click at [828, 305] on div "about 1 hour ago by Daniel Scarr" at bounding box center [915, 310] width 280 height 17
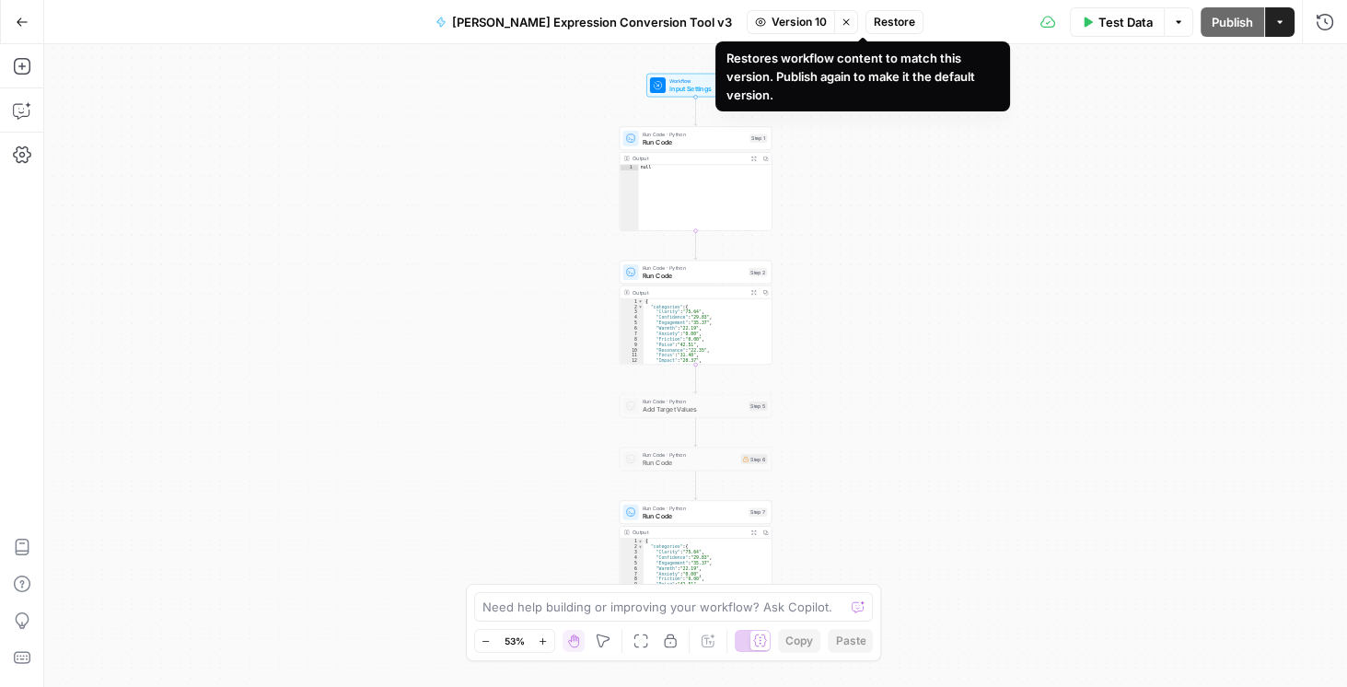
click at [840, 26] on icon "button" at bounding box center [845, 22] width 11 height 11
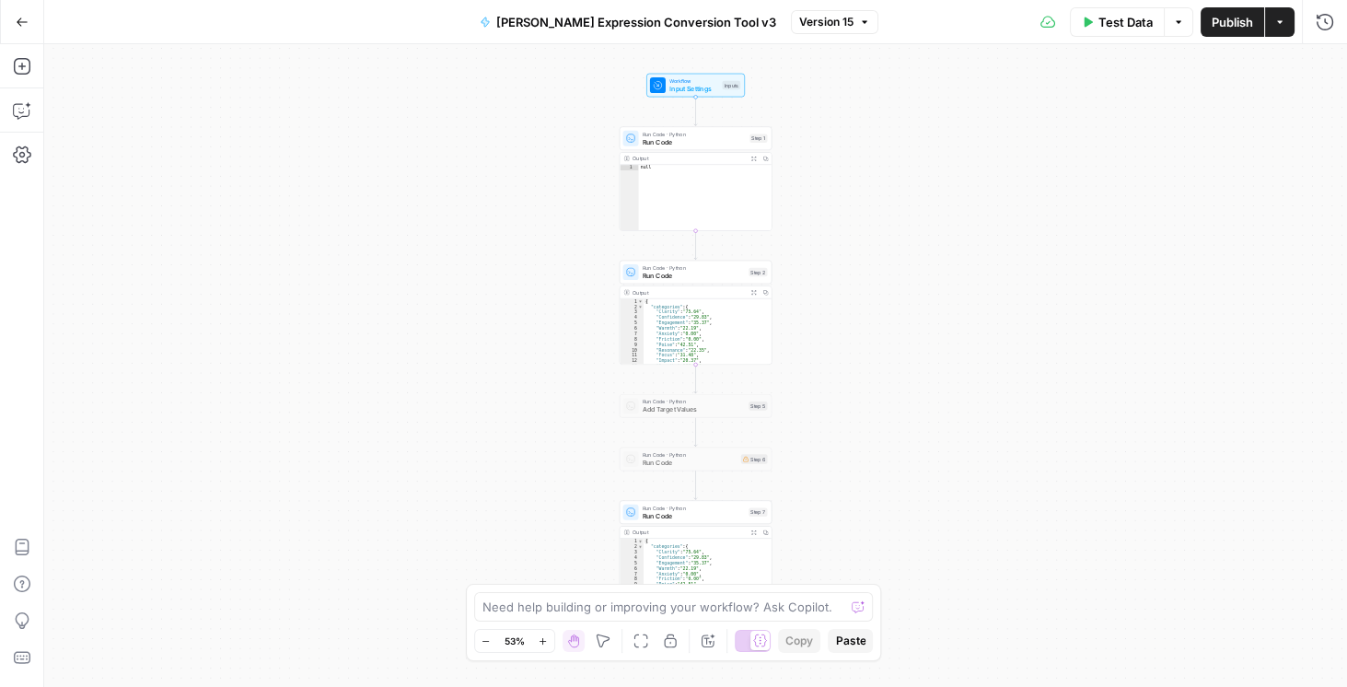
click at [32, 19] on button "Go Back" at bounding box center [22, 22] width 33 height 33
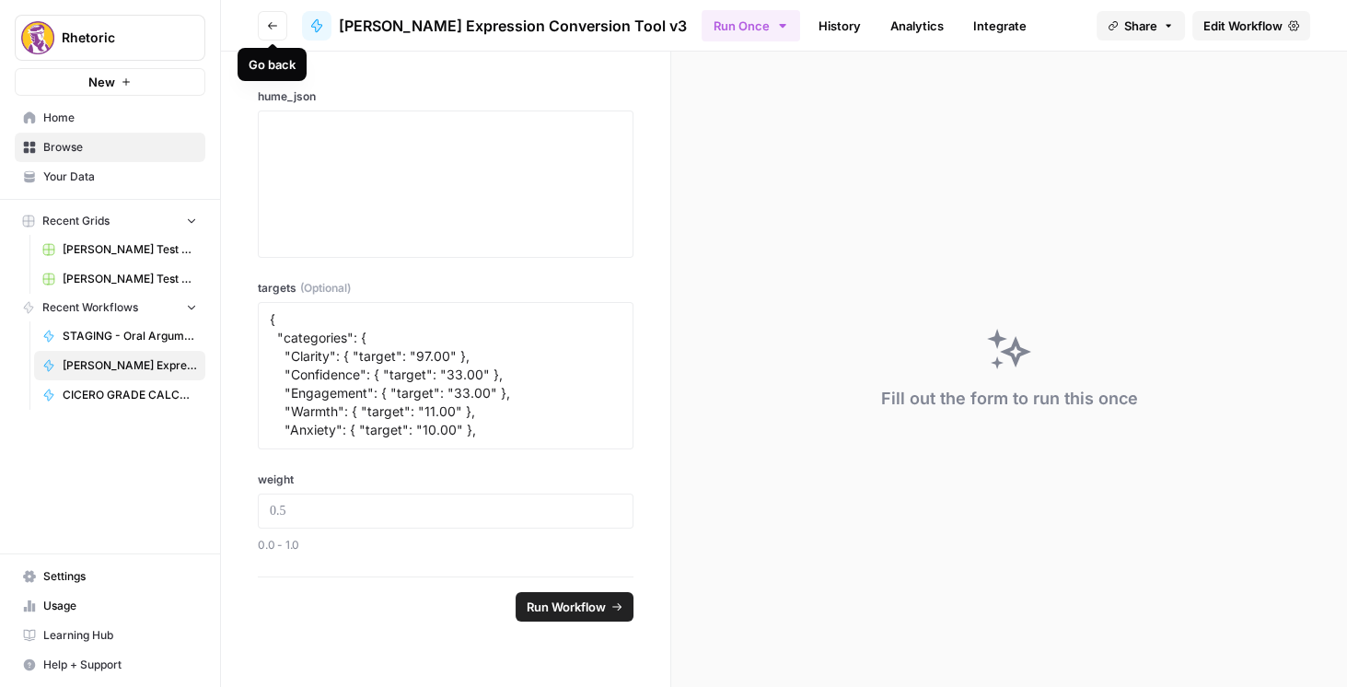
click at [271, 22] on icon "button" at bounding box center [272, 25] width 9 height 7
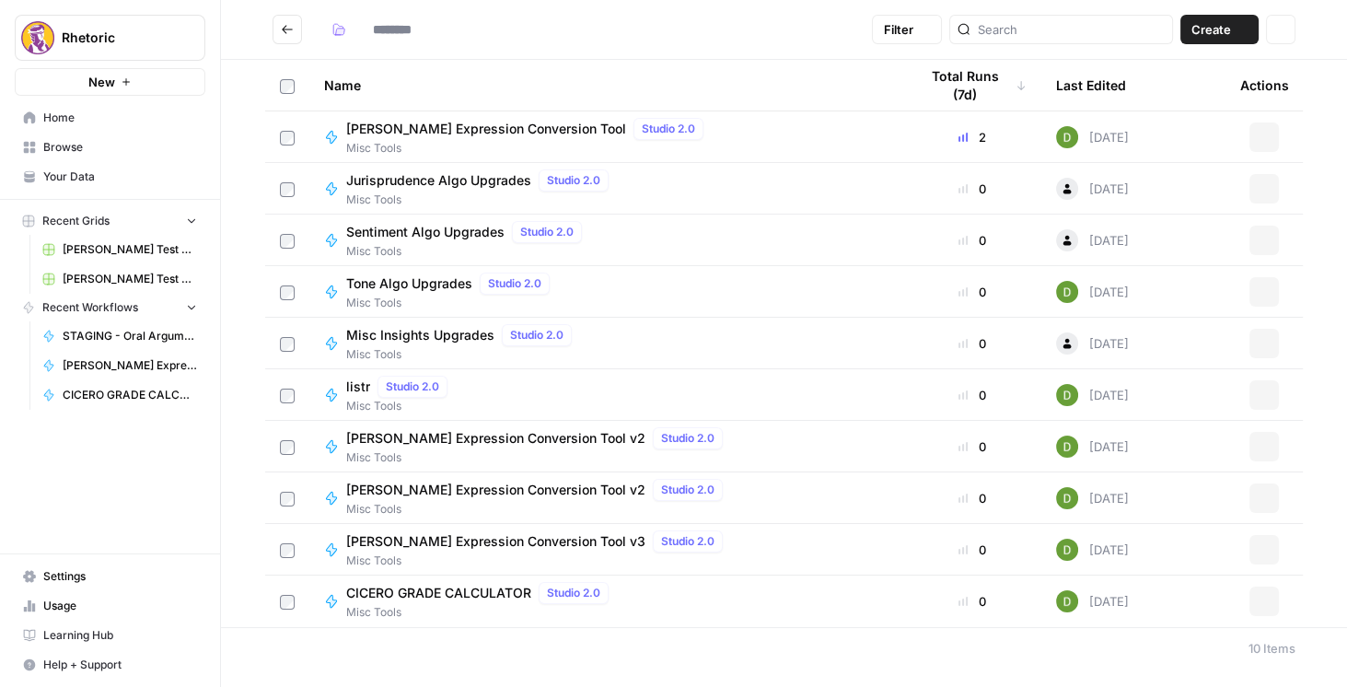
type input "**********"
click at [1259, 545] on icon "button" at bounding box center [1263, 549] width 11 height 11
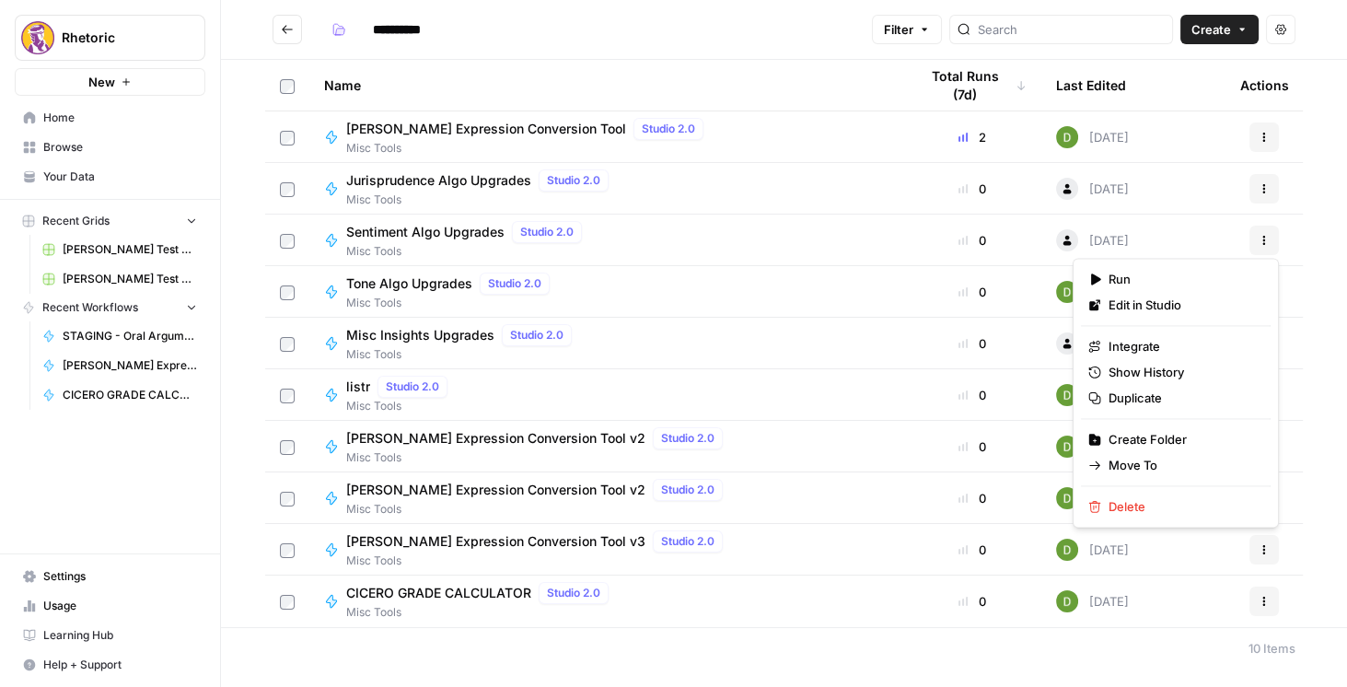
click at [281, 31] on icon "Go back" at bounding box center [287, 29] width 13 height 13
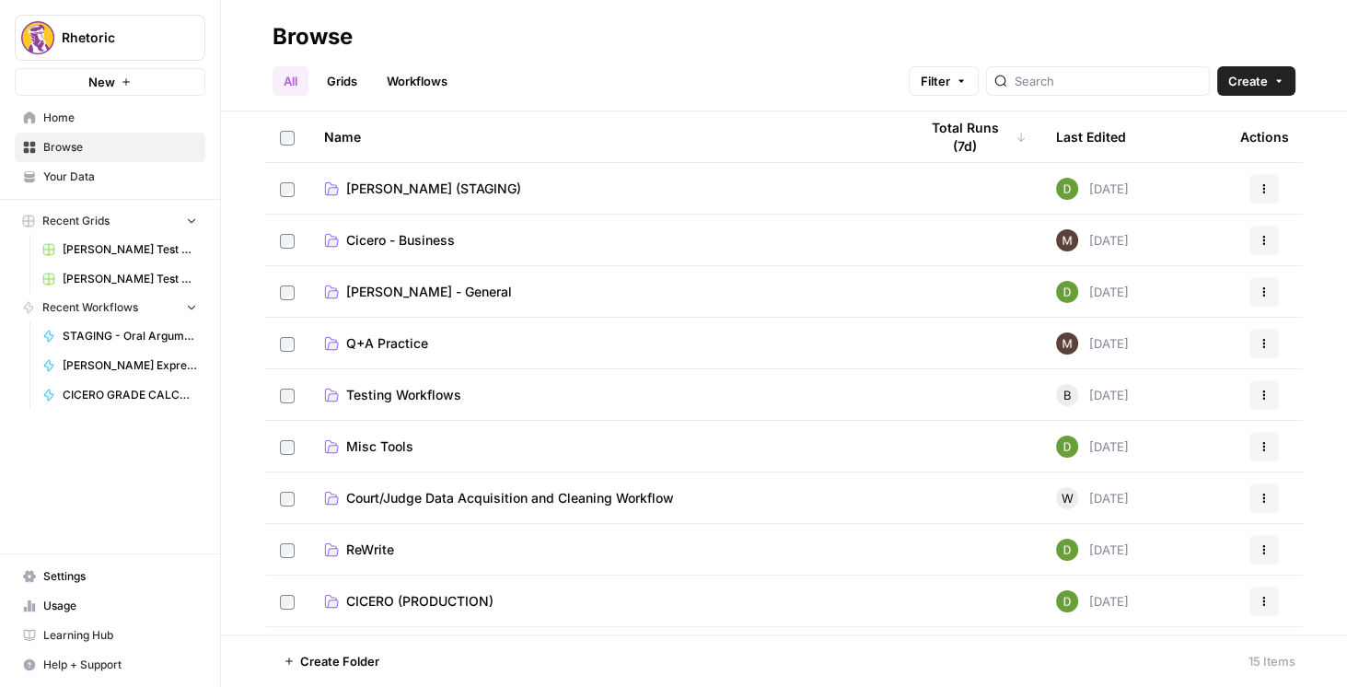
click at [386, 444] on span "Misc Tools" at bounding box center [379, 446] width 67 height 18
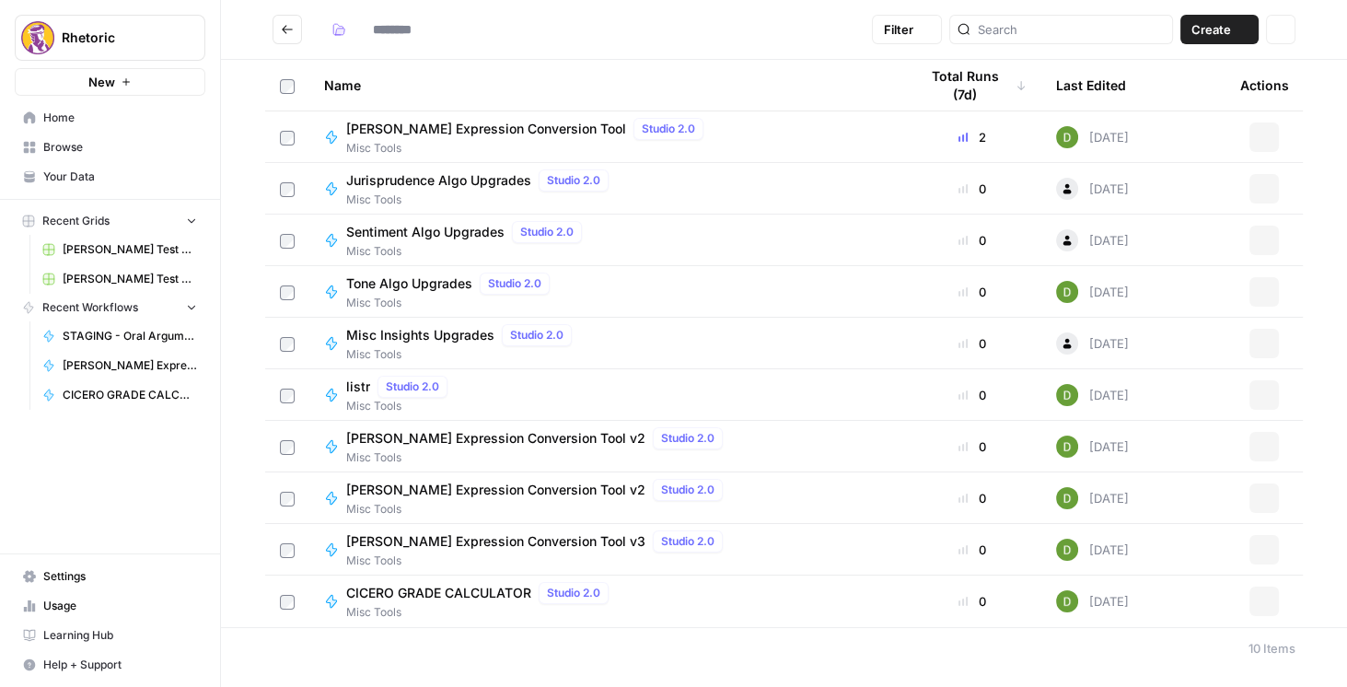
type input "**********"
click at [425, 590] on span "CICERO GRADE CALCULATOR" at bounding box center [438, 593] width 185 height 18
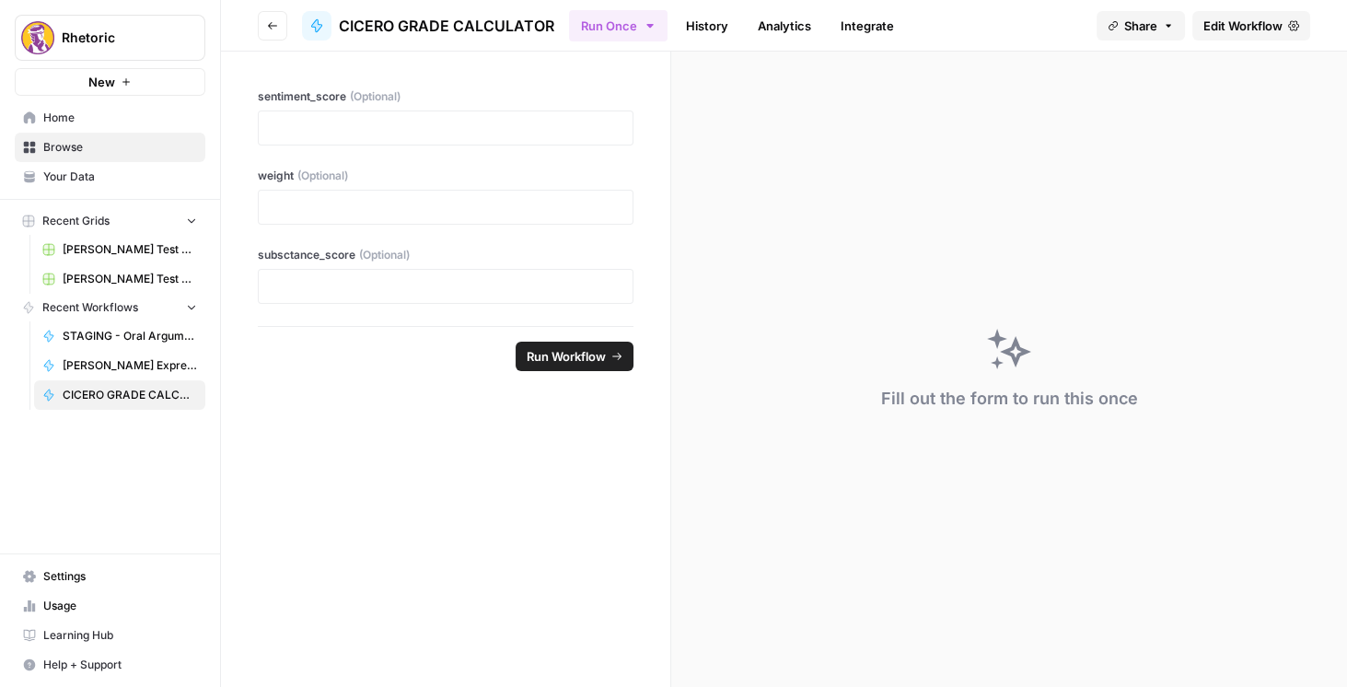
click at [1225, 29] on span "Edit Workflow" at bounding box center [1242, 26] width 79 height 18
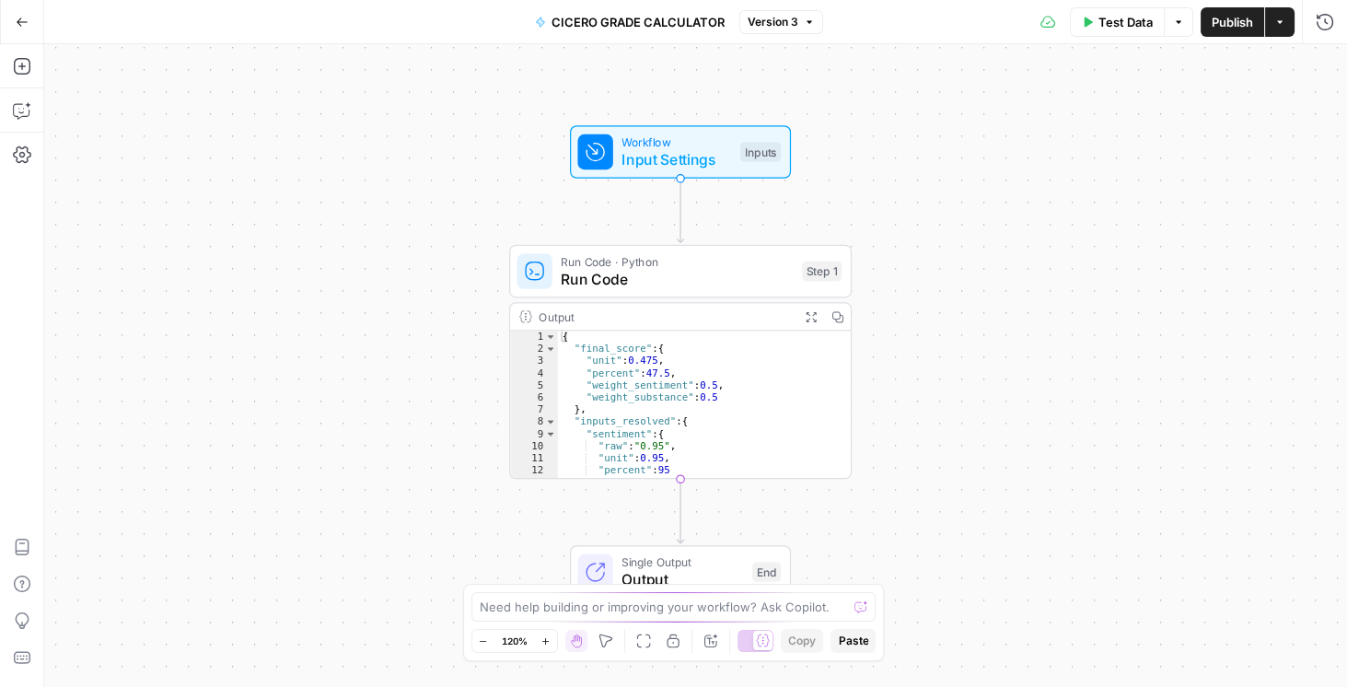
drag, startPoint x: 973, startPoint y: 522, endPoint x: 960, endPoint y: 455, distance: 68.4
click at [960, 455] on div "Workflow Input Settings Inputs Run Code · Python Run Code Step 1 Output Expand …" at bounding box center [695, 365] width 1302 height 642
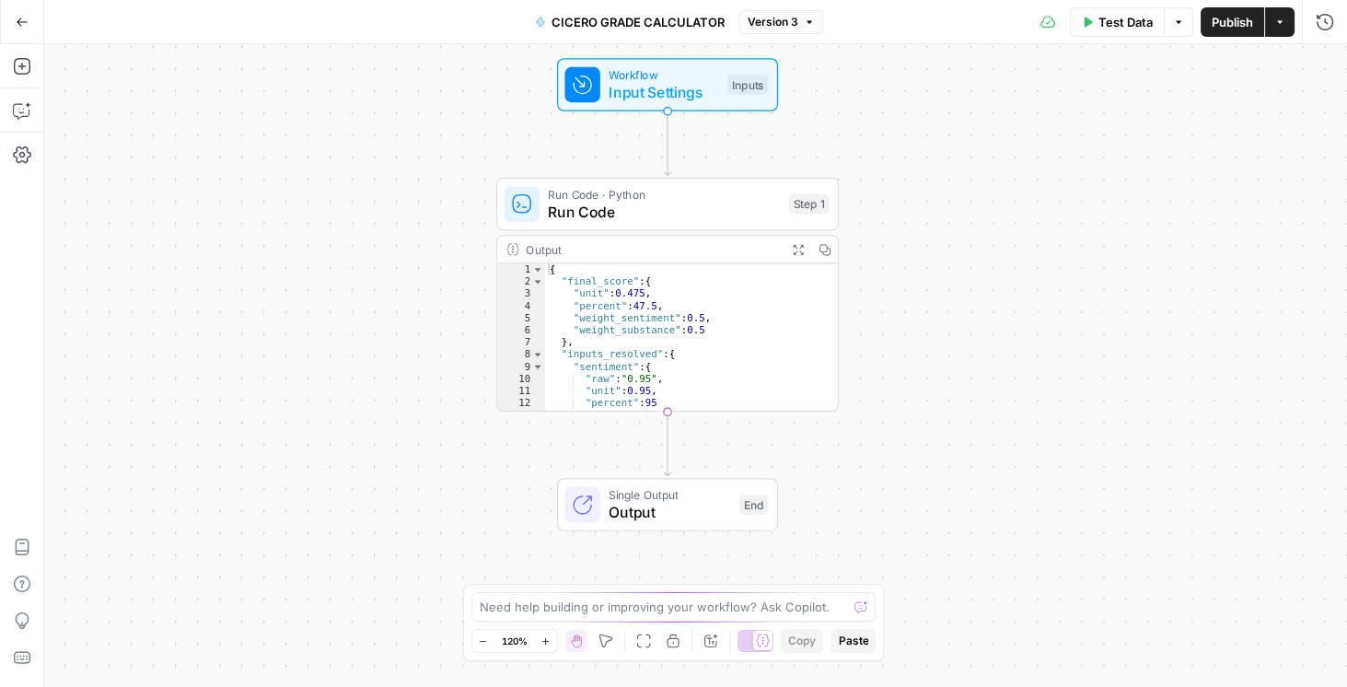
click at [656, 214] on span "Run Code" at bounding box center [664, 212] width 232 height 22
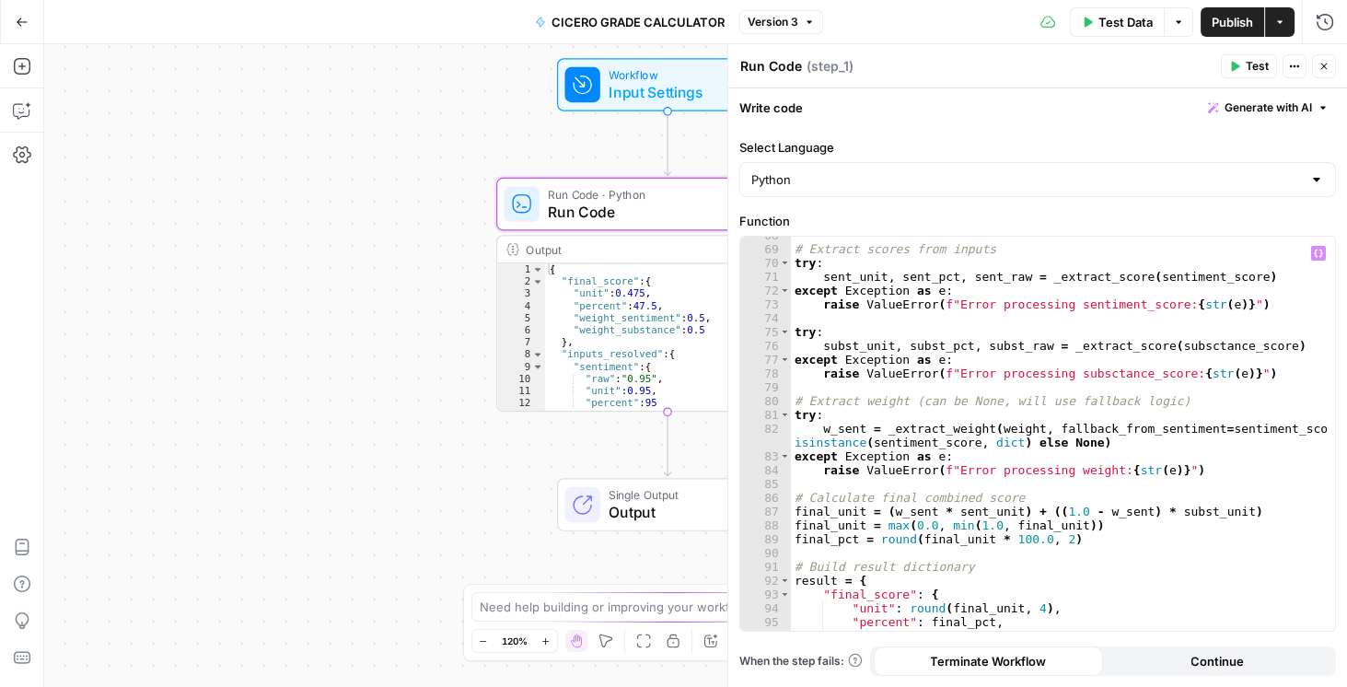
scroll to position [1041, 0]
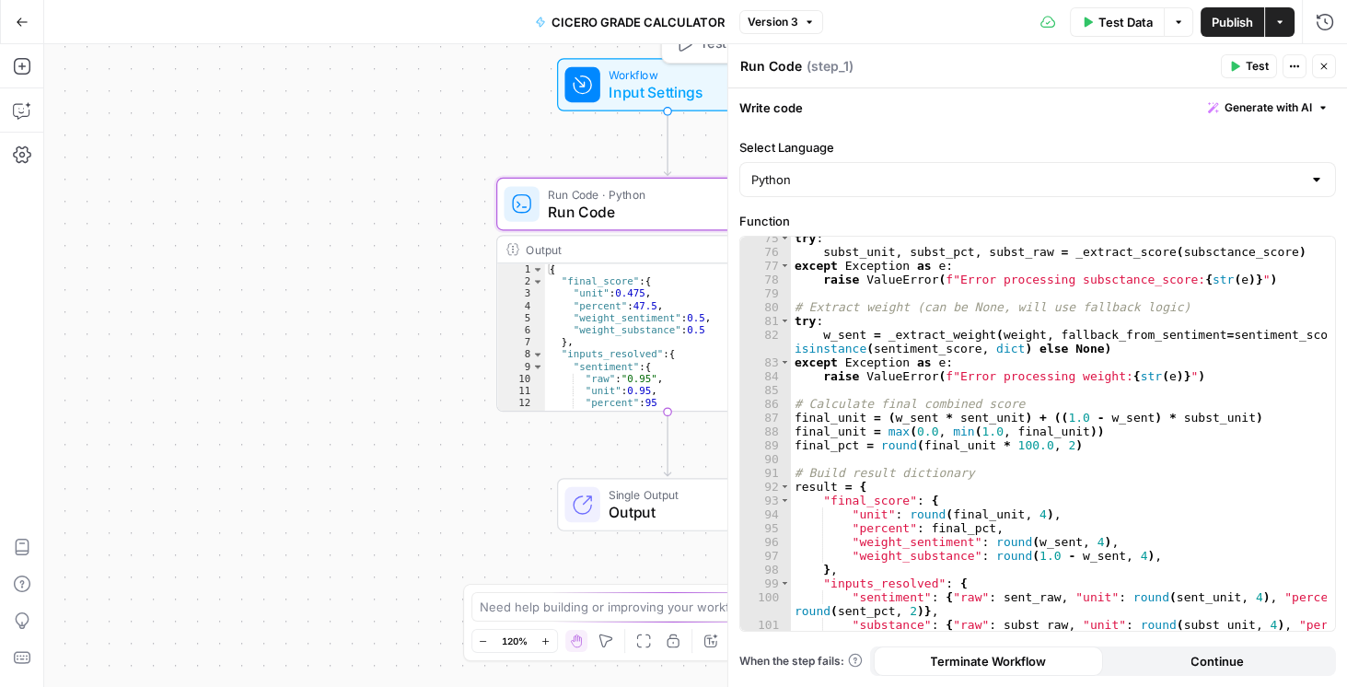
click at [619, 70] on span "Workflow" at bounding box center [663, 74] width 110 height 17
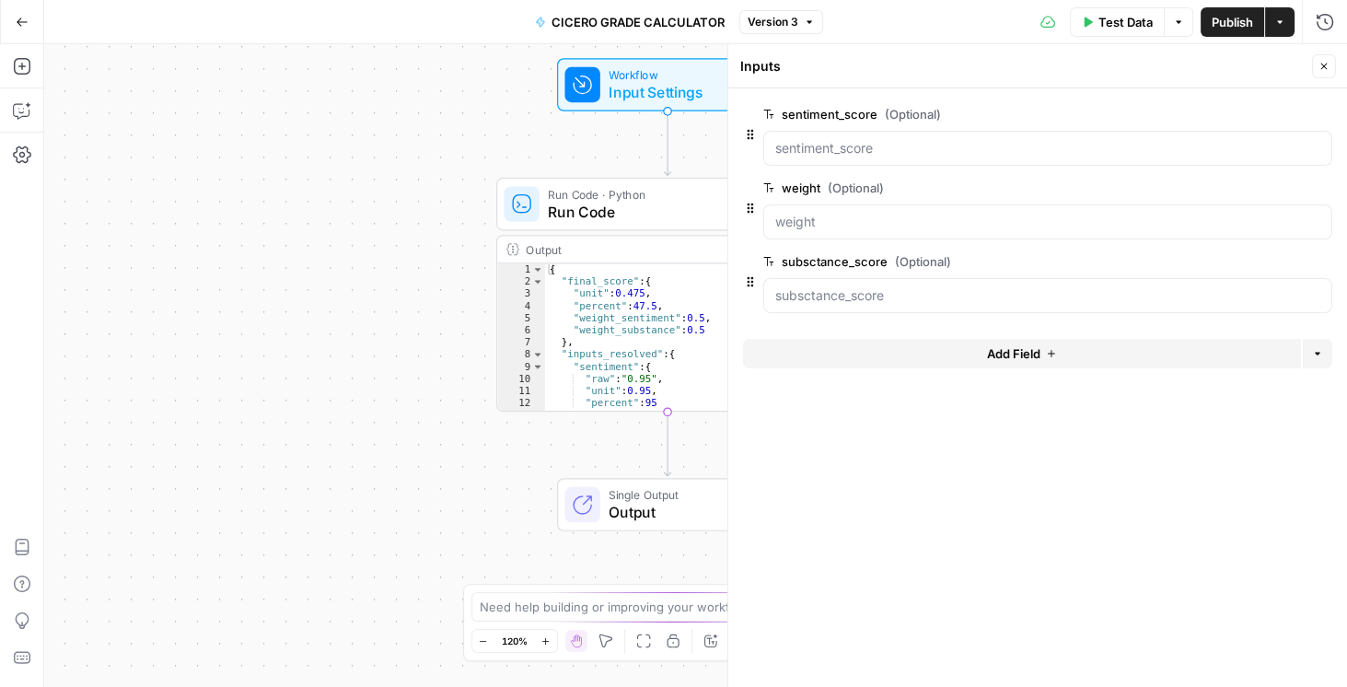
click at [972, 355] on button "Add Field" at bounding box center [1022, 353] width 558 height 29
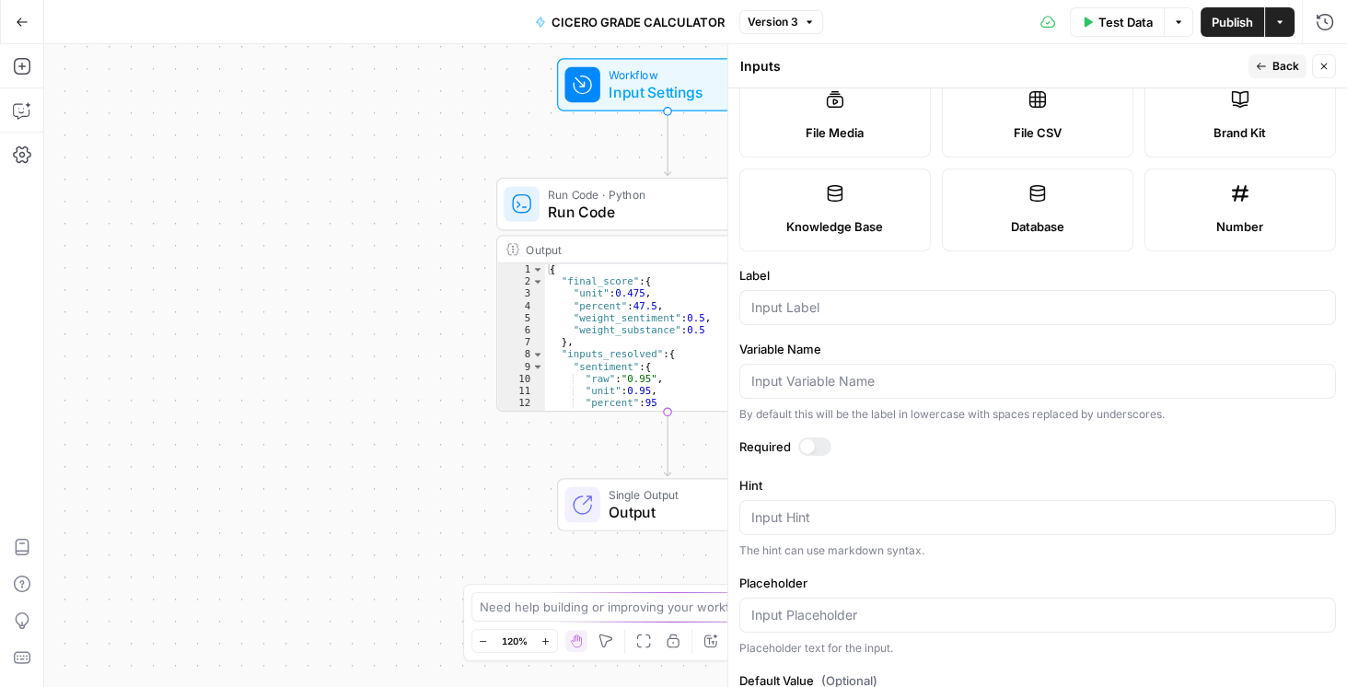
scroll to position [312, 0]
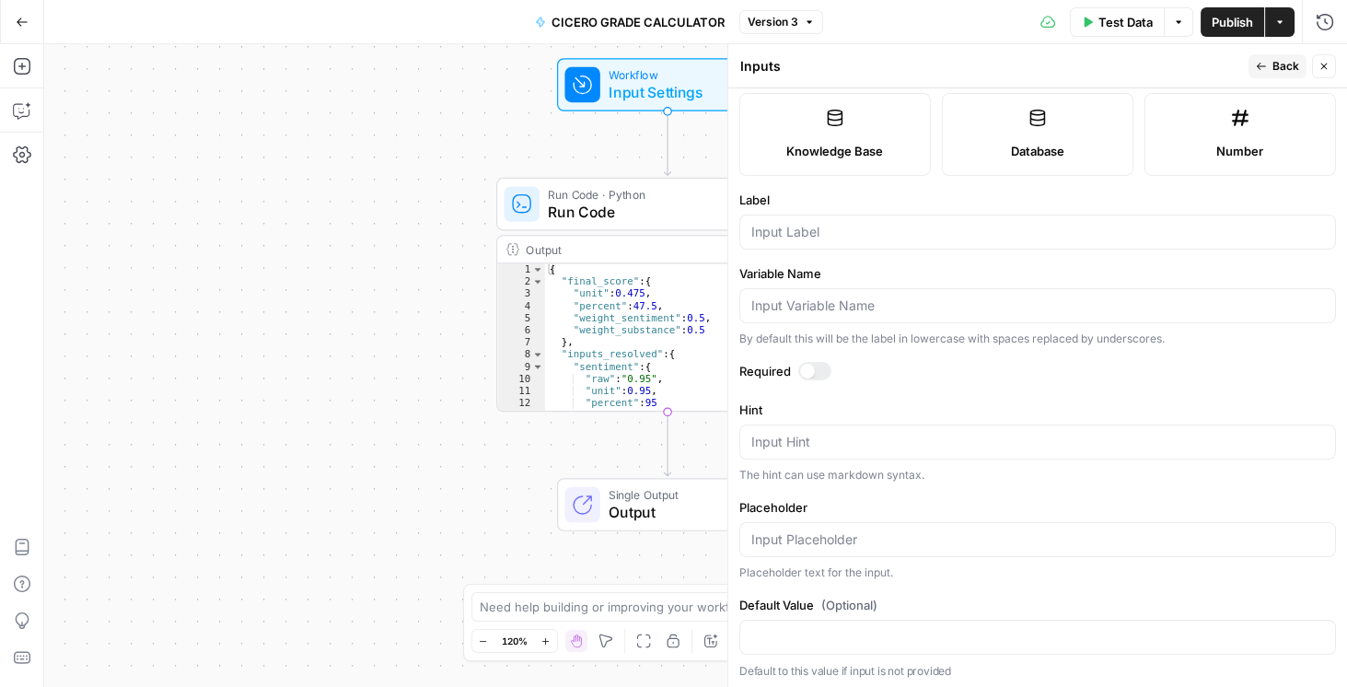
click at [1333, 64] on button "Close" at bounding box center [1324, 66] width 24 height 24
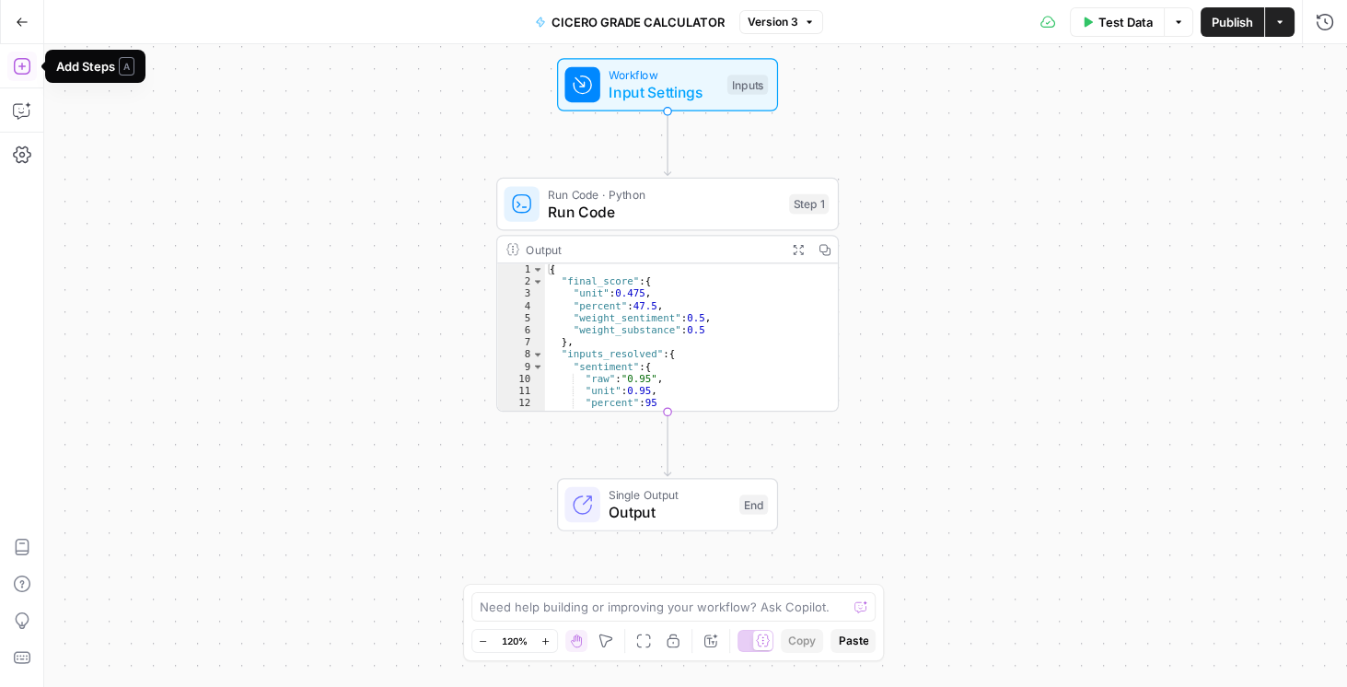
click at [15, 59] on icon "button" at bounding box center [21, 66] width 17 height 17
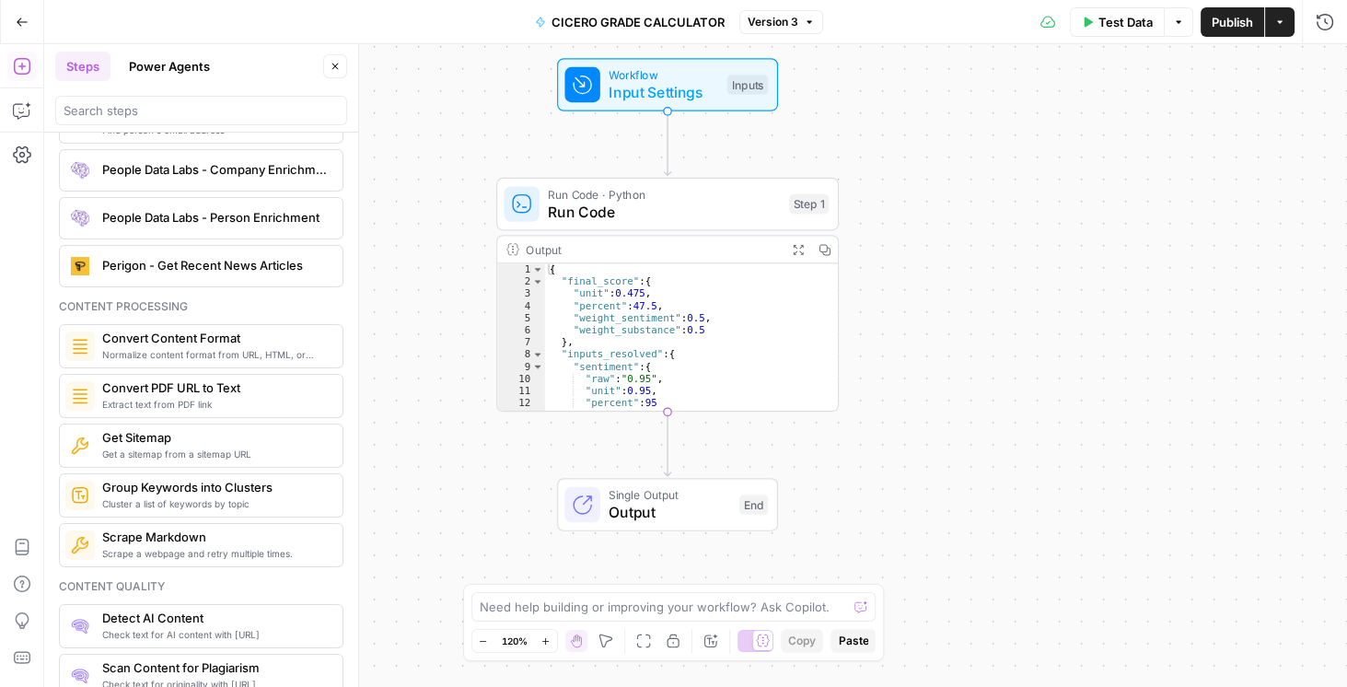
scroll to position [2839, 0]
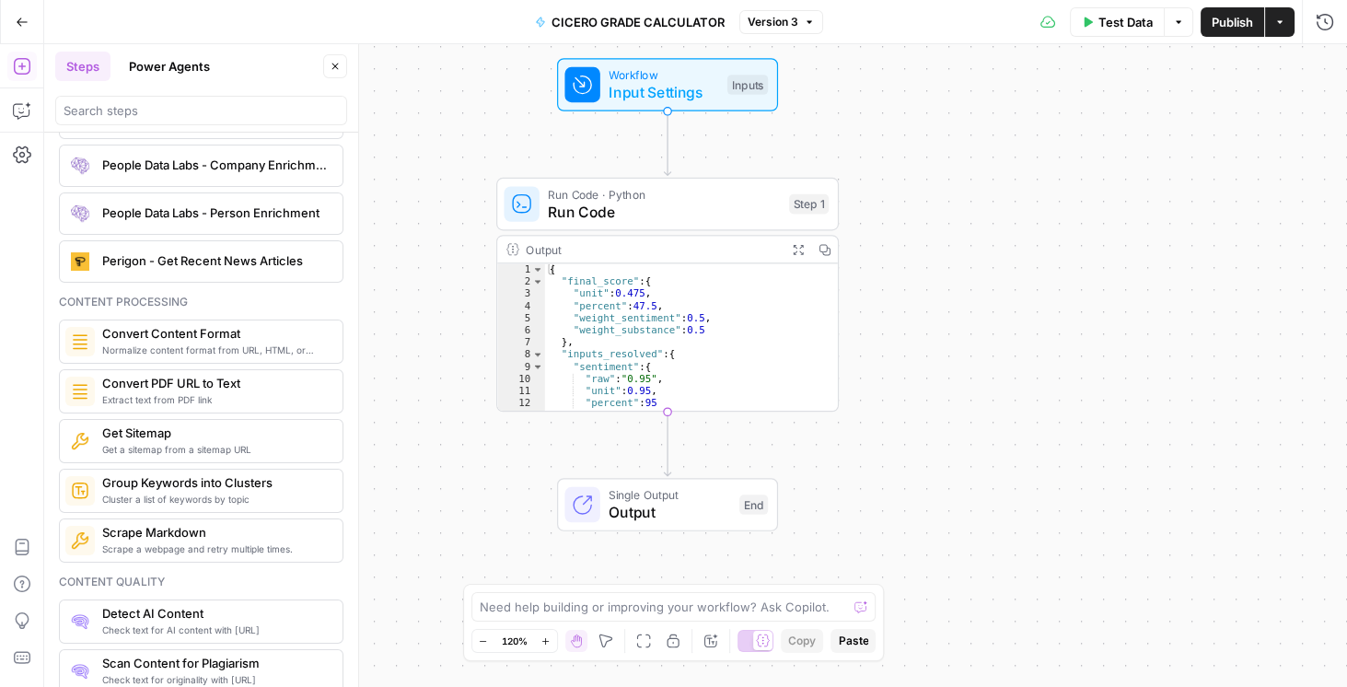
click at [18, 26] on icon "button" at bounding box center [22, 22] width 13 height 13
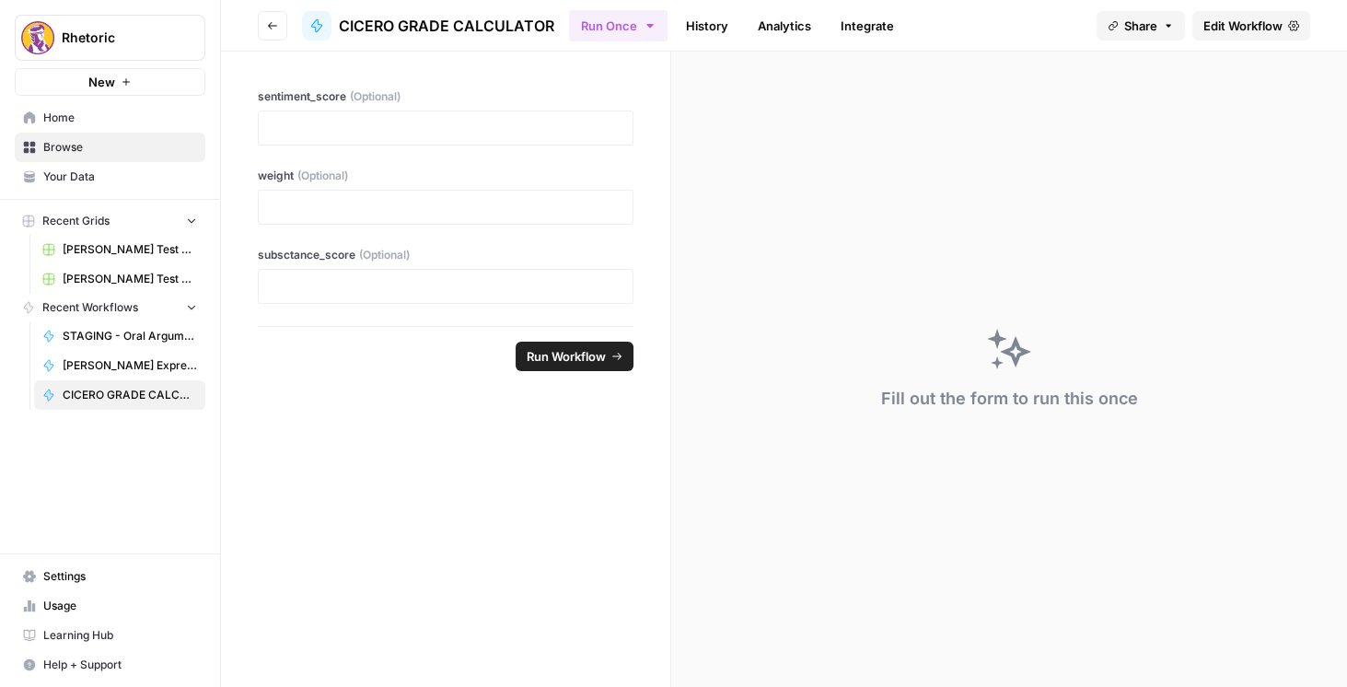
click at [282, 25] on button "Go back" at bounding box center [272, 25] width 29 height 29
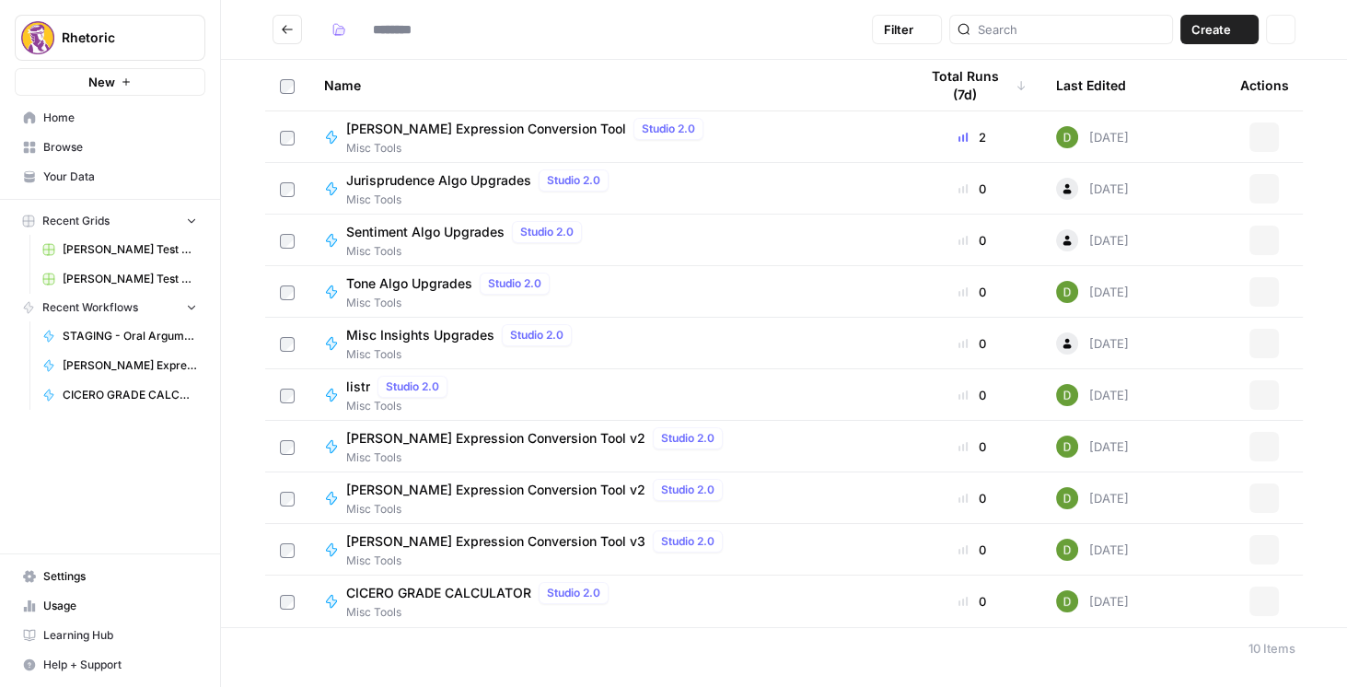
type input "**********"
click at [292, 25] on icon "Go back" at bounding box center [287, 29] width 13 height 13
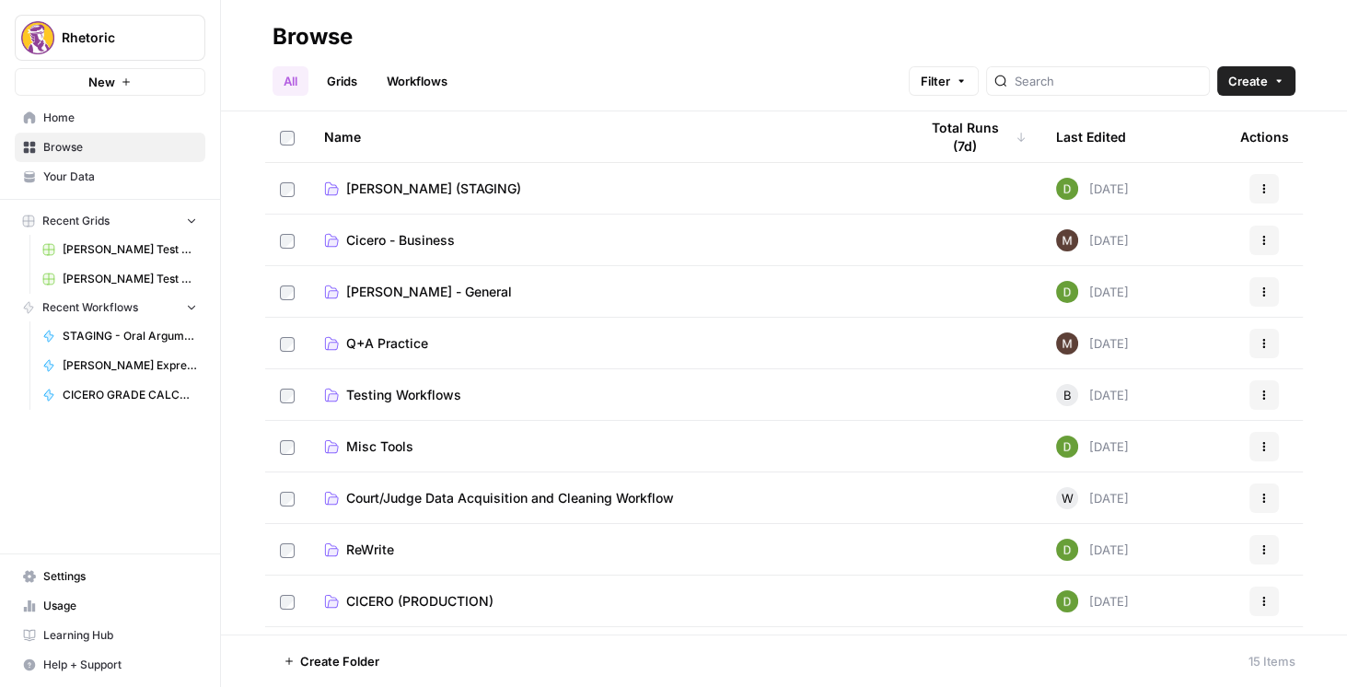
click at [388, 179] on span "[PERSON_NAME] (STAGING)" at bounding box center [433, 188] width 175 height 18
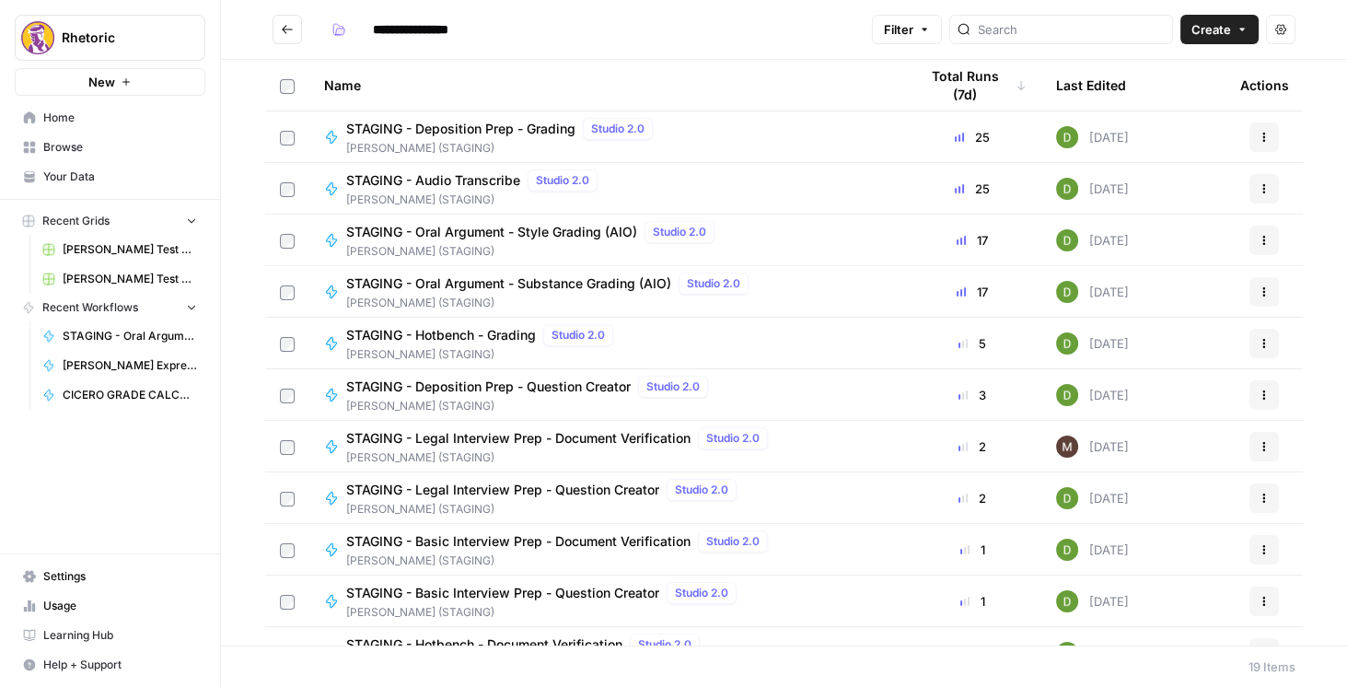
click at [529, 387] on span "STAGING - Deposition Prep - Question Creator" at bounding box center [488, 386] width 284 height 18
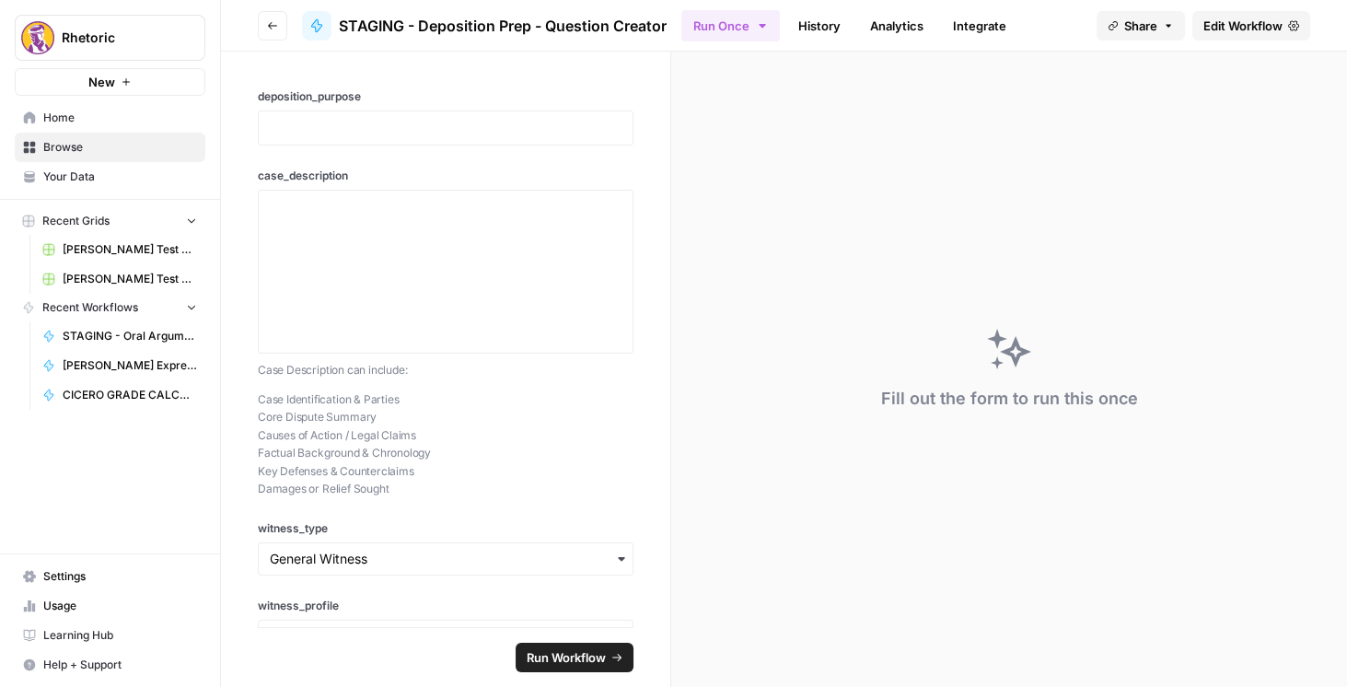
click at [1277, 18] on span "Edit Workflow" at bounding box center [1242, 26] width 79 height 18
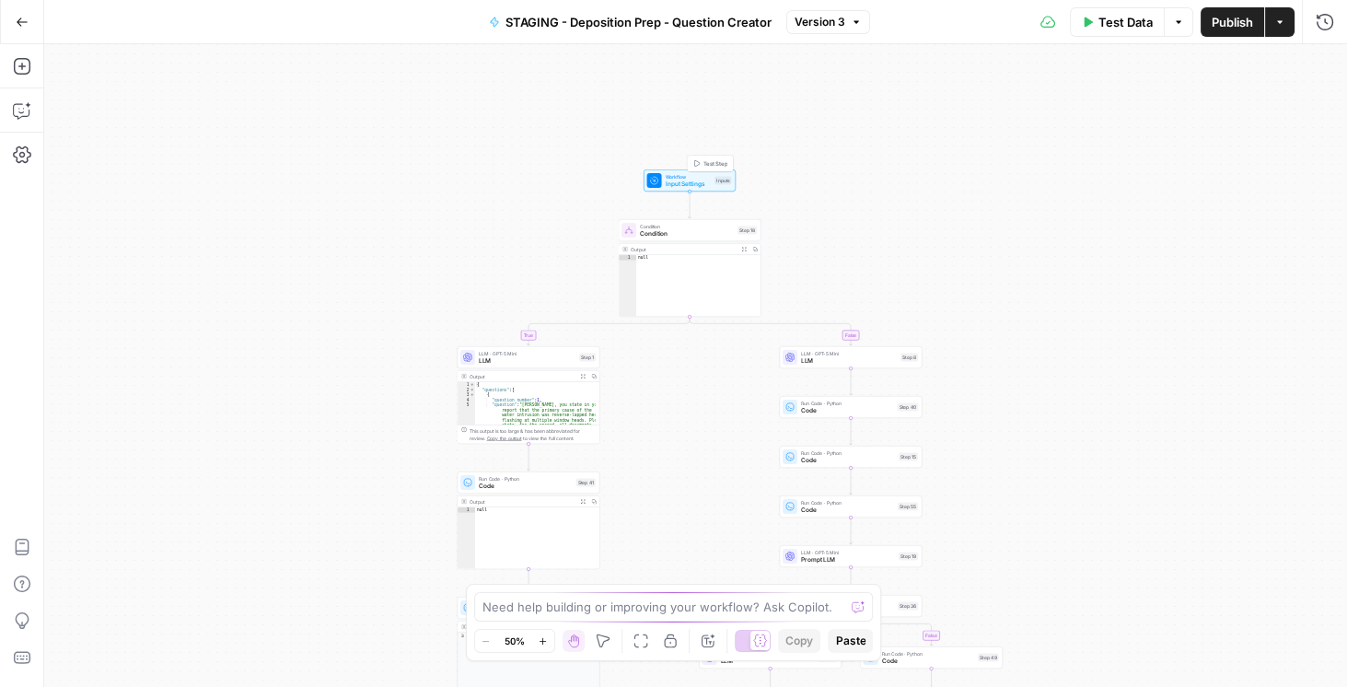
click at [688, 182] on span "Input Settings" at bounding box center [688, 183] width 46 height 9
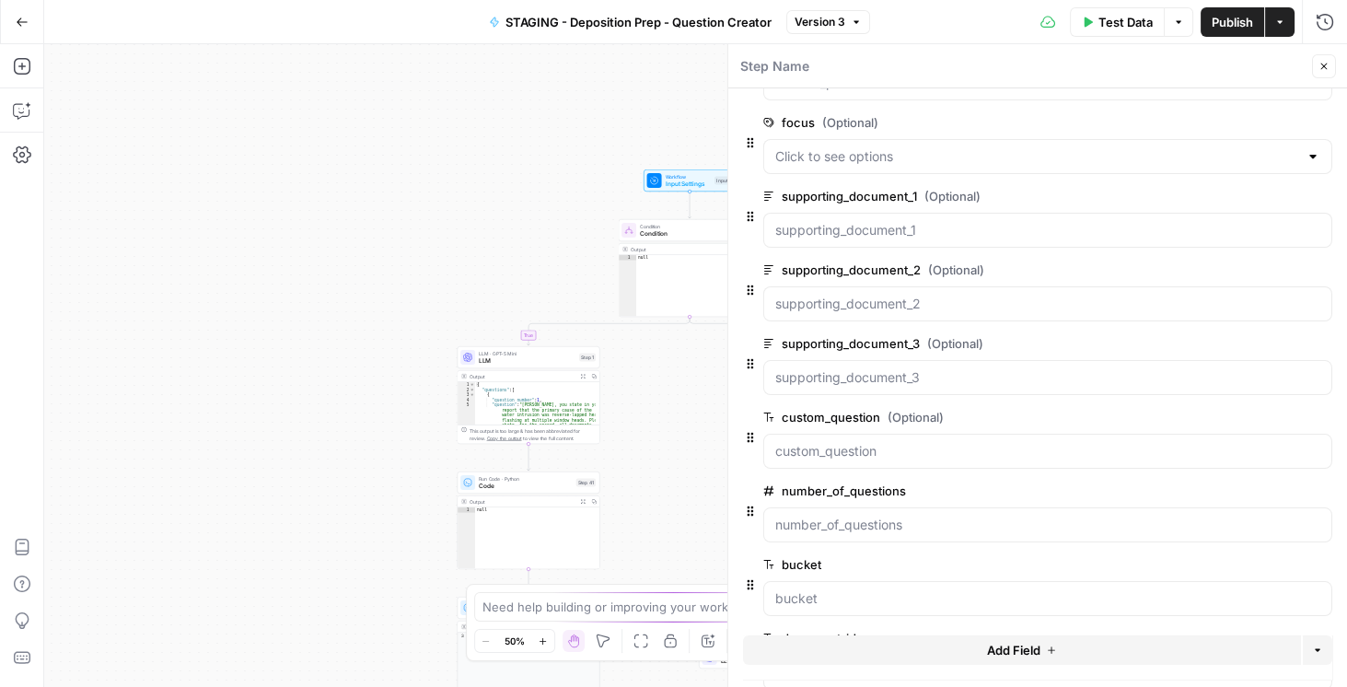
scroll to position [407, 0]
click at [661, 233] on span "Condition" at bounding box center [687, 233] width 94 height 9
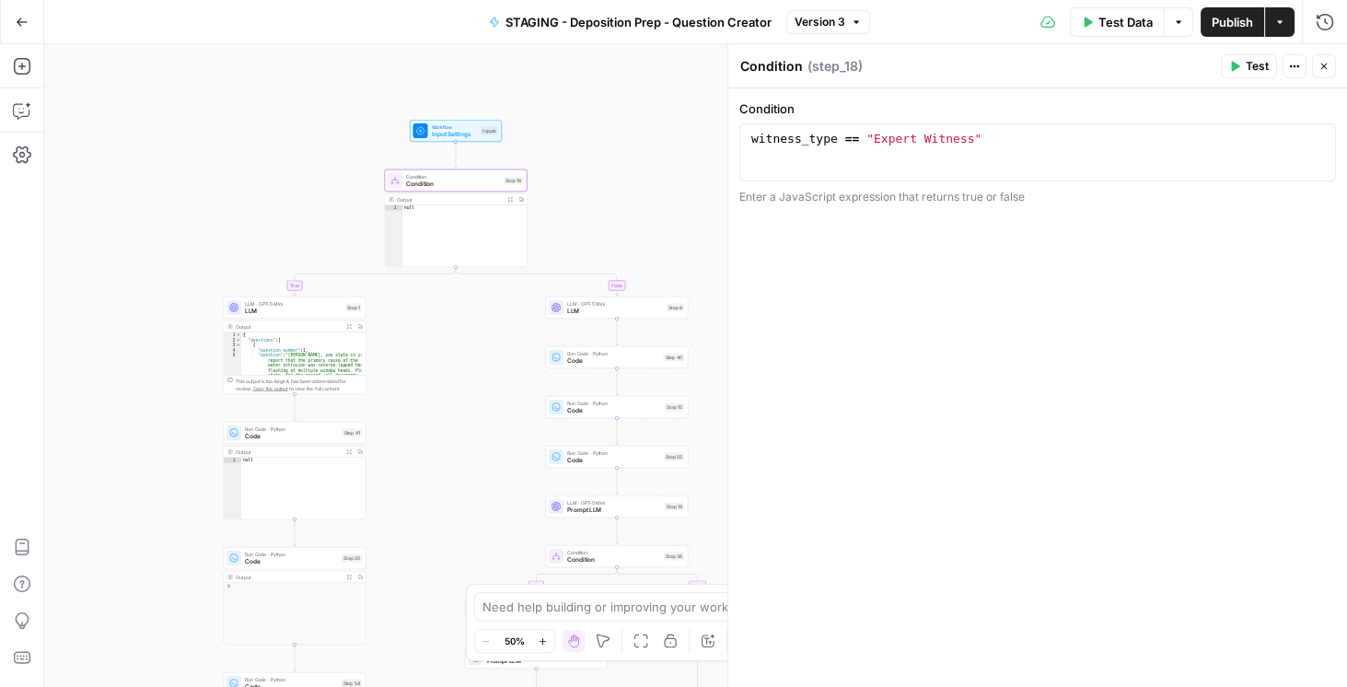
drag, startPoint x: 592, startPoint y: 381, endPoint x: 431, endPoint y: 345, distance: 165.0
click at [431, 345] on div "true false true false true false Workflow Input Settings Inputs Condition Condi…" at bounding box center [695, 365] width 1302 height 642
click at [291, 309] on span "LLM" at bounding box center [293, 310] width 97 height 9
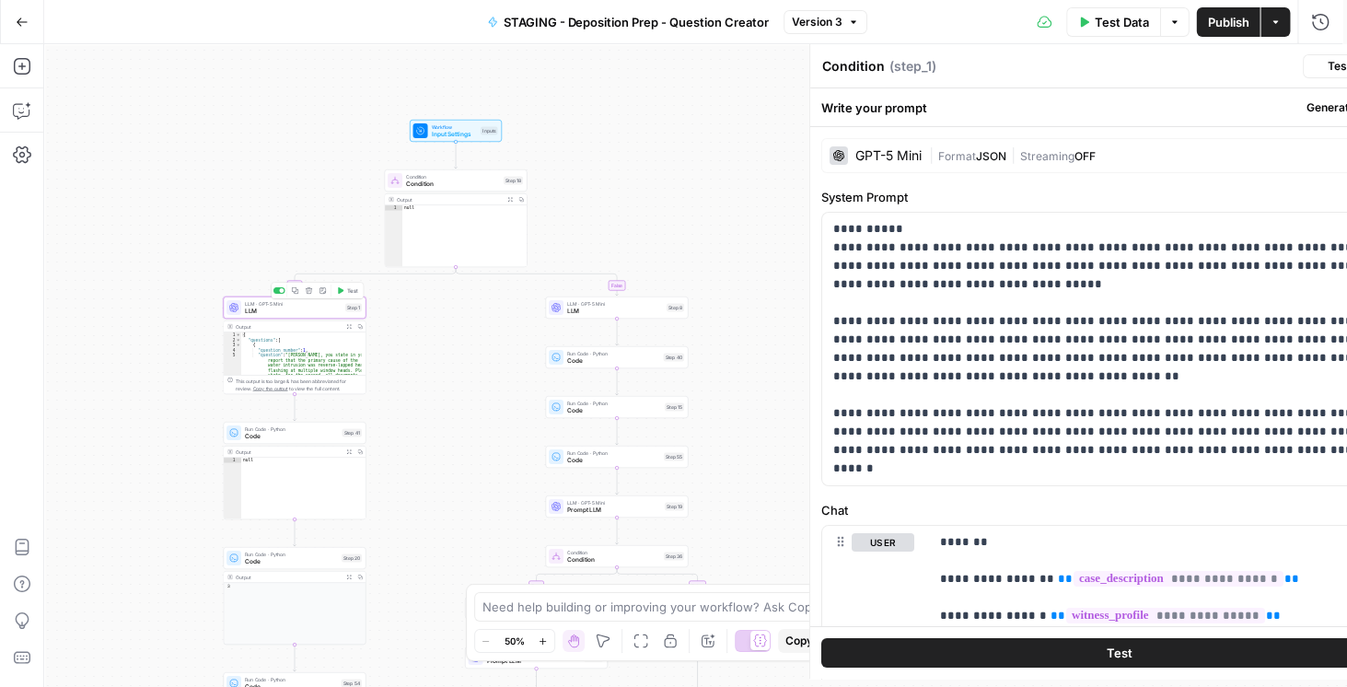
type textarea "LLM"
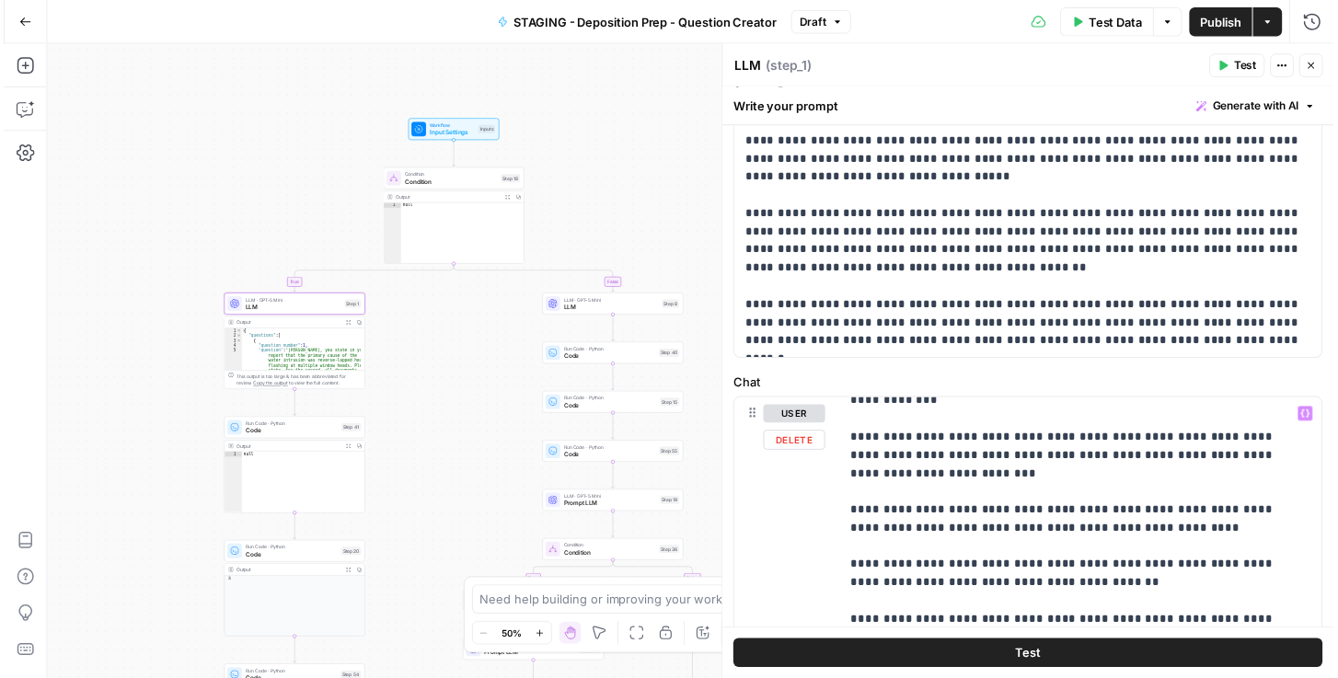
scroll to position [1087, 0]
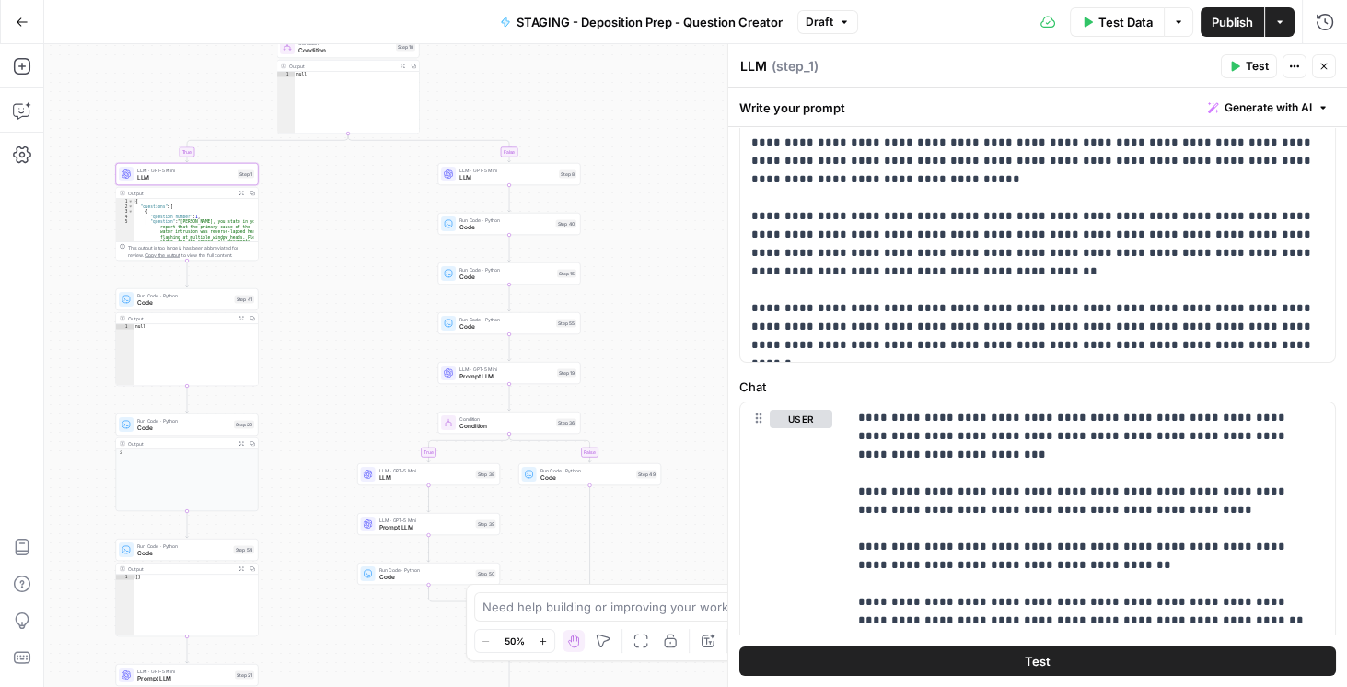
drag, startPoint x: 651, startPoint y: 188, endPoint x: 548, endPoint y: 67, distance: 158.6
click at [548, 67] on div "true false true false true false Workflow Input Settings Inputs Condition Condi…" at bounding box center [695, 365] width 1302 height 642
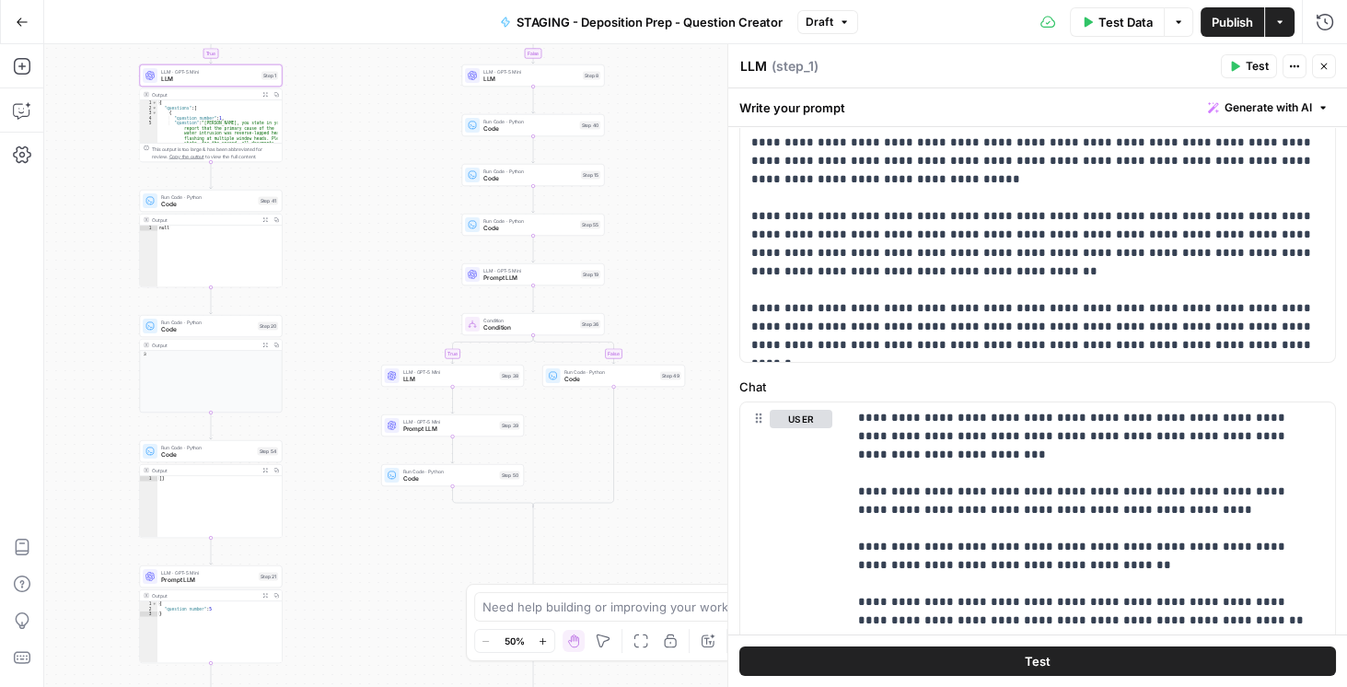
drag, startPoint x: 692, startPoint y: 386, endPoint x: 695, endPoint y: 138, distance: 247.6
click at [696, 134] on div "true false true false true false Workflow Input Settings Inputs Condition Condi…" at bounding box center [695, 365] width 1302 height 642
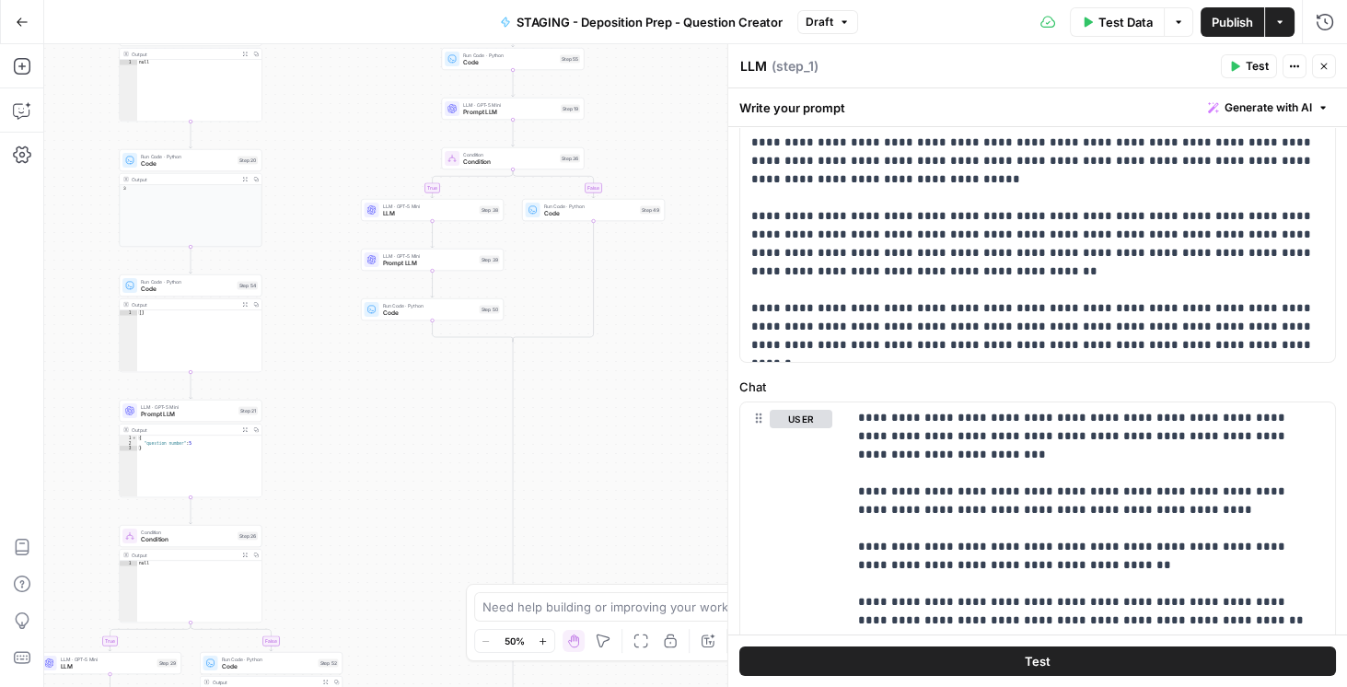
drag, startPoint x: 670, startPoint y: 468, endPoint x: 662, endPoint y: 418, distance: 51.3
click at [676, 433] on div "true false true false true false Workflow Input Settings Inputs Condition Condi…" at bounding box center [695, 365] width 1302 height 642
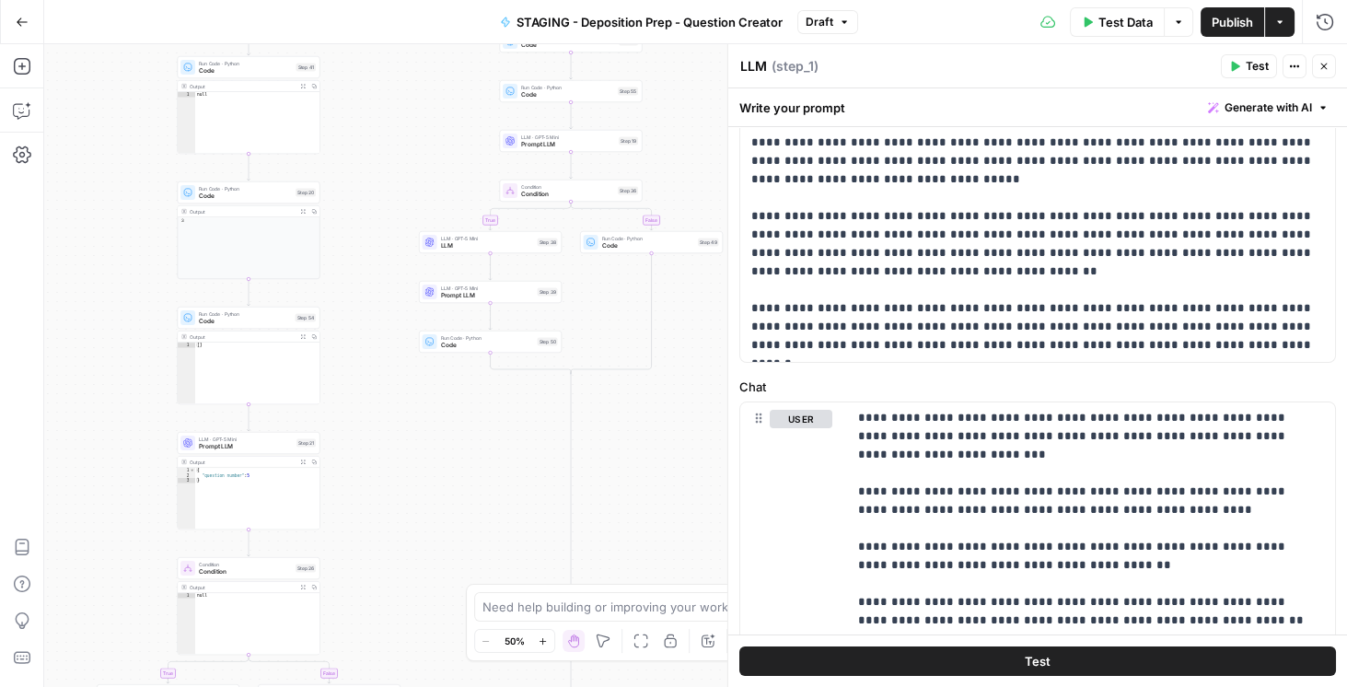
drag, startPoint x: 619, startPoint y: 379, endPoint x: 548, endPoint y: 399, distance: 73.7
click at [653, 538] on div "true false true false true false Workflow Input Settings Inputs Condition Condi…" at bounding box center [695, 365] width 1302 height 642
click at [492, 339] on span "Code" at bounding box center [484, 338] width 93 height 9
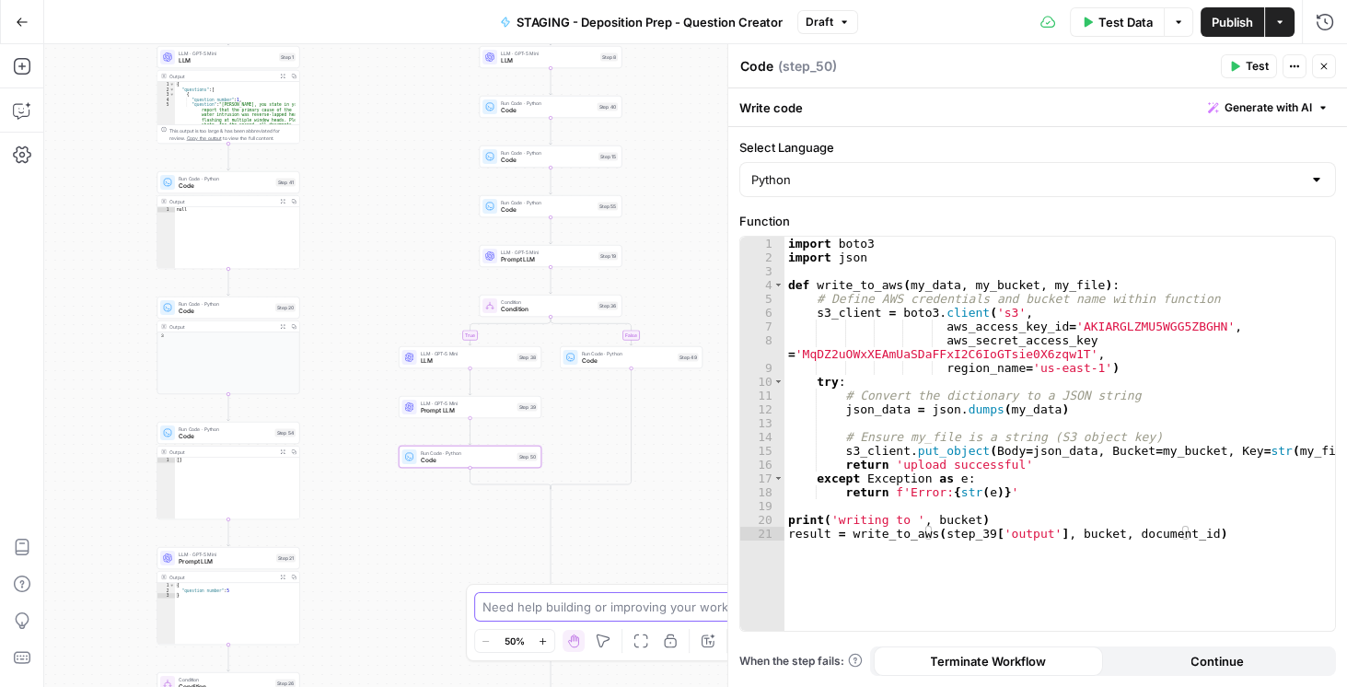
click at [475, 639] on body "Rhetoric New Home Browse Your Data Recent Grids Brett Test Workflow - Copilot E…" at bounding box center [673, 343] width 1347 height 687
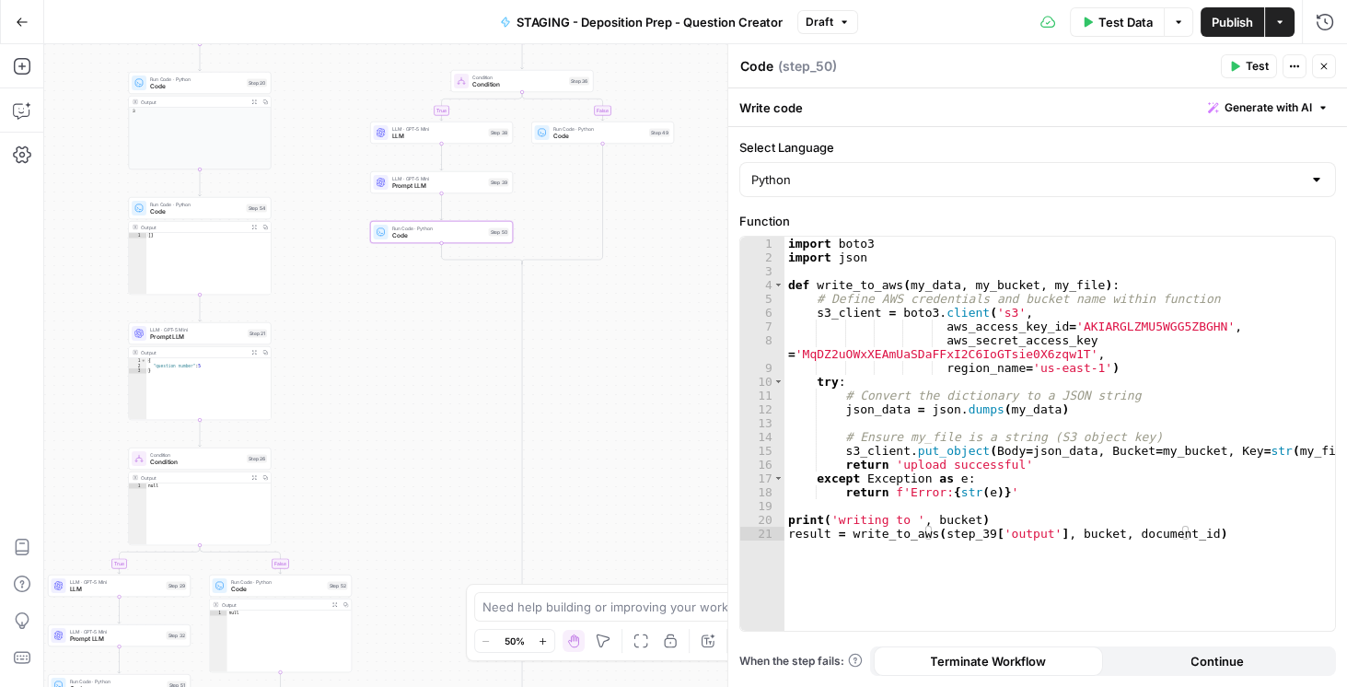
click at [448, 419] on div "true false true false true false Workflow Input Settings Inputs Condition Condi…" at bounding box center [695, 365] width 1302 height 642
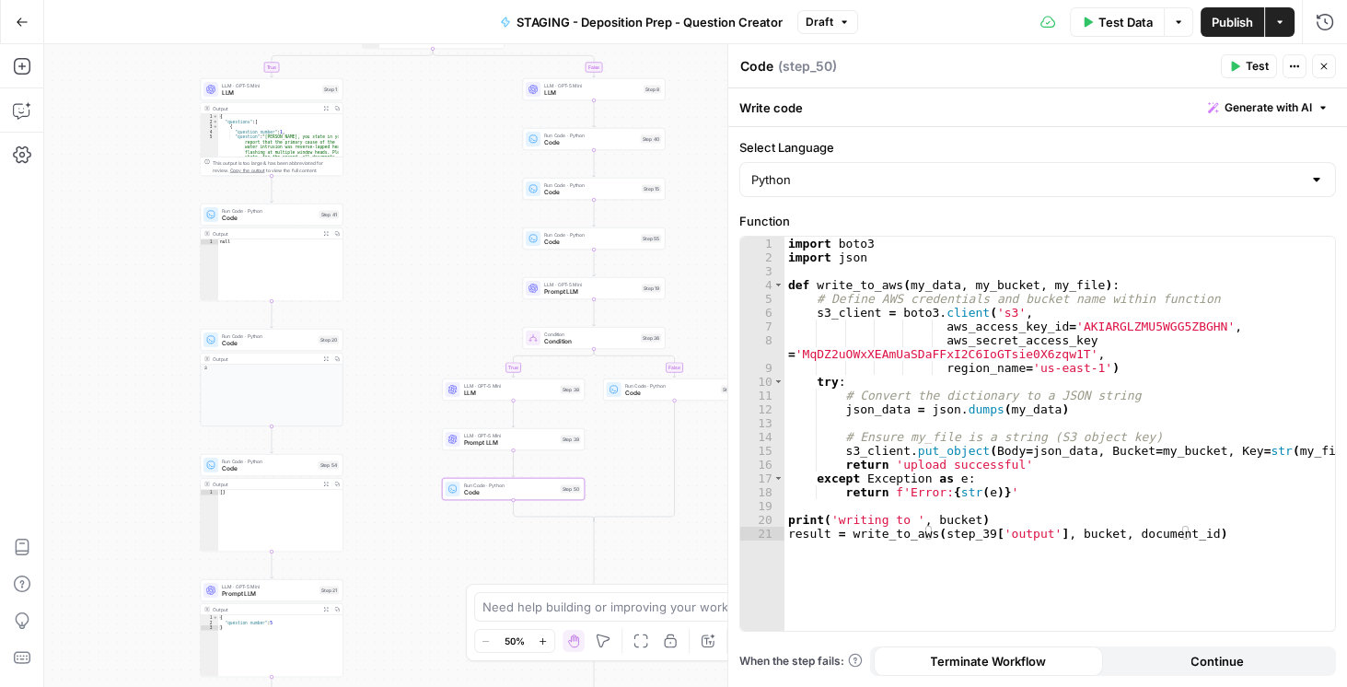
drag, startPoint x: 352, startPoint y: 390, endPoint x: 421, endPoint y: 642, distance: 260.6
click at [421, 642] on div "true false true false true false Workflow Input Settings Inputs Condition Condi…" at bounding box center [695, 365] width 1302 height 642
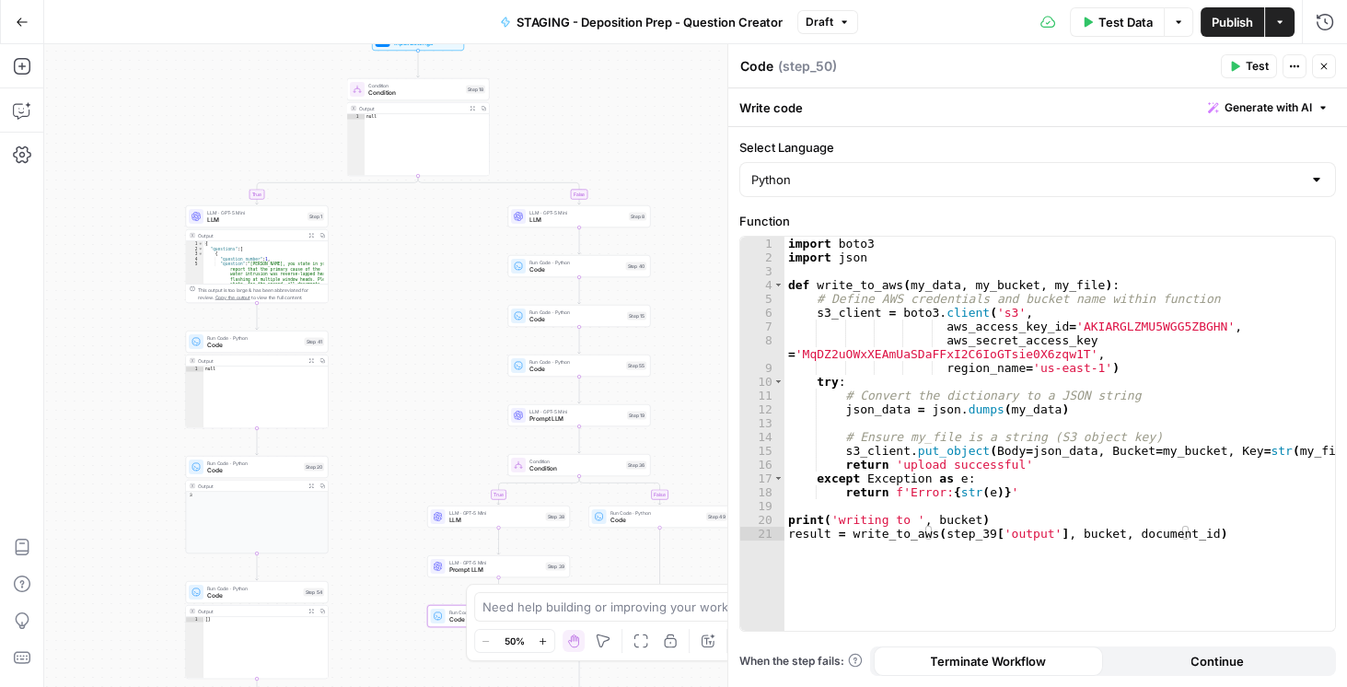
drag, startPoint x: 397, startPoint y: 263, endPoint x: 374, endPoint y: 437, distance: 175.5
click at [374, 436] on div "true false true false true false Workflow Input Settings Inputs Condition Condi…" at bounding box center [695, 365] width 1302 height 642
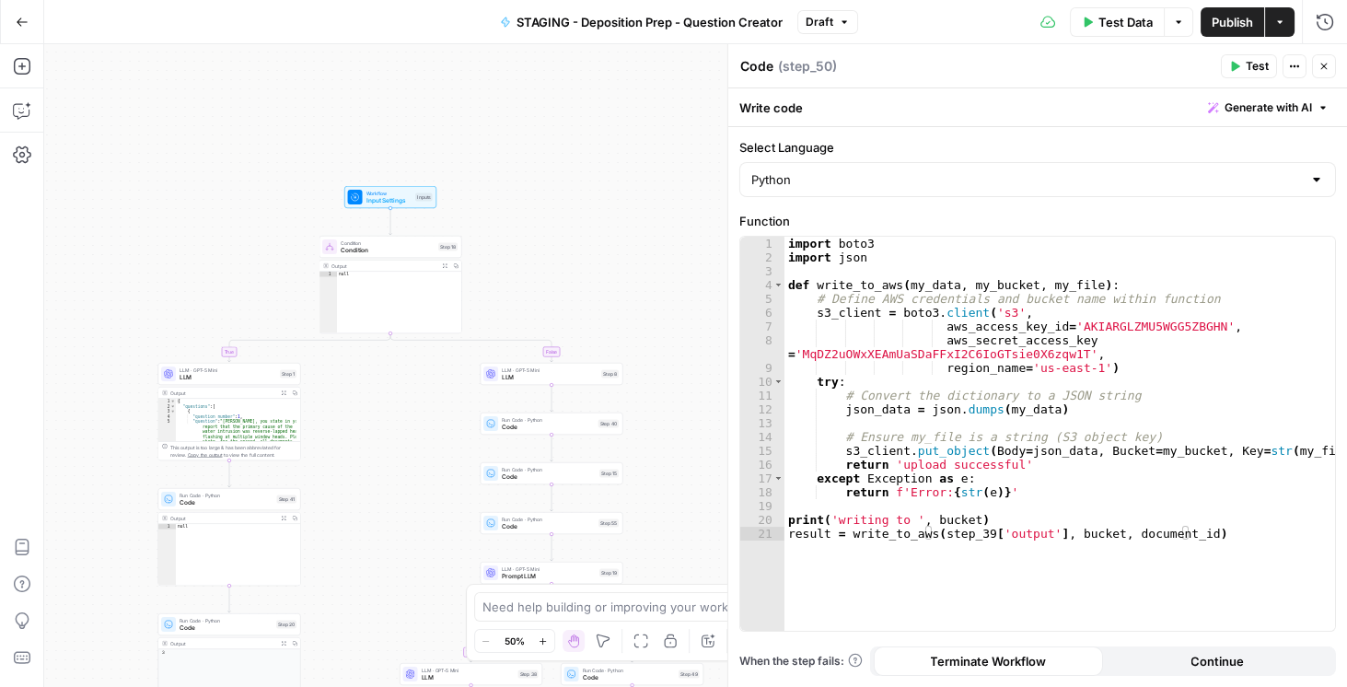
drag, startPoint x: 429, startPoint y: 444, endPoint x: 414, endPoint y: 551, distance: 108.7
click at [414, 551] on div "true false true false true false Workflow Input Settings Inputs Condition Condi…" at bounding box center [695, 365] width 1302 height 642
click at [20, 64] on icon "button" at bounding box center [21, 66] width 17 height 17
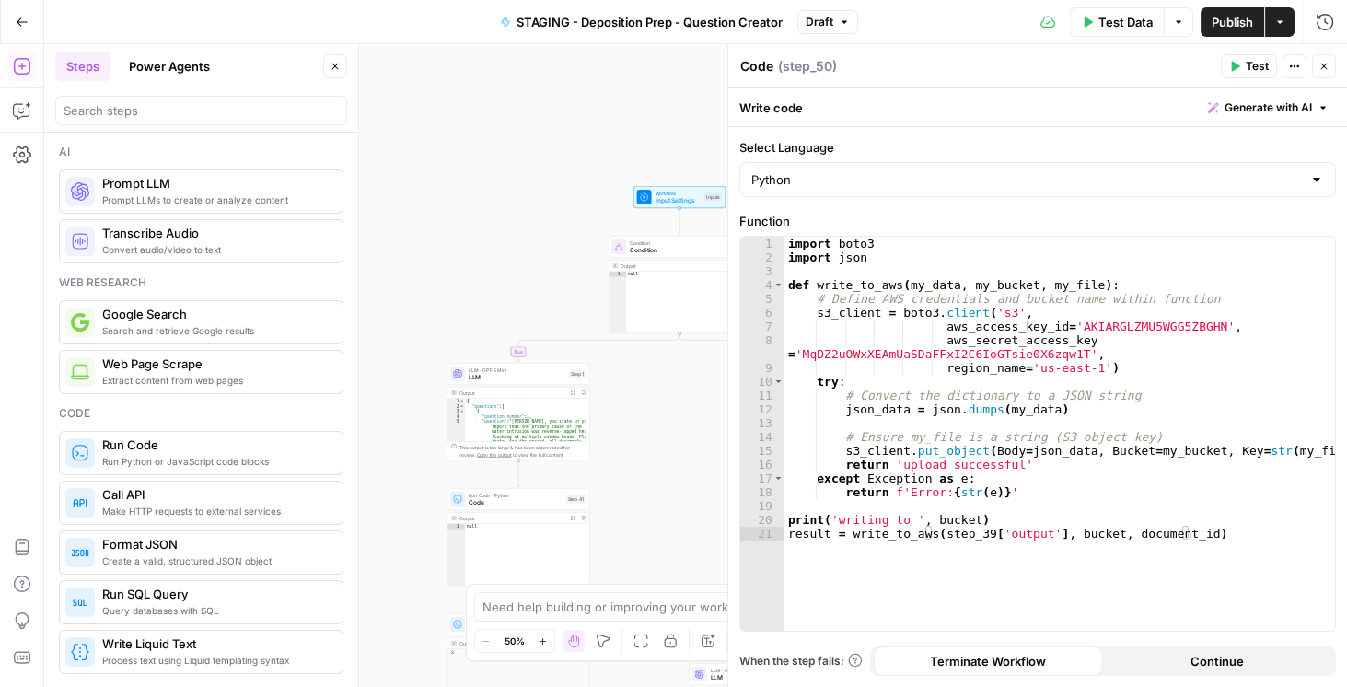
click at [31, 20] on button "Go Back" at bounding box center [22, 22] width 33 height 33
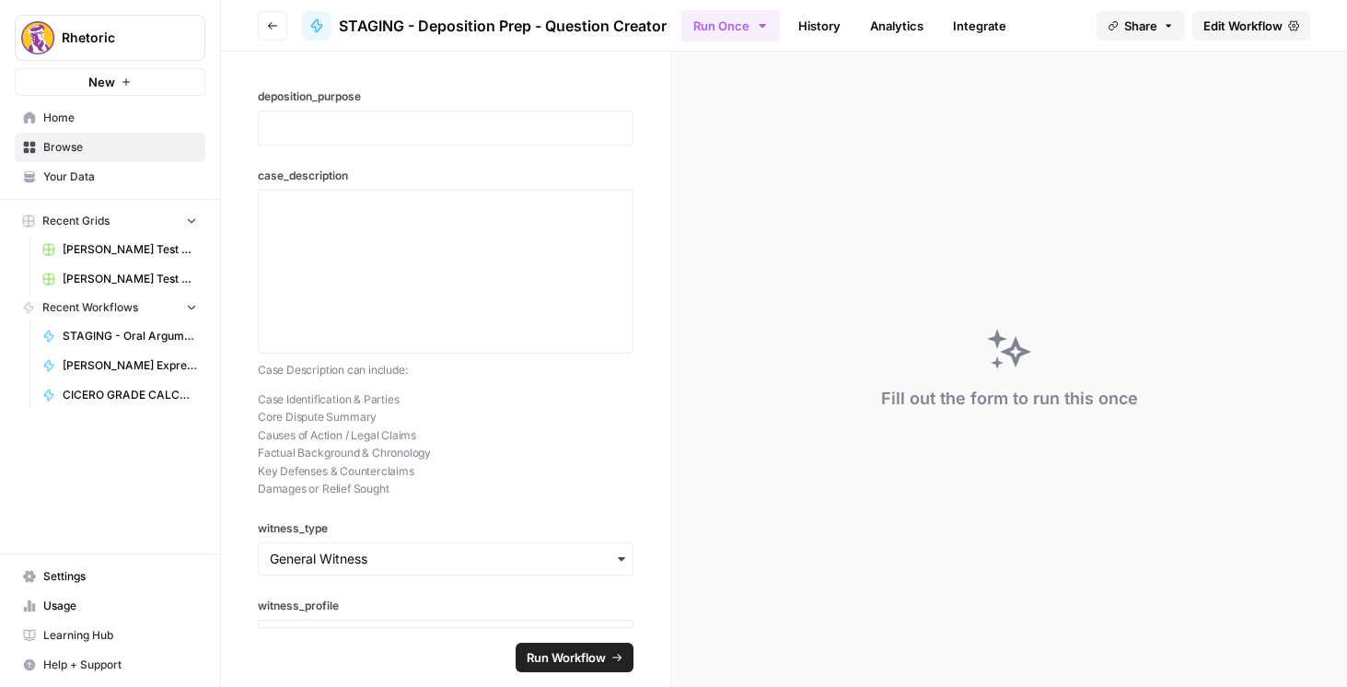
click at [265, 28] on button "Go back" at bounding box center [272, 25] width 29 height 29
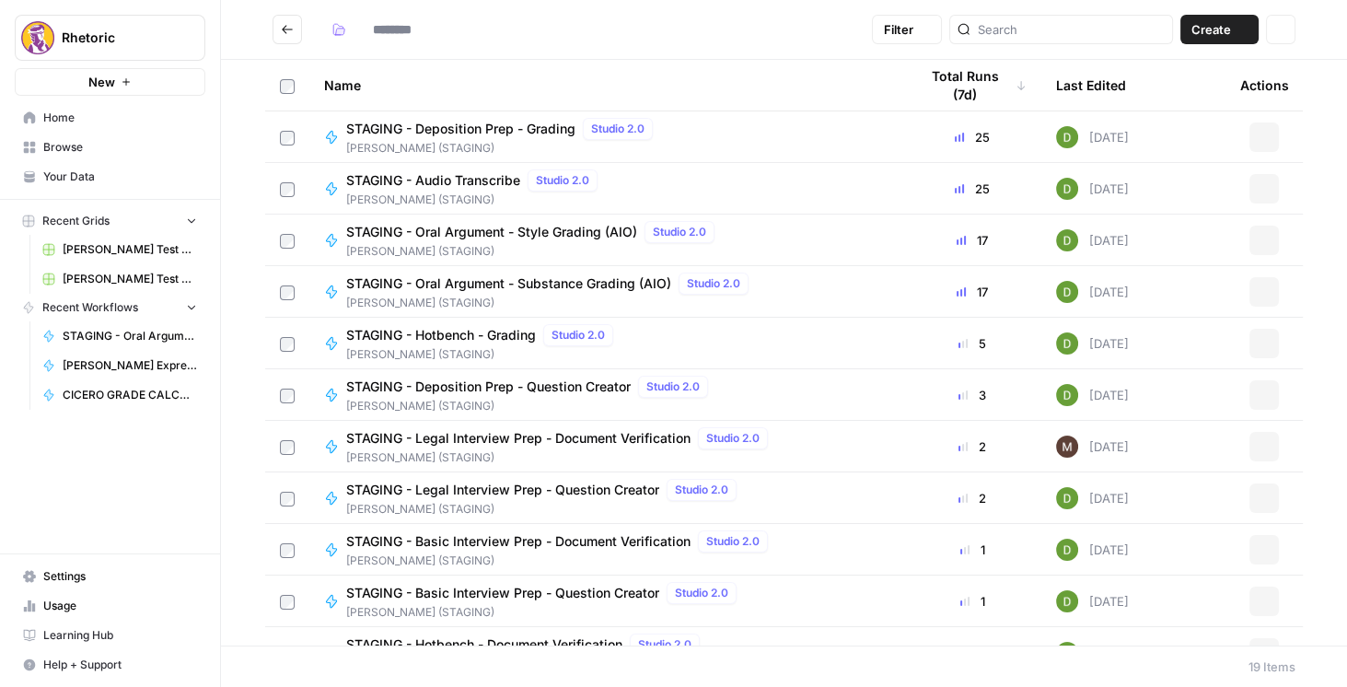
type input "**********"
click at [469, 184] on span "STAGING - Audio Transcribe" at bounding box center [433, 180] width 174 height 18
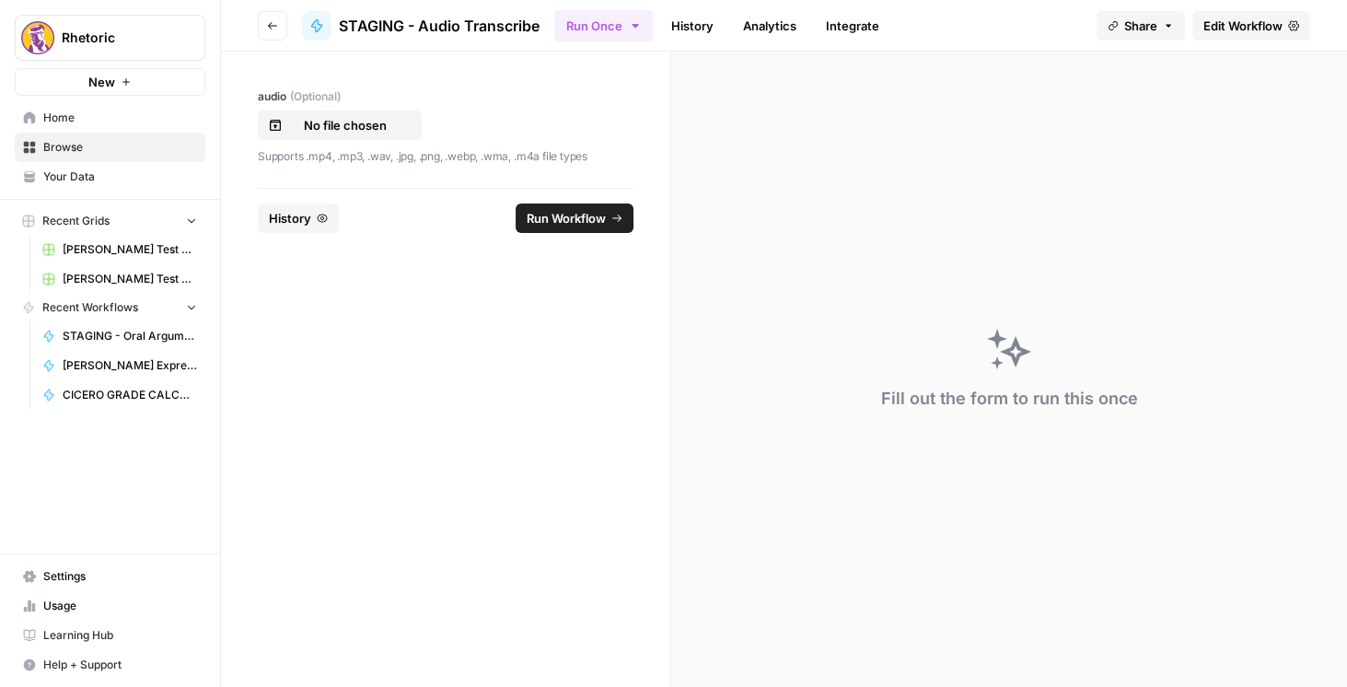
click at [1225, 22] on span "Edit Workflow" at bounding box center [1242, 26] width 79 height 18
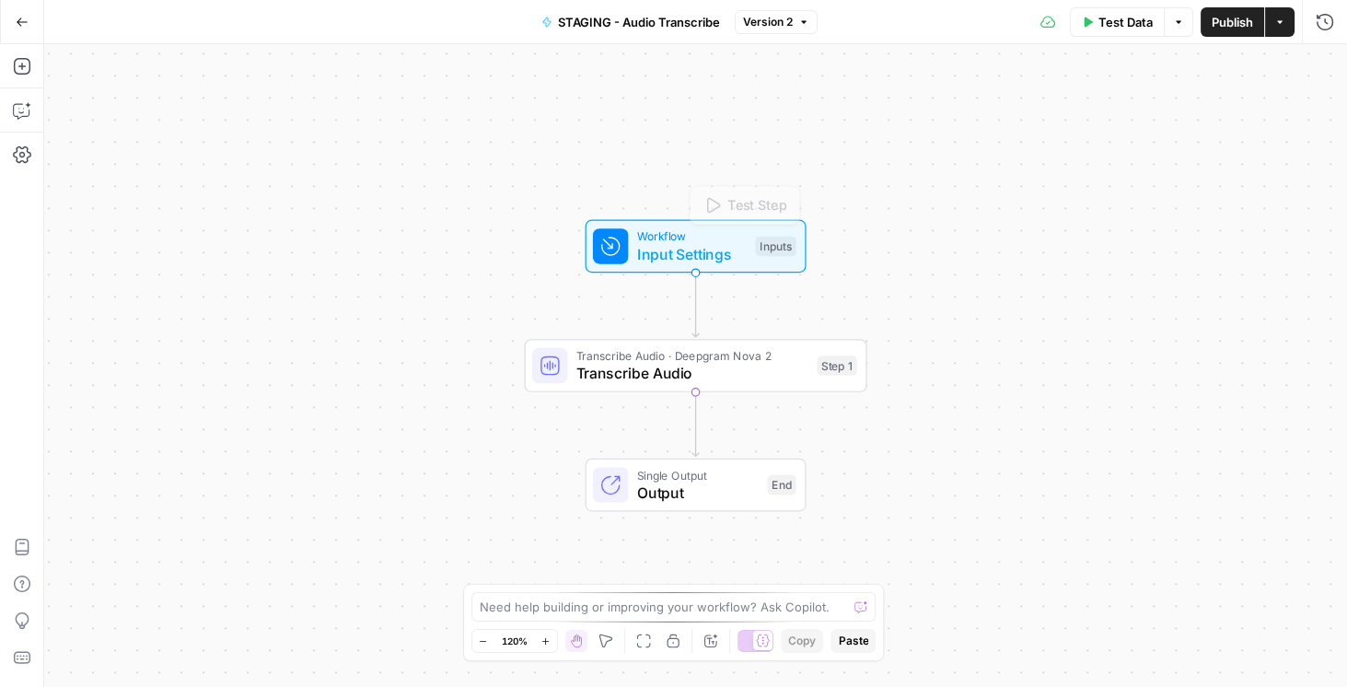
click at [746, 378] on span "Transcribe Audio" at bounding box center [692, 373] width 232 height 22
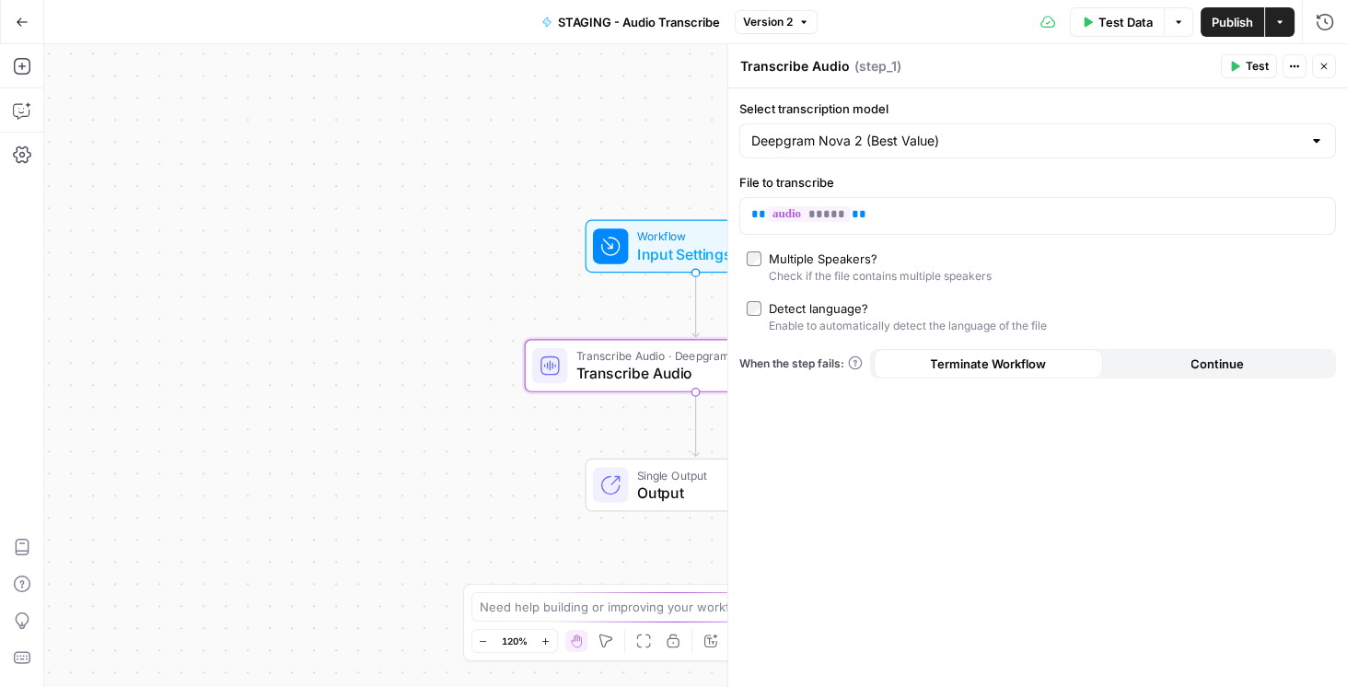
click at [1281, 150] on div "Deepgram Nova 2 (Best Value)" at bounding box center [1037, 140] width 596 height 35
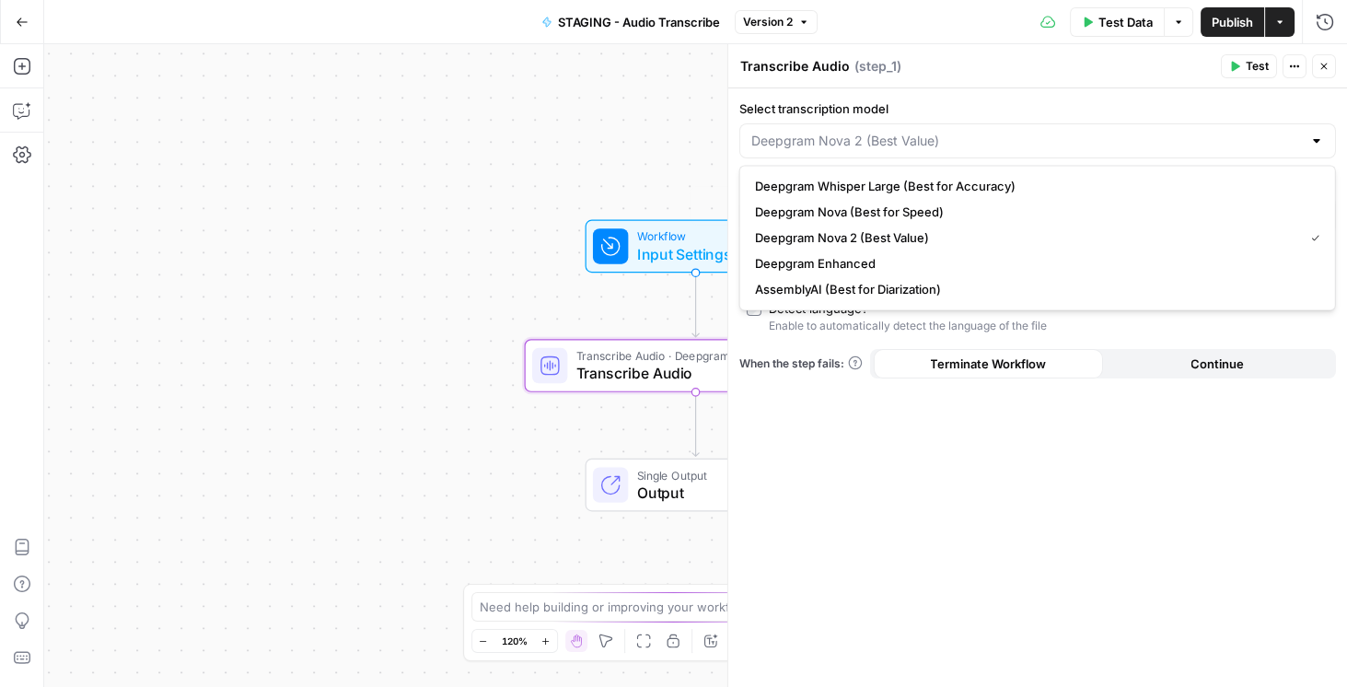
type input "Deepgram Nova 2 (Best Value)"
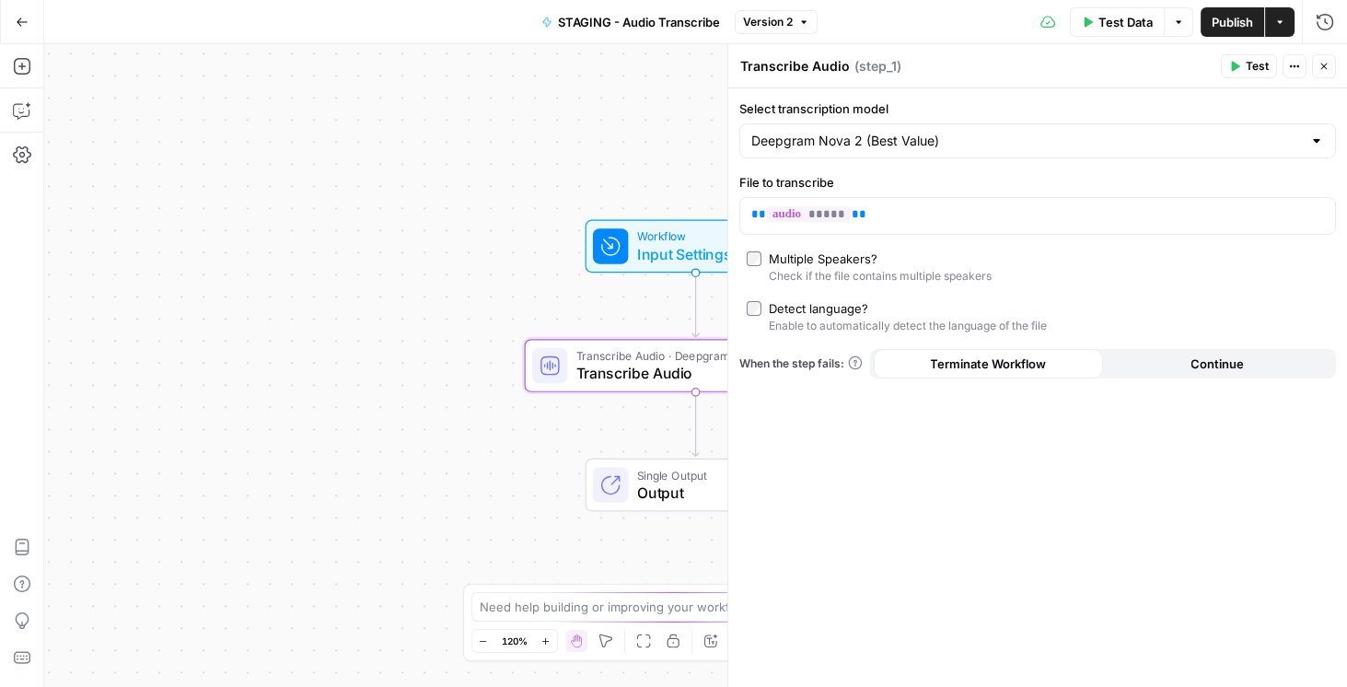
click at [416, 162] on div "Workflow Input Settings Inputs Transcribe Audio · Deepgram Nova 2 Transcribe Au…" at bounding box center [695, 365] width 1302 height 642
click at [30, 19] on button "Go Back" at bounding box center [22, 22] width 33 height 33
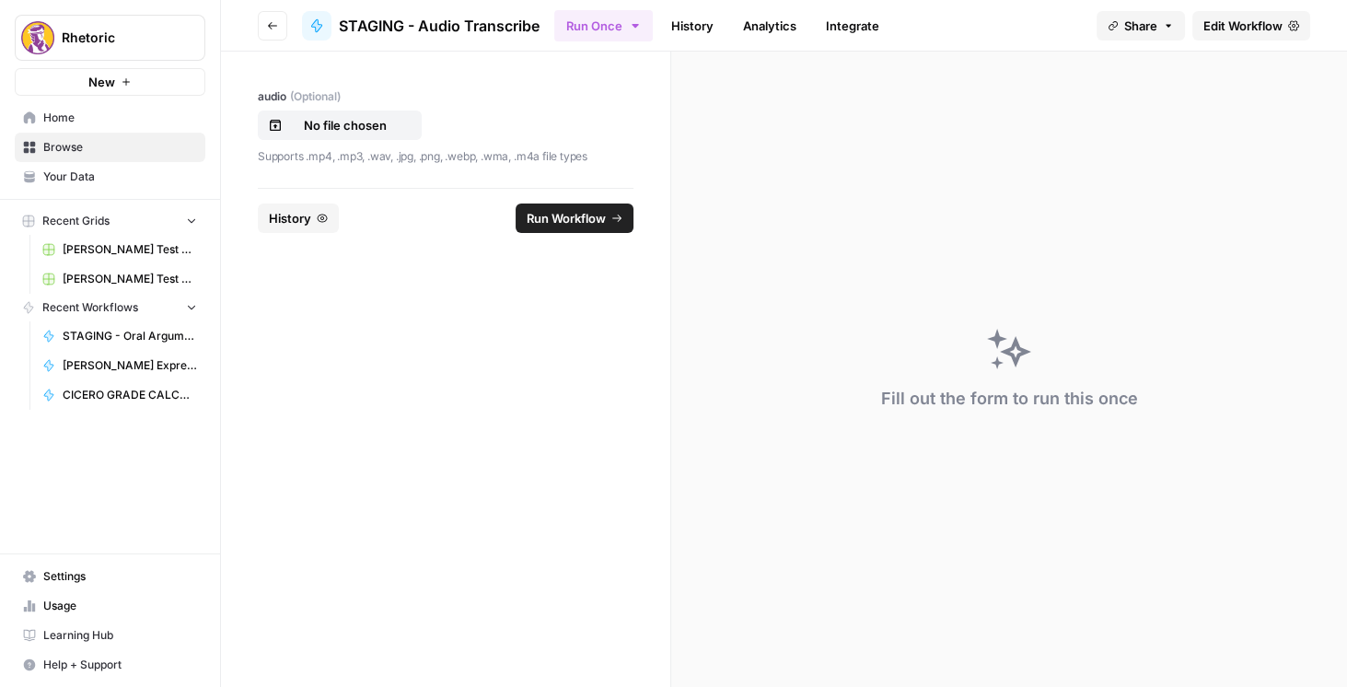
click at [260, 29] on button "Go back" at bounding box center [272, 25] width 29 height 29
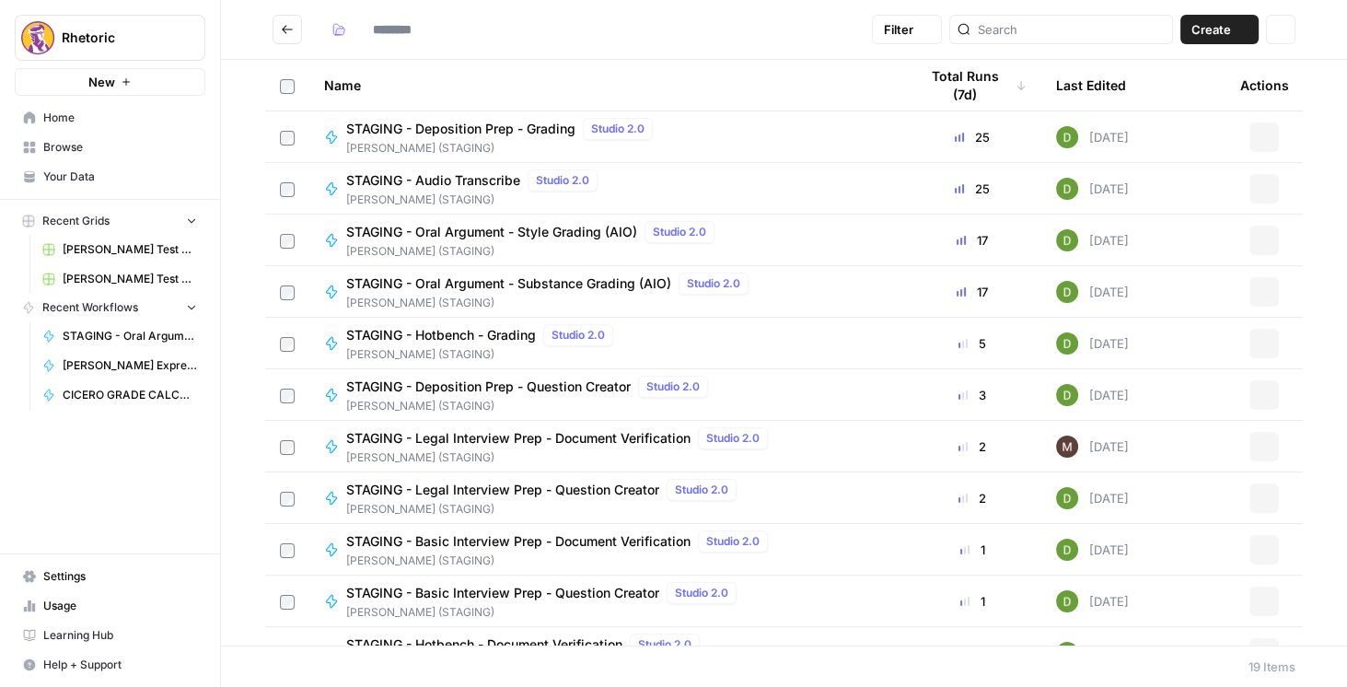
type input "**********"
click at [460, 133] on span "STAGING - Deposition Prep - Grading" at bounding box center [460, 129] width 229 height 18
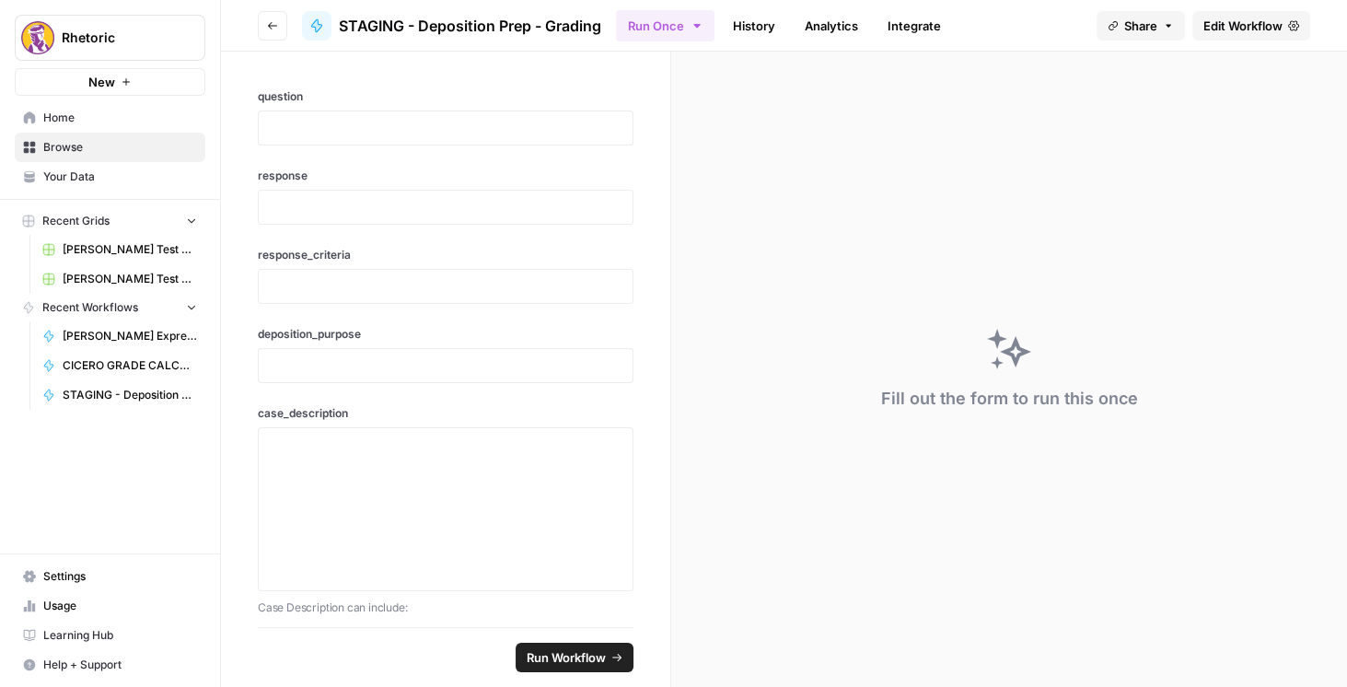
click at [1235, 31] on span "Edit Workflow" at bounding box center [1242, 26] width 79 height 18
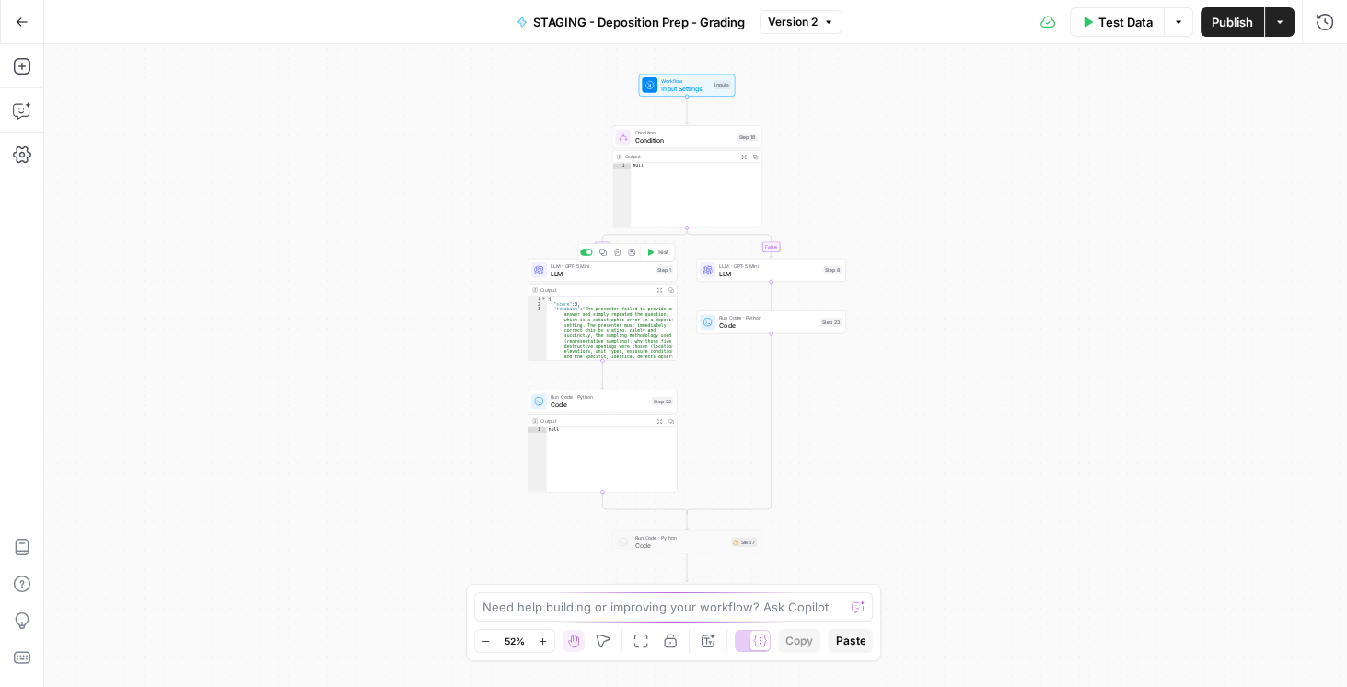
click at [575, 273] on span "LLM" at bounding box center [600, 273] width 101 height 9
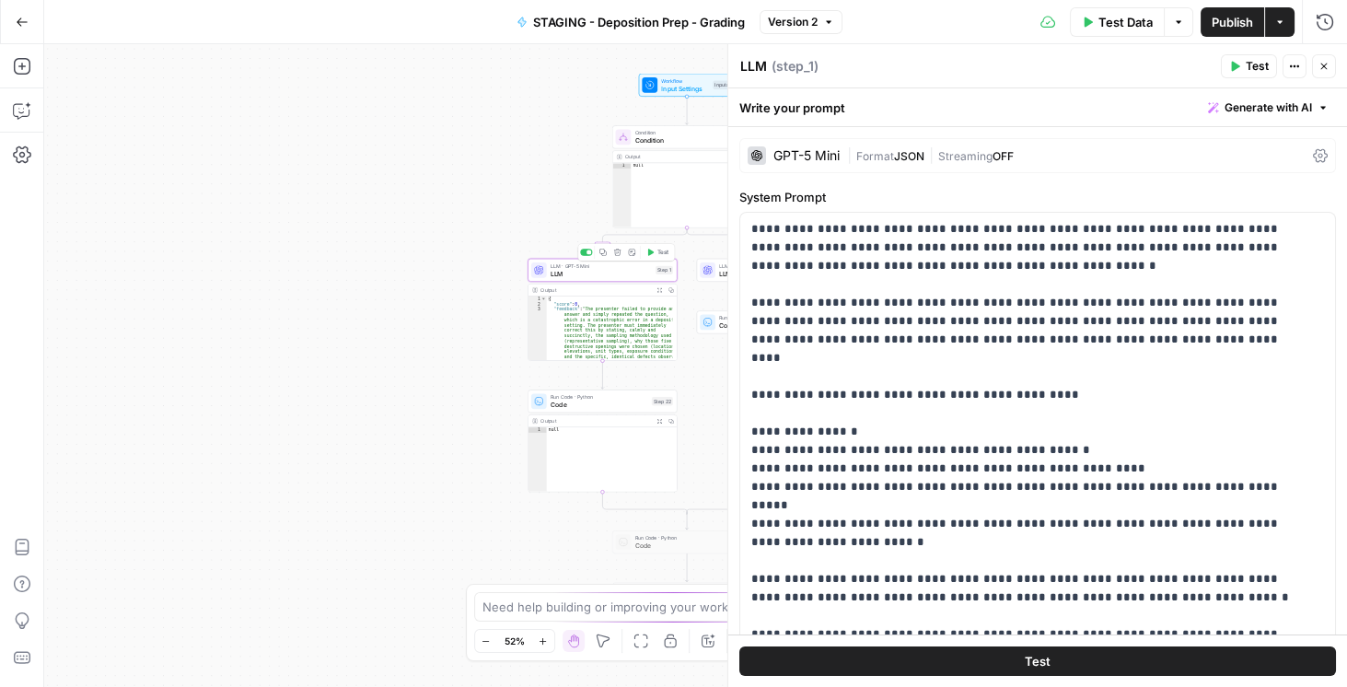
click at [1027, 148] on div "| Format JSON | Streaming OFF" at bounding box center [1076, 155] width 458 height 17
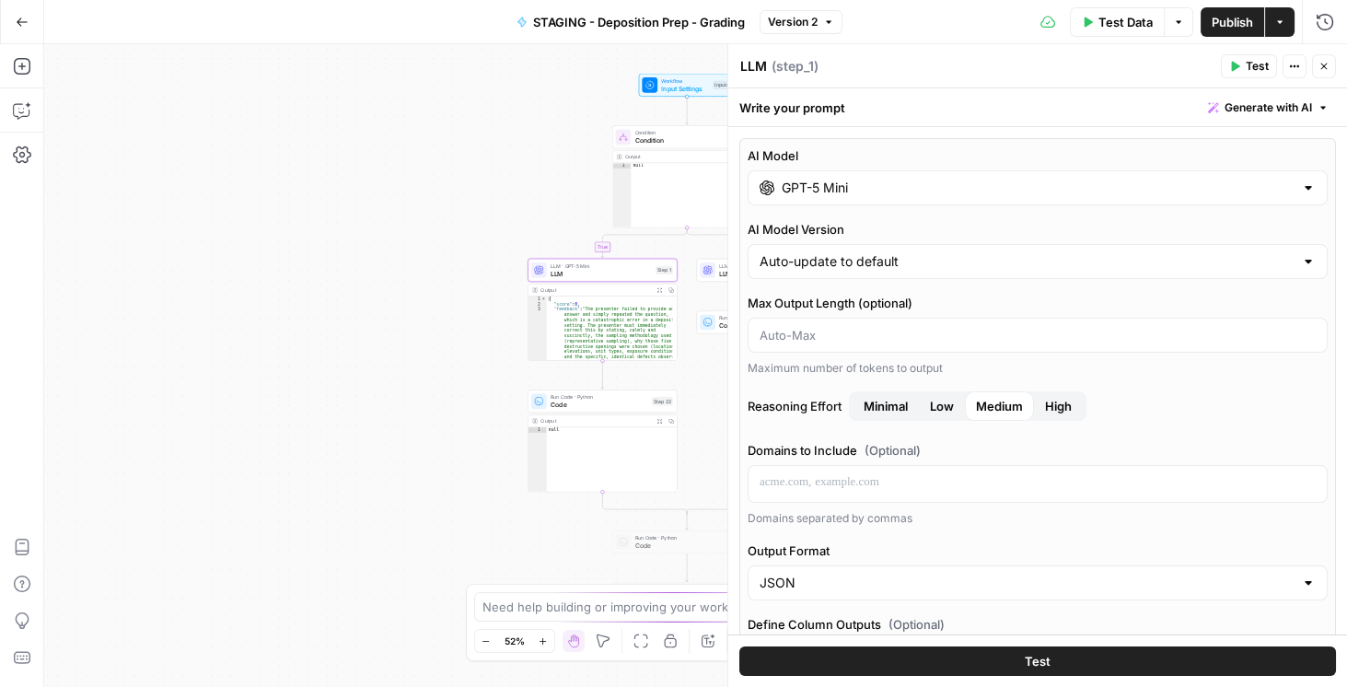
click at [911, 193] on input "GPT-5 Mini" at bounding box center [1037, 188] width 512 height 18
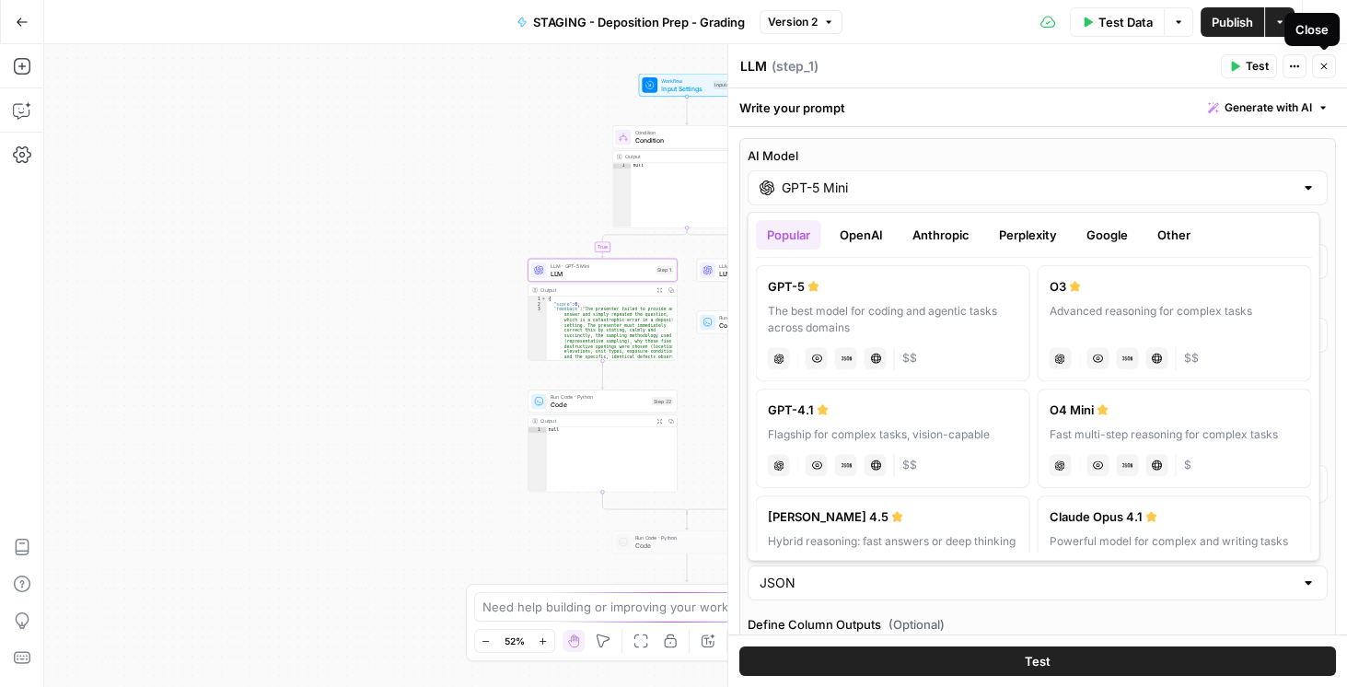
click at [1319, 64] on icon "button" at bounding box center [1323, 66] width 11 height 11
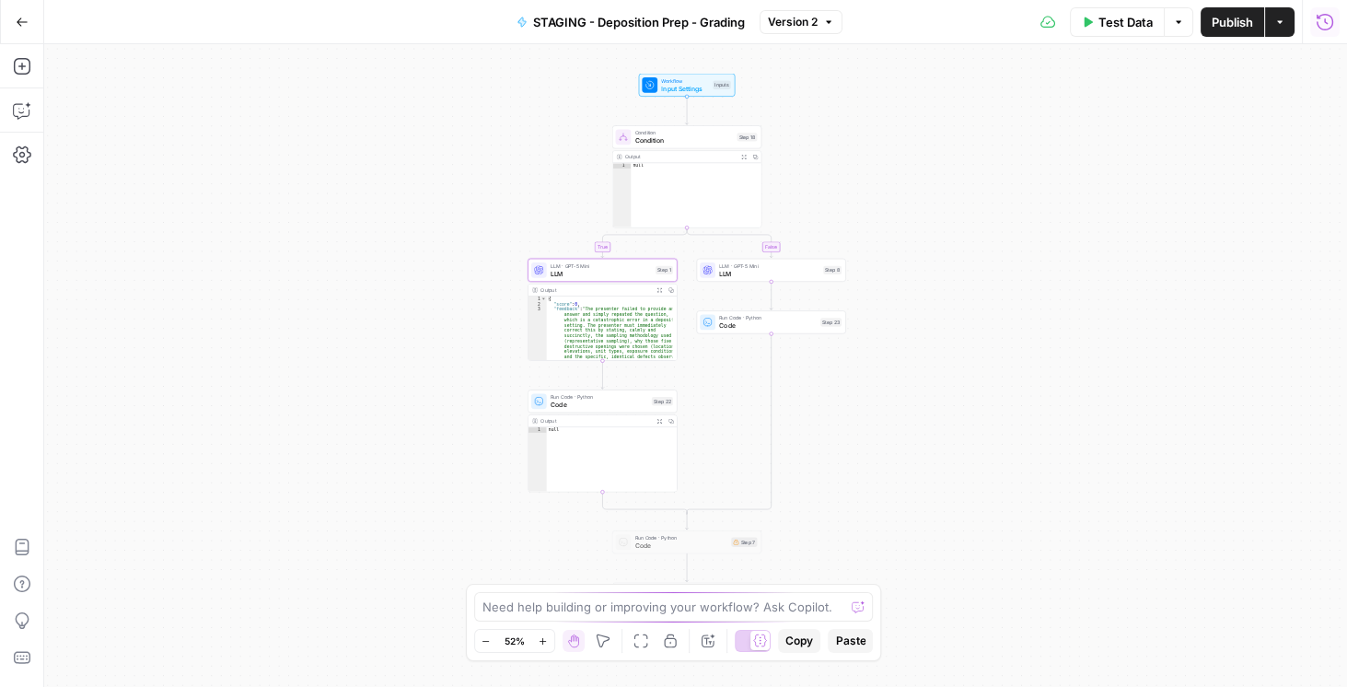
click at [1333, 20] on button "Run History" at bounding box center [1324, 21] width 29 height 29
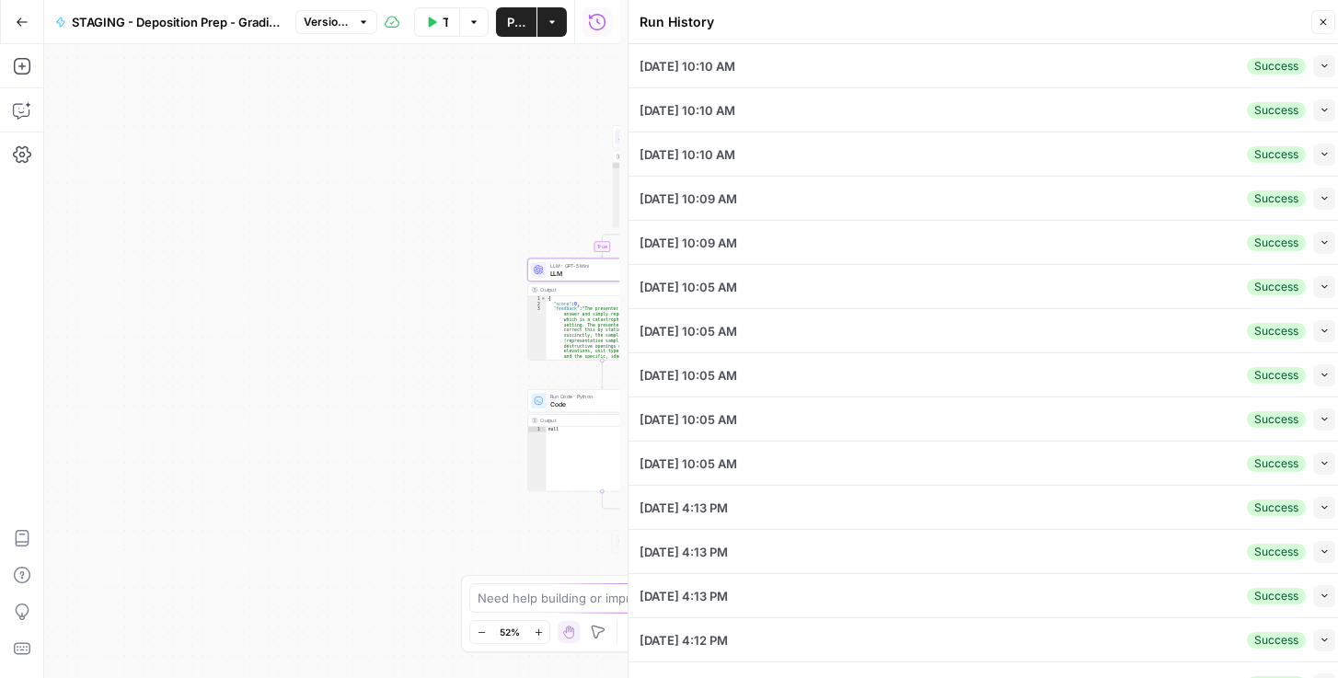
click at [1320, 63] on icon "button" at bounding box center [1325, 66] width 10 height 10
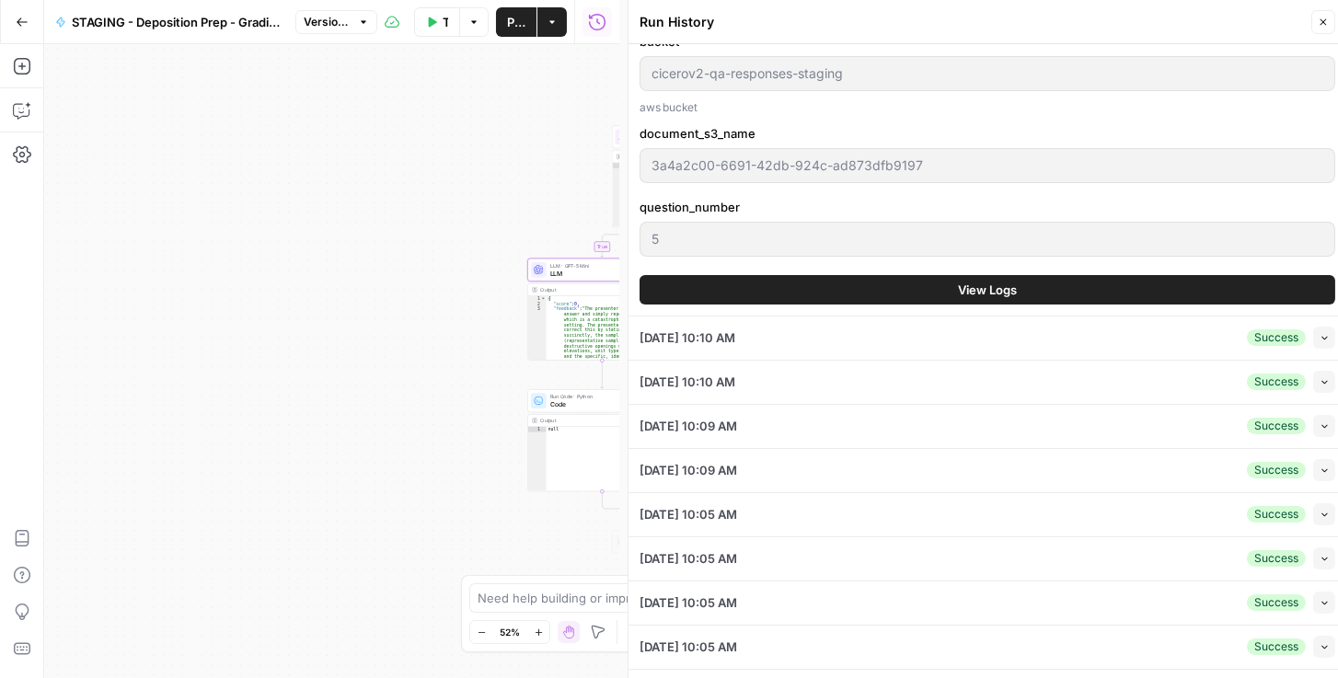
scroll to position [1578, 0]
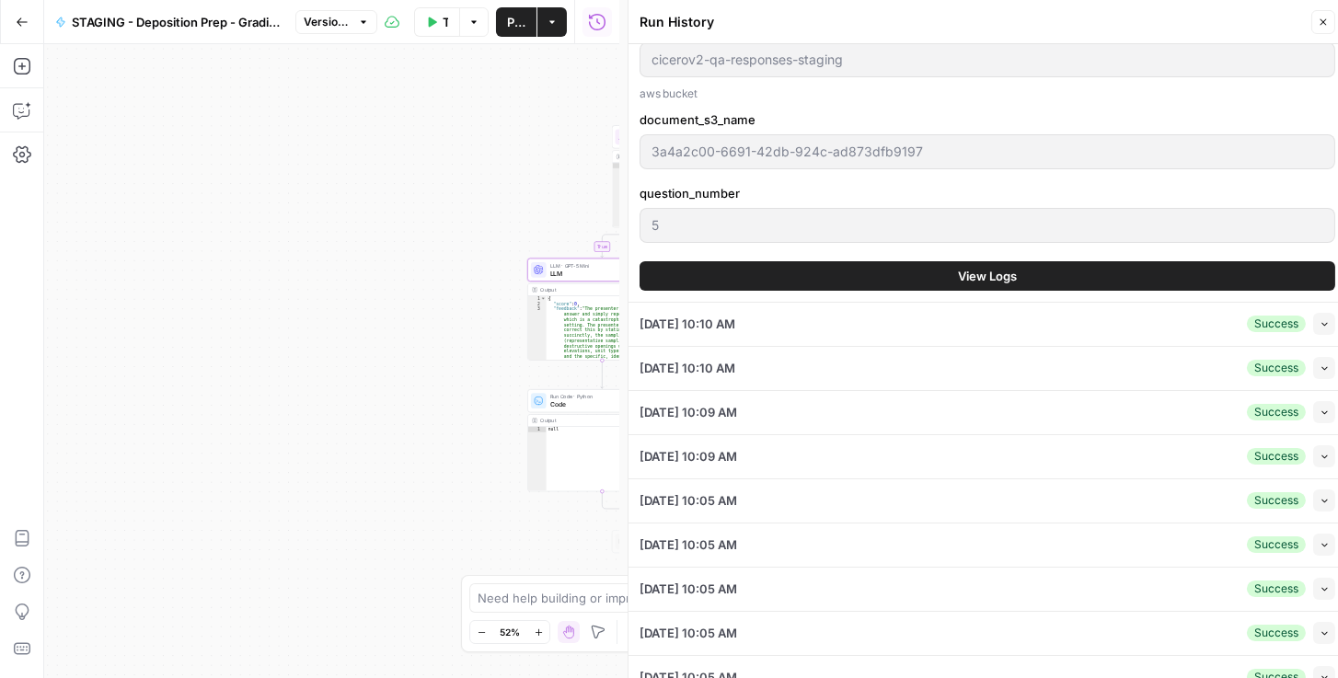
click at [862, 289] on button "View Logs" at bounding box center [988, 275] width 696 height 29
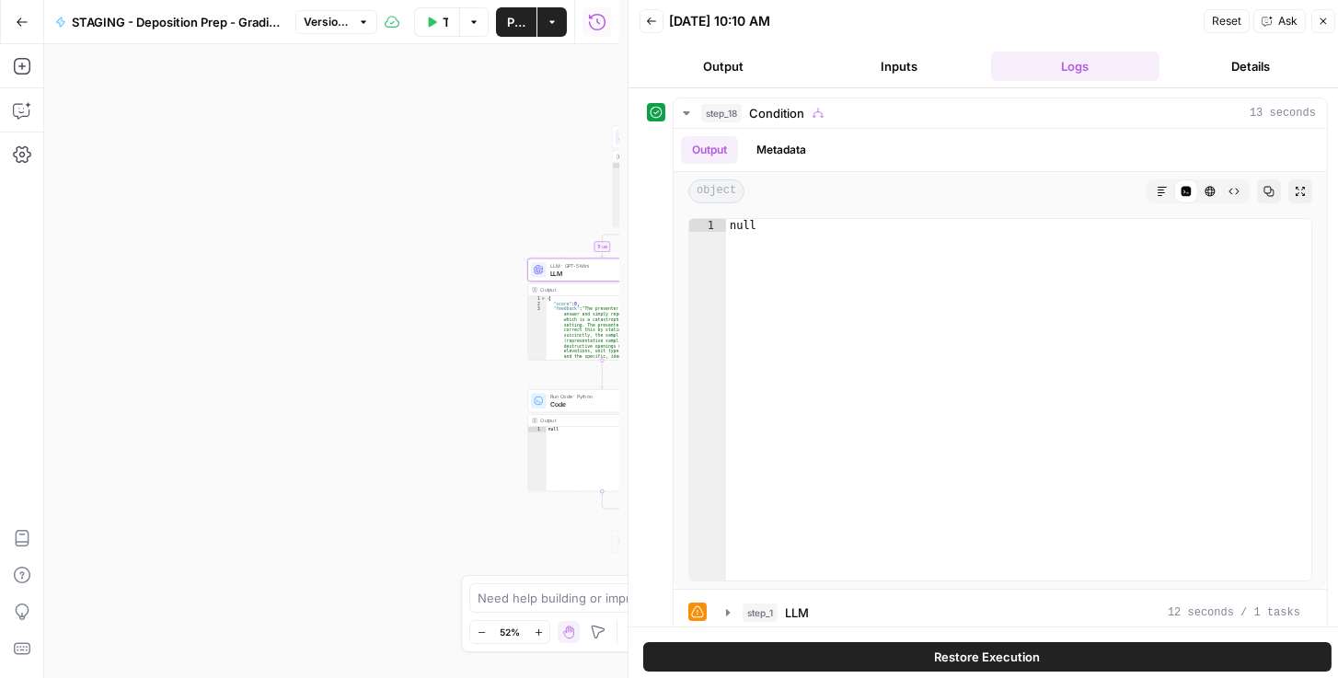
click at [900, 72] on button "Inputs" at bounding box center [899, 66] width 168 height 29
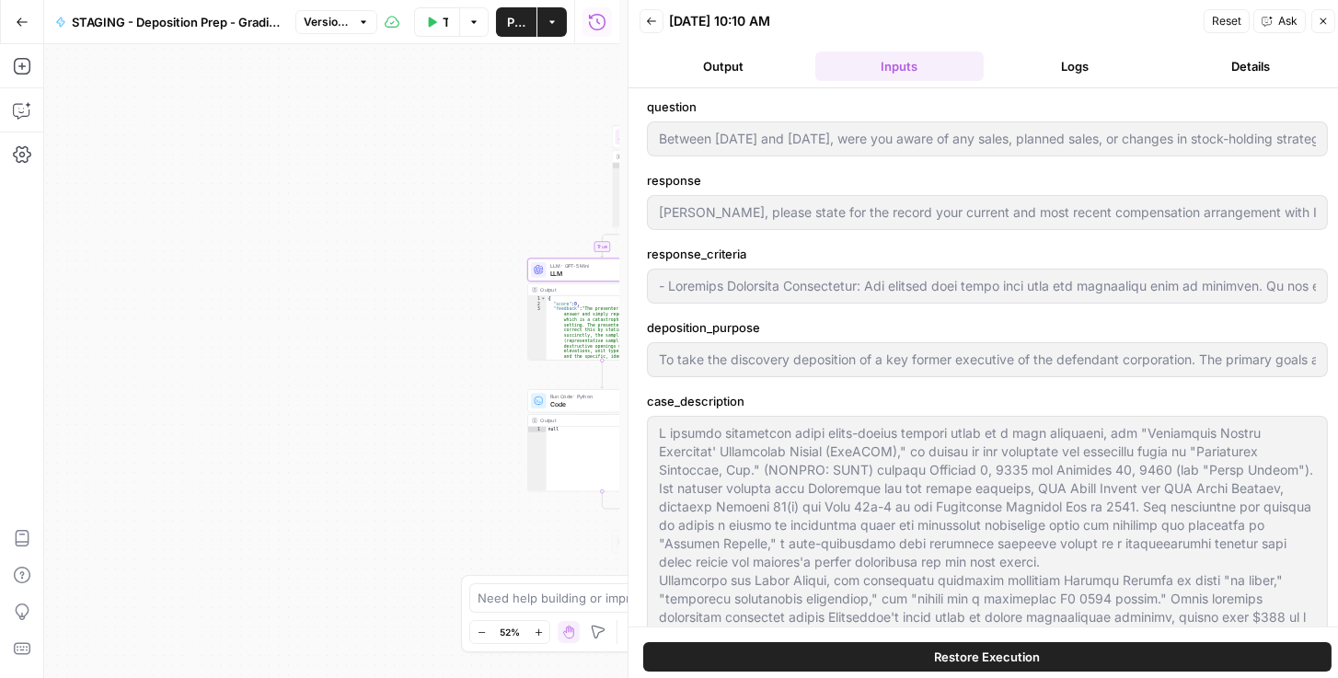
click at [1060, 58] on button "Logs" at bounding box center [1075, 66] width 168 height 29
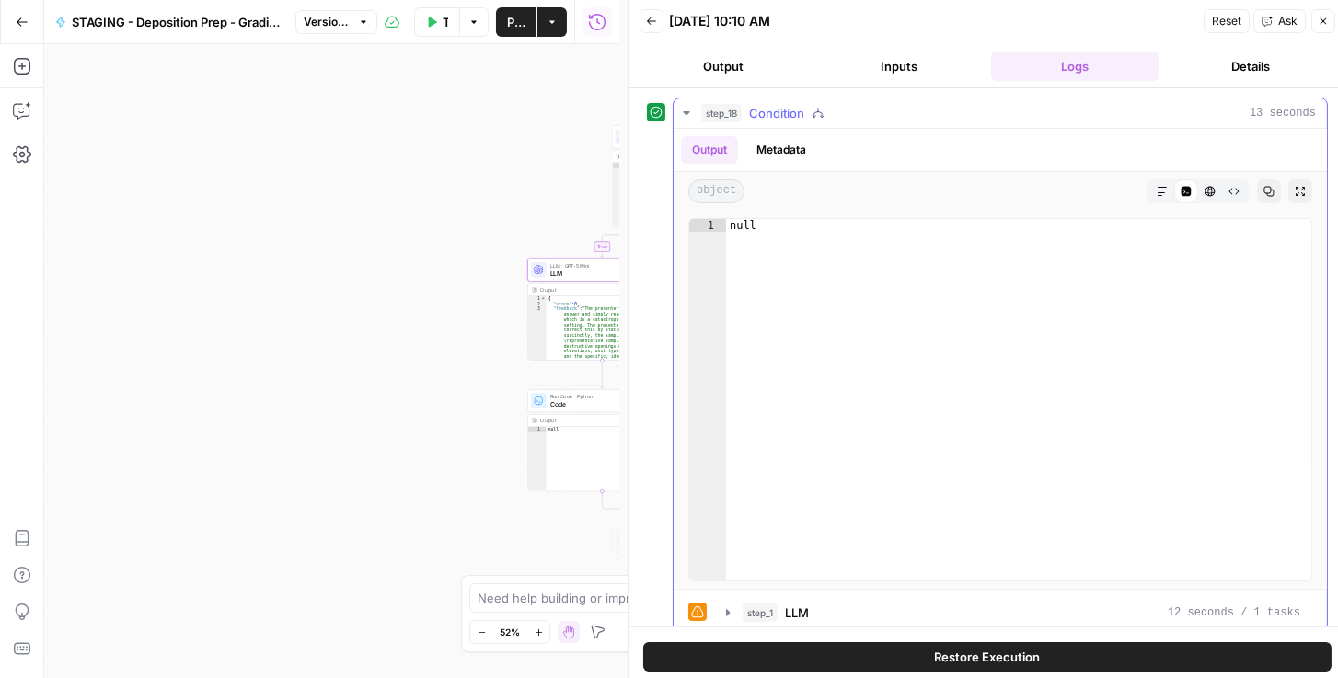
click at [683, 111] on icon "button" at bounding box center [686, 113] width 15 height 15
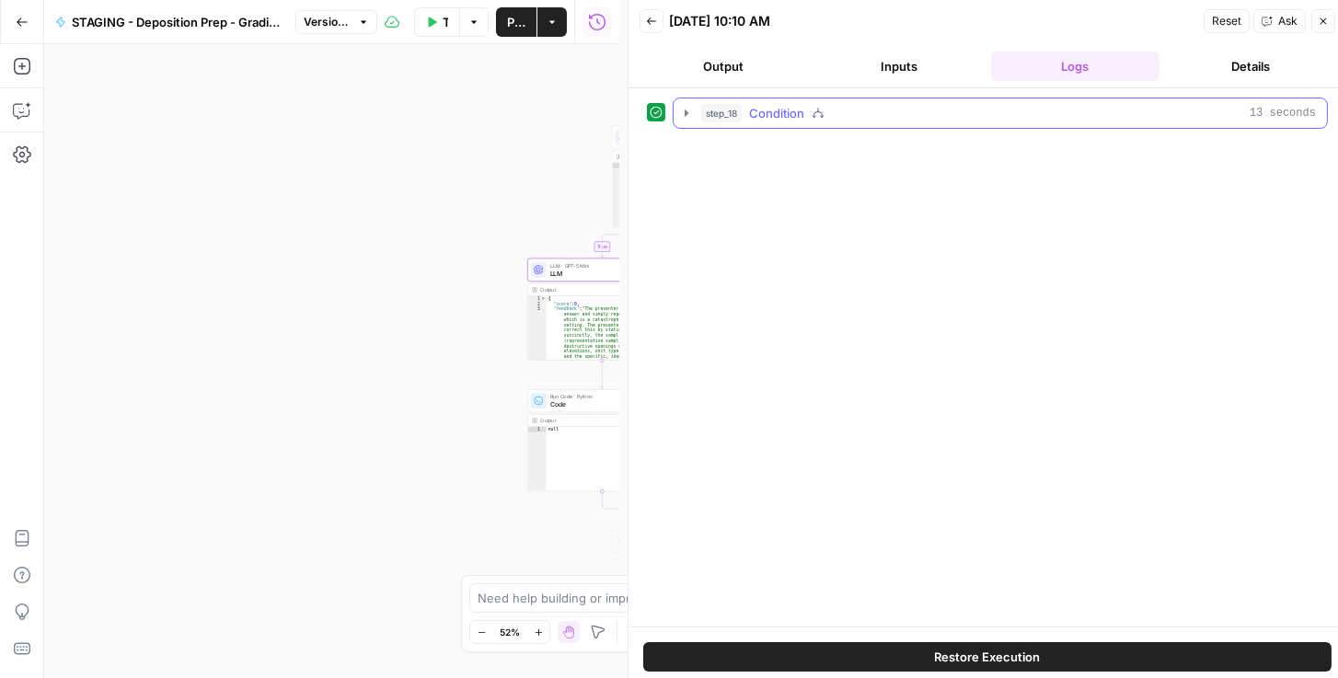
click at [683, 111] on icon "button" at bounding box center [686, 113] width 15 height 15
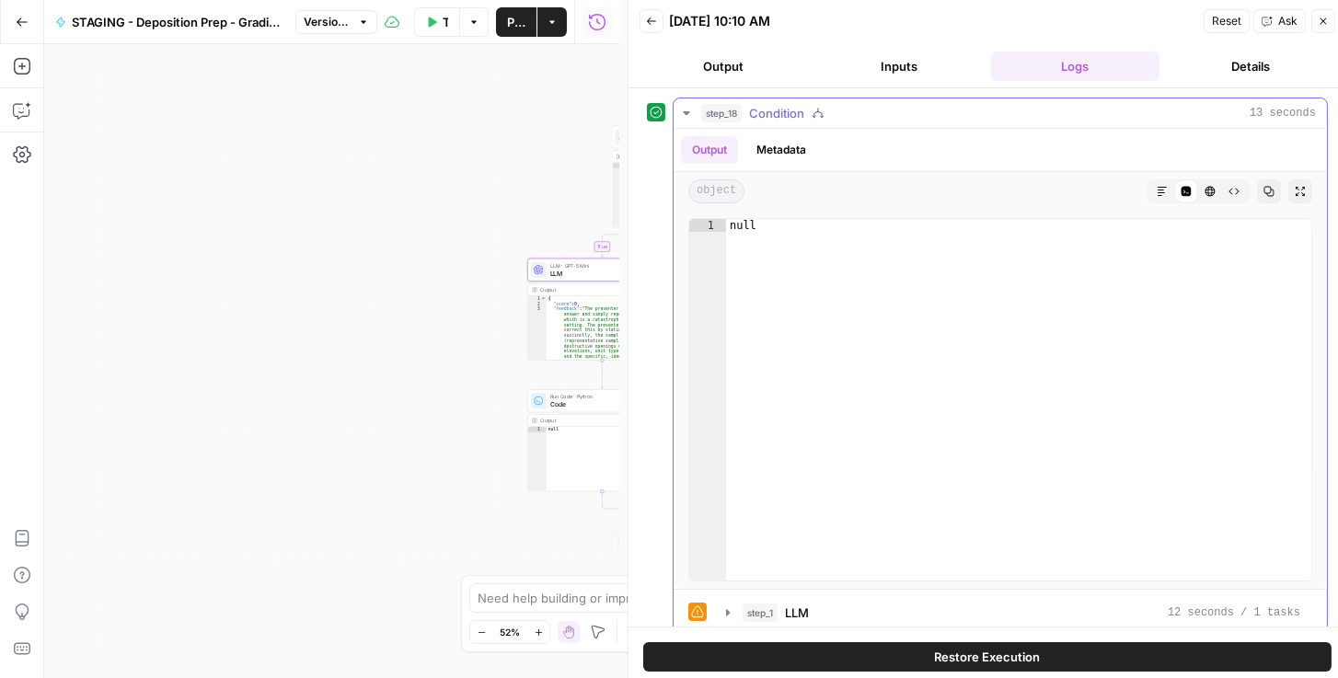
scroll to position [55, 0]
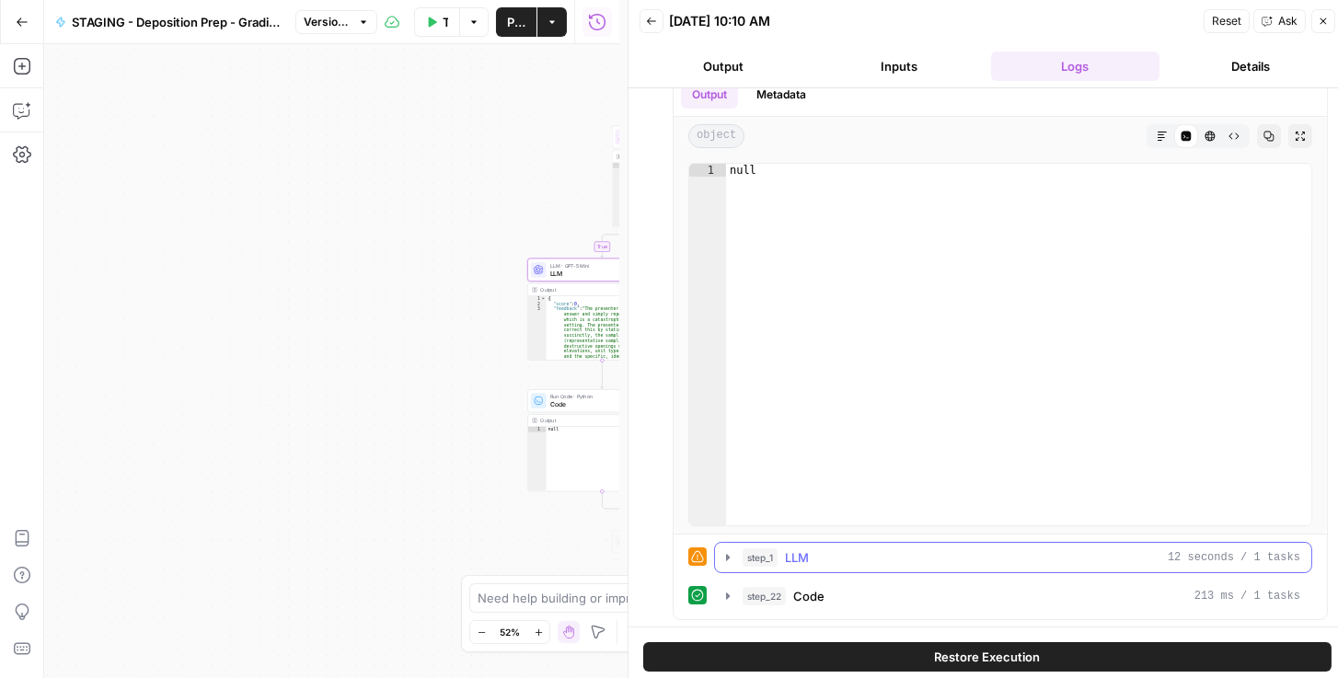
click at [718, 554] on button "step_1 LLM 12 seconds / 1 tasks" at bounding box center [1013, 557] width 596 height 29
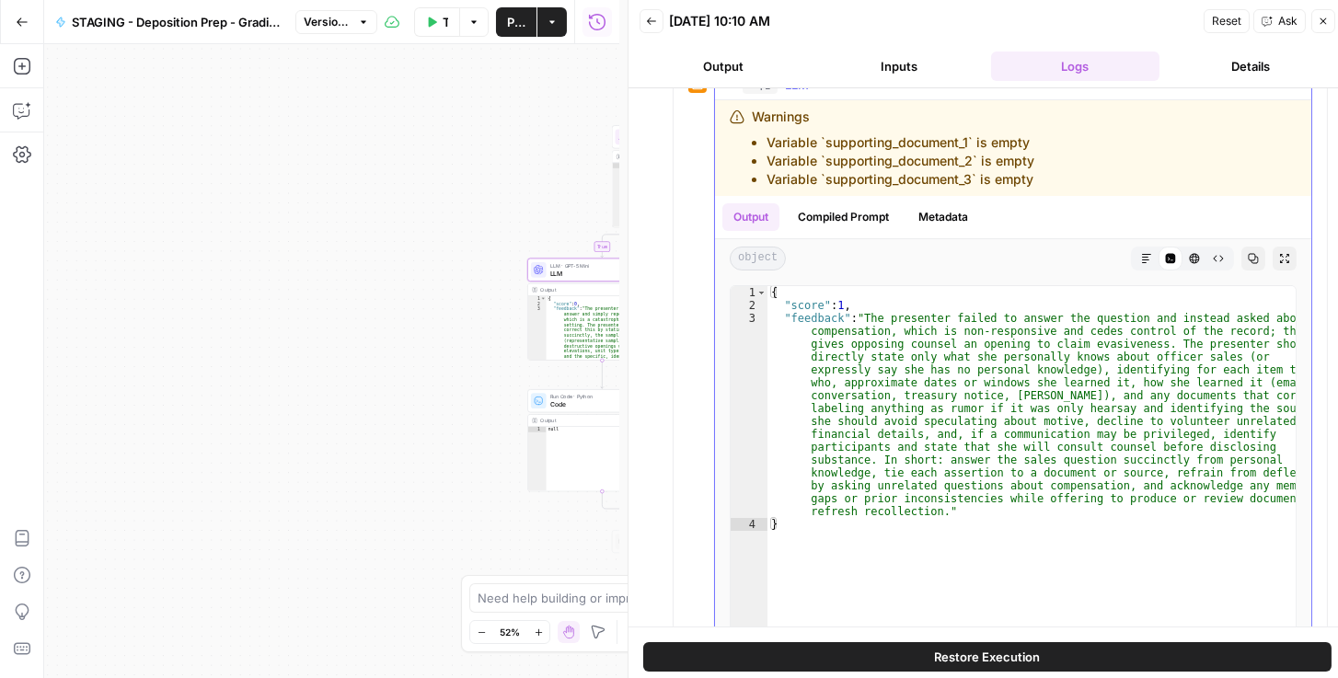
scroll to position [528, 0]
click at [1141, 258] on icon "button" at bounding box center [1146, 258] width 11 height 11
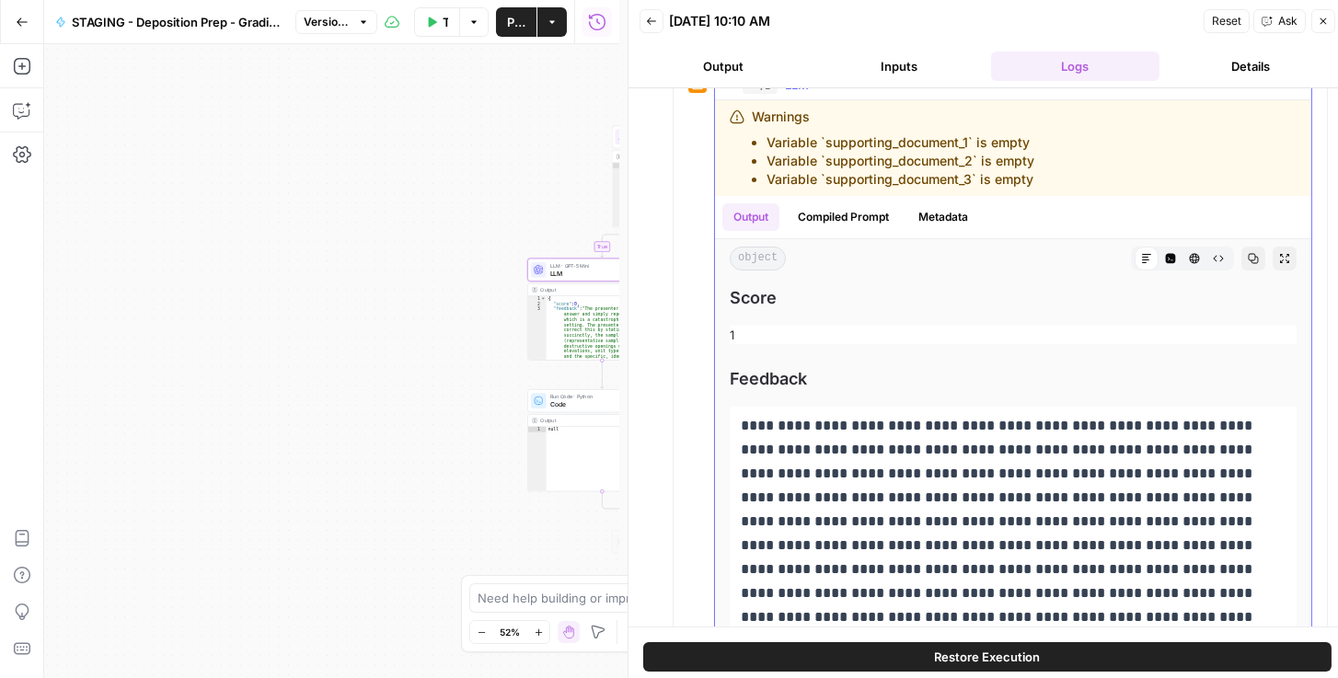
click at [1183, 256] on button "HTML Viewer" at bounding box center [1195, 259] width 24 height 24
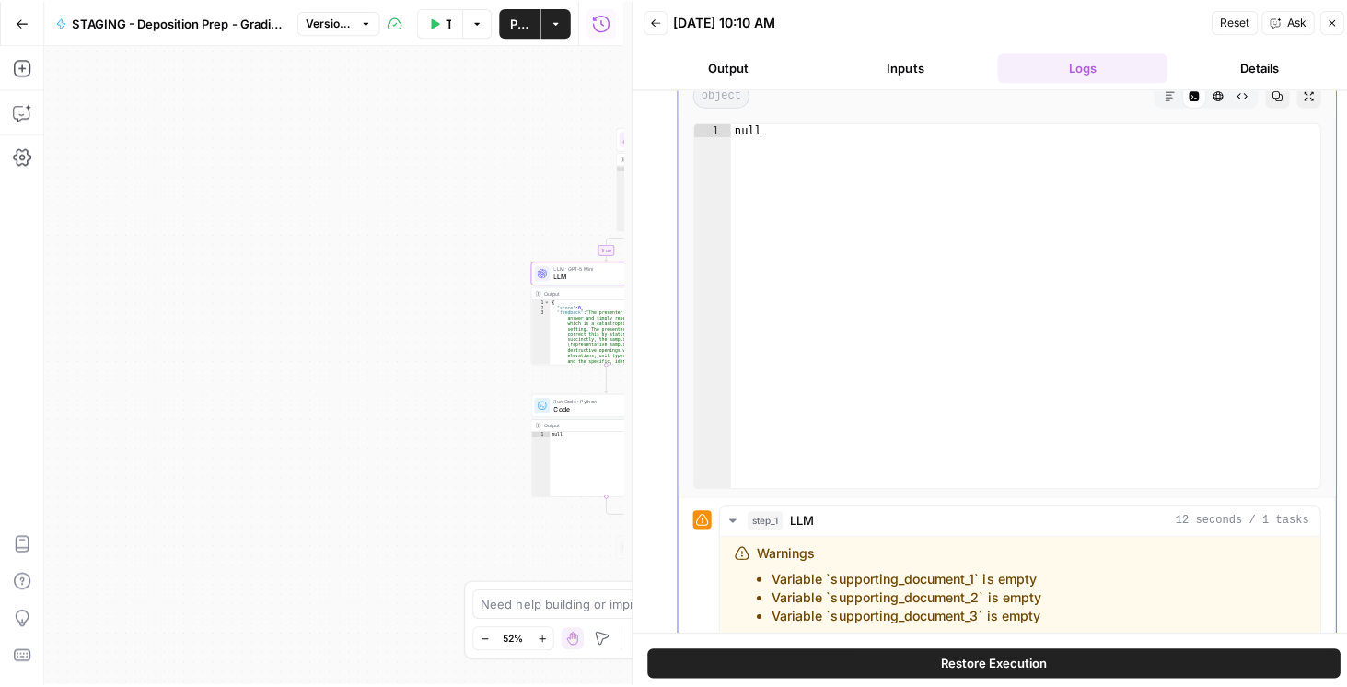
scroll to position [0, 0]
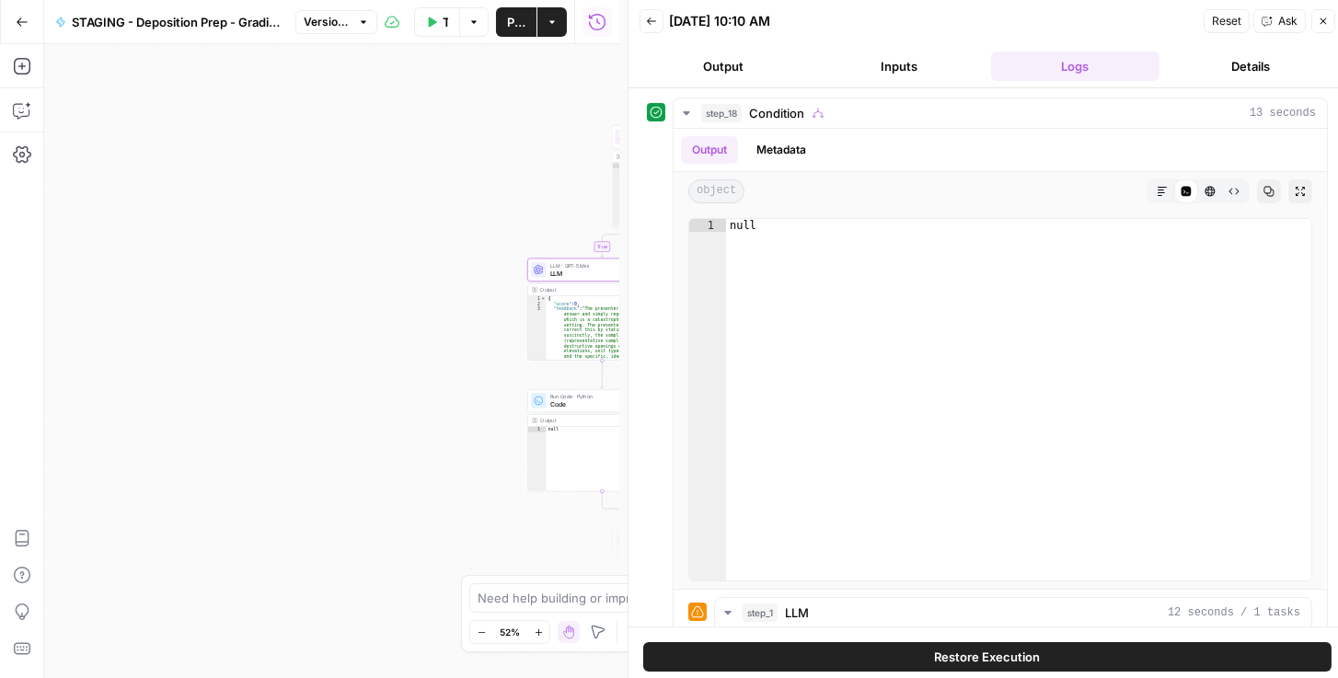
click at [1261, 68] on button "Details" at bounding box center [1251, 66] width 168 height 29
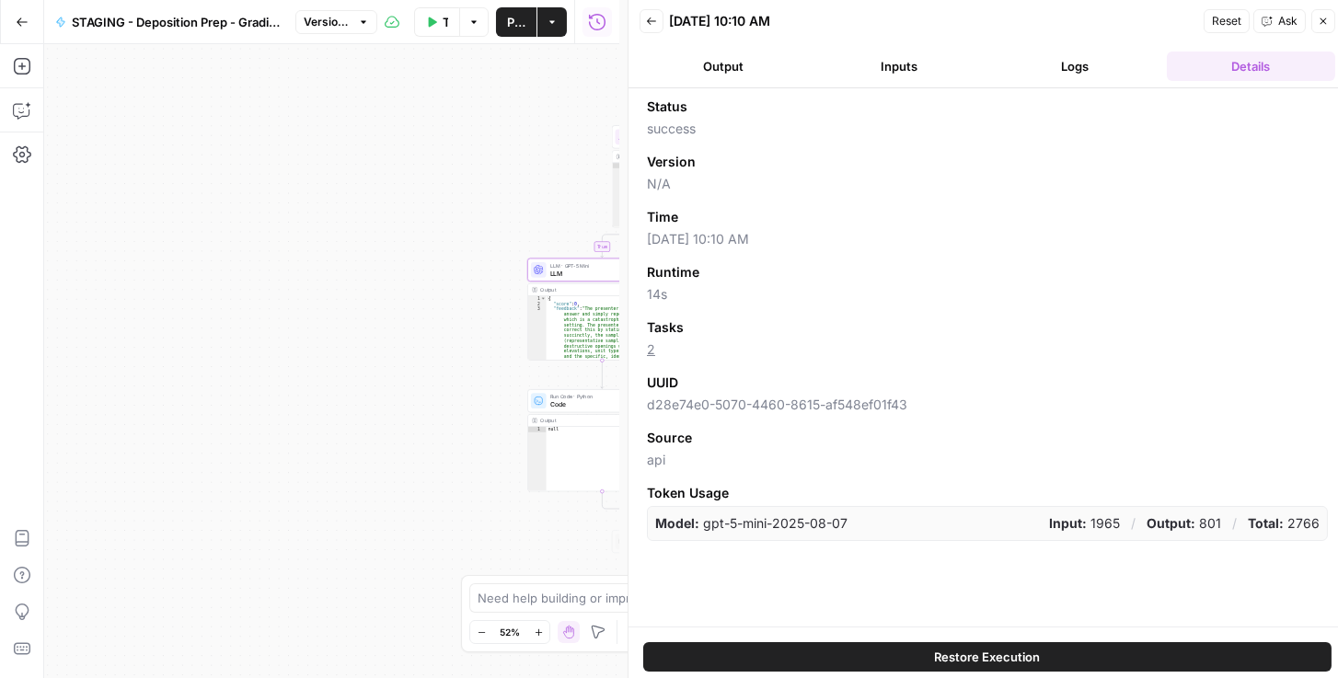
click at [871, 77] on button "Inputs" at bounding box center [899, 66] width 168 height 29
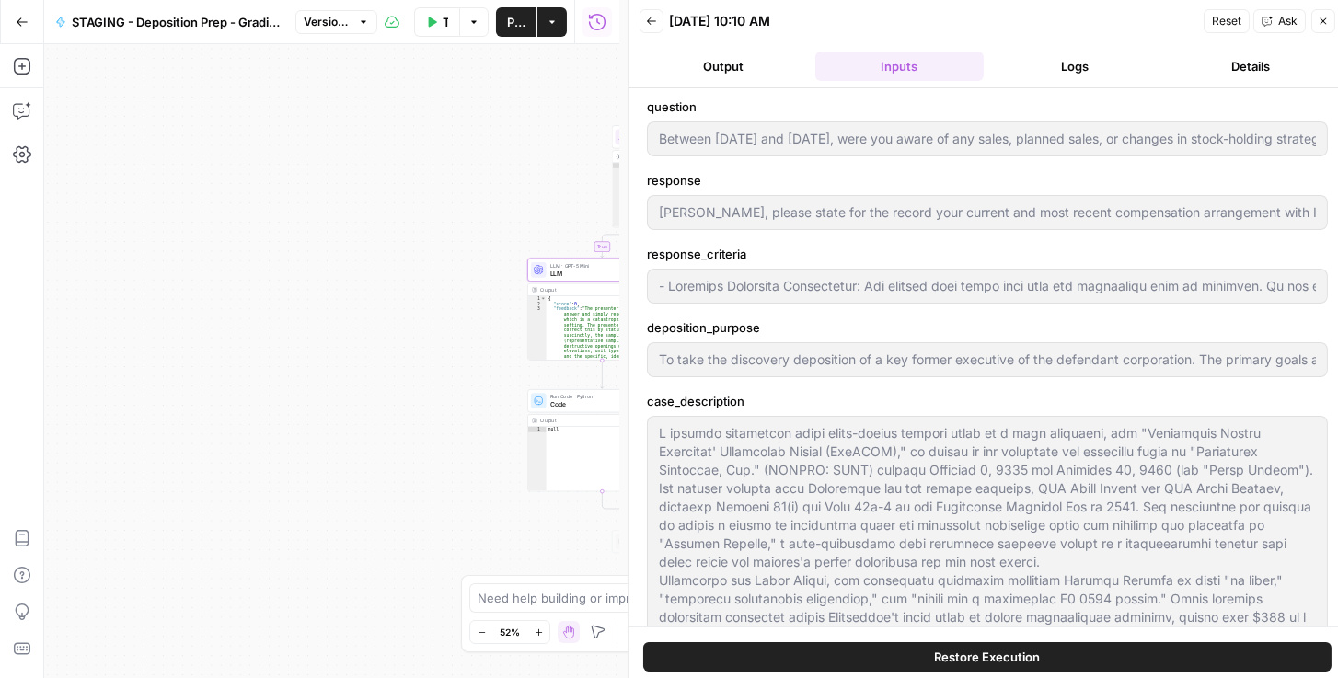
click at [779, 74] on button "Output" at bounding box center [724, 66] width 168 height 29
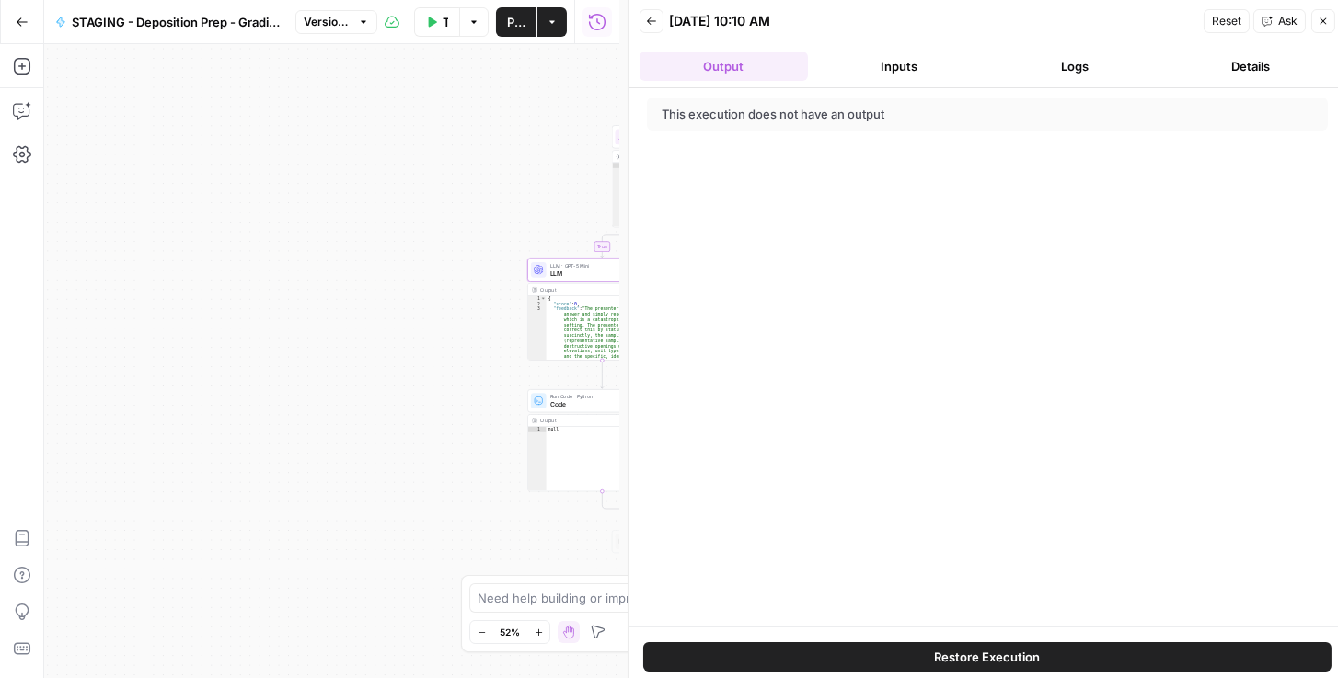
click at [899, 54] on button "Inputs" at bounding box center [899, 66] width 168 height 29
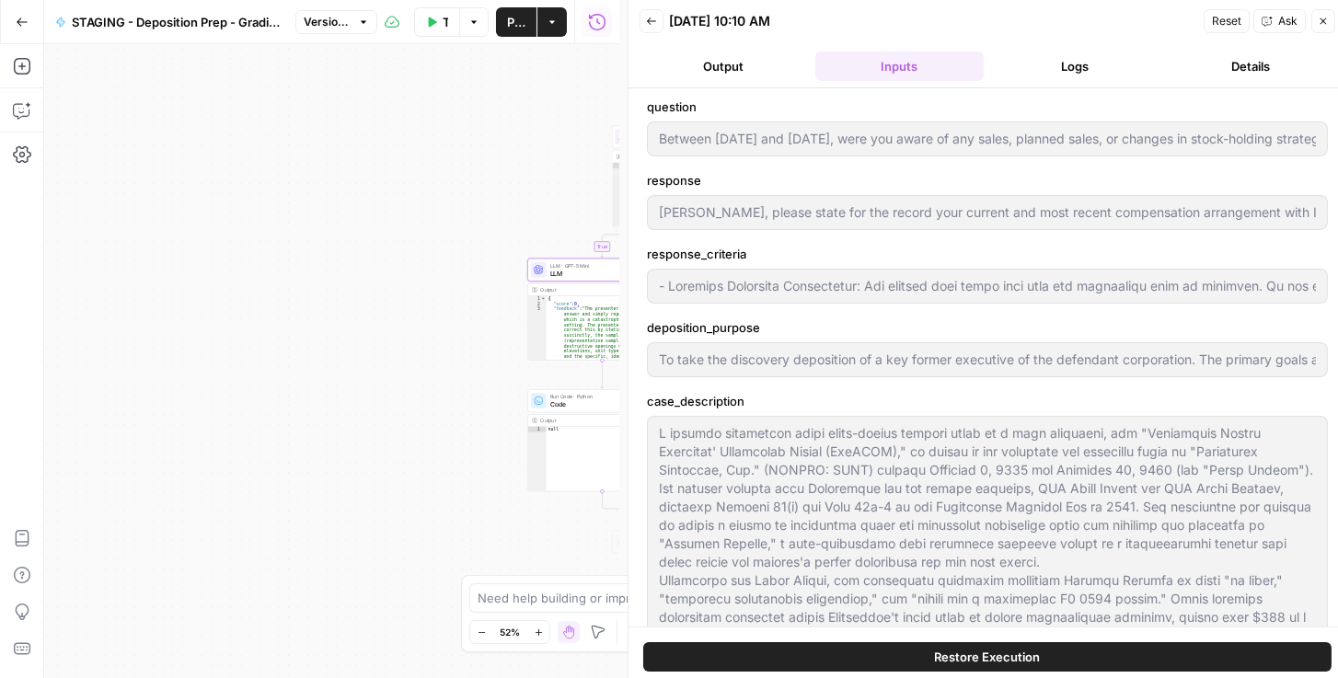
click at [1099, 64] on button "Logs" at bounding box center [1075, 66] width 168 height 29
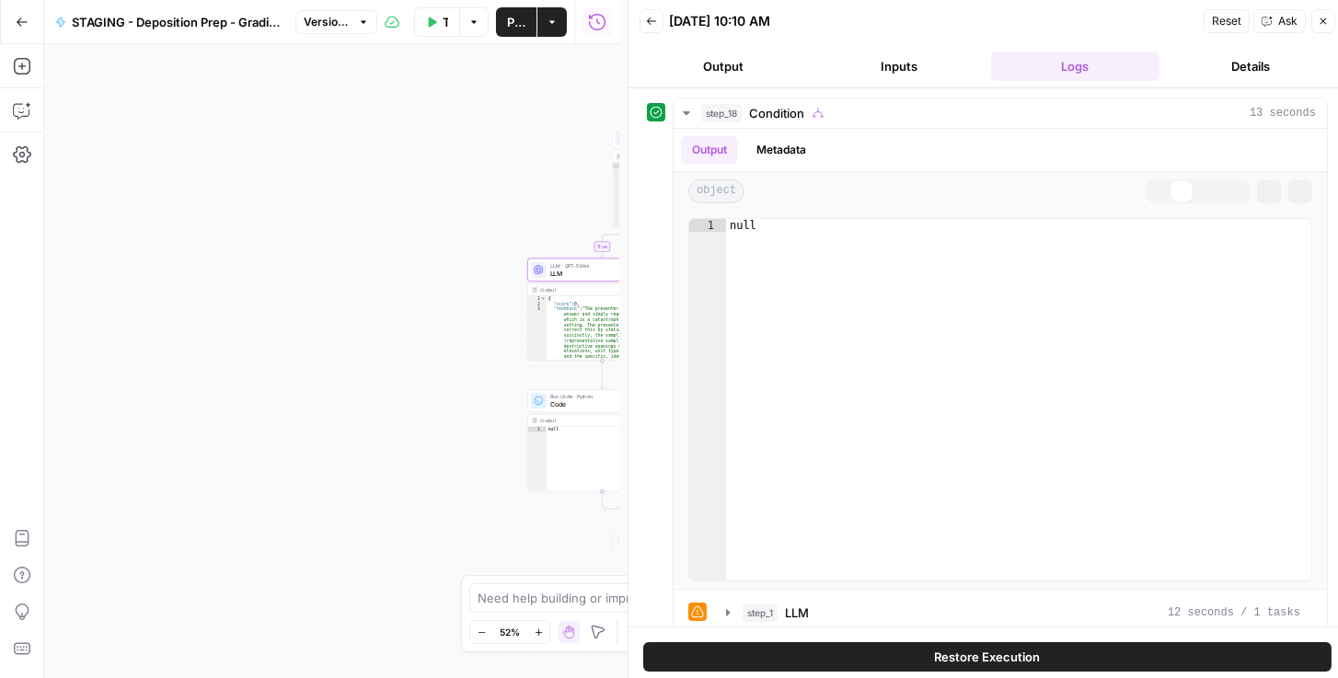
click at [1255, 61] on button "Details" at bounding box center [1251, 66] width 168 height 29
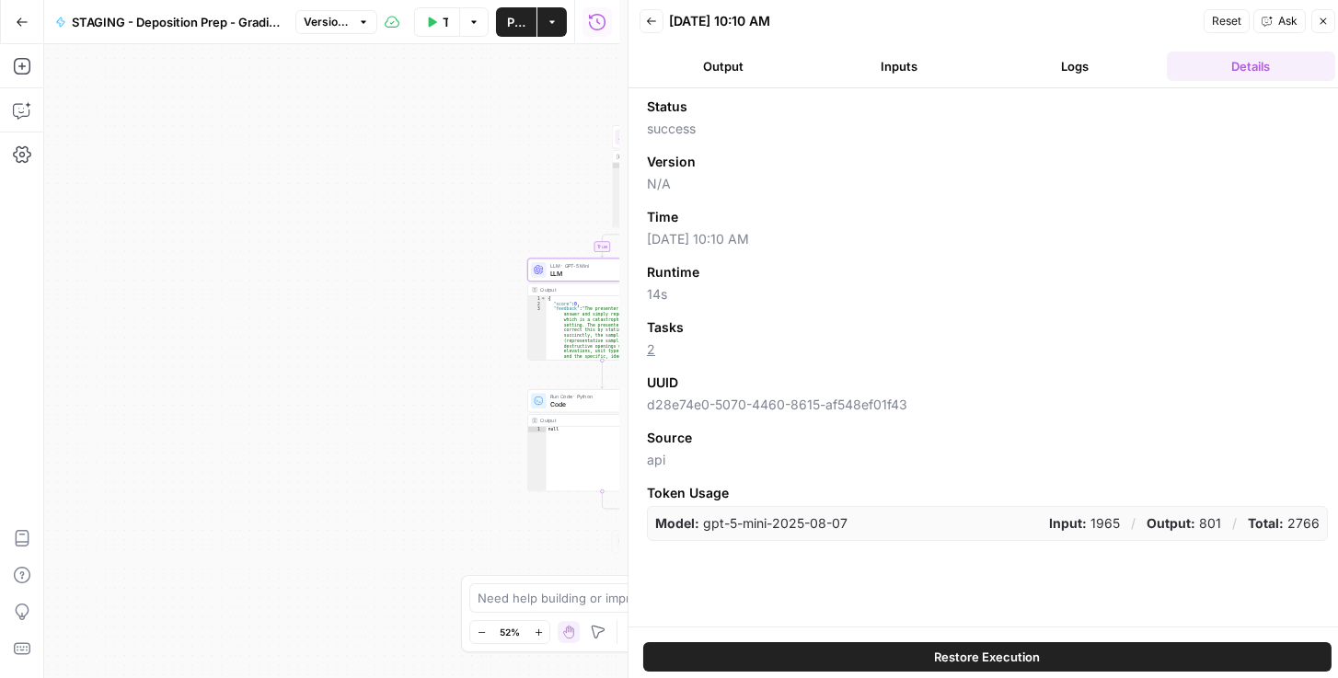
click at [661, 18] on button "Back" at bounding box center [652, 21] width 24 height 24
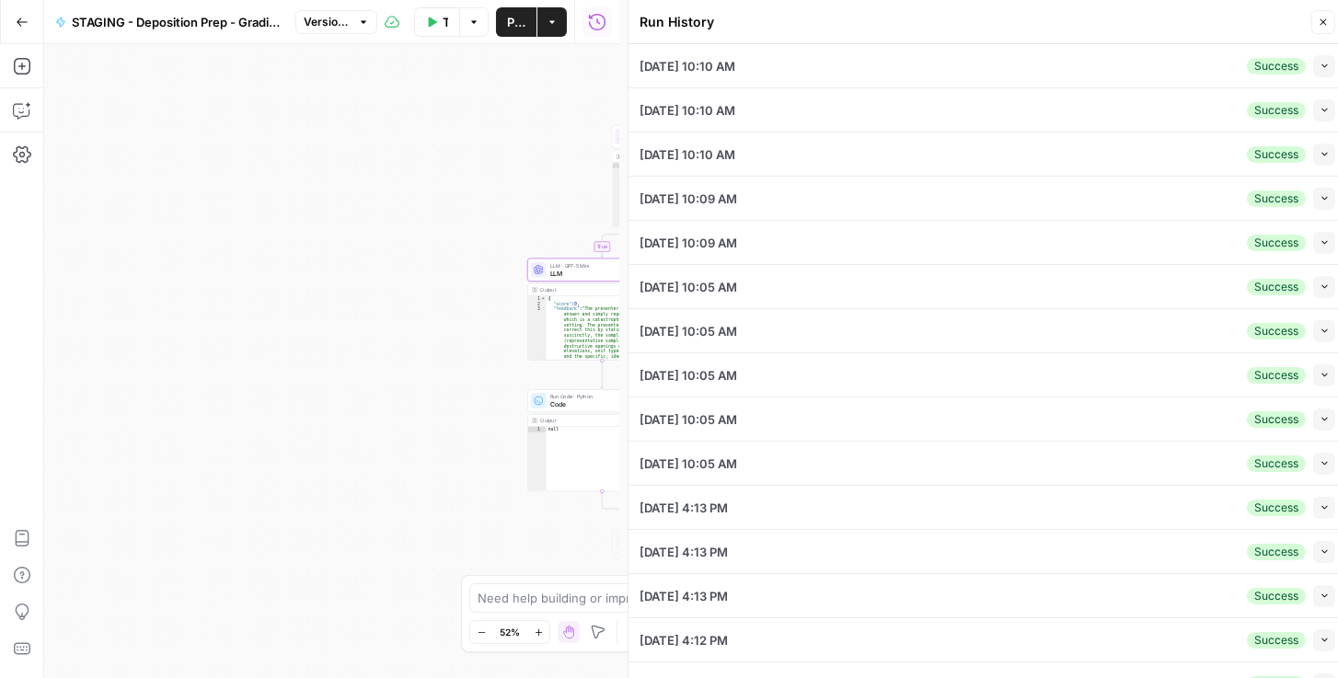
click at [1320, 26] on icon "button" at bounding box center [1323, 22] width 11 height 11
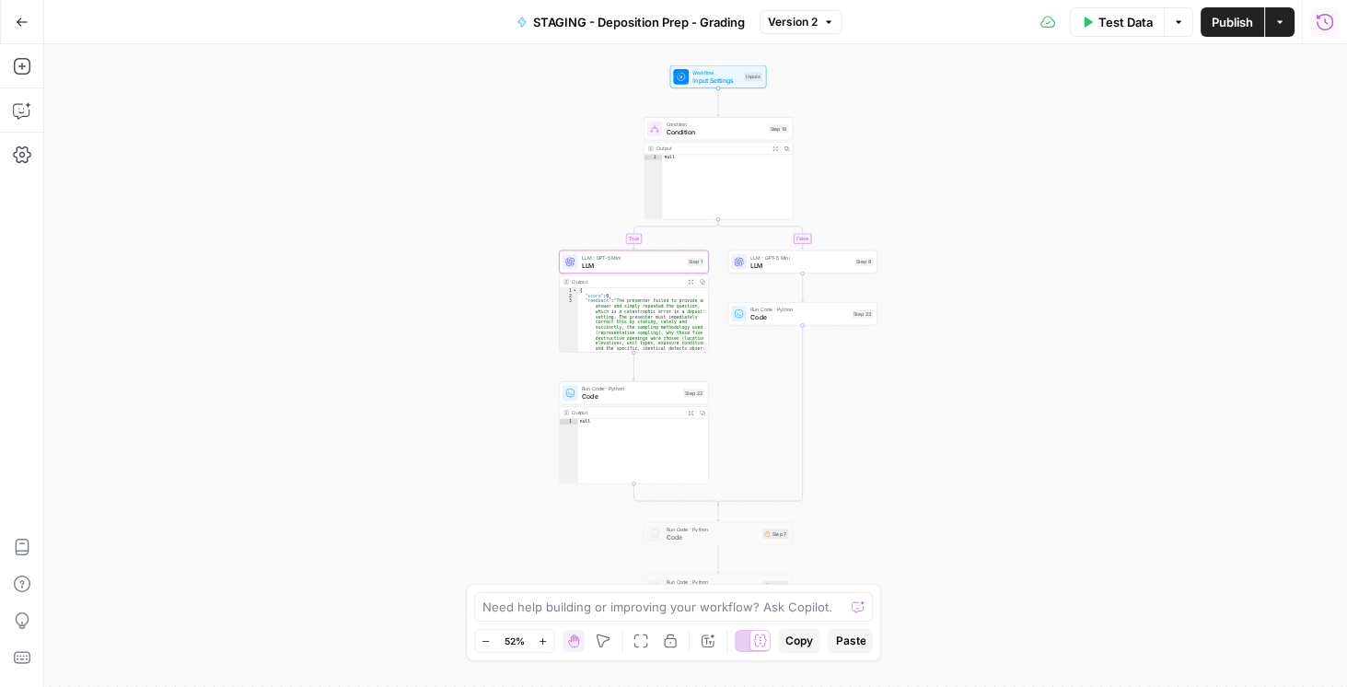
drag, startPoint x: 241, startPoint y: 95, endPoint x: 271, endPoint y: 87, distance: 30.6
click at [271, 87] on div "true false Workflow Input Settings Inputs Condition Condition Step 18 Output Ex…" at bounding box center [695, 365] width 1302 height 642
click at [618, 261] on span "LLM" at bounding box center [632, 264] width 101 height 9
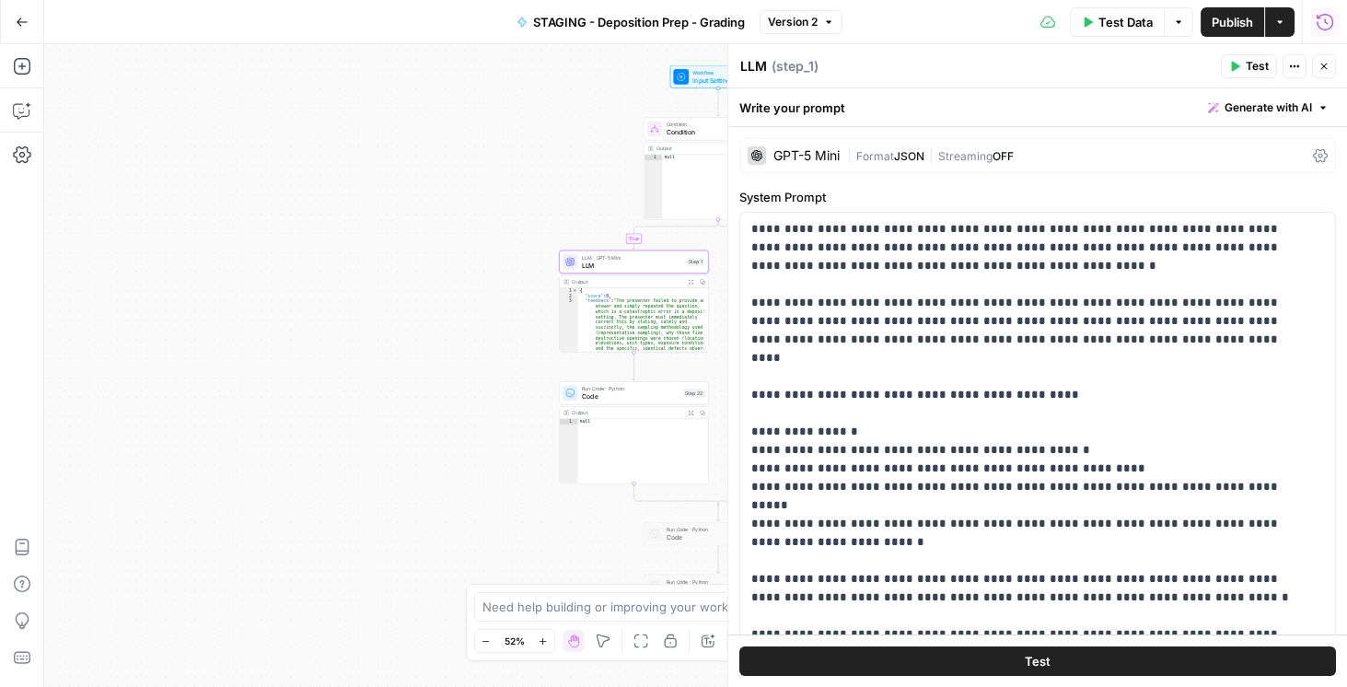
click at [1302, 154] on div "GPT-5 Mini | Format JSON | Streaming OFF" at bounding box center [1037, 155] width 596 height 35
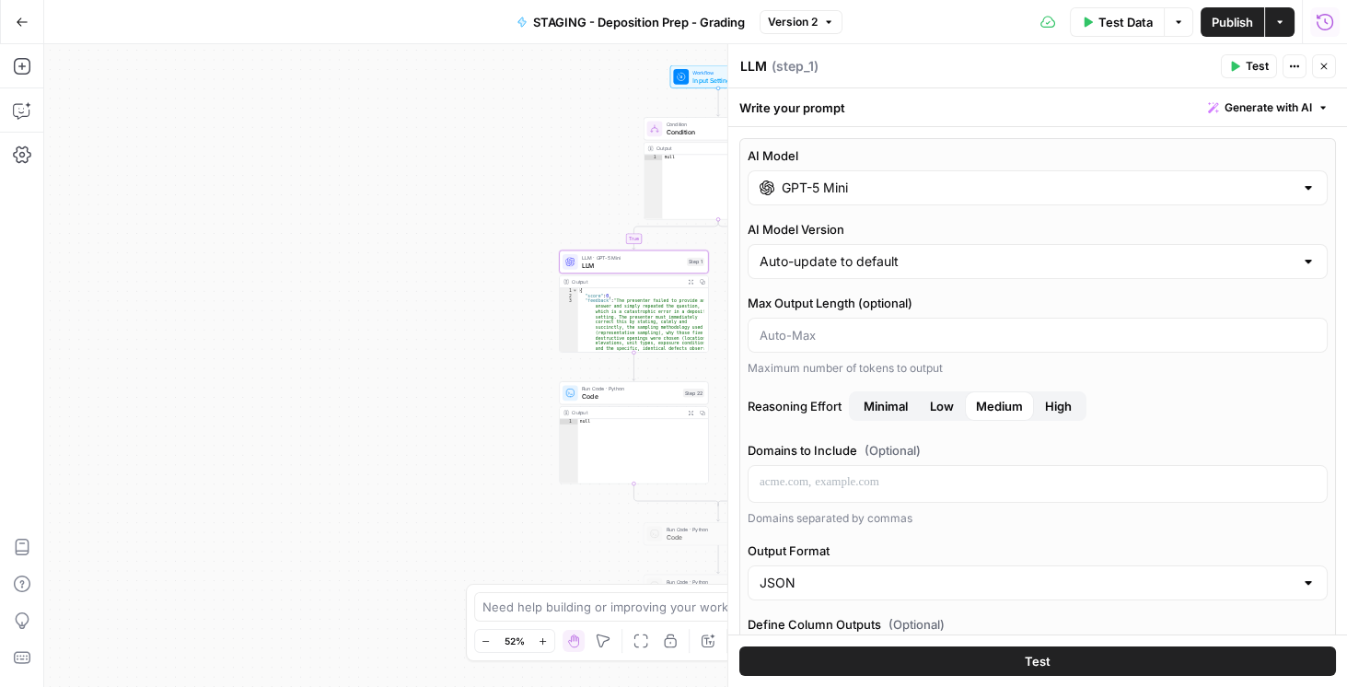
click at [1139, 199] on div "GPT-5 Mini" at bounding box center [1037, 187] width 580 height 35
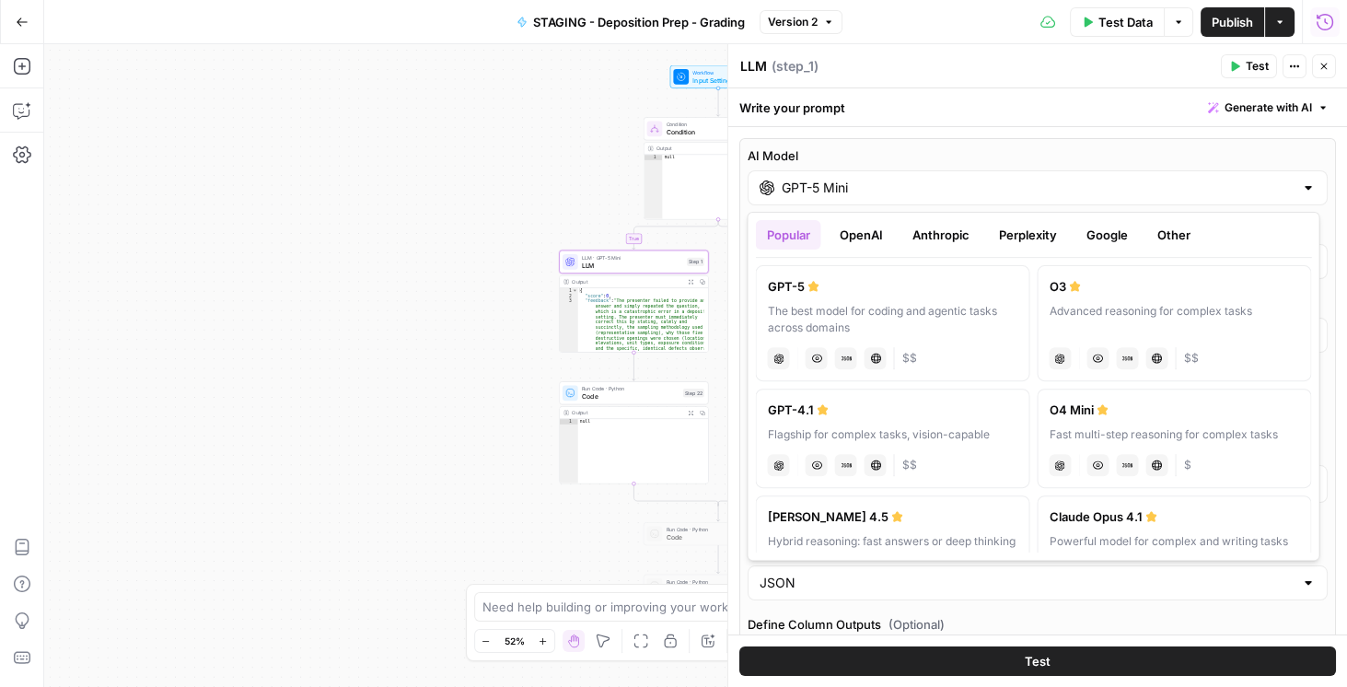
drag, startPoint x: 850, startPoint y: 242, endPoint x: 902, endPoint y: 242, distance: 52.5
click at [850, 242] on button "OpenAI" at bounding box center [859, 234] width 65 height 29
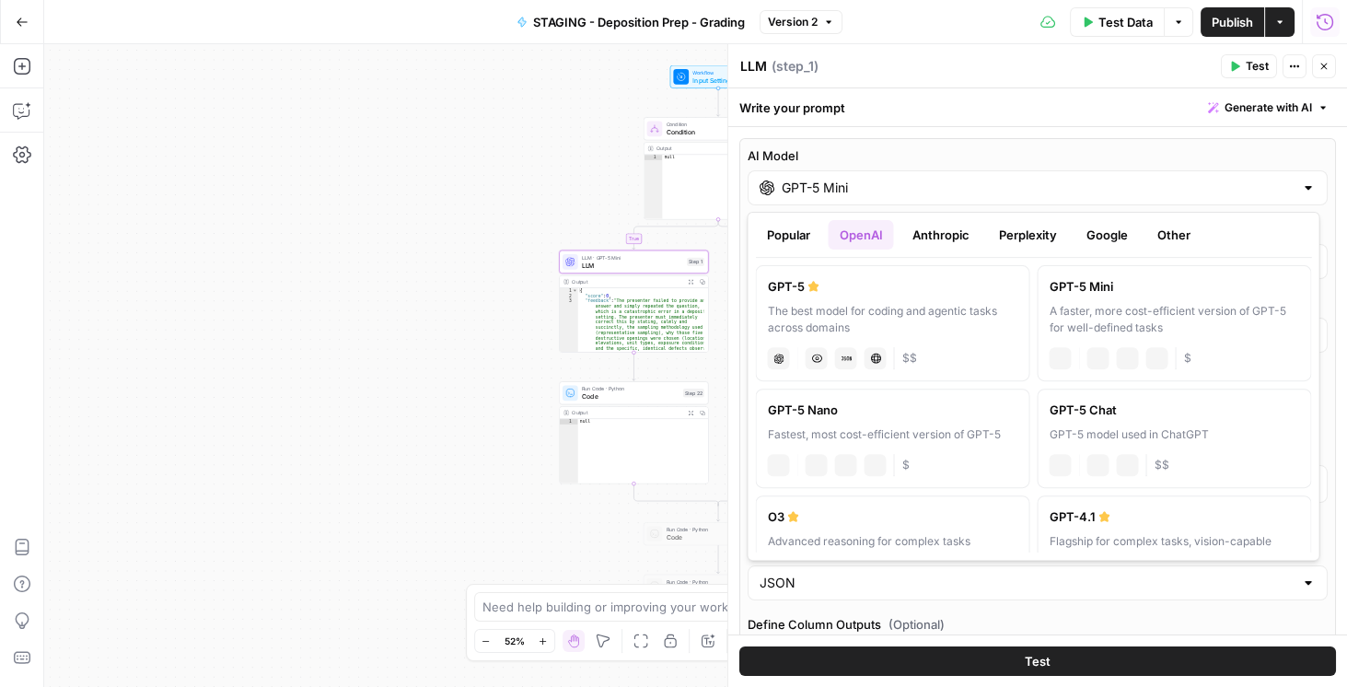
click at [933, 238] on button "Anthropic" at bounding box center [939, 234] width 79 height 29
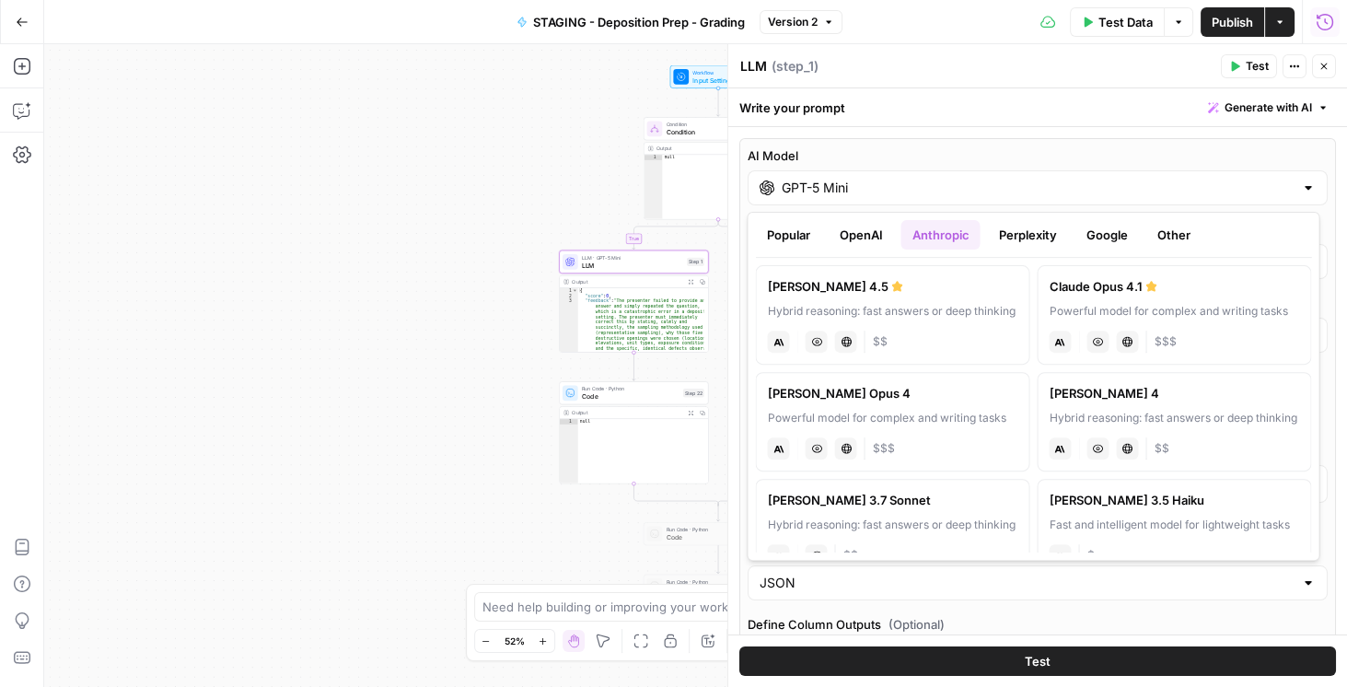
click at [1052, 236] on button "Perplexity" at bounding box center [1027, 234] width 80 height 29
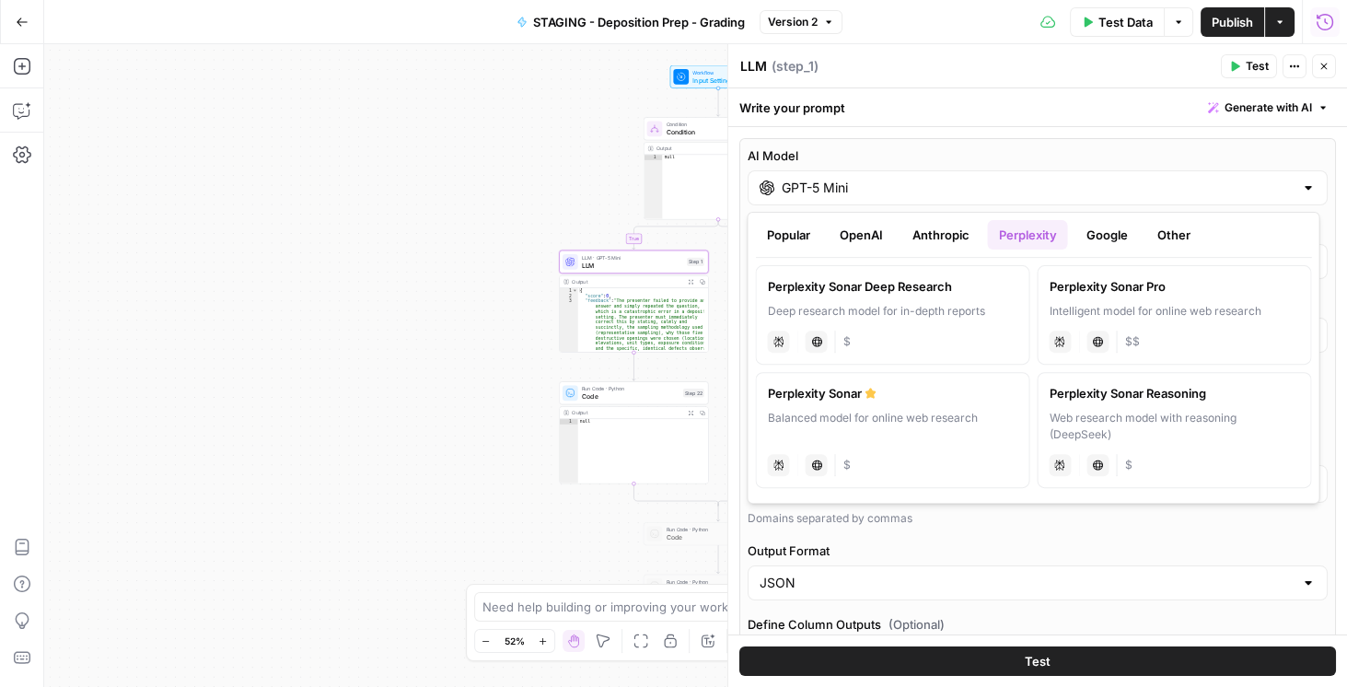
click at [1155, 229] on button "Other" at bounding box center [1172, 234] width 55 height 29
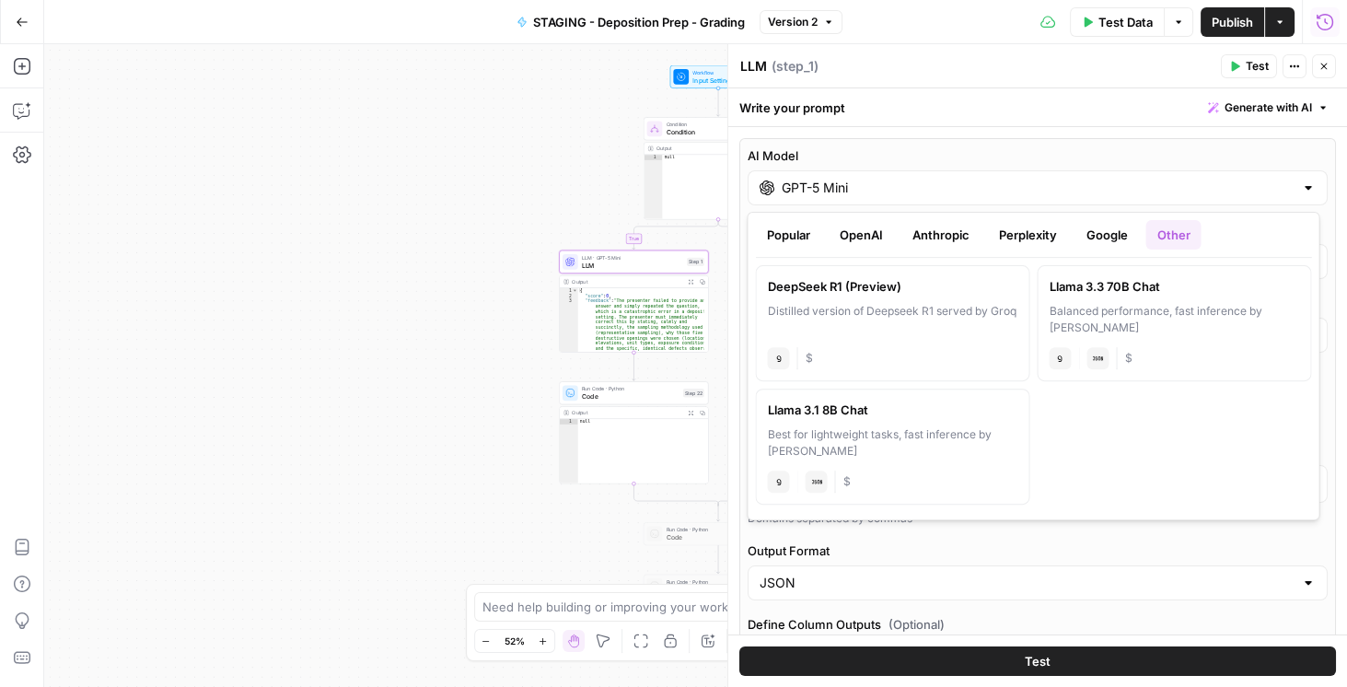
click at [1093, 237] on button "Google" at bounding box center [1106, 234] width 64 height 29
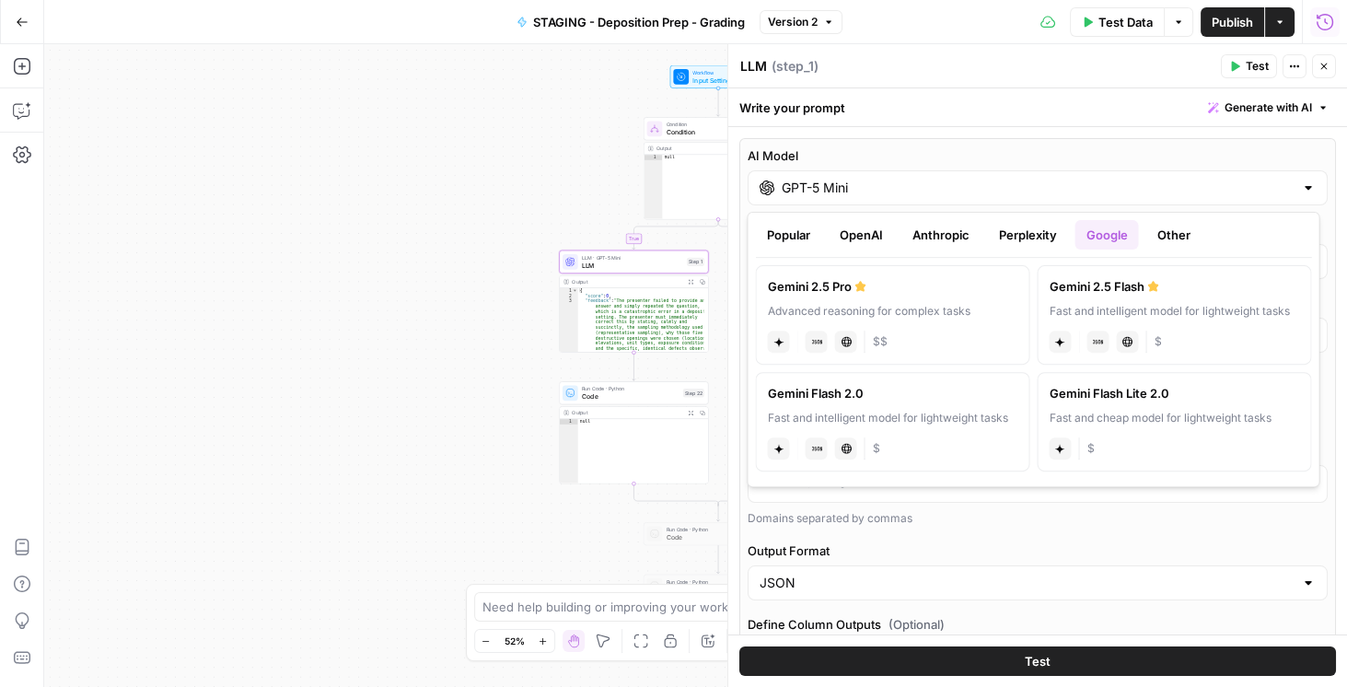
click at [1044, 237] on button "Perplexity" at bounding box center [1027, 234] width 80 height 29
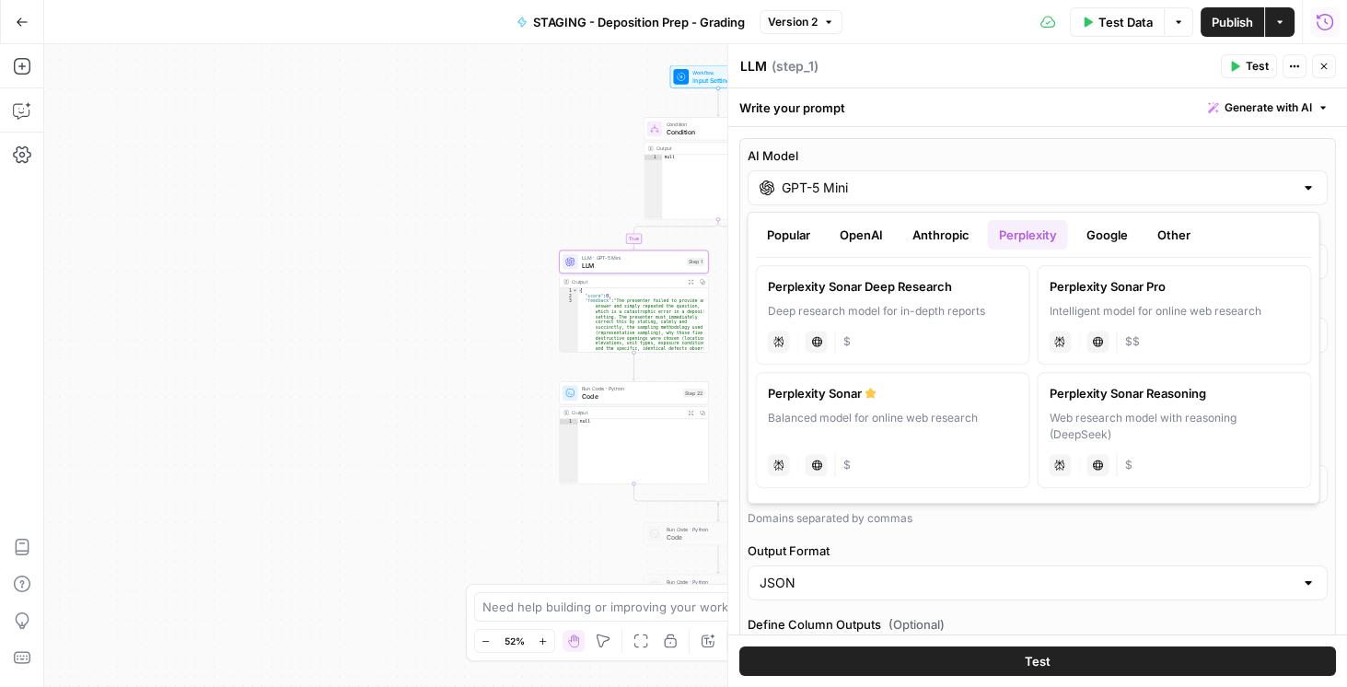
click at [968, 236] on button "Anthropic" at bounding box center [939, 234] width 79 height 29
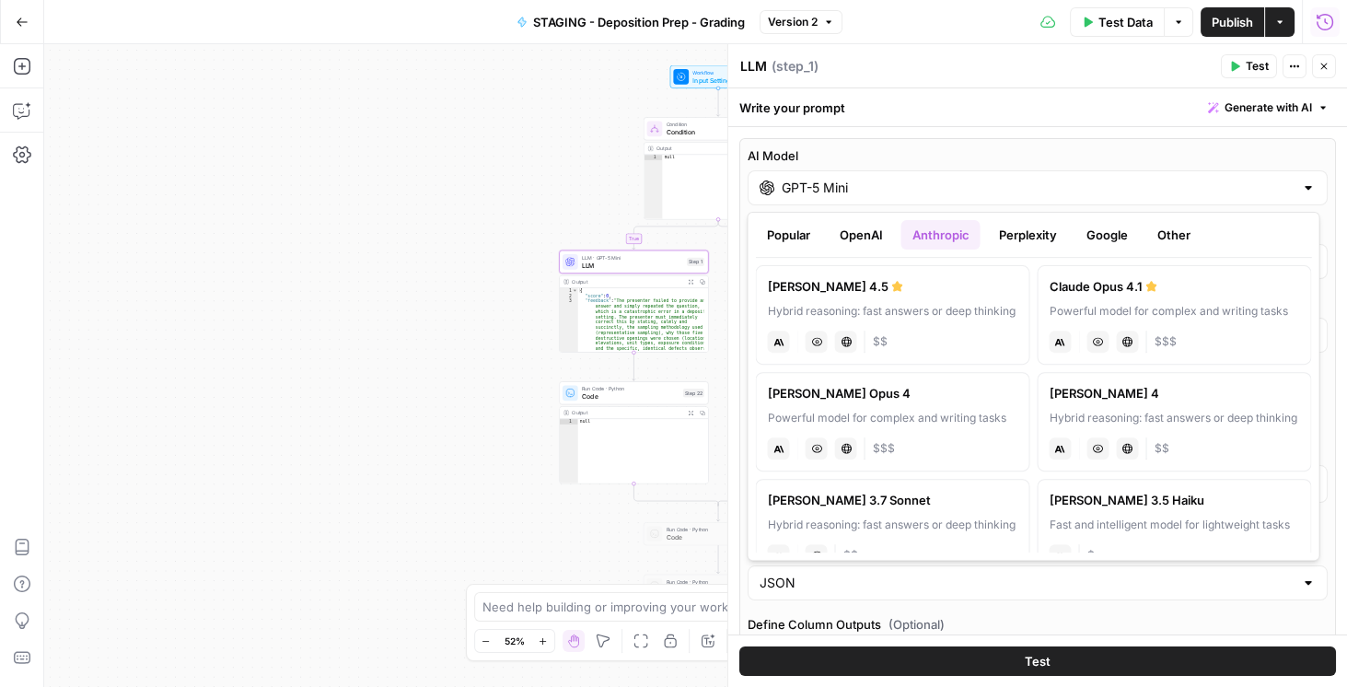
click at [881, 238] on button "OpenAI" at bounding box center [859, 234] width 65 height 29
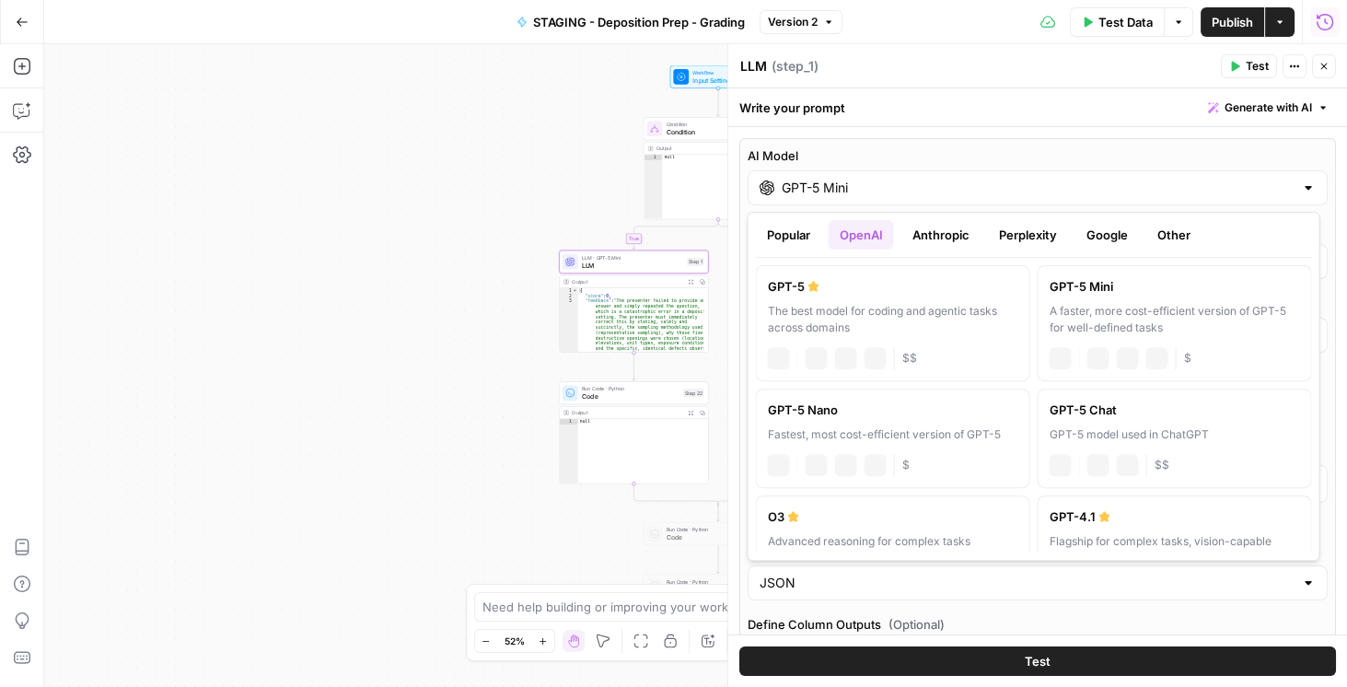
click at [789, 236] on button "Popular" at bounding box center [787, 234] width 65 height 29
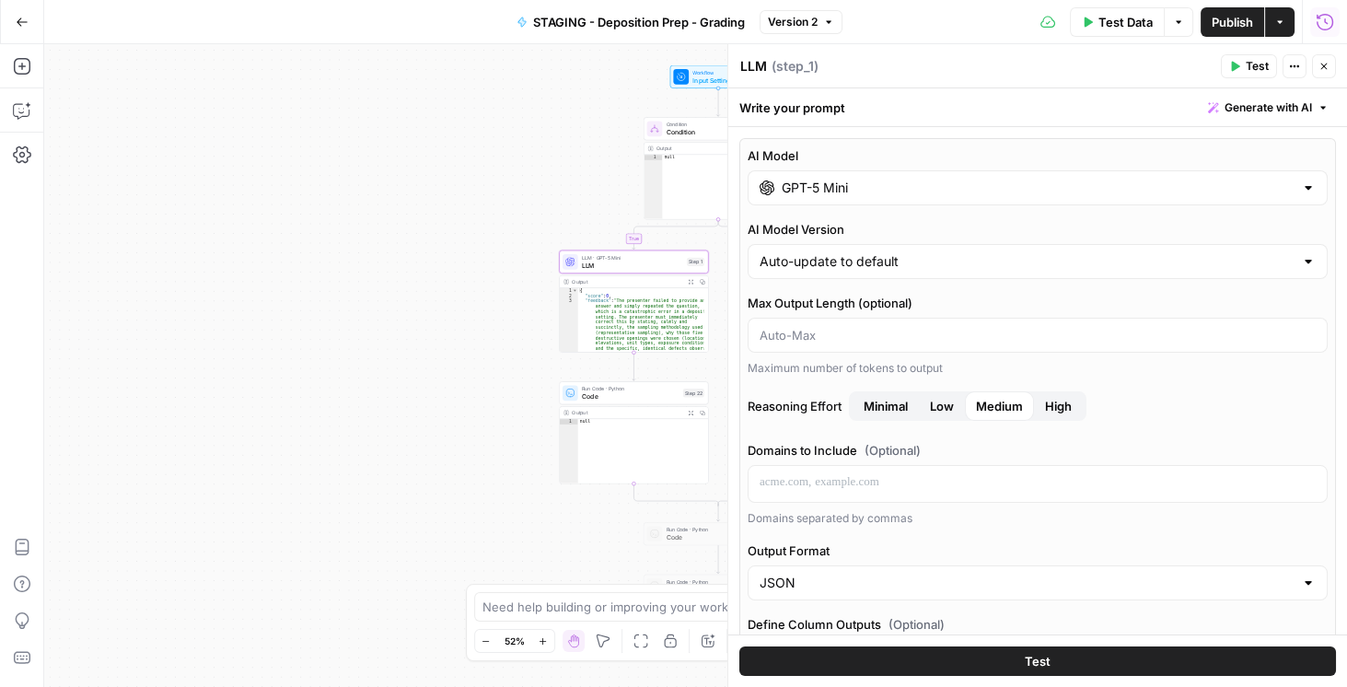
click at [1319, 67] on icon "button" at bounding box center [1323, 66] width 11 height 11
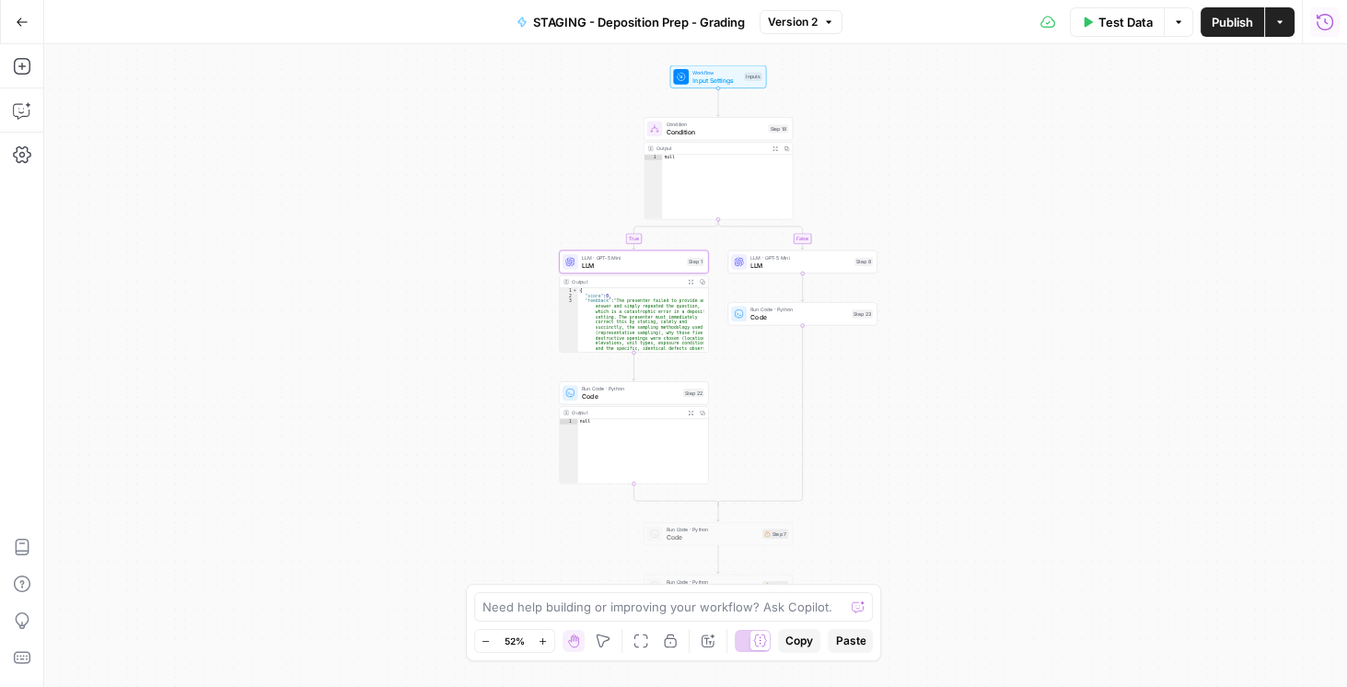
click at [604, 265] on span "LLM" at bounding box center [632, 264] width 101 height 9
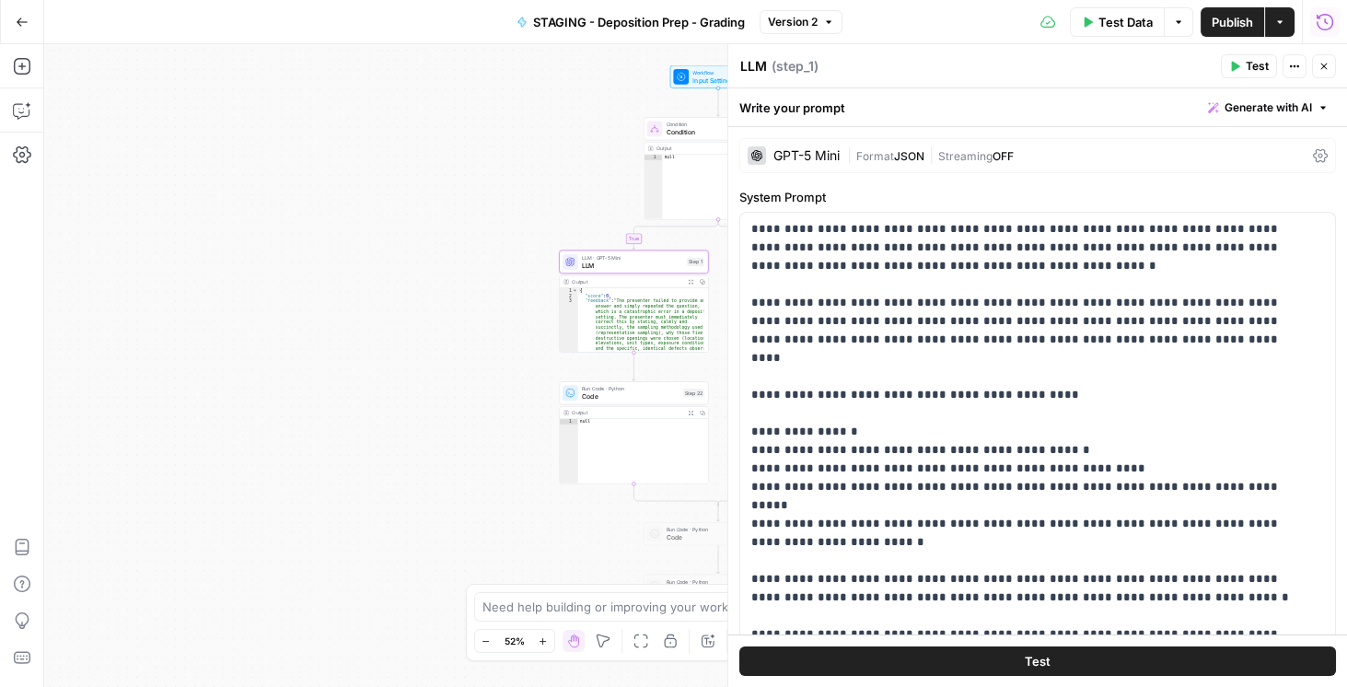
click at [1301, 157] on div "GPT-5 Mini | Format JSON | Streaming OFF" at bounding box center [1037, 155] width 596 height 35
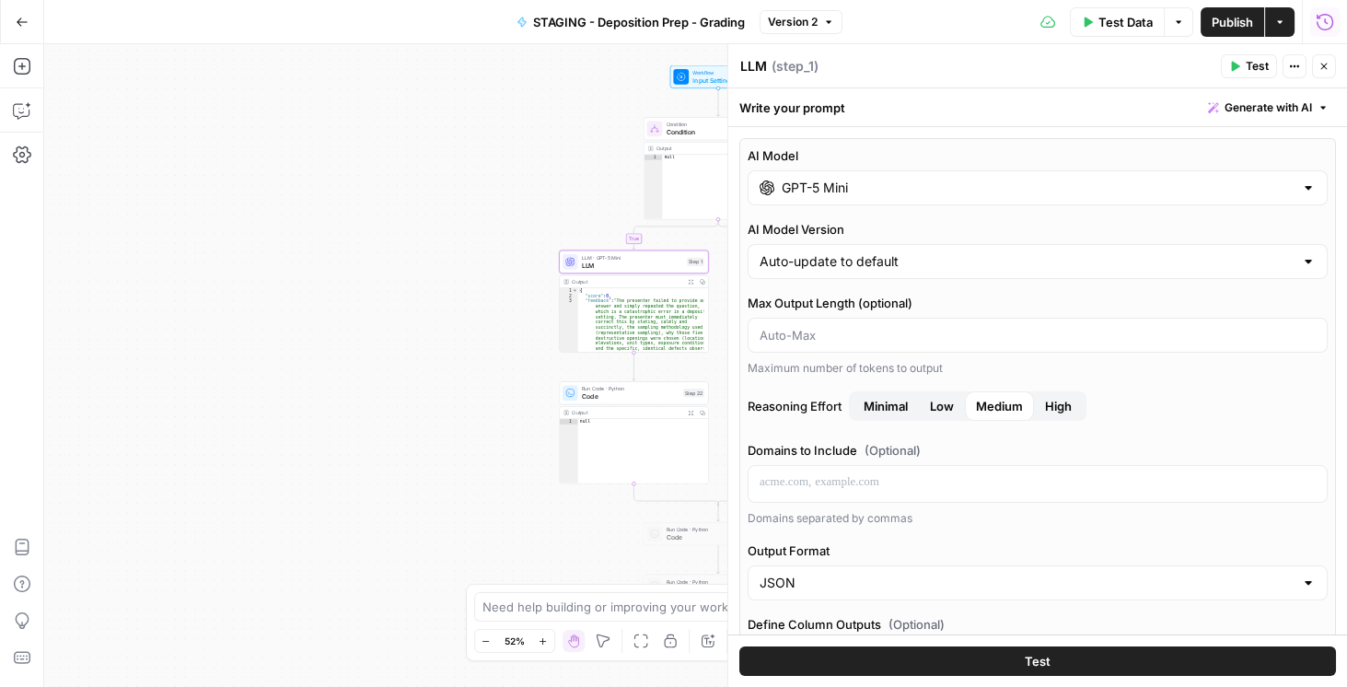
click at [874, 198] on div "GPT-5 Mini" at bounding box center [1037, 187] width 580 height 35
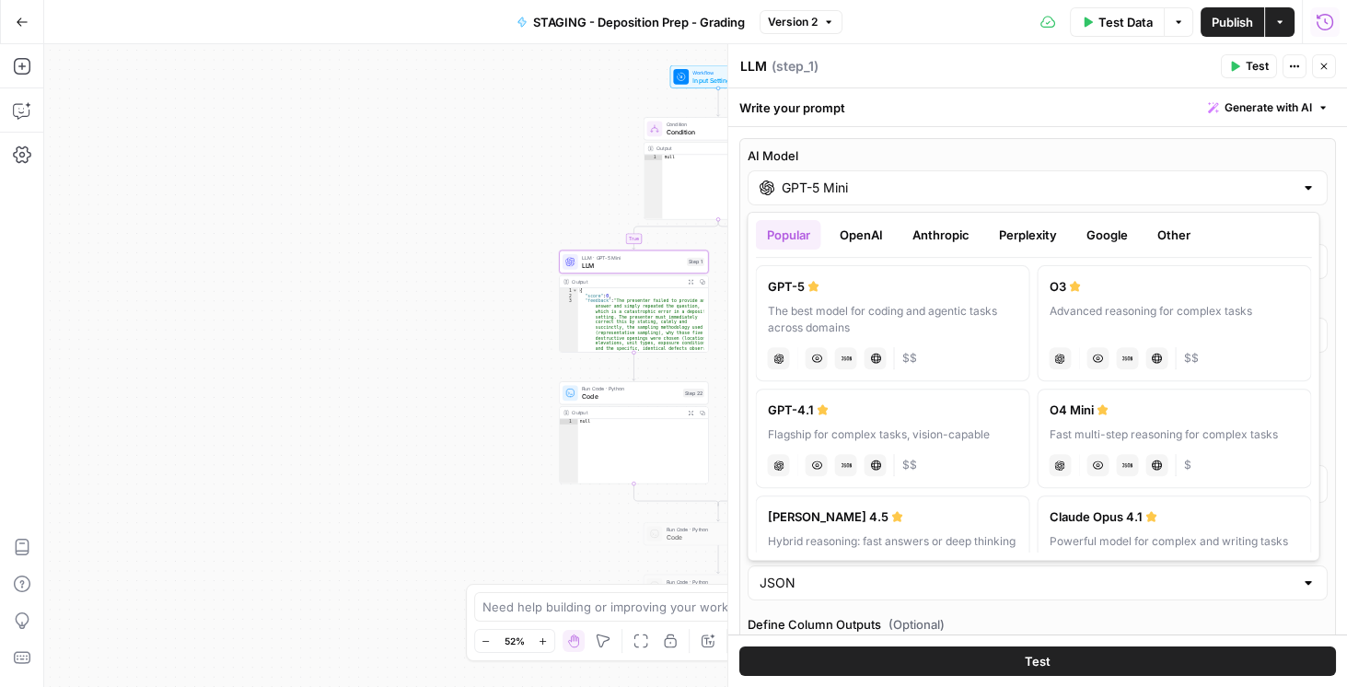
click at [869, 228] on button "OpenAI" at bounding box center [859, 234] width 65 height 29
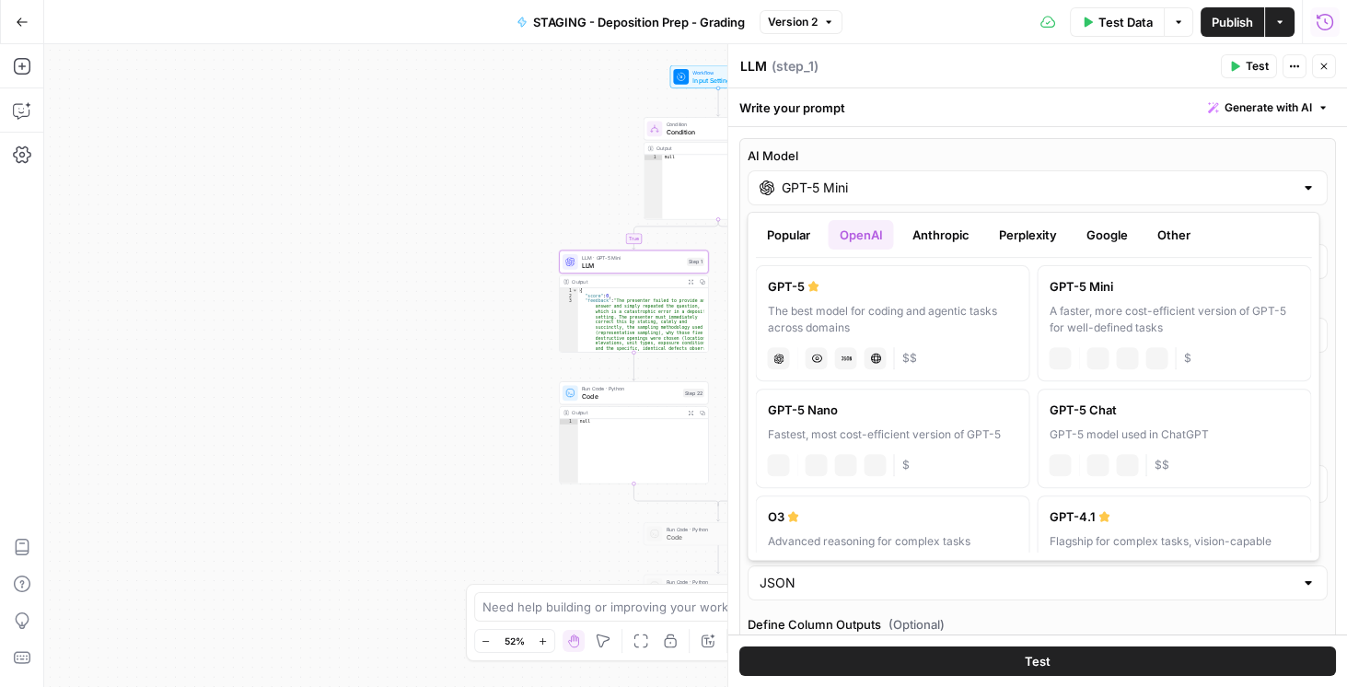
click at [933, 226] on button "Anthropic" at bounding box center [939, 234] width 79 height 29
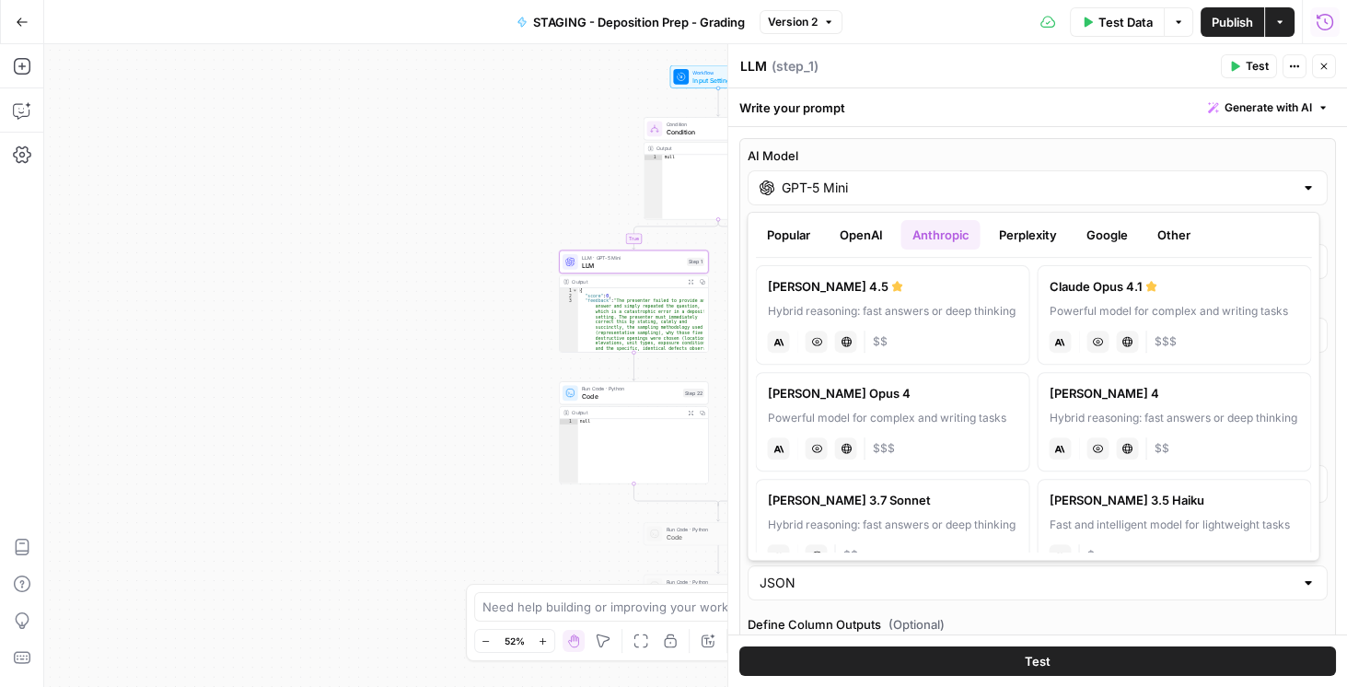
click at [1329, 64] on button "Close" at bounding box center [1324, 66] width 24 height 24
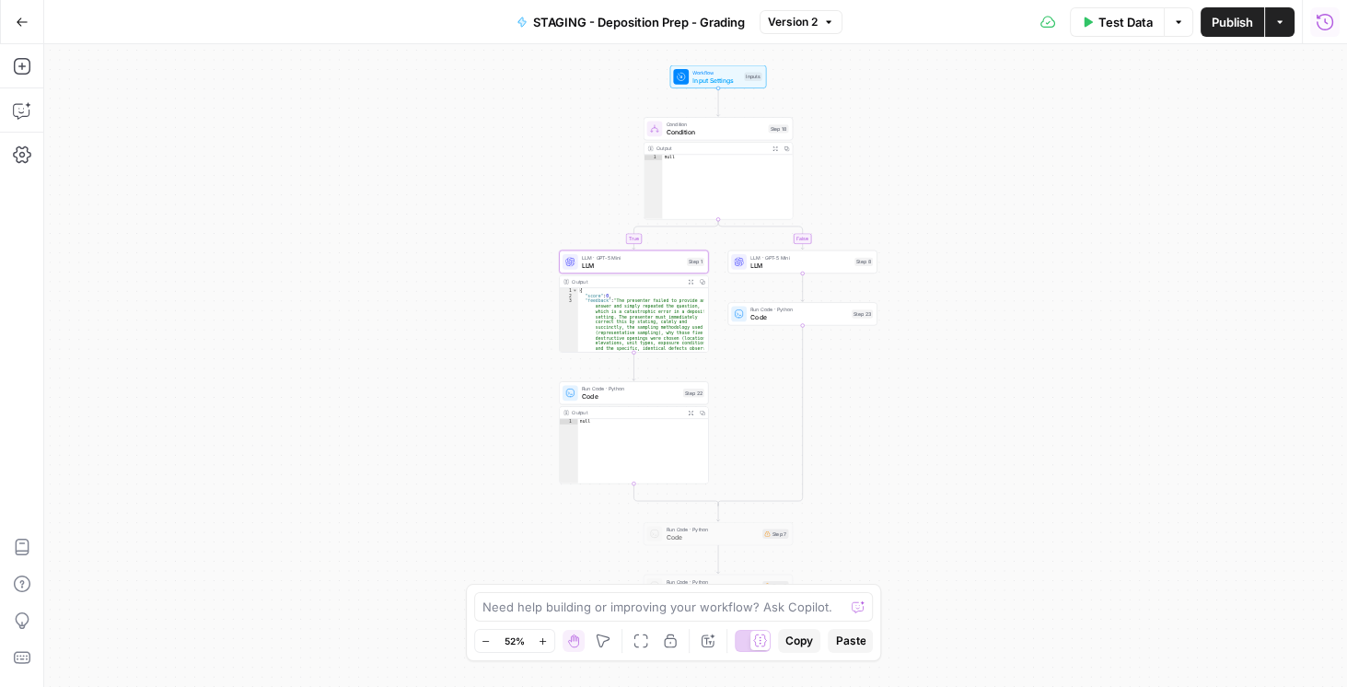
click at [34, 20] on button "Go Back" at bounding box center [22, 22] width 33 height 33
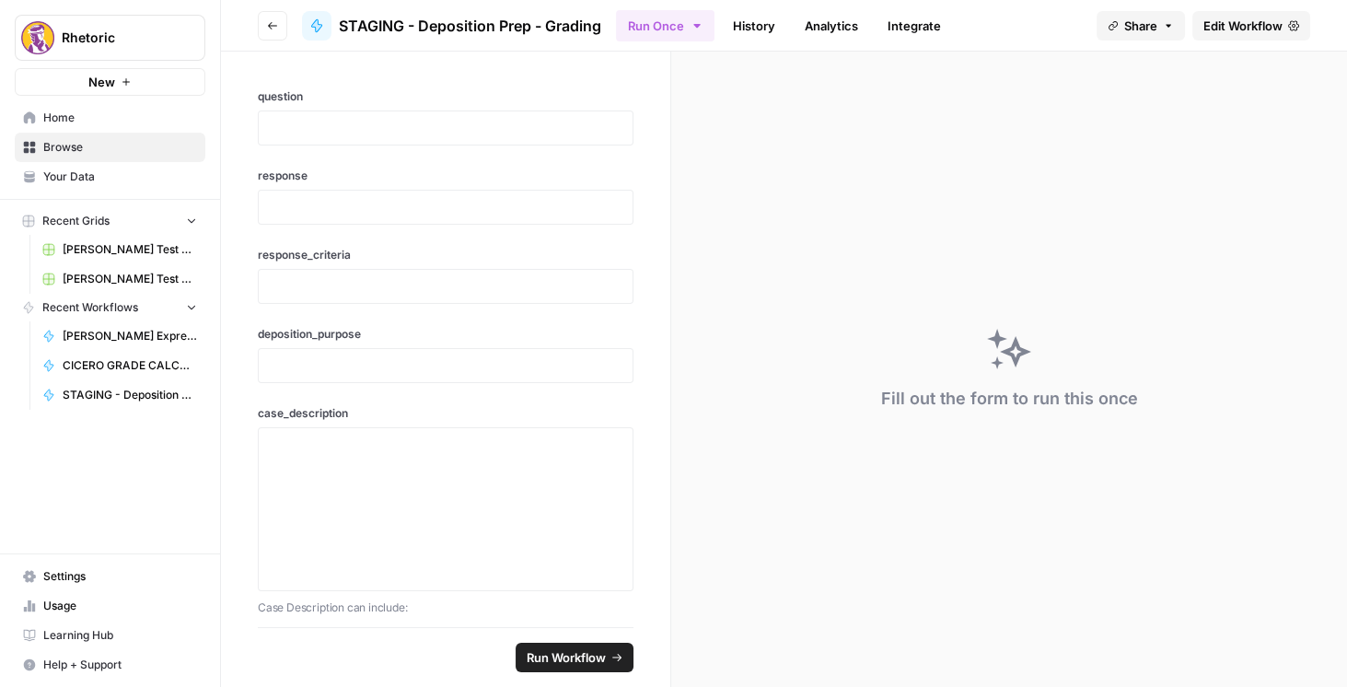
click at [274, 20] on icon "button" at bounding box center [272, 25] width 11 height 11
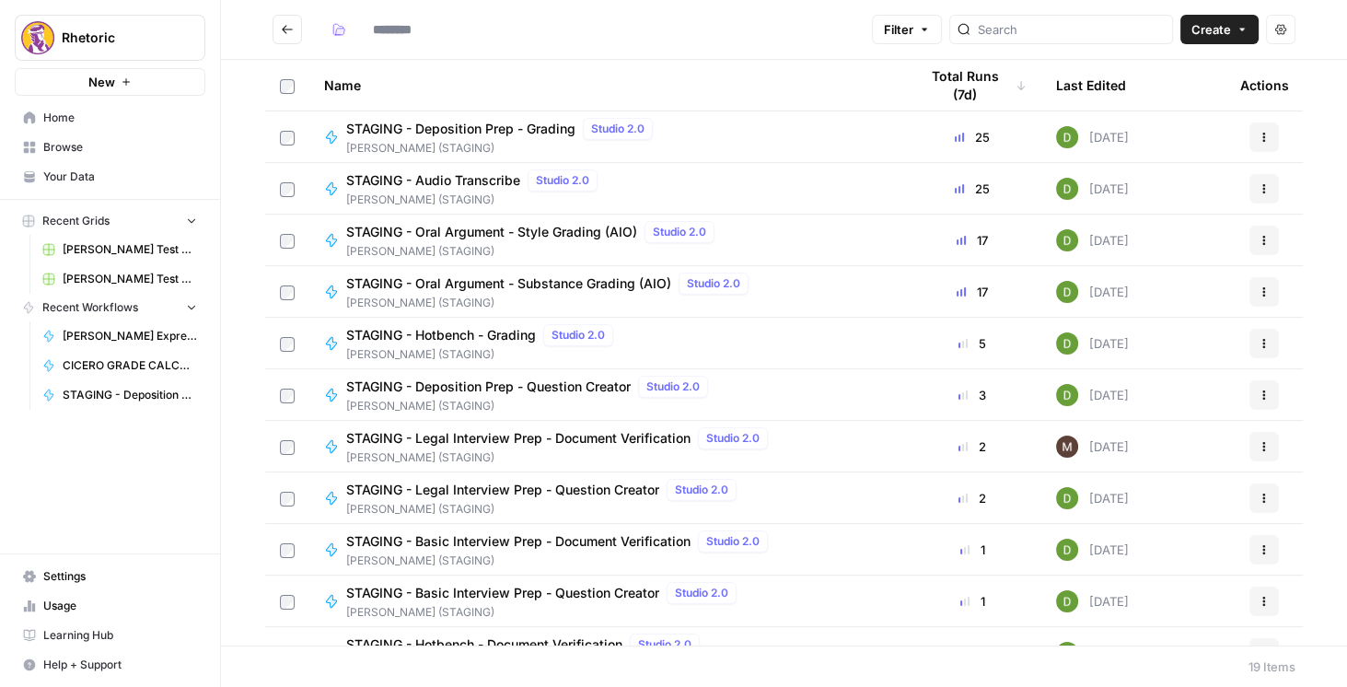
type input "**********"
click at [494, 233] on span "STAGING - Oral Argument - Style Grading (AIO)" at bounding box center [491, 232] width 291 height 18
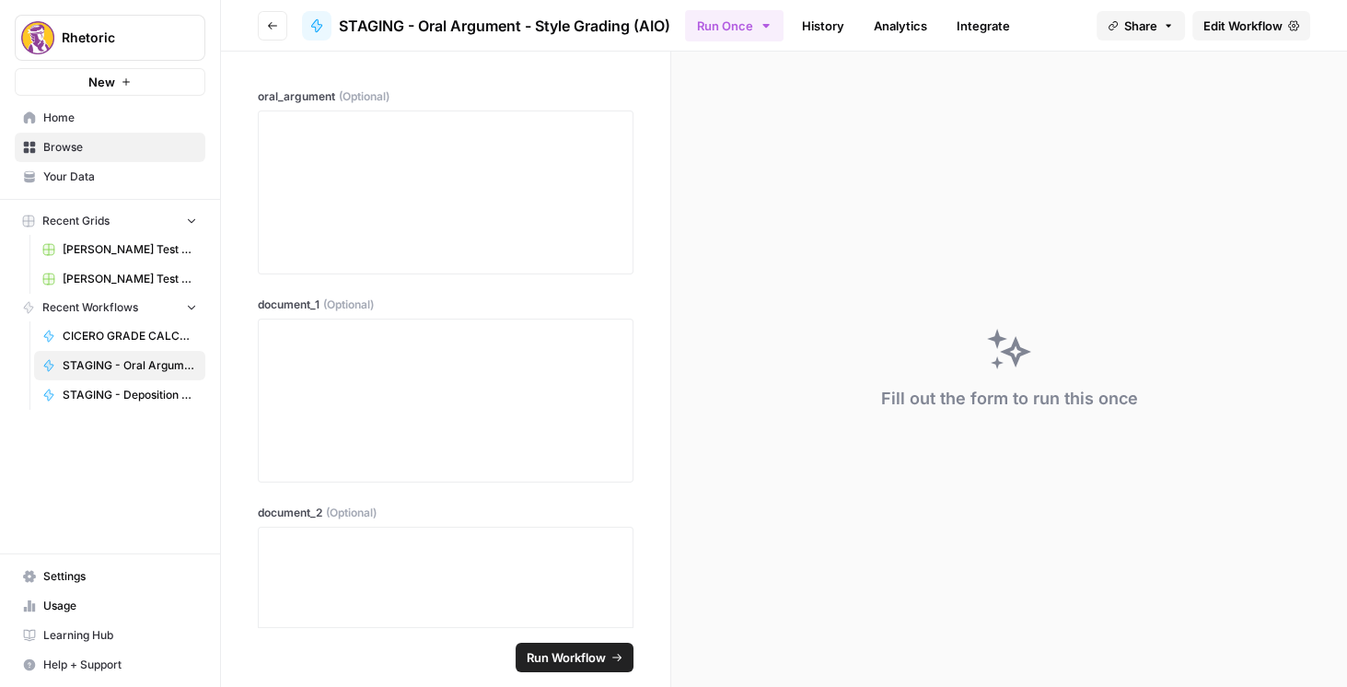
click at [1235, 19] on span "Edit Workflow" at bounding box center [1242, 26] width 79 height 18
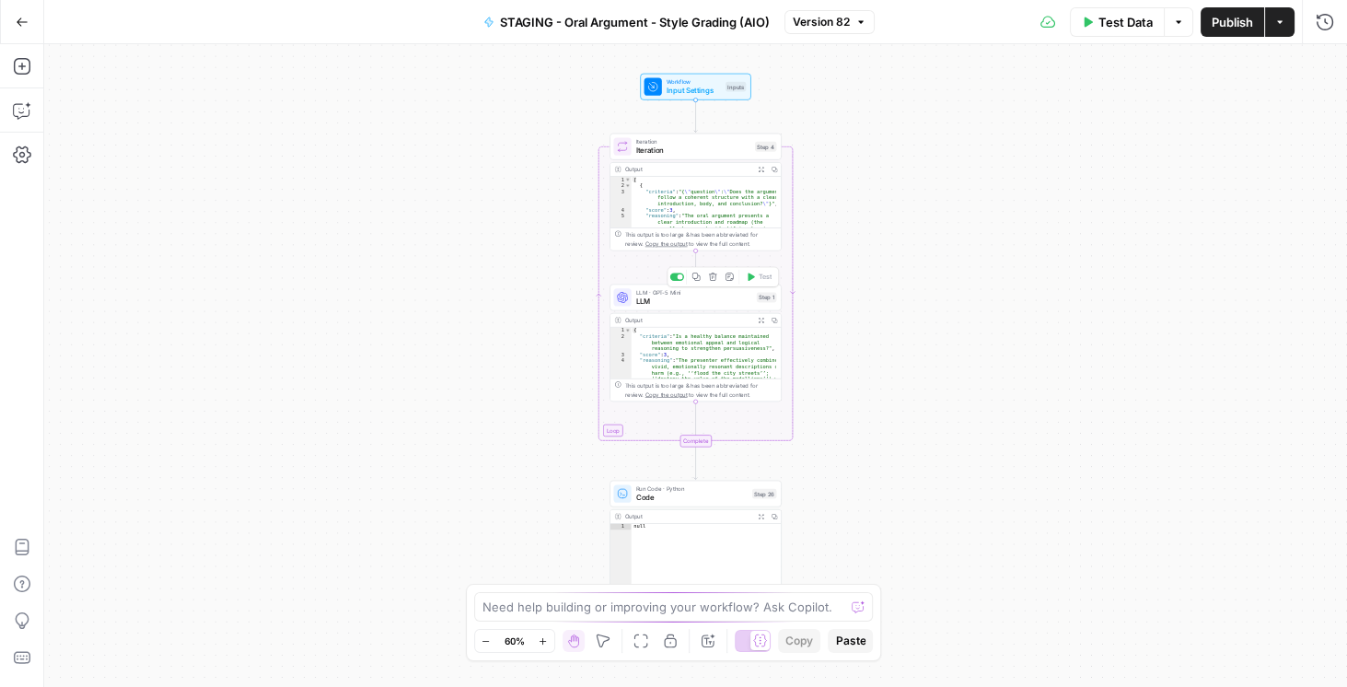
click at [666, 295] on span "LLM · GPT-5 Mini" at bounding box center [693, 292] width 116 height 9
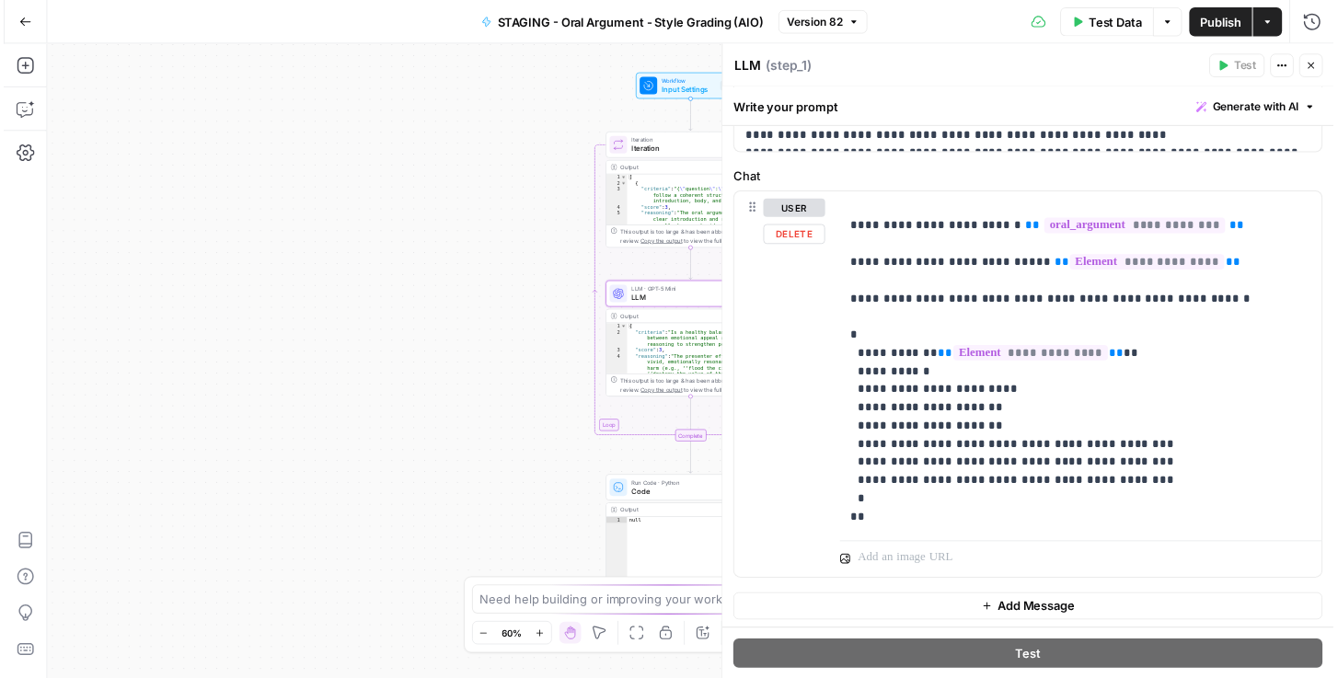
scroll to position [592, 0]
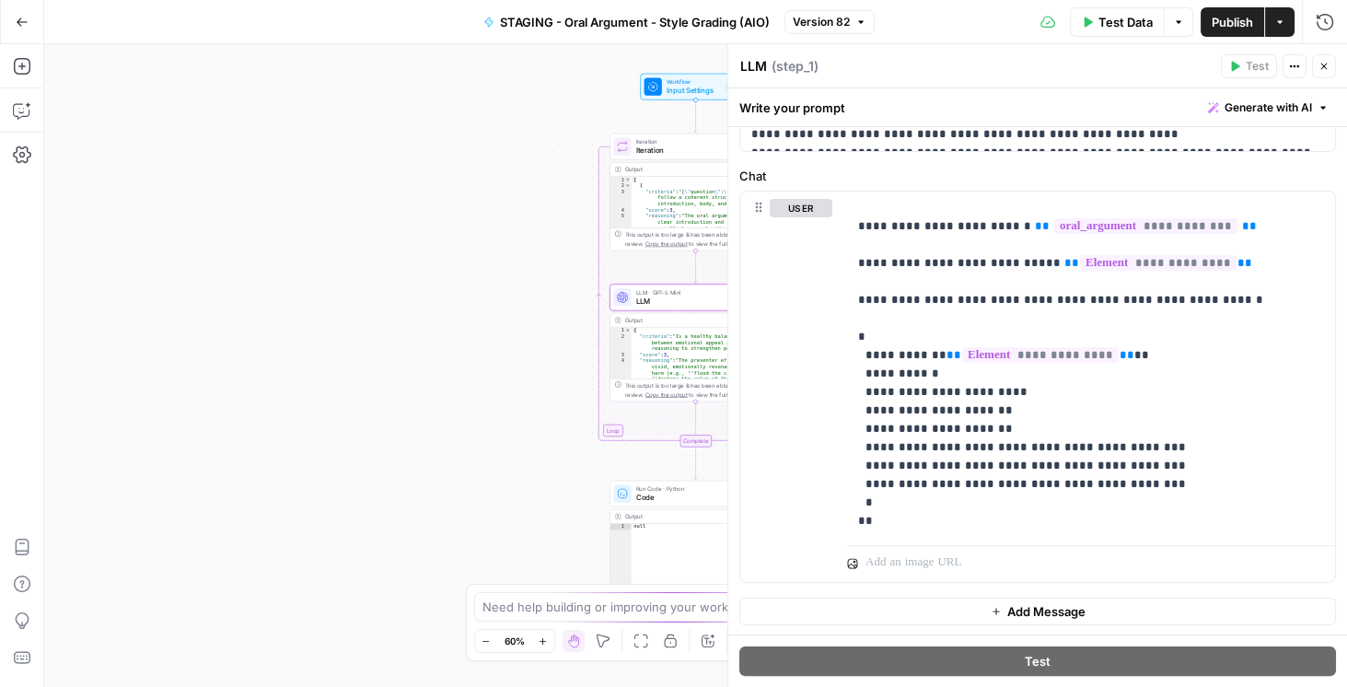
click at [1335, 61] on button "Close" at bounding box center [1324, 66] width 24 height 24
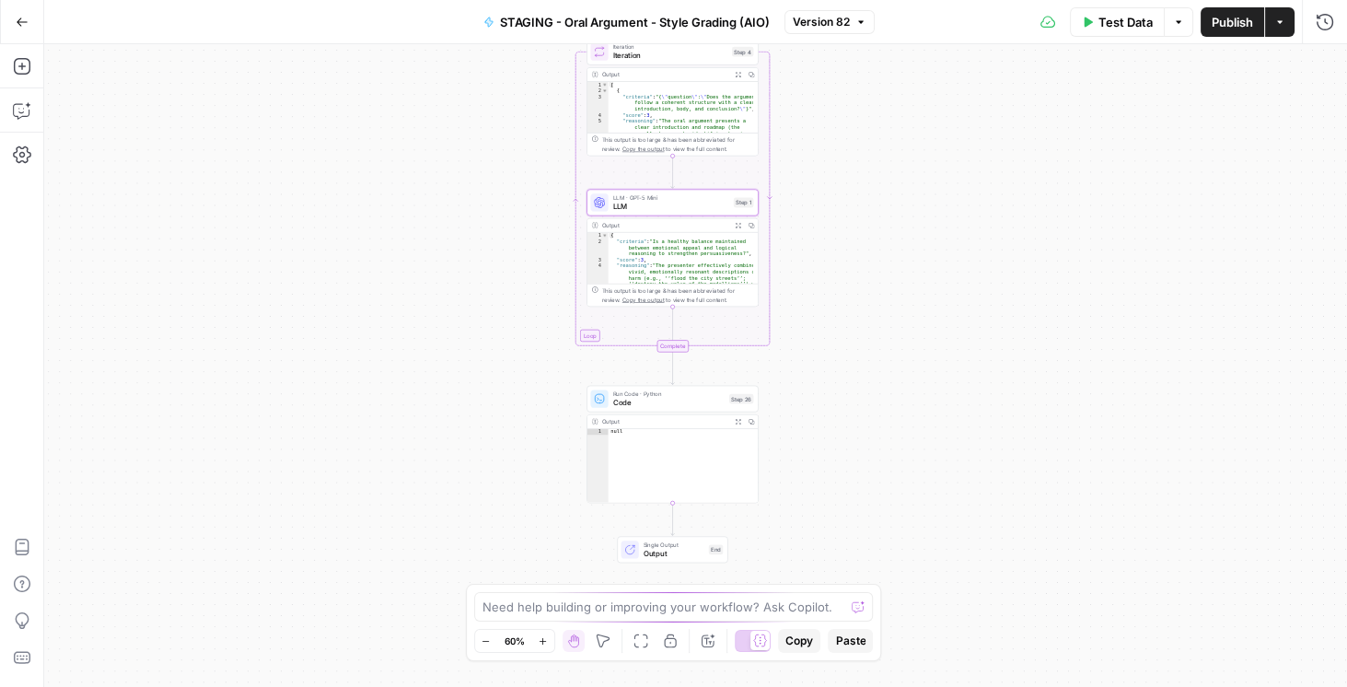
drag, startPoint x: 1011, startPoint y: 339, endPoint x: 991, endPoint y: 306, distance: 37.6
click at [991, 306] on div "Workflow Input Settings Inputs Loop Iteration Iteration Step 4 Output Expand Ou…" at bounding box center [695, 365] width 1302 height 642
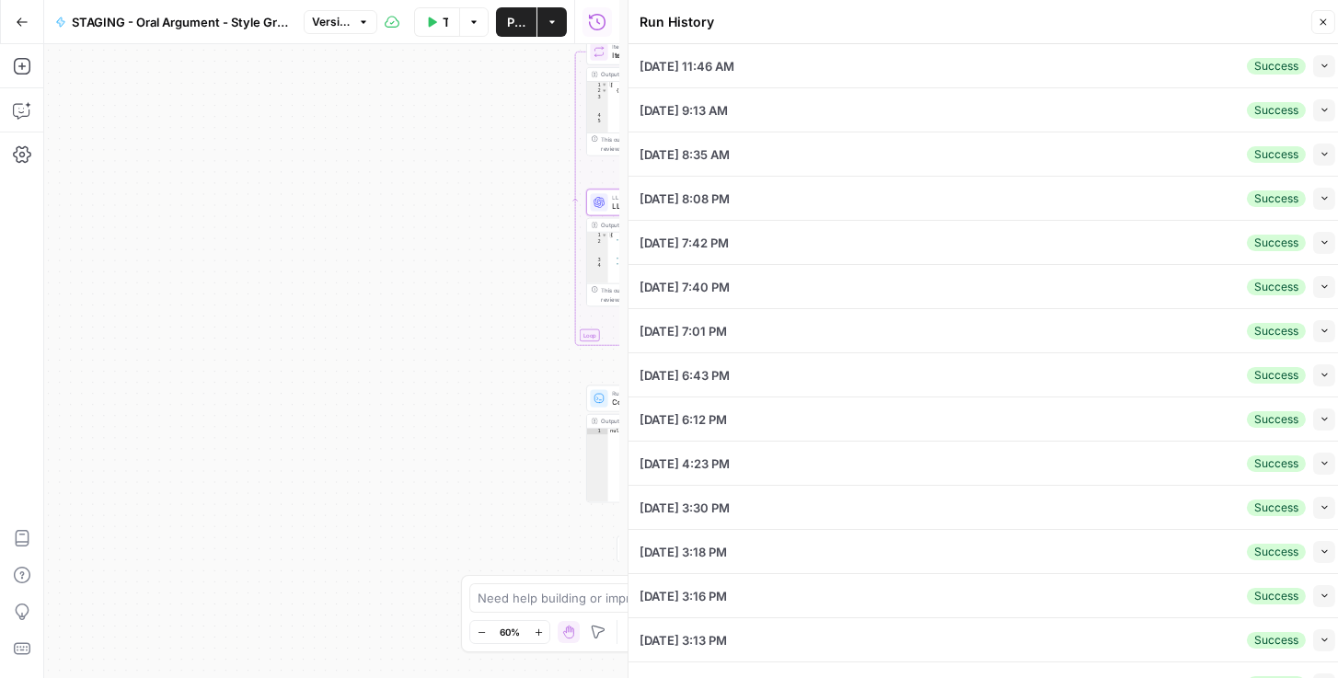
click at [1320, 66] on icon "button" at bounding box center [1325, 66] width 10 height 10
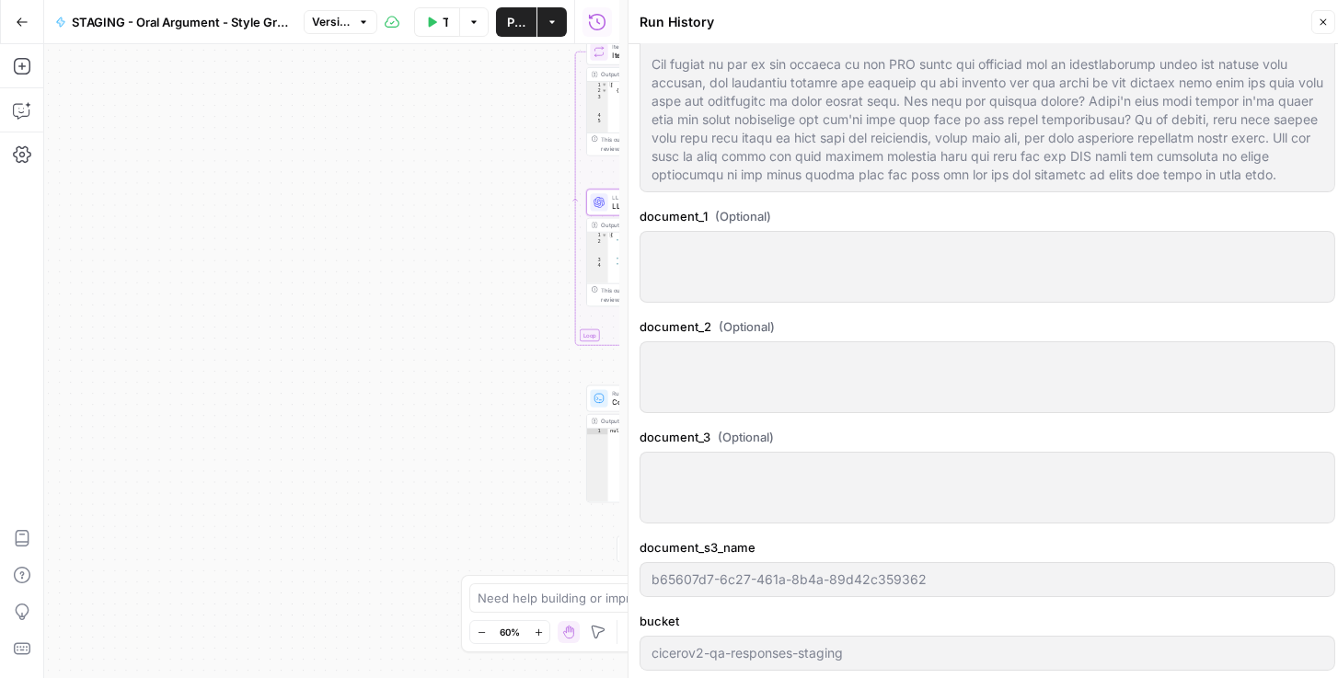
scroll to position [683, 0]
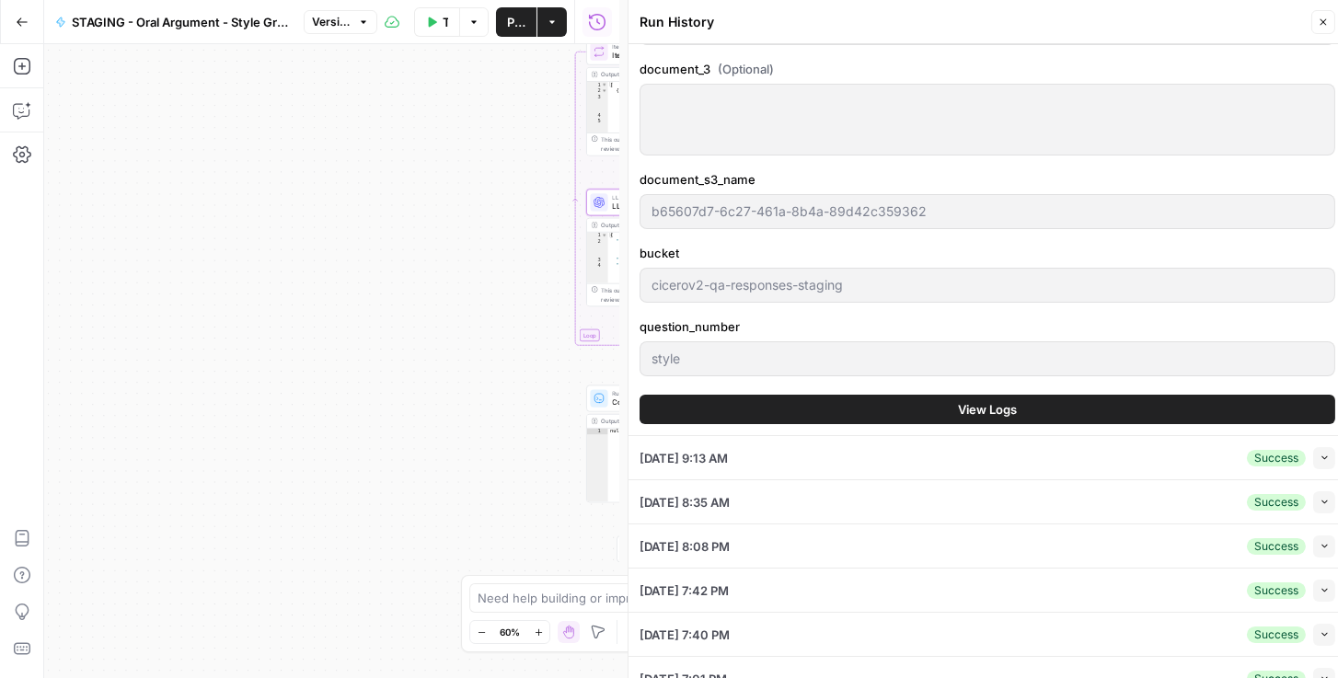
click at [907, 416] on button "View Logs" at bounding box center [988, 409] width 696 height 29
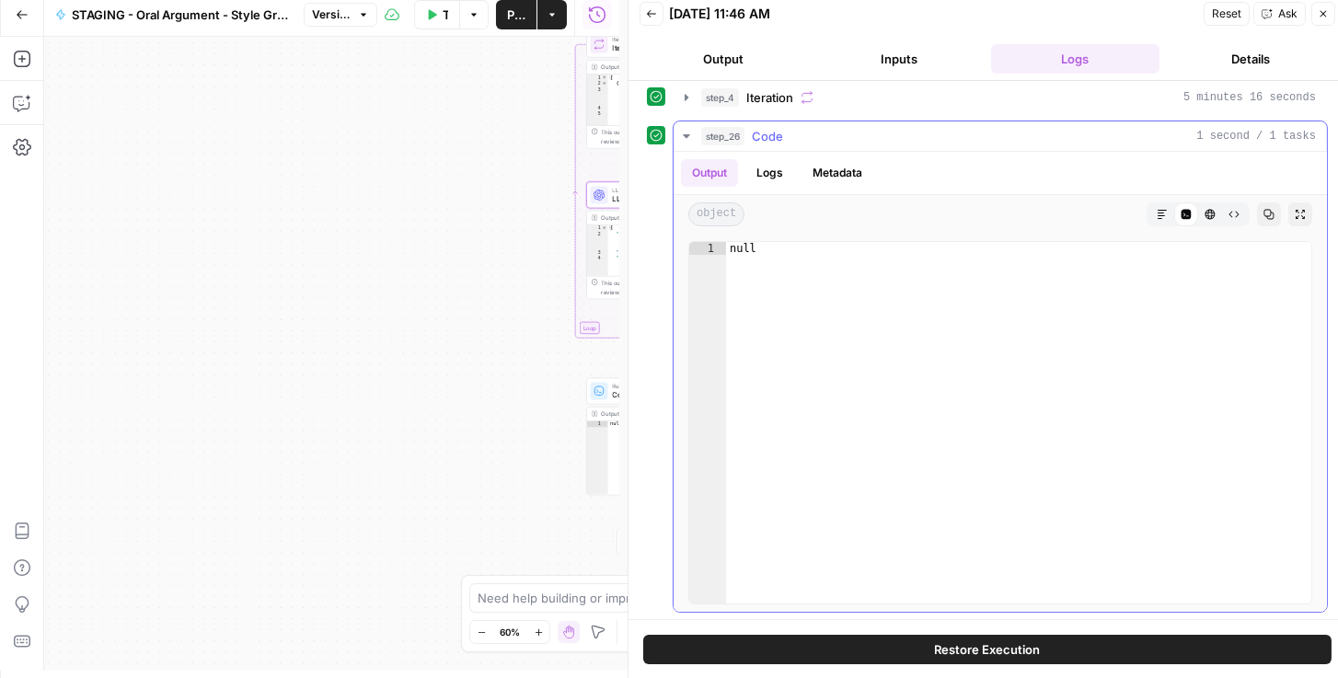
scroll to position [7, 0]
click at [774, 174] on button "Logs" at bounding box center [770, 173] width 49 height 28
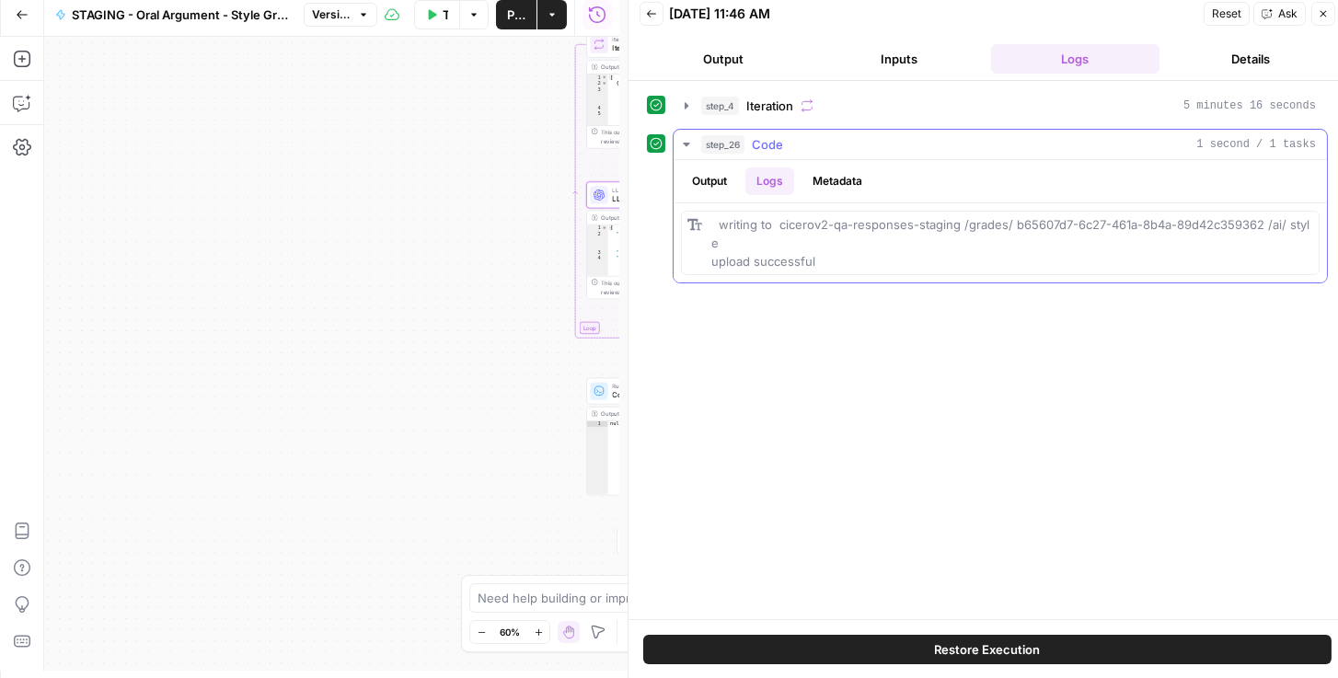
scroll to position [0, 0]
click at [681, 108] on icon "button" at bounding box center [686, 105] width 15 height 15
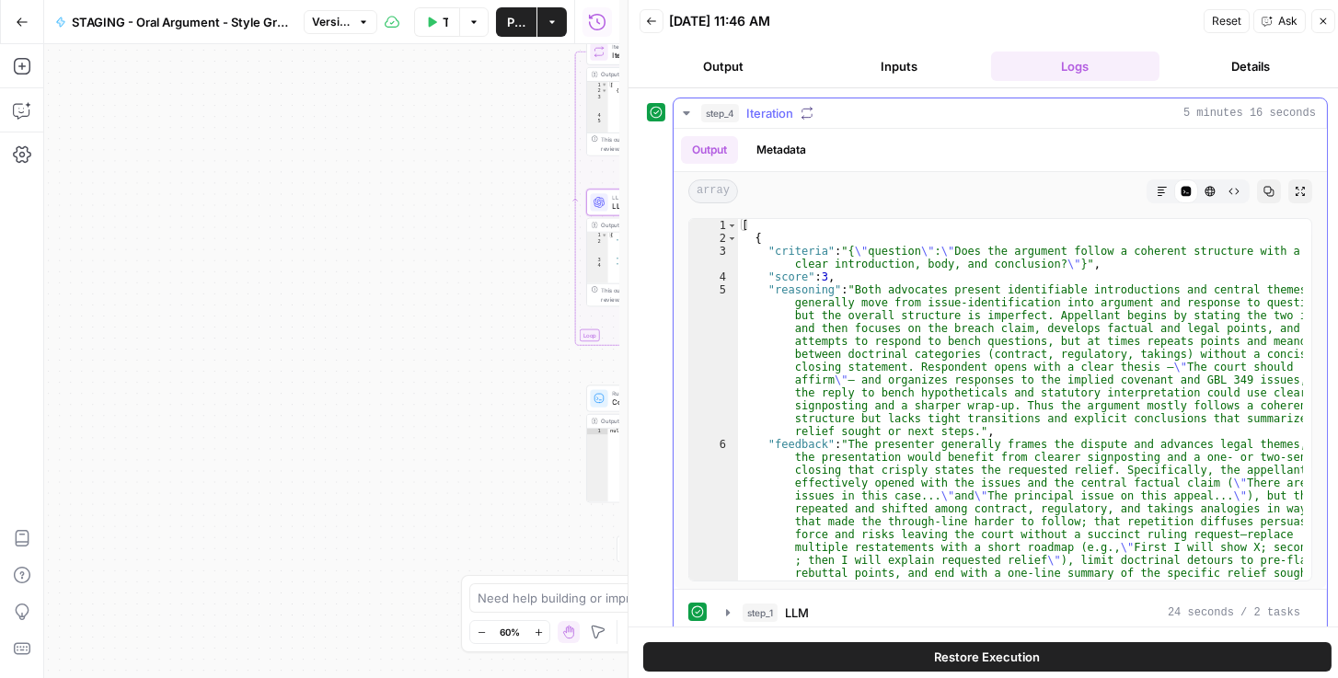
click at [682, 111] on icon "button" at bounding box center [686, 113] width 15 height 15
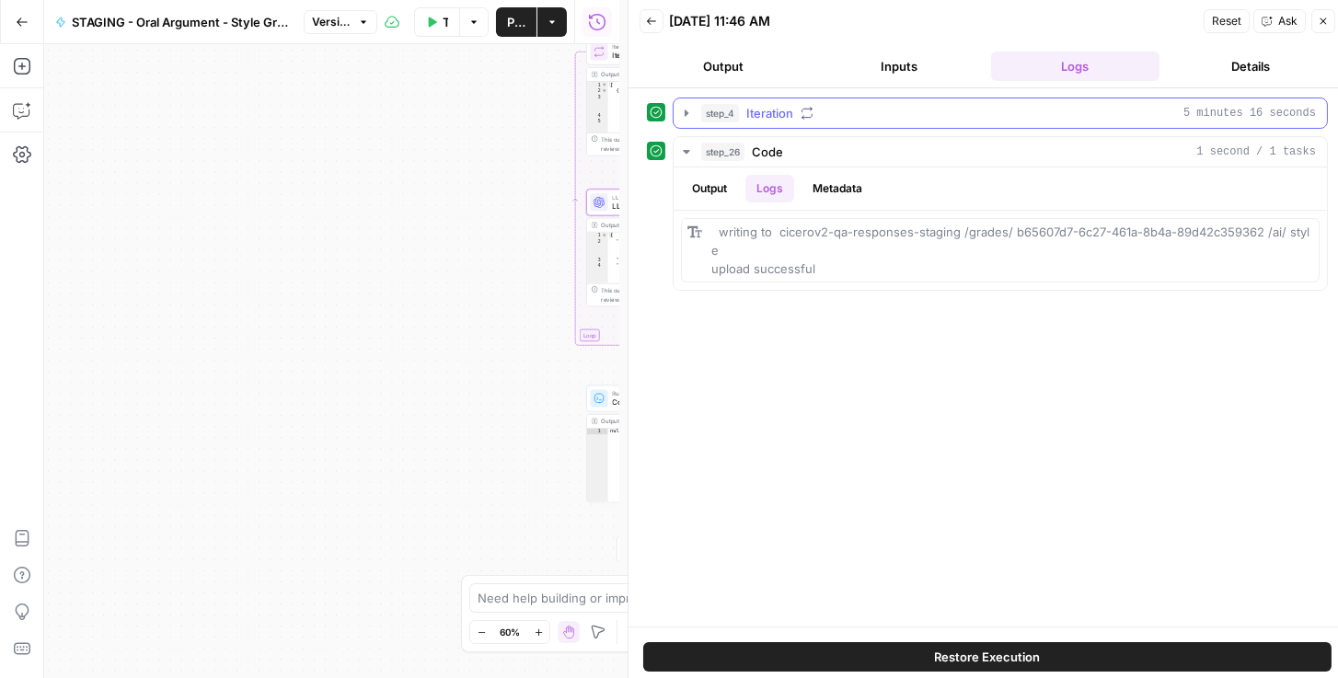
click at [686, 116] on icon "button" at bounding box center [686, 113] width 15 height 15
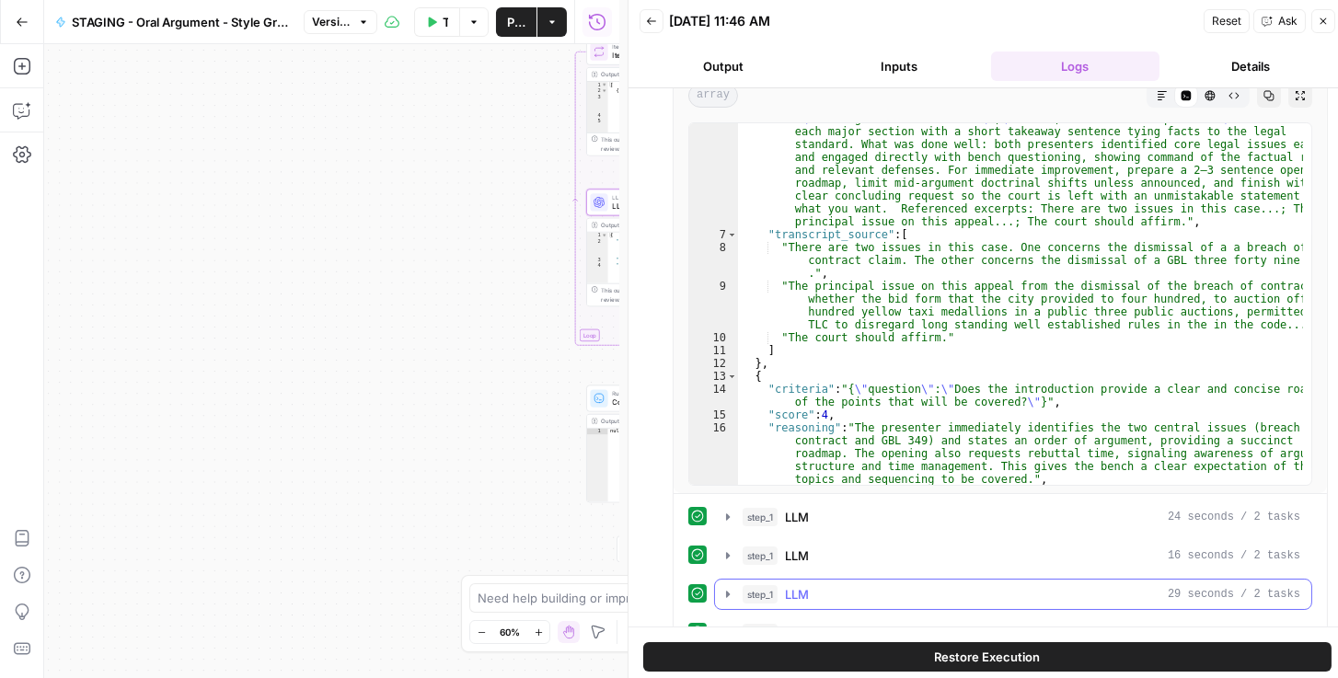
scroll to position [368, 0]
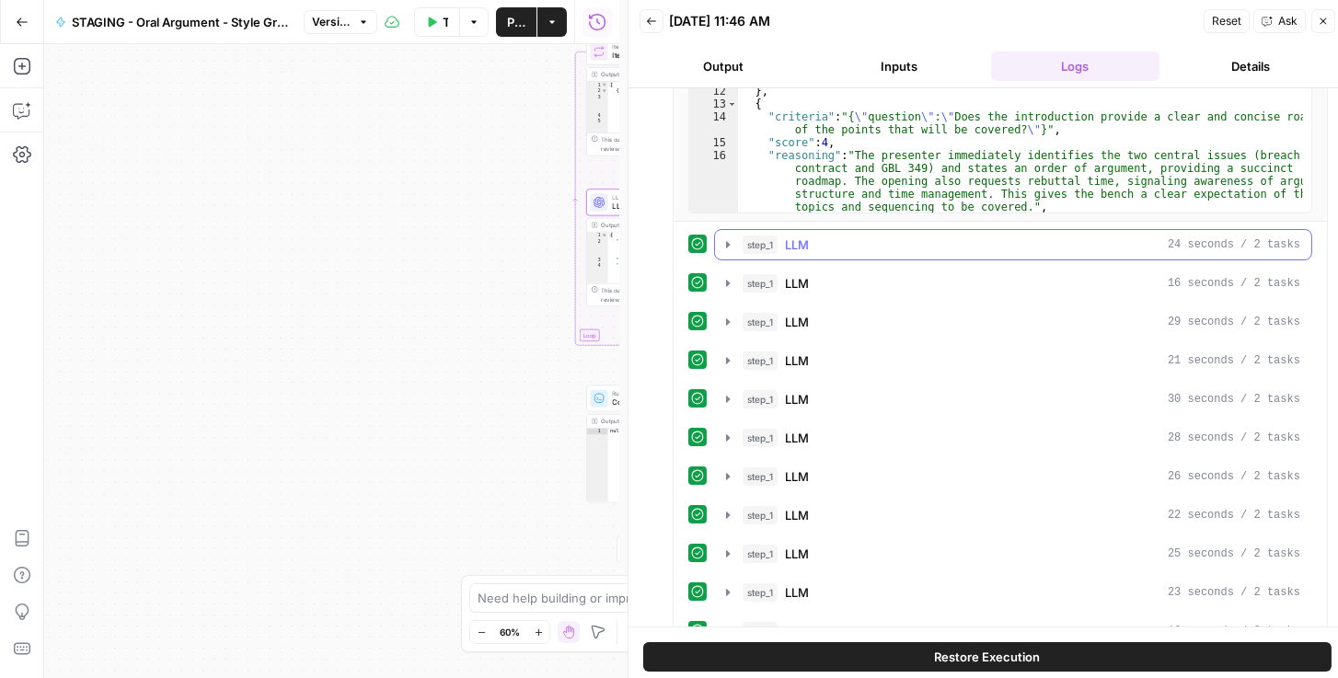
click at [729, 243] on icon "button" at bounding box center [728, 244] width 4 height 6
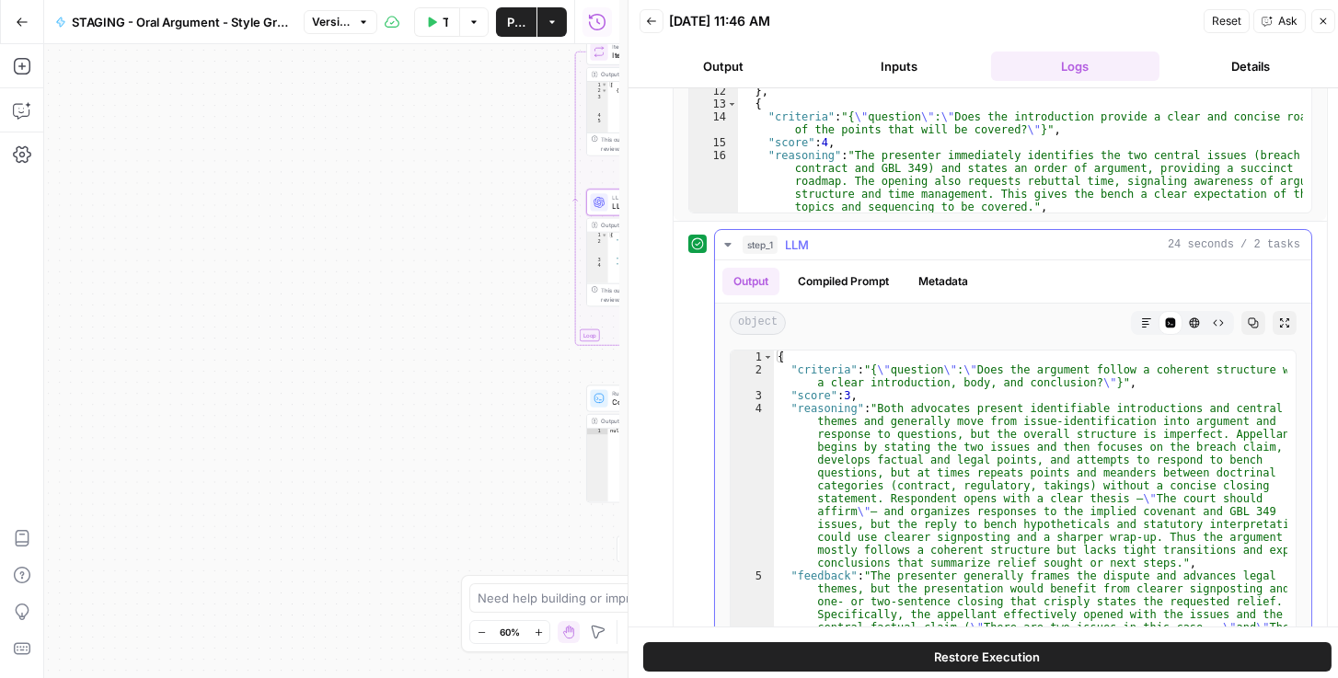
click at [723, 242] on icon "button" at bounding box center [728, 244] width 15 height 15
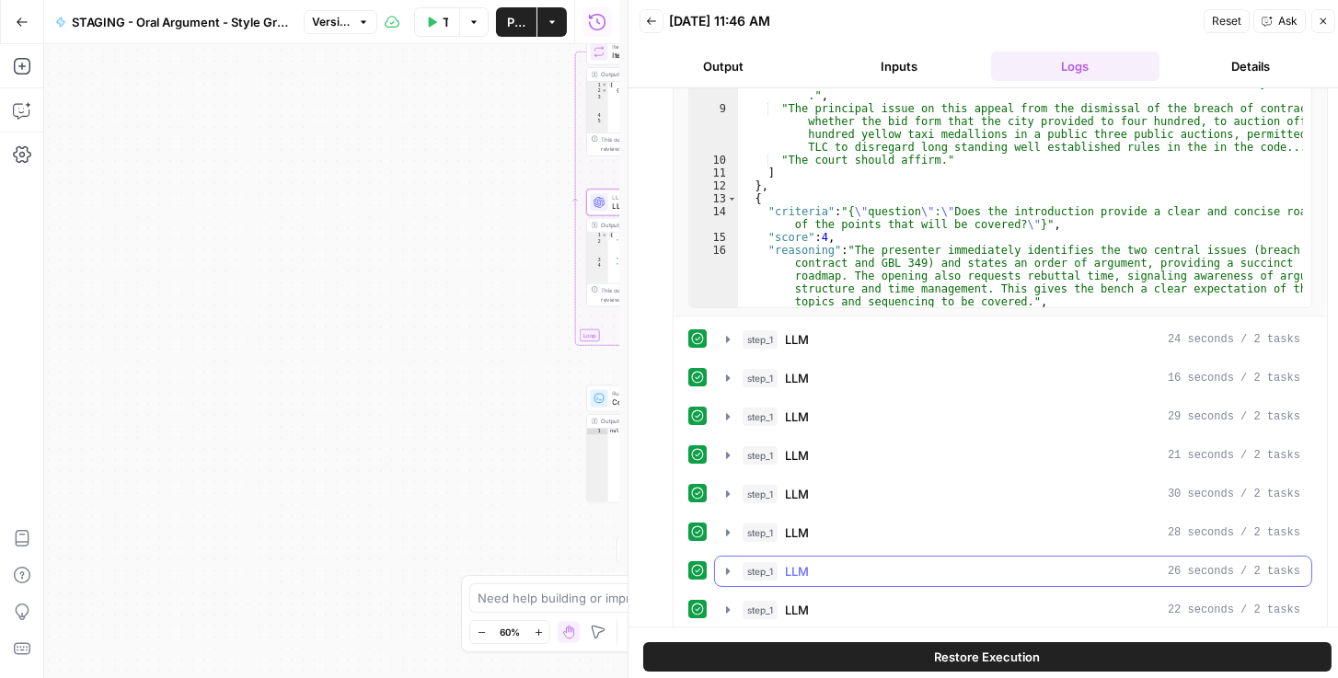
scroll to position [268, 0]
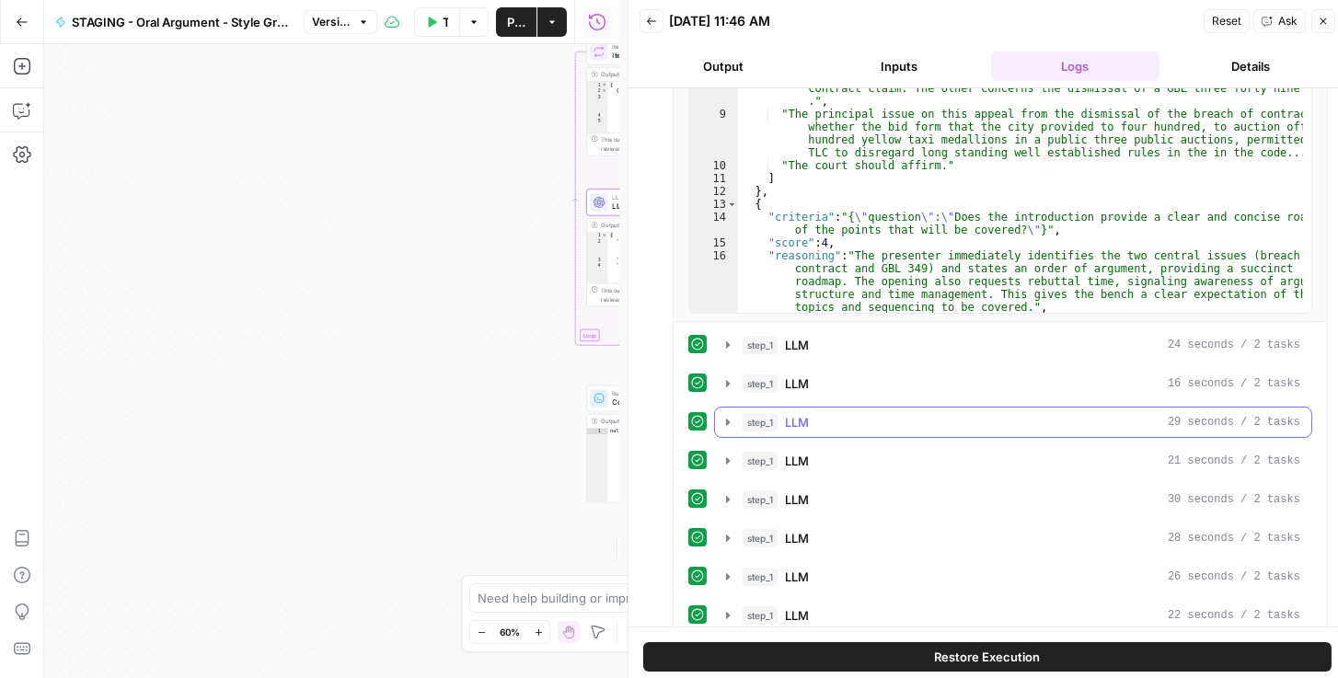
click at [728, 415] on icon "button" at bounding box center [728, 422] width 15 height 15
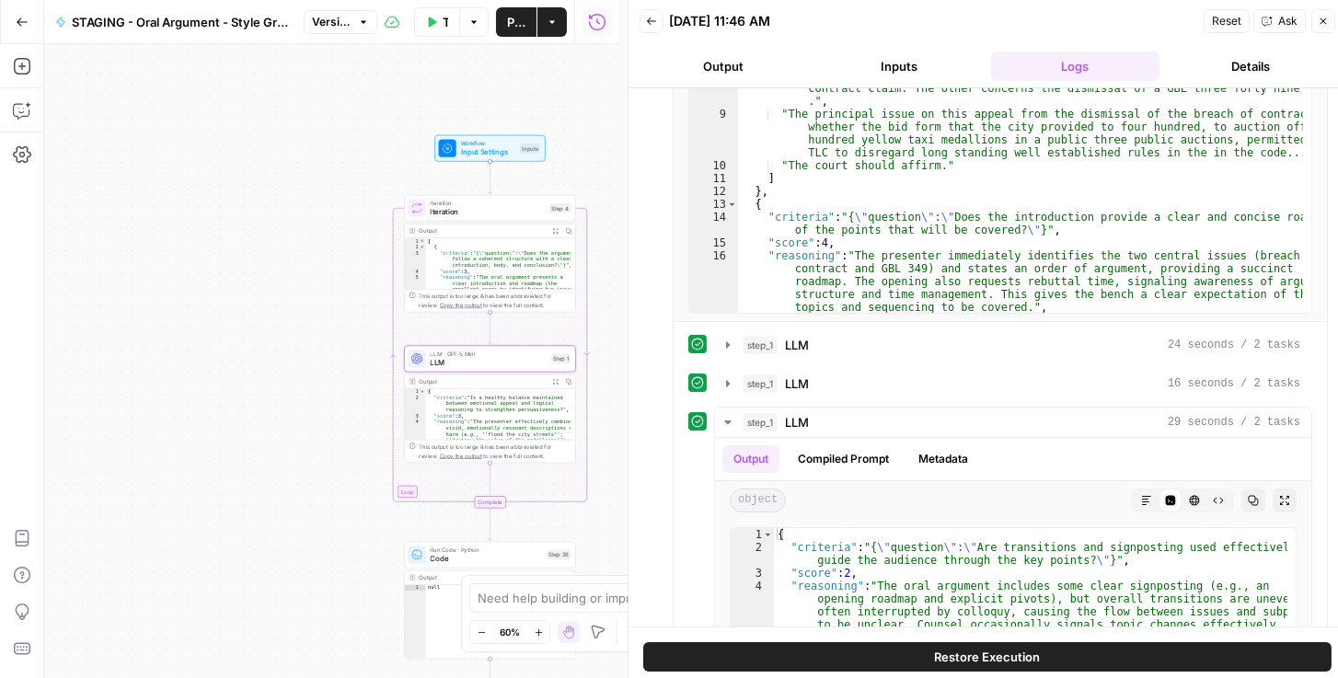
drag, startPoint x: 411, startPoint y: 270, endPoint x: 238, endPoint y: 419, distance: 228.4
click at [238, 419] on div "Workflow Input Settings Inputs Loop Iteration Iteration Step 4 Output Expand Ou…" at bounding box center [331, 361] width 575 height 634
click at [480, 357] on span "LLM" at bounding box center [488, 362] width 116 height 11
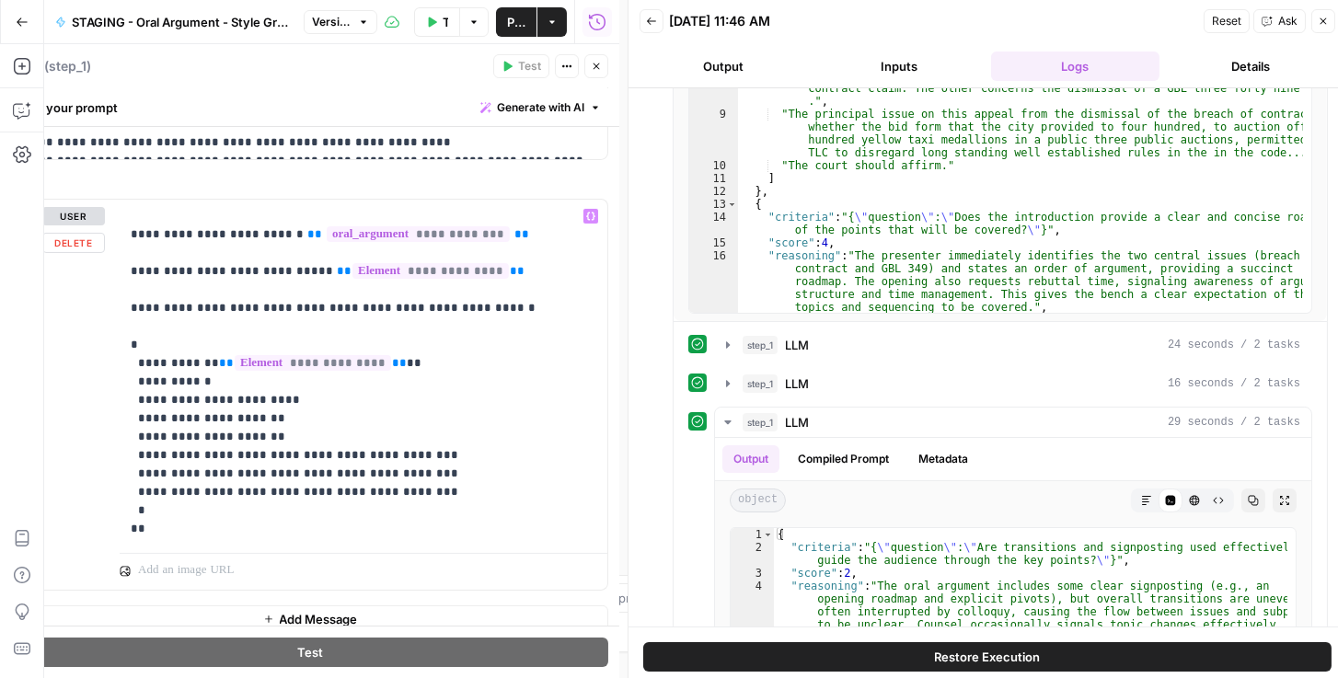
scroll to position [599, 0]
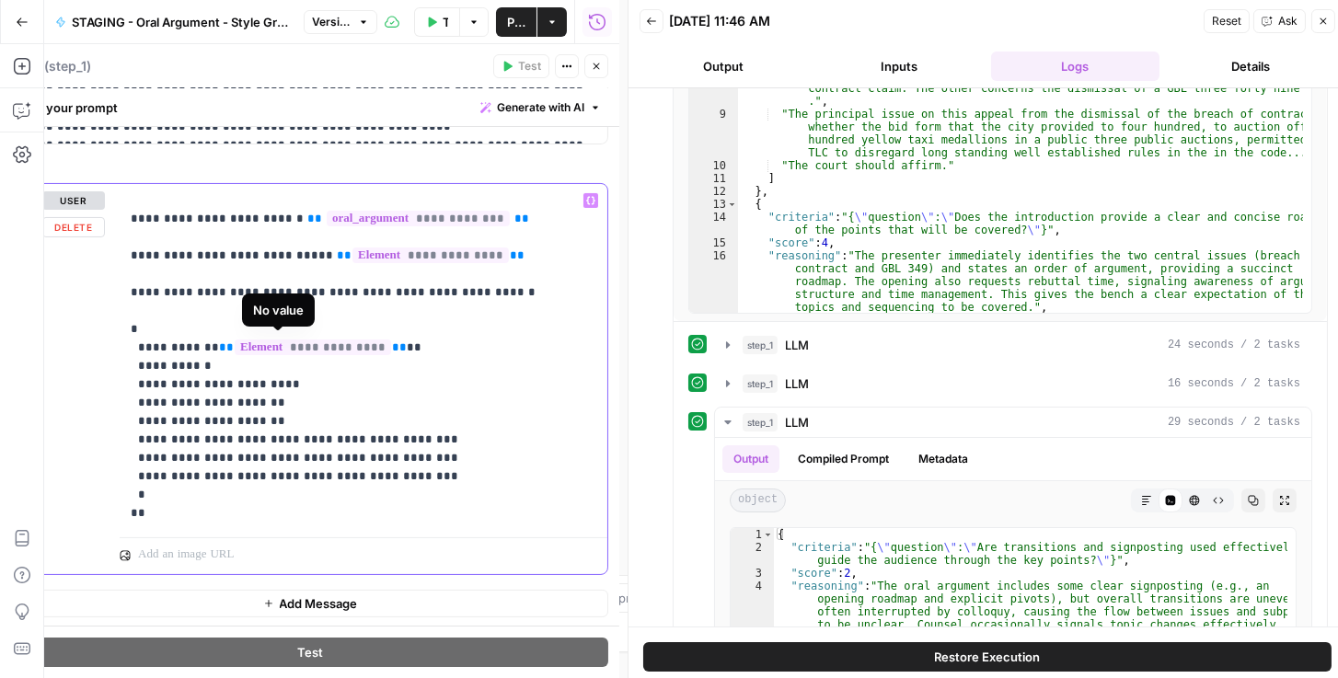
click at [336, 347] on span "**********" at bounding box center [313, 348] width 156 height 16
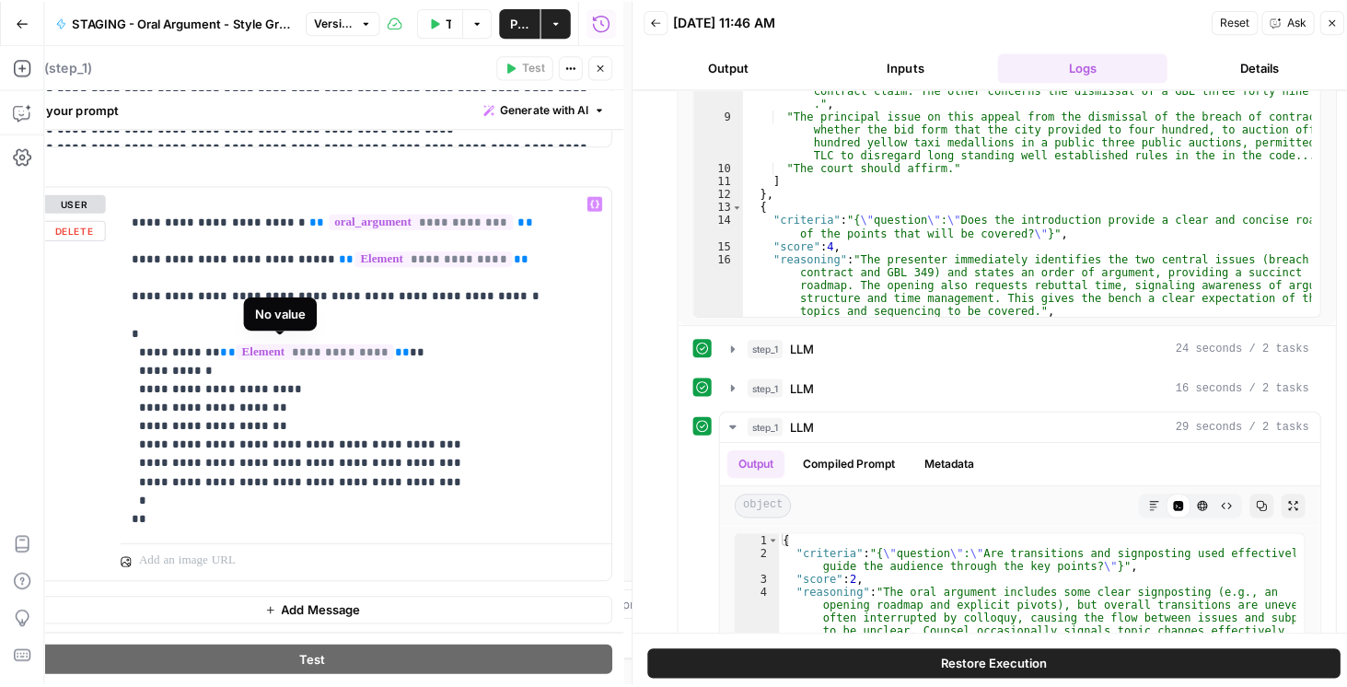
scroll to position [2376, 0]
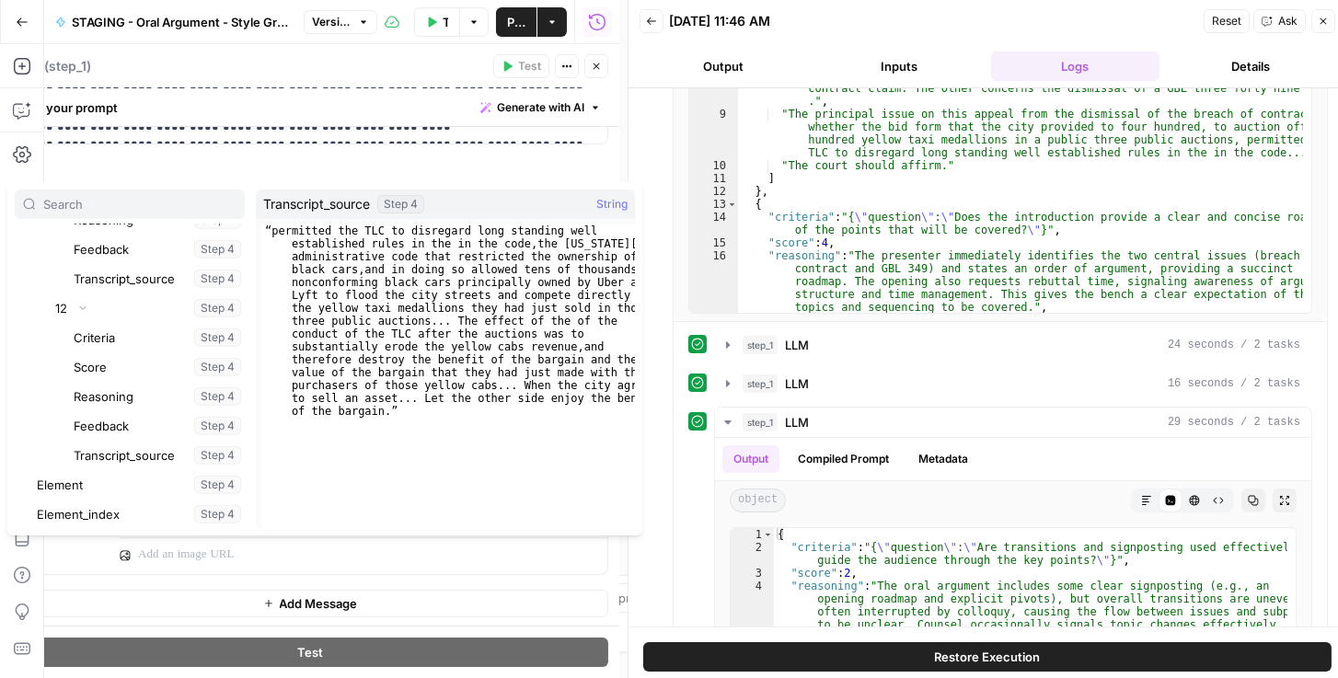
click at [571, 160] on label "Chat" at bounding box center [310, 168] width 596 height 18
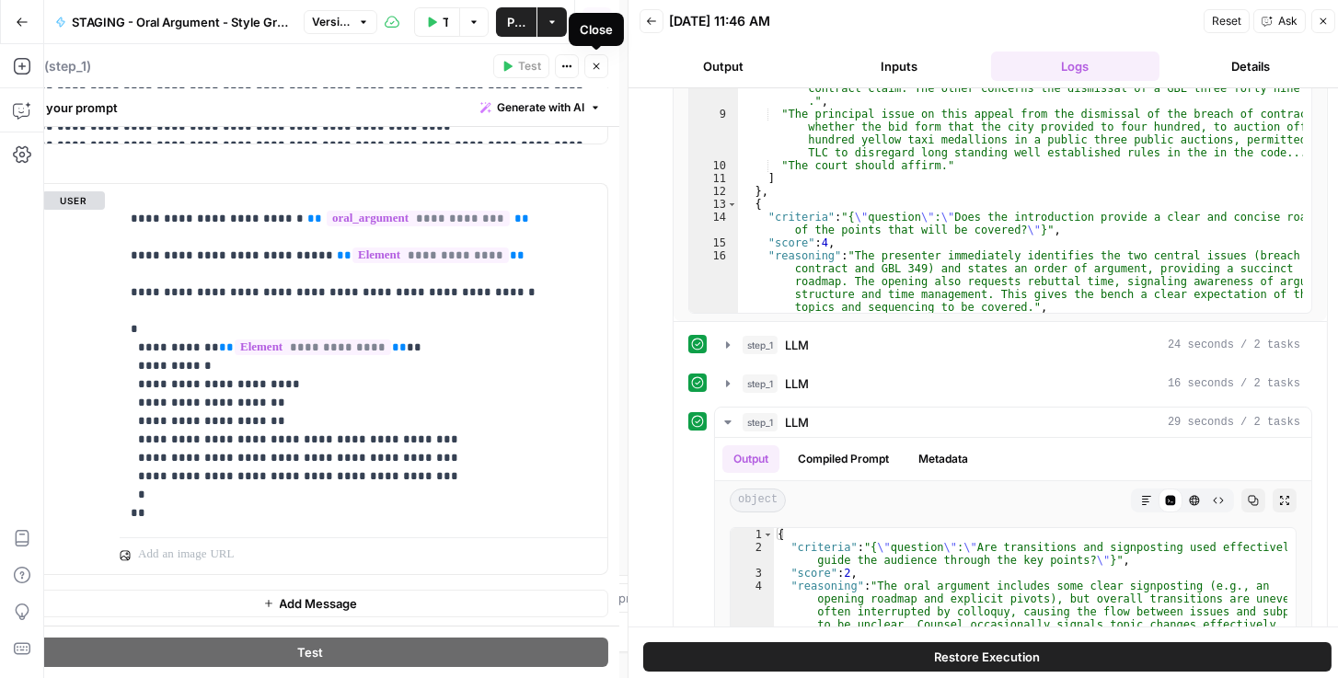
click at [596, 70] on icon "button" at bounding box center [596, 66] width 11 height 11
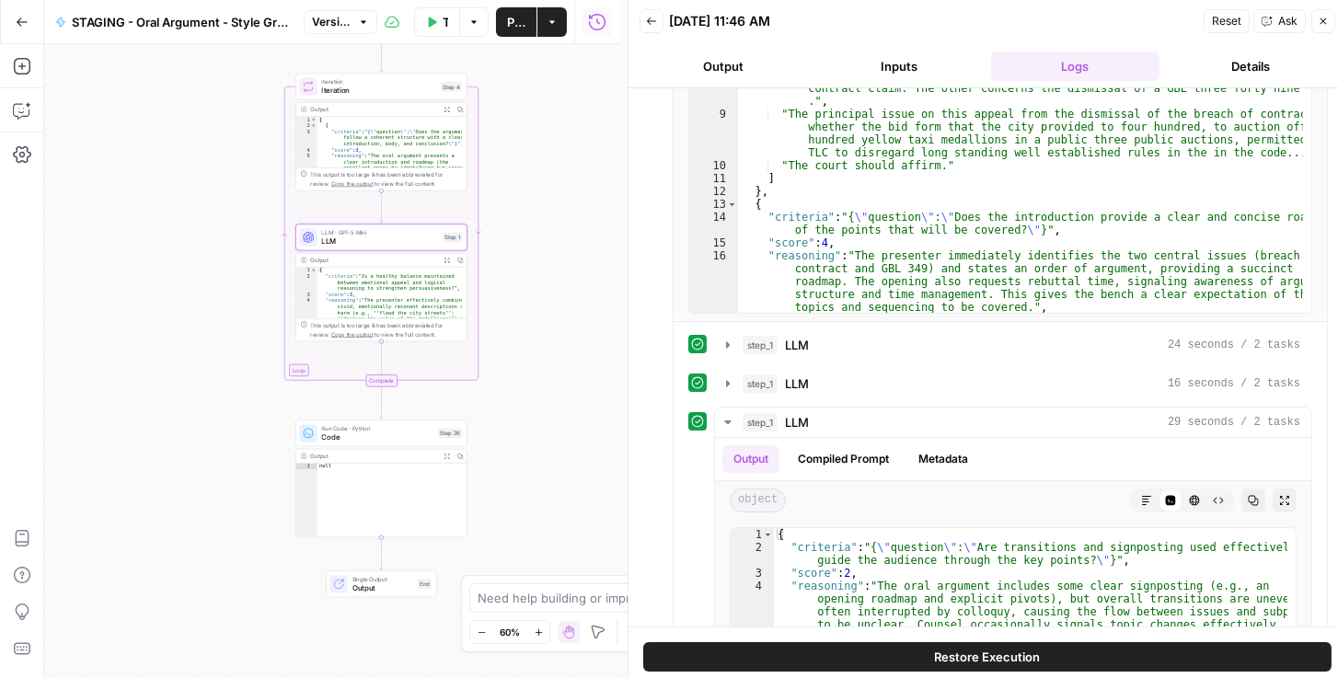
drag, startPoint x: 614, startPoint y: 418, endPoint x: 490, endPoint y: 261, distance: 199.8
click at [490, 261] on div "Workflow Input Settings Inputs Loop Iteration Iteration Step 4 Output Expand Ou…" at bounding box center [331, 361] width 575 height 634
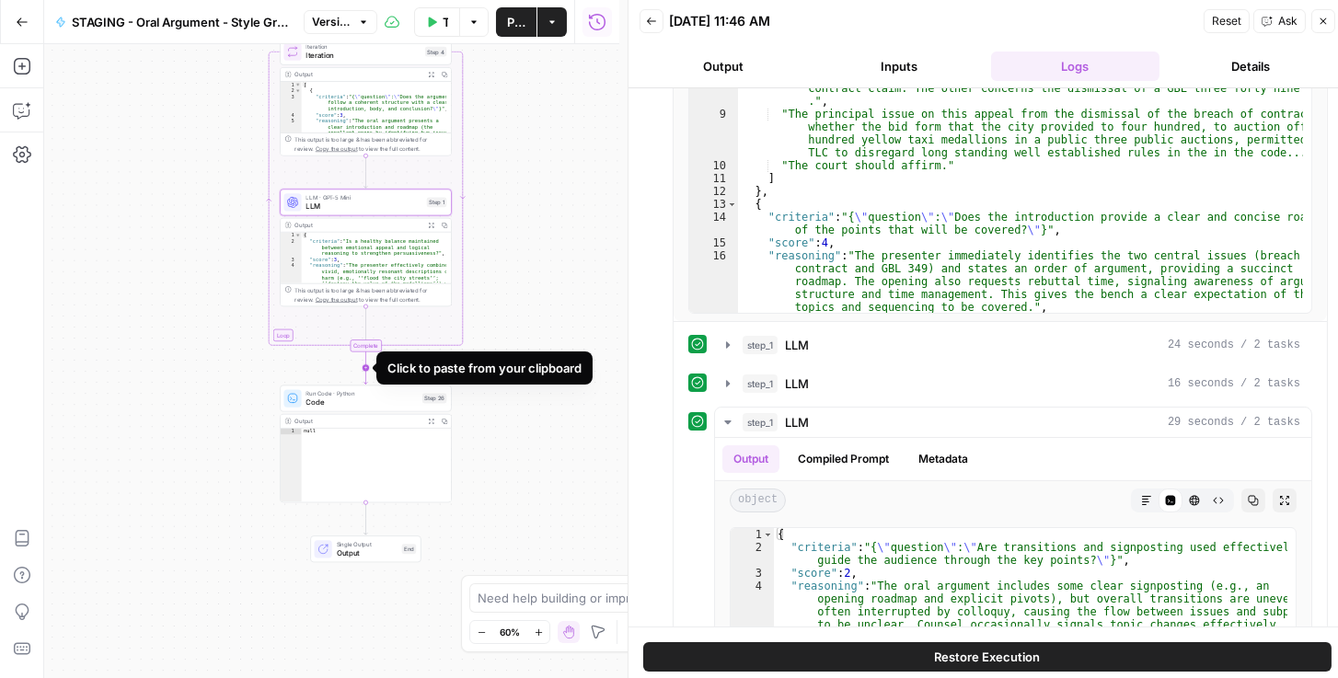
click at [365, 366] on icon "Edge from step_4-iteration-end to step_26" at bounding box center [366, 368] width 4 height 32
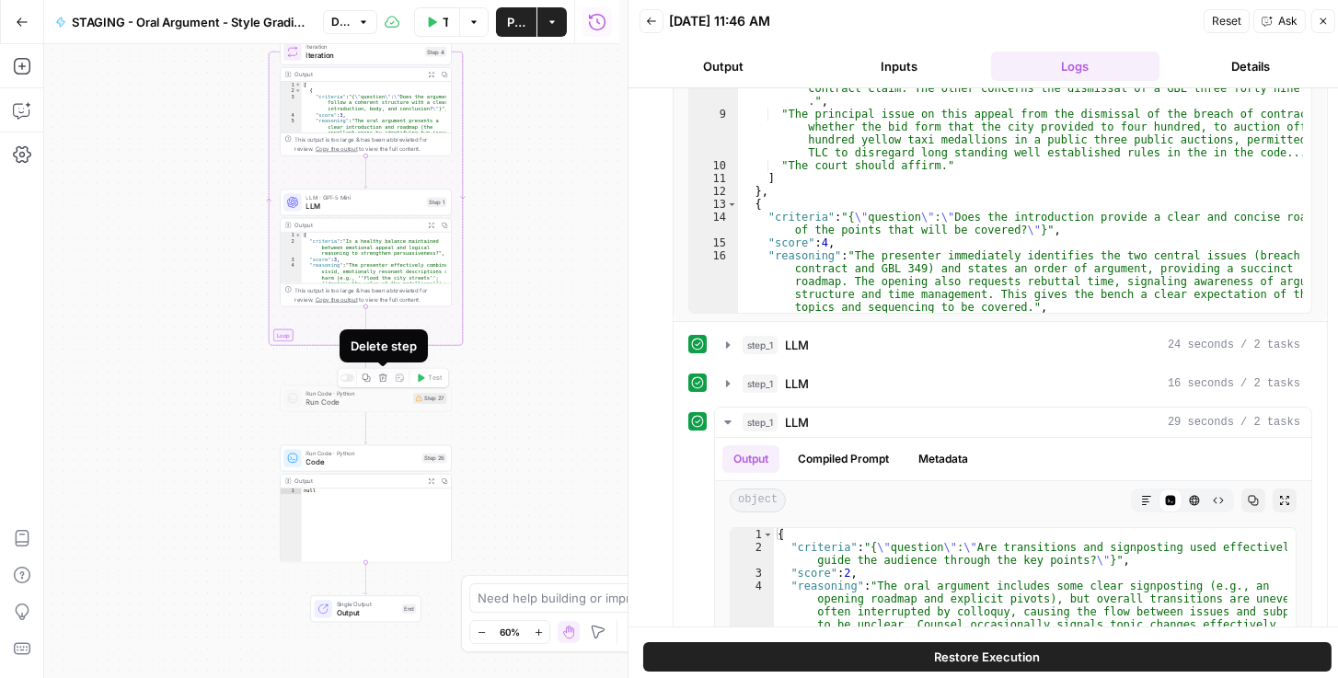
click at [383, 381] on icon "button" at bounding box center [383, 378] width 8 height 8
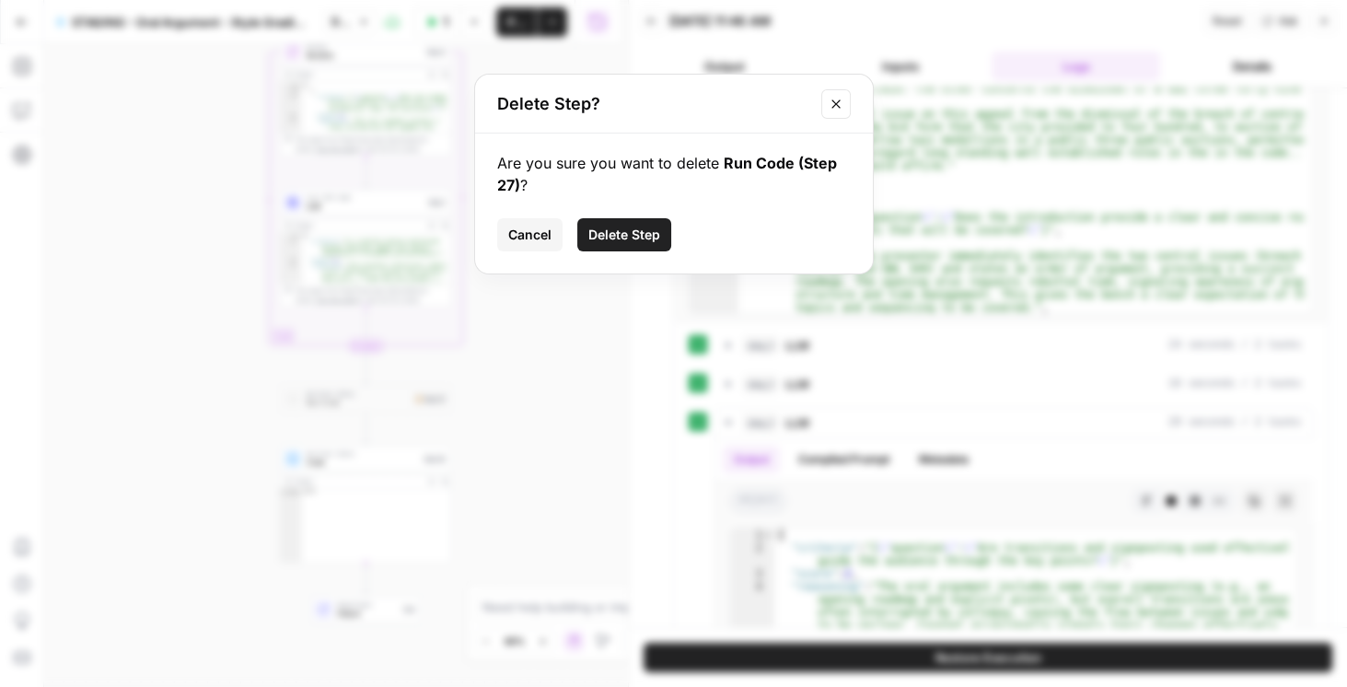
click at [608, 226] on span "Delete Step" at bounding box center [624, 235] width 72 height 18
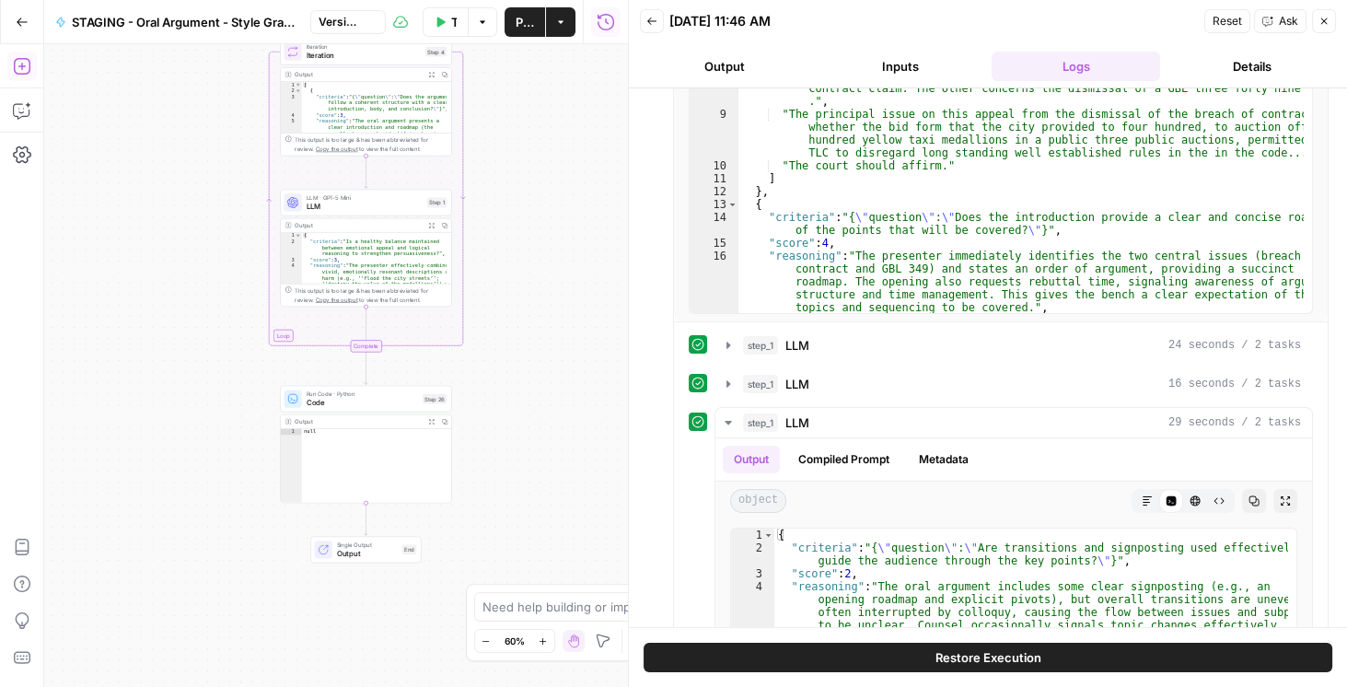
click at [24, 63] on icon "button" at bounding box center [22, 66] width 18 height 18
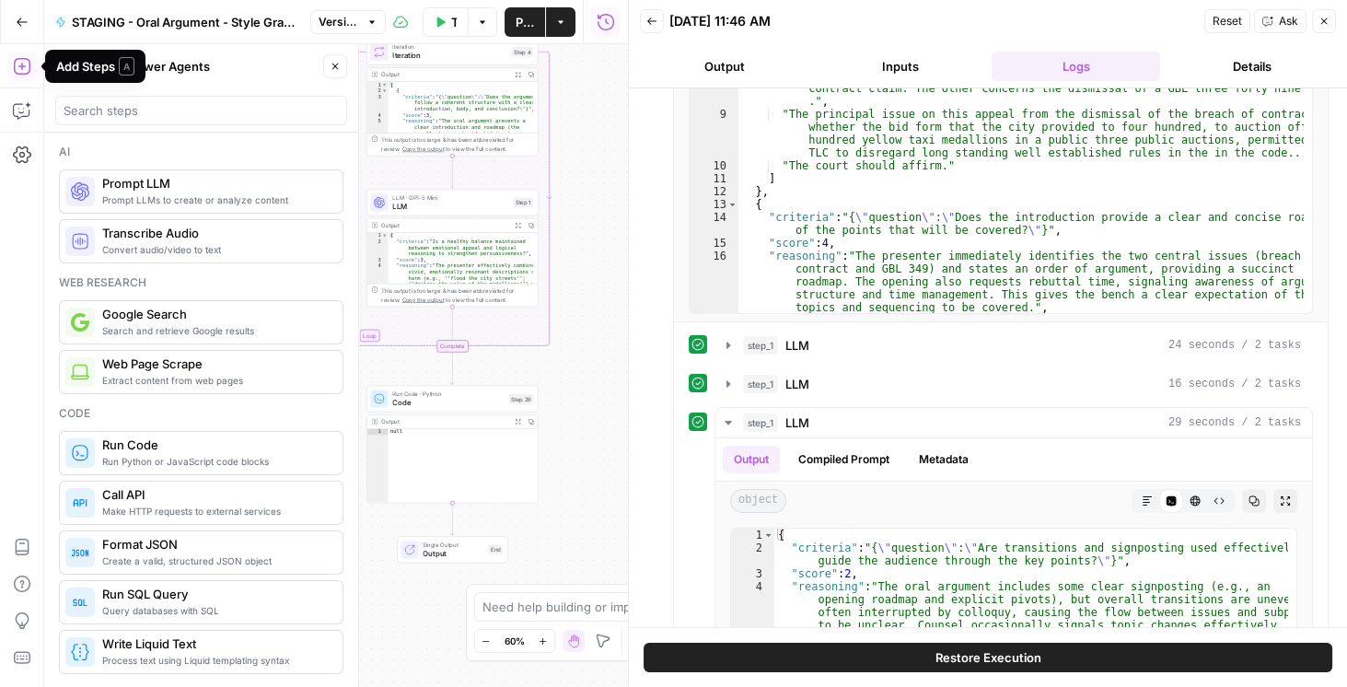
click at [206, 184] on span "Prompt LLM" at bounding box center [215, 183] width 226 height 18
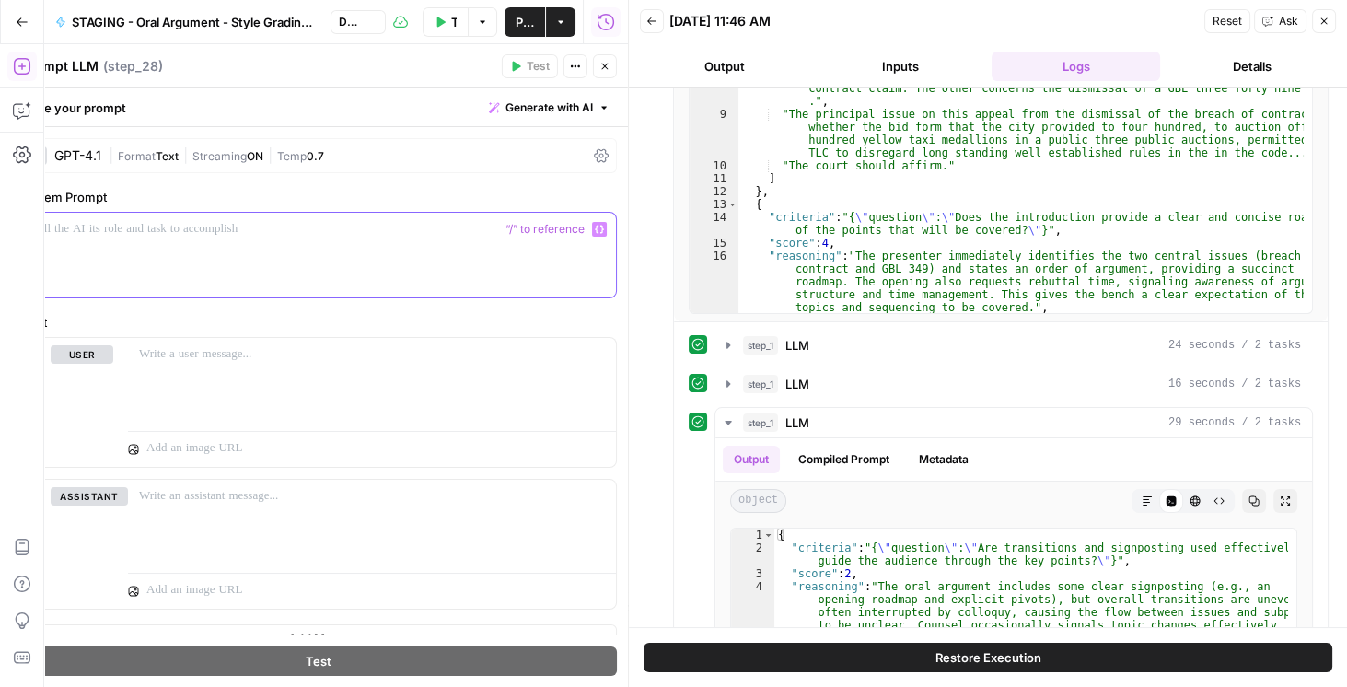
click at [275, 258] on div at bounding box center [318, 255] width 595 height 85
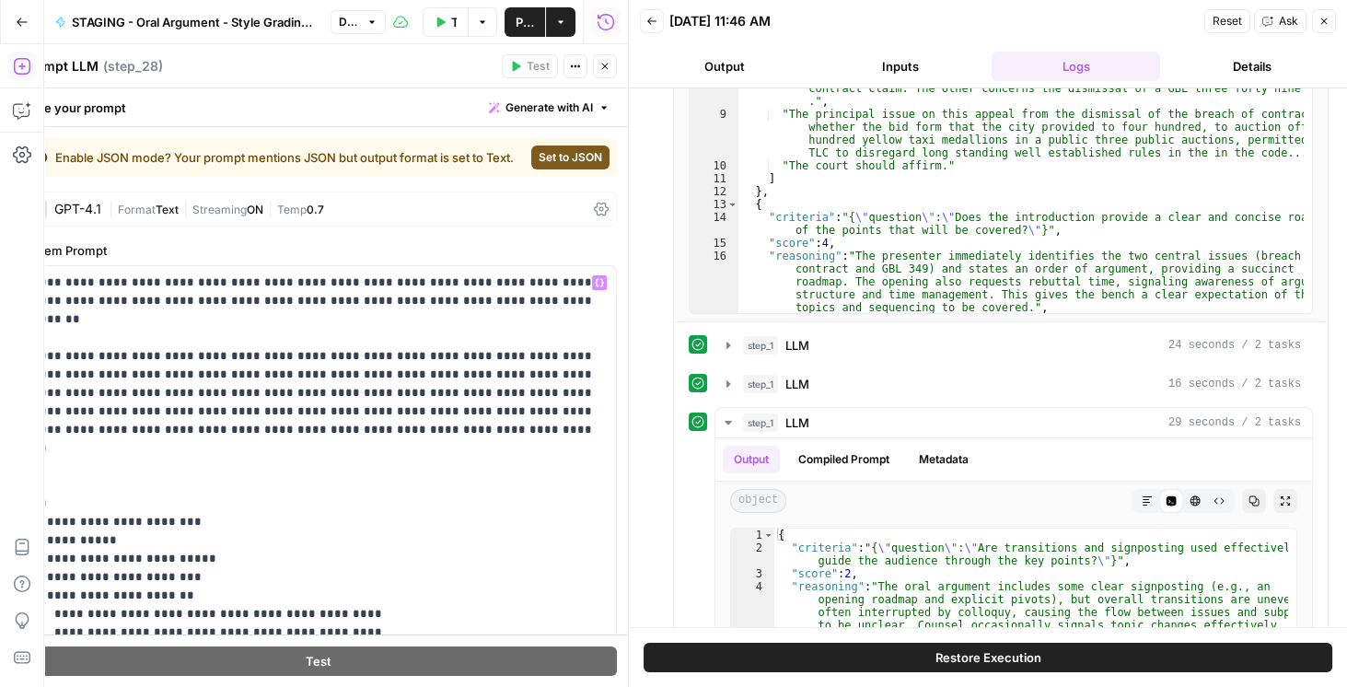
click at [541, 163] on span "Set to JSON" at bounding box center [570, 157] width 64 height 17
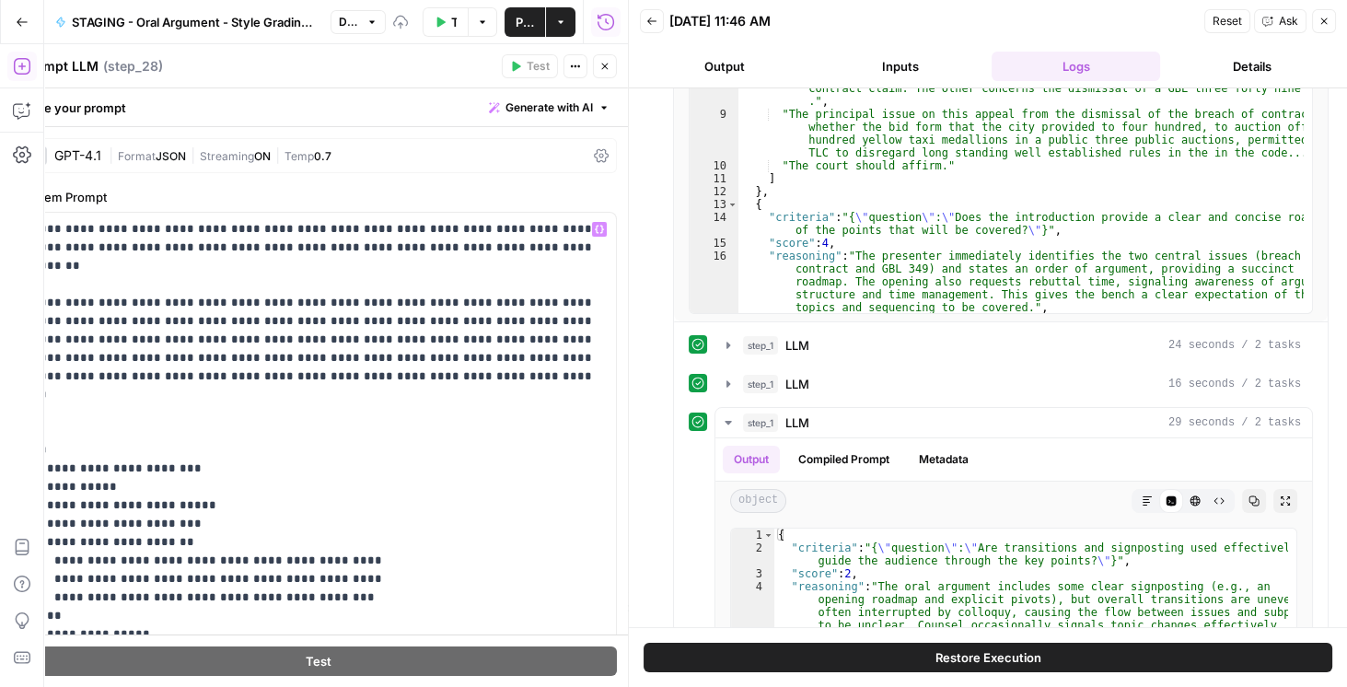
click at [594, 159] on icon at bounding box center [601, 155] width 15 height 15
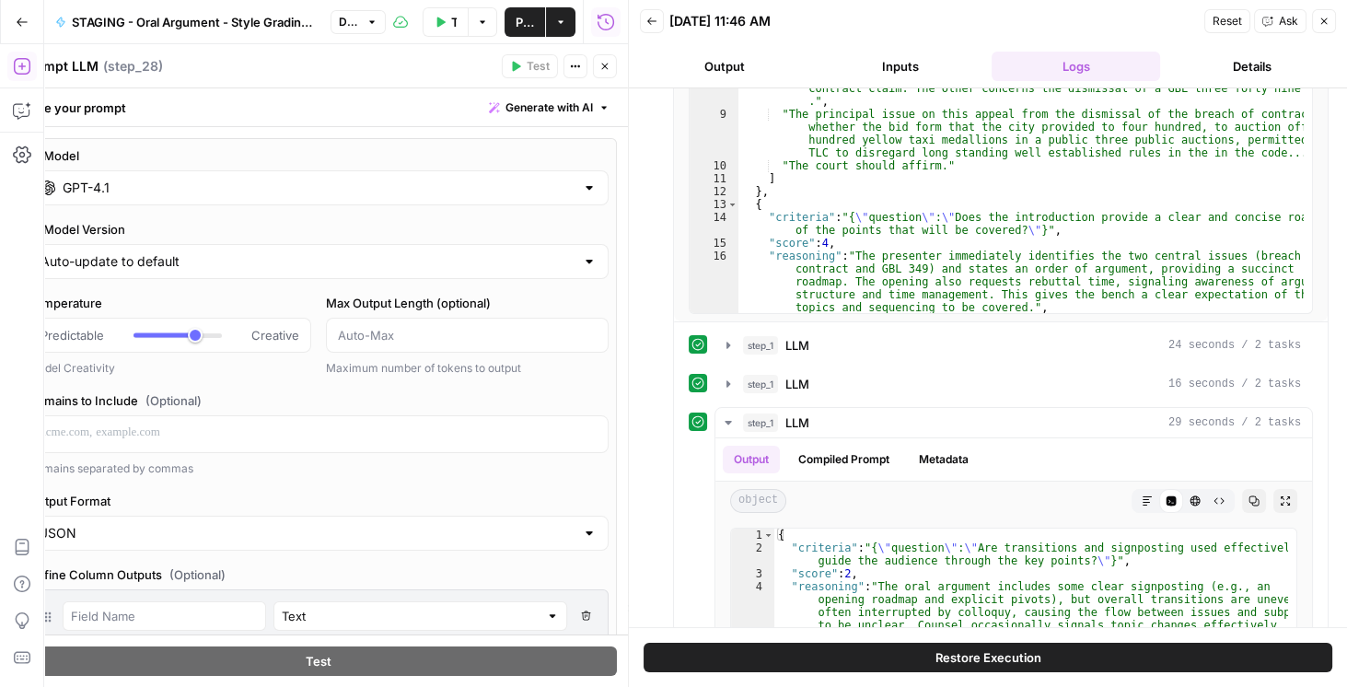
click at [399, 202] on div "GPT-4.1" at bounding box center [319, 187] width 580 height 35
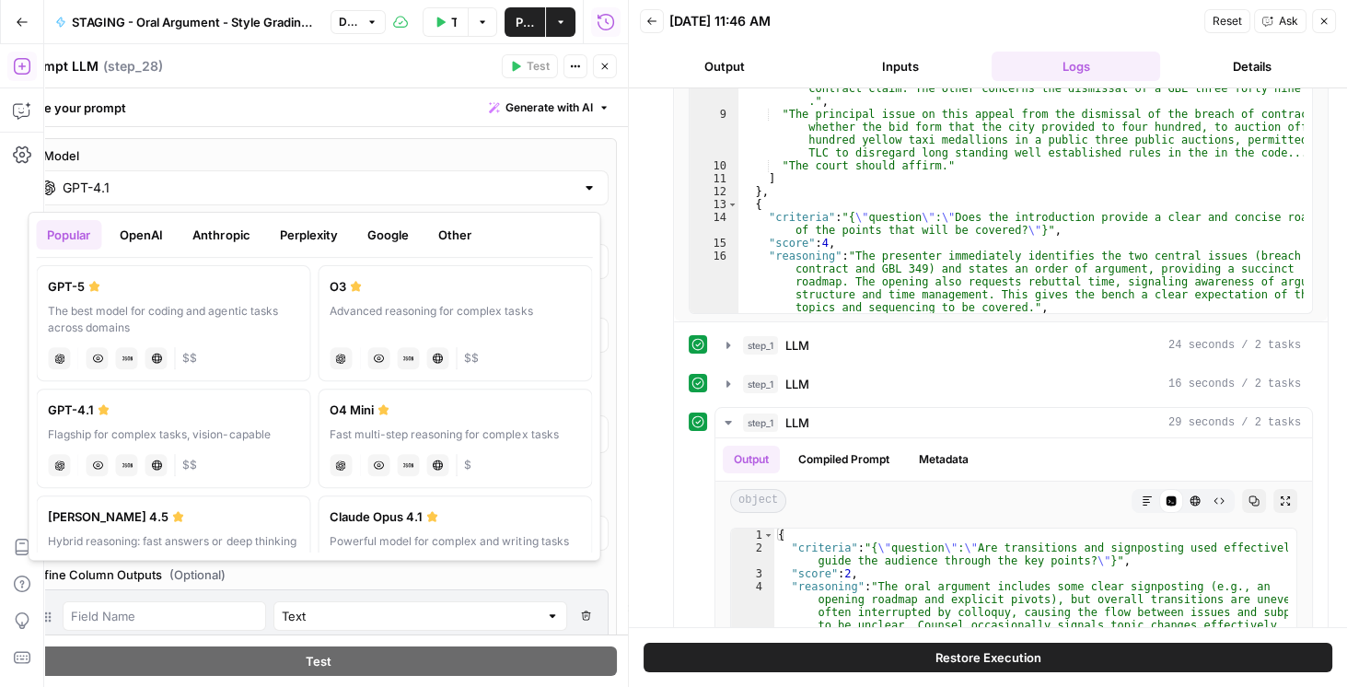
click at [384, 245] on button "Google" at bounding box center [387, 234] width 64 height 29
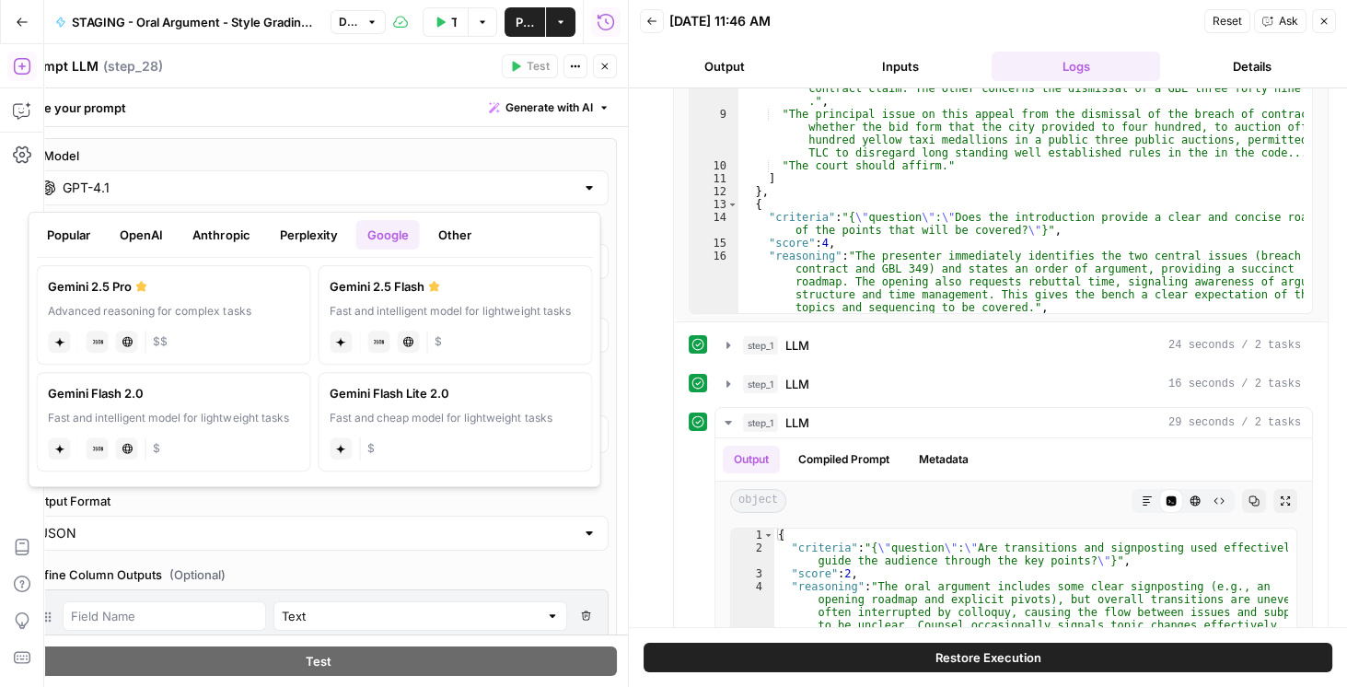
click at [406, 282] on div "Gemini 2.5 Flash" at bounding box center [455, 286] width 250 height 18
type input "Gemini 2.5 Flash"
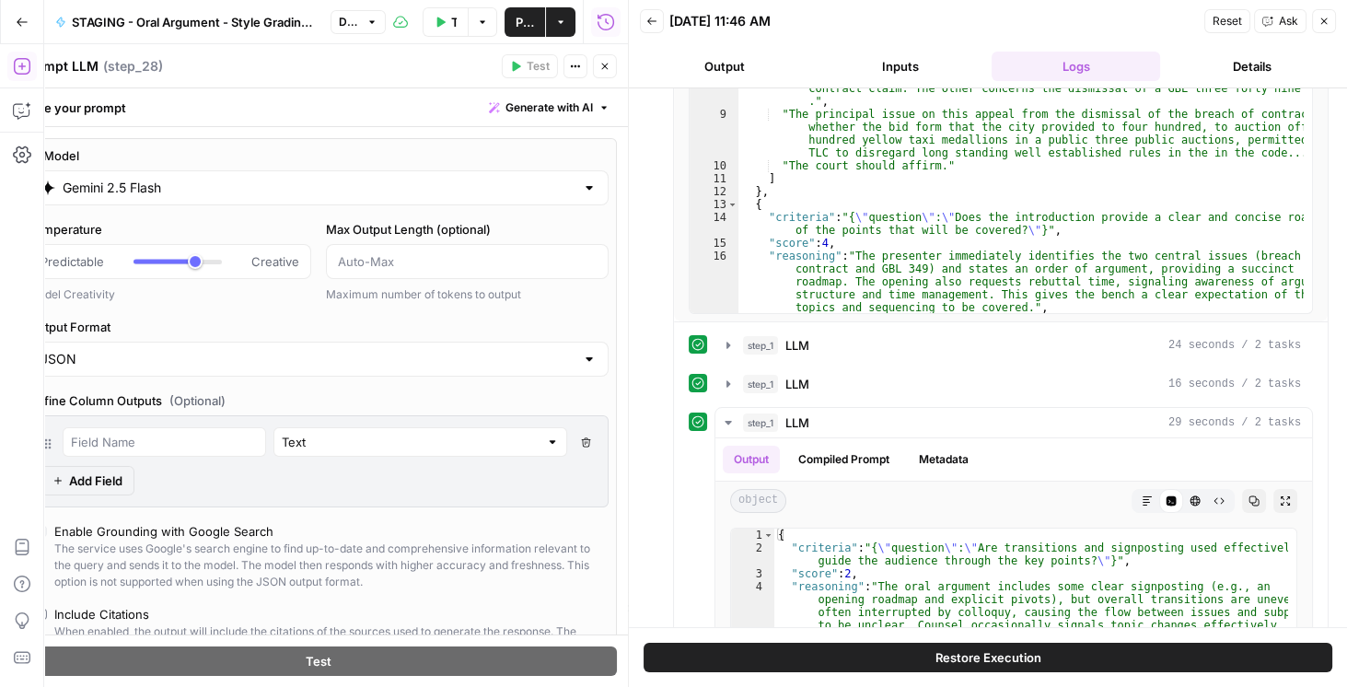
type input "*"
drag, startPoint x: 193, startPoint y: 265, endPoint x: 6, endPoint y: 272, distance: 187.9
click at [6, 272] on body "Rhetoric New Home Browse Your Data Recent Grids Brett Test Workflow - Copilot E…" at bounding box center [673, 343] width 1347 height 687
click at [519, 138] on div "AI Model Gemini 2.5 Flash Temperature Predictable Creative Model Creativity Max…" at bounding box center [318, 470] width 596 height 665
click at [600, 73] on button "Close" at bounding box center [605, 66] width 24 height 24
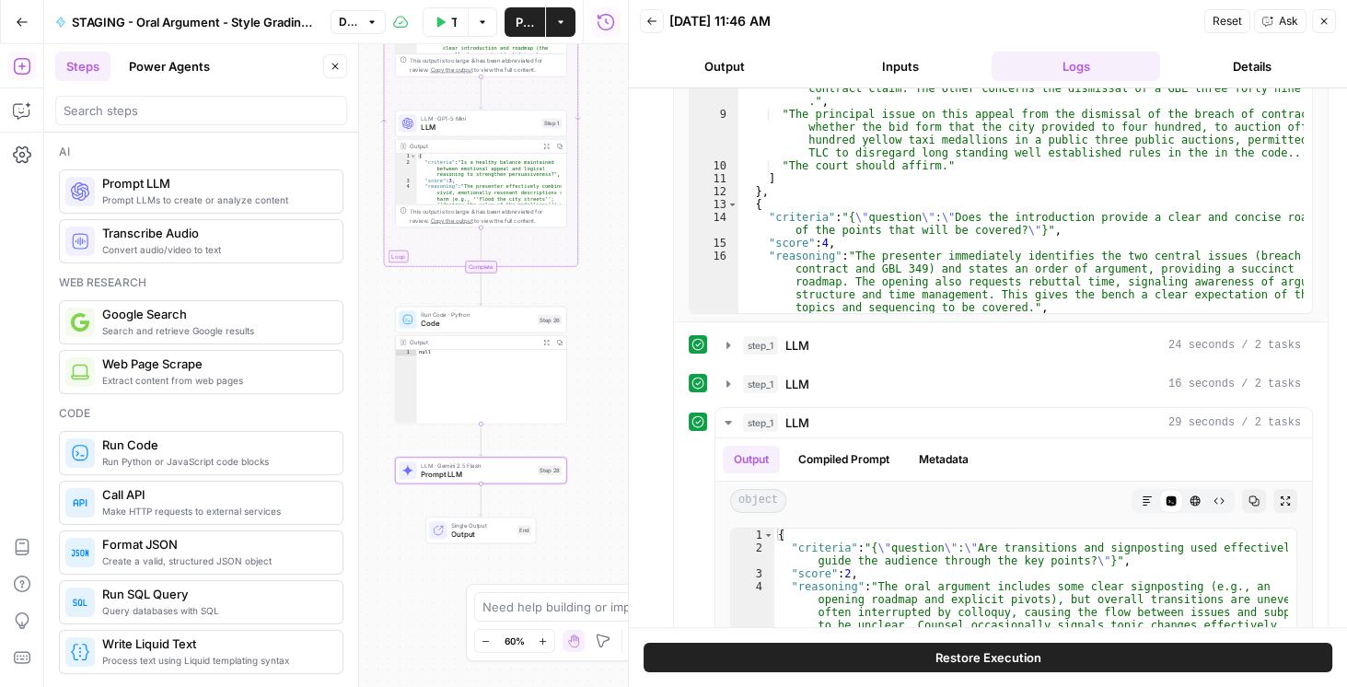
drag, startPoint x: 601, startPoint y: 360, endPoint x: 627, endPoint y: 316, distance: 51.1
click at [627, 316] on body "Rhetoric New Home Browse Your Data Recent Grids Brett Test Workflow - Copilot E…" at bounding box center [673, 343] width 1347 height 687
click at [475, 321] on span "Code" at bounding box center [477, 323] width 112 height 11
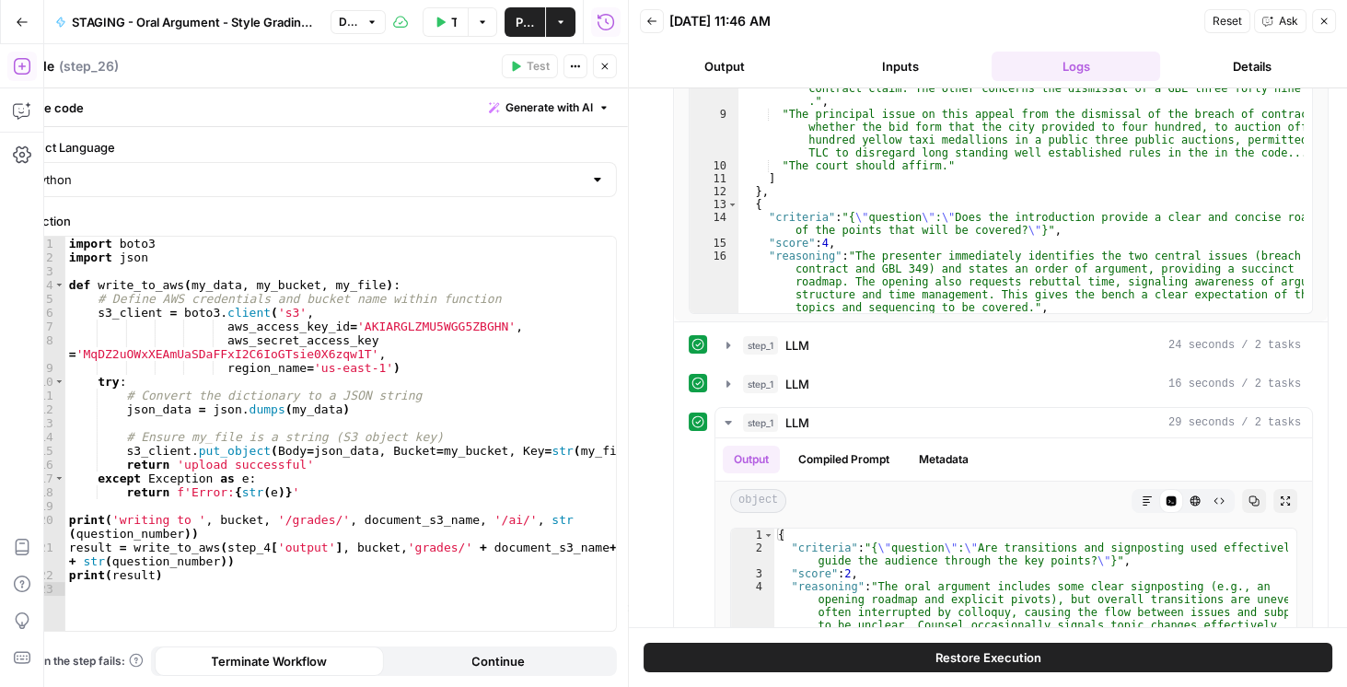
click at [605, 68] on icon "button" at bounding box center [604, 66] width 11 height 11
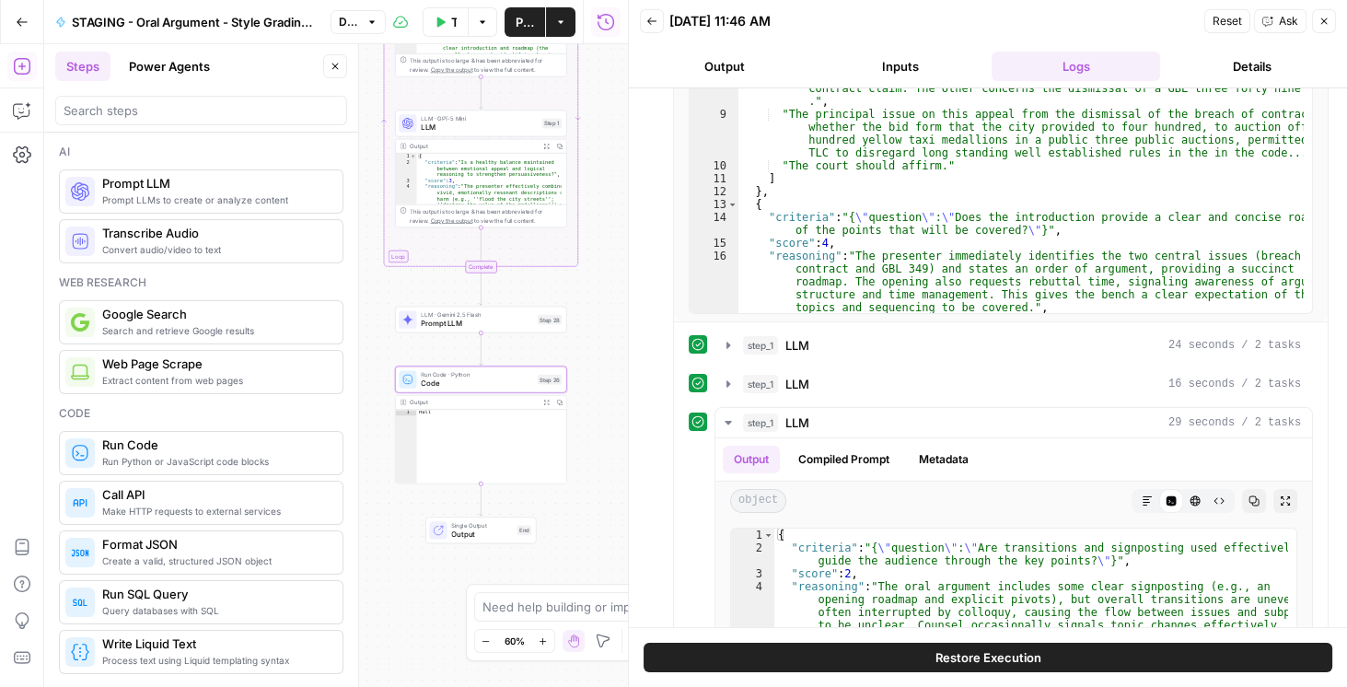
click at [469, 321] on span "Prompt LLM" at bounding box center [477, 323] width 112 height 11
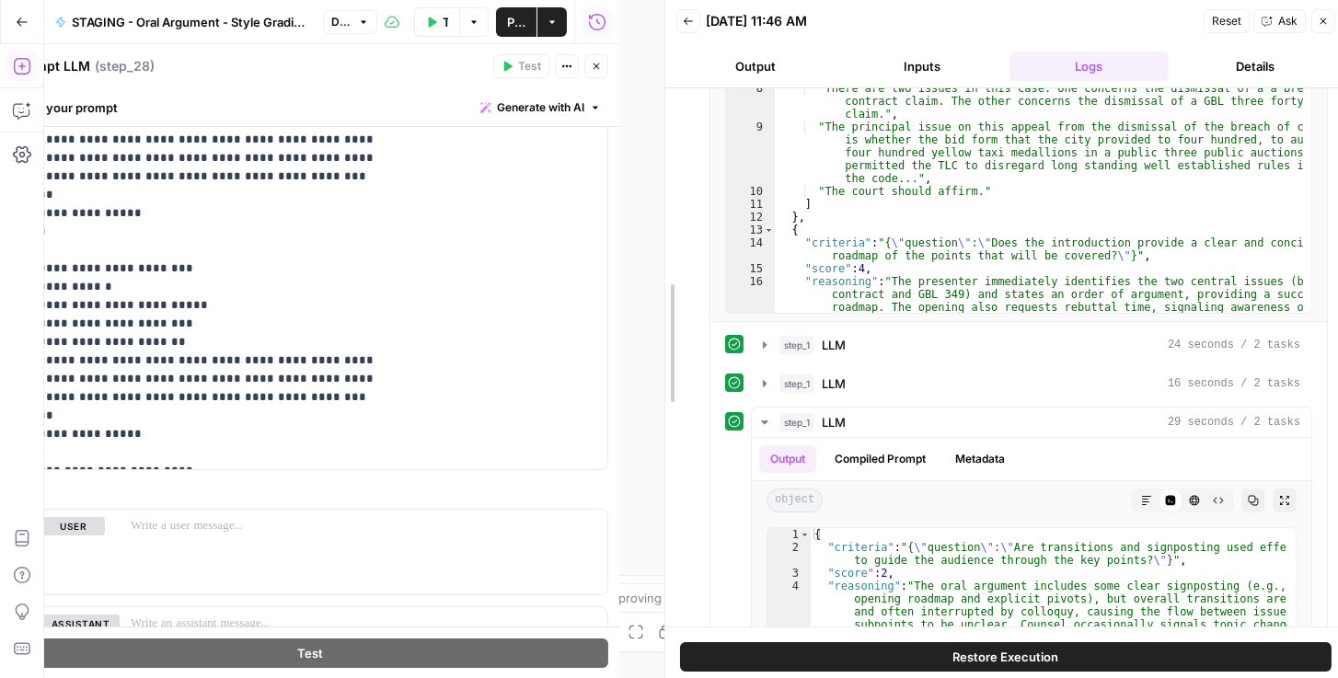
scroll to position [281, 0]
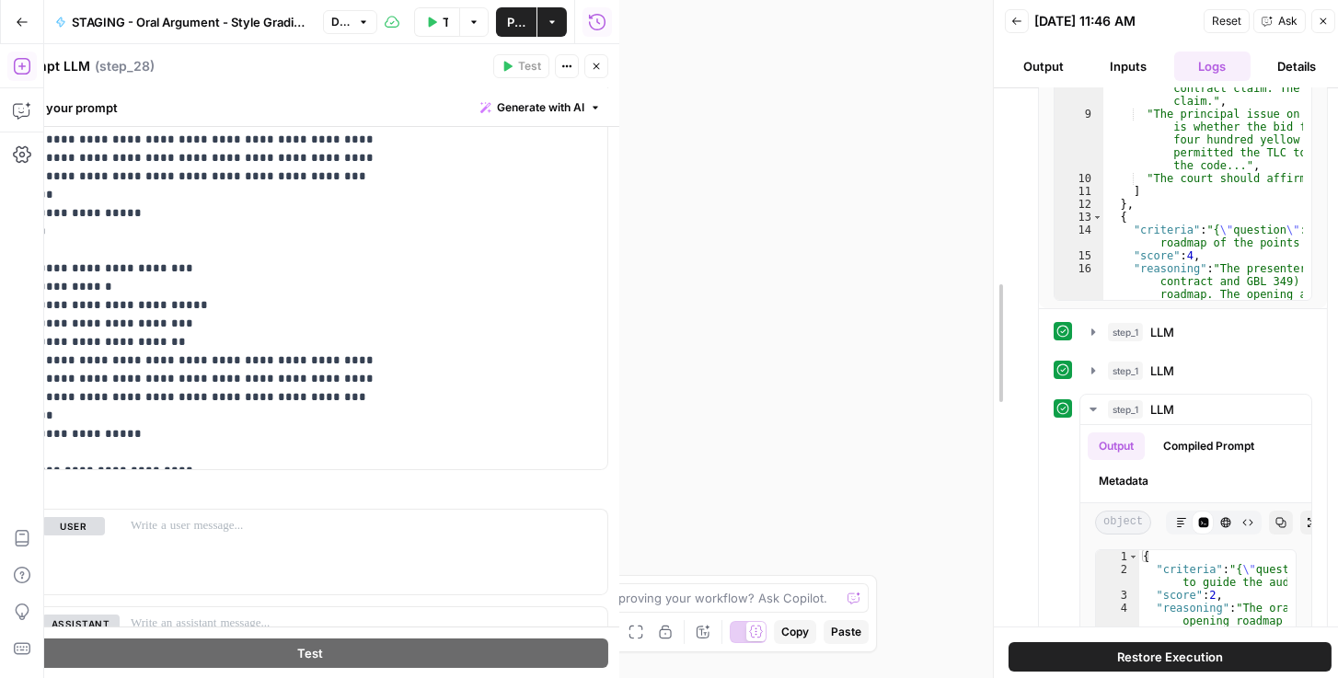
drag, startPoint x: 632, startPoint y: 291, endPoint x: 953, endPoint y: 311, distance: 320.9
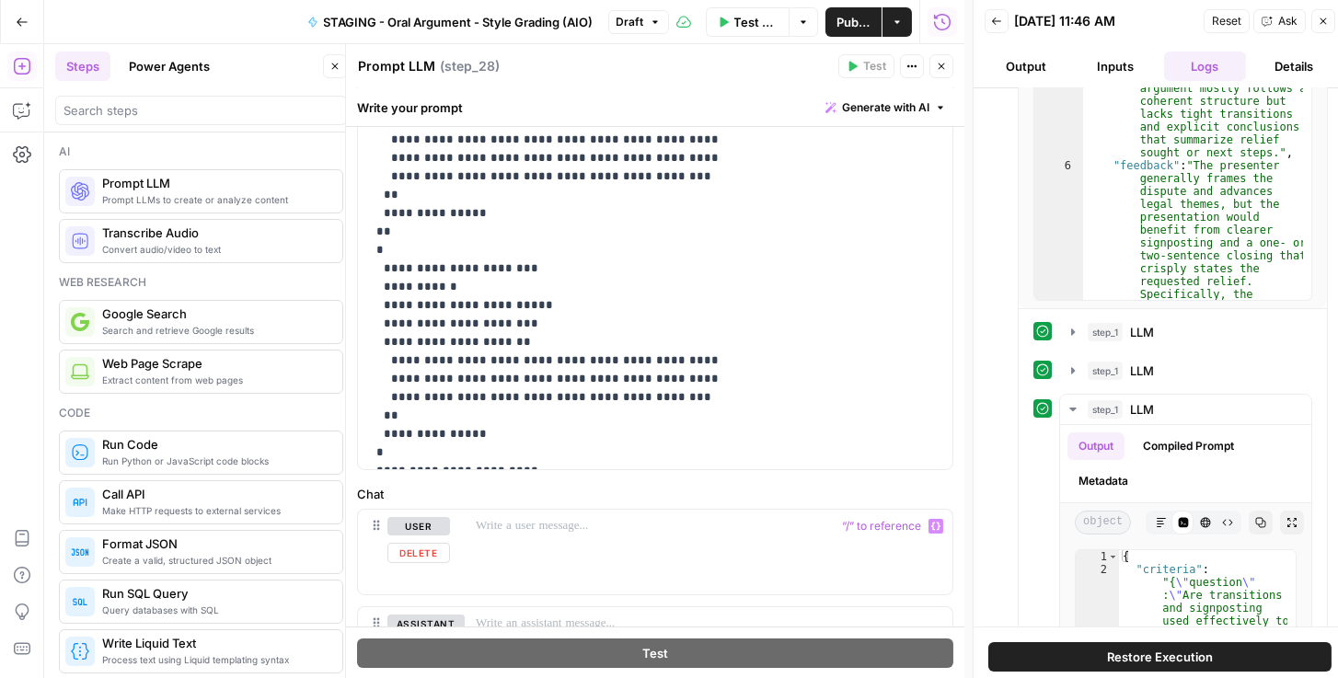
scroll to position [539, 0]
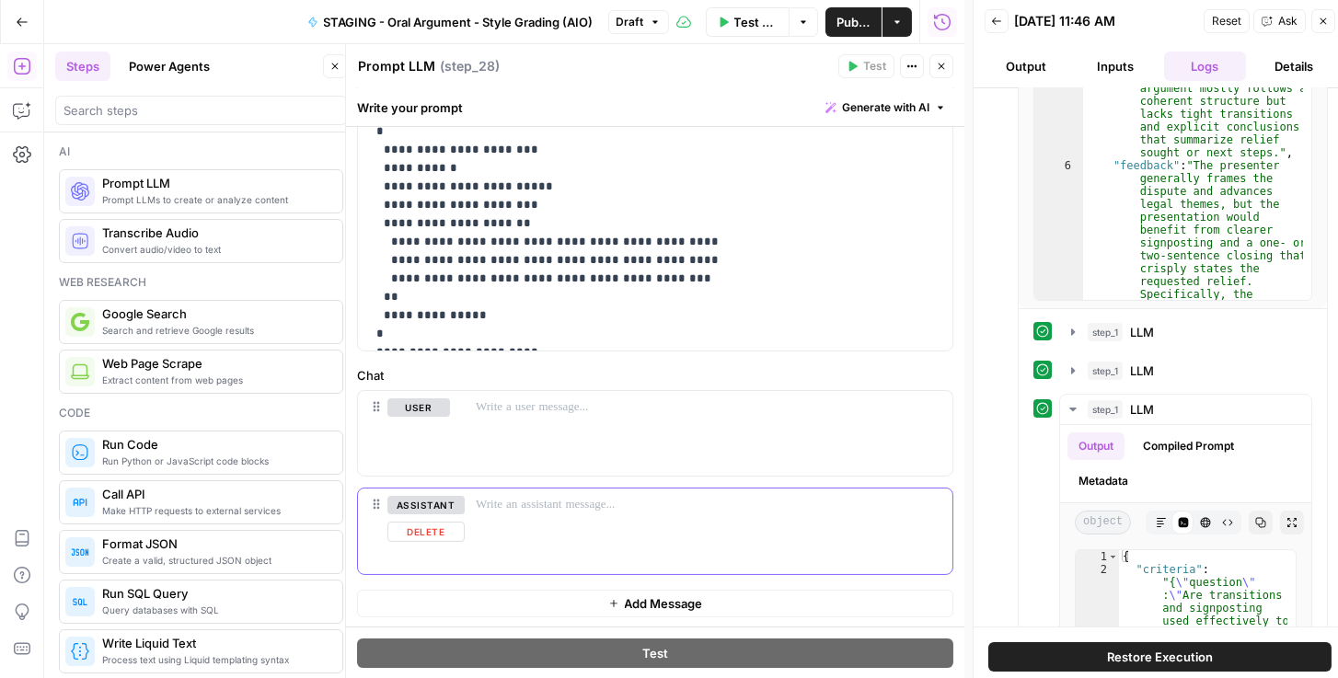
click at [439, 532] on button "Delete" at bounding box center [425, 532] width 77 height 20
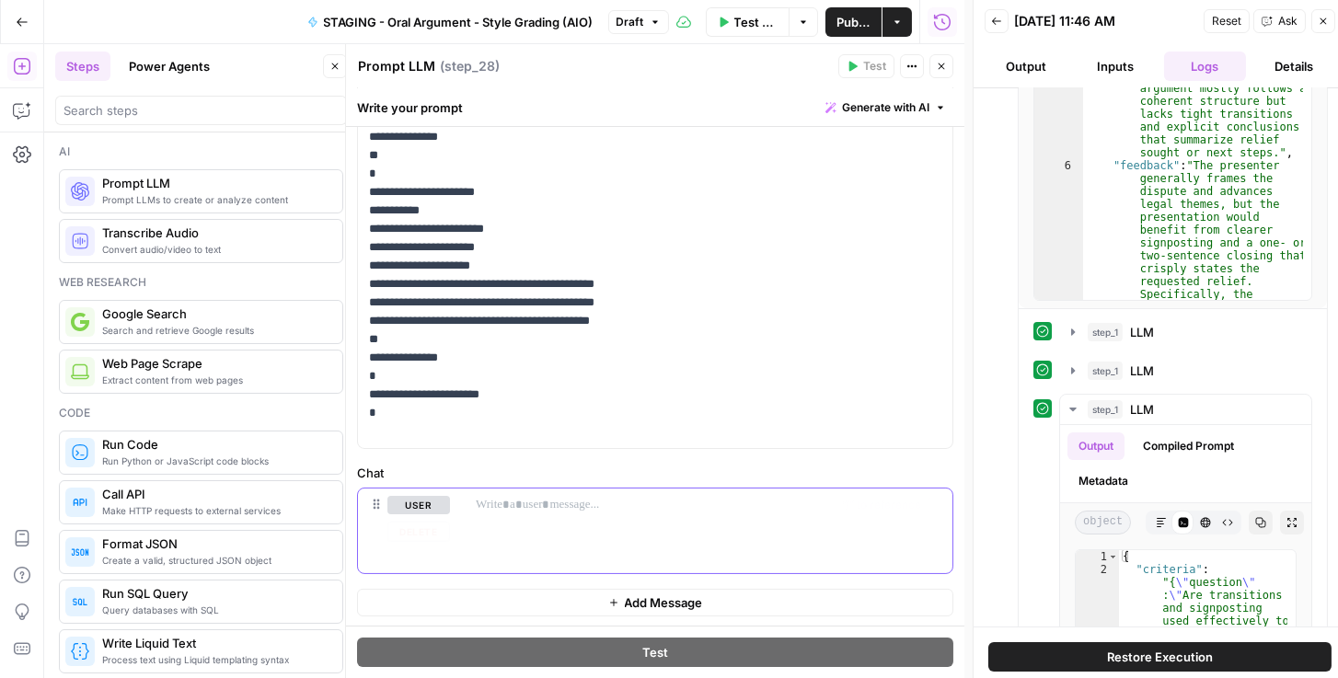
drag, startPoint x: 534, startPoint y: 496, endPoint x: 531, endPoint y: 507, distance: 11.4
click at [531, 504] on p at bounding box center [709, 505] width 466 height 18
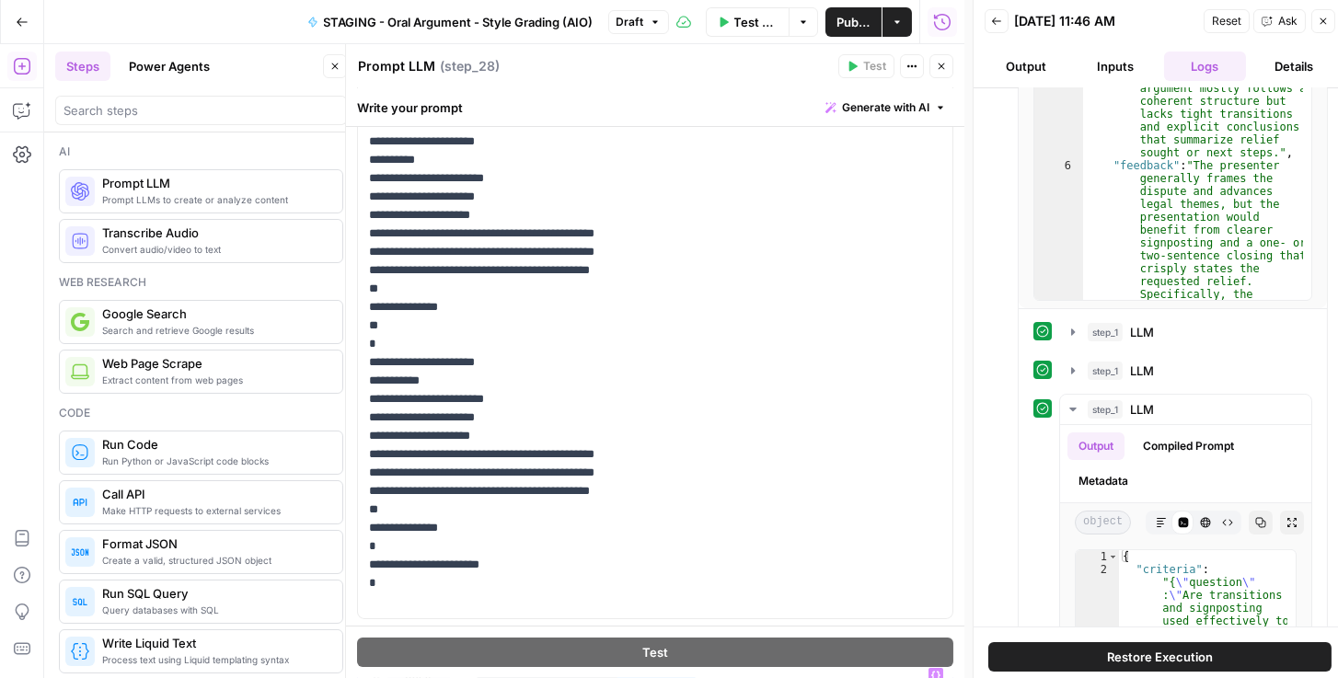
scroll to position [283, 0]
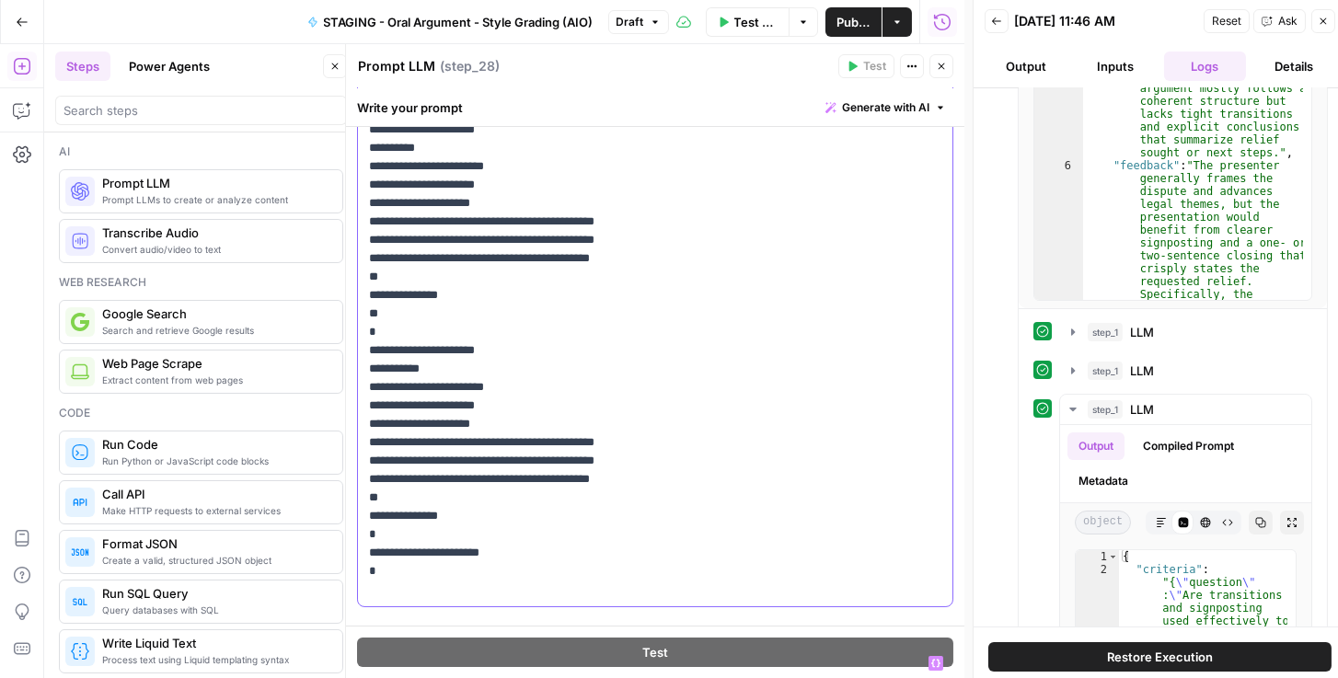
drag, startPoint x: 467, startPoint y: 536, endPoint x: 380, endPoint y: 534, distance: 86.5
click at [380, 534] on p "**********" at bounding box center [651, 267] width 565 height 663
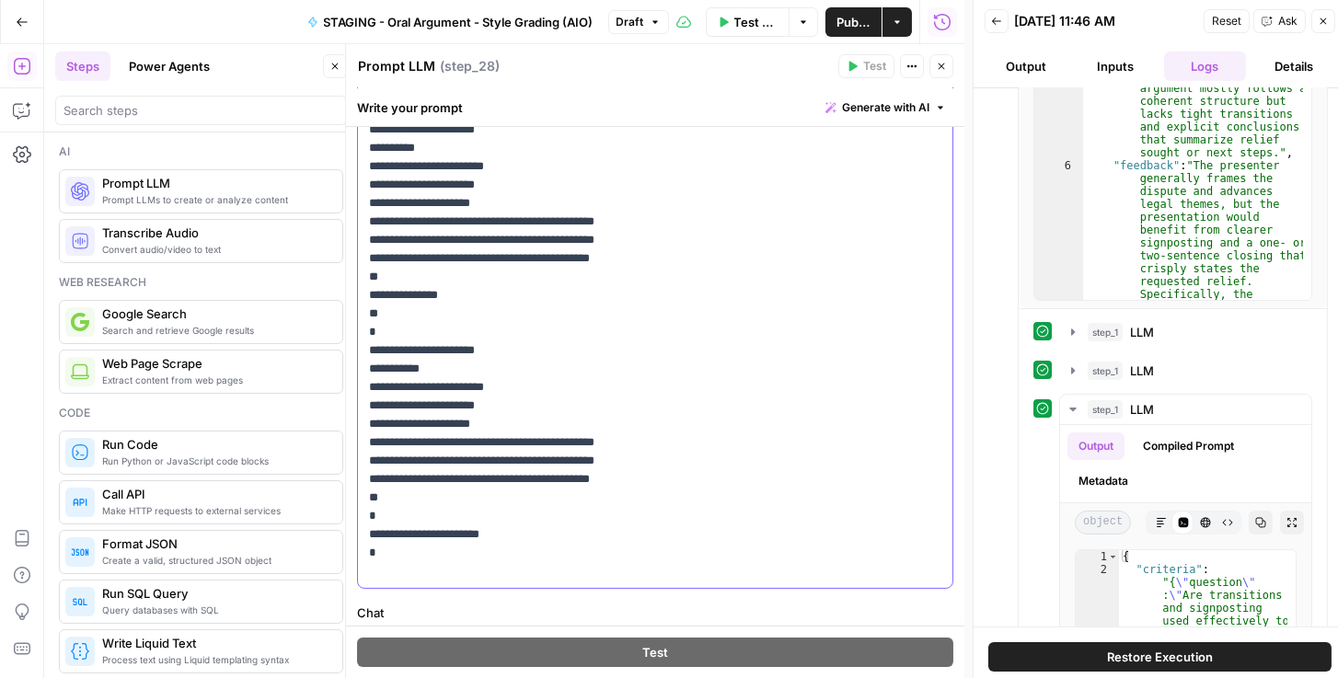
drag, startPoint x: 473, startPoint y: 311, endPoint x: 362, endPoint y: 315, distance: 111.4
click at [362, 315] on div "**********" at bounding box center [655, 258] width 595 height 659
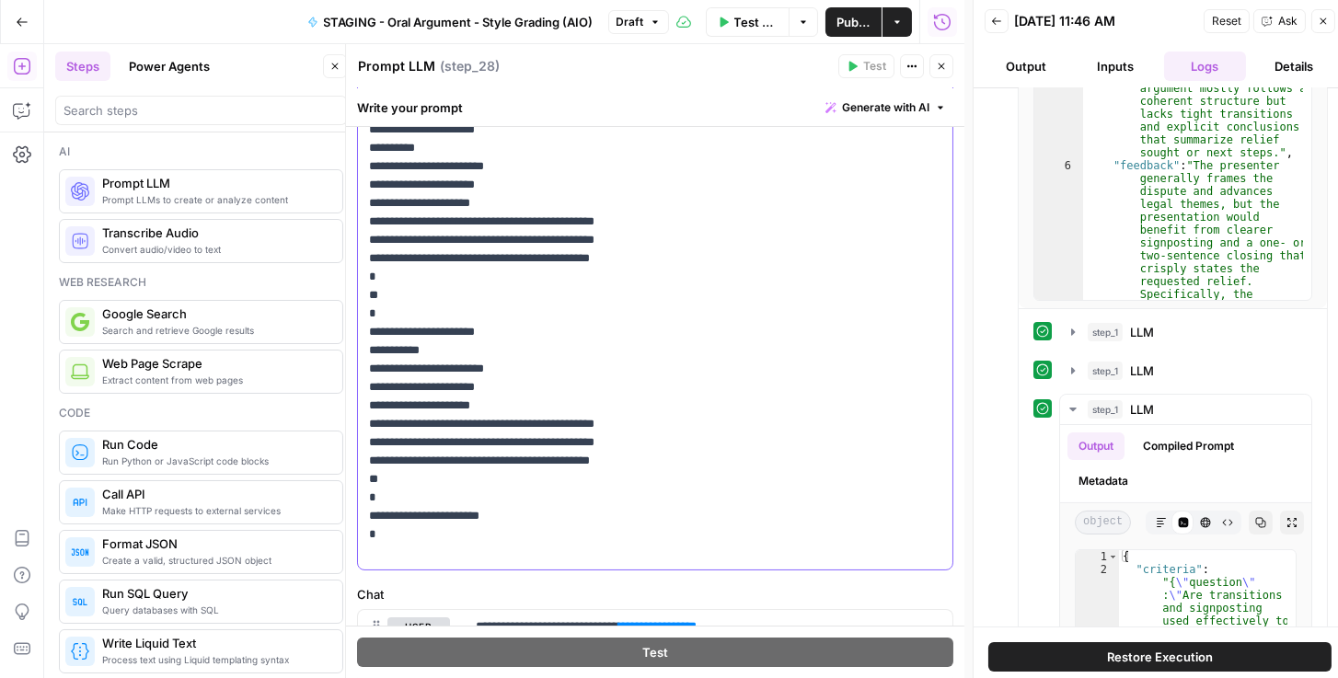
click at [399, 497] on p "**********" at bounding box center [651, 249] width 565 height 626
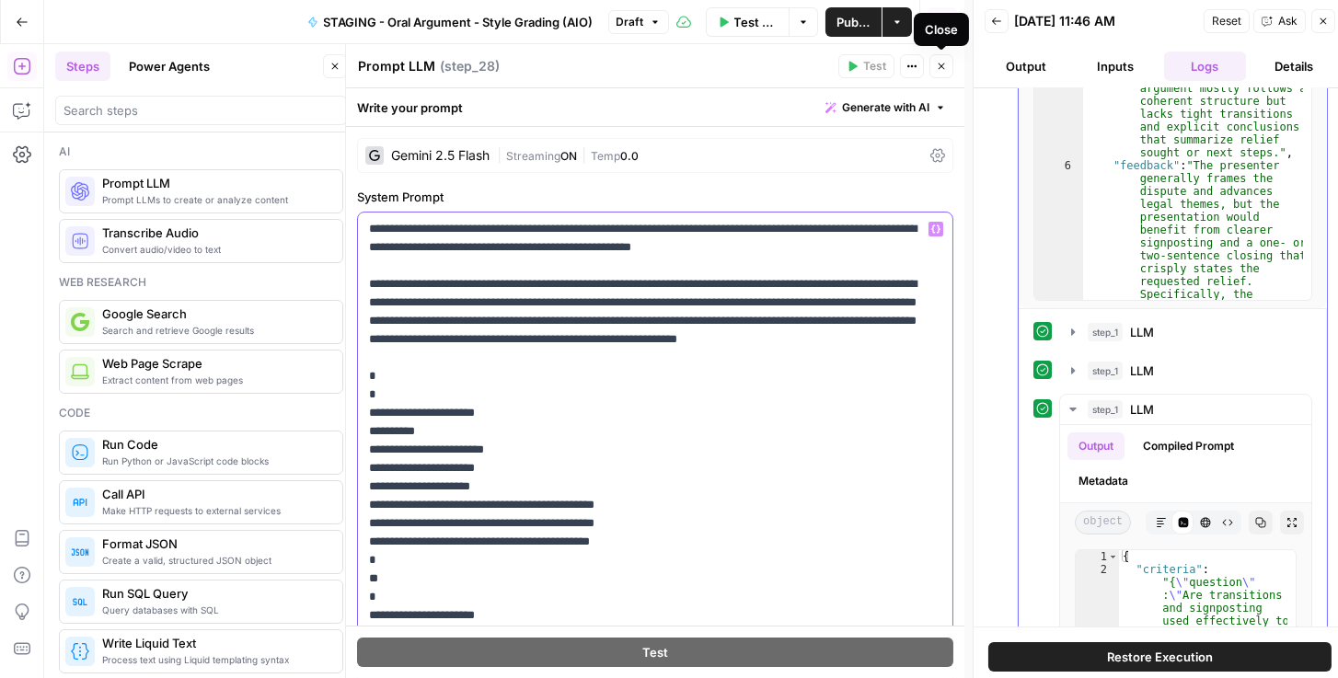
scroll to position [313, 0]
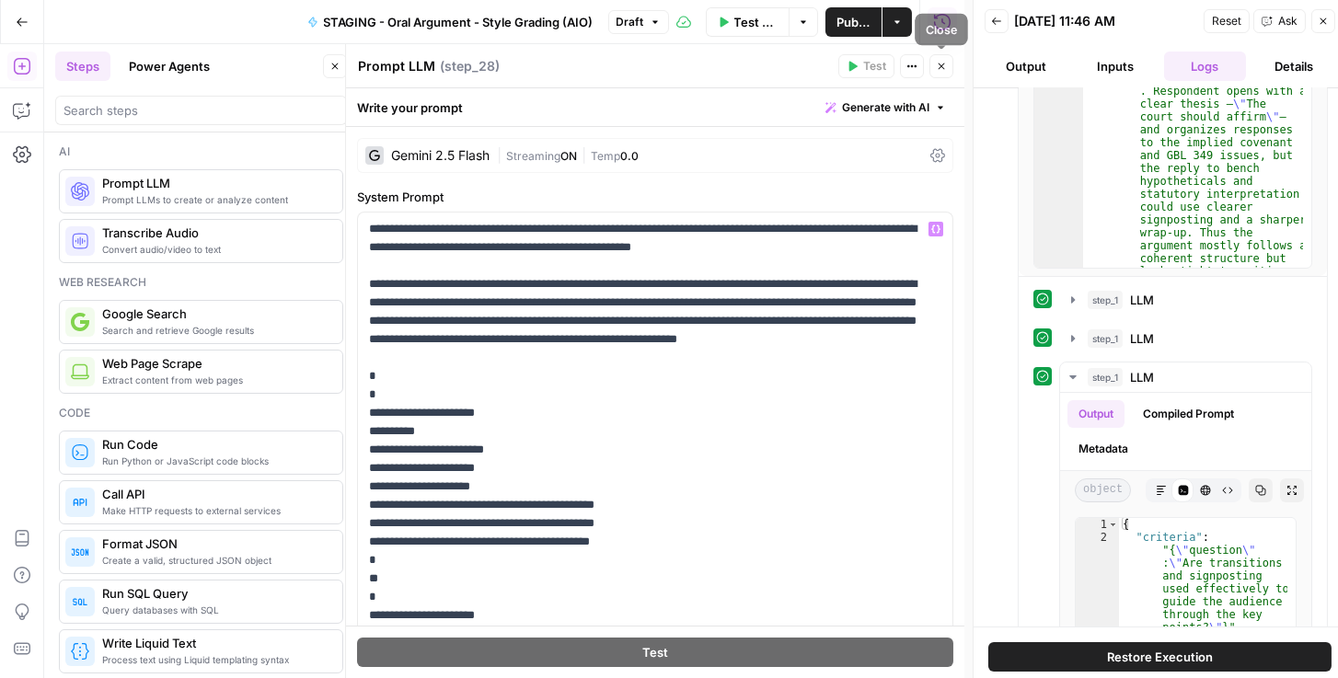
click at [938, 69] on icon "button" at bounding box center [941, 66] width 11 height 11
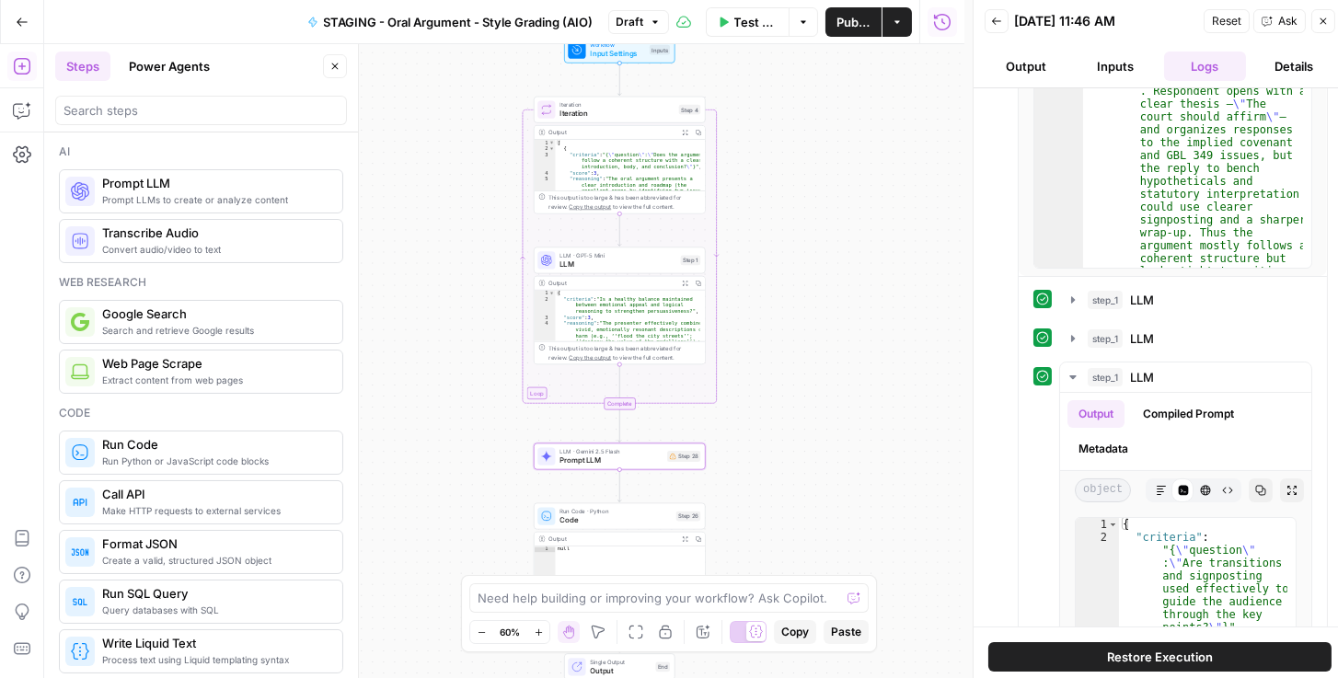
drag, startPoint x: 656, startPoint y: 275, endPoint x: 712, endPoint y: 445, distance: 178.4
click at [795, 413] on div "Workflow Input Settings Inputs Loop Iteration Iteration Step 4 Output Expand Ou…" at bounding box center [504, 361] width 920 height 634
click at [603, 437] on div at bounding box center [604, 437] width 6 height 6
click at [846, 28] on span "Publish" at bounding box center [854, 22] width 34 height 18
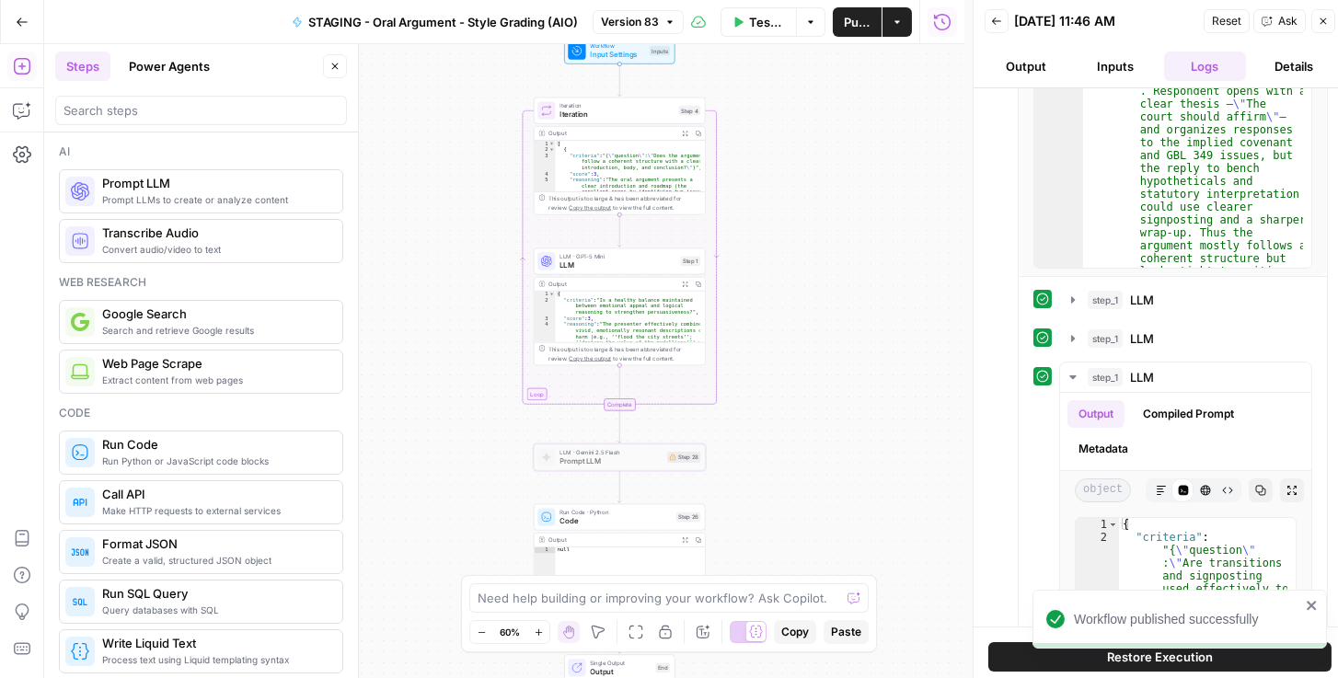
click at [925, 399] on div "Workflow Input Settings Inputs Loop Iteration Iteration Step 4 Output Expand Ou…" at bounding box center [504, 361] width 920 height 634
click at [595, 119] on span "Iteration" at bounding box center [617, 114] width 115 height 11
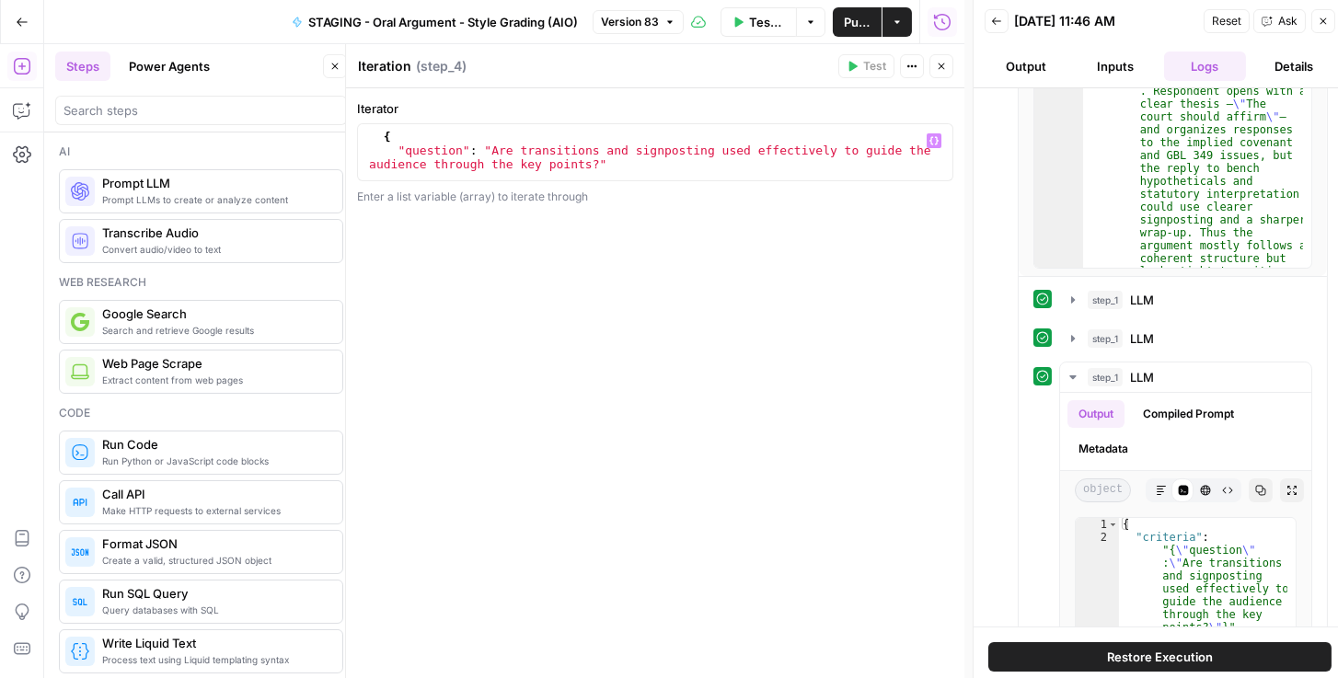
scroll to position [221, 0]
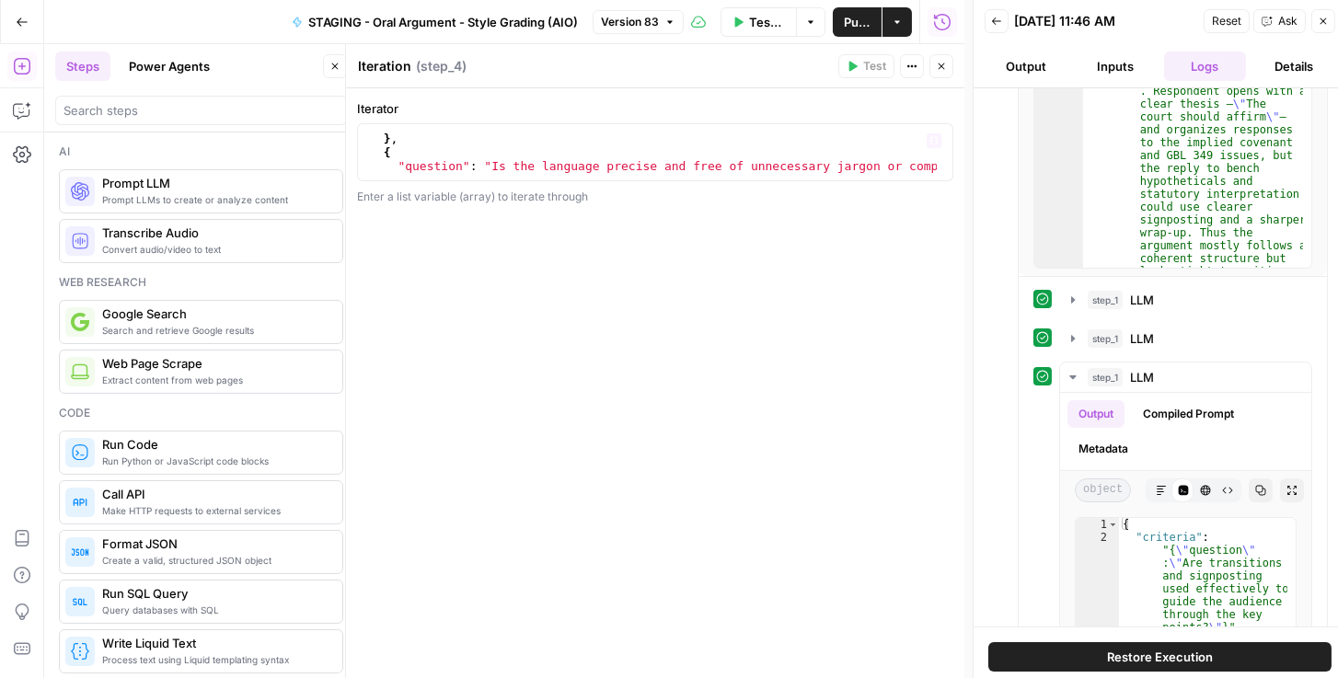
click at [336, 68] on body "Rhetoric New Home Browse Your Data Recent Grids Brett Test Workflow - Copilot E…" at bounding box center [669, 339] width 1338 height 678
click at [340, 73] on button "Close" at bounding box center [335, 66] width 24 height 24
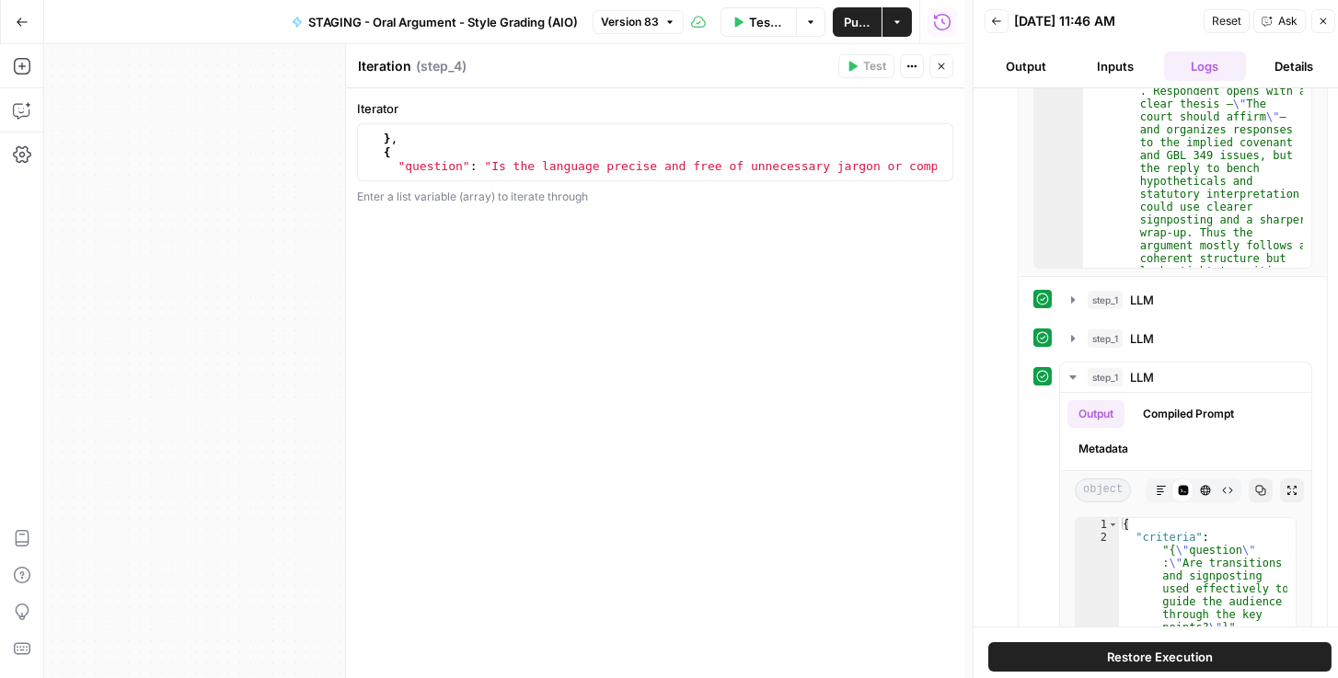
click at [935, 64] on button "Close" at bounding box center [942, 66] width 24 height 24
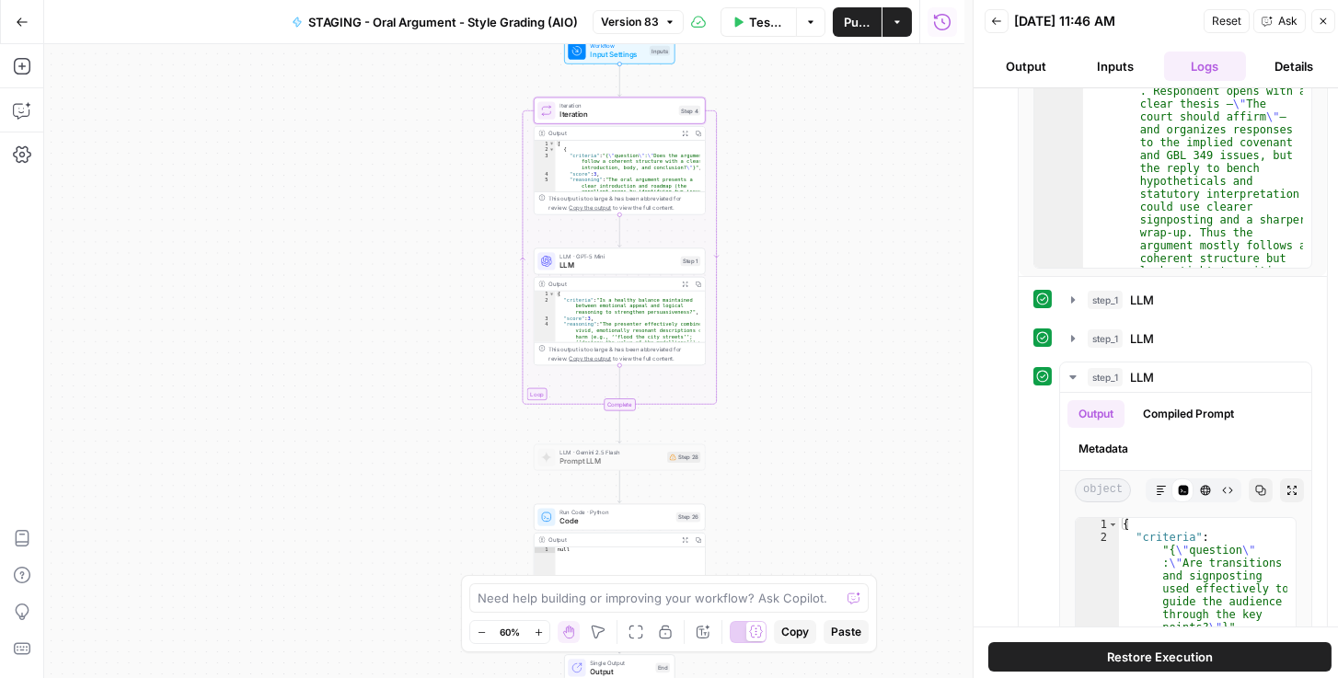
drag, startPoint x: 850, startPoint y: 191, endPoint x: 819, endPoint y: 239, distance: 57.5
click at [827, 244] on div "Workflow Input Settings Inputs Loop Iteration Iteration Step 4 Output Expand Ou…" at bounding box center [504, 361] width 920 height 634
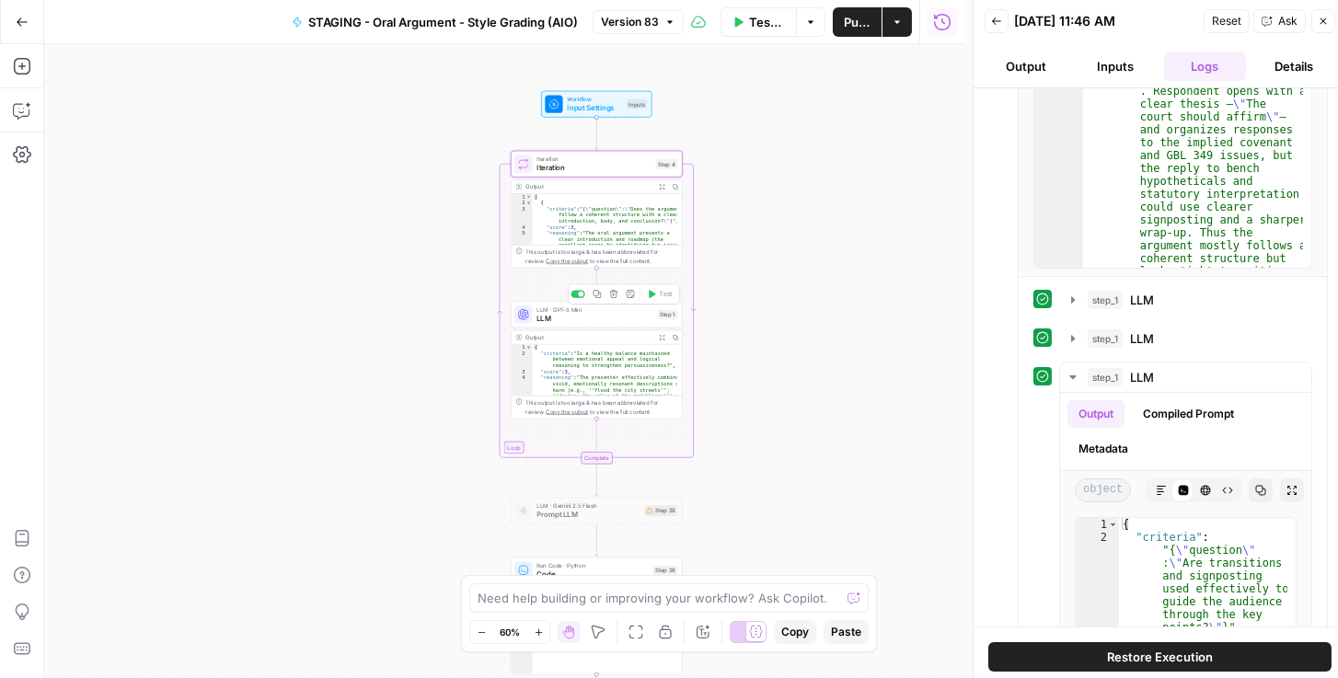
click at [592, 316] on span "LLM" at bounding box center [595, 318] width 116 height 11
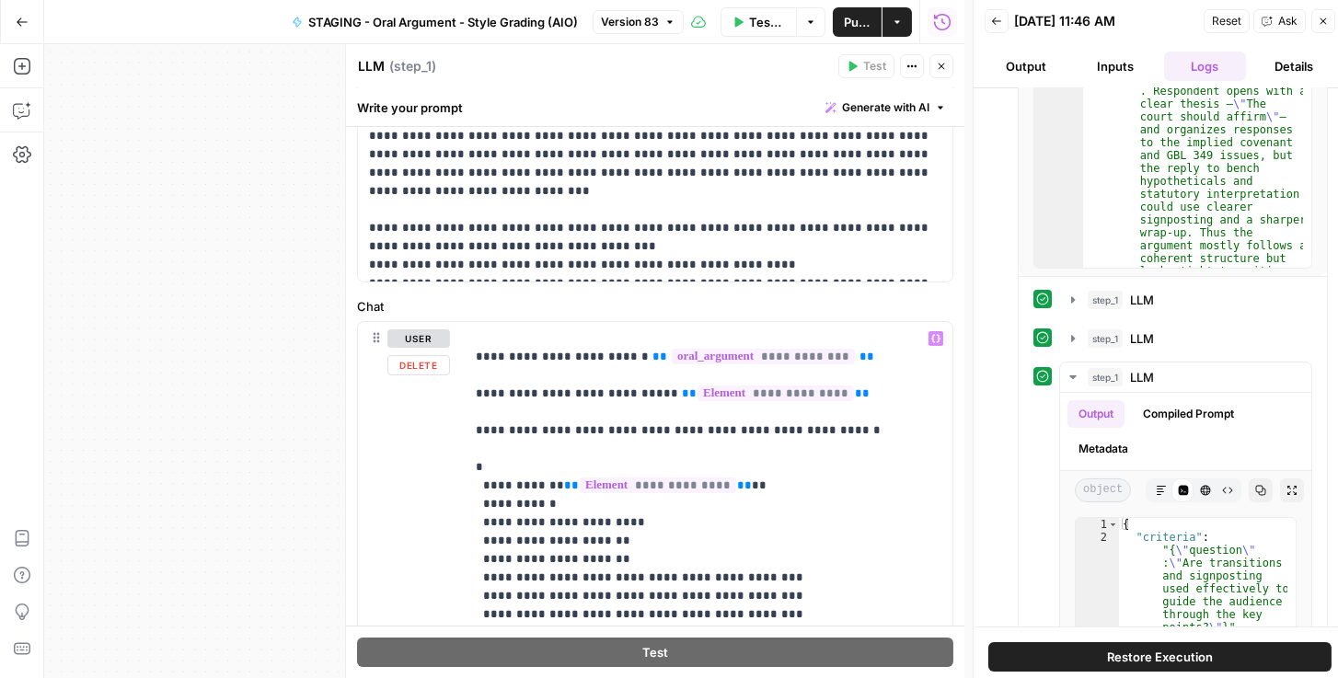
scroll to position [473, 0]
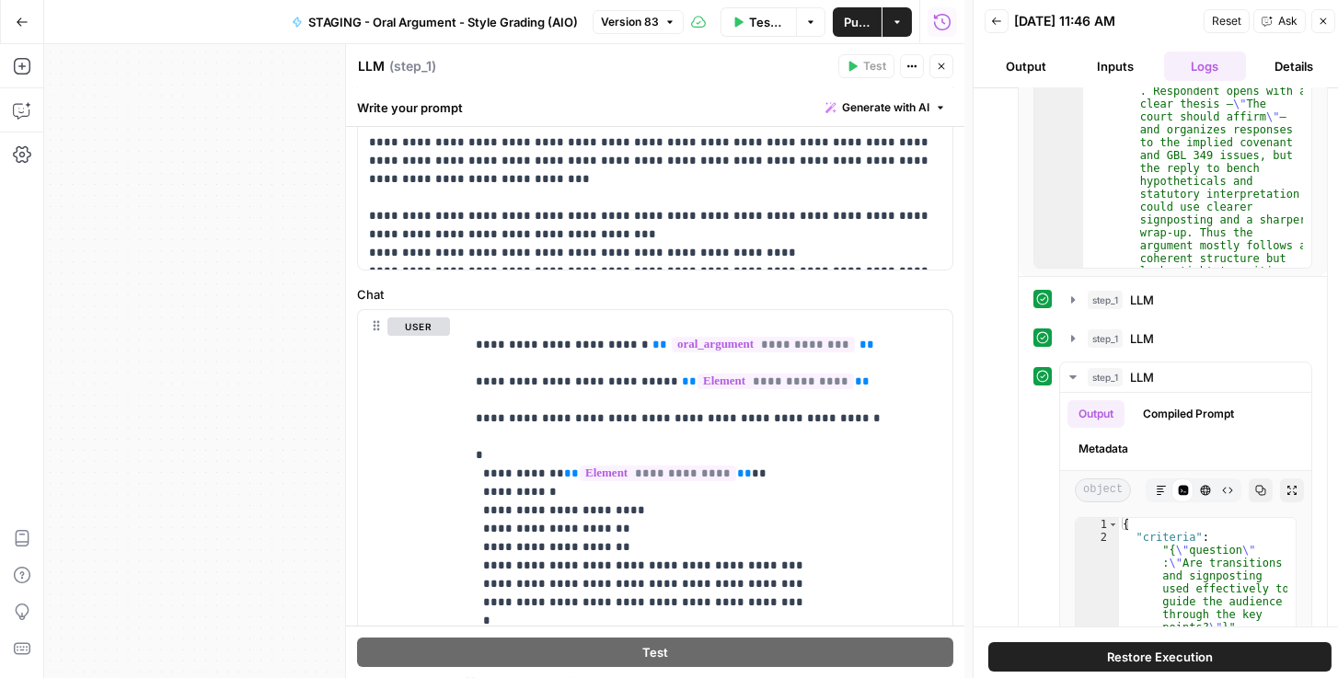
click at [950, 70] on button "Close" at bounding box center [942, 66] width 24 height 24
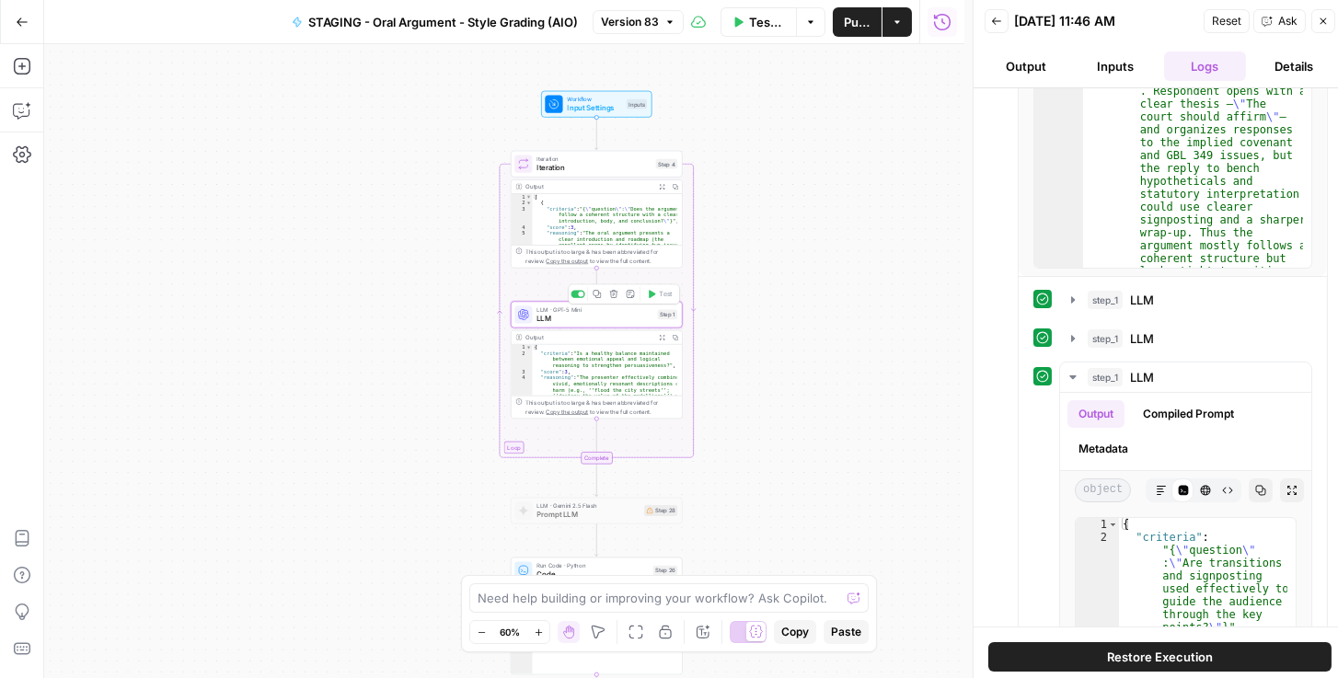
click at [587, 319] on span "LLM" at bounding box center [595, 318] width 116 height 11
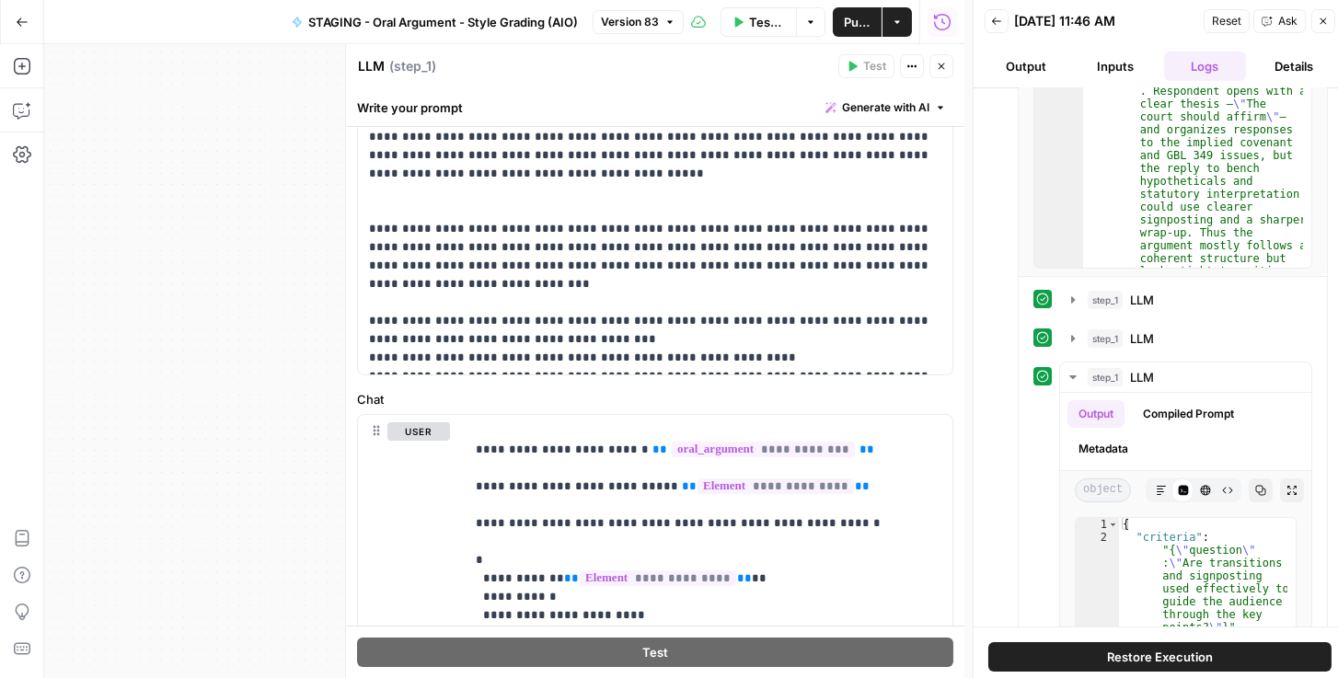
scroll to position [421, 0]
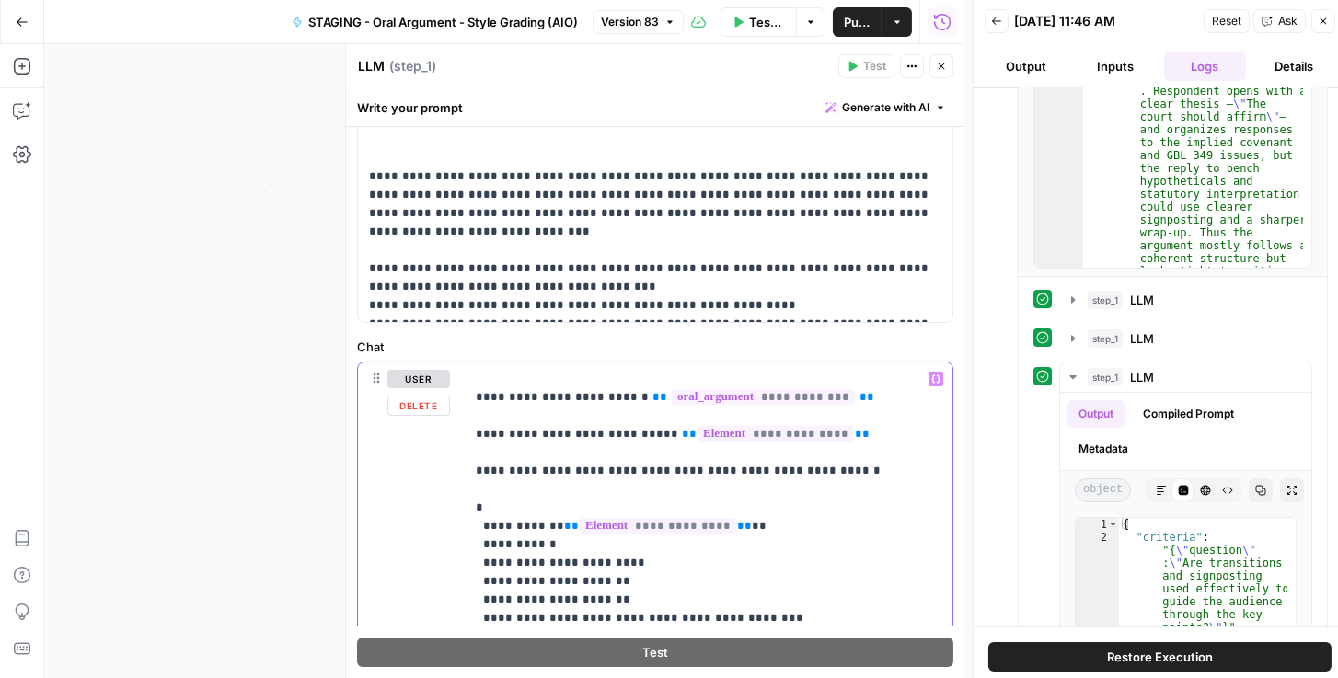
click at [817, 472] on p "**********" at bounding box center [705, 535] width 458 height 331
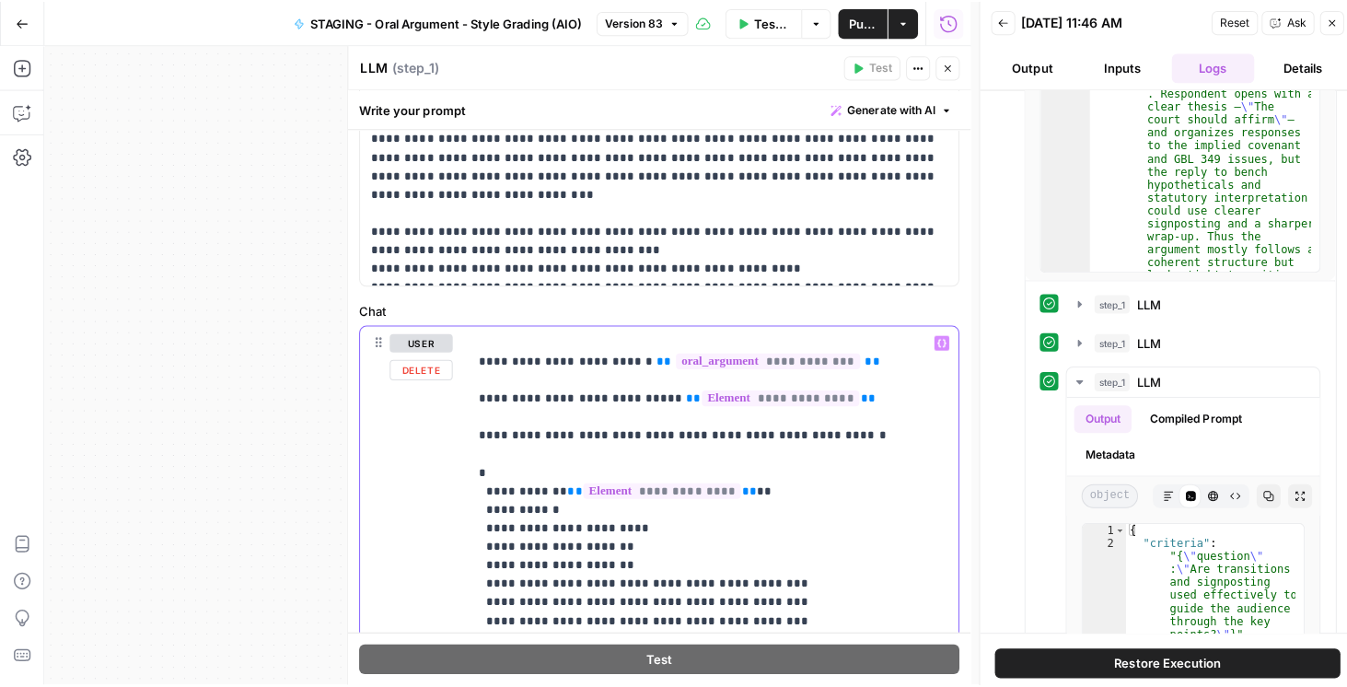
scroll to position [599, 0]
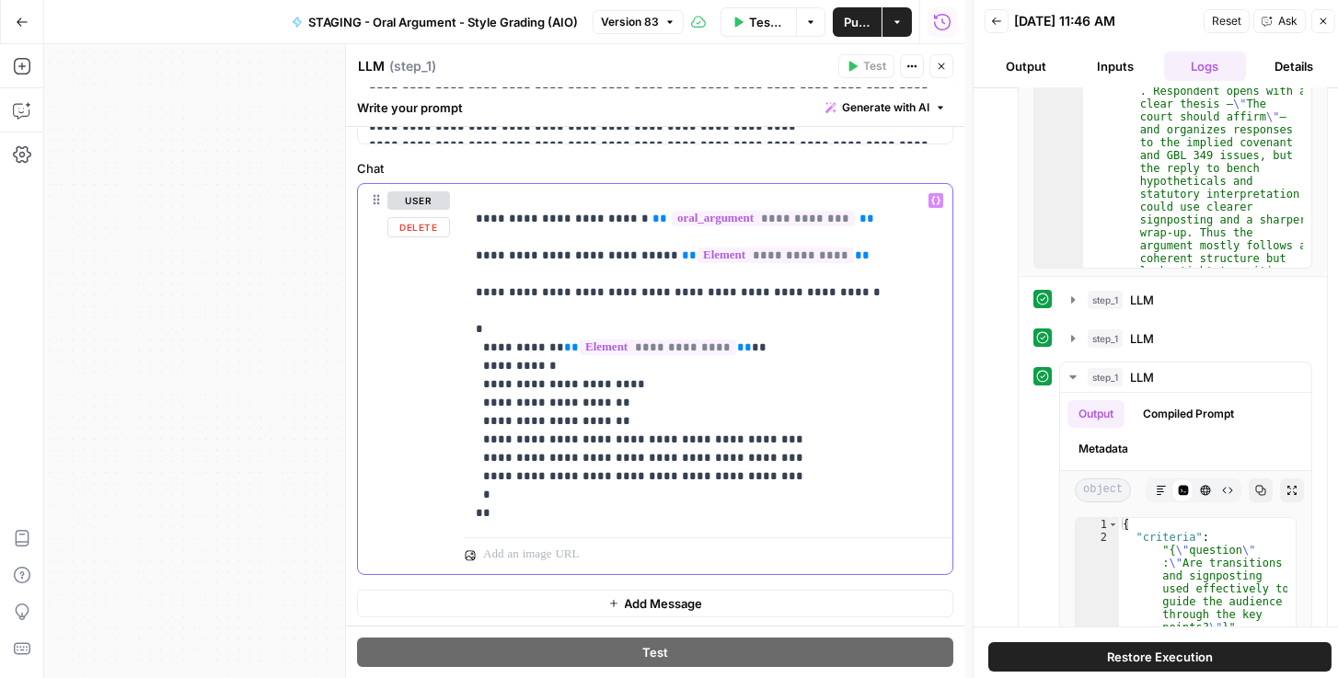
drag, startPoint x: 471, startPoint y: 284, endPoint x: 873, endPoint y: 509, distance: 459.9
click at [873, 509] on div "**********" at bounding box center [709, 357] width 488 height 346
copy p "**********"
click at [664, 602] on span "Add Message" at bounding box center [664, 604] width 78 height 18
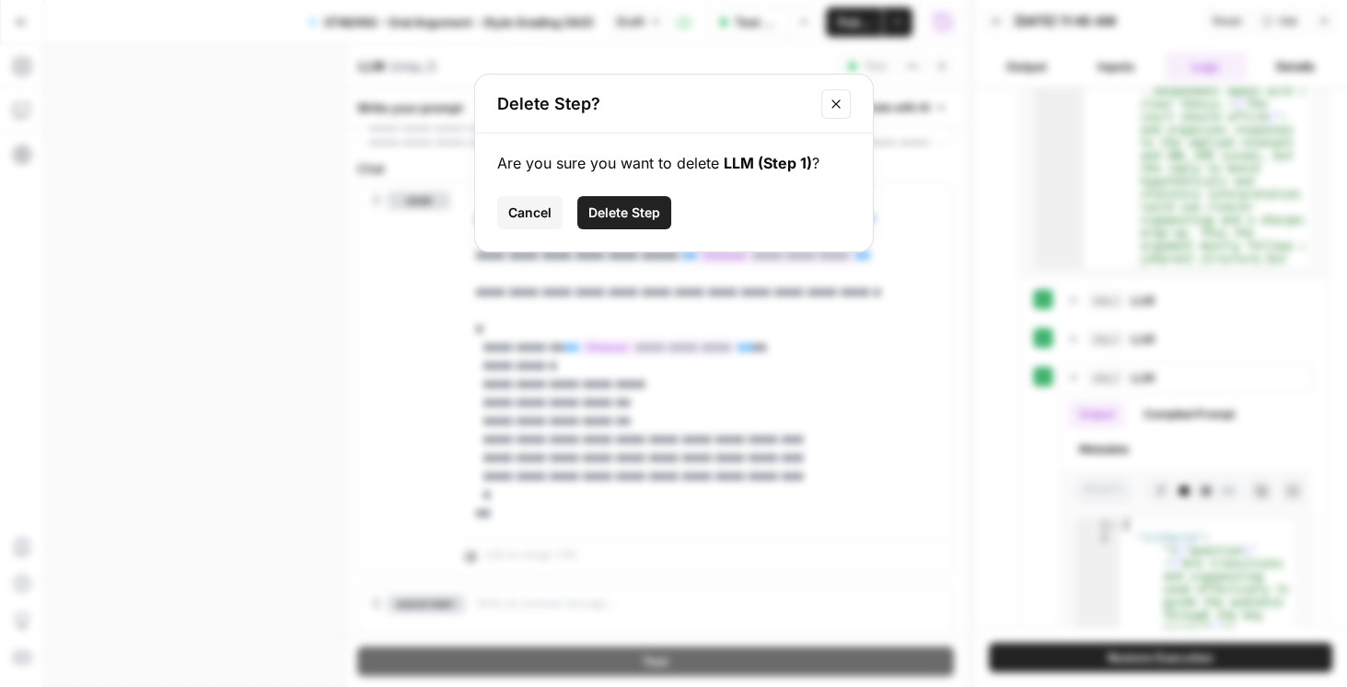
click at [846, 102] on button "Close modal" at bounding box center [835, 103] width 29 height 29
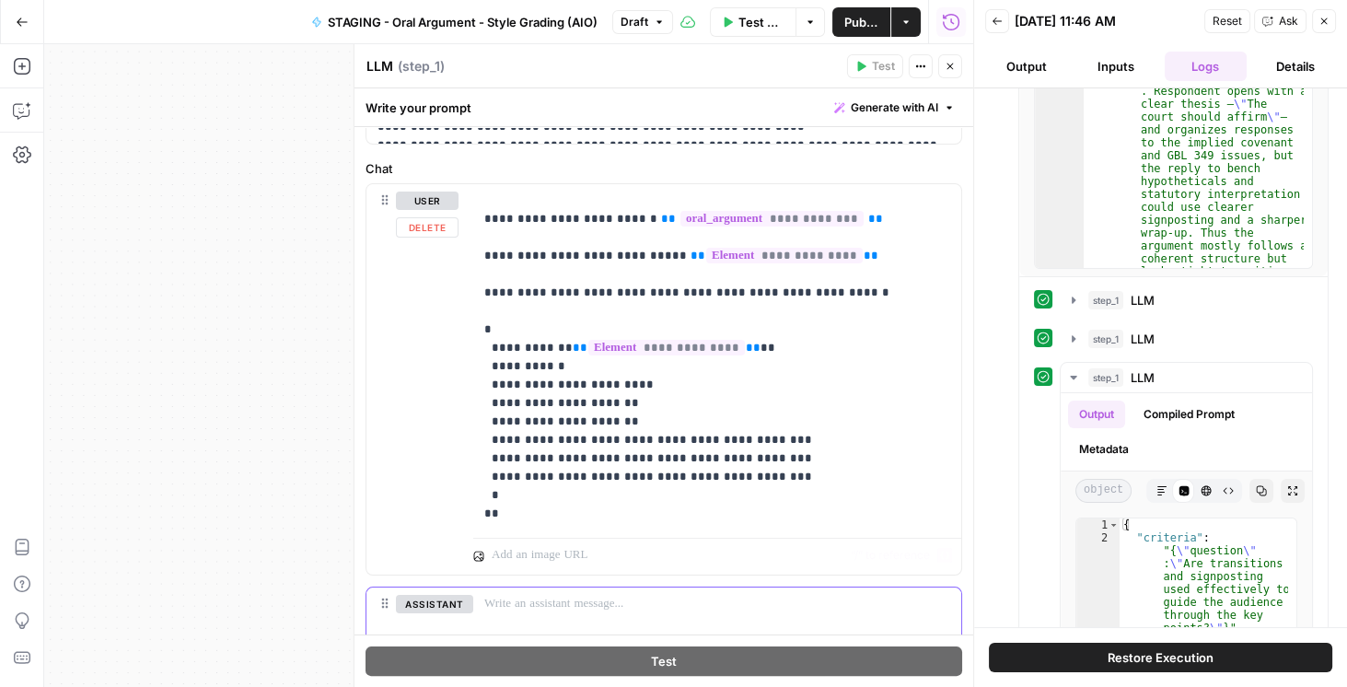
click at [570, 603] on p at bounding box center [717, 604] width 466 height 18
drag, startPoint x: 538, startPoint y: 471, endPoint x: 437, endPoint y: 329, distance: 174.4
click at [437, 329] on div "**********" at bounding box center [663, 379] width 595 height 390
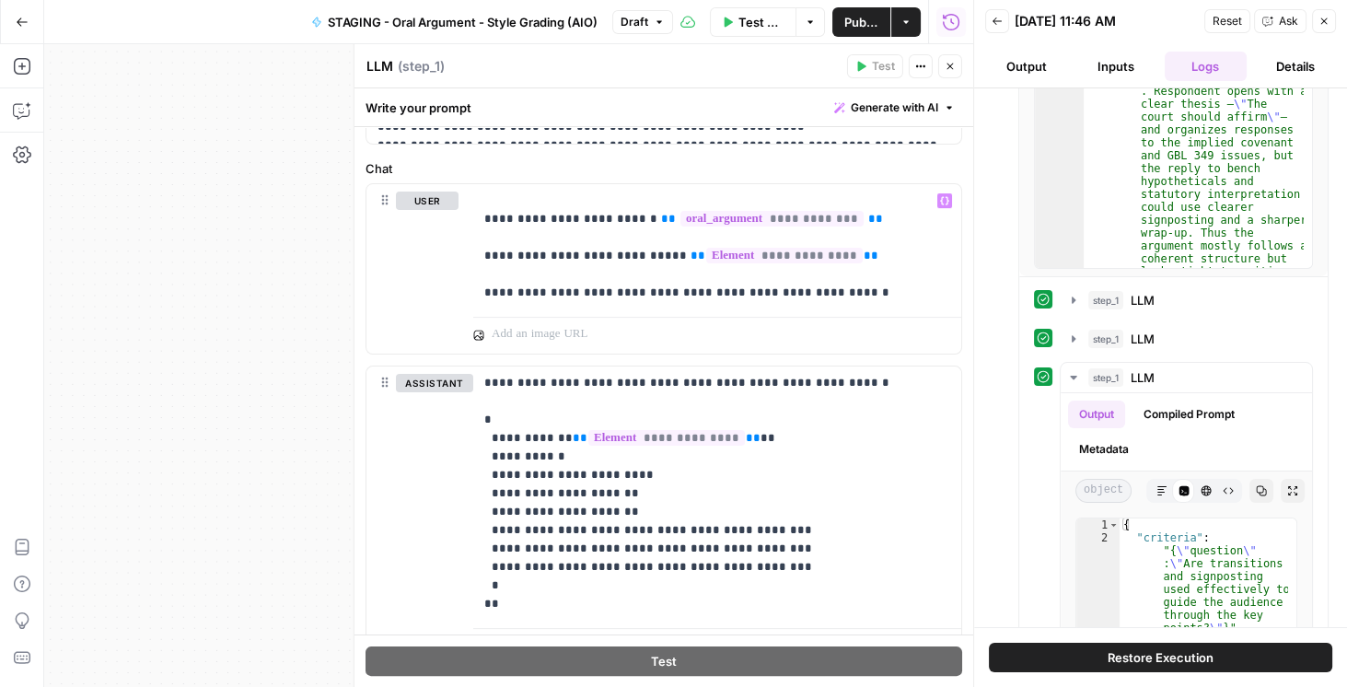
click at [864, 21] on span "Publish" at bounding box center [861, 22] width 36 height 18
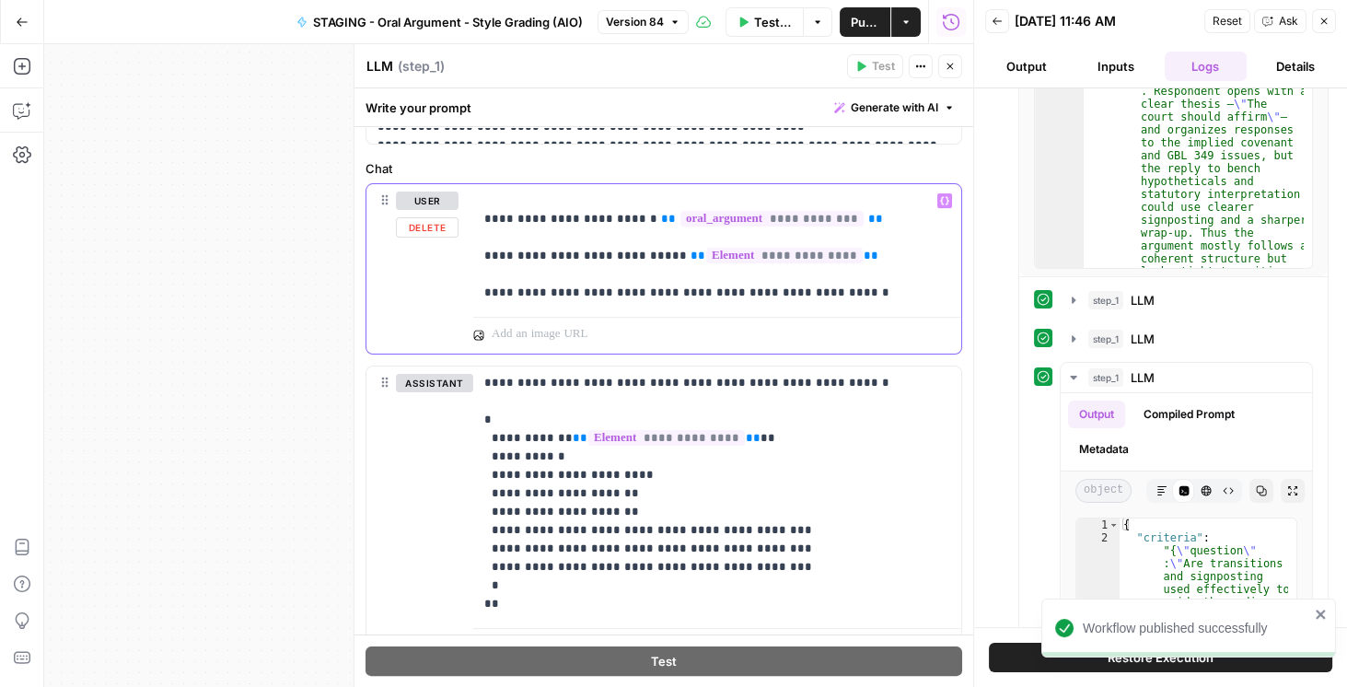
drag, startPoint x: 844, startPoint y: 291, endPoint x: 456, endPoint y: 291, distance: 388.4
click at [456, 291] on div "**********" at bounding box center [663, 268] width 595 height 169
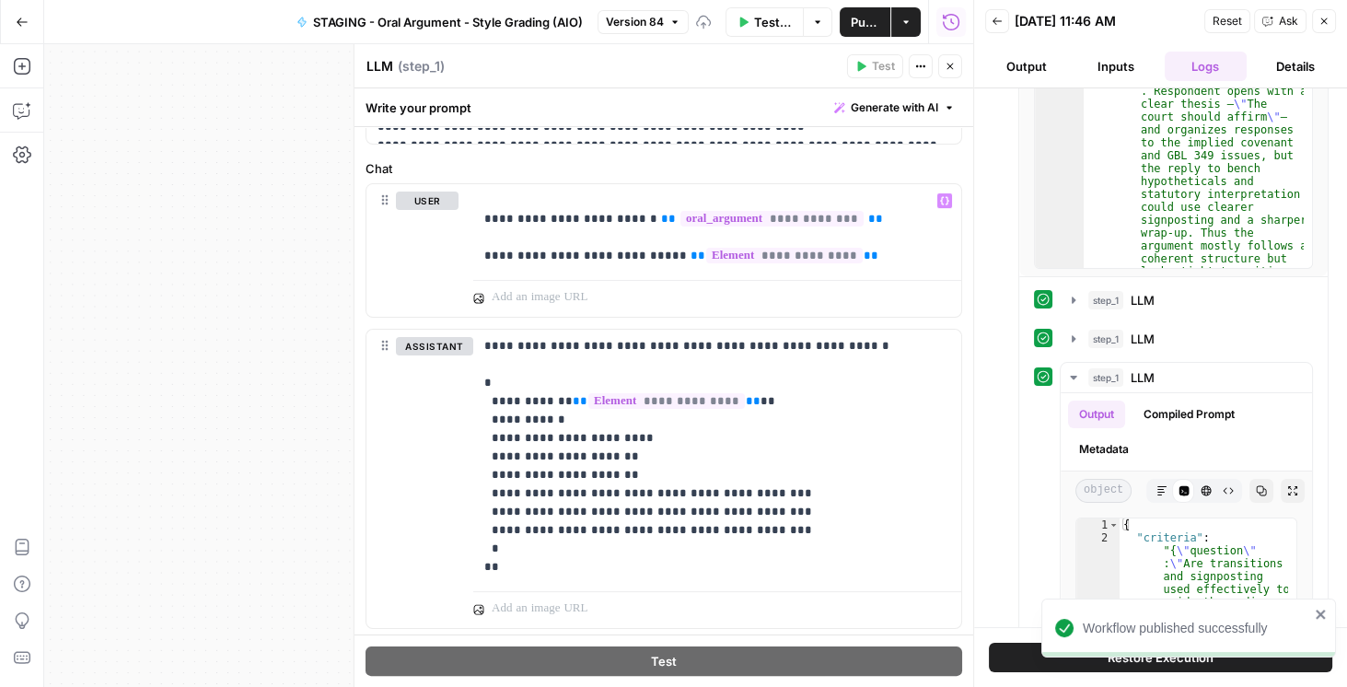
click at [874, 17] on span "Publish" at bounding box center [864, 22] width 29 height 18
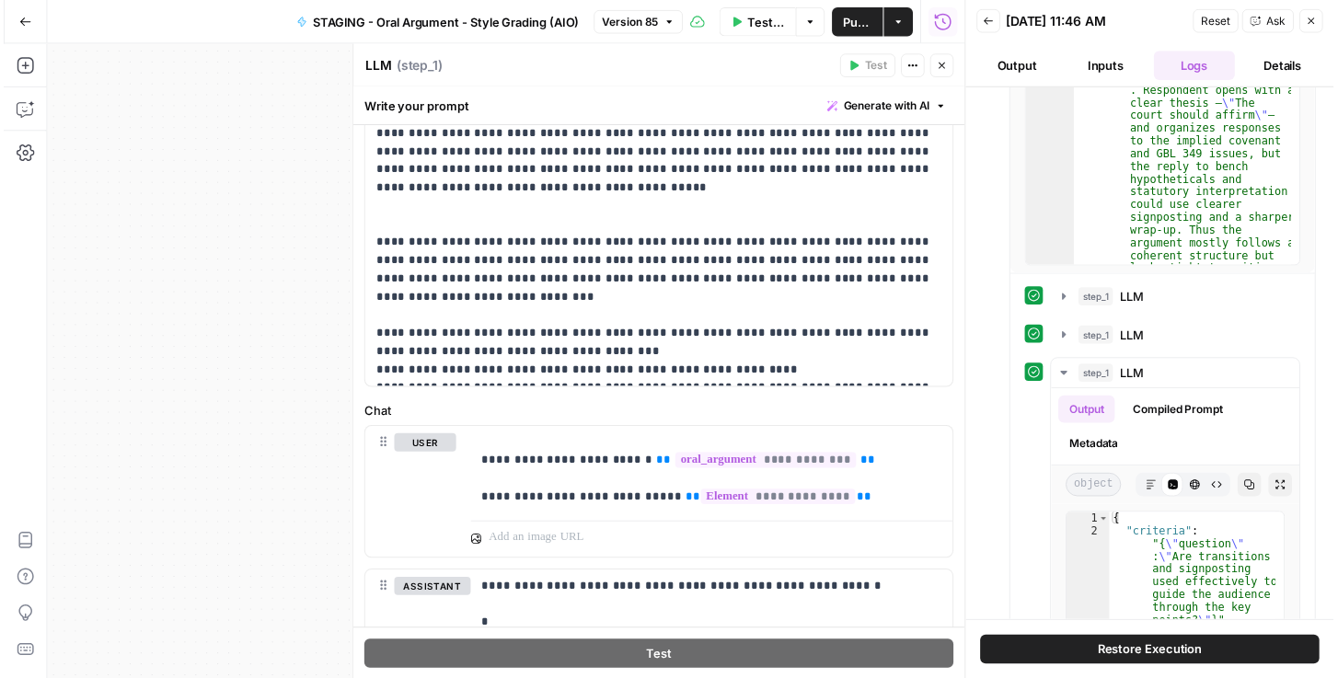
scroll to position [389, 0]
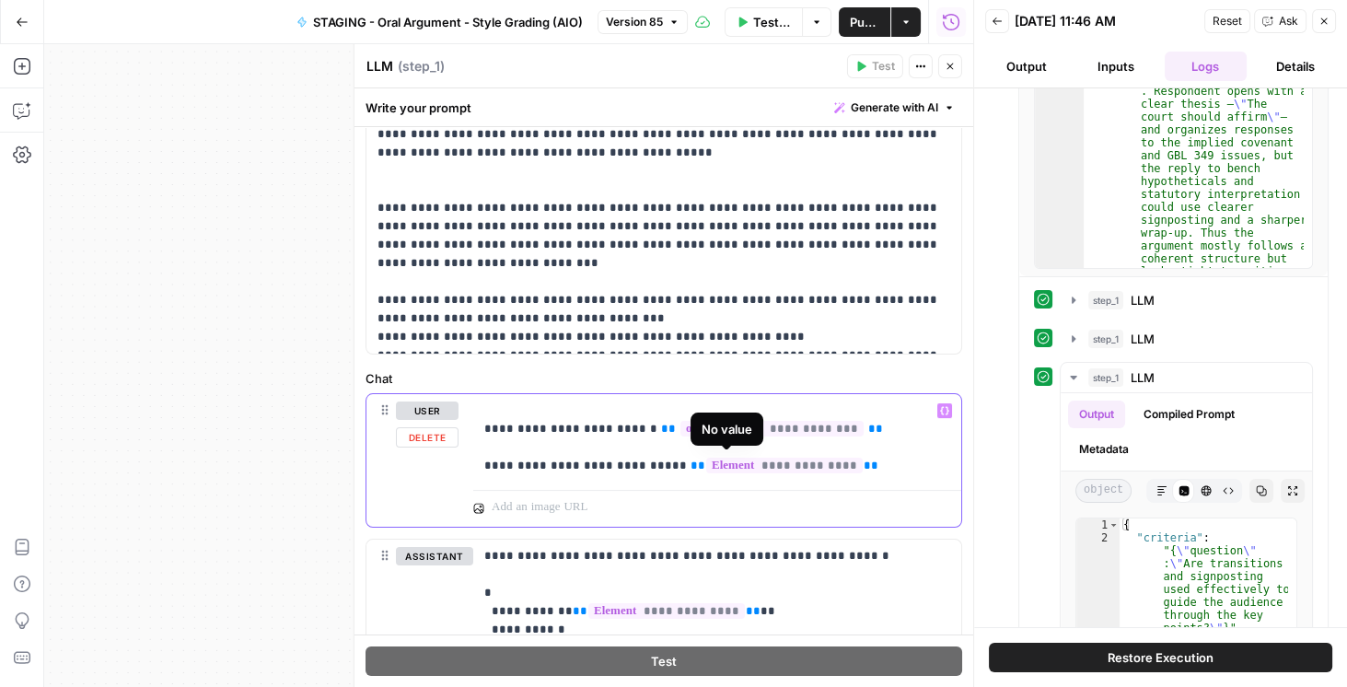
click at [824, 463] on p "**********" at bounding box center [713, 438] width 458 height 74
click at [826, 559] on p "**********" at bounding box center [713, 666] width 458 height 239
click at [868, 27] on span "Publish" at bounding box center [864, 22] width 29 height 18
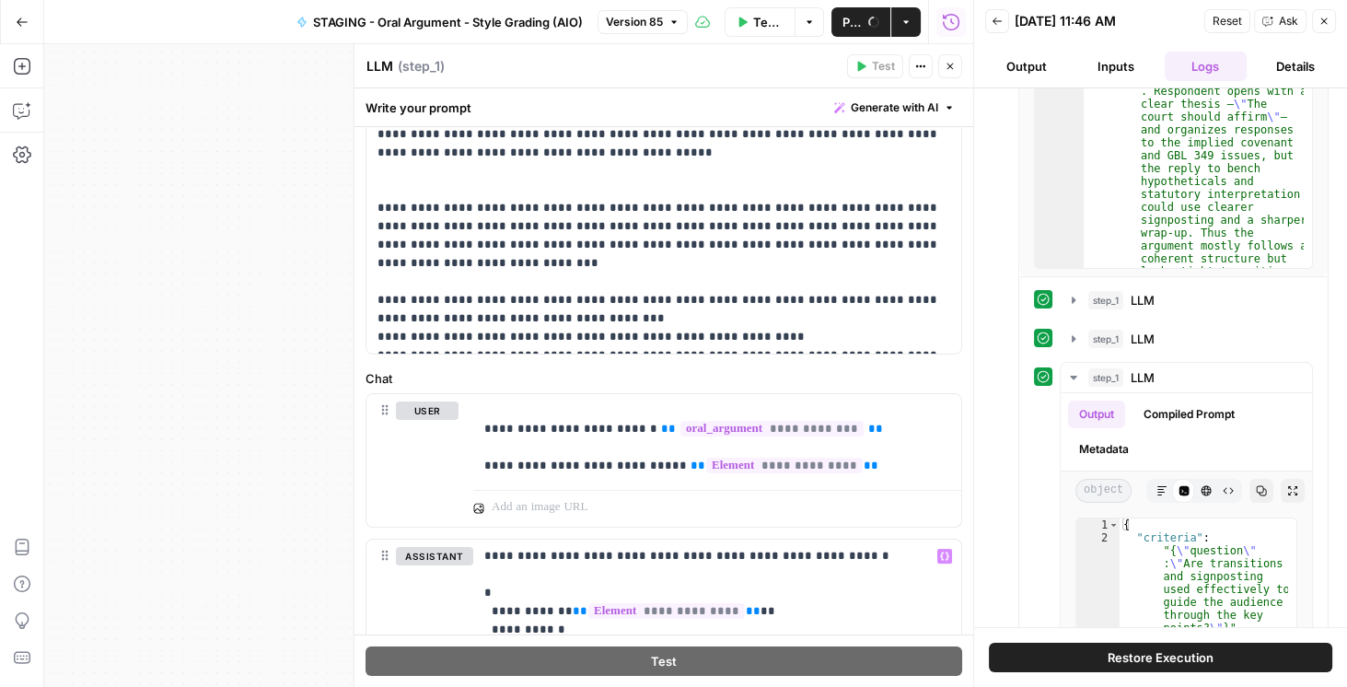
click at [769, 26] on span "Test Data" at bounding box center [768, 22] width 30 height 18
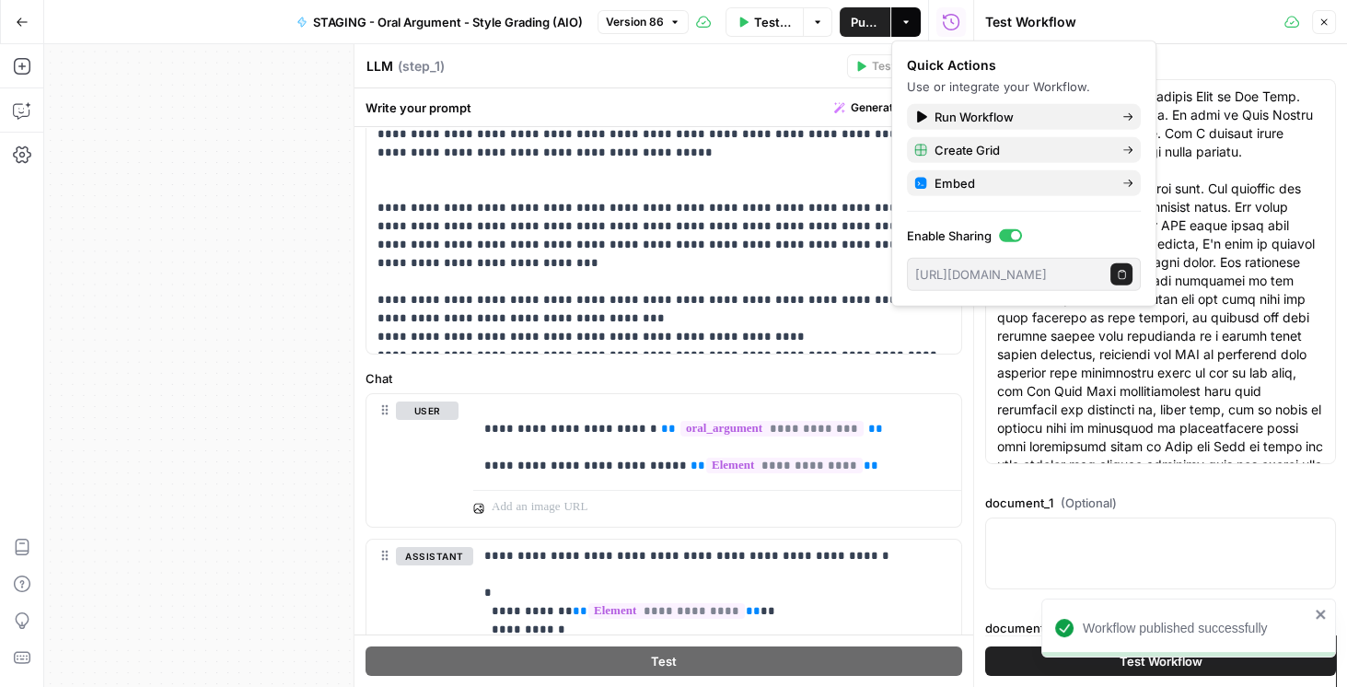
click at [769, 24] on span "Test Data" at bounding box center [773, 22] width 38 height 18
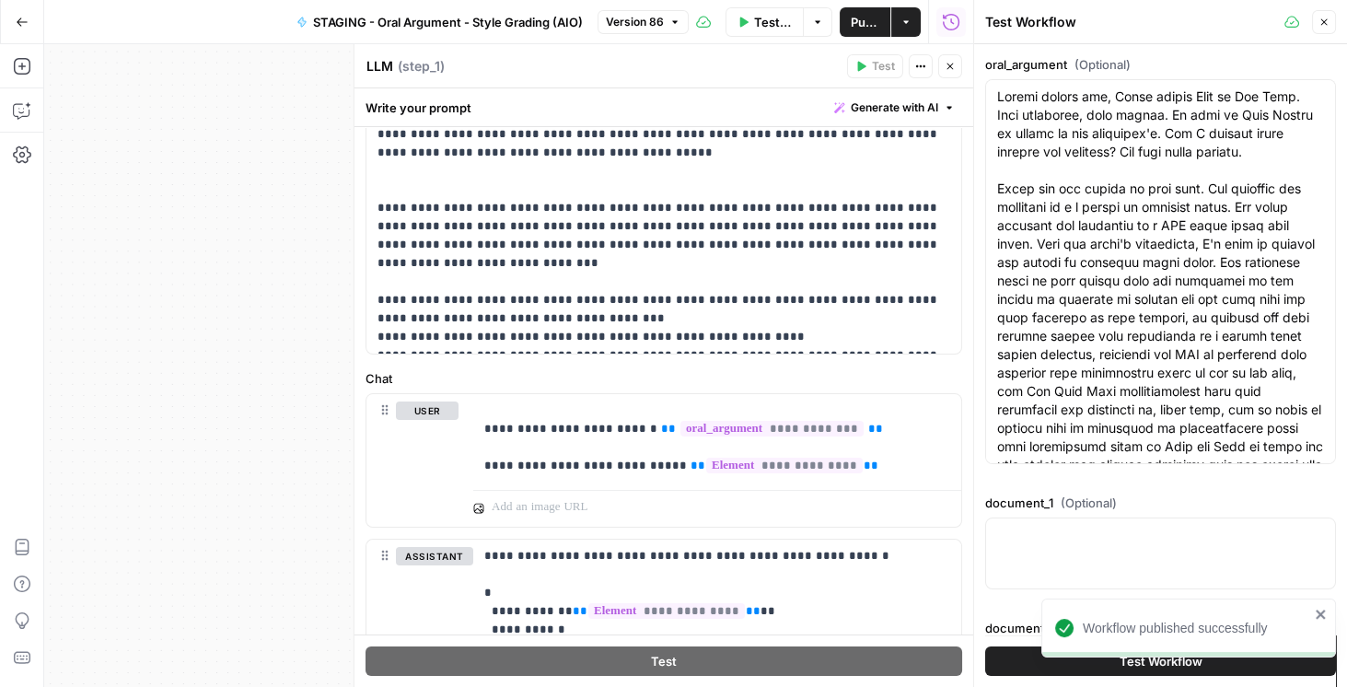
click at [766, 17] on span "Test Data" at bounding box center [773, 22] width 38 height 18
click at [1325, 24] on icon "button" at bounding box center [1324, 22] width 6 height 6
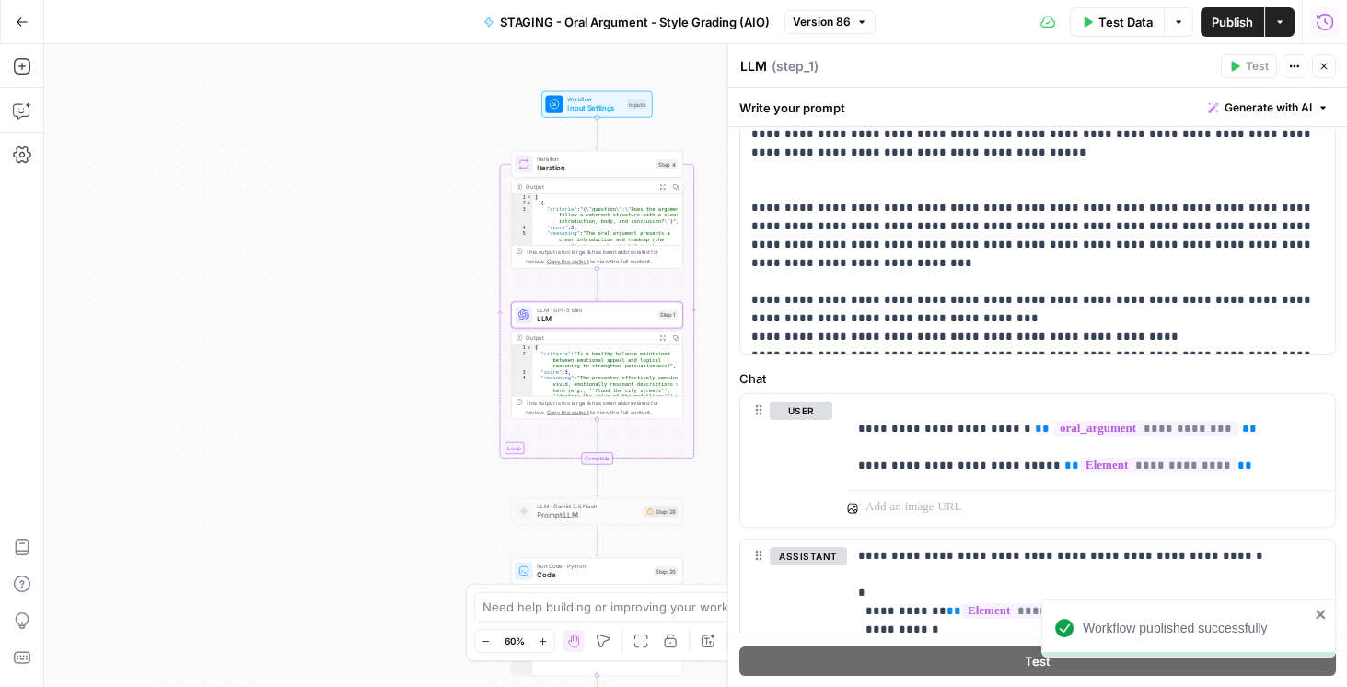
click at [1128, 19] on span "Test Data" at bounding box center [1125, 22] width 54 height 18
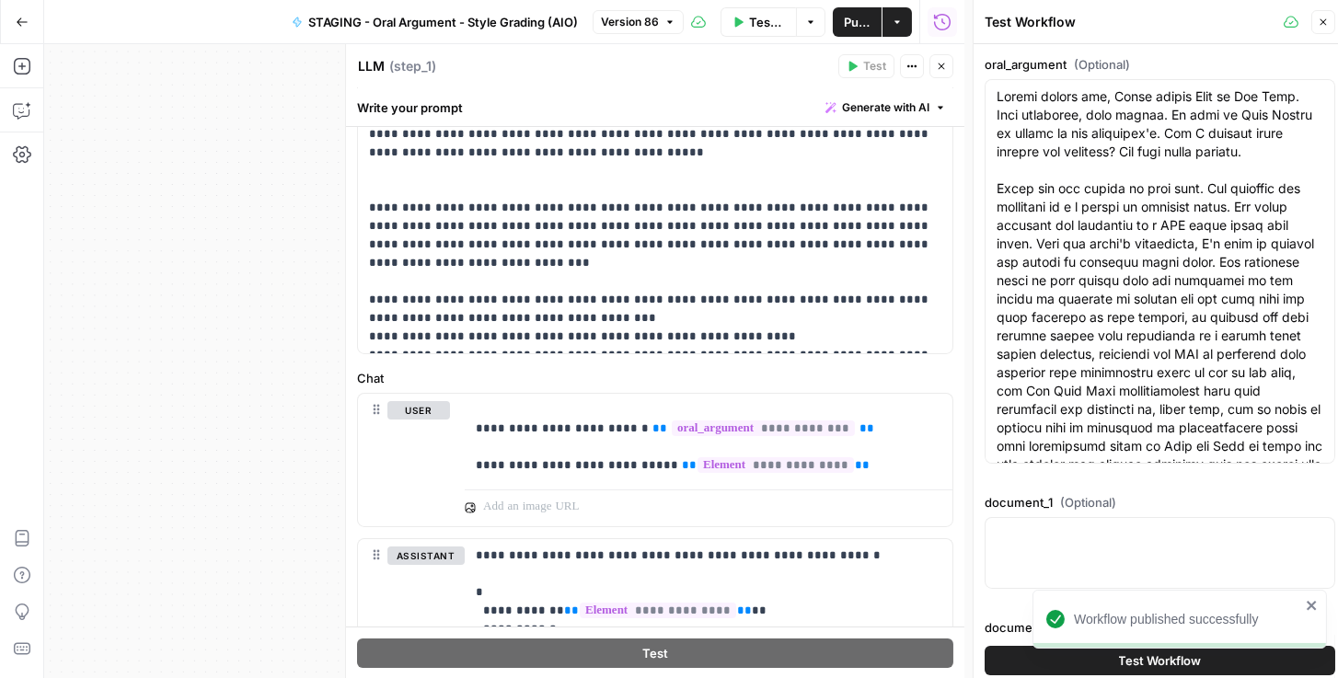
click at [1012, 664] on button "Test Workflow" at bounding box center [1160, 660] width 351 height 29
click at [1017, 657] on button "Test Workflow" at bounding box center [1160, 660] width 351 height 29
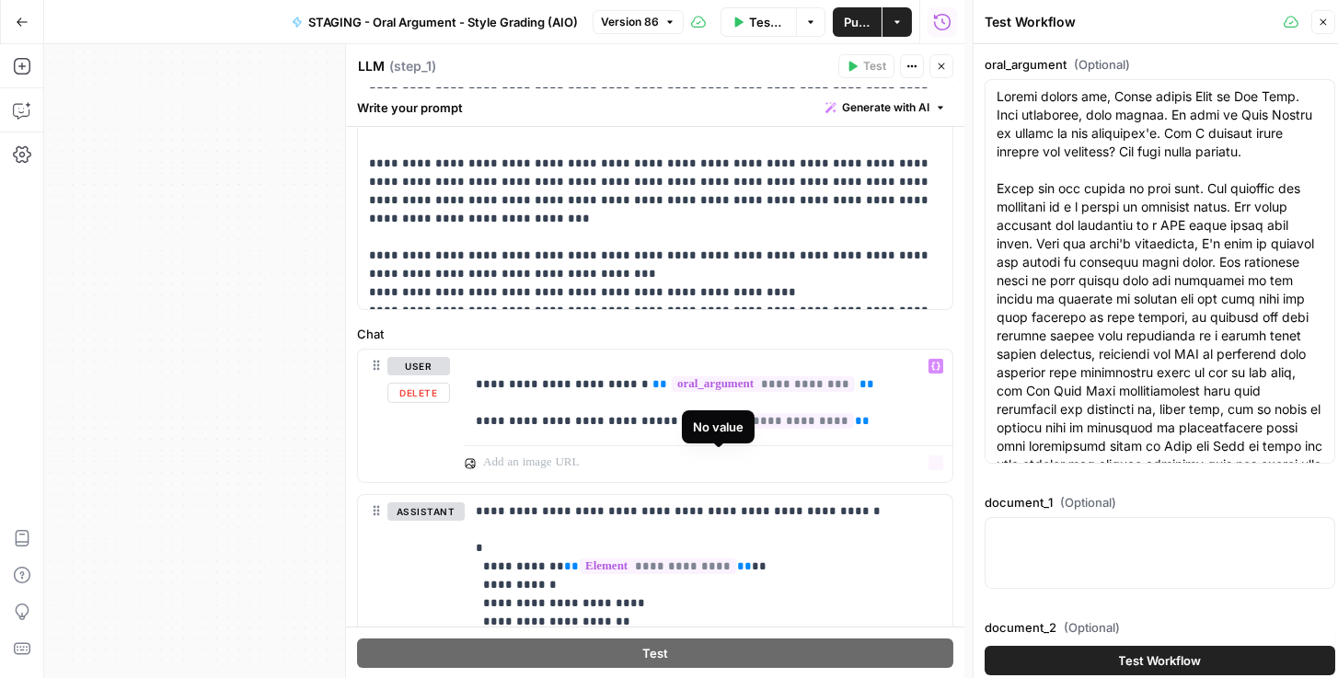
scroll to position [442, 0]
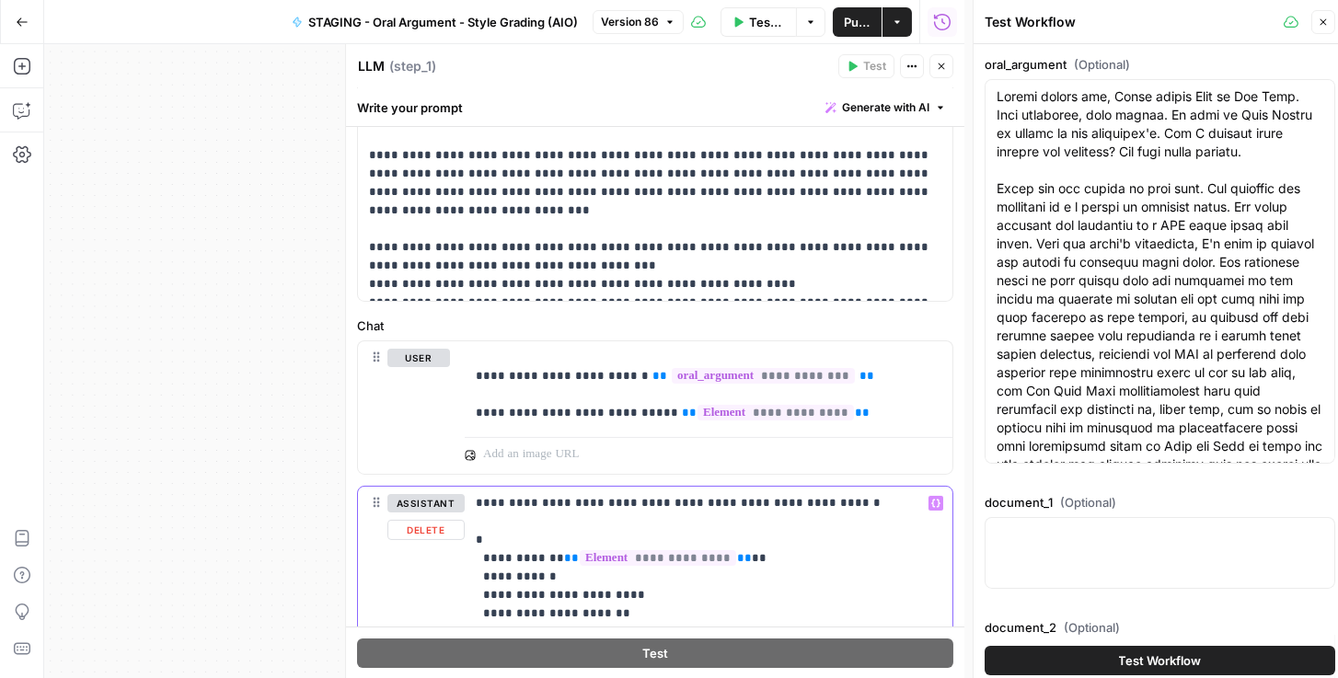
drag, startPoint x: 704, startPoint y: 556, endPoint x: 545, endPoint y: 554, distance: 159.2
click at [544, 554] on p "**********" at bounding box center [705, 613] width 458 height 239
drag, startPoint x: 540, startPoint y: 557, endPoint x: 704, endPoint y: 558, distance: 163.8
click at [704, 558] on p "**********" at bounding box center [705, 613] width 458 height 239
click at [821, 502] on p "**********" at bounding box center [705, 613] width 458 height 239
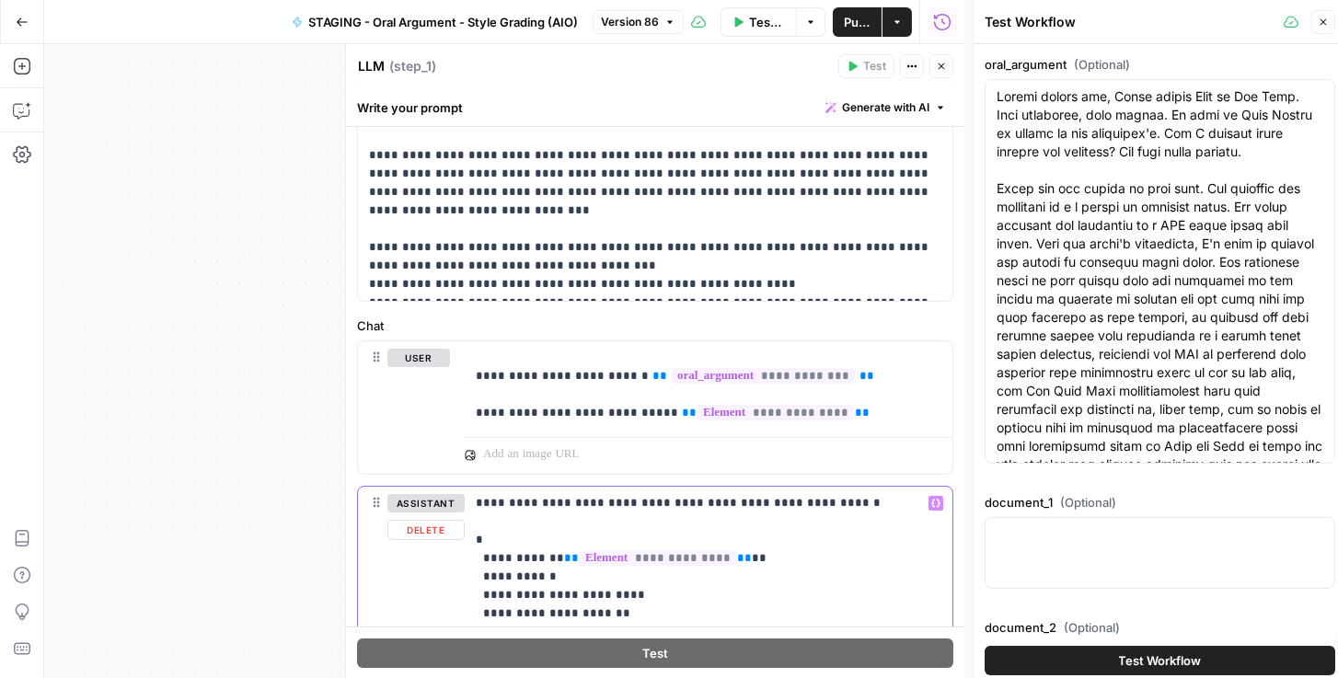
click at [818, 503] on p "**********" at bounding box center [705, 613] width 458 height 239
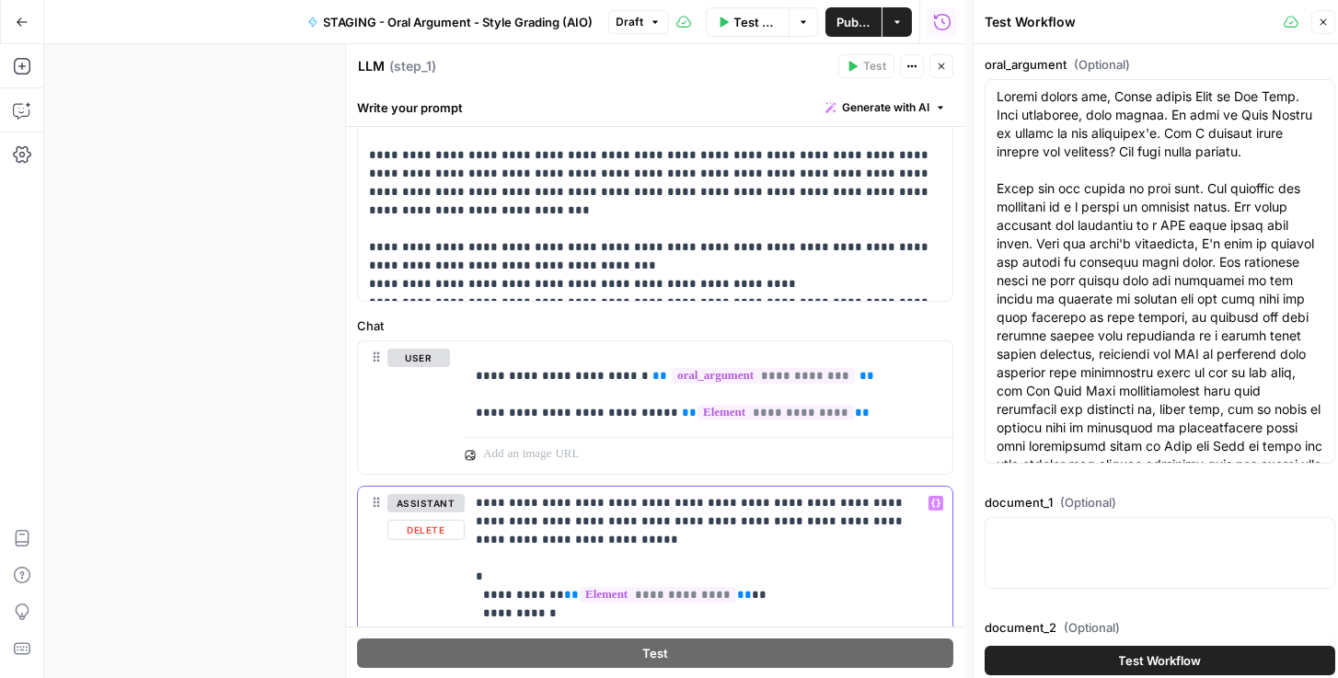
drag, startPoint x: 518, startPoint y: 537, endPoint x: 828, endPoint y: 495, distance: 312.9
click at [828, 495] on p "**********" at bounding box center [705, 632] width 458 height 276
copy p "**********"
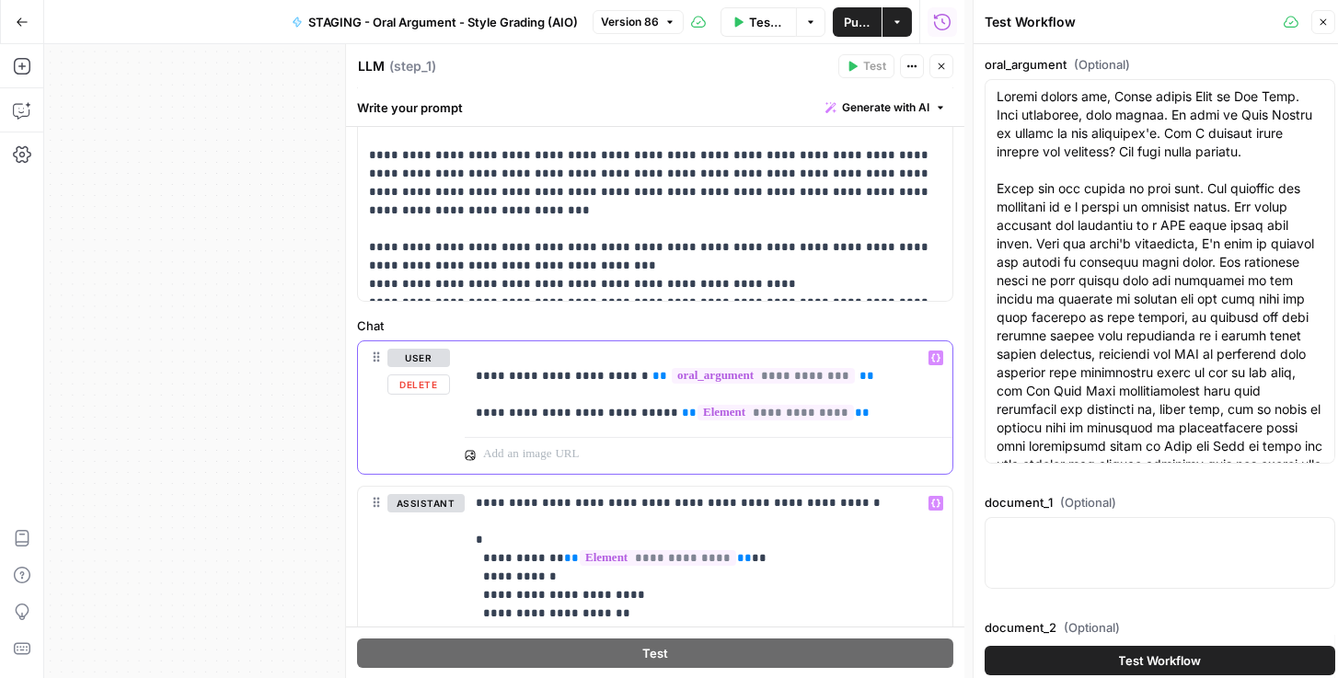
click at [623, 423] on div "**********" at bounding box center [709, 385] width 488 height 88
click at [849, 411] on p "**********" at bounding box center [705, 386] width 458 height 74
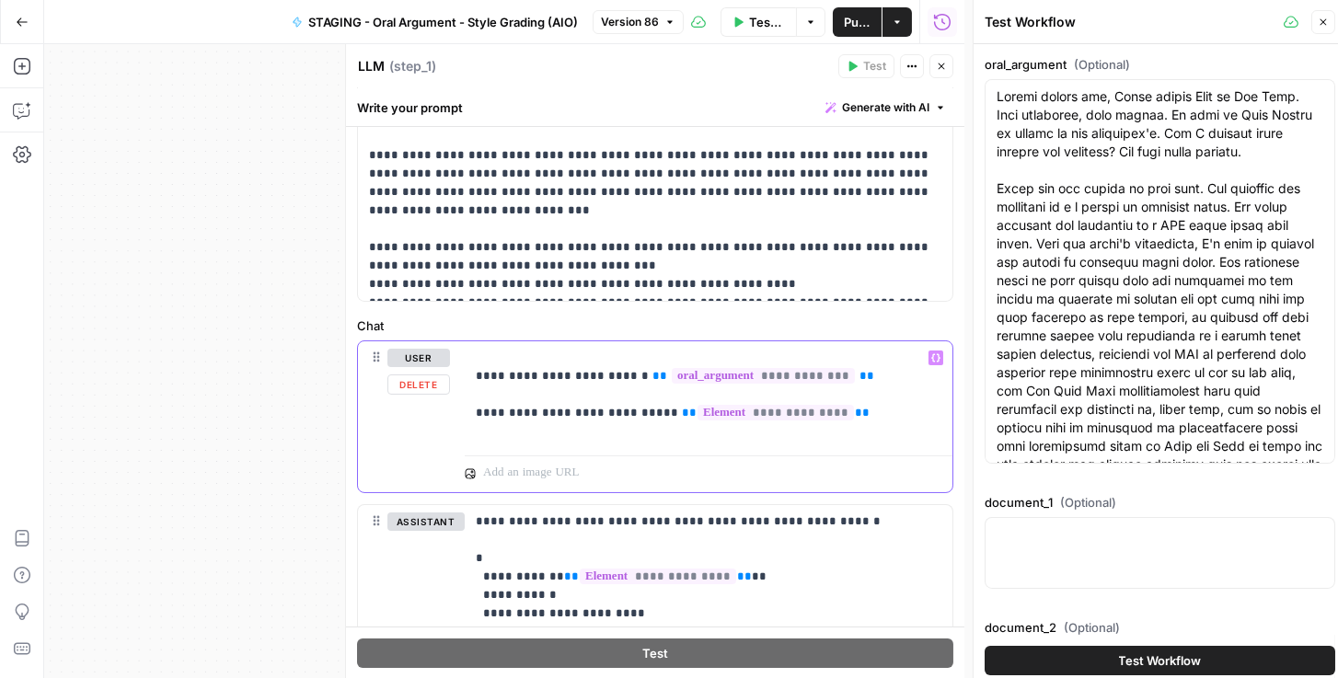
paste div
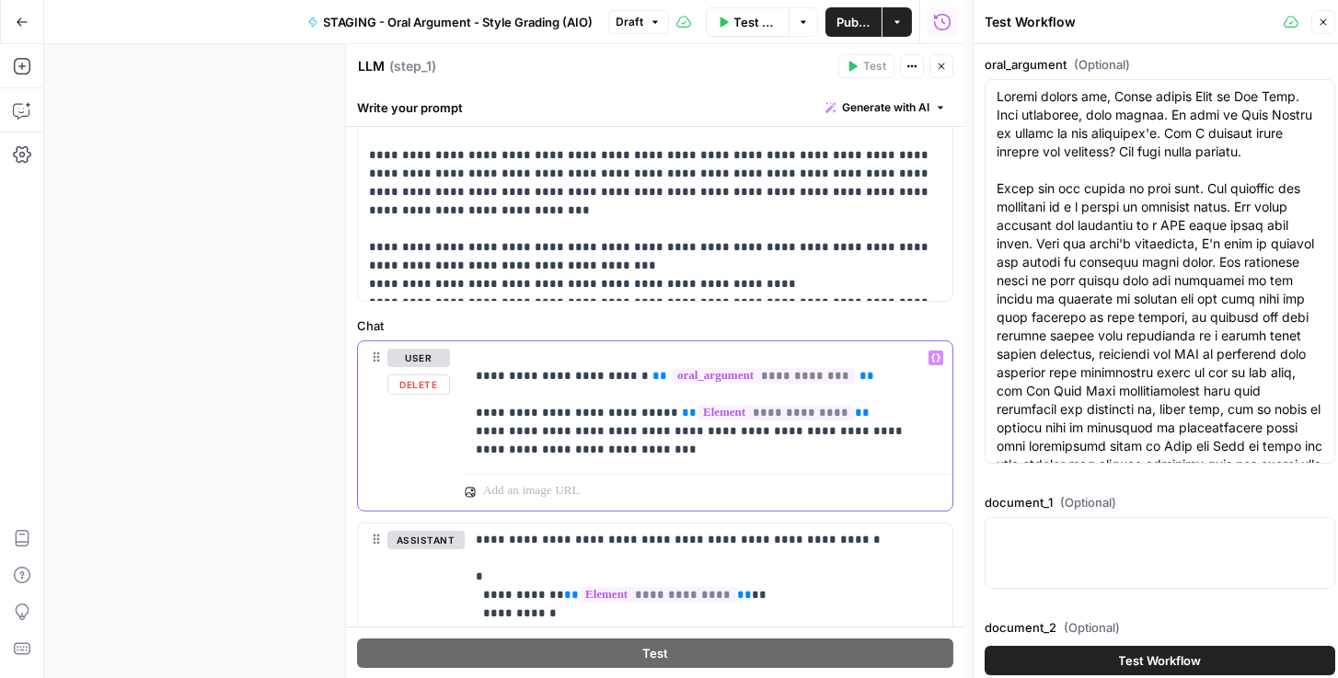
drag, startPoint x: 599, startPoint y: 449, endPoint x: 477, endPoint y: 429, distance: 124.1
click at [477, 429] on p "**********" at bounding box center [705, 404] width 458 height 110
click at [726, 447] on p "**********" at bounding box center [705, 404] width 458 height 110
drag, startPoint x: 804, startPoint y: 430, endPoint x: 916, endPoint y: 422, distance: 112.6
click at [916, 422] on p "**********" at bounding box center [705, 404] width 458 height 110
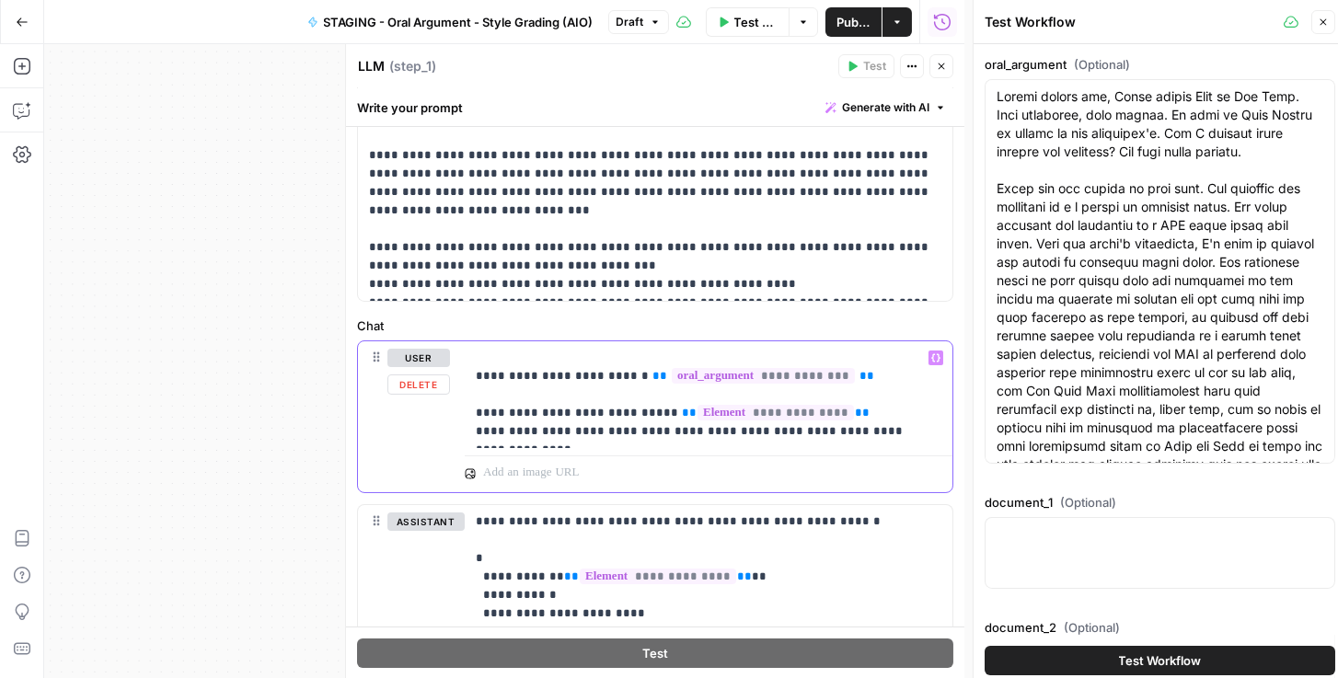
drag, startPoint x: 850, startPoint y: 427, endPoint x: 474, endPoint y: 432, distance: 376.5
click at [474, 432] on div "**********" at bounding box center [709, 394] width 488 height 107
copy p "**********"
click at [858, 26] on span "Publish" at bounding box center [854, 22] width 34 height 18
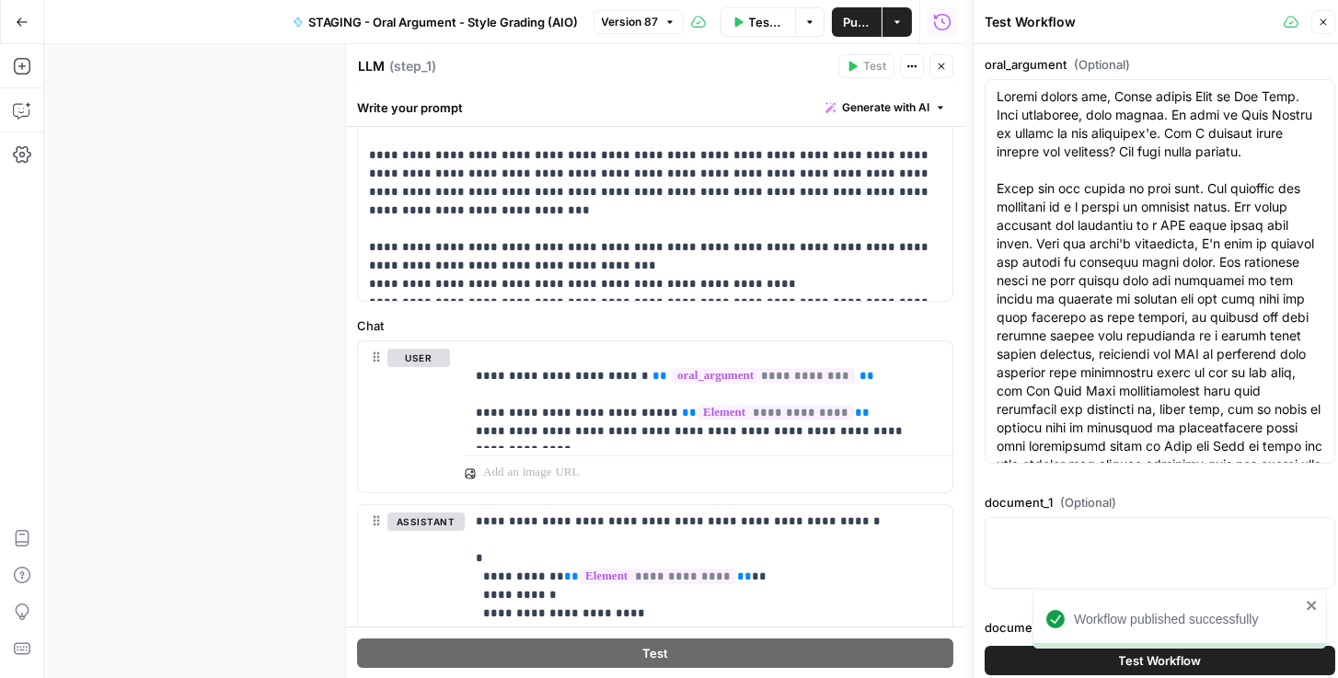
click at [767, 17] on span "Test Data" at bounding box center [767, 22] width 36 height 18
click at [1042, 665] on button "Test Workflow" at bounding box center [1160, 660] width 351 height 29
click at [1317, 607] on icon "close" at bounding box center [1312, 605] width 13 height 15
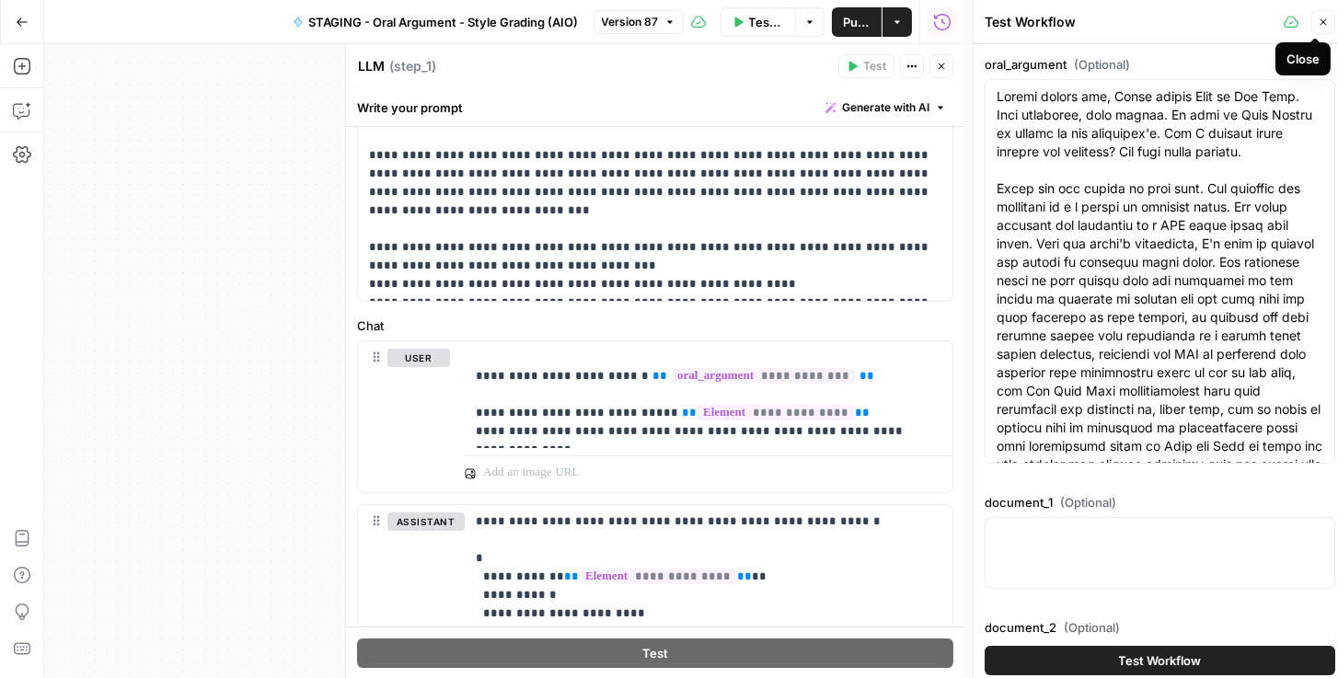
click at [1325, 24] on icon "button" at bounding box center [1323, 22] width 11 height 11
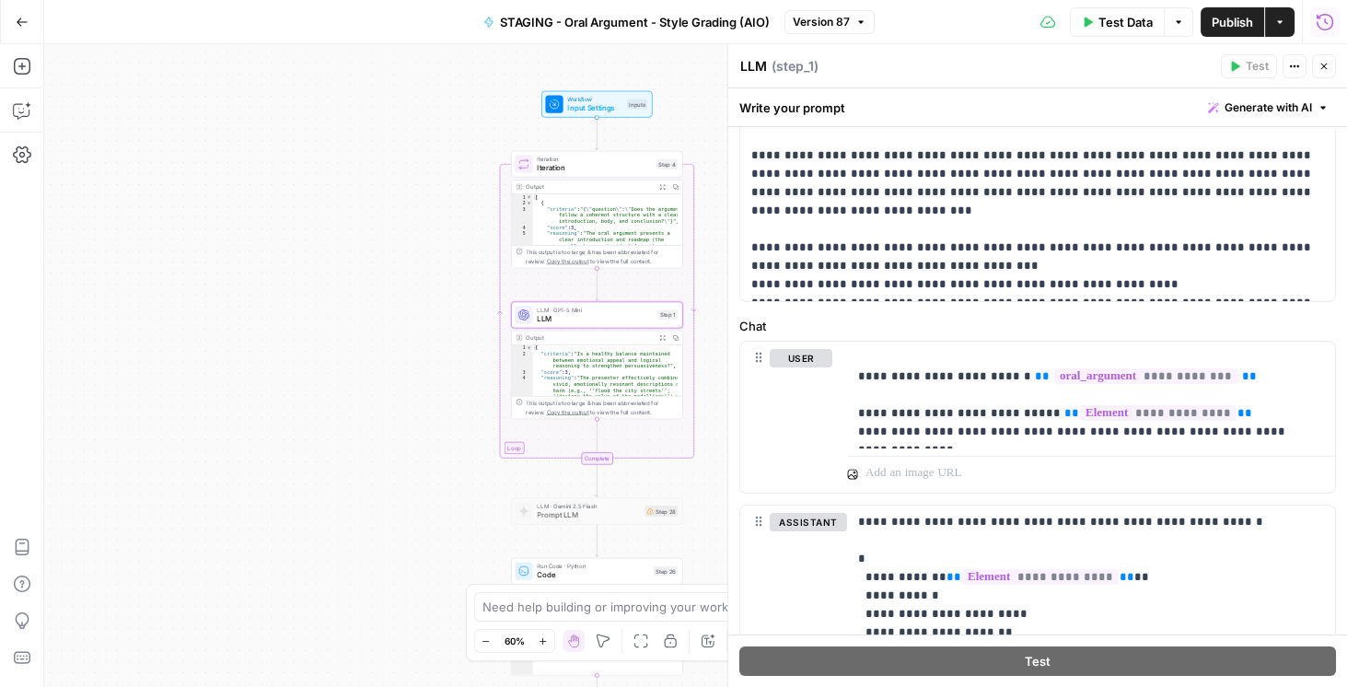
click at [1331, 15] on div "Close" at bounding box center [1311, 29] width 55 height 33
click at [1319, 23] on icon "button" at bounding box center [1324, 22] width 18 height 18
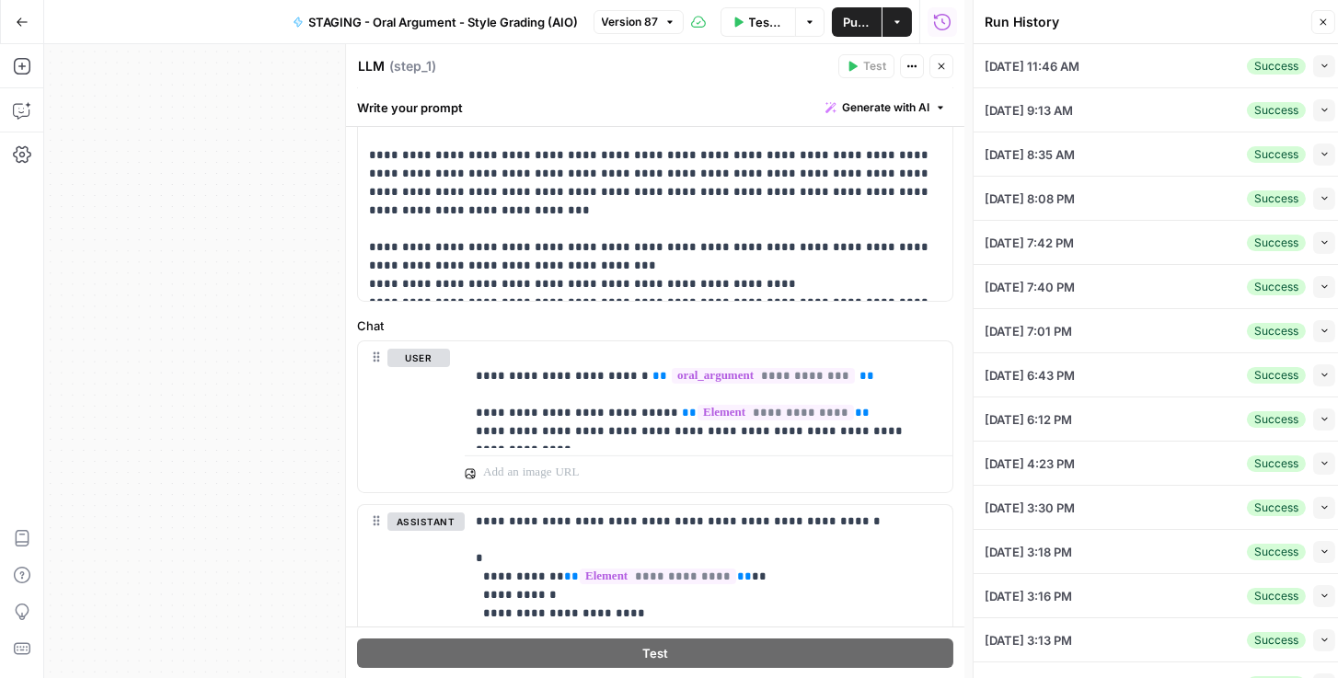
click at [1320, 66] on icon "button" at bounding box center [1325, 66] width 10 height 10
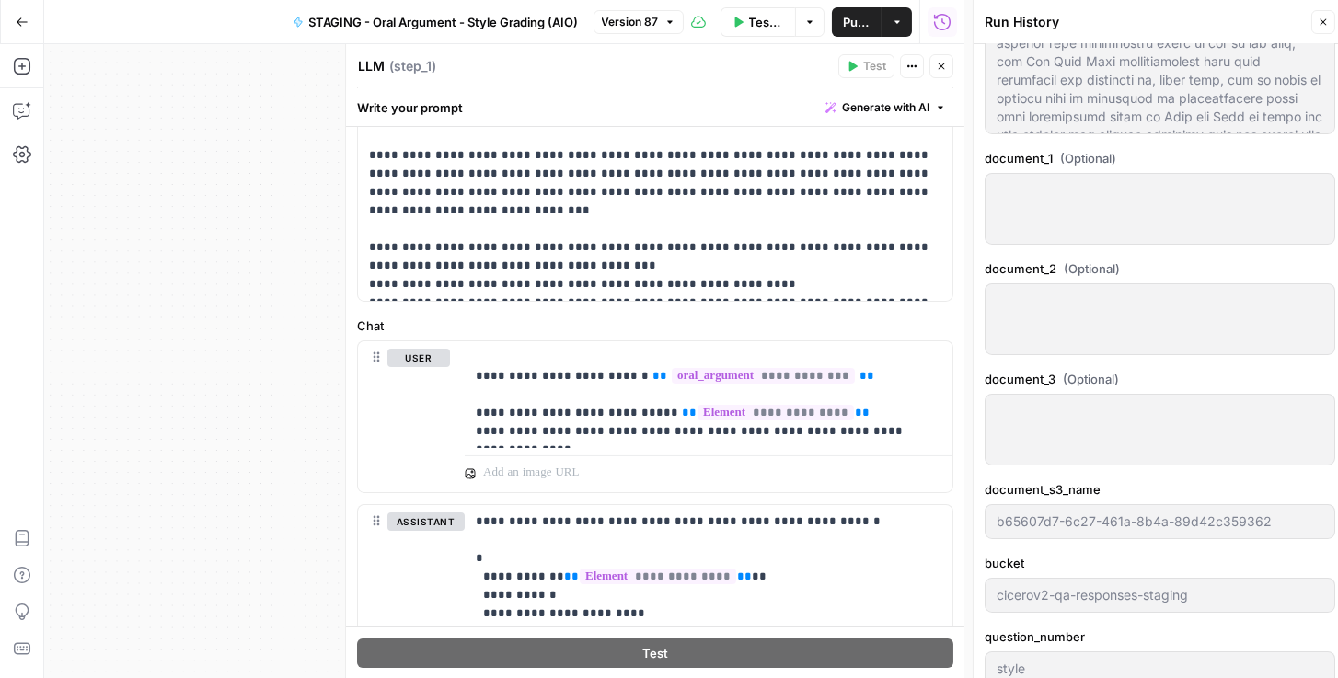
scroll to position [736, 0]
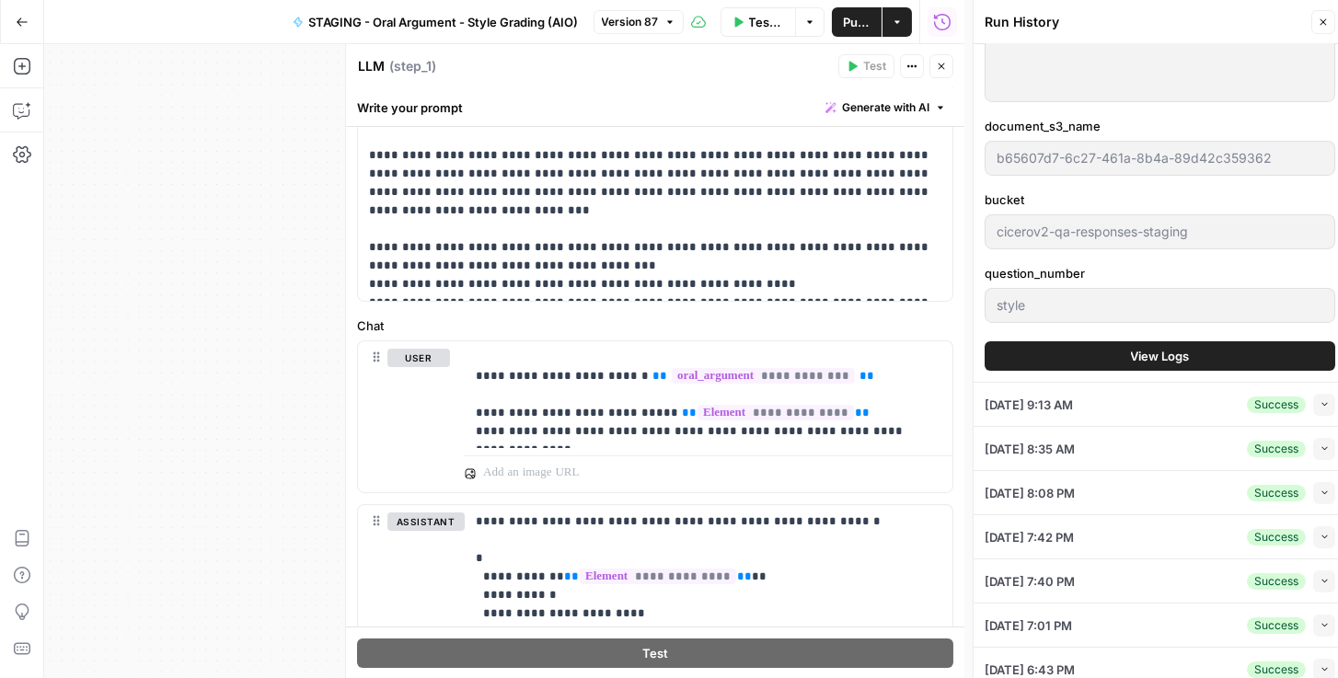
click at [1131, 351] on span "View Logs" at bounding box center [1160, 356] width 59 height 18
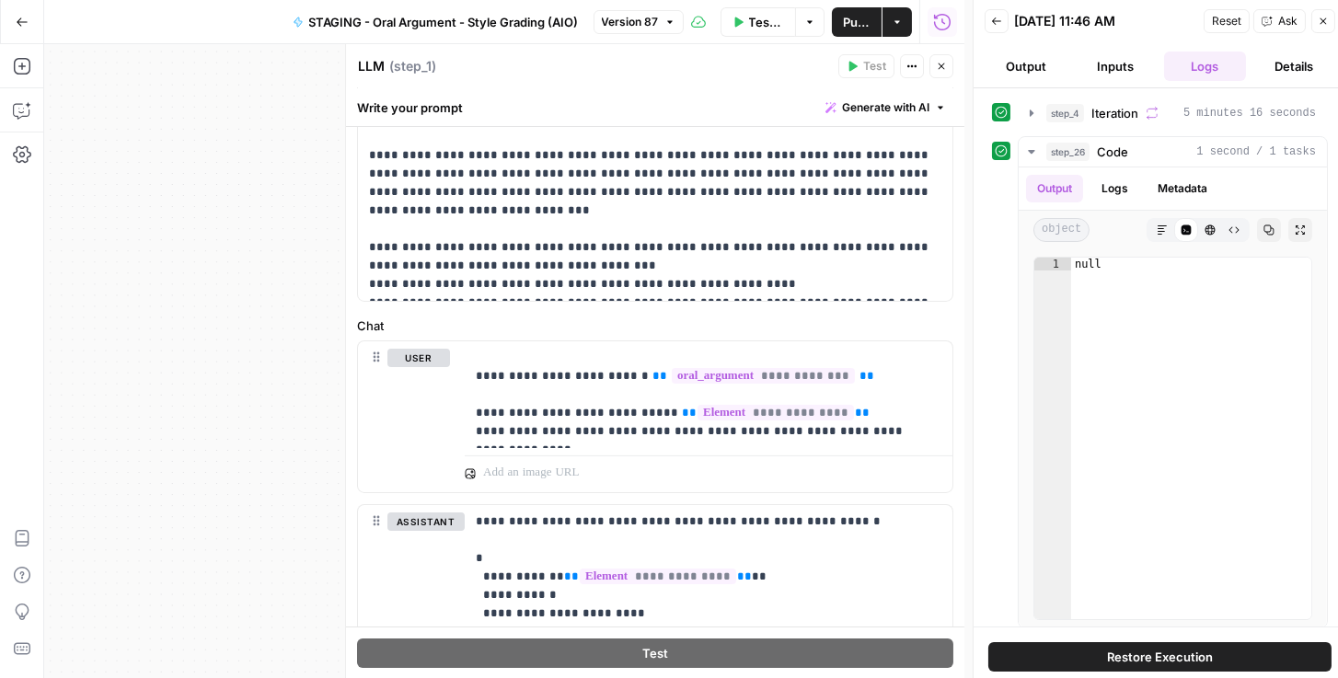
click at [1144, 661] on span "Restore Execution" at bounding box center [1160, 657] width 106 height 18
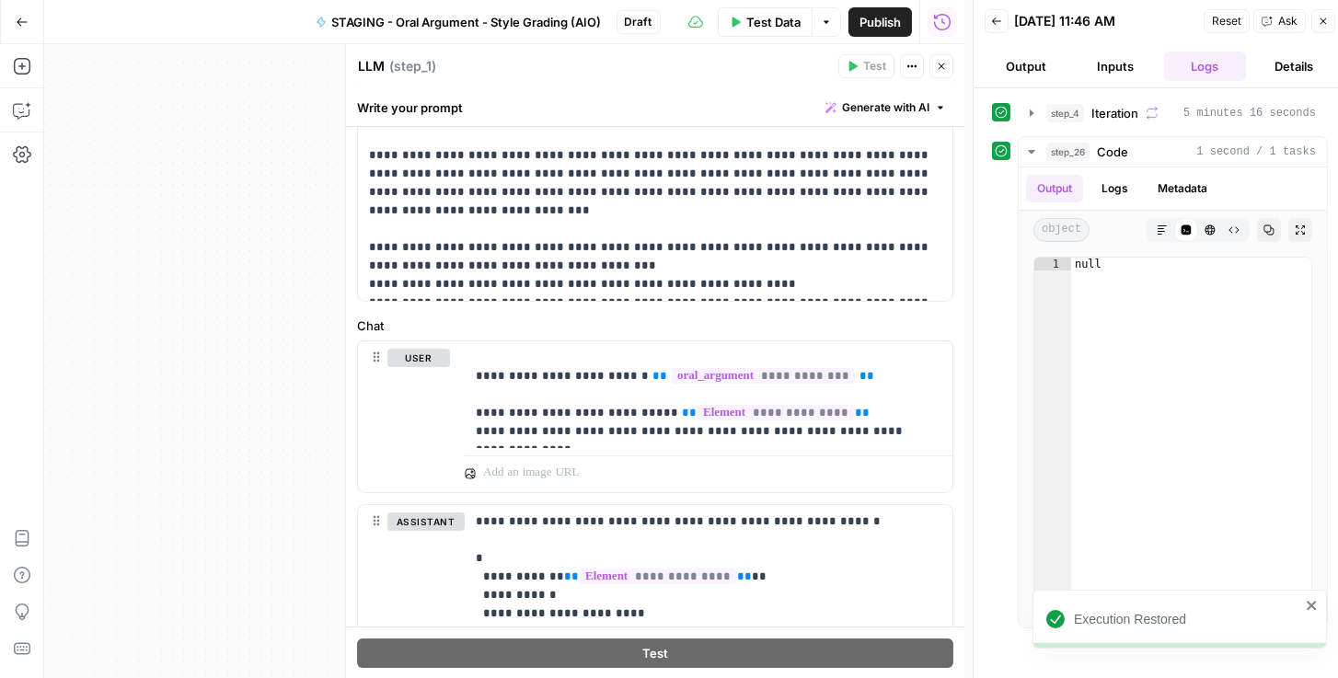
click at [1127, 71] on button "Inputs" at bounding box center [1115, 66] width 82 height 29
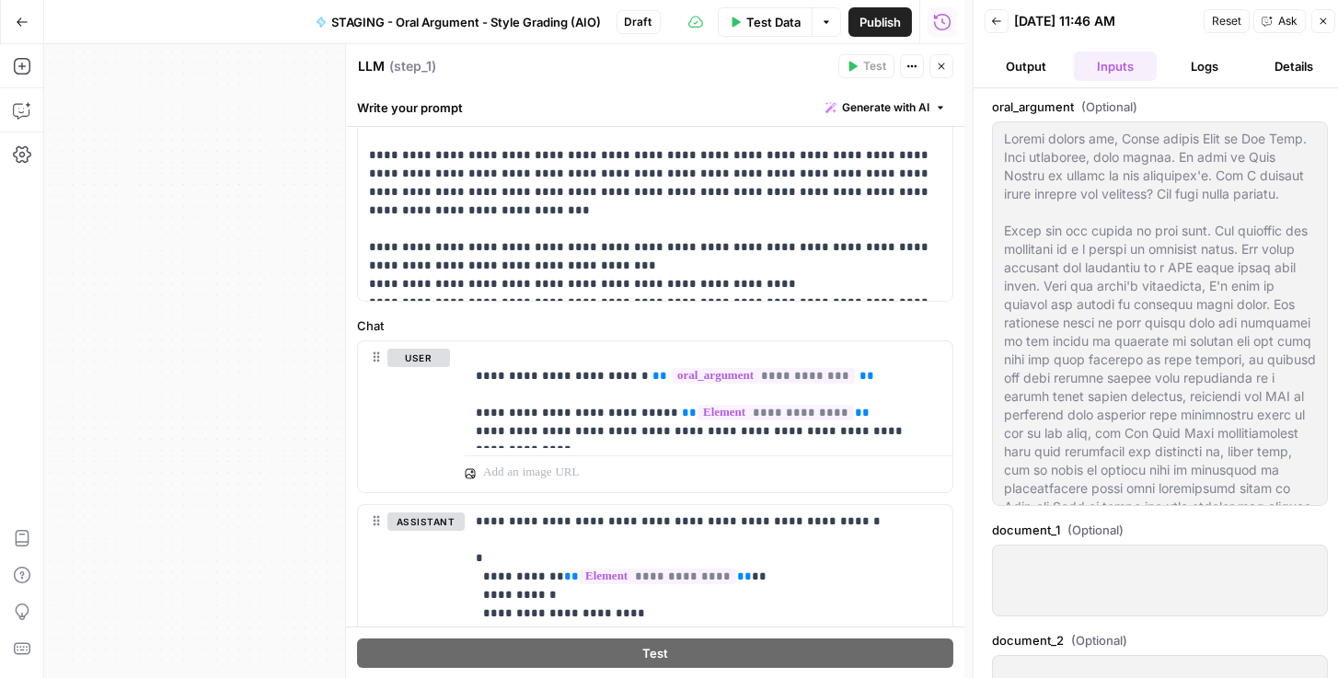
click at [1204, 66] on button "Logs" at bounding box center [1205, 66] width 82 height 29
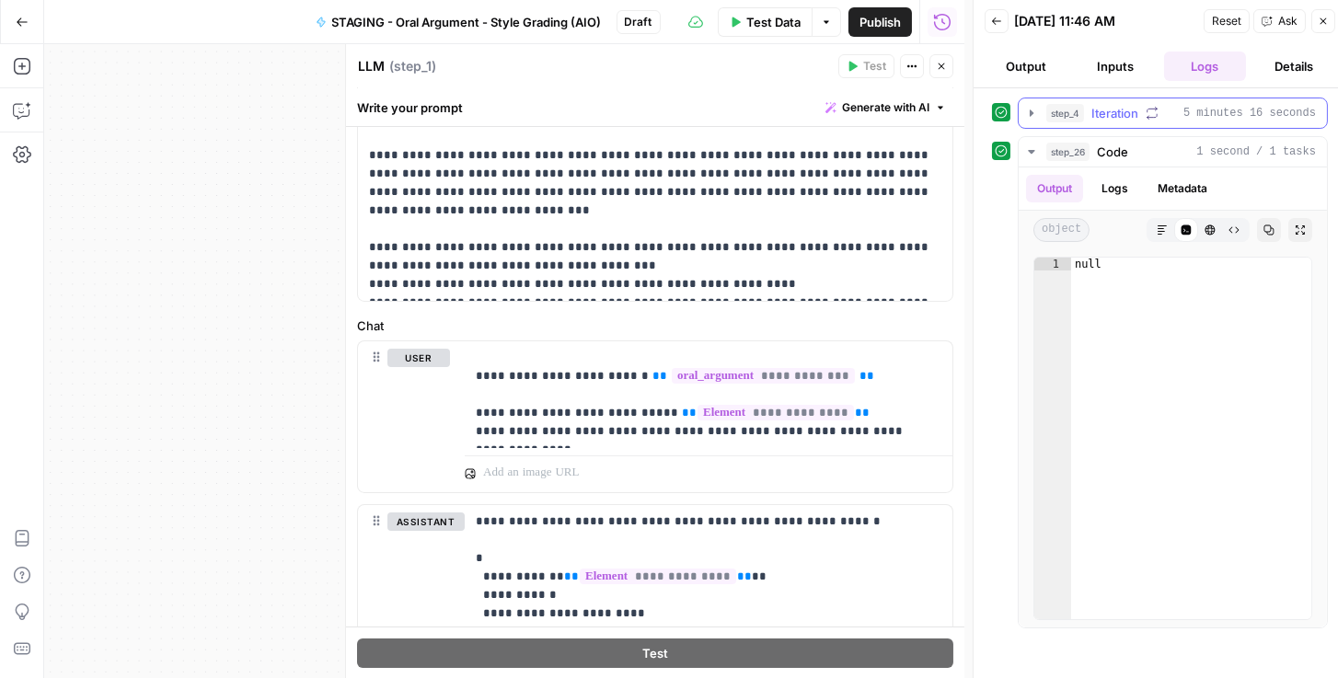
click at [1035, 120] on button "step_4 Iteration 5 minutes 16 seconds" at bounding box center [1173, 112] width 308 height 29
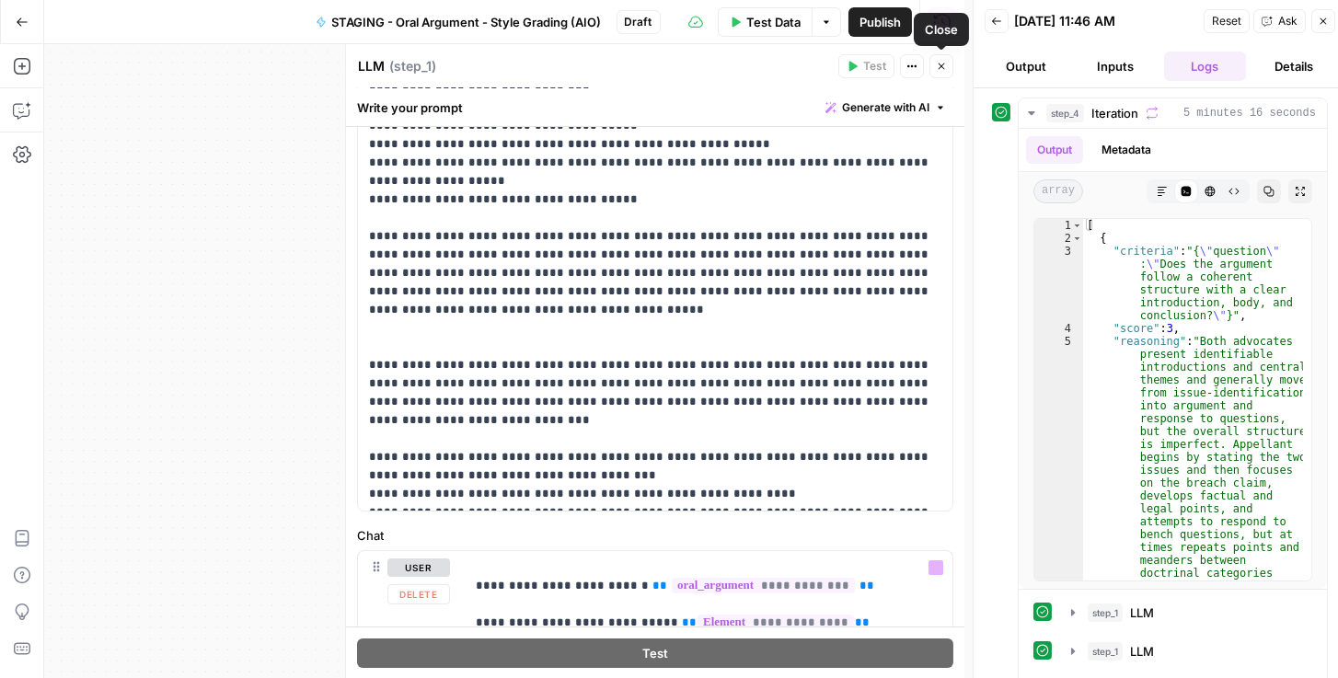
scroll to position [231, 0]
click at [943, 64] on icon "button" at bounding box center [941, 66] width 11 height 11
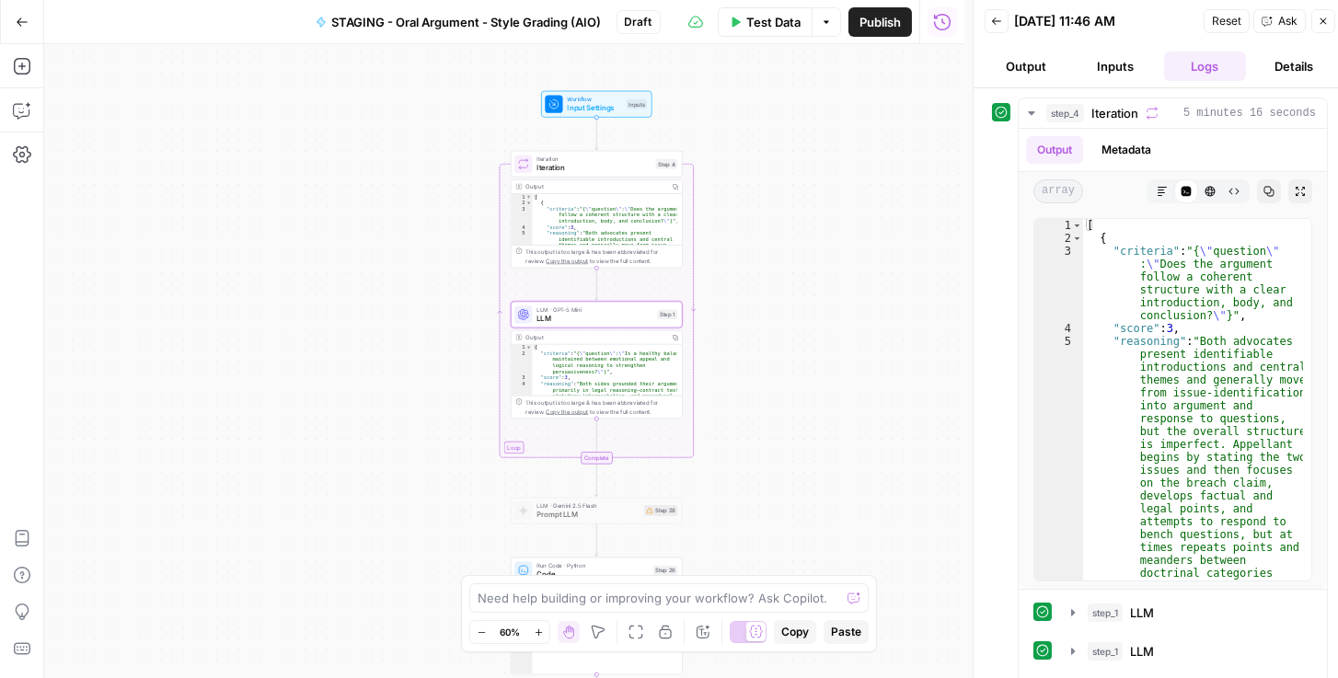
click at [595, 166] on span "Iteration" at bounding box center [594, 167] width 115 height 11
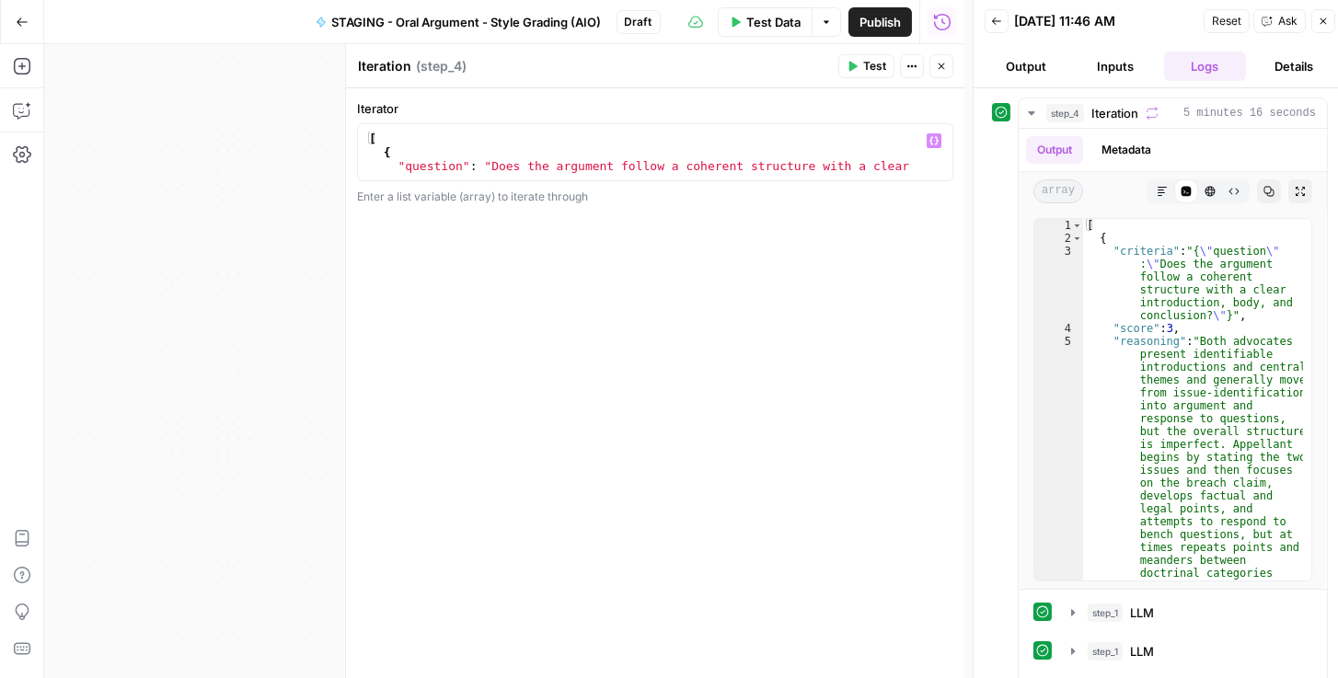
click at [379, 140] on div "[ { "question" : "Does the argument follow a coherent structure with a clear in…" at bounding box center [651, 173] width 572 height 83
type textarea "* *"
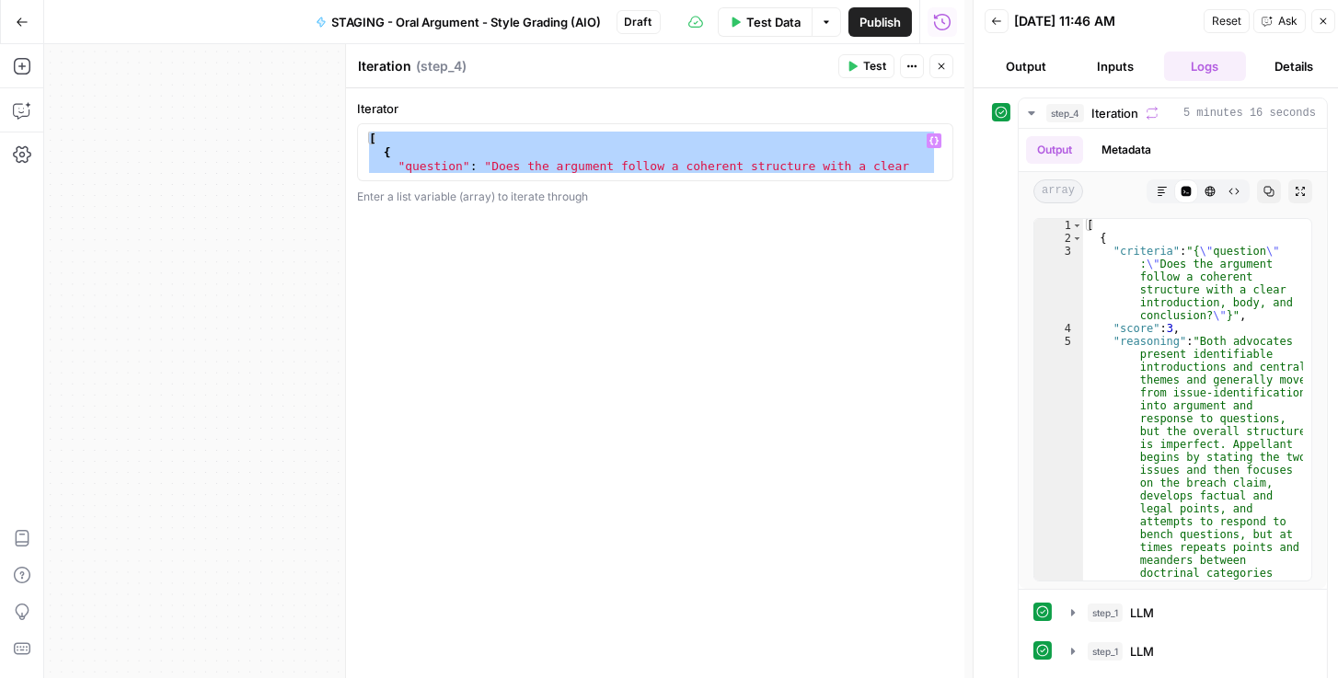
paste textarea
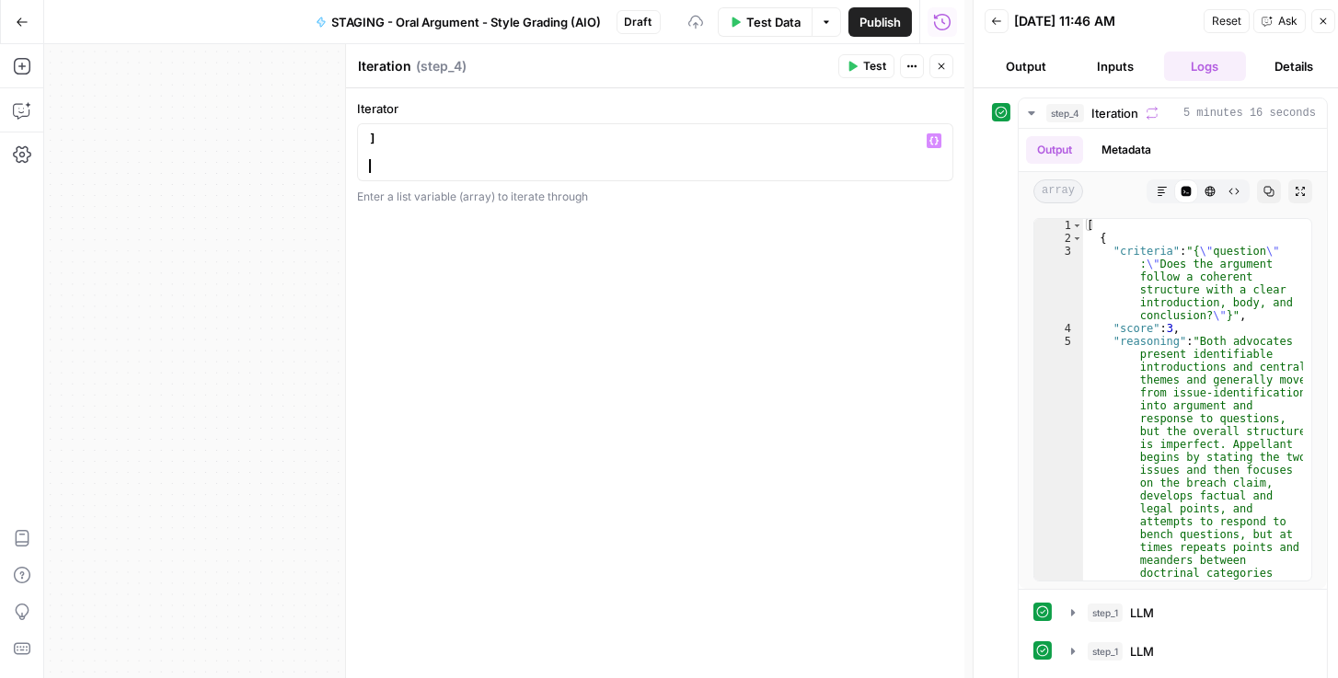
scroll to position [637, 0]
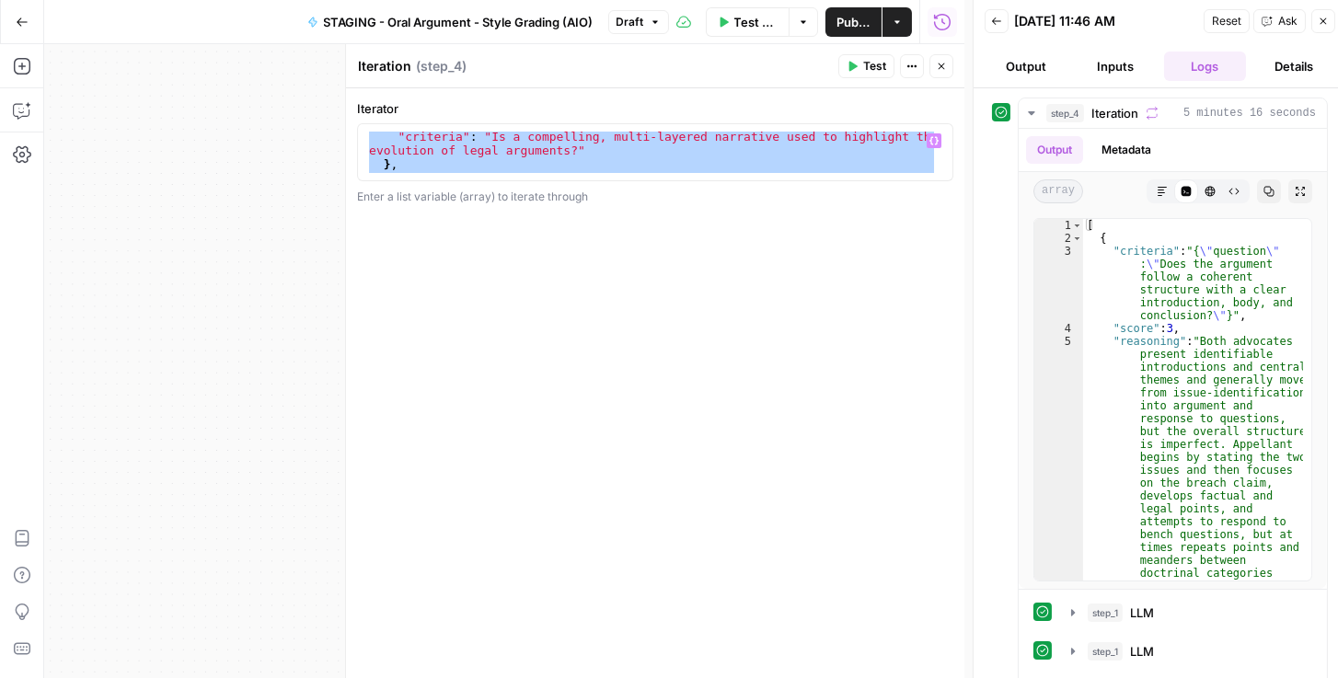
paste textarea
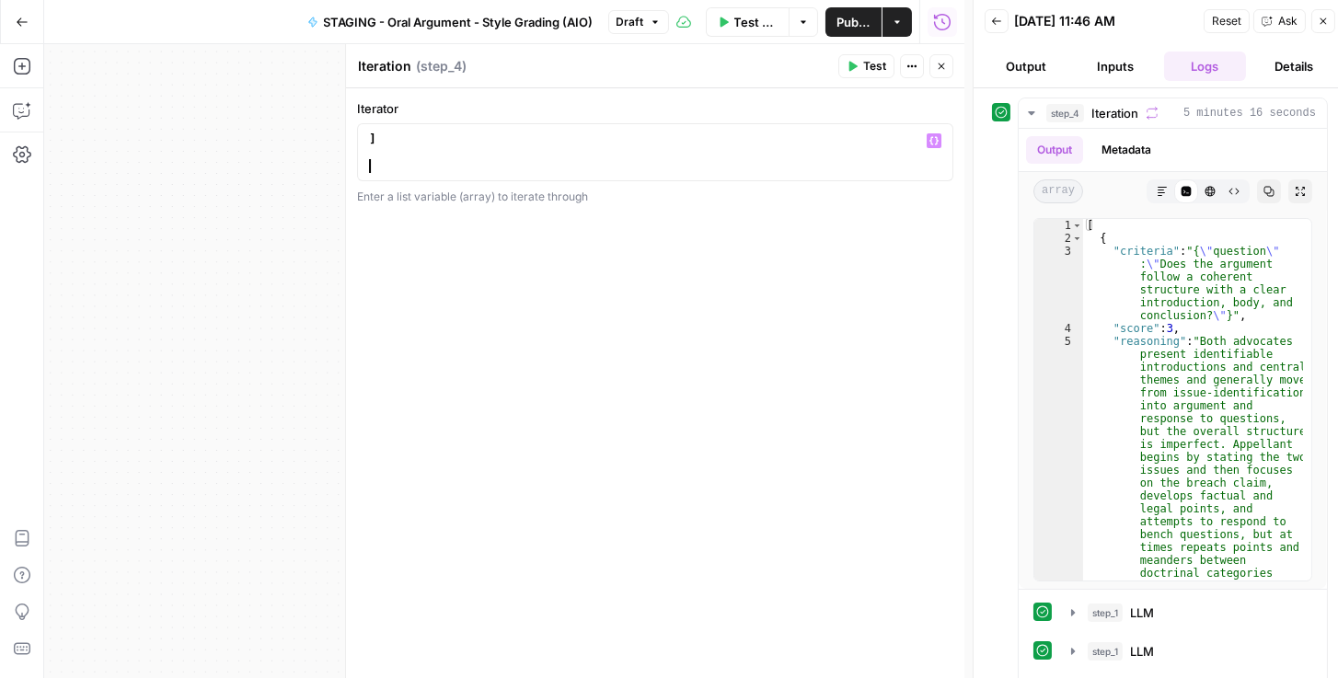
scroll to position [732, 0]
type textarea "*"
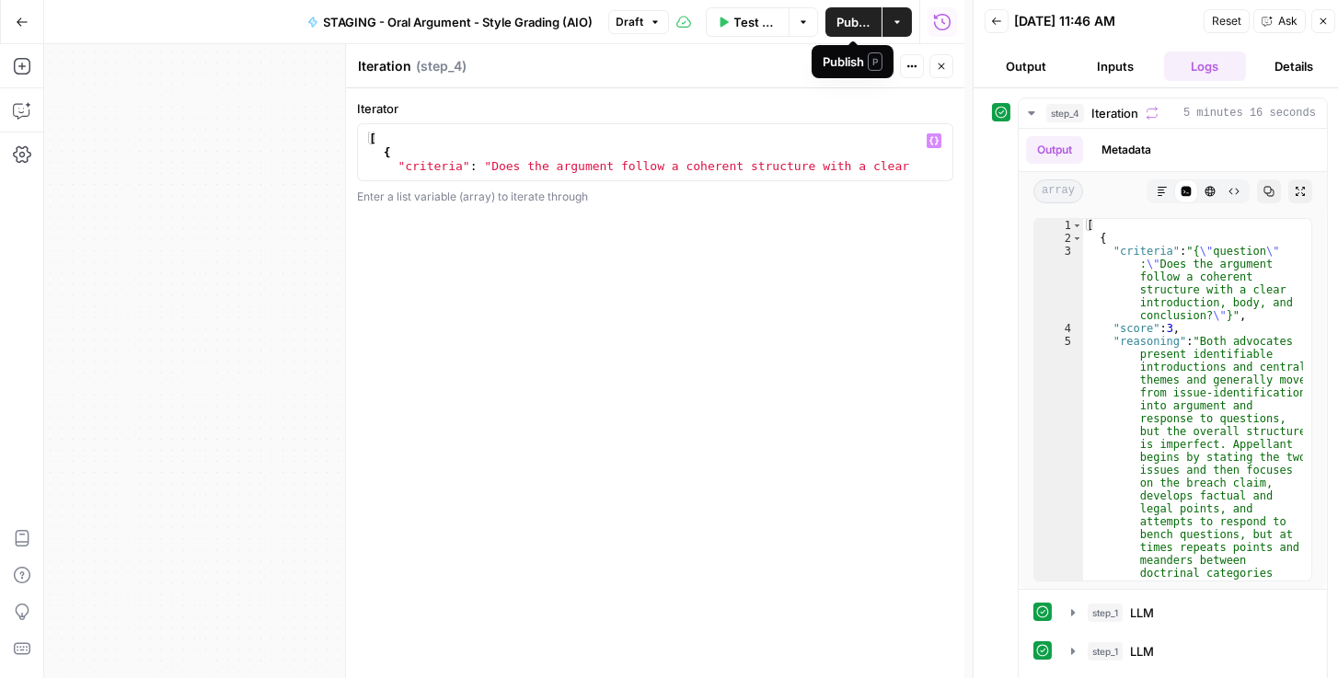
click at [842, 24] on span "Publish" at bounding box center [854, 22] width 34 height 18
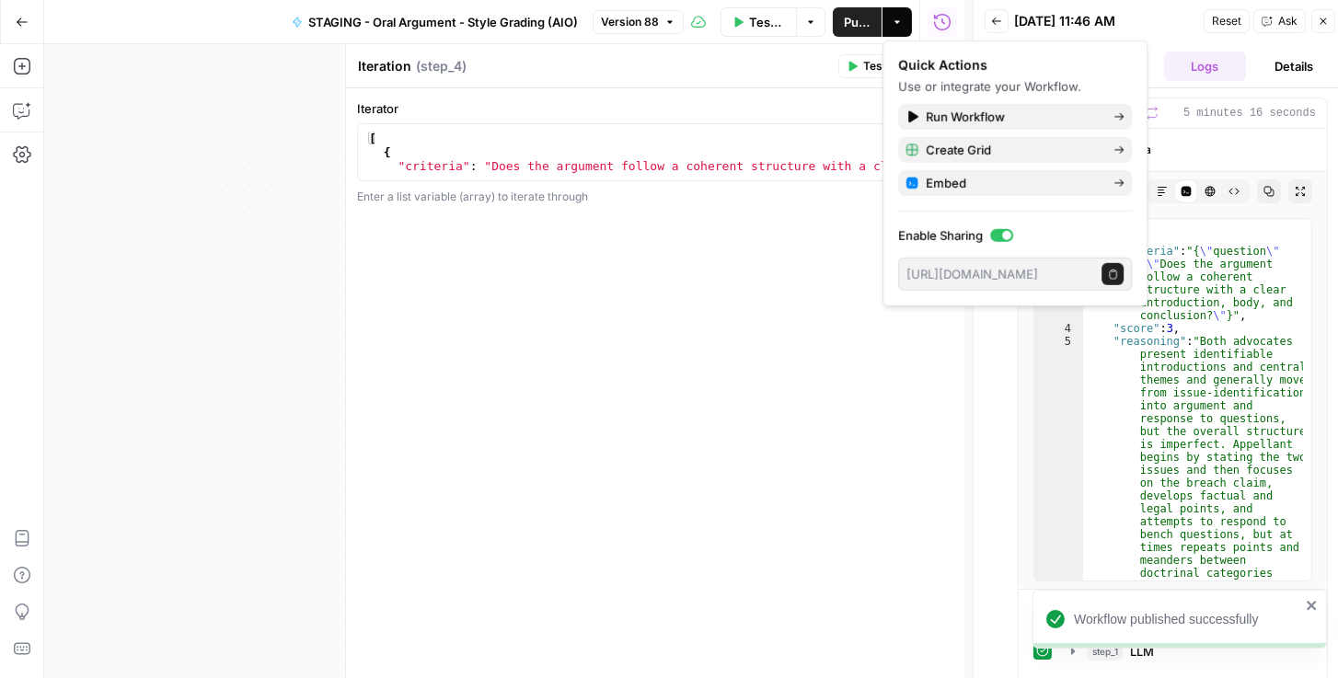
click at [801, 66] on div "Iteration Iteration ( step_4 )" at bounding box center [595, 66] width 476 height 20
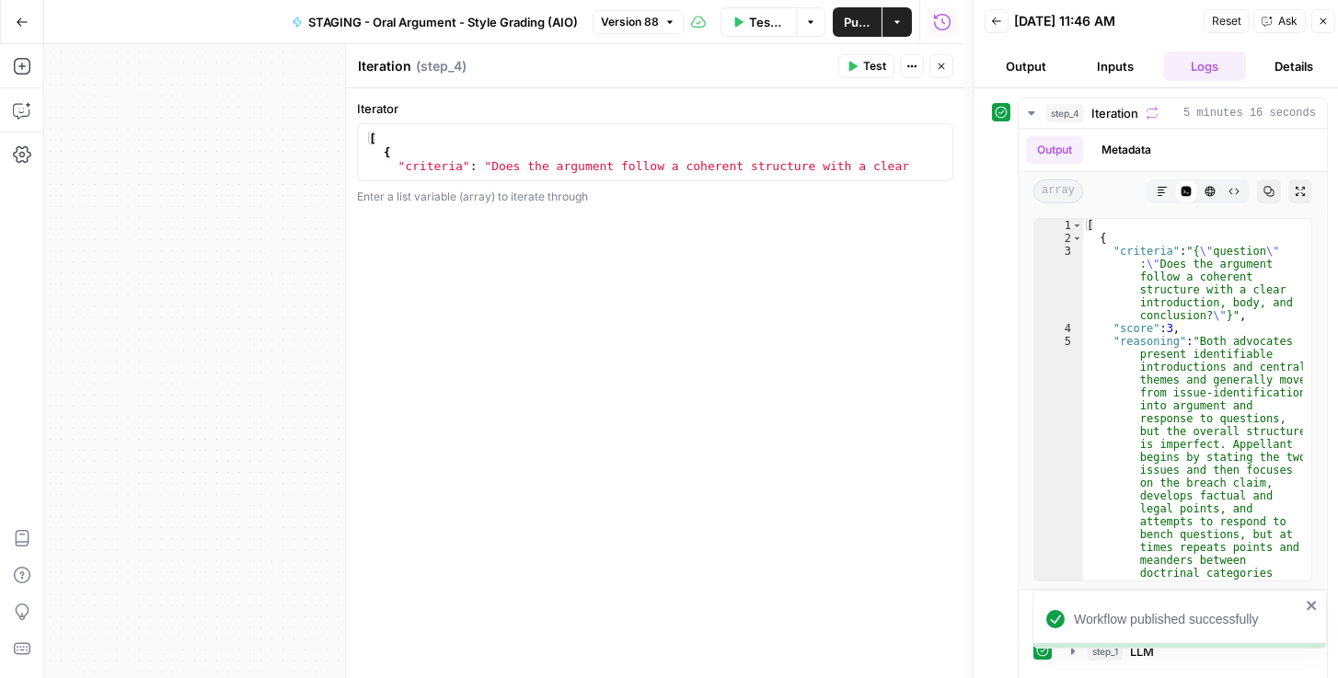
click at [943, 73] on button "Close" at bounding box center [942, 66] width 24 height 24
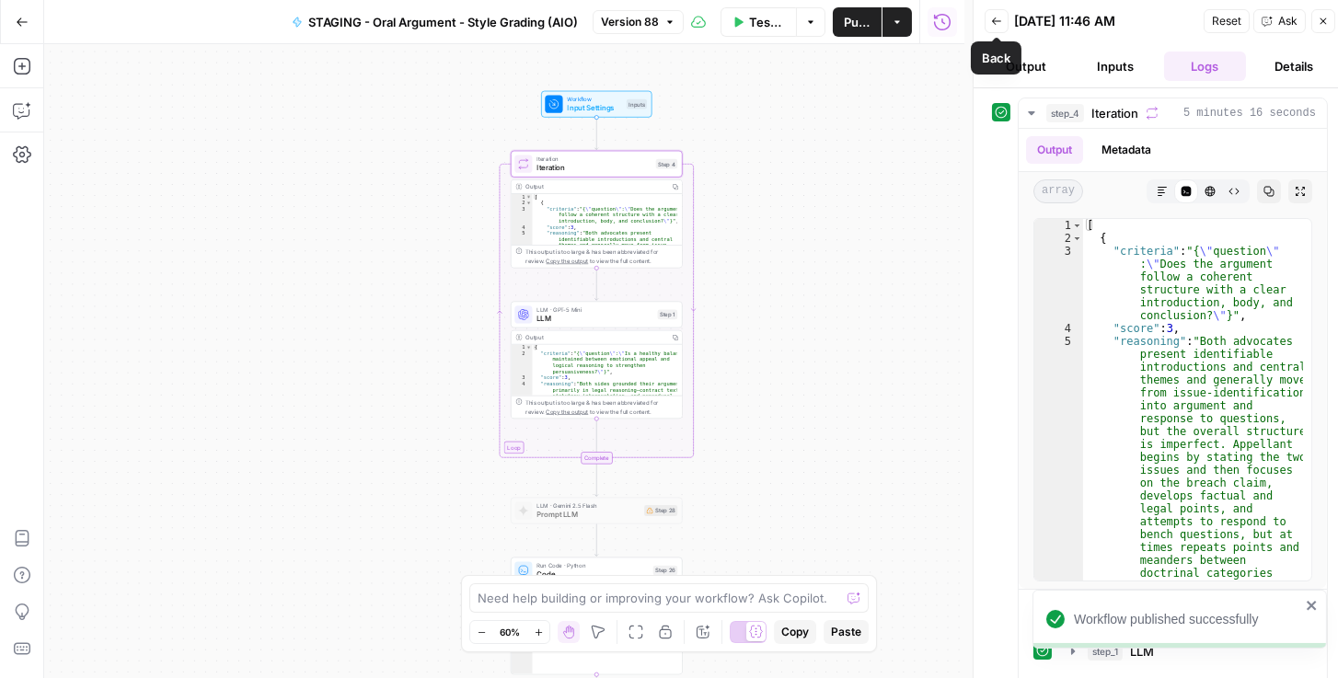
click at [1221, 22] on span "Reset" at bounding box center [1226, 21] width 29 height 17
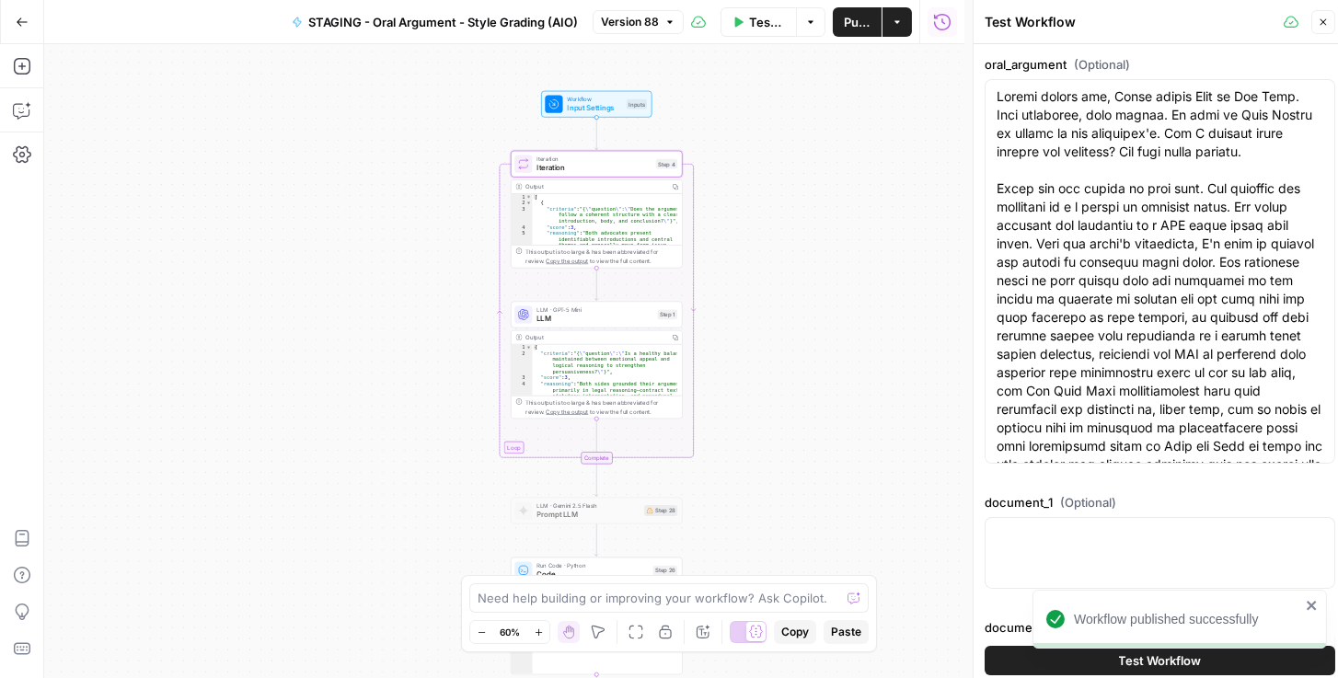
click at [1057, 660] on div "Workflow published successfully" at bounding box center [1176, 659] width 295 height 7
click at [1105, 659] on button "Test Workflow" at bounding box center [1160, 660] width 351 height 29
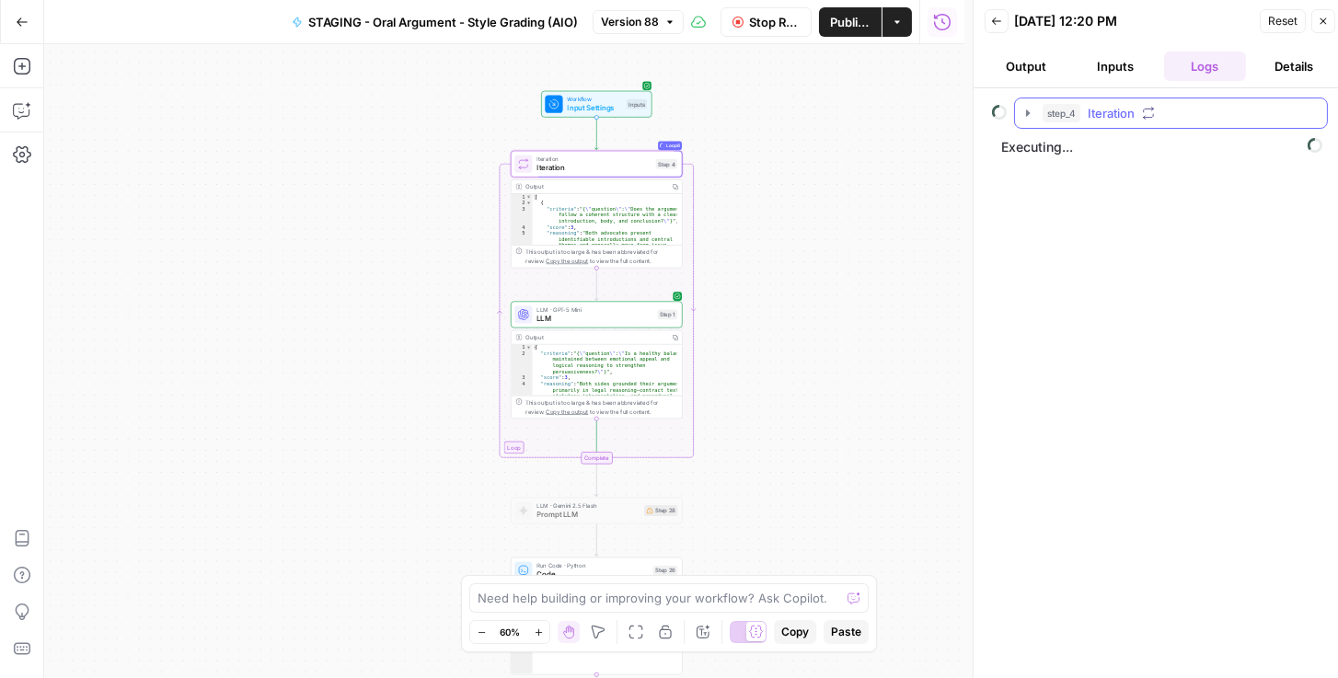
click at [1035, 114] on button "step_4 Iteration" at bounding box center [1171, 112] width 312 height 29
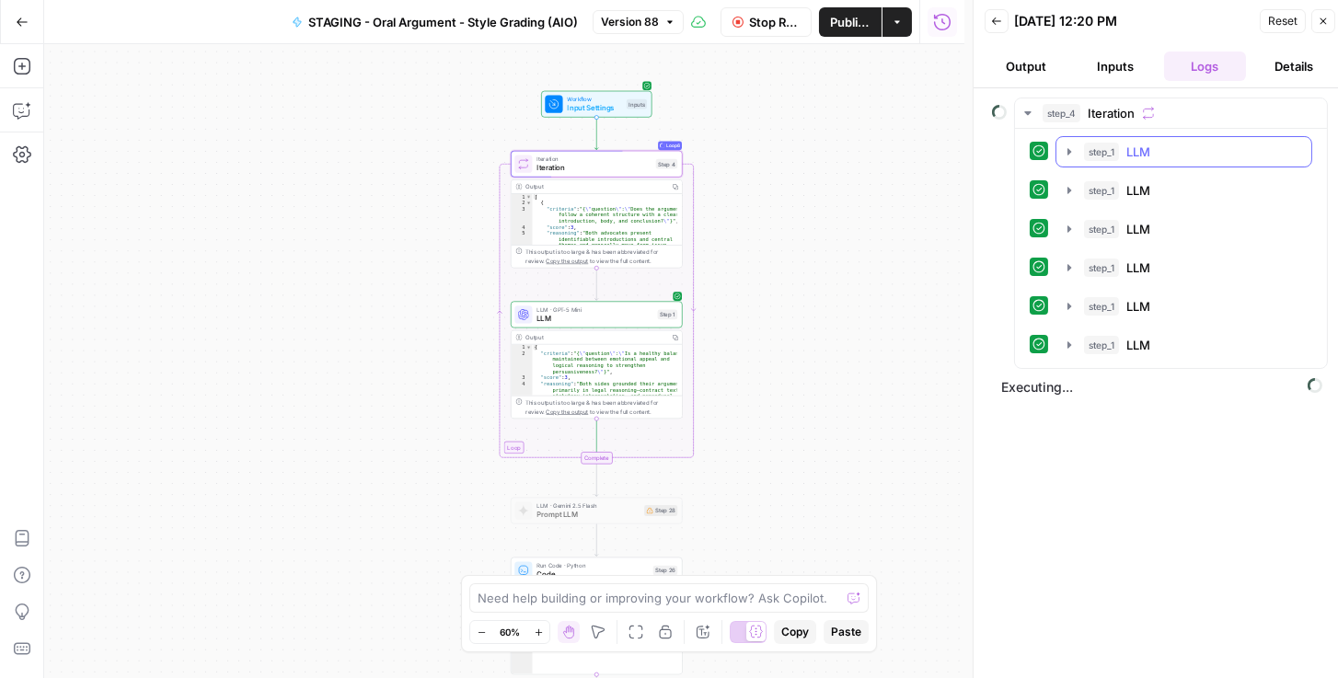
click at [1064, 151] on icon "button" at bounding box center [1069, 152] width 15 height 15
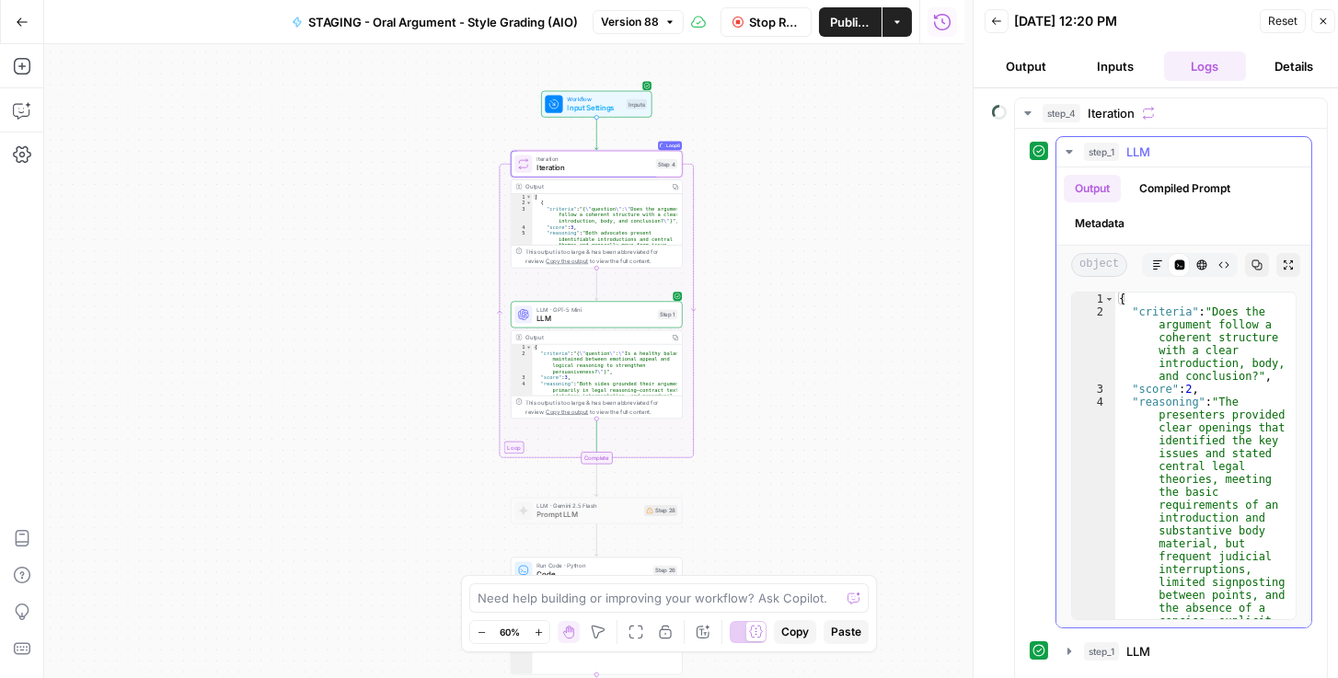
click at [1065, 153] on icon "button" at bounding box center [1069, 152] width 15 height 15
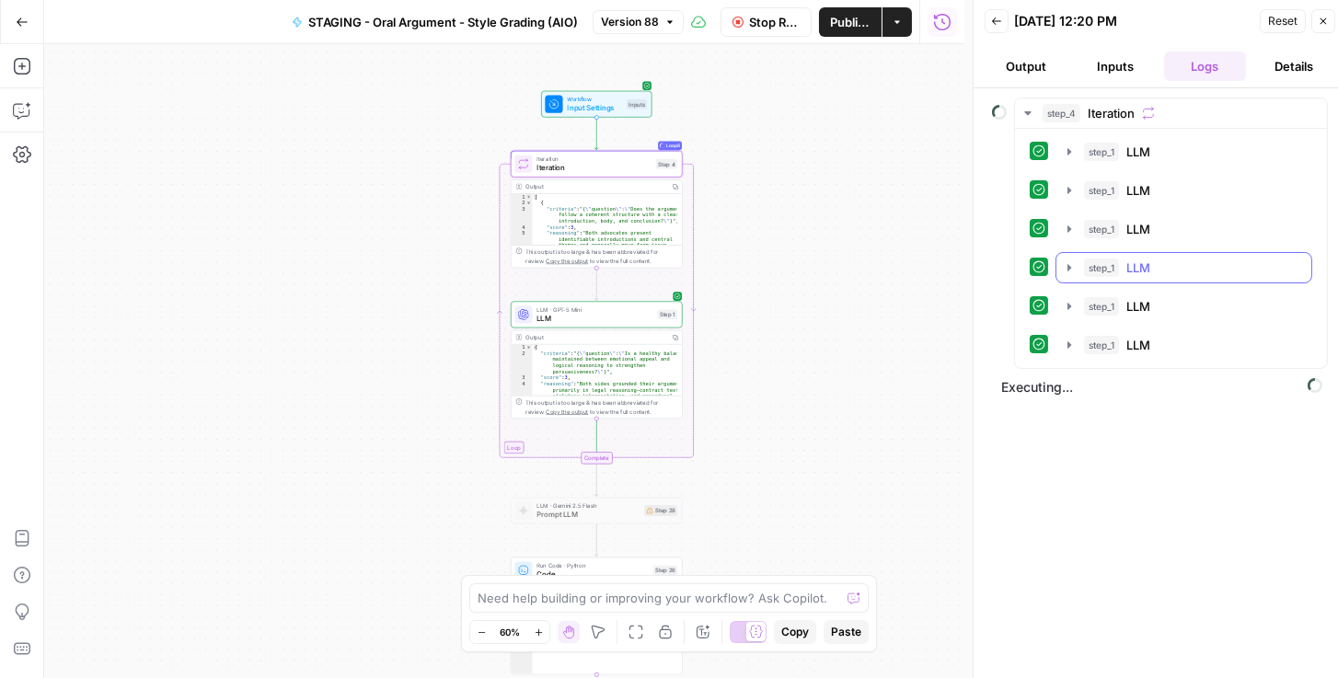
click at [1073, 266] on icon "button" at bounding box center [1069, 267] width 15 height 15
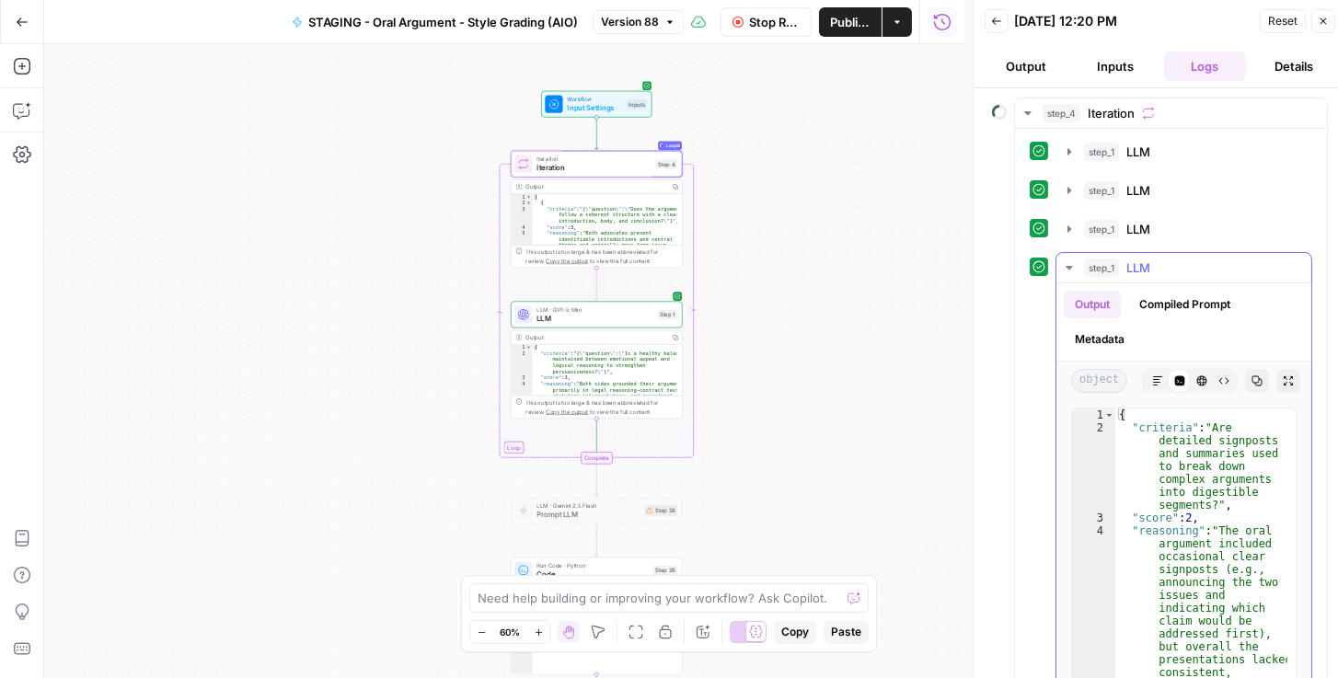
click at [1073, 266] on icon "button" at bounding box center [1069, 267] width 15 height 15
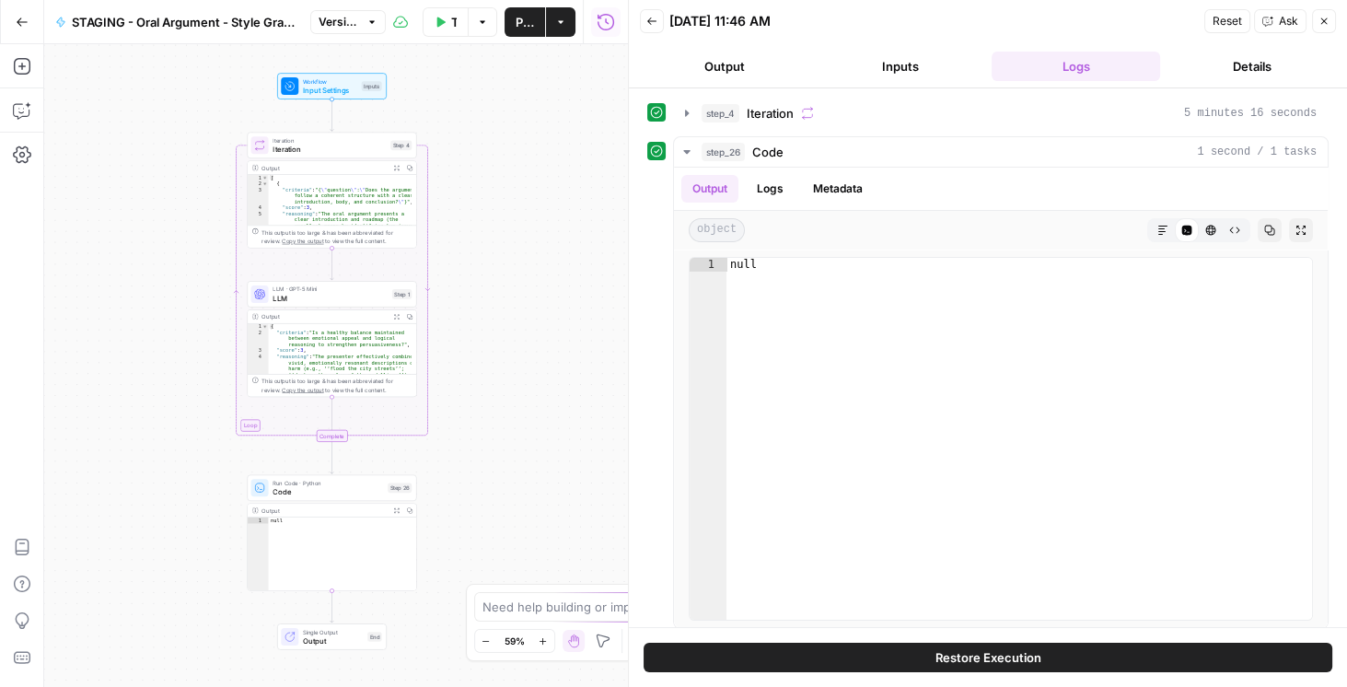
click at [13, 21] on button "Go Back" at bounding box center [22, 22] width 33 height 33
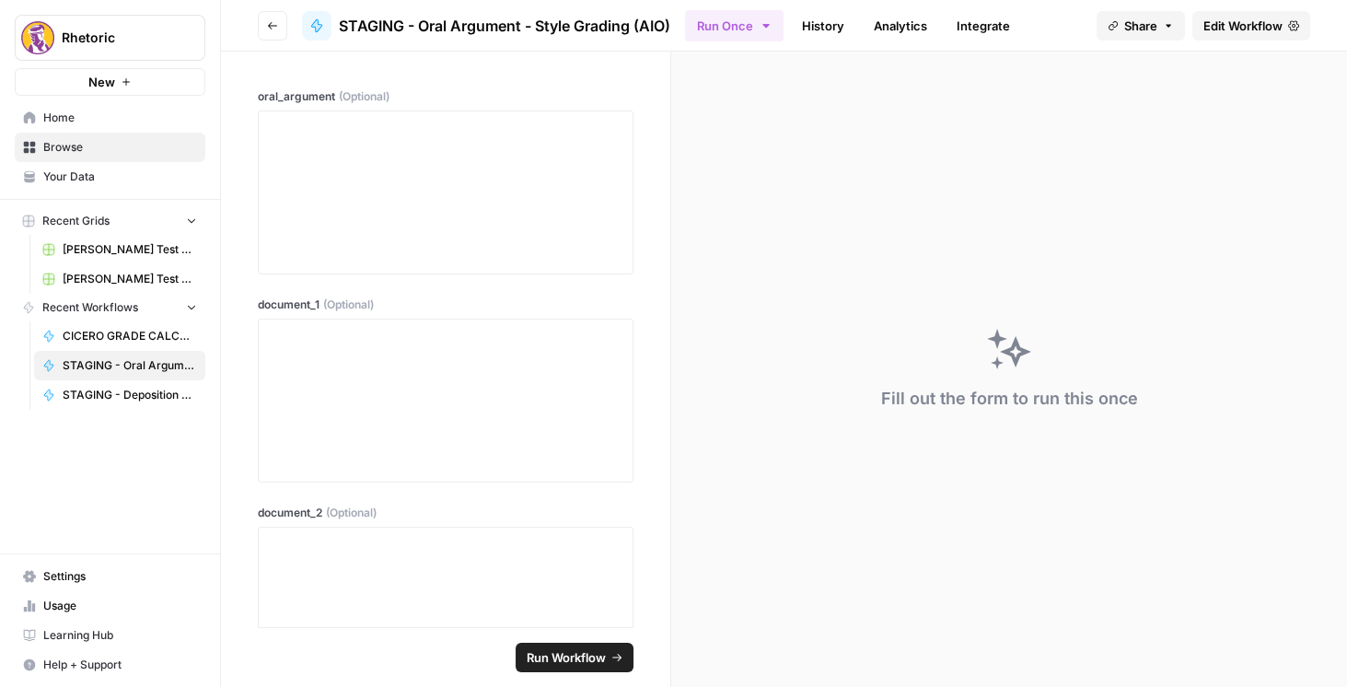
click at [256, 25] on header "Go back STAGING - Oral Argument - Style Grading (AIO) Run Once History Analytic…" at bounding box center [784, 26] width 1126 height 52
click at [270, 27] on icon "button" at bounding box center [272, 25] width 9 height 7
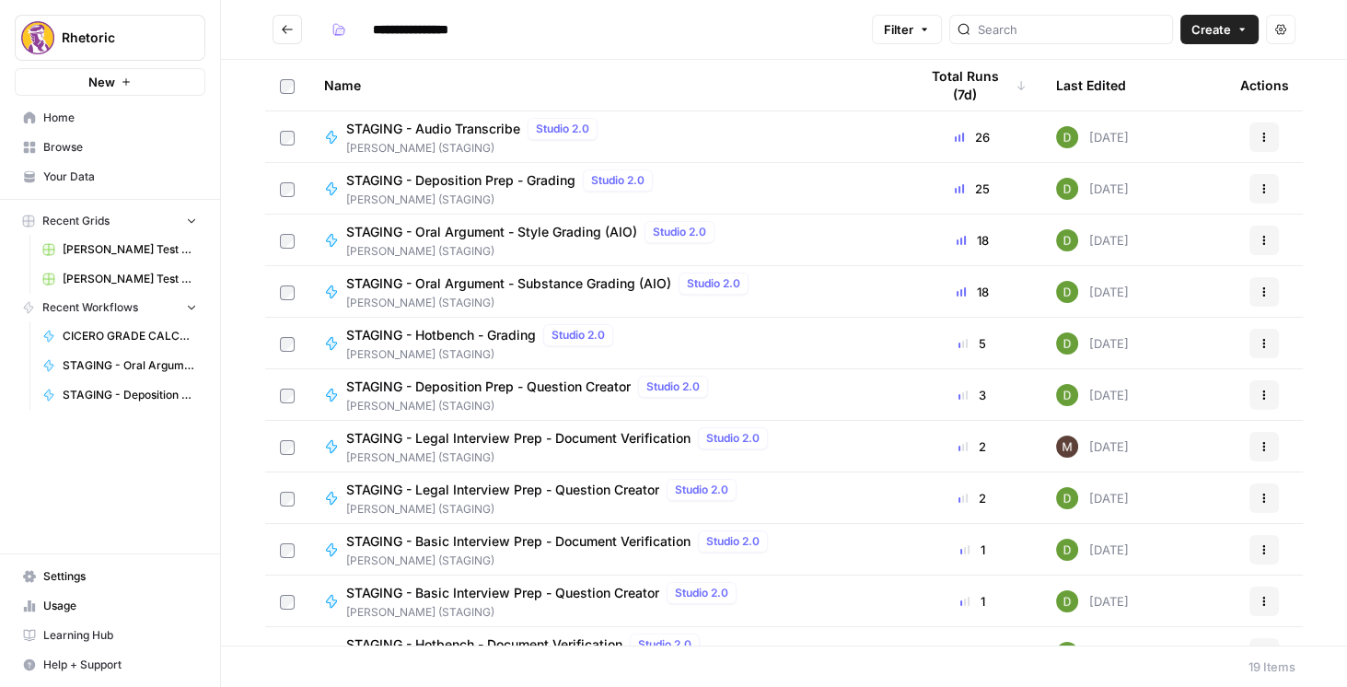
click at [489, 288] on span "STAGING - Oral Argument - Substance Grading (AIO)" at bounding box center [508, 283] width 325 height 18
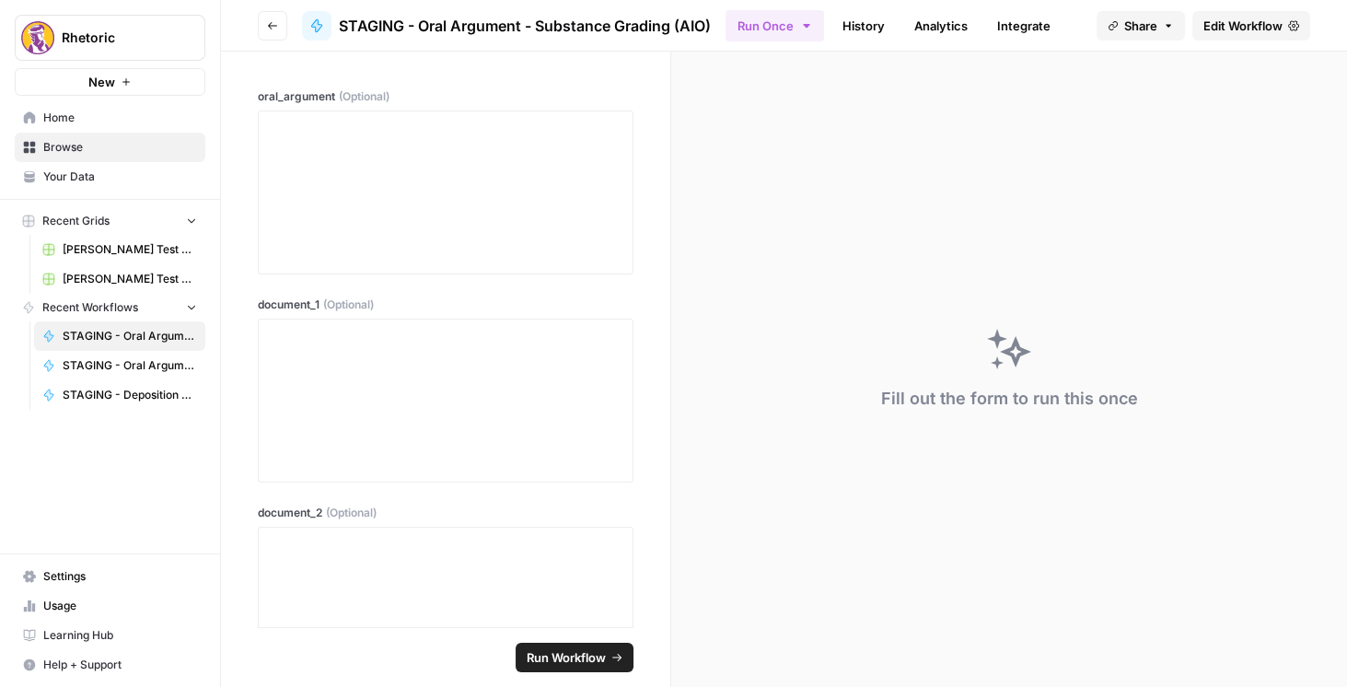
click at [1226, 29] on span "Edit Workflow" at bounding box center [1242, 26] width 79 height 18
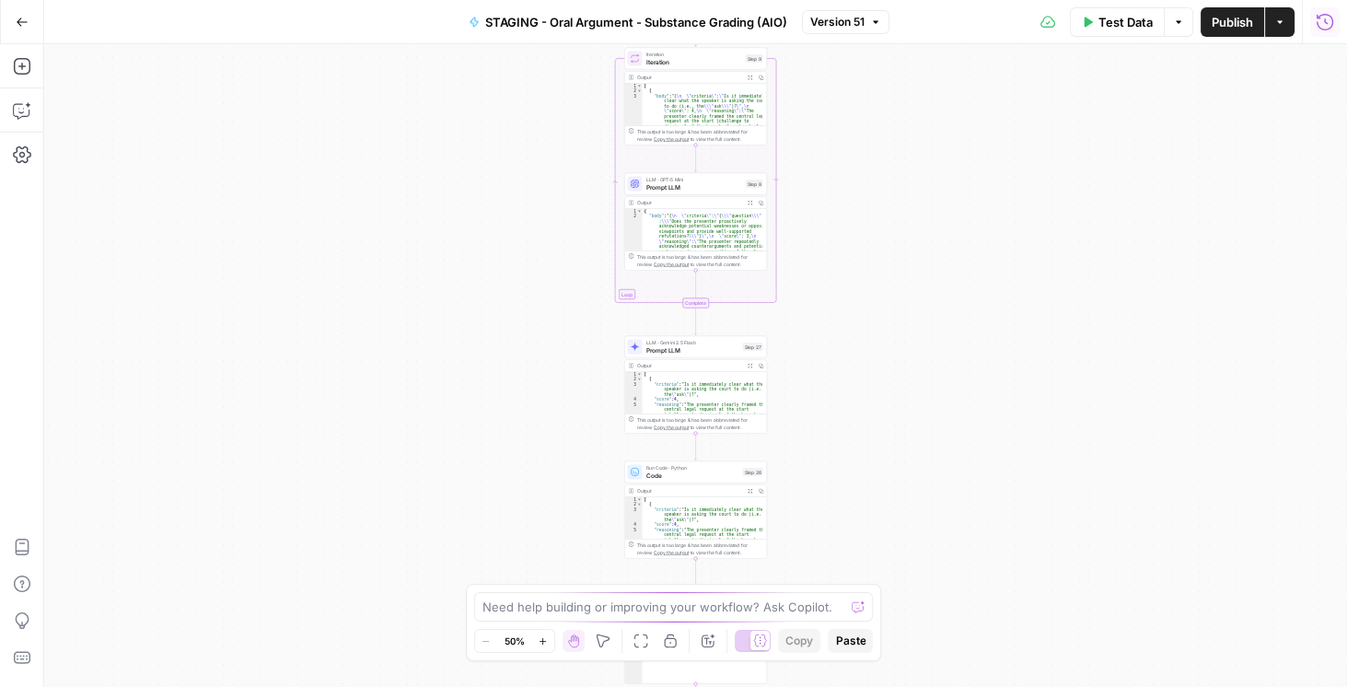
click at [1321, 25] on icon "button" at bounding box center [1324, 22] width 18 height 18
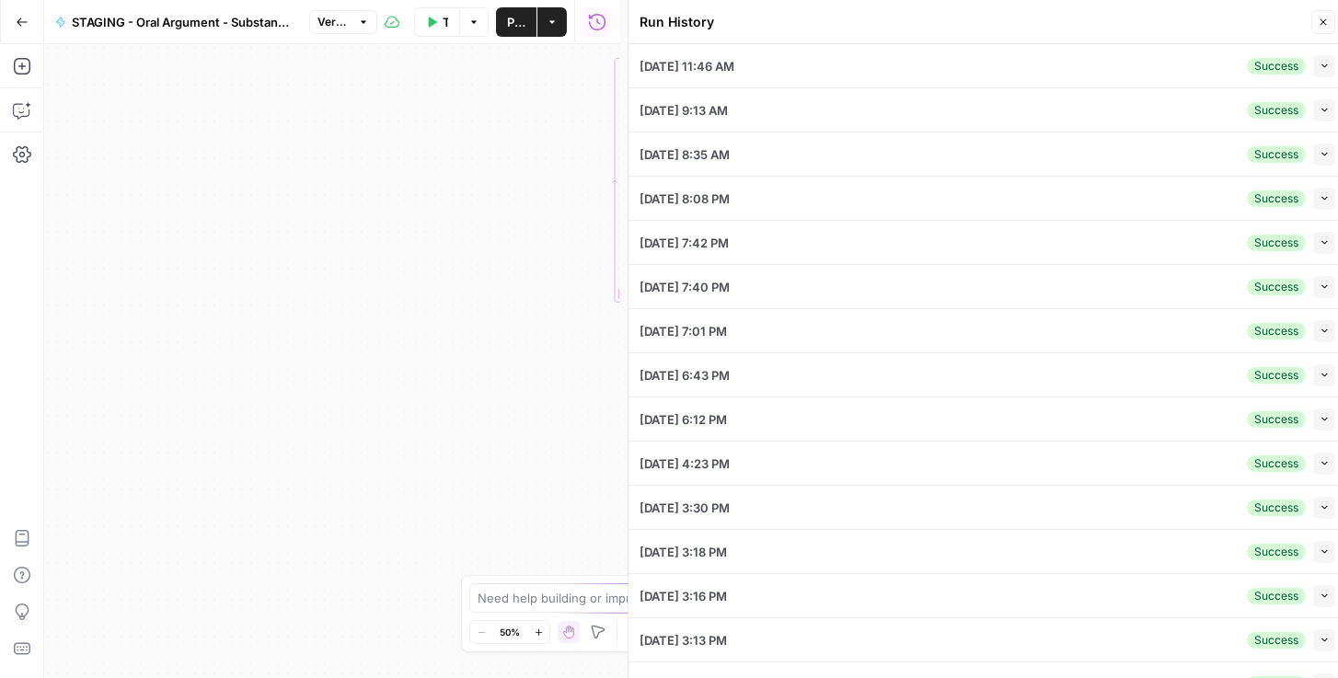
click at [1320, 68] on icon "button" at bounding box center [1325, 66] width 10 height 10
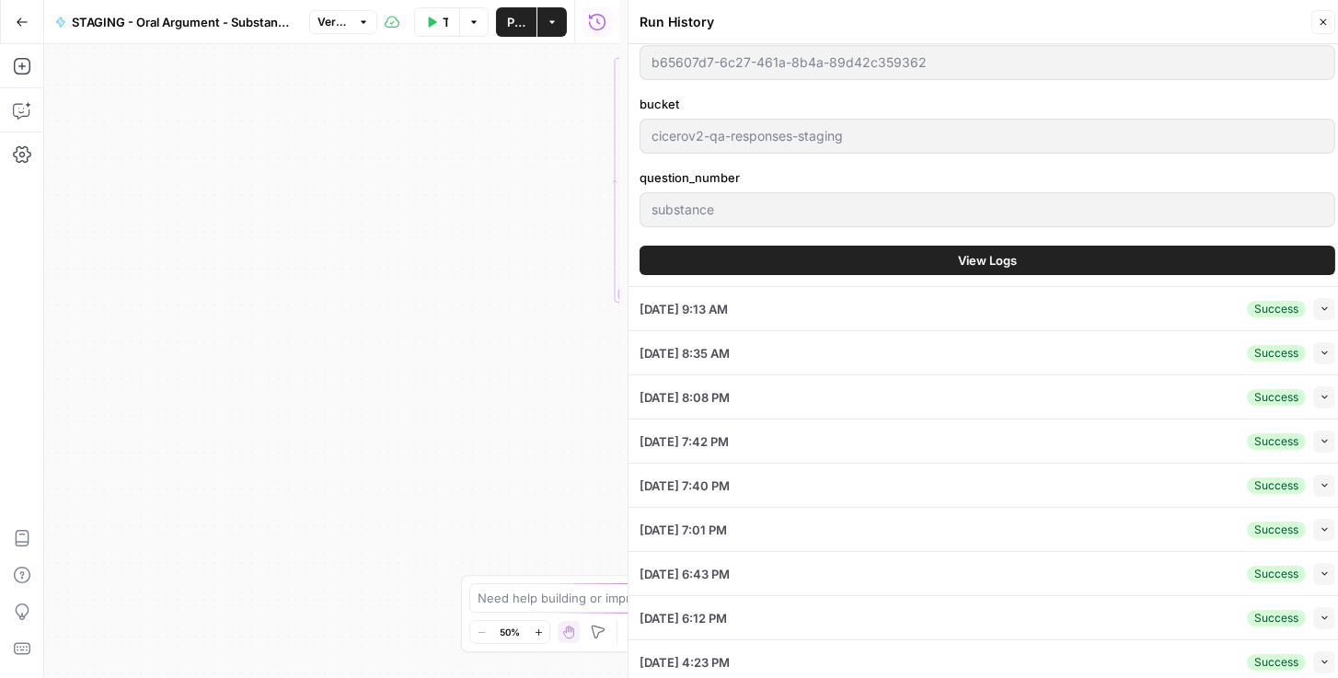
scroll to position [841, 0]
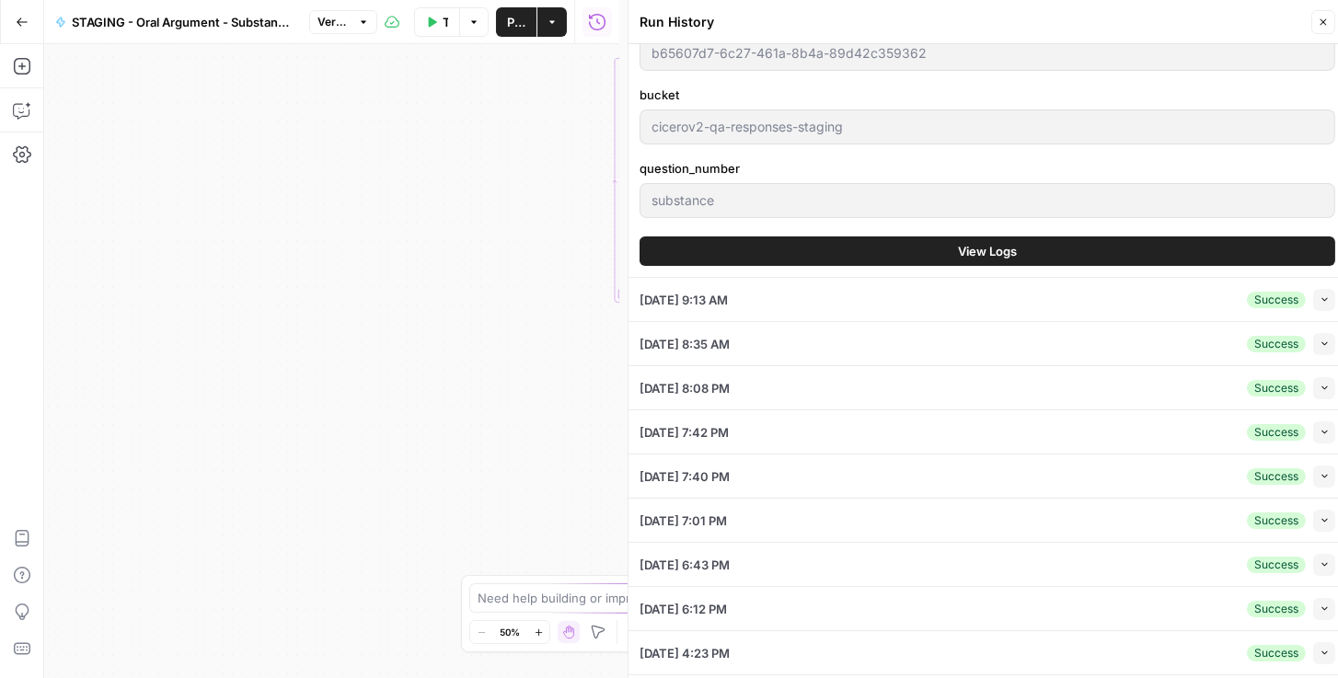
click at [990, 258] on span "View Logs" at bounding box center [987, 251] width 59 height 18
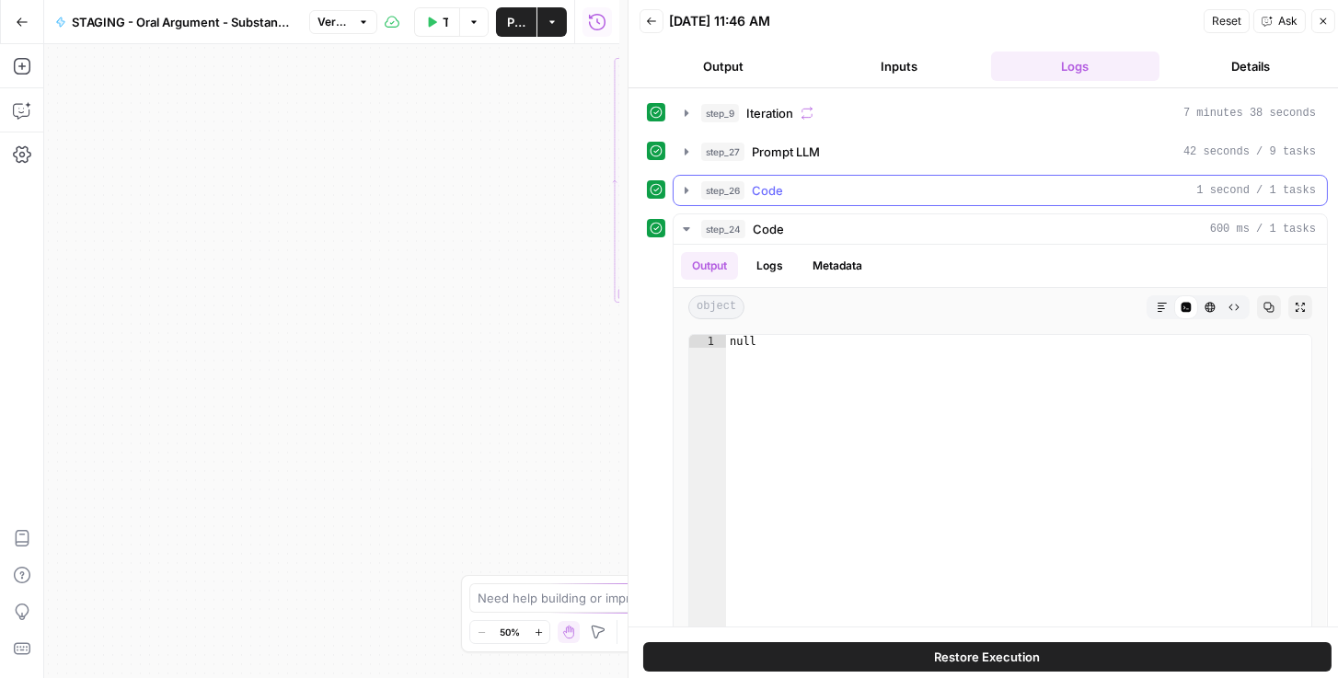
click at [687, 191] on icon "button" at bounding box center [686, 190] width 15 height 15
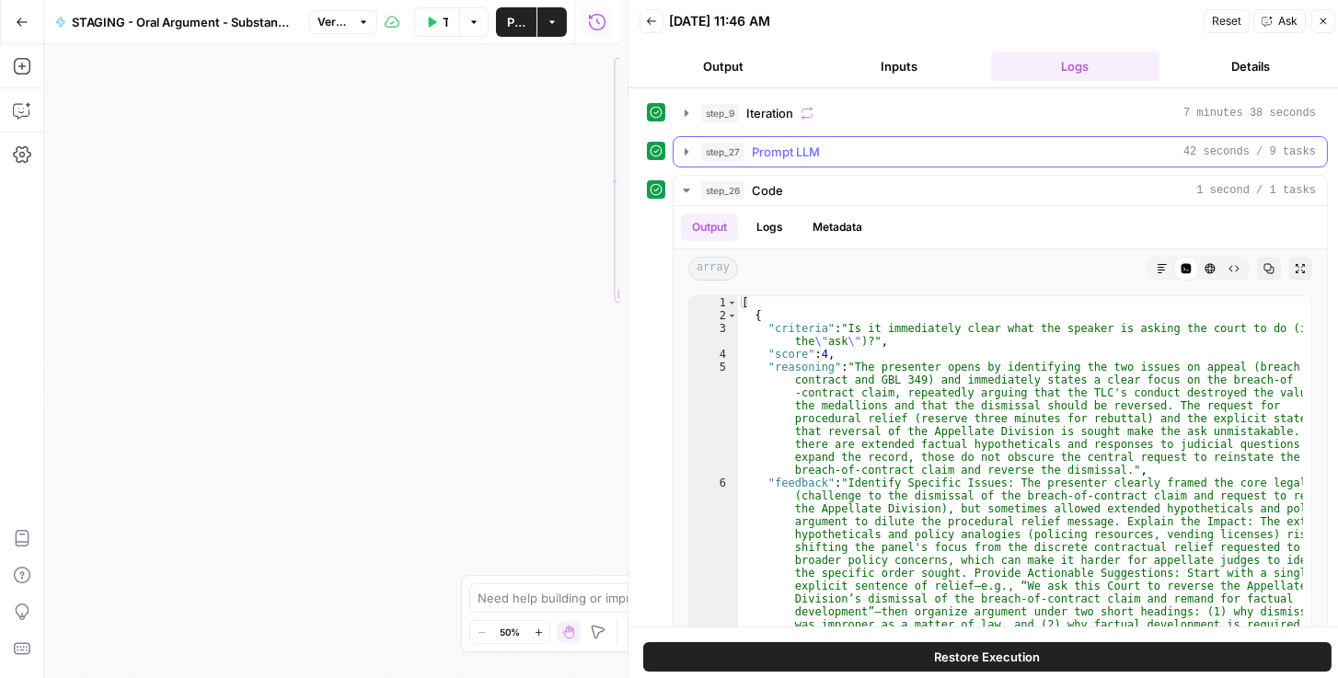
click at [691, 145] on icon "button" at bounding box center [686, 152] width 15 height 15
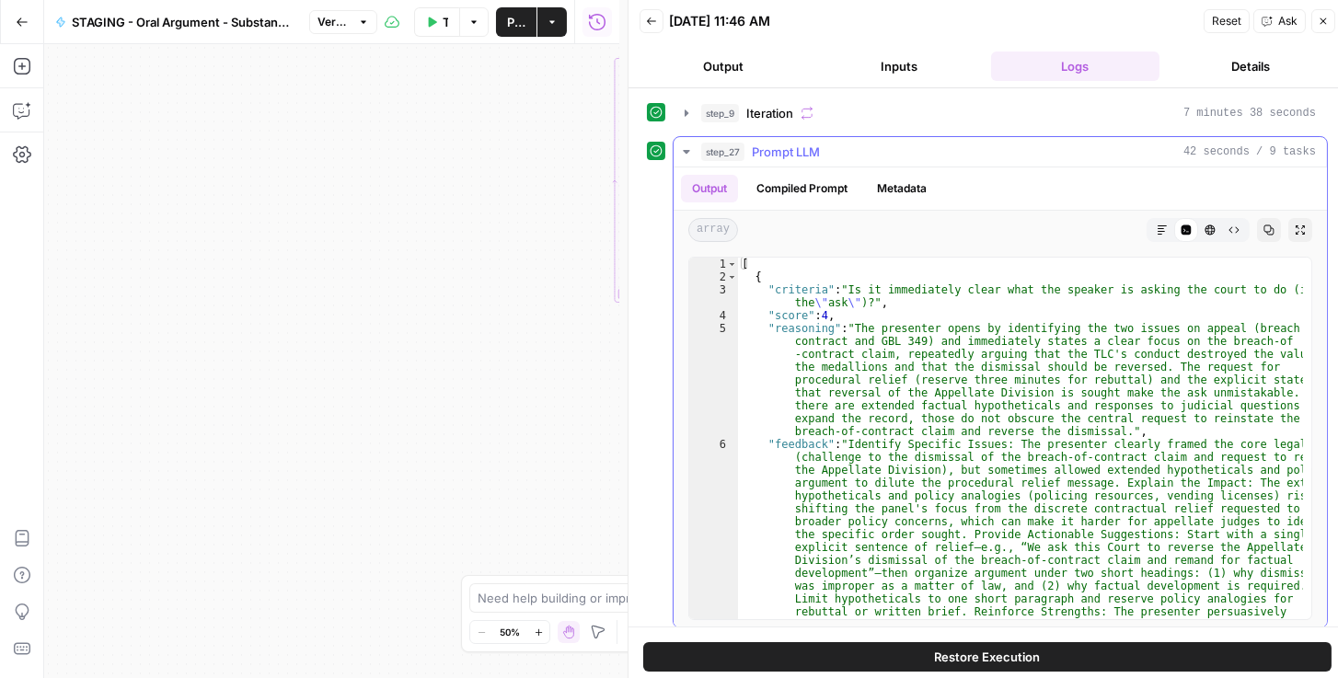
scroll to position [221, 0]
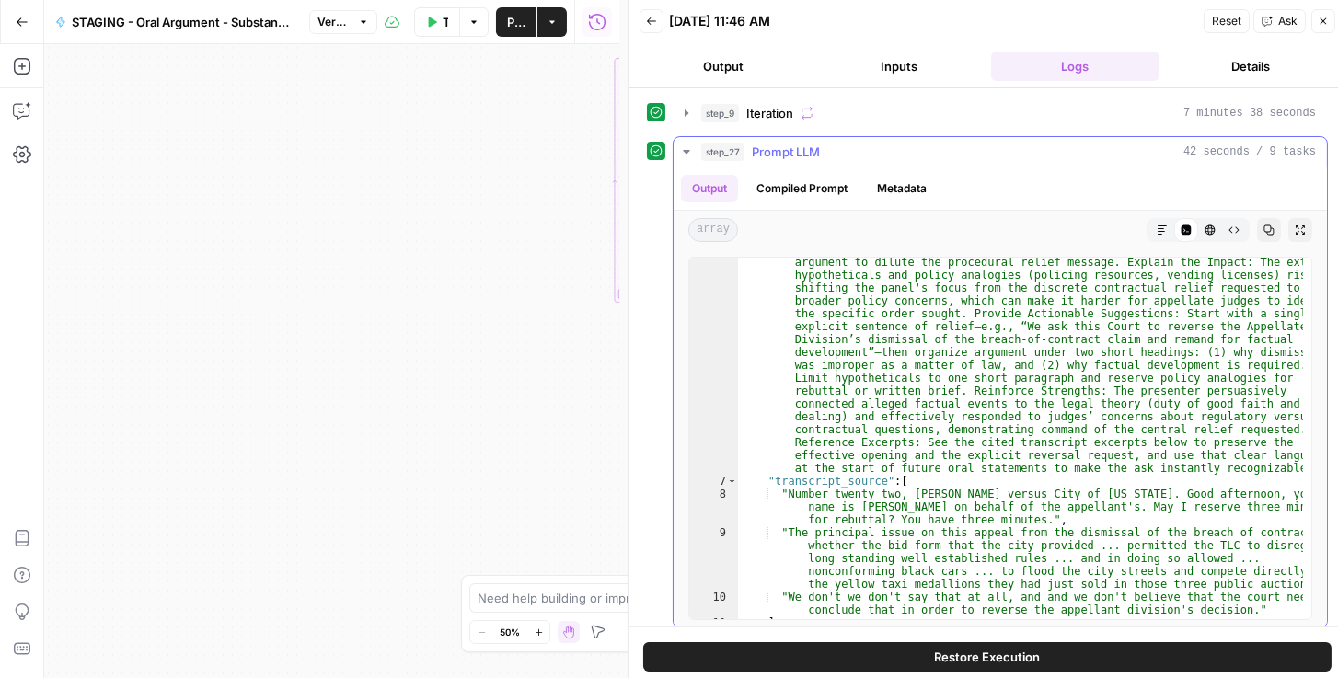
click at [683, 151] on icon "button" at bounding box center [686, 152] width 15 height 15
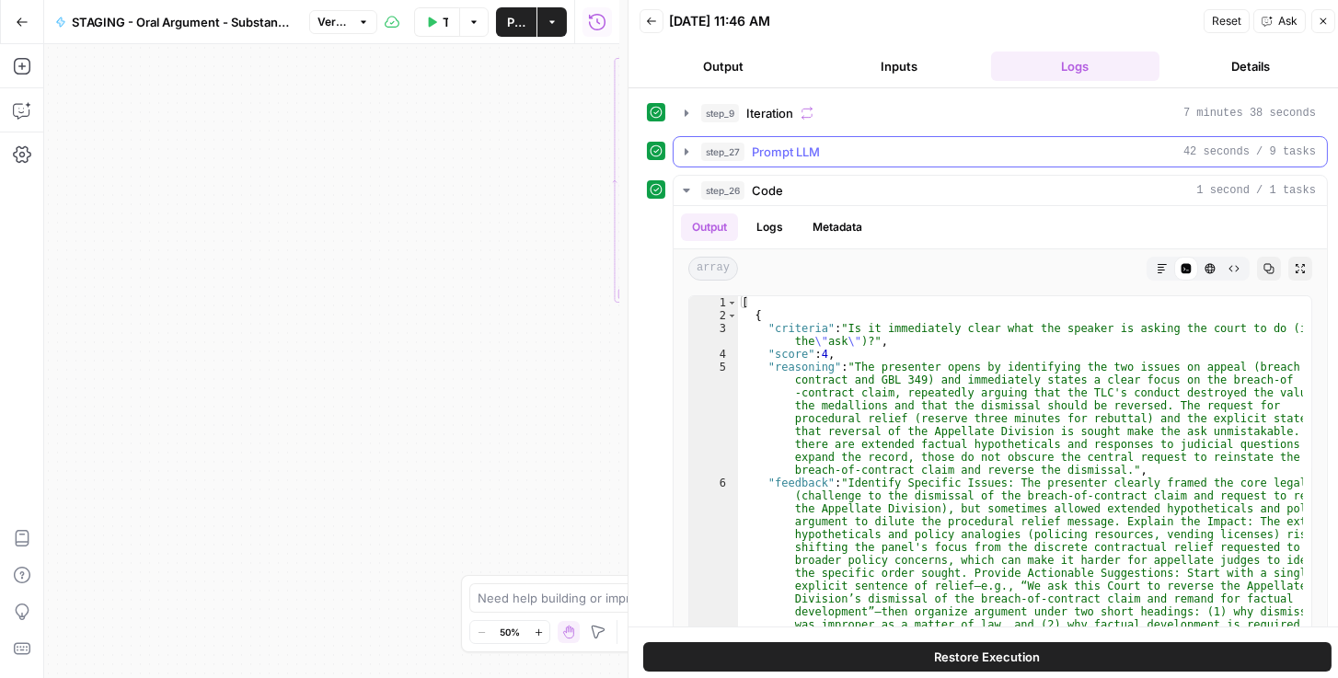
click at [683, 151] on icon "button" at bounding box center [686, 152] width 15 height 15
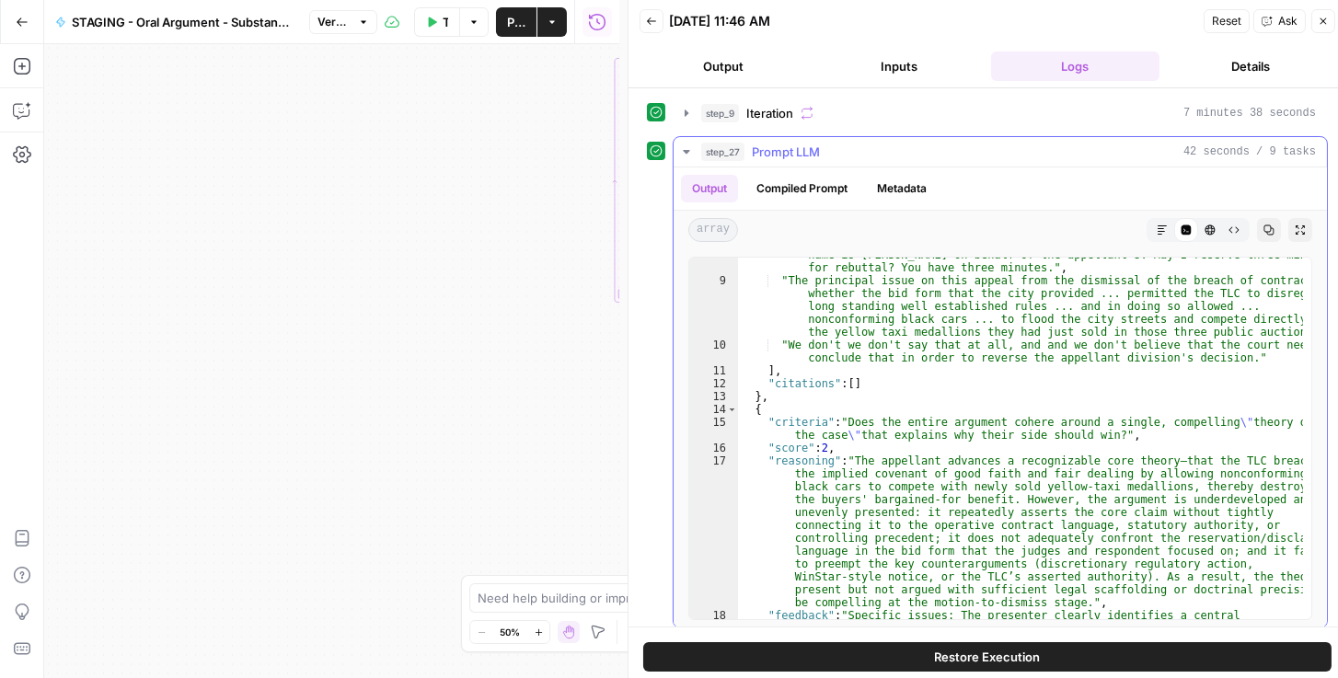
scroll to position [410, 0]
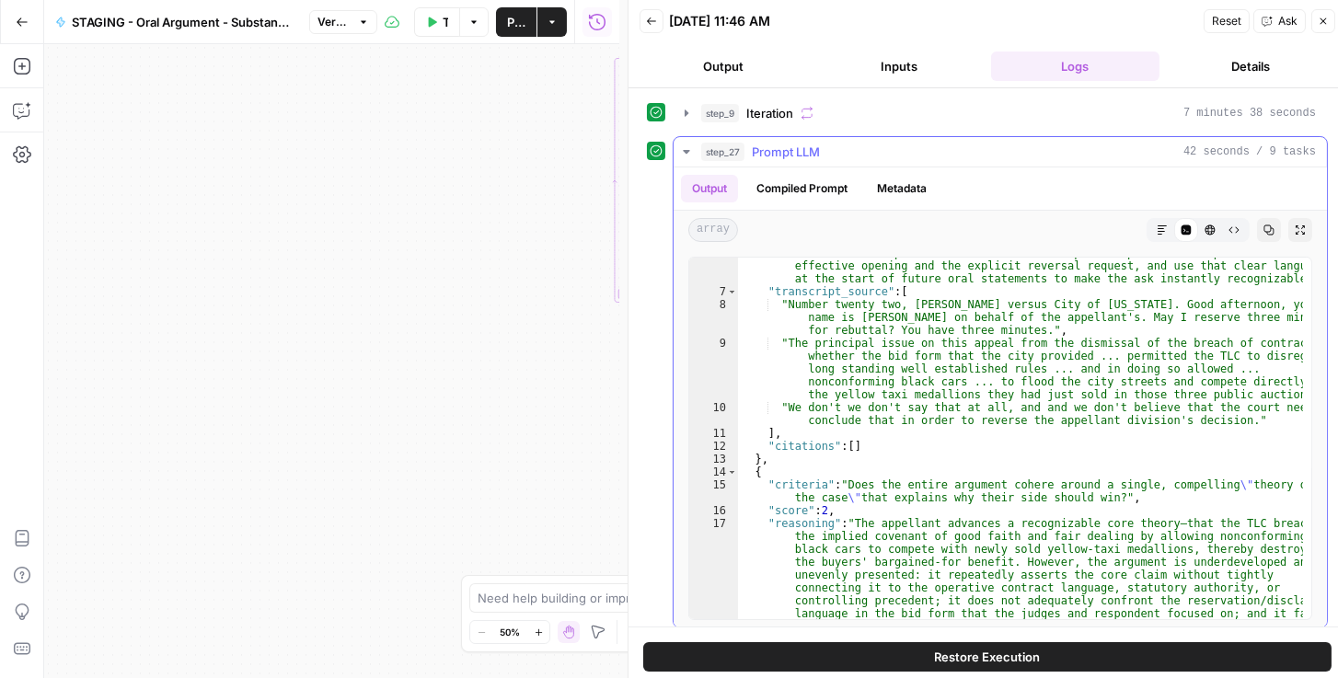
click at [692, 147] on icon "button" at bounding box center [686, 152] width 15 height 15
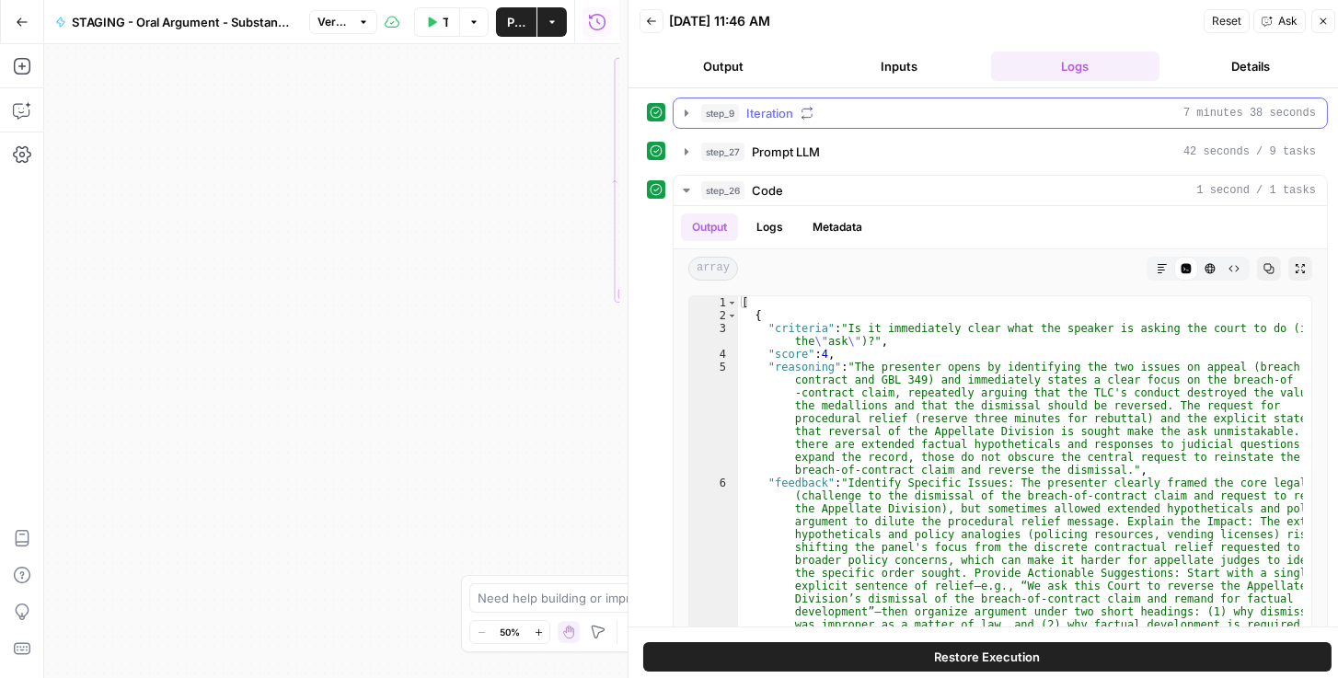
click at [690, 120] on button "step_9 Iteration 7 minutes 38 seconds" at bounding box center [1000, 112] width 653 height 29
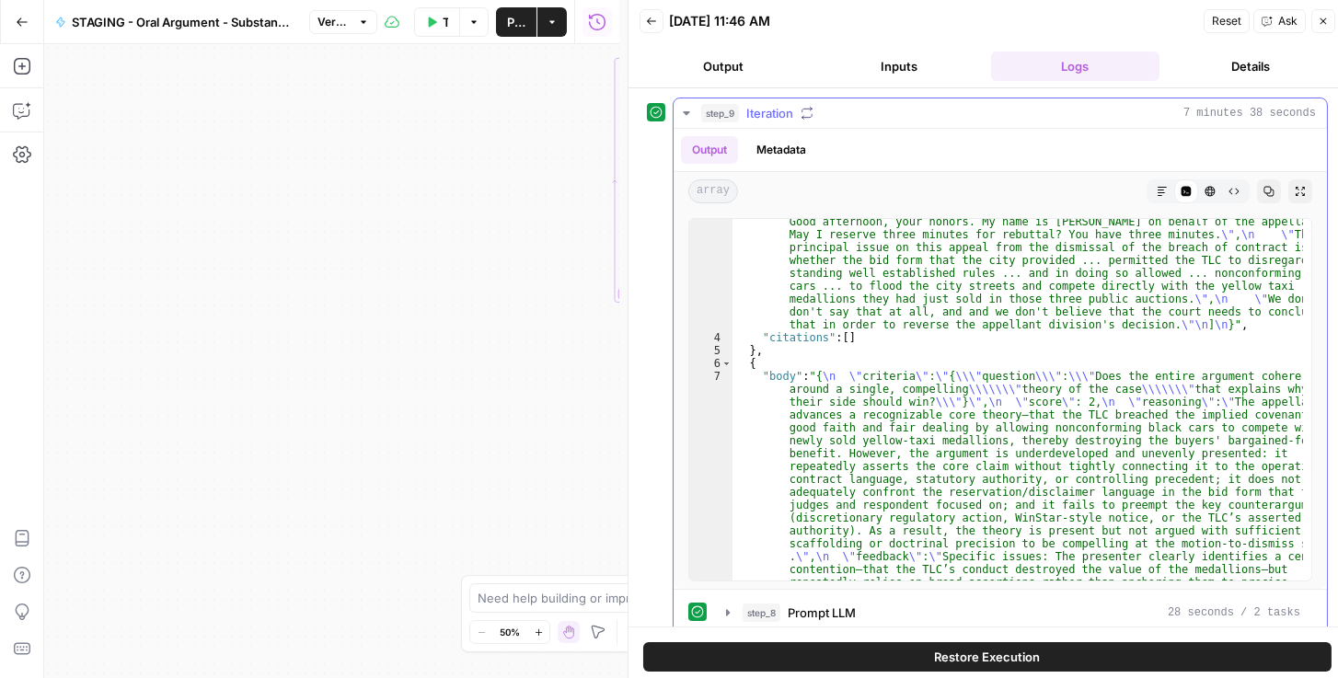
scroll to position [473, 0]
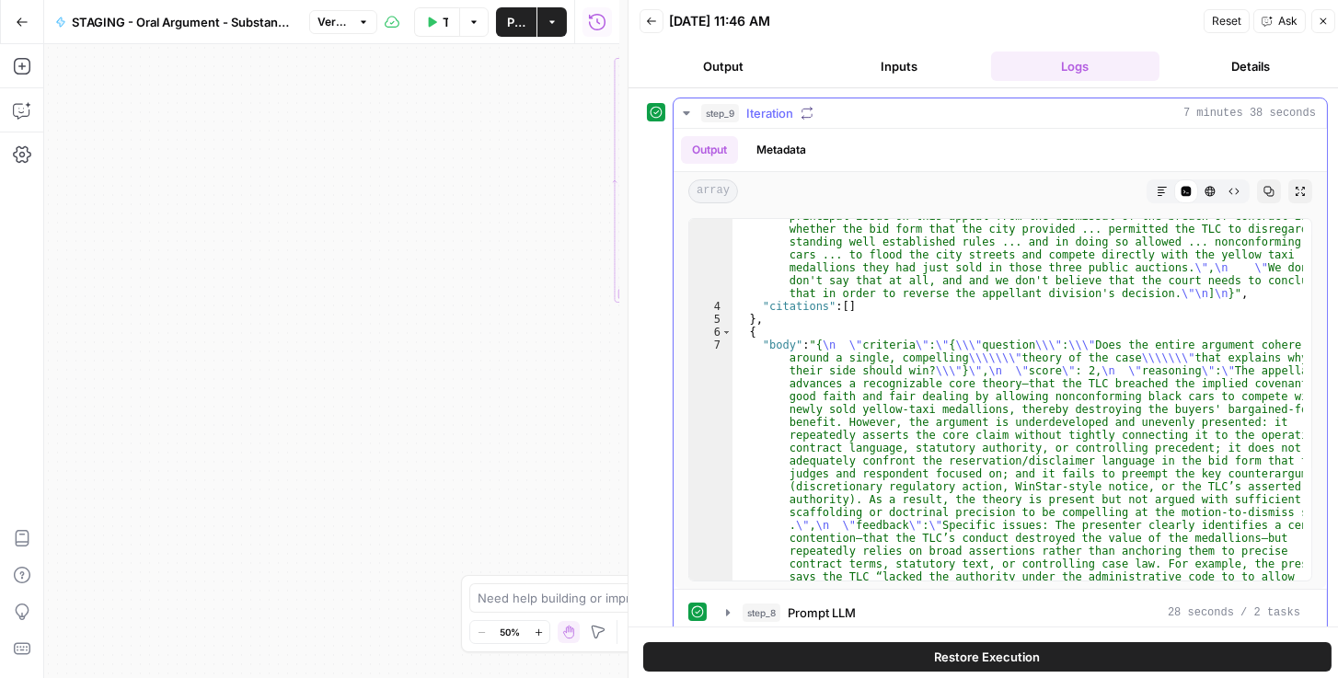
click at [684, 107] on icon "button" at bounding box center [686, 113] width 15 height 15
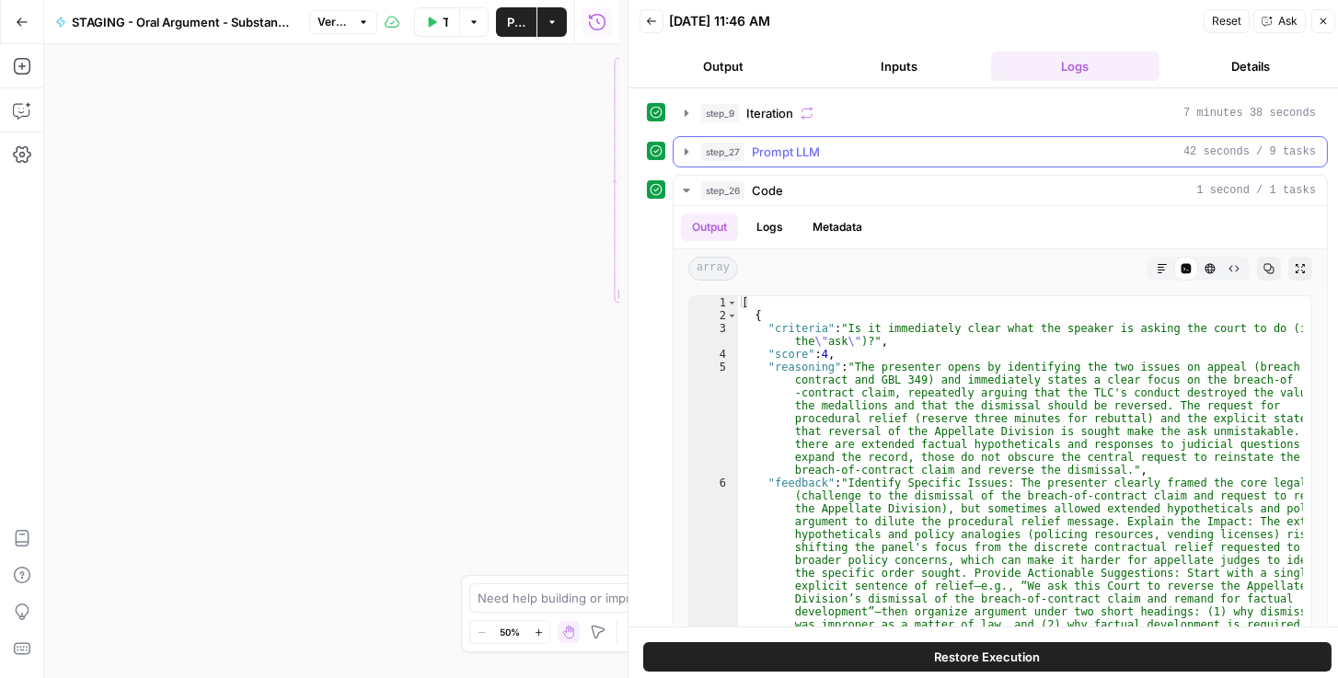
click at [687, 149] on icon "button" at bounding box center [687, 151] width 4 height 6
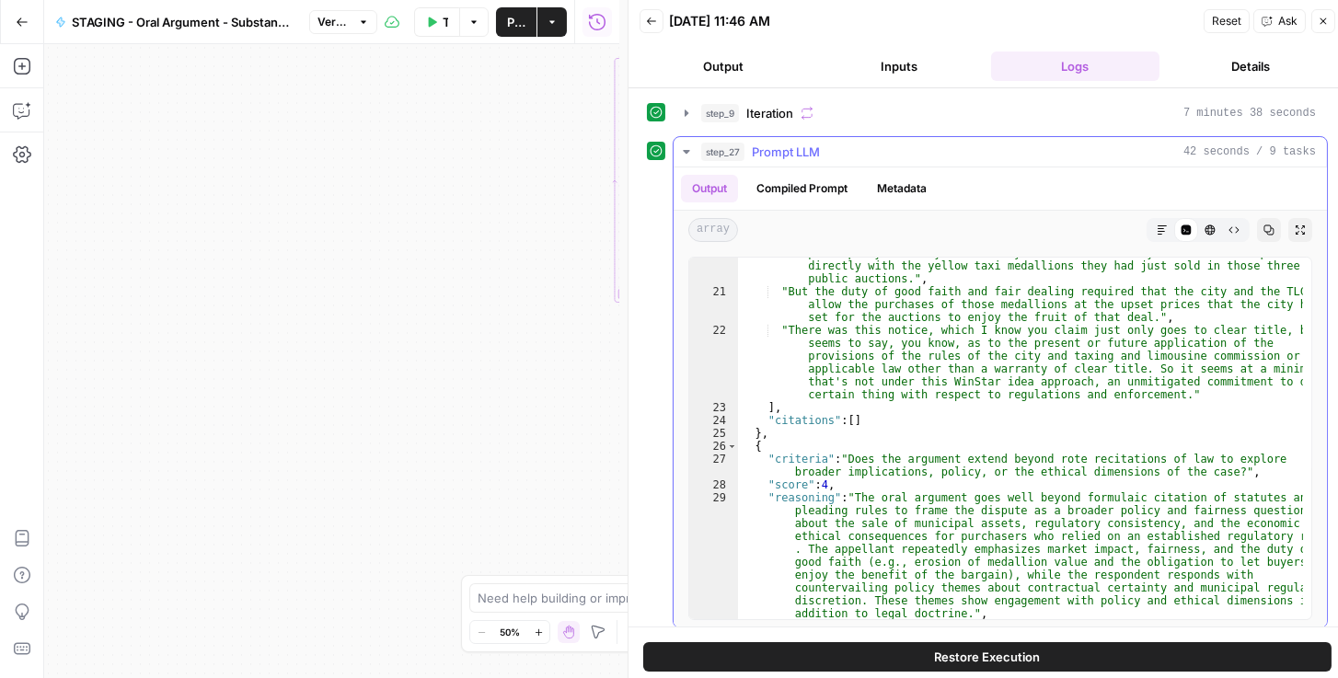
scroll to position [1514, 0]
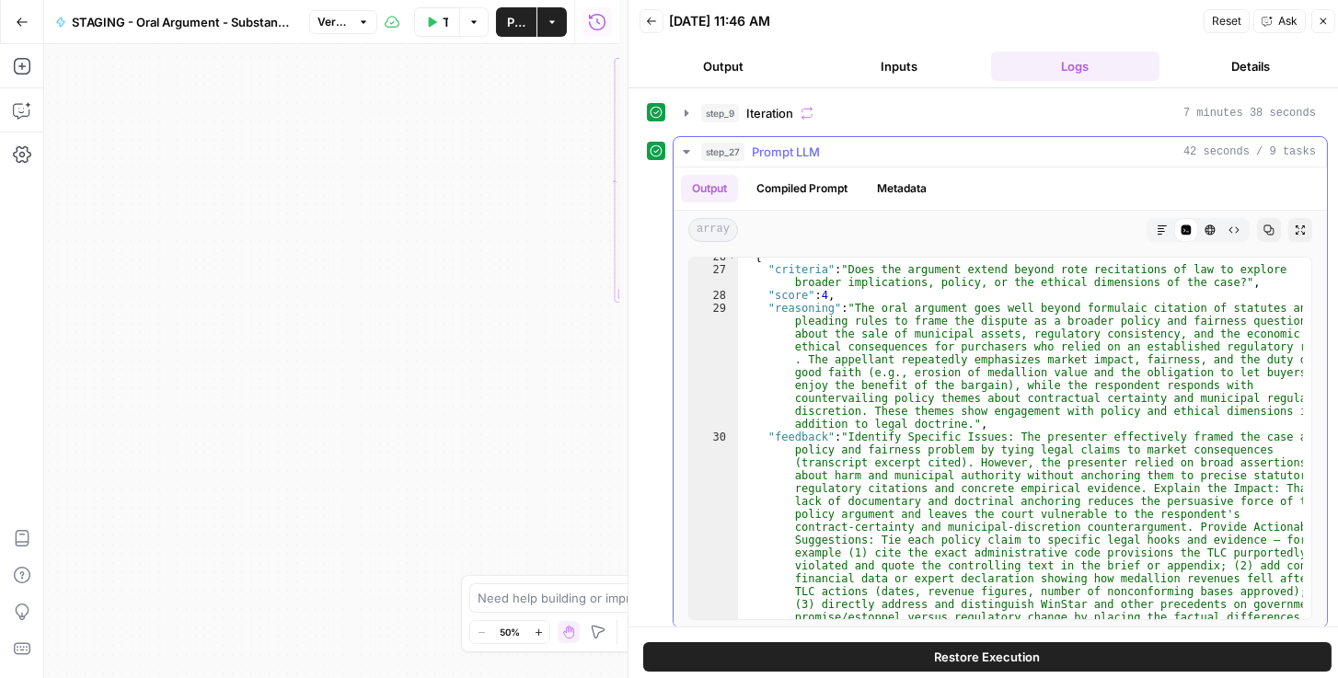
click at [679, 145] on icon "button" at bounding box center [686, 152] width 15 height 15
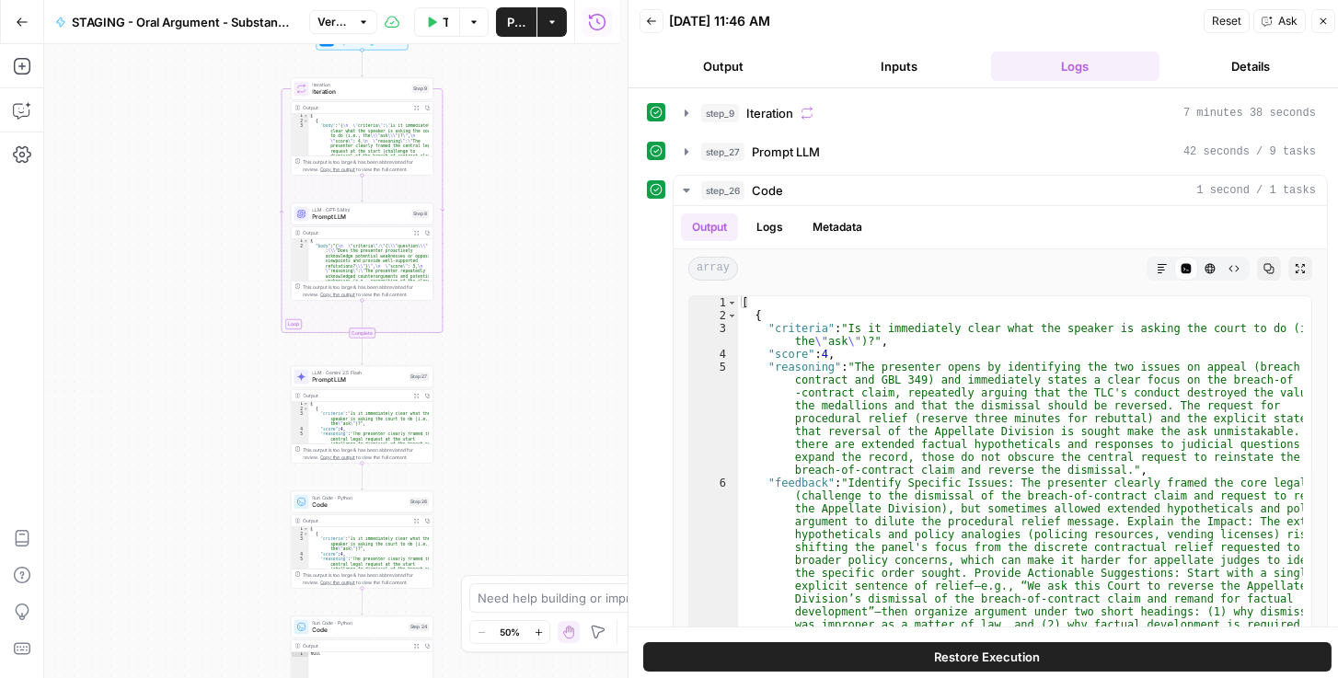
drag, startPoint x: 525, startPoint y: 229, endPoint x: 204, endPoint y: 255, distance: 321.3
click at [201, 255] on div "Workflow Input Settings Inputs Loop Iteration Iteration Step 9 Output Expand Ou…" at bounding box center [331, 361] width 575 height 634
click at [378, 380] on span "Prompt LLM" at bounding box center [360, 379] width 93 height 9
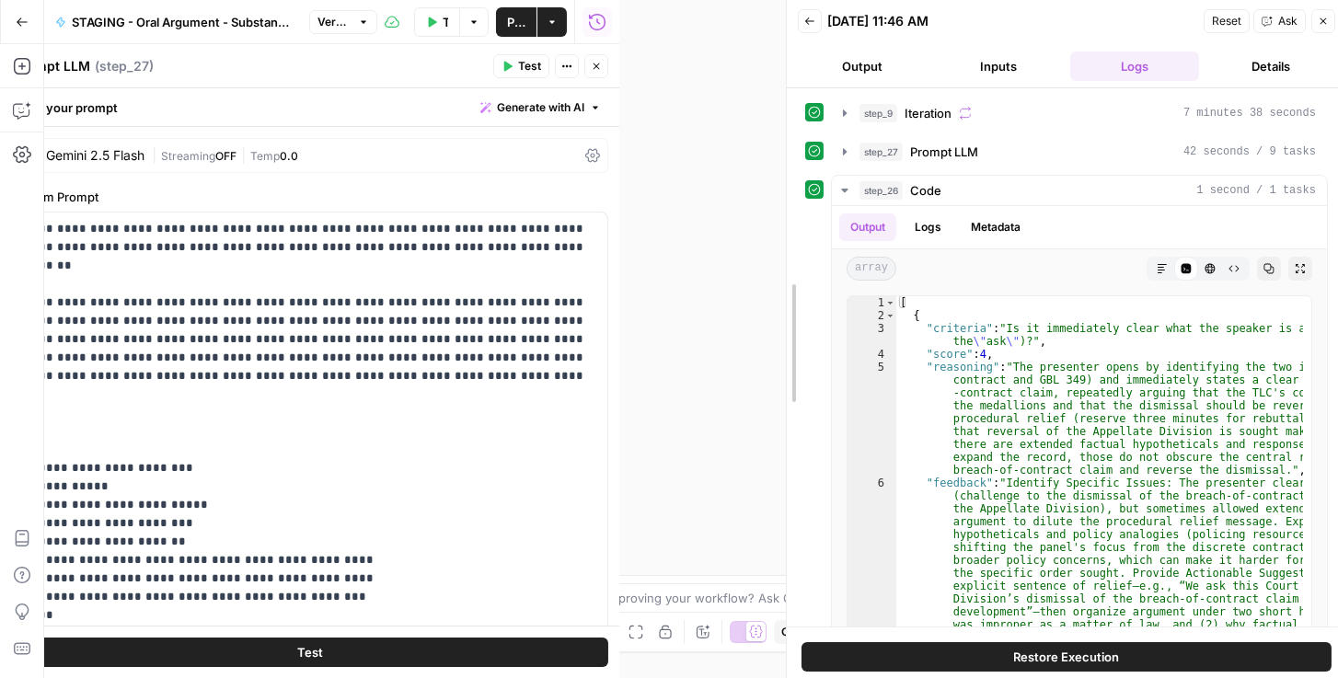
drag, startPoint x: 630, startPoint y: 247, endPoint x: 862, endPoint y: 273, distance: 232.6
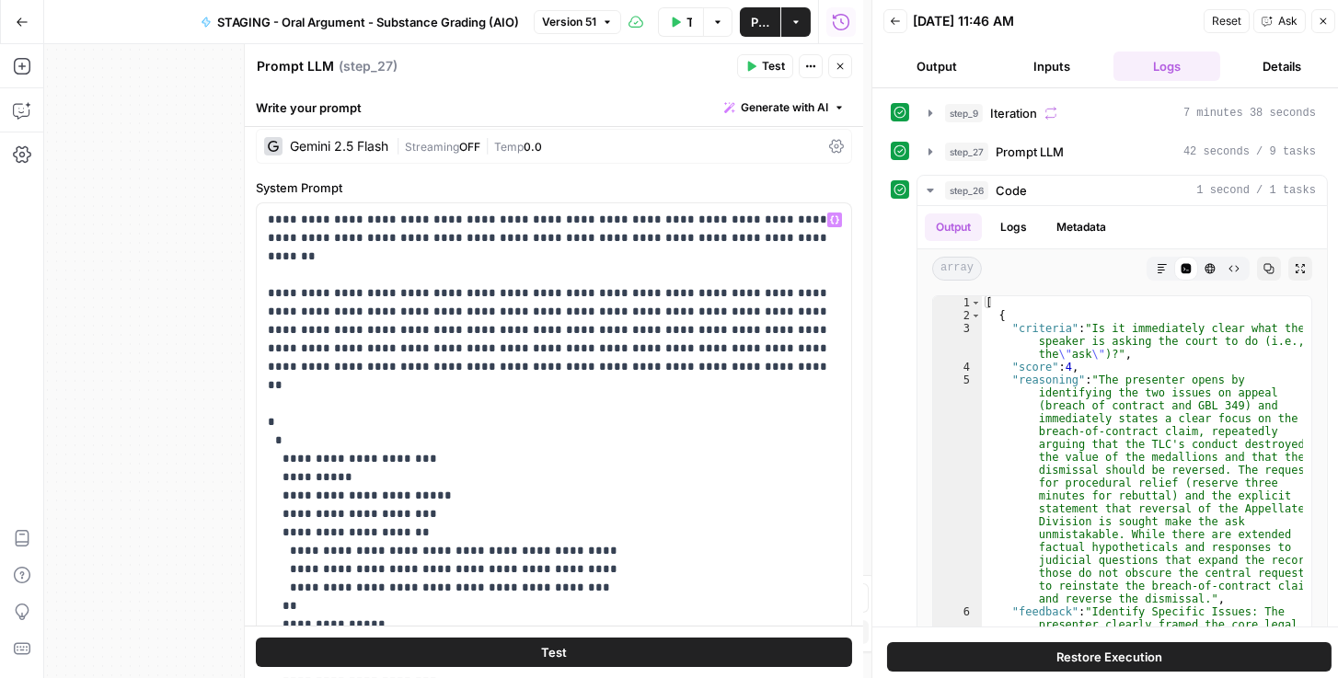
scroll to position [0, 0]
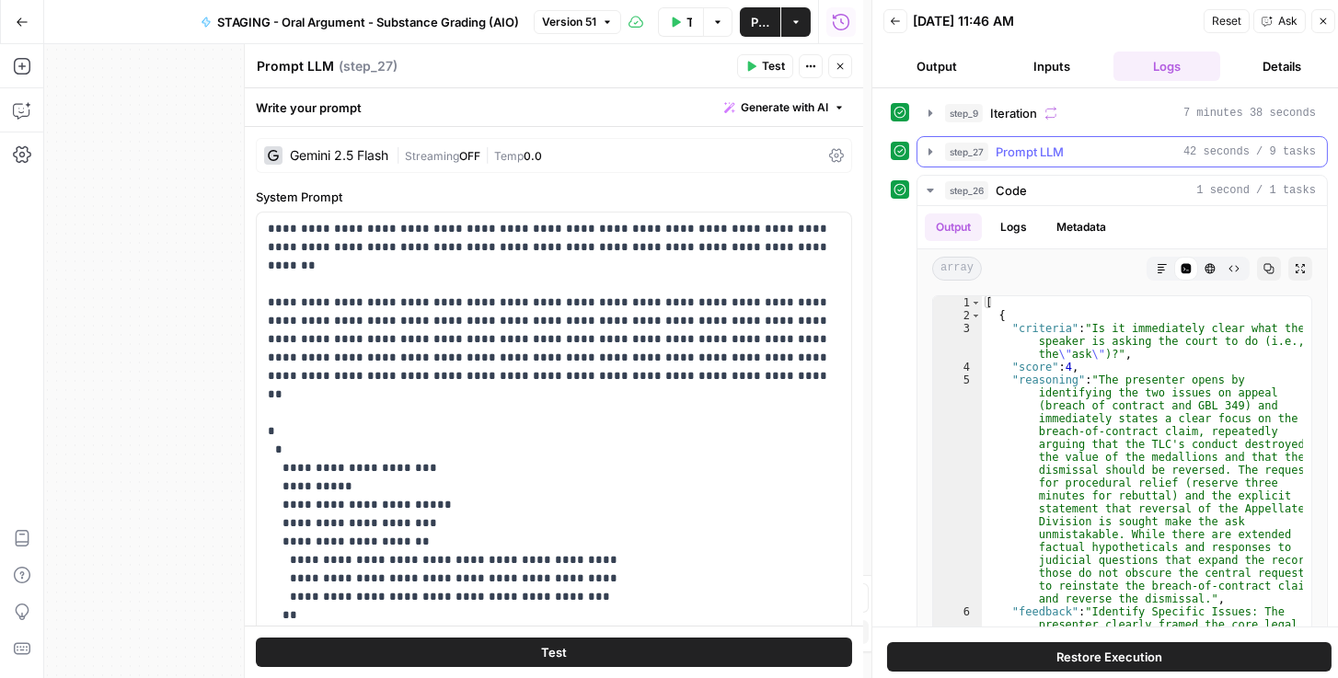
click at [933, 152] on icon "button" at bounding box center [930, 152] width 15 height 15
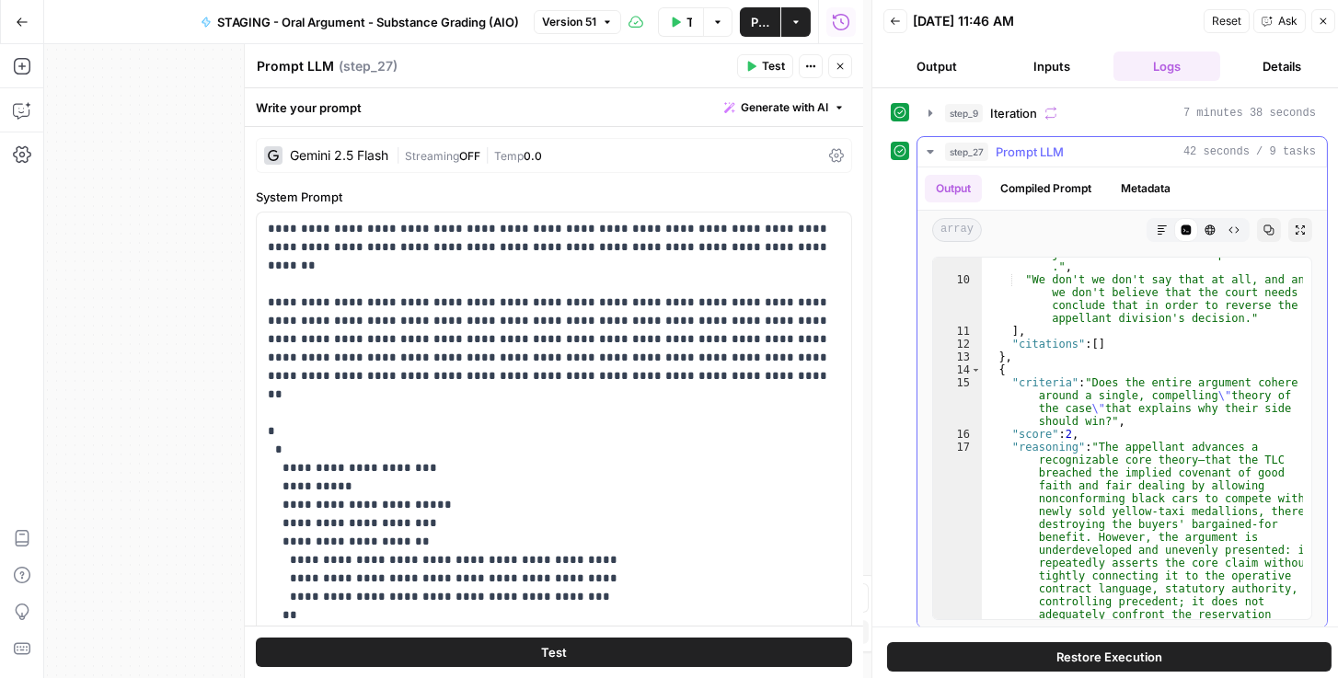
scroll to position [1072, 0]
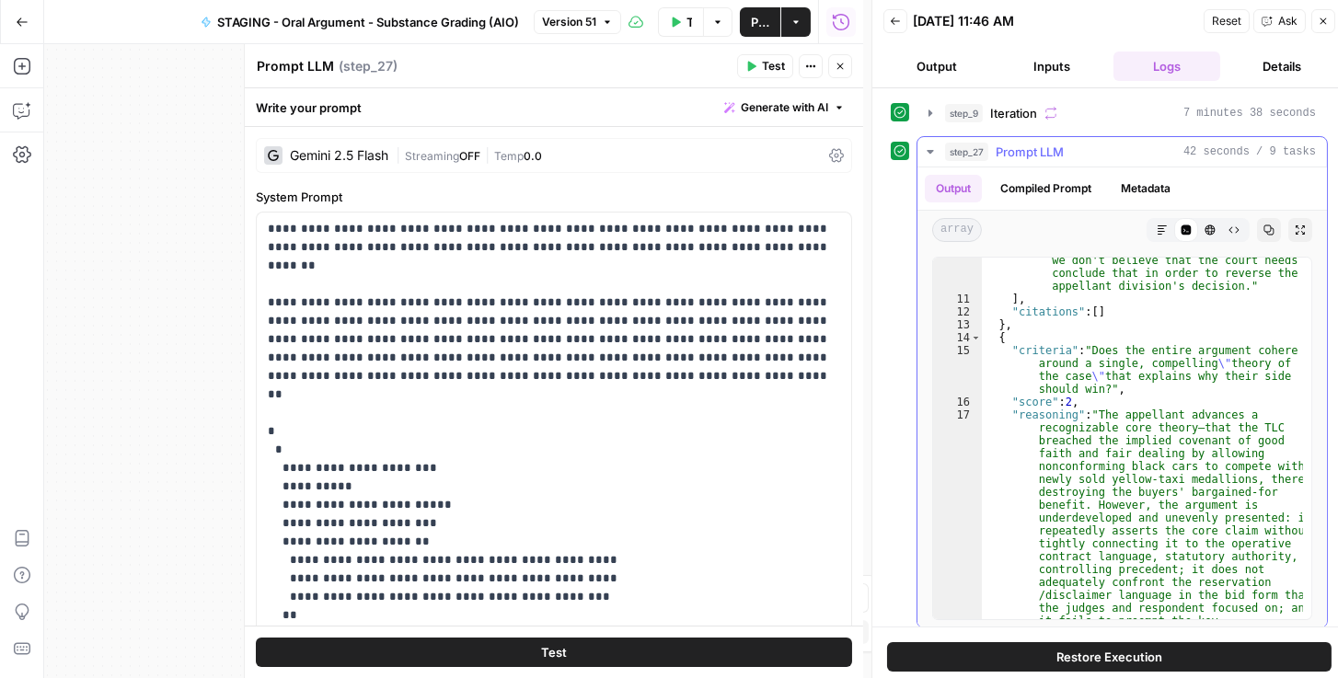
click at [1066, 182] on button "Compiled Prompt" at bounding box center [1045, 189] width 113 height 28
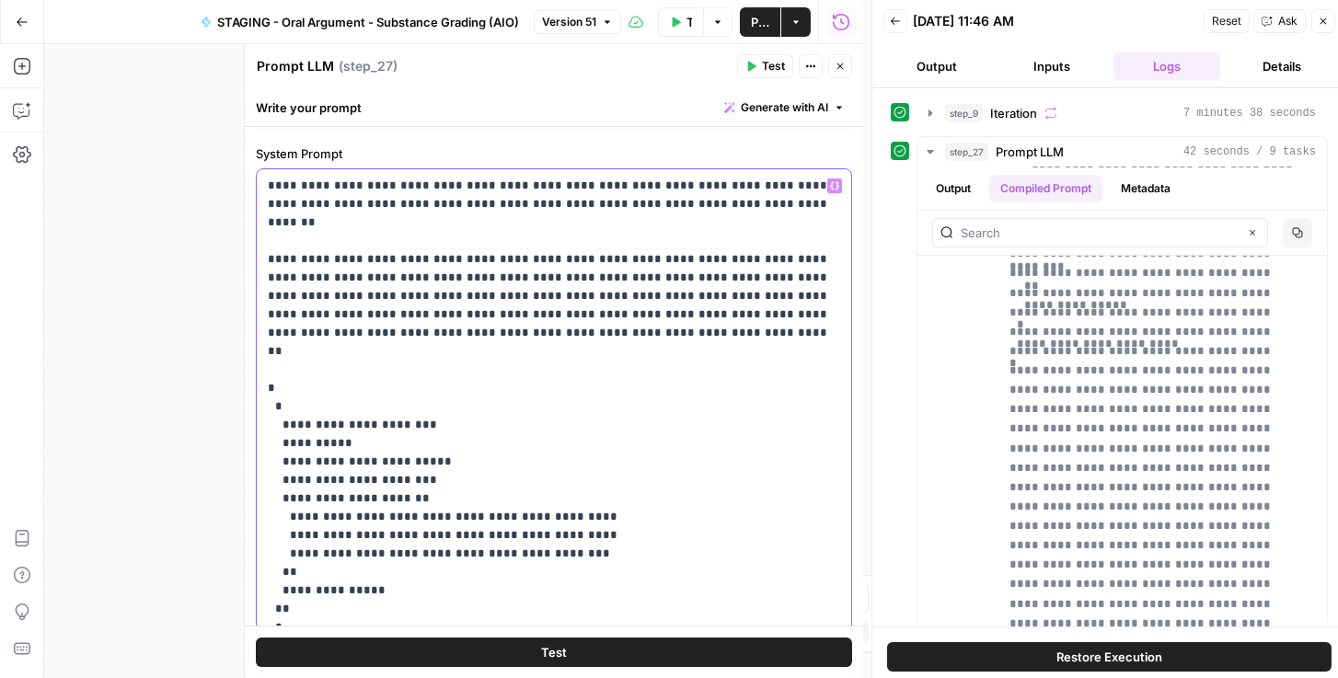
scroll to position [315, 0]
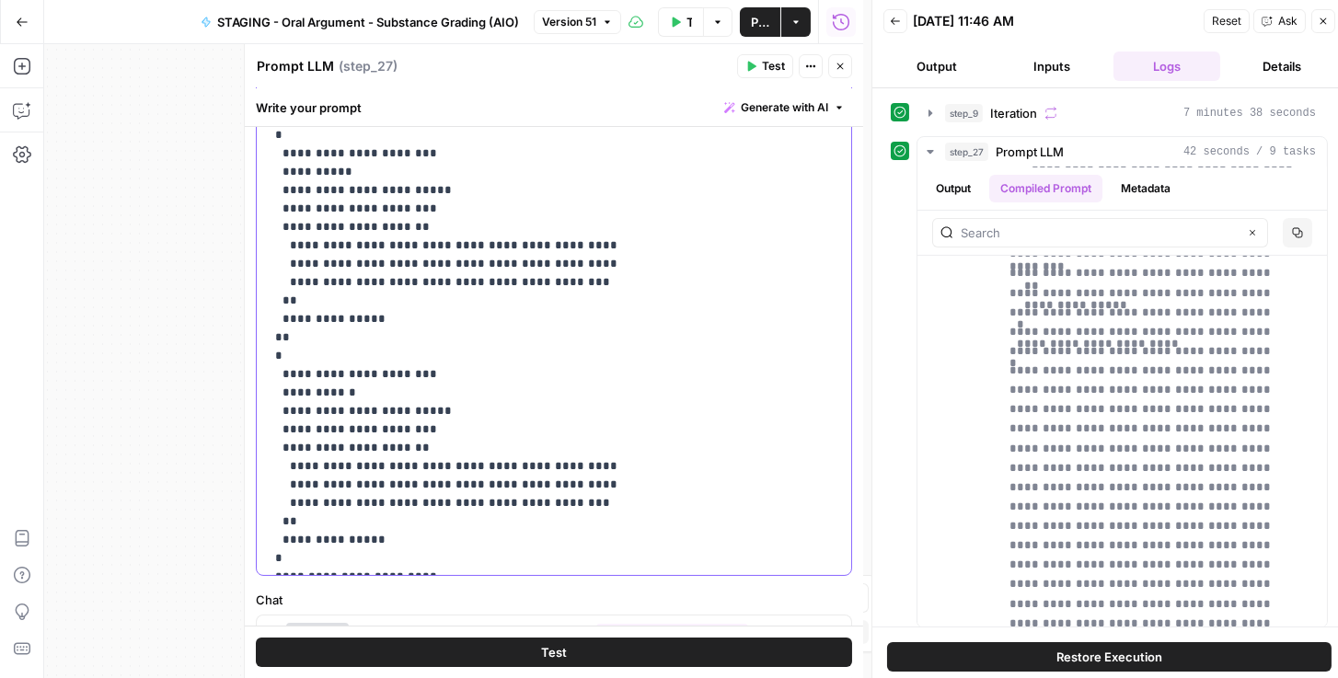
drag, startPoint x: 269, startPoint y: 225, endPoint x: 614, endPoint y: 536, distance: 464.7
click at [593, 550] on p "**********" at bounding box center [550, 236] width 565 height 663
copy p "**********"
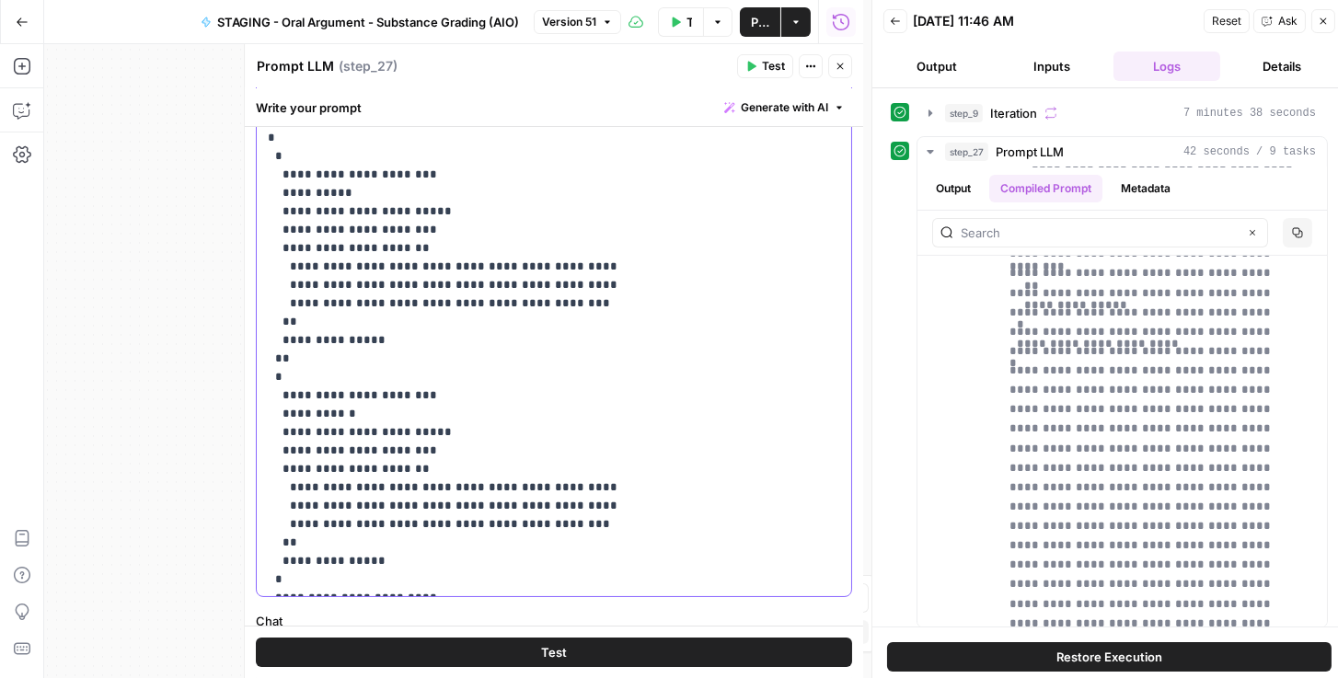
scroll to position [442, 0]
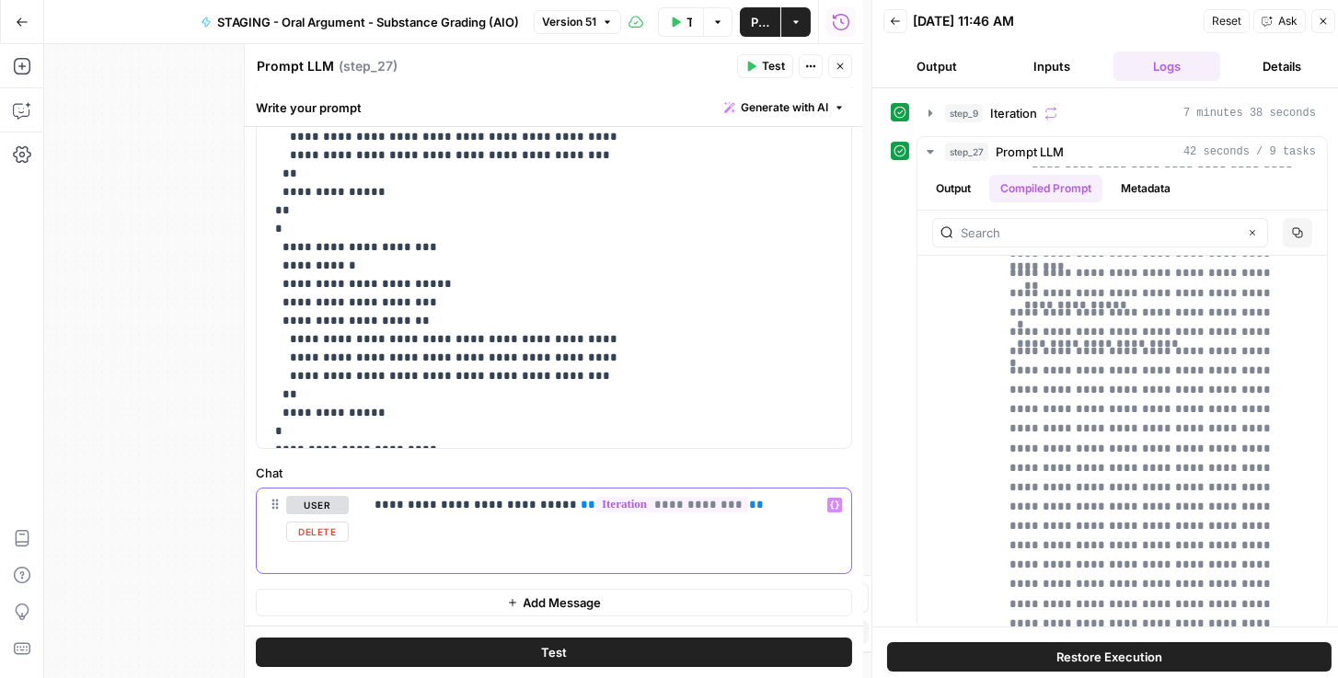
drag, startPoint x: 614, startPoint y: 498, endPoint x: 370, endPoint y: 489, distance: 244.1
click at [370, 489] on div "**********" at bounding box center [608, 531] width 488 height 85
copy p "**********"
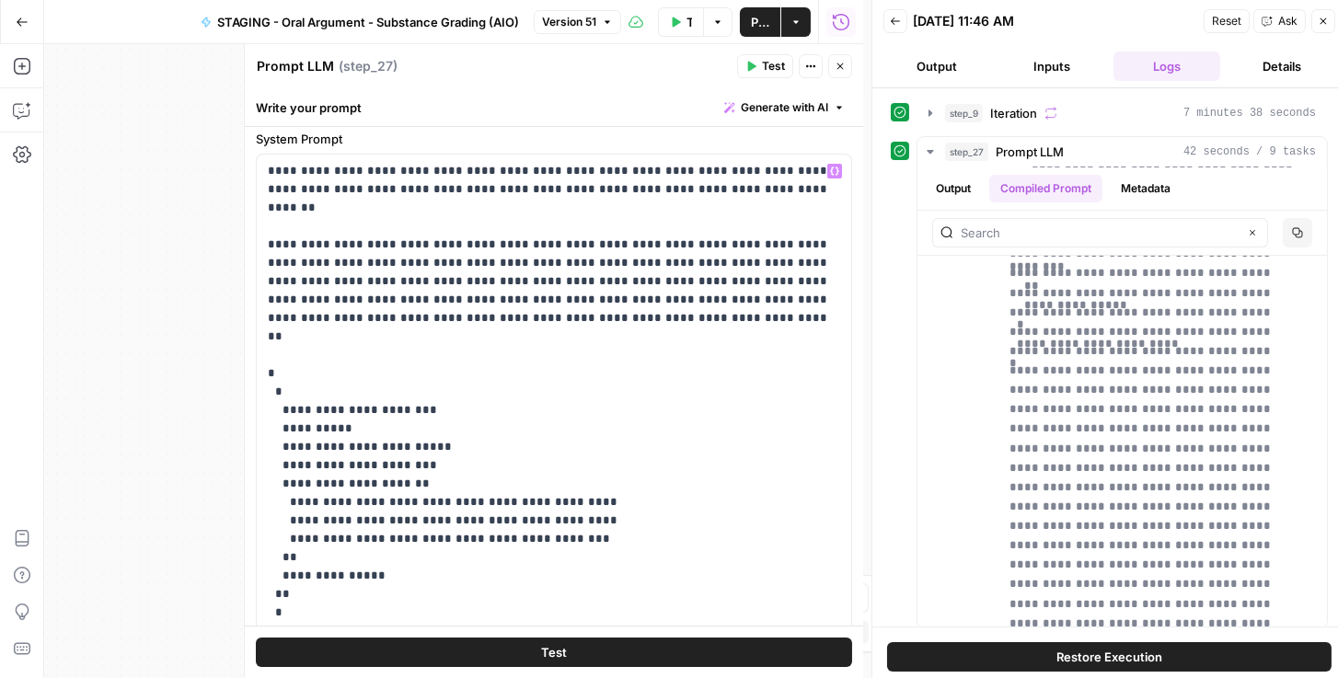
scroll to position [0, 0]
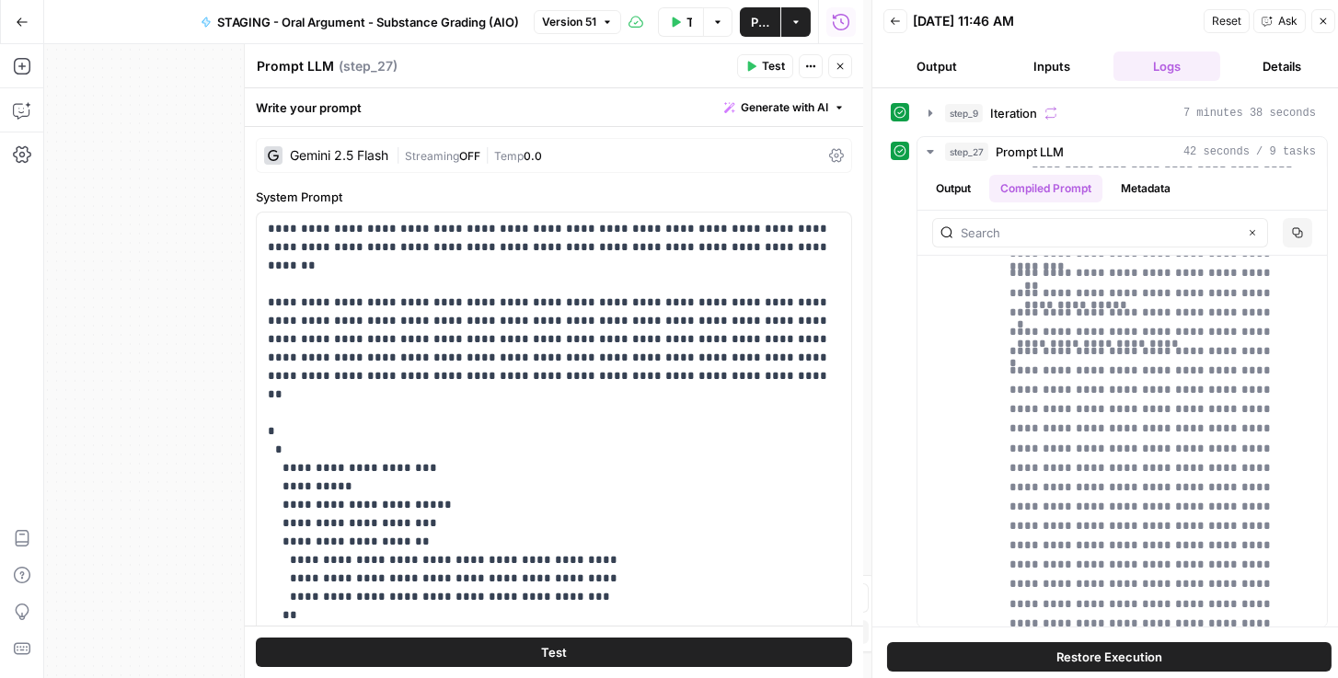
click at [843, 64] on icon "button" at bounding box center [840, 66] width 11 height 11
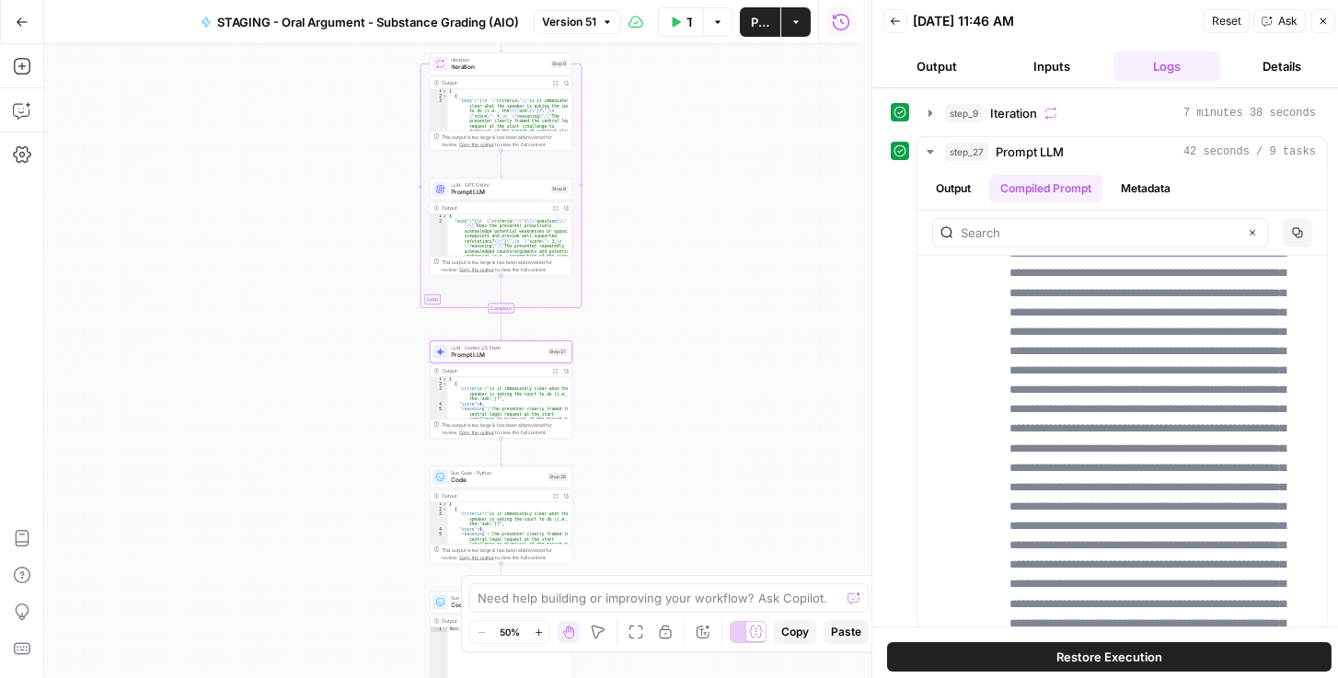
drag, startPoint x: 620, startPoint y: 262, endPoint x: 721, endPoint y: 243, distance: 102.2
click at [721, 243] on div "Workflow Input Settings Inputs Loop Iteration Iteration Step 9 Output Expand Ou…" at bounding box center [453, 361] width 819 height 634
click at [472, 61] on span "Iteration" at bounding box center [493, 61] width 96 height 9
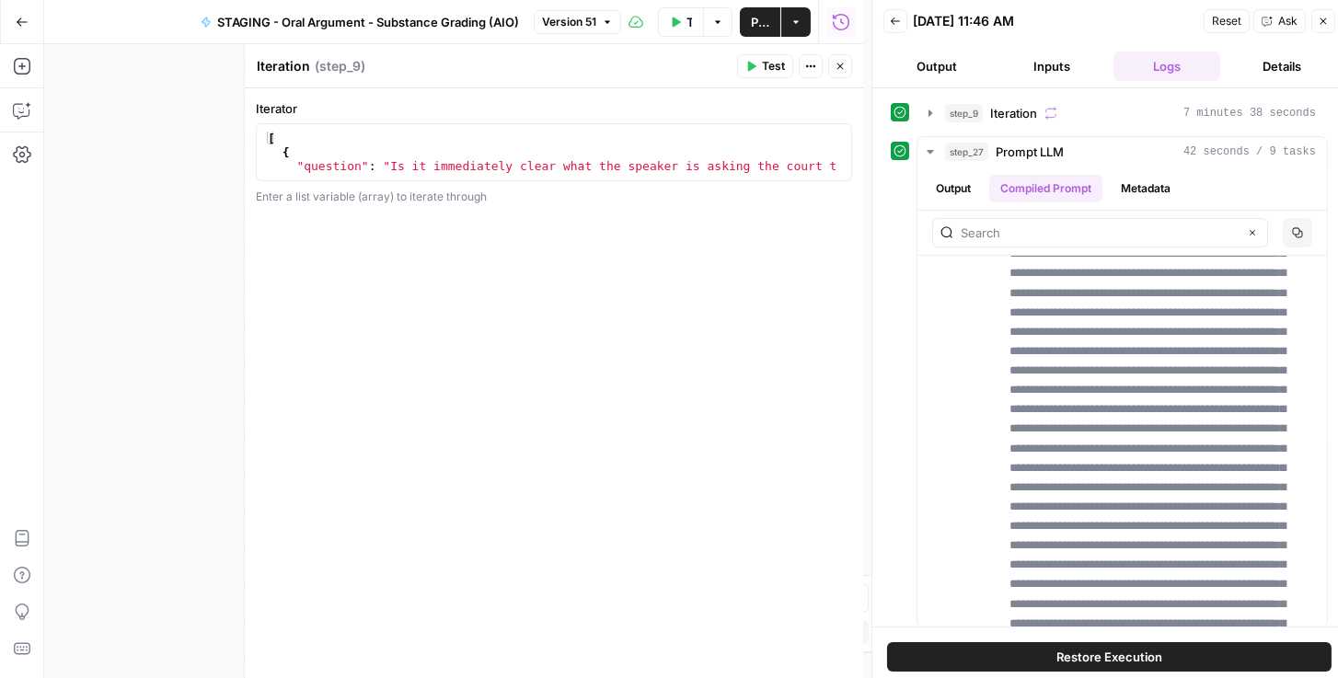
click at [843, 66] on icon "button" at bounding box center [840, 66] width 11 height 11
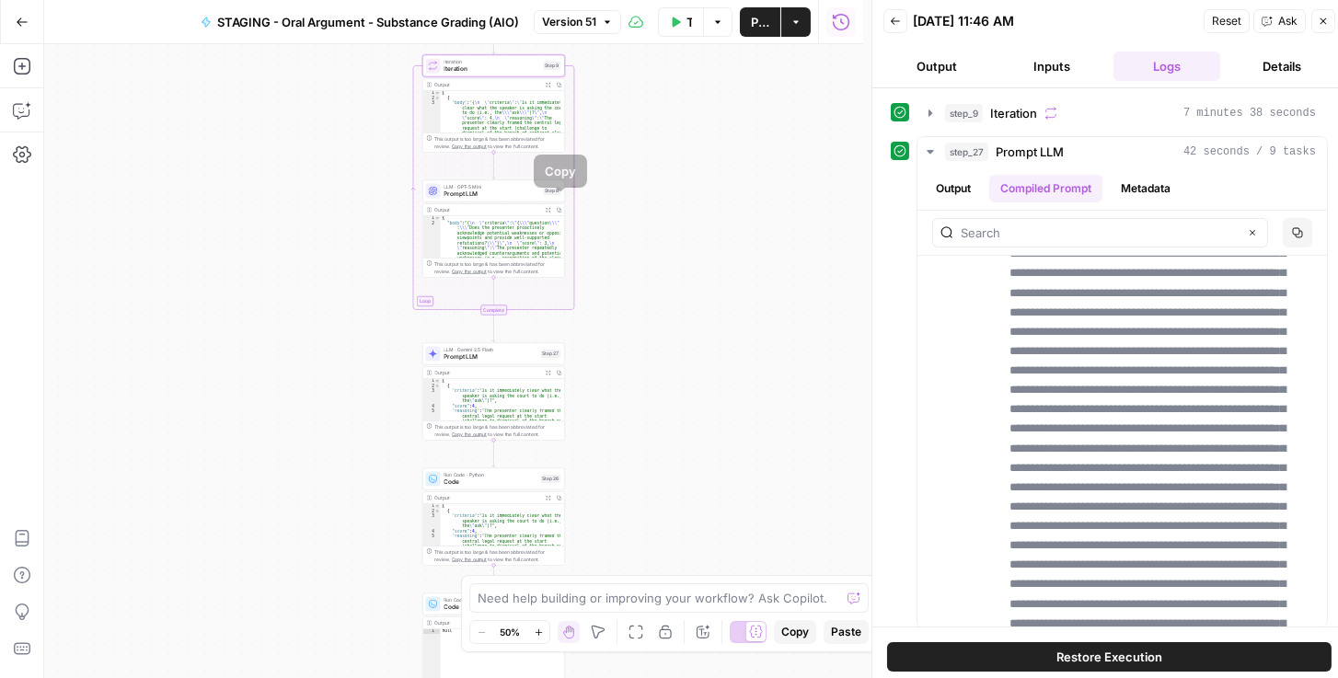
drag, startPoint x: 642, startPoint y: 199, endPoint x: 639, endPoint y: 302, distance: 103.2
click at [645, 299] on div "Workflow Input Settings Inputs Loop Iteration Iteration Step 9 Output Expand Ou…" at bounding box center [453, 361] width 819 height 634
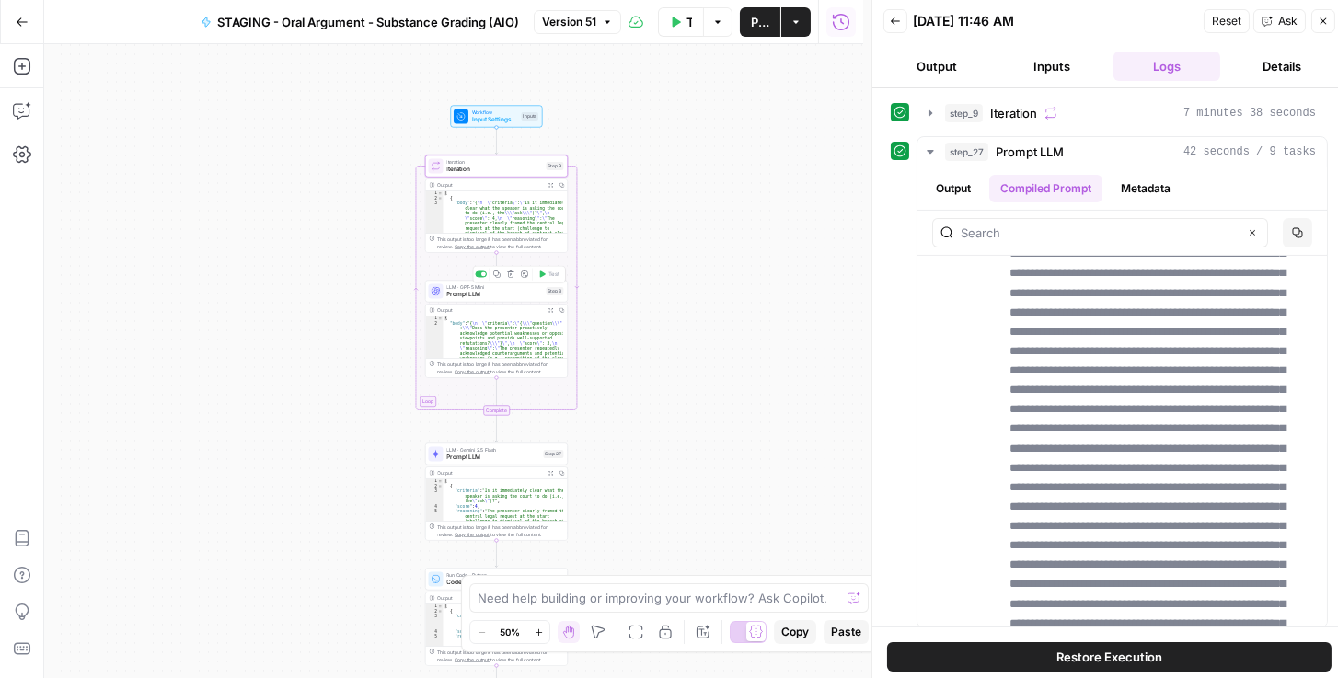
click at [453, 295] on span "Prompt LLM" at bounding box center [495, 294] width 96 height 9
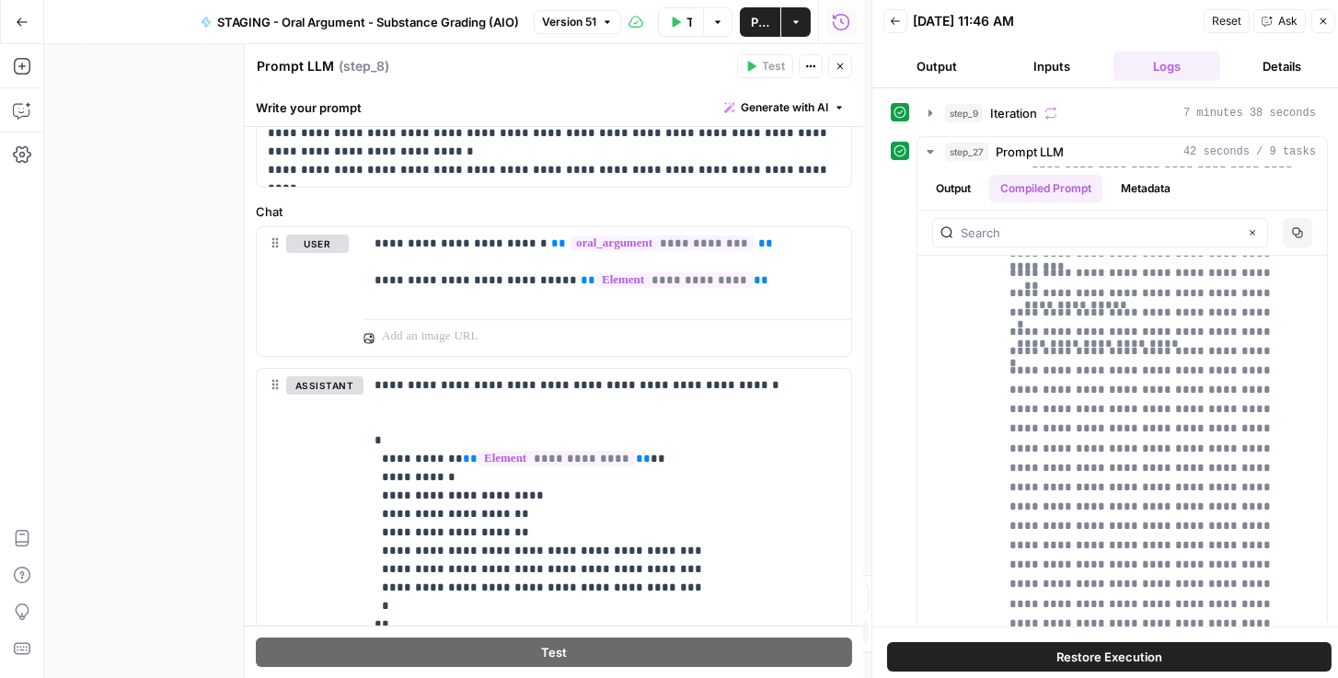
scroll to position [736, 0]
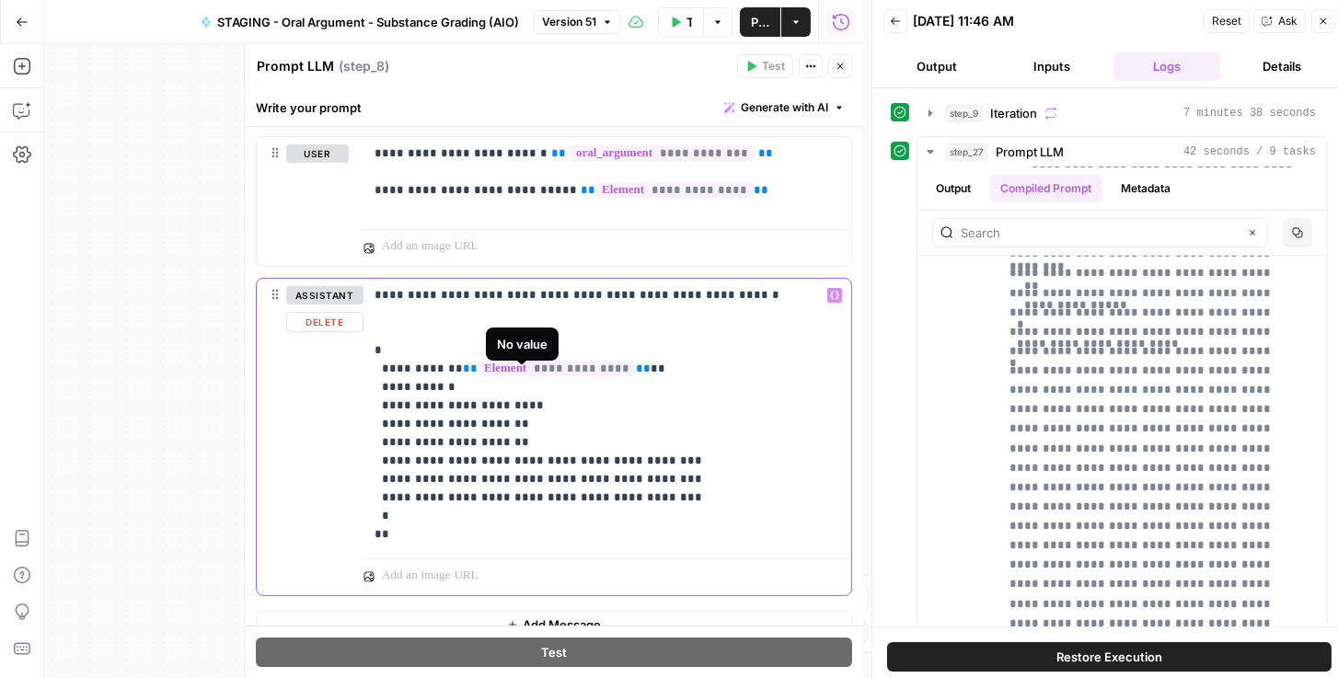
click at [539, 376] on span "**********" at bounding box center [557, 369] width 156 height 16
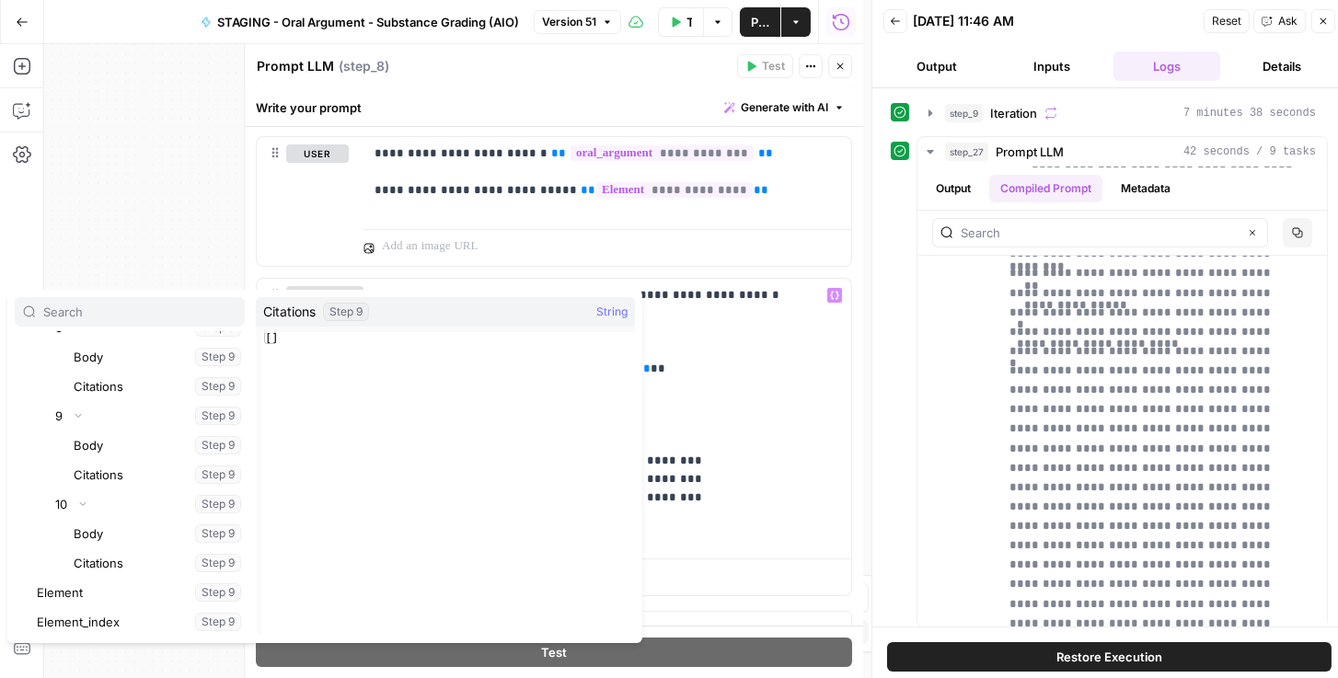
click at [132, 181] on div "Workflow Input Settings Inputs Loop Iteration Iteration Step 9 Output Expand Ou…" at bounding box center [453, 361] width 819 height 634
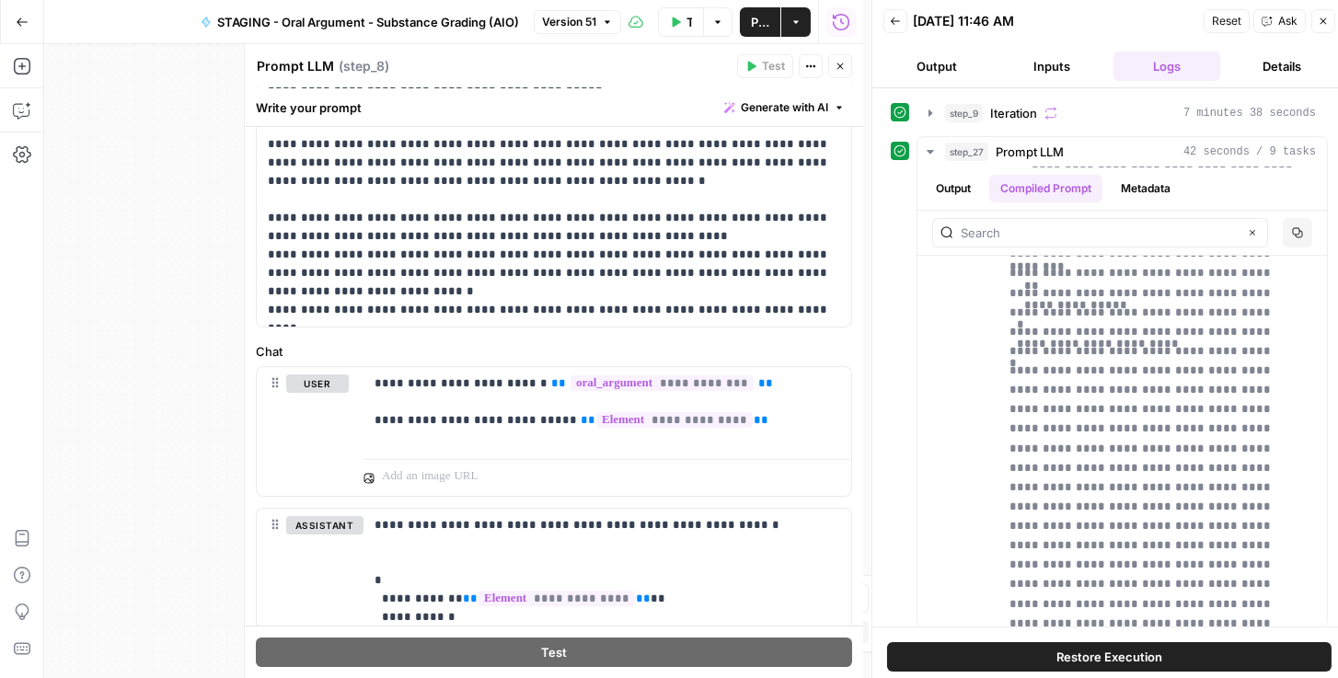
scroll to position [578, 0]
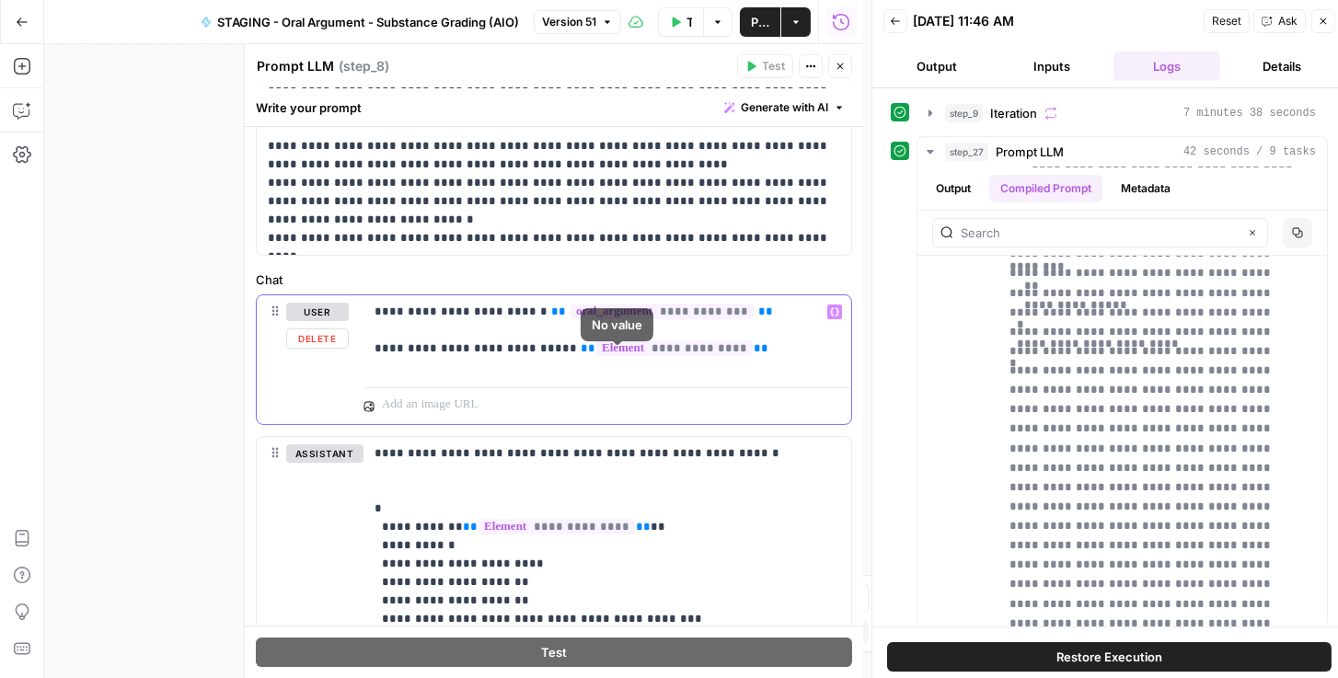
click at [560, 375] on div "**********" at bounding box center [608, 337] width 488 height 85
click at [733, 357] on p "**********" at bounding box center [604, 330] width 458 height 55
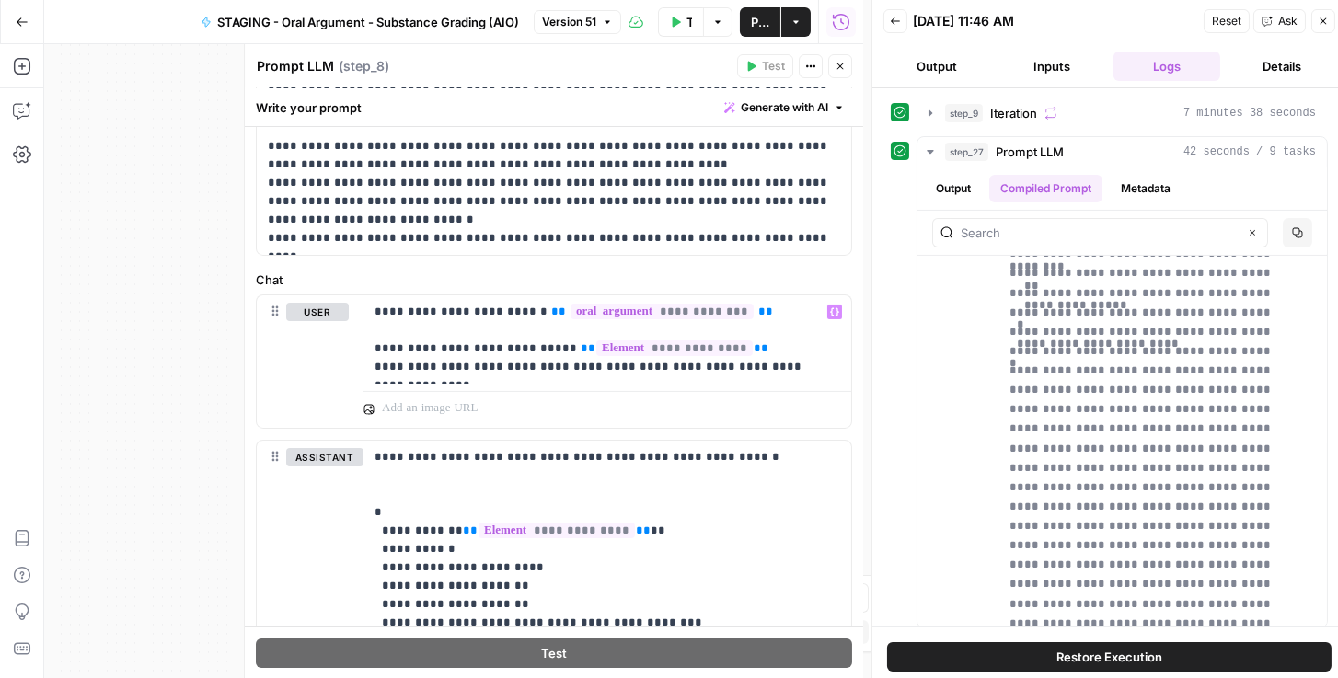
click at [757, 27] on span "Publish" at bounding box center [760, 22] width 18 height 18
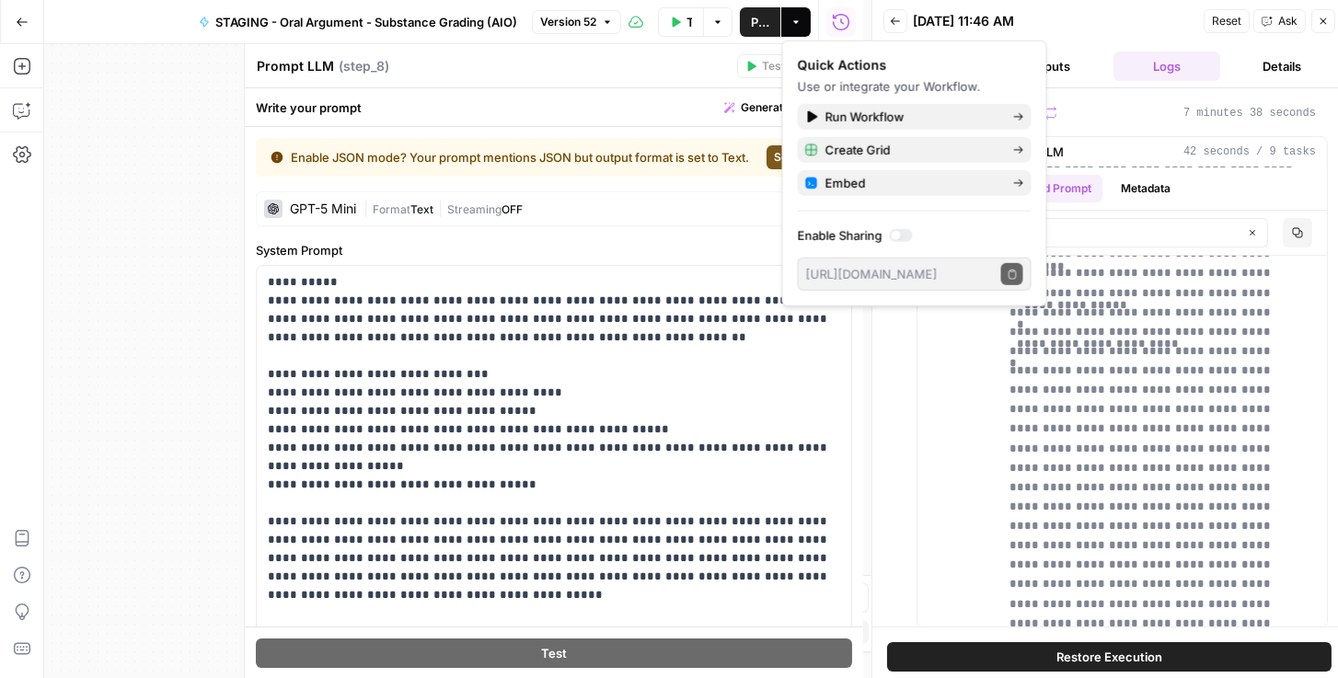
click at [1079, 29] on div "[DATE] 11:46 AM" at bounding box center [1055, 21] width 285 height 18
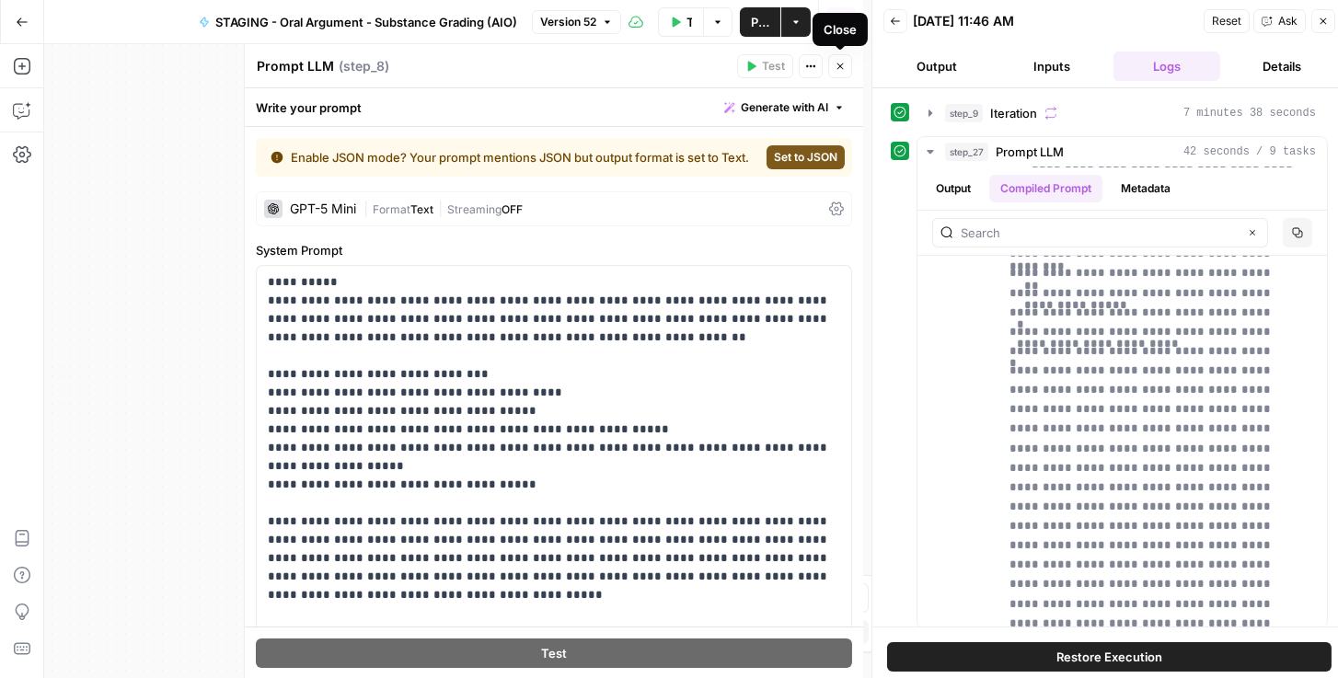
click at [843, 68] on icon "button" at bounding box center [840, 66] width 11 height 11
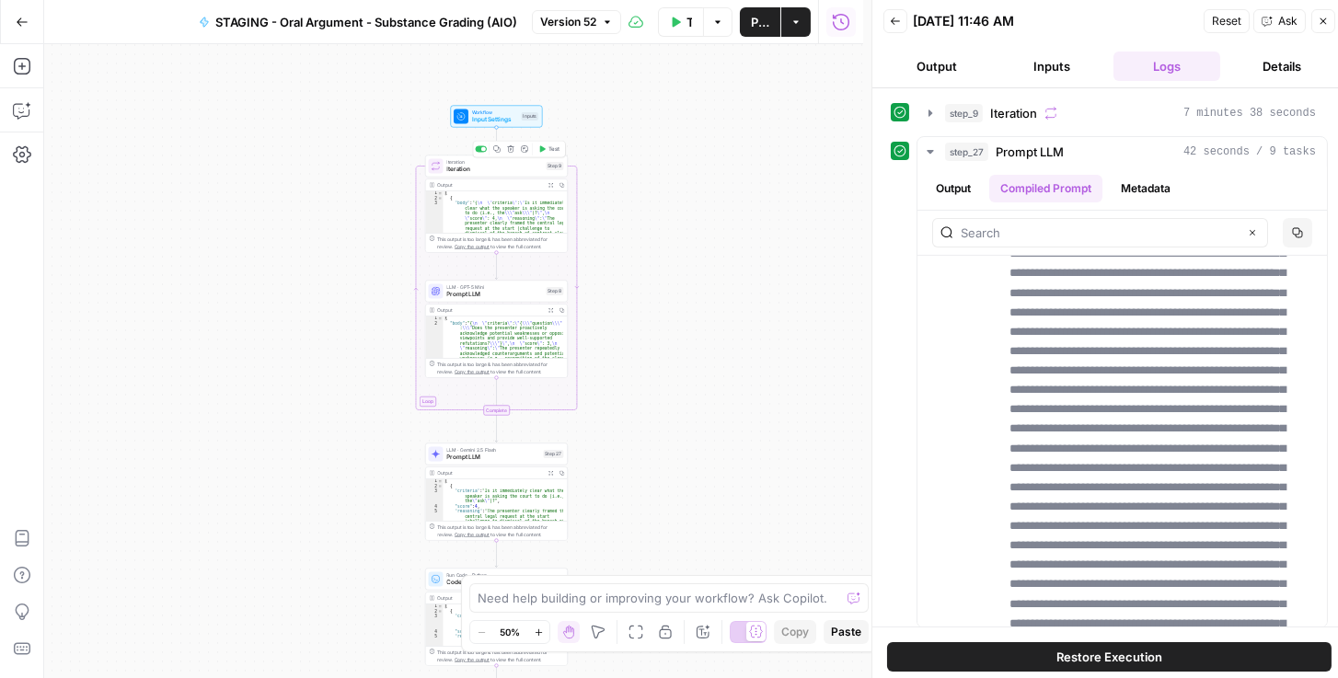
click at [487, 168] on span "Iteration" at bounding box center [495, 169] width 96 height 9
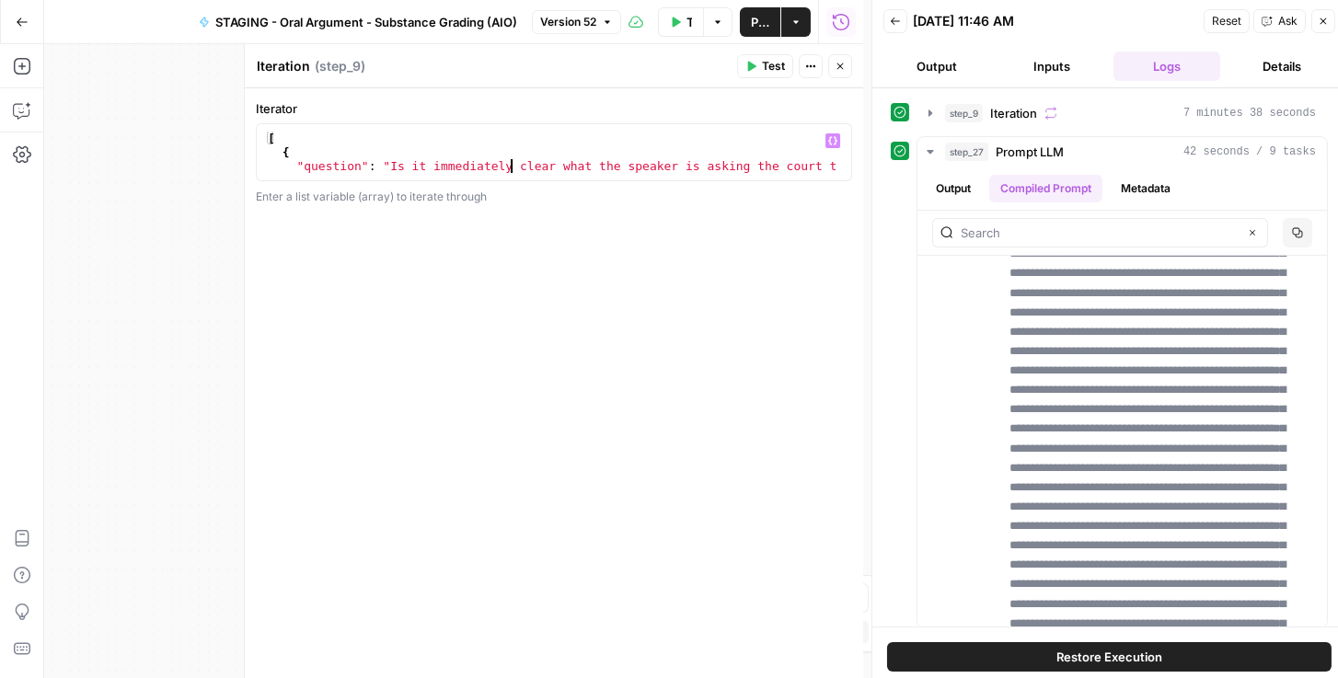
click at [512, 168] on div "[ { "question" : "Is it immediately clear what the speaker is asking the court …" at bounding box center [550, 173] width 572 height 83
type textarea "* *"
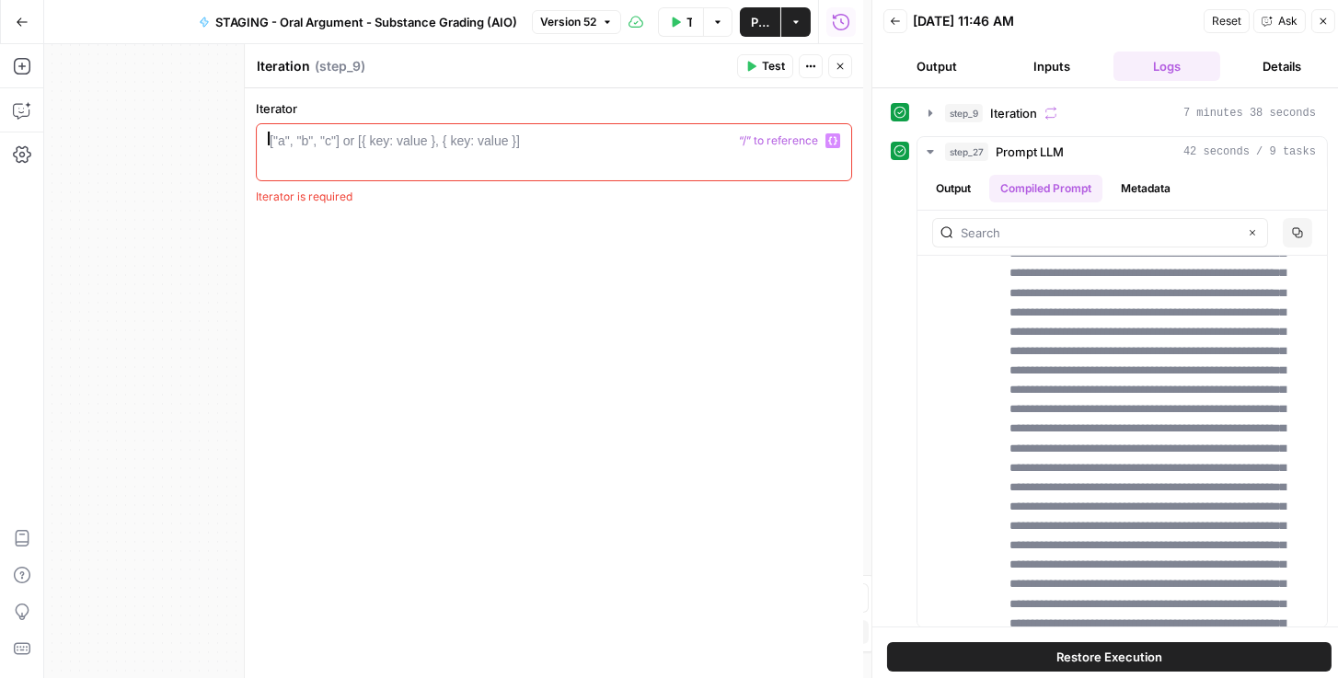
scroll to position [607, 0]
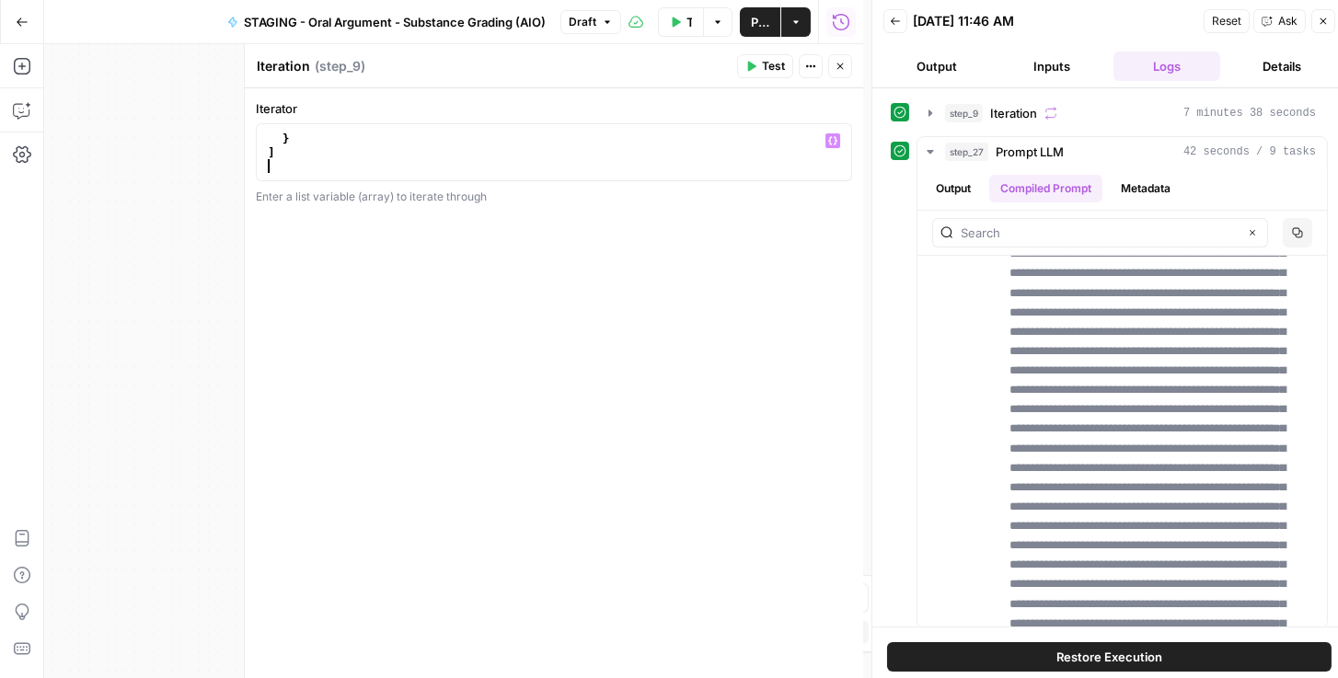
click at [338, 163] on div "} ]" at bounding box center [550, 166] width 572 height 69
type textarea "*"
click at [754, 22] on span "Publish" at bounding box center [760, 22] width 18 height 18
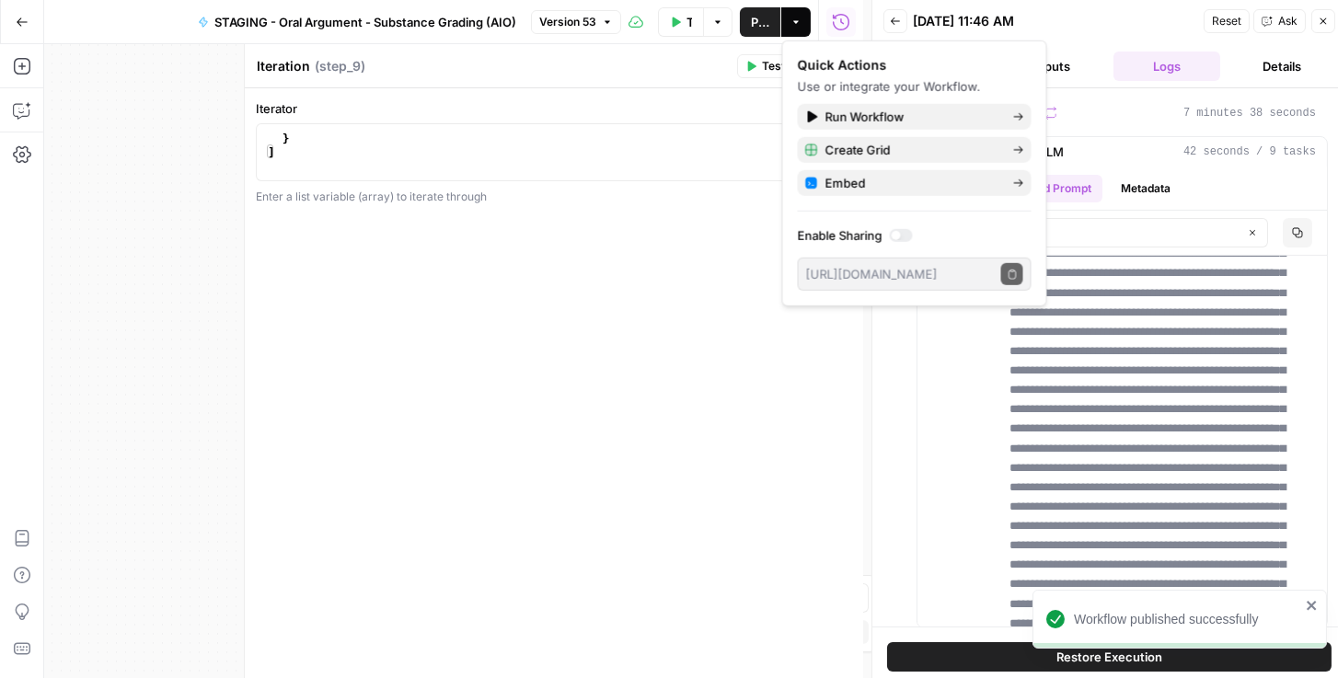
click at [655, 66] on div "Iteration Iteration ( step_9 )" at bounding box center [494, 66] width 476 height 20
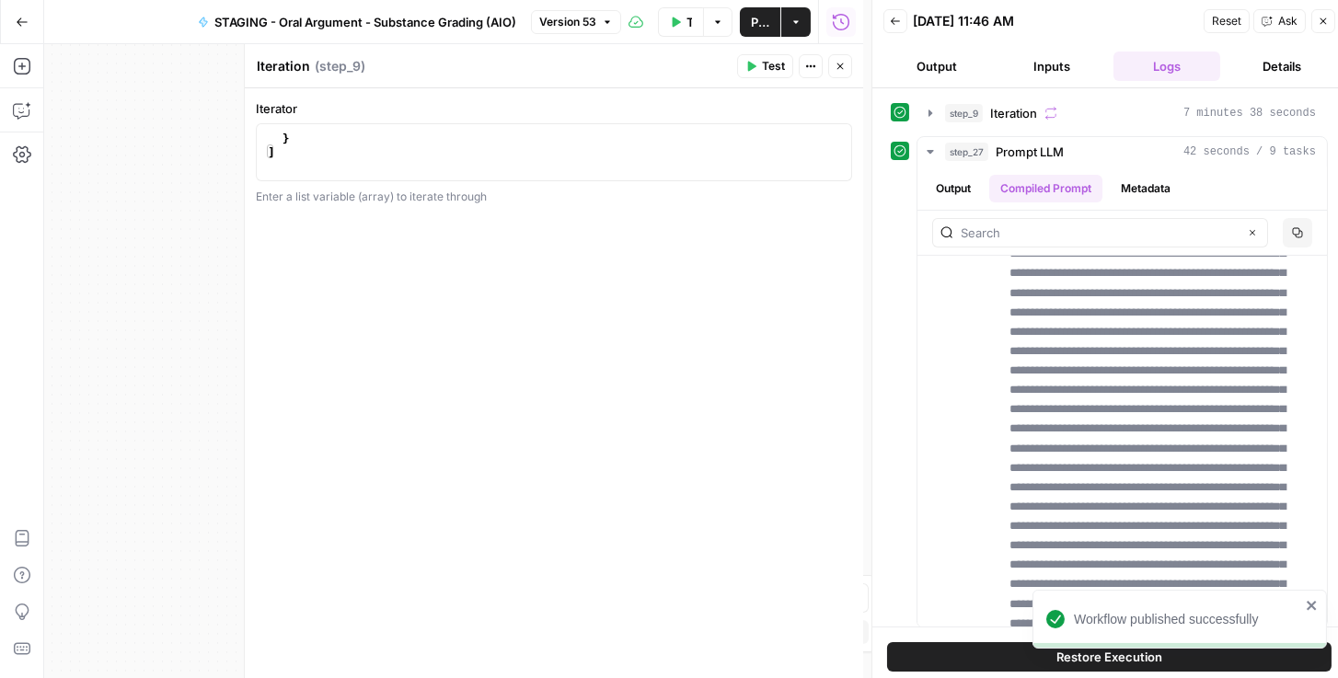
click at [837, 73] on button "Close" at bounding box center [840, 66] width 24 height 24
